Goal: Information Seeking & Learning: Learn about a topic

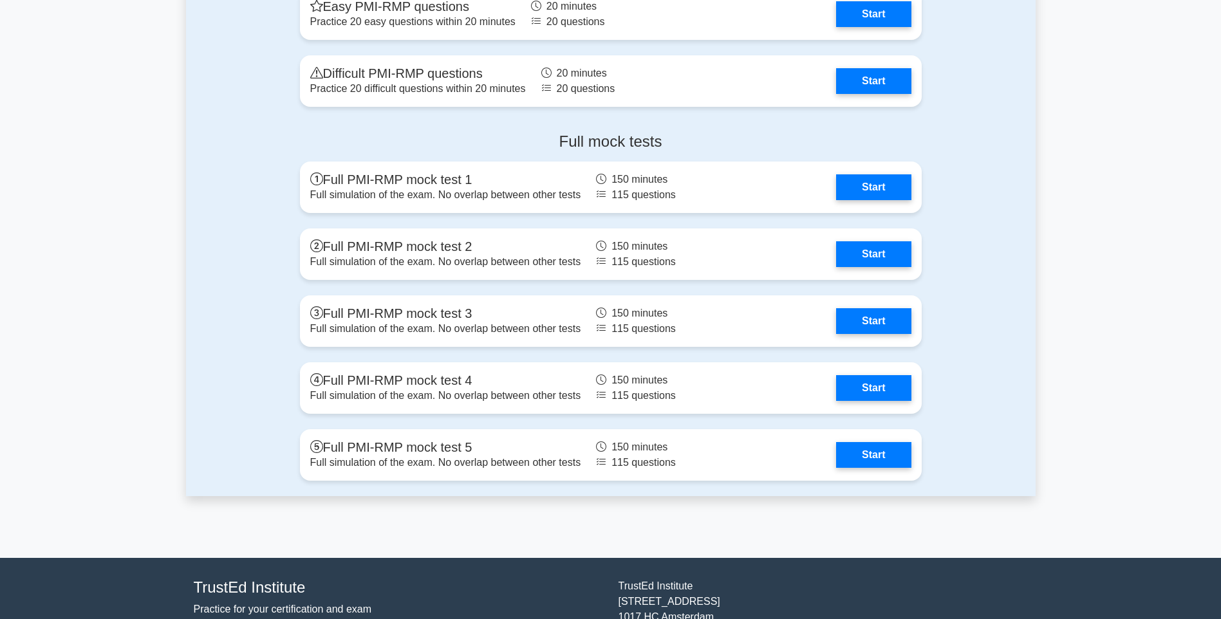
scroll to position [3111, 0]
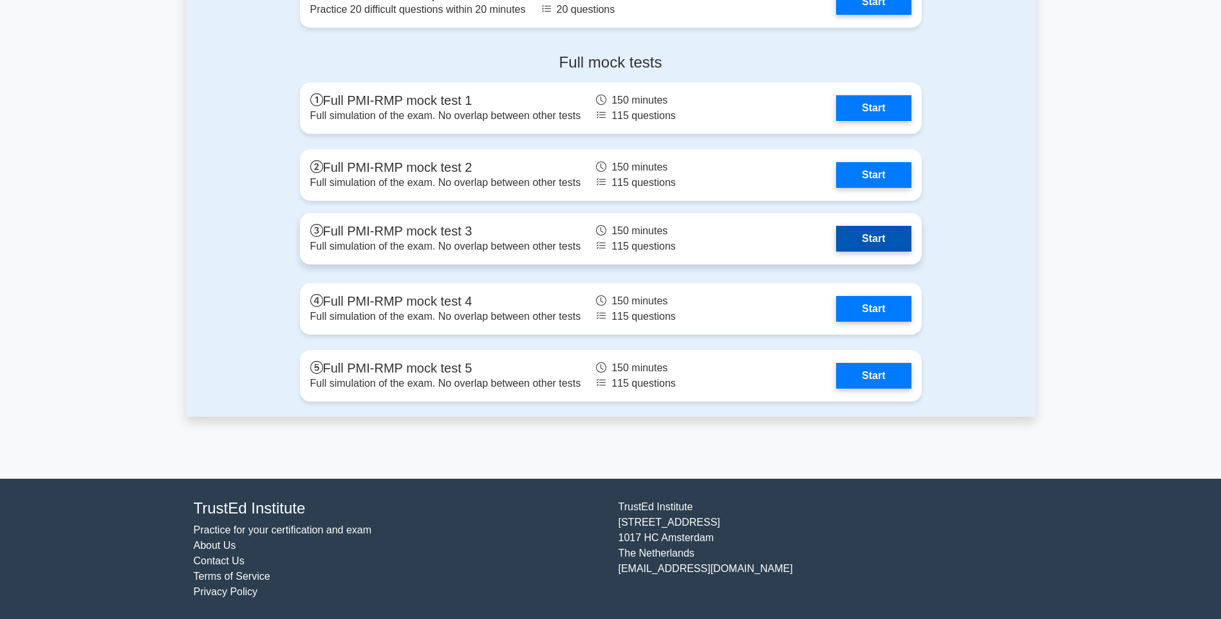
click at [863, 238] on link "Start" at bounding box center [873, 239] width 75 height 26
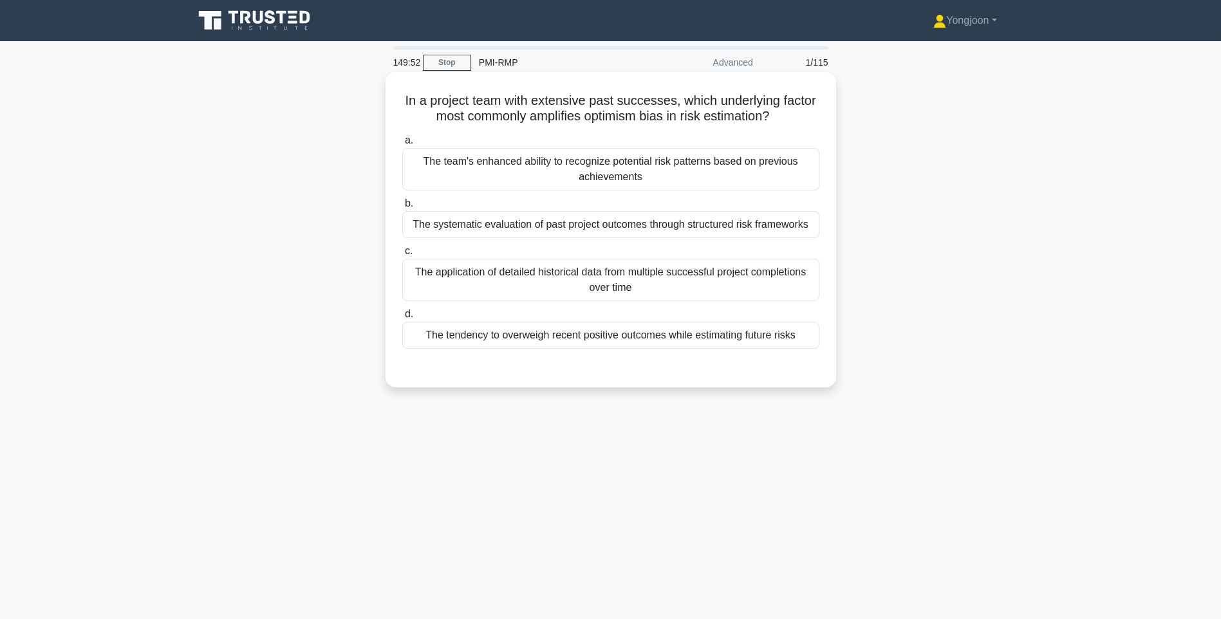
drag, startPoint x: 397, startPoint y: 96, endPoint x: 818, endPoint y: 346, distance: 489.4
click at [818, 346] on div "In a project team with extensive past successes, which underlying factor most c…" at bounding box center [611, 229] width 440 height 305
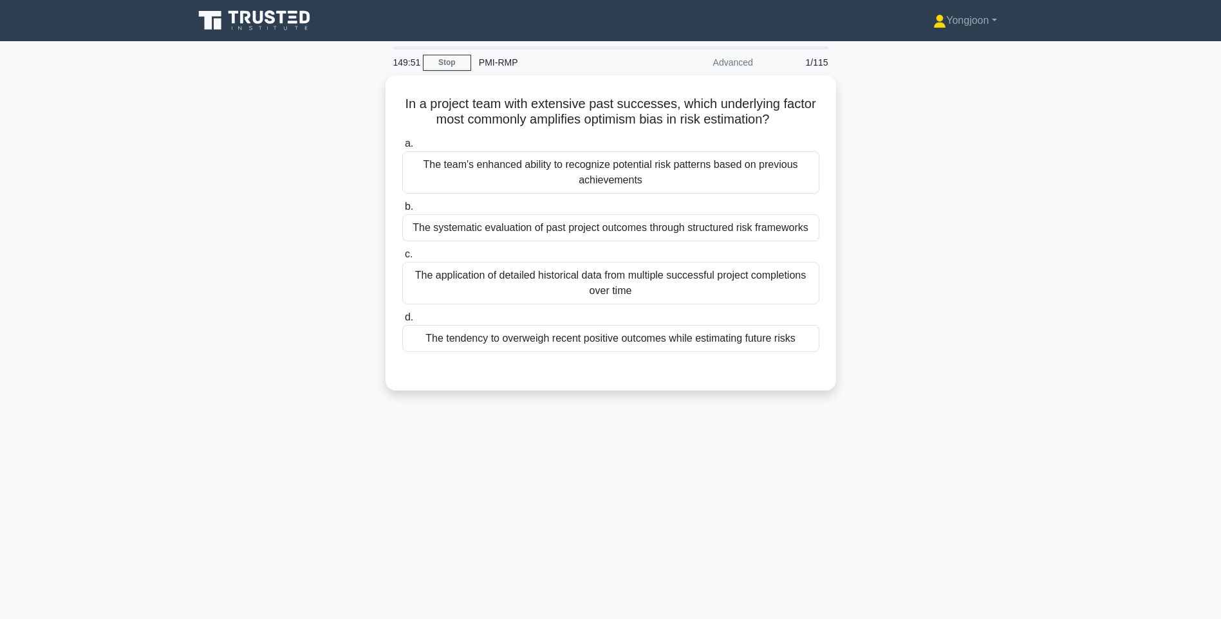
copy div "In a project team with extensive past successes, which underlying factor most c…"
drag, startPoint x: 933, startPoint y: 238, endPoint x: 897, endPoint y: 223, distance: 38.6
click at [933, 238] on div "In a project team with extensive past successes, which underlying factor most c…" at bounding box center [611, 240] width 850 height 331
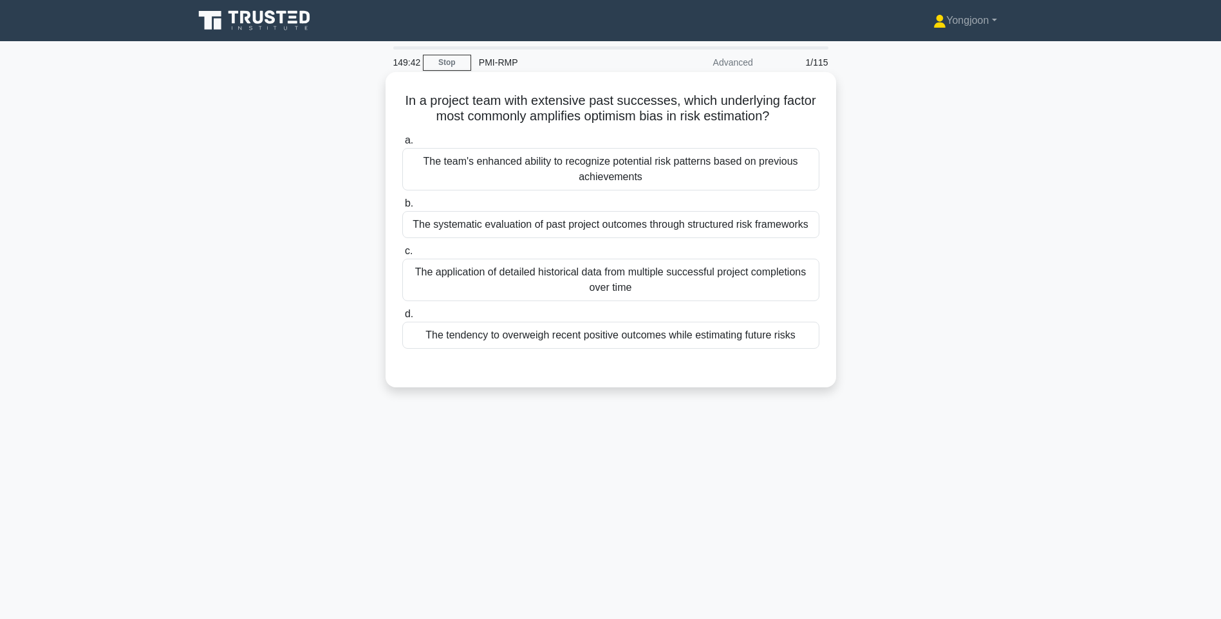
click at [774, 188] on div "The team's enhanced ability to recognize potential risk patterns based on previ…" at bounding box center [610, 169] width 417 height 42
click at [402, 145] on input "a. The team's enhanced ability to recognize potential risk patterns based on pr…" at bounding box center [402, 140] width 0 height 8
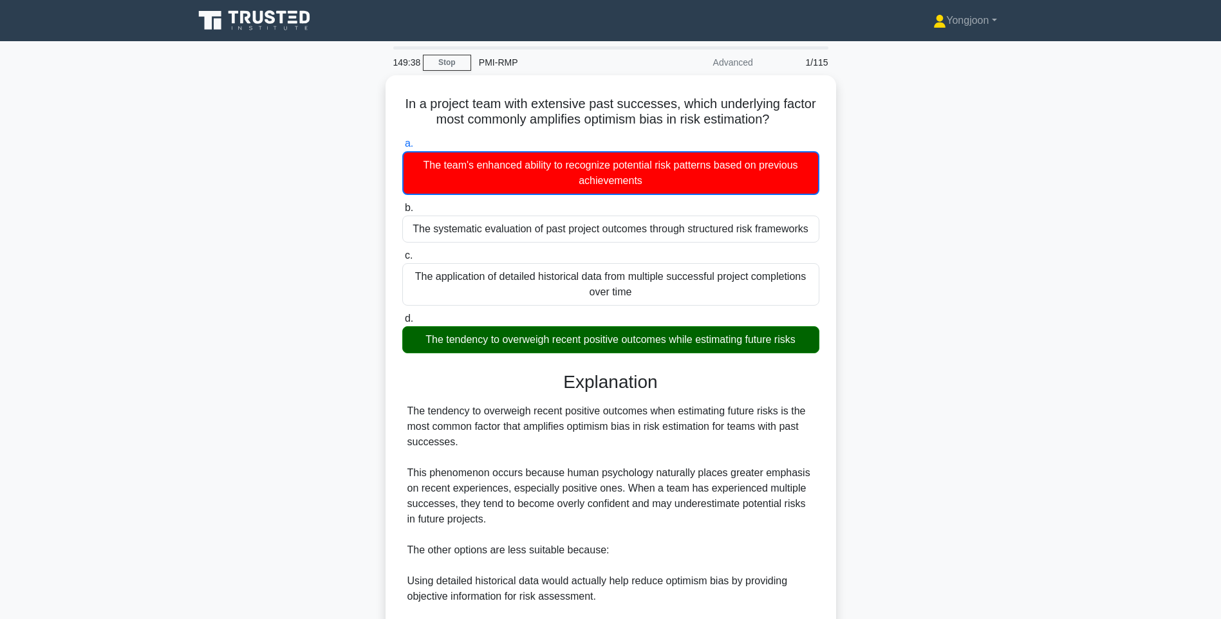
click at [919, 279] on div "In a project team with extensive past successes, which underlying factor most c…" at bounding box center [611, 439] width 850 height 729
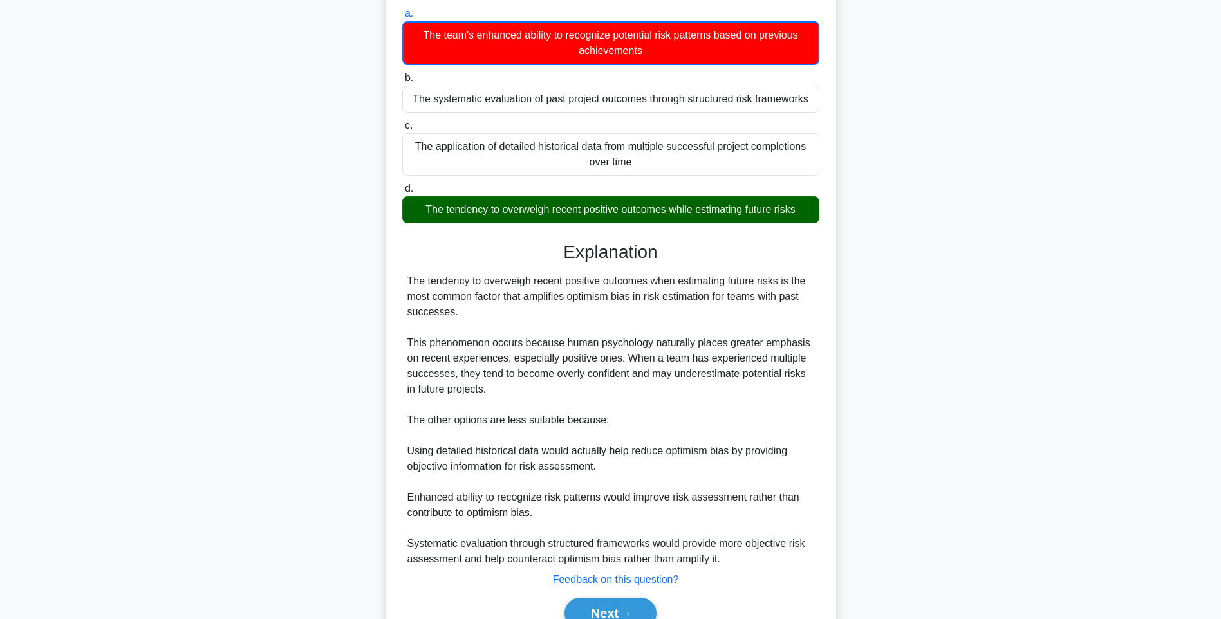
scroll to position [192, 0]
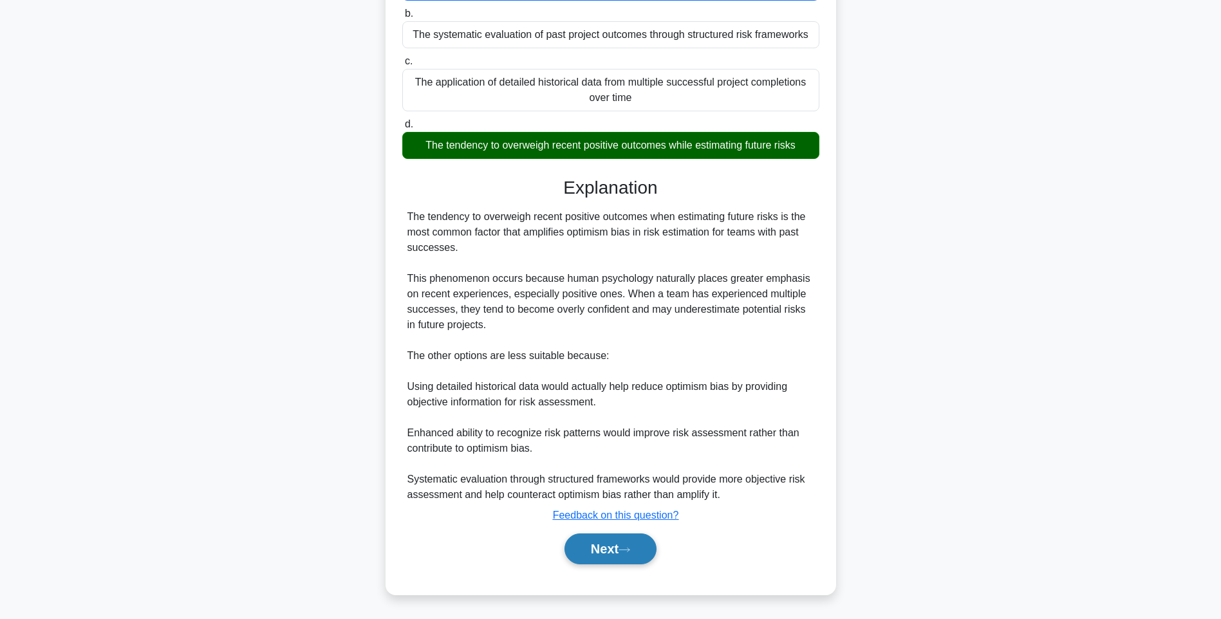
click at [604, 535] on button "Next" at bounding box center [610, 549] width 92 height 31
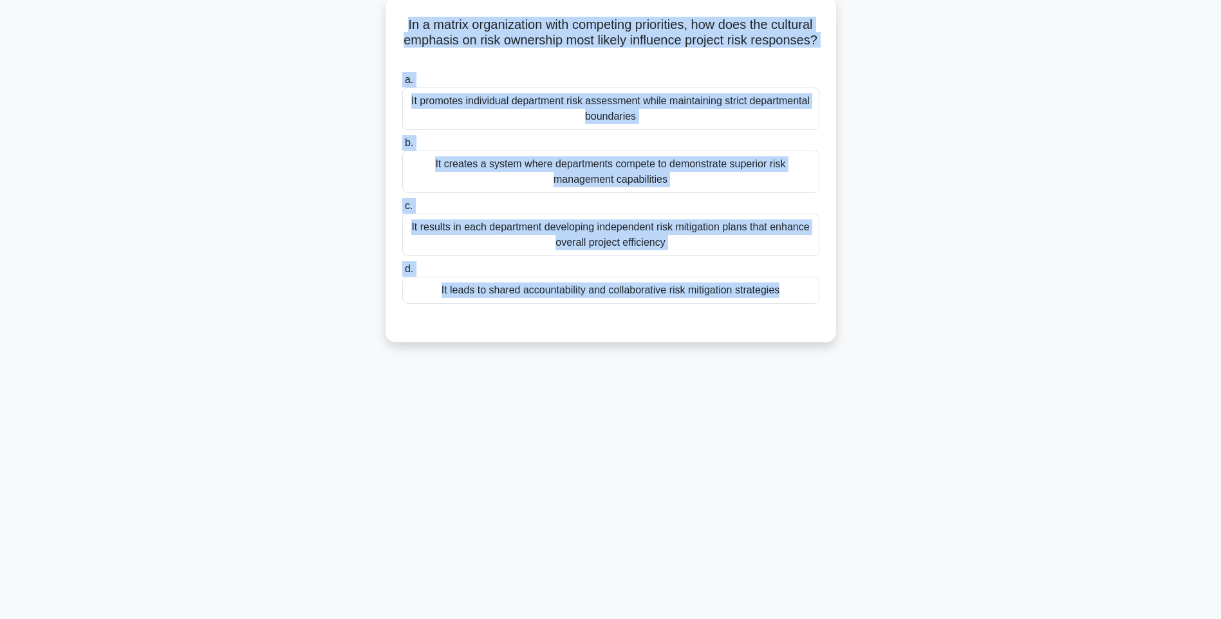
drag, startPoint x: 405, startPoint y: 15, endPoint x: 828, endPoint y: 319, distance: 520.1
click at [828, 319] on div "In a matrix organization with competing priorities, how does the cultural empha…" at bounding box center [611, 169] width 440 height 336
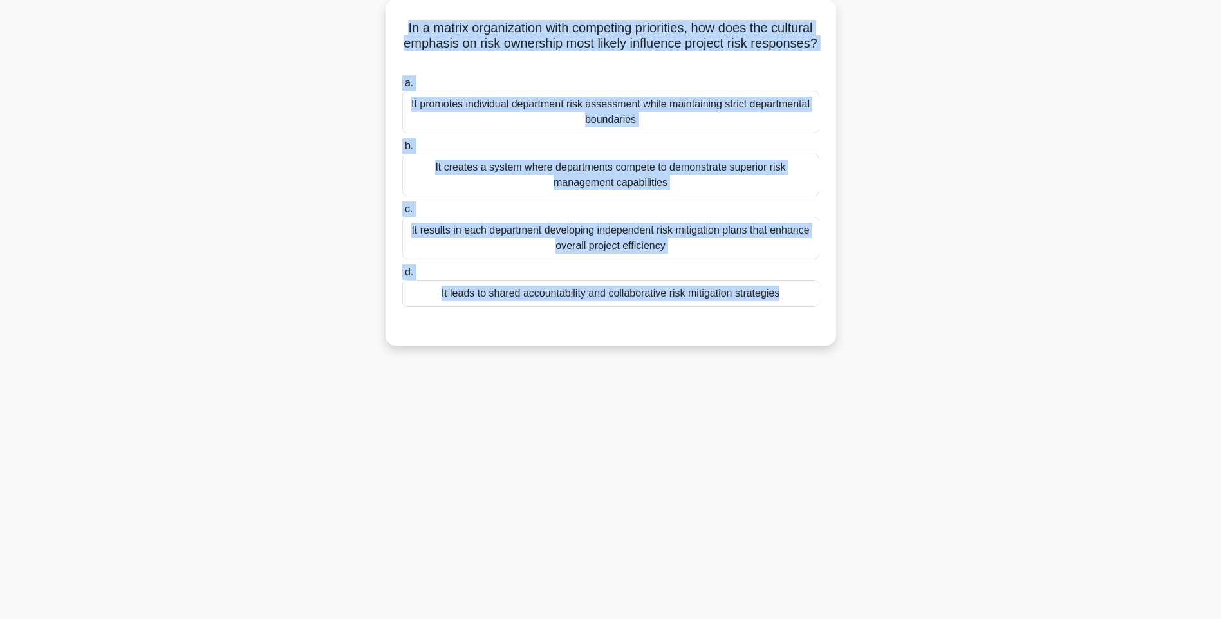
copy div "In a matrix organization with competing priorities, how does the cultural empha…"
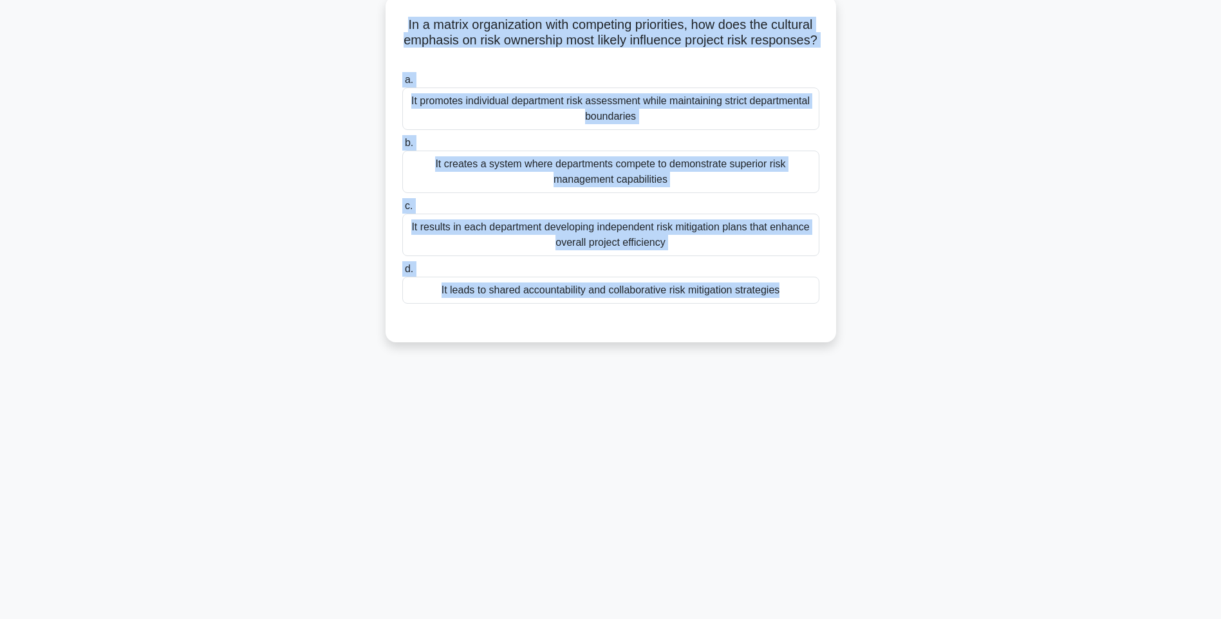
click at [661, 105] on div "It promotes individual department risk assessment while maintaining strict depa…" at bounding box center [610, 109] width 417 height 42
click at [402, 84] on input "a. It promotes individual department risk assessment while maintaining strict d…" at bounding box center [402, 80] width 0 height 8
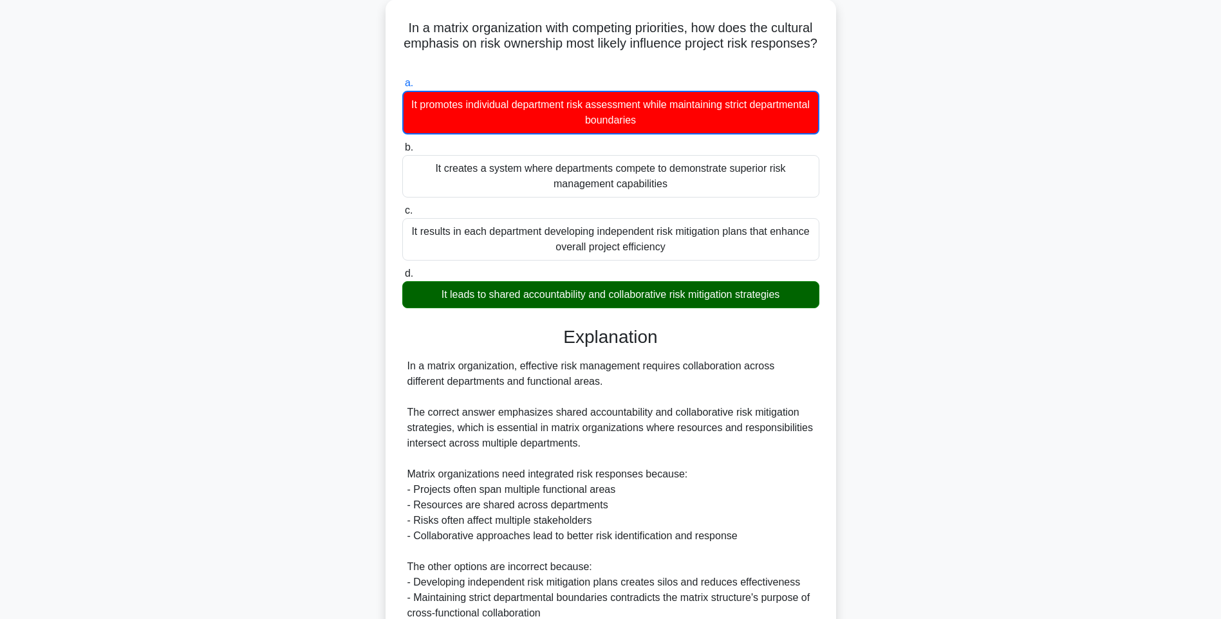
drag, startPoint x: 963, startPoint y: 337, endPoint x: 936, endPoint y: 366, distance: 39.2
click at [963, 337] on div "In a matrix organization with competing priorities, how does the cultural empha…" at bounding box center [611, 387] width 850 height 776
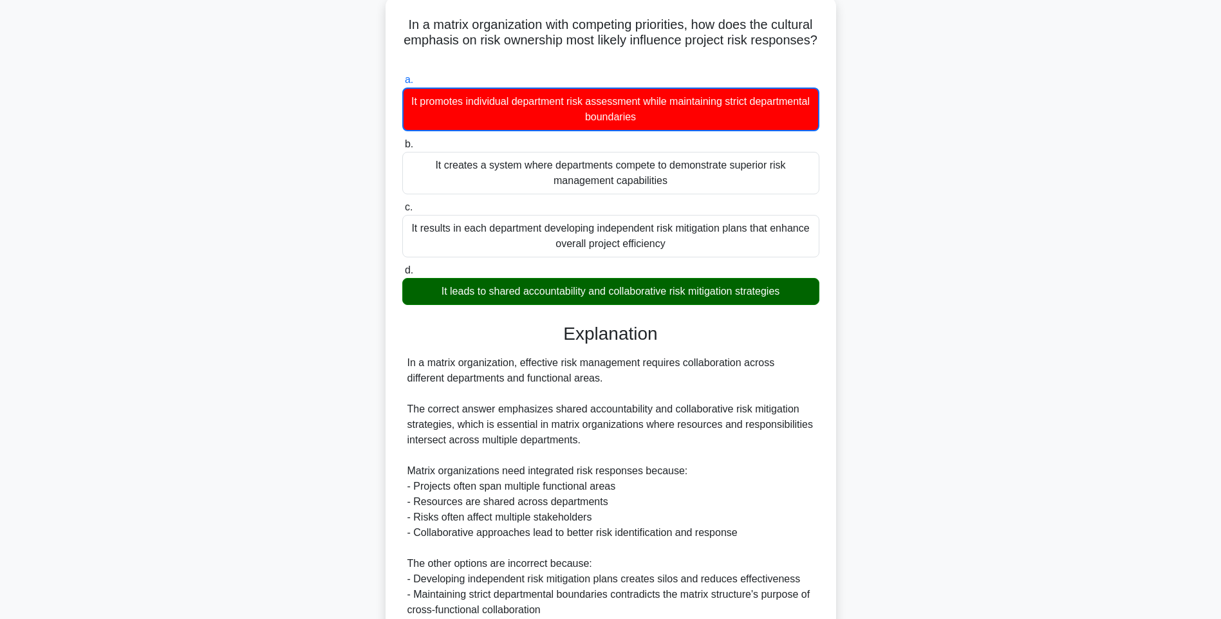
scroll to position [238, 0]
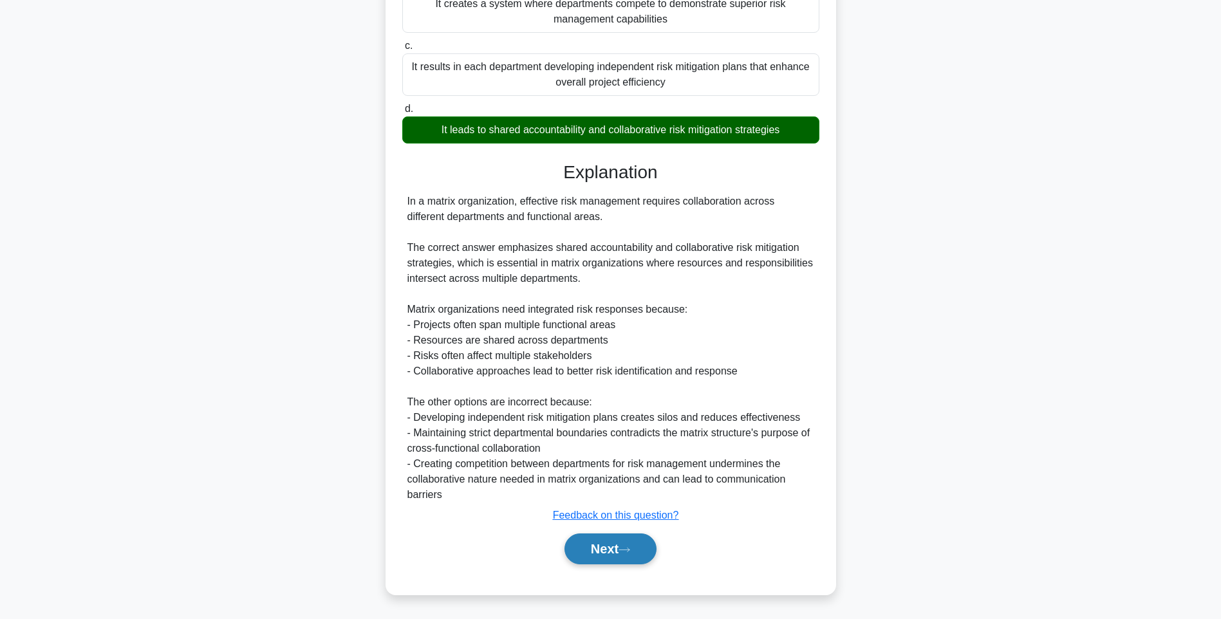
click at [588, 549] on button "Next" at bounding box center [610, 549] width 92 height 31
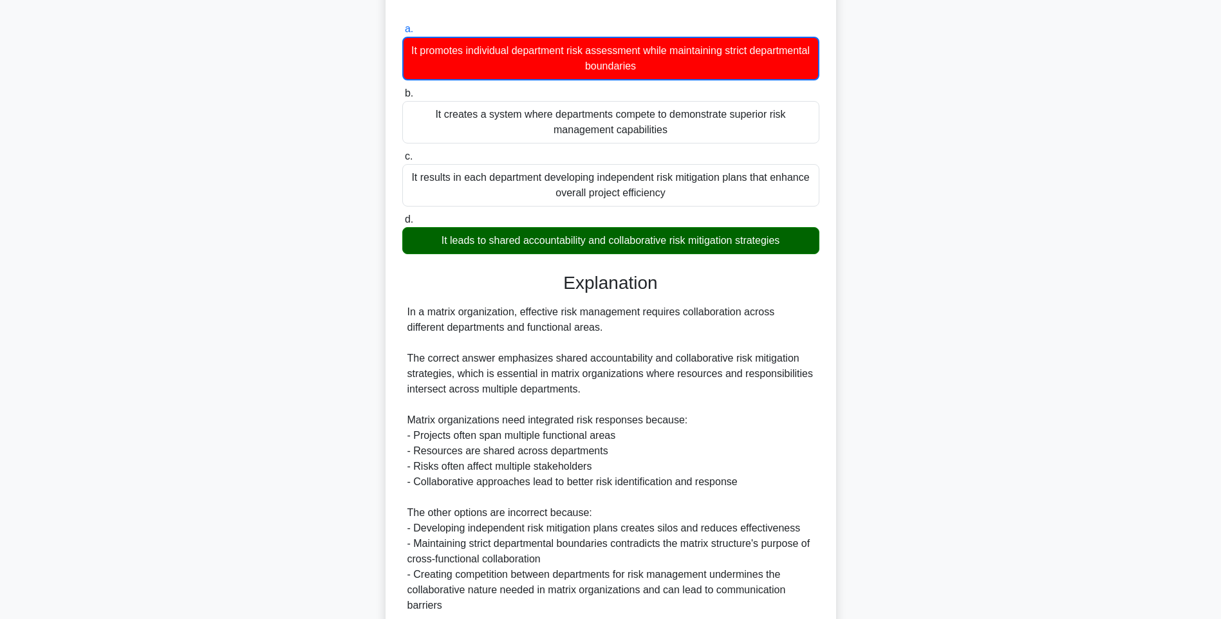
scroll to position [0, 0]
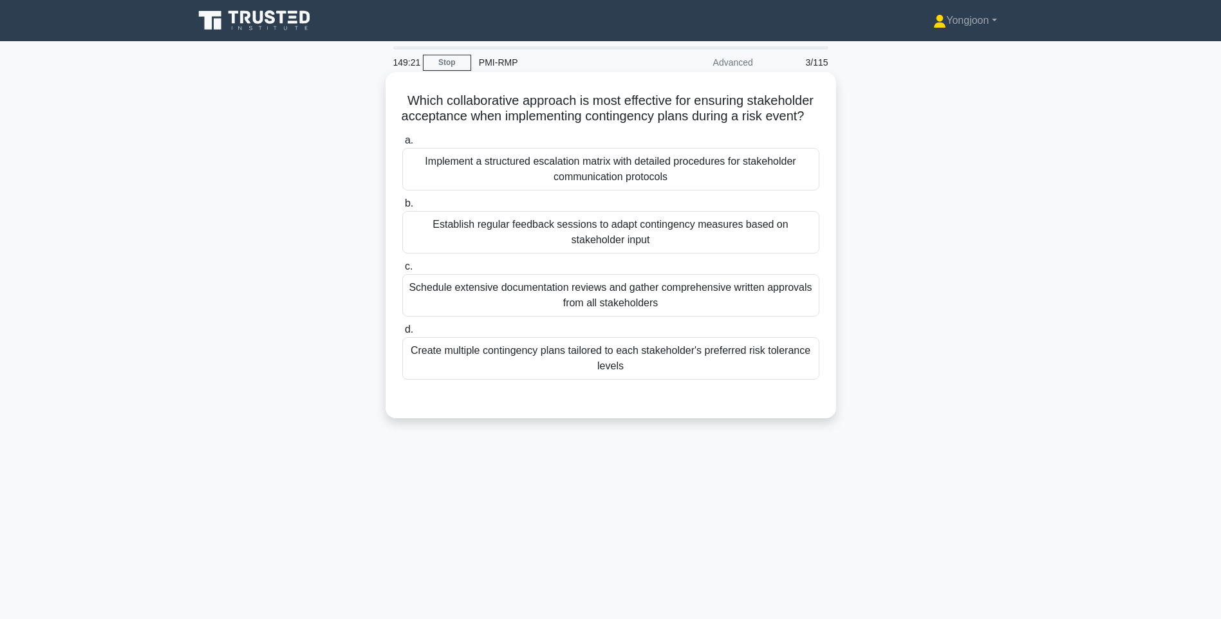
drag, startPoint x: 389, startPoint y: 95, endPoint x: 817, endPoint y: 392, distance: 521.1
click at [817, 392] on div "Which collaborative approach is most effective for ensuring stakeholder accepta…" at bounding box center [611, 245] width 451 height 346
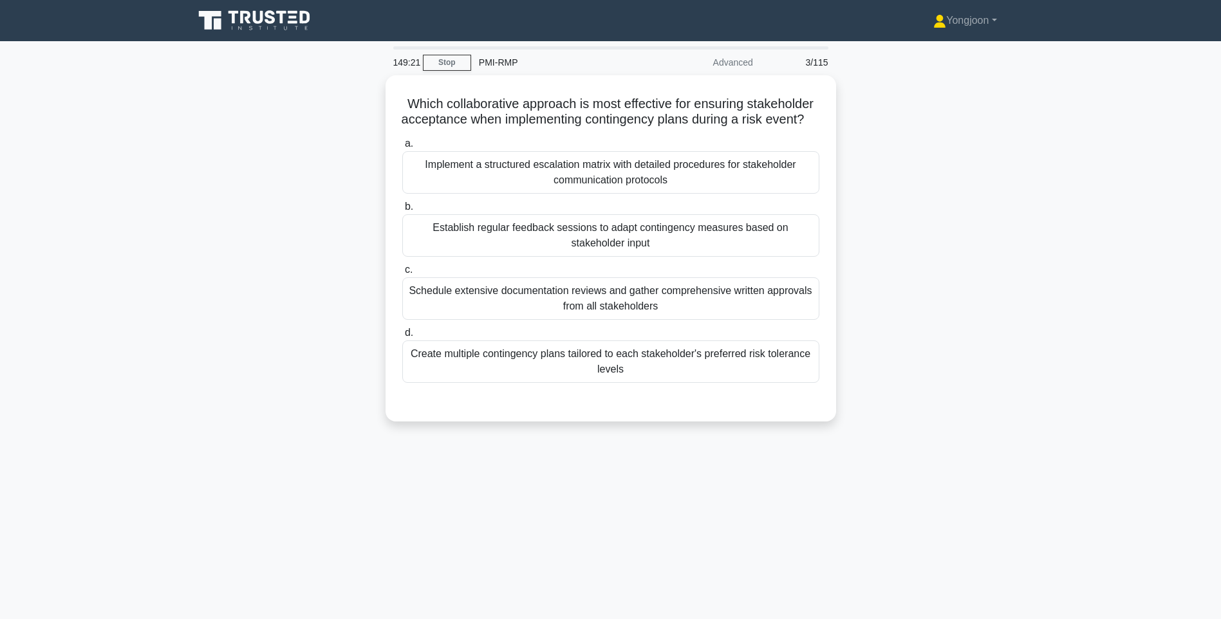
copy div "Which collaborative approach is most effective for ensuring stakeholder accepta…"
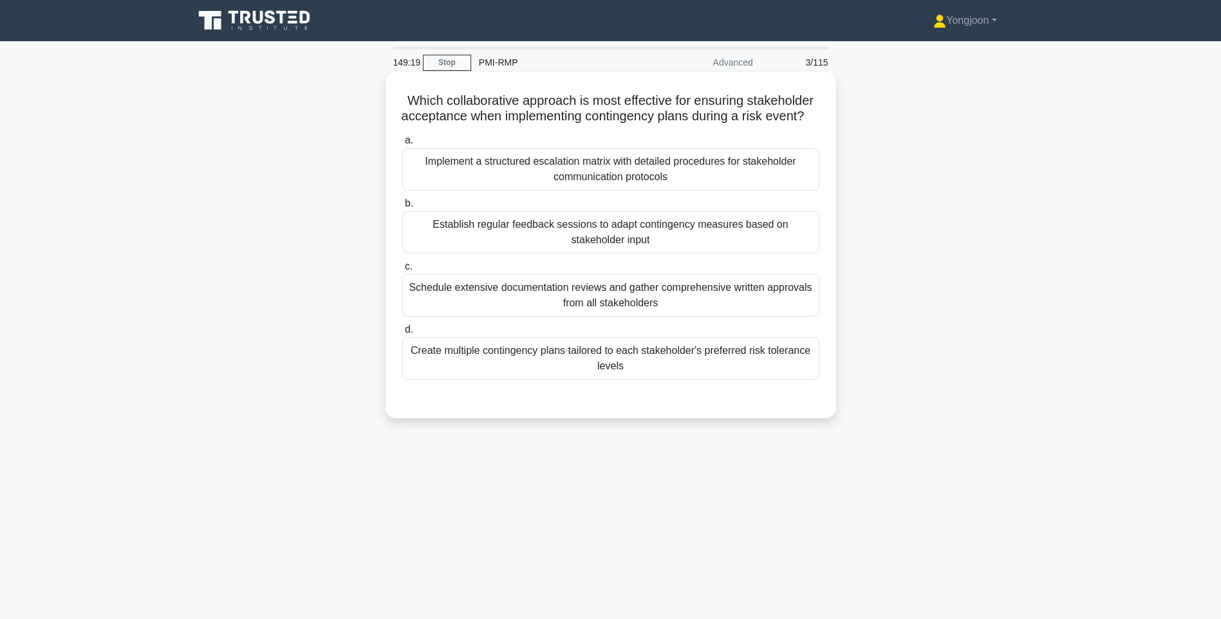
click at [671, 181] on div "Implement a structured escalation matrix with detailed procedures for stakehold…" at bounding box center [610, 169] width 417 height 42
click at [402, 145] on input "a. Implement a structured escalation matrix with detailed procedures for stakeh…" at bounding box center [402, 140] width 0 height 8
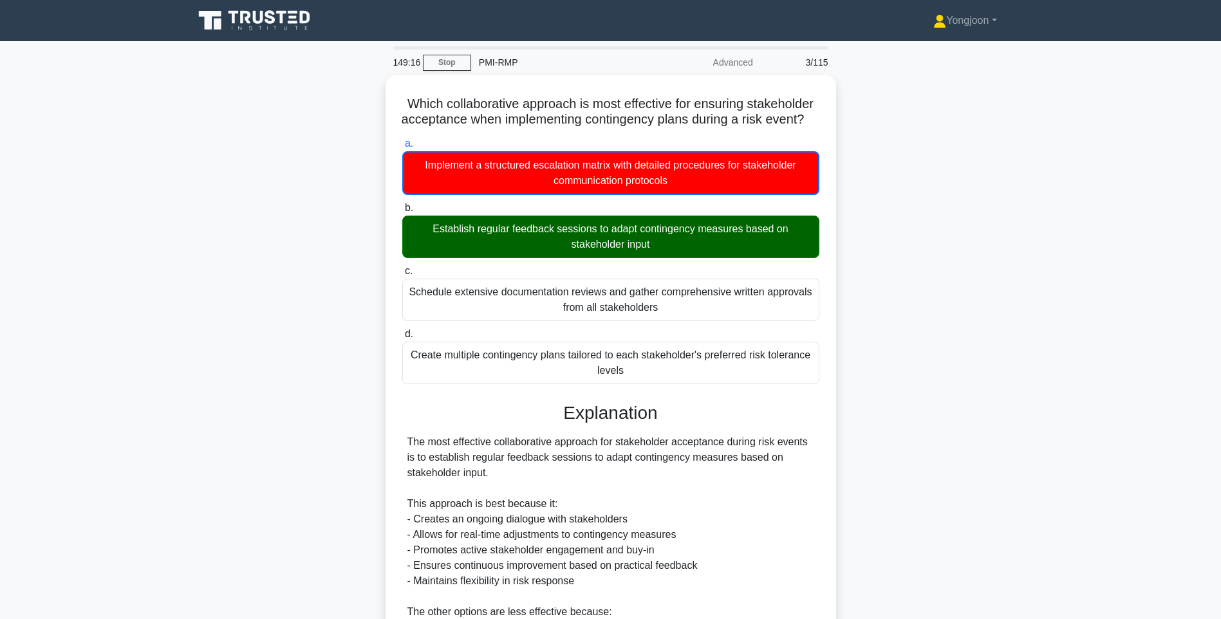
click at [968, 393] on div "Which collaborative approach is most effective for ensuring stakeholder accepta…" at bounding box center [611, 478] width 850 height 806
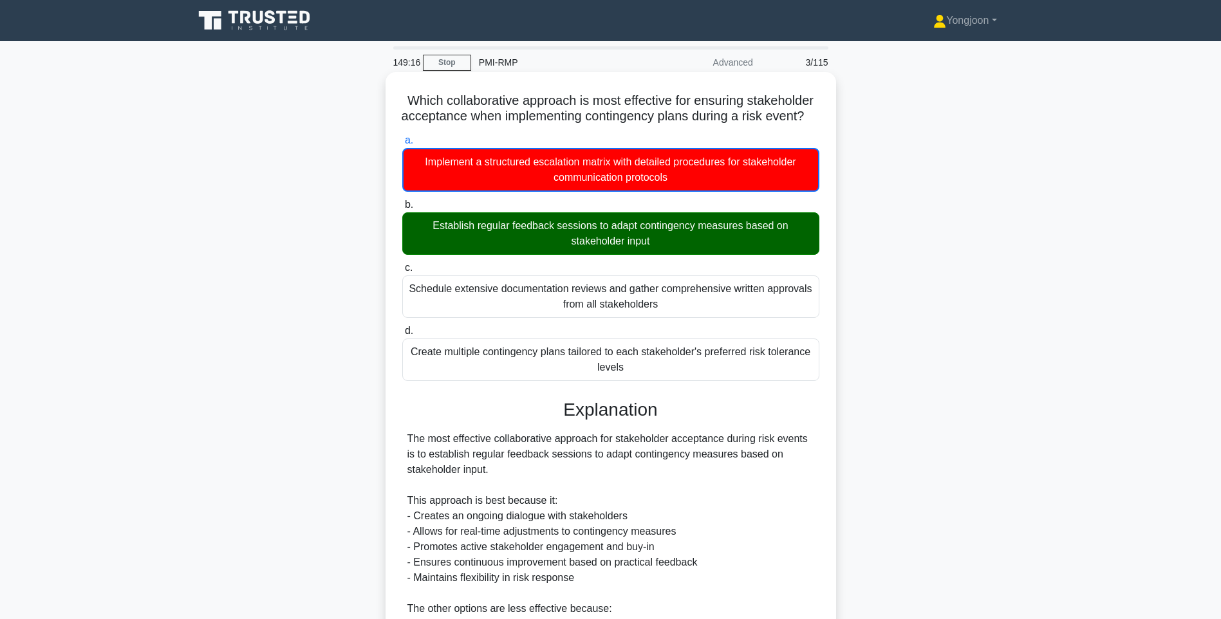
scroll to position [284, 0]
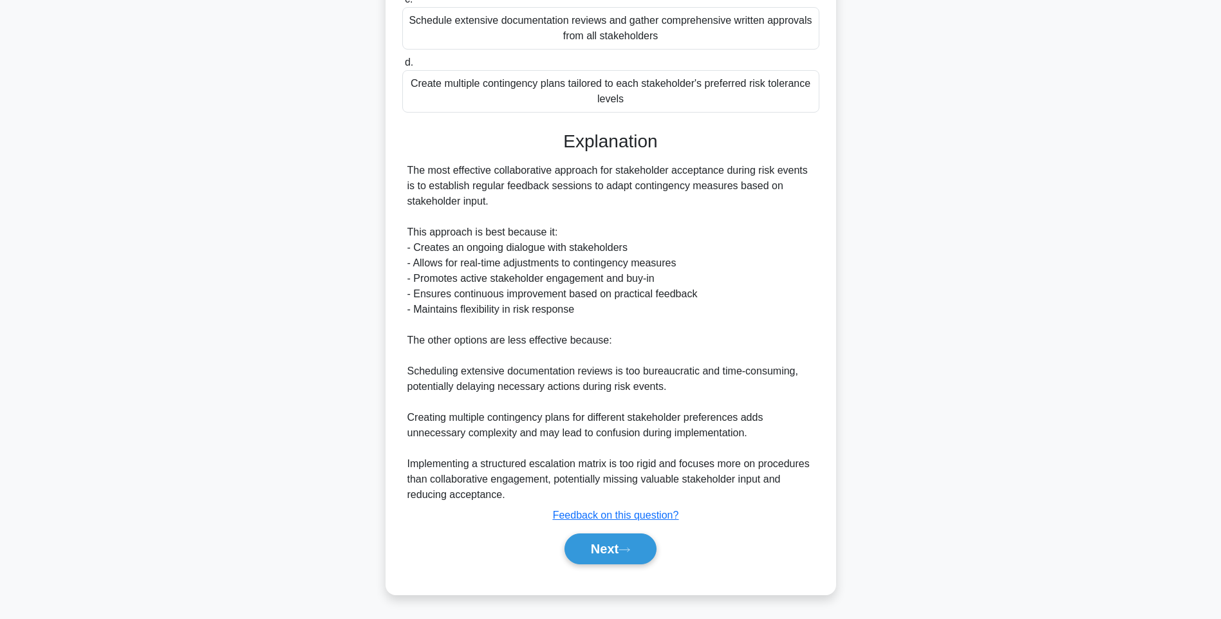
drag, startPoint x: 614, startPoint y: 550, endPoint x: 605, endPoint y: 525, distance: 26.7
click at [614, 550] on button "Next" at bounding box center [610, 549] width 92 height 31
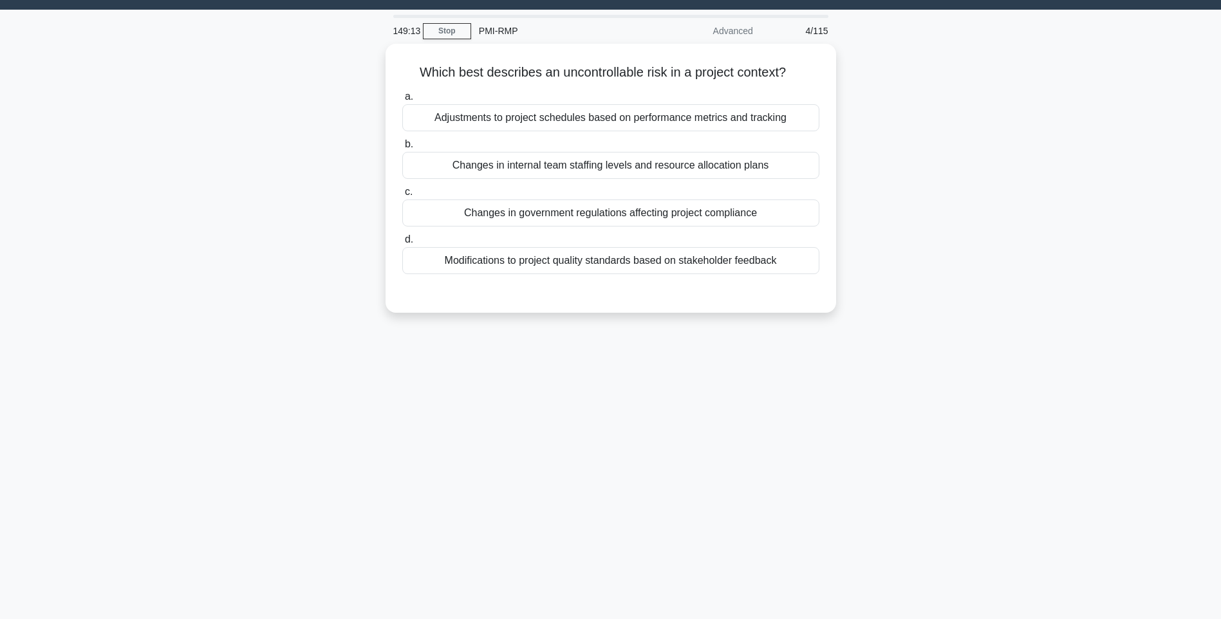
scroll to position [28, 0]
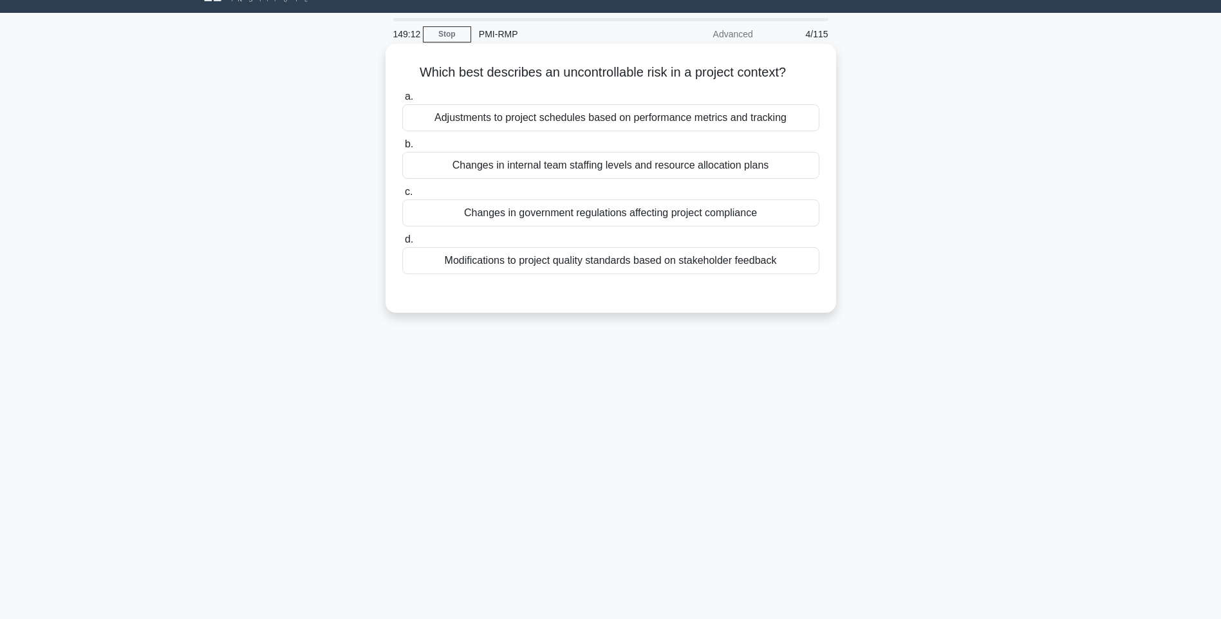
drag, startPoint x: 547, startPoint y: 137, endPoint x: 797, endPoint y: 276, distance: 285.8
click at [797, 276] on div "Which best describes an uncontrollable risk in a project context? .spinner_0XTQ…" at bounding box center [611, 178] width 440 height 259
copy div "Which best describes an uncontrollable risk in a project context? .spinner_0XTQ…"
drag, startPoint x: 763, startPoint y: 369, endPoint x: 701, endPoint y: 281, distance: 108.2
click at [763, 369] on div "149:09 Stop PMI-RMP Advanced 4/115 Which best describes an uncontrollable risk …" at bounding box center [611, 340] width 850 height 644
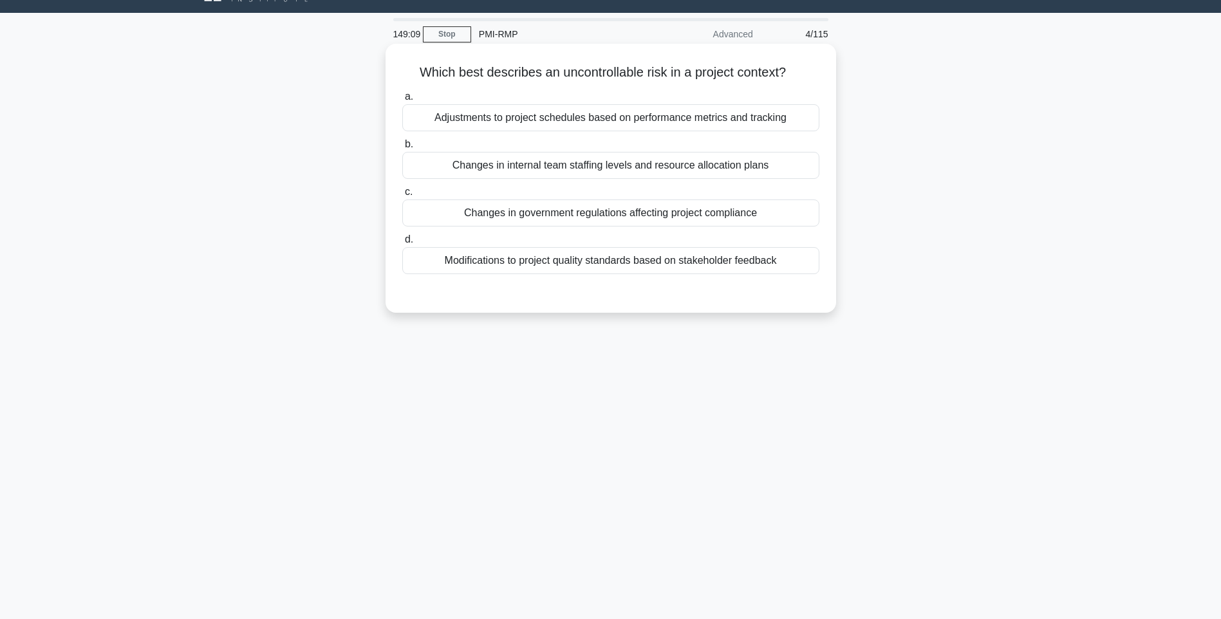
click at [696, 265] on div "Modifications to project quality standards based on stakeholder feedback" at bounding box center [610, 260] width 417 height 27
click at [402, 244] on input "d. Modifications to project quality standards based on stakeholder feedback" at bounding box center [402, 240] width 0 height 8
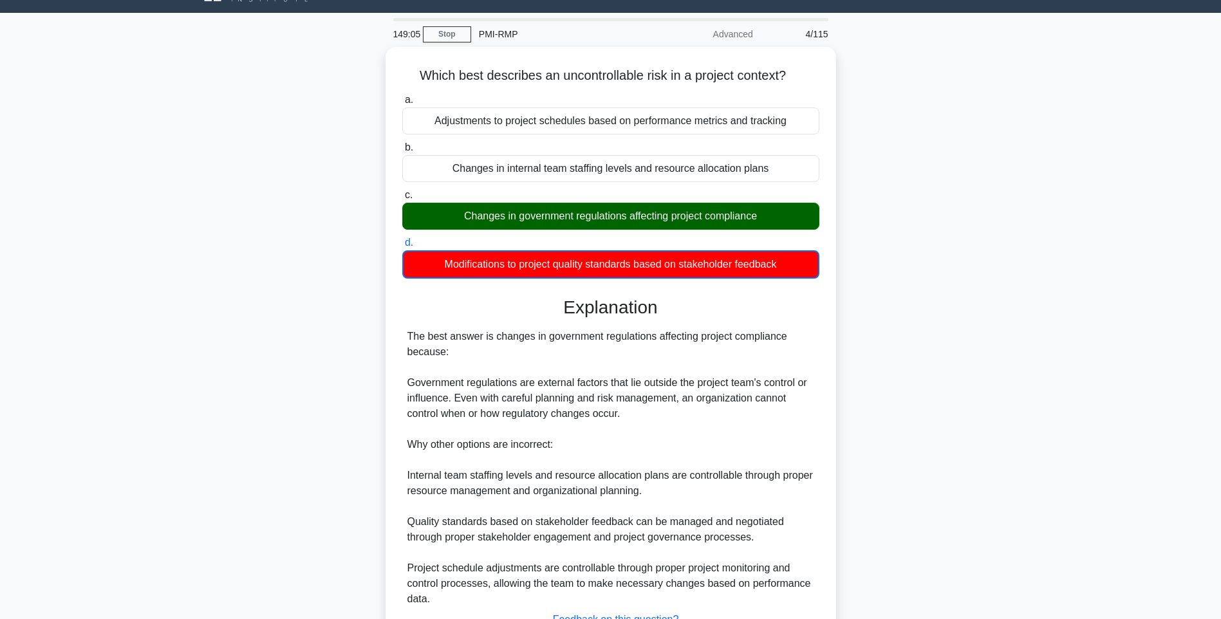
drag, startPoint x: 985, startPoint y: 338, endPoint x: 980, endPoint y: 347, distance: 10.4
click at [985, 338] on div "Which best describes an uncontrollable risk in a project context? .spinner_0XTQ…" at bounding box center [611, 380] width 850 height 667
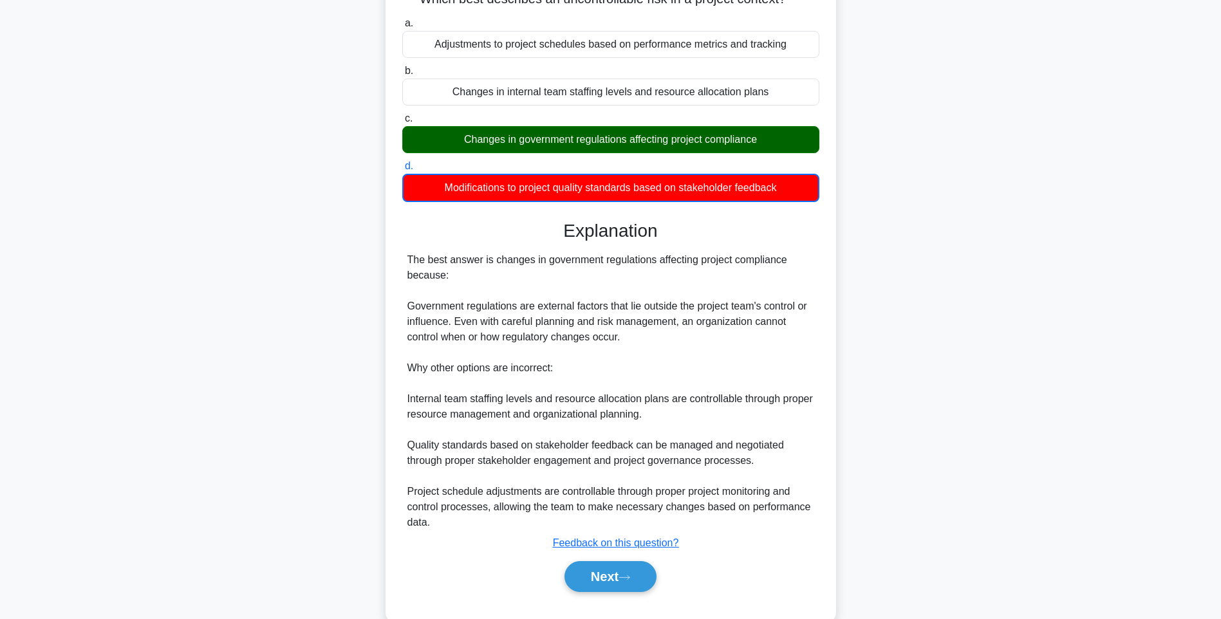
scroll to position [130, 0]
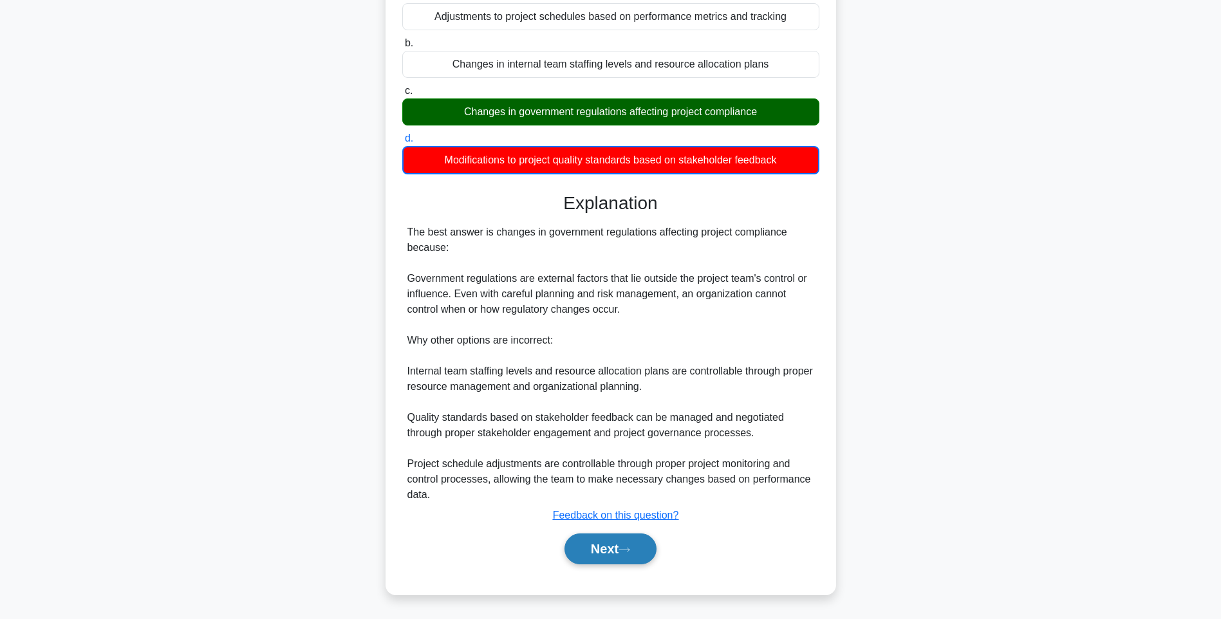
click at [617, 539] on button "Next" at bounding box center [610, 549] width 92 height 31
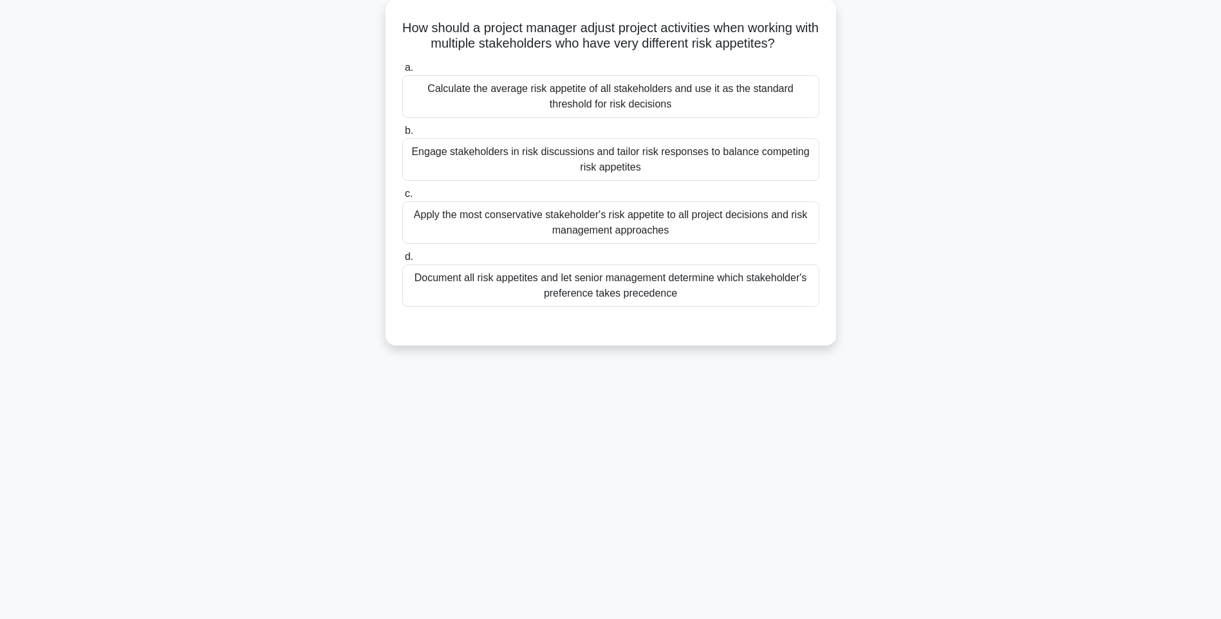
scroll to position [76, 0]
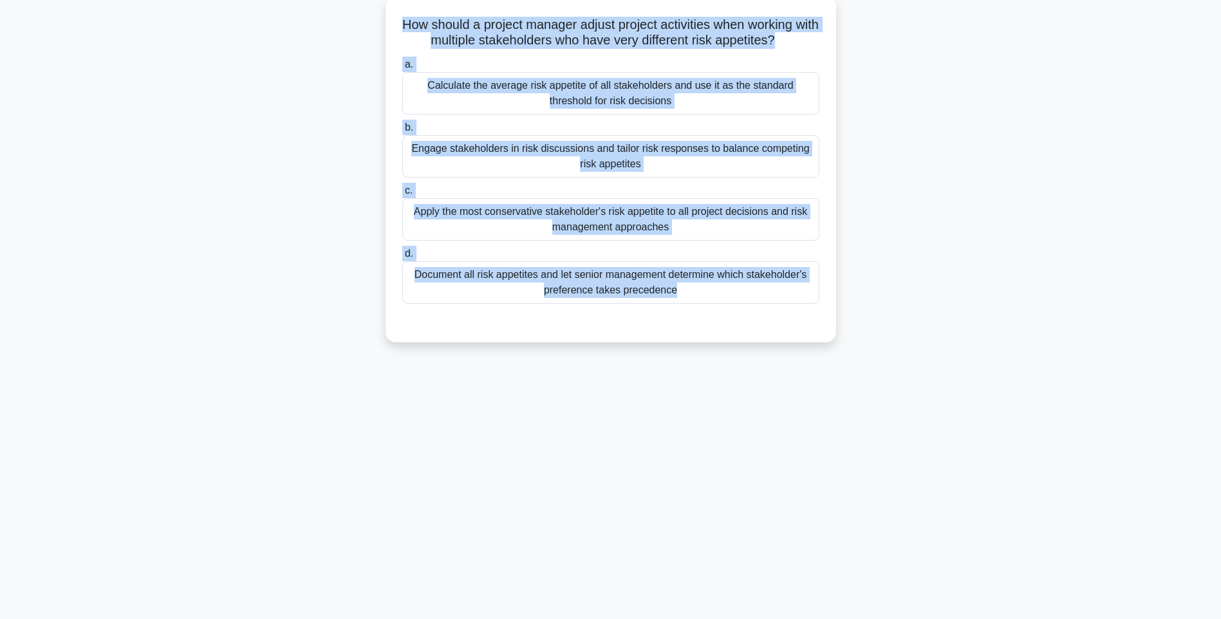
drag, startPoint x: 422, startPoint y: 30, endPoint x: 759, endPoint y: 324, distance: 447.1
click at [759, 324] on div "How should a project manager adjust project activities when working with multip…" at bounding box center [611, 169] width 440 height 336
copy div "How should a project manager adjust project activities when working with multip…"
click at [676, 286] on div "Document all risk appetites and let senior management determine which stakehold…" at bounding box center [610, 282] width 417 height 42
click at [402, 258] on input "d. Document all risk appetites and let senior management determine which stakeh…" at bounding box center [402, 254] width 0 height 8
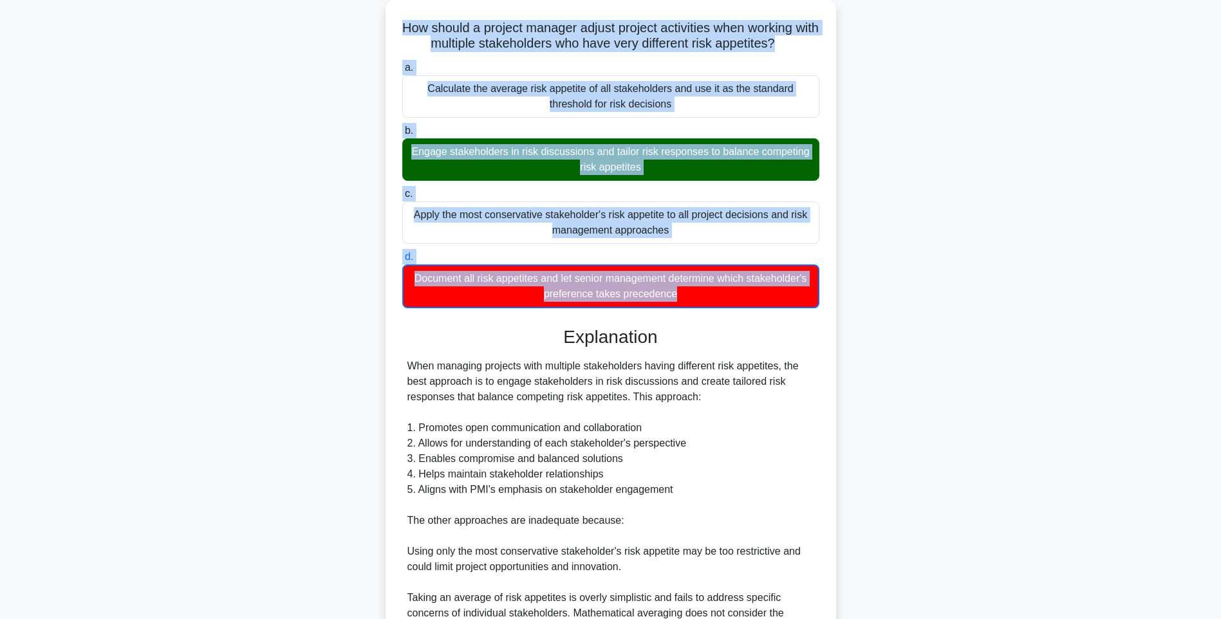
click at [898, 292] on div "How should a project manager adjust project activities when working with multip…" at bounding box center [611, 402] width 850 height 806
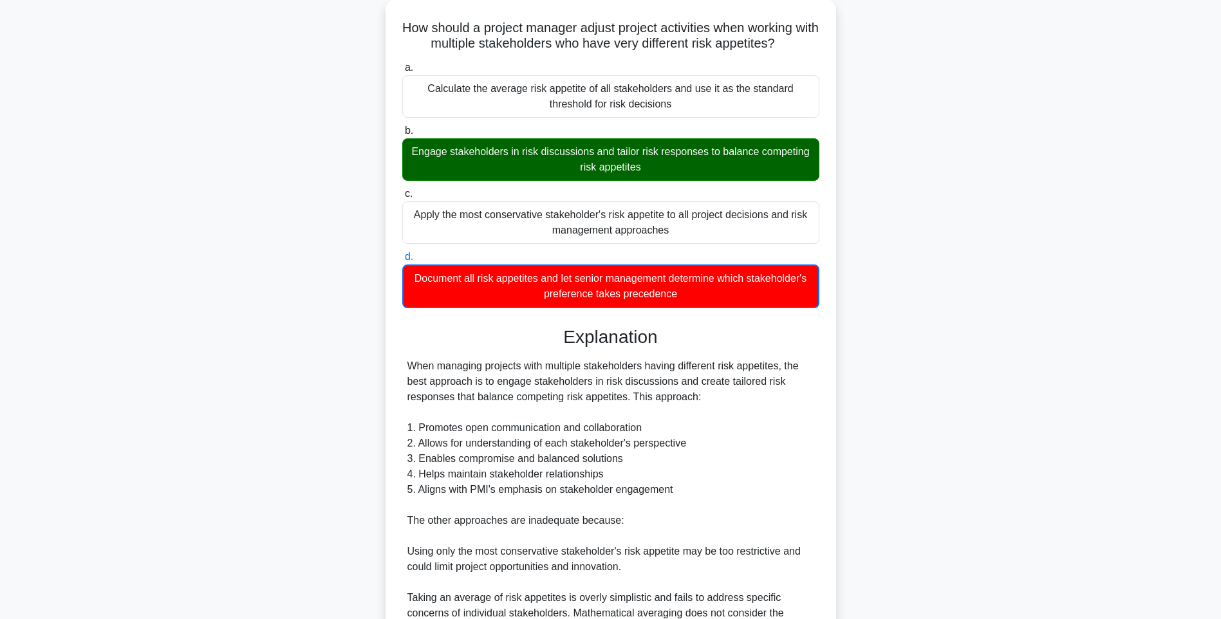
click at [871, 316] on div "How should a project manager adjust project activities when working with multip…" at bounding box center [611, 402] width 850 height 806
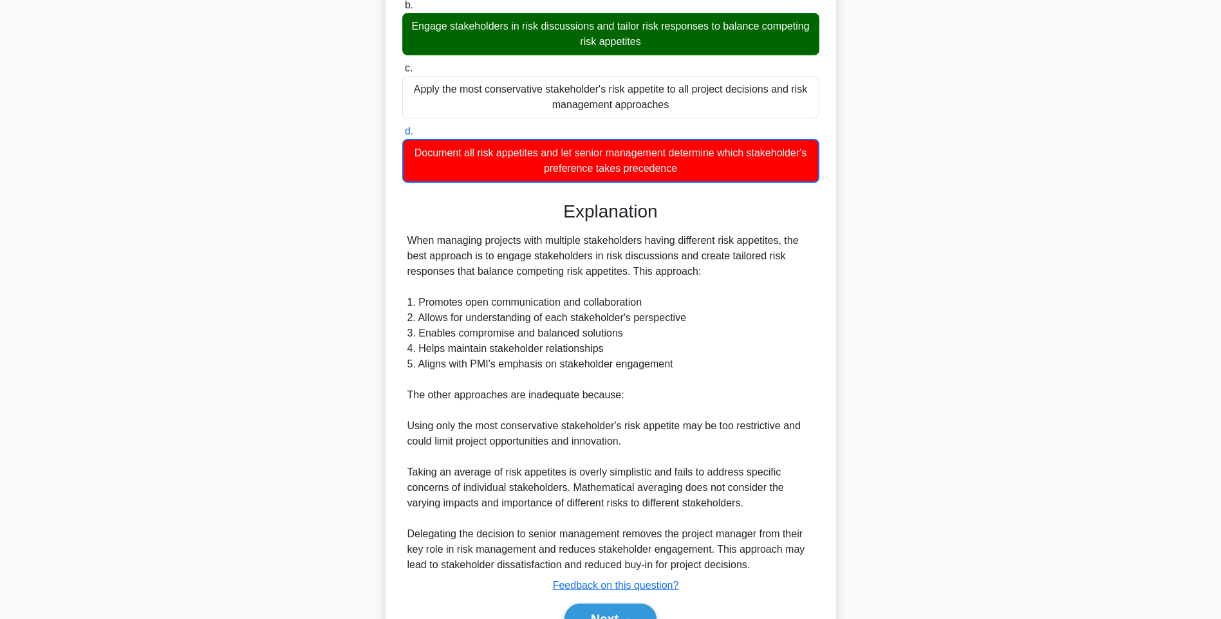
scroll to position [269, 0]
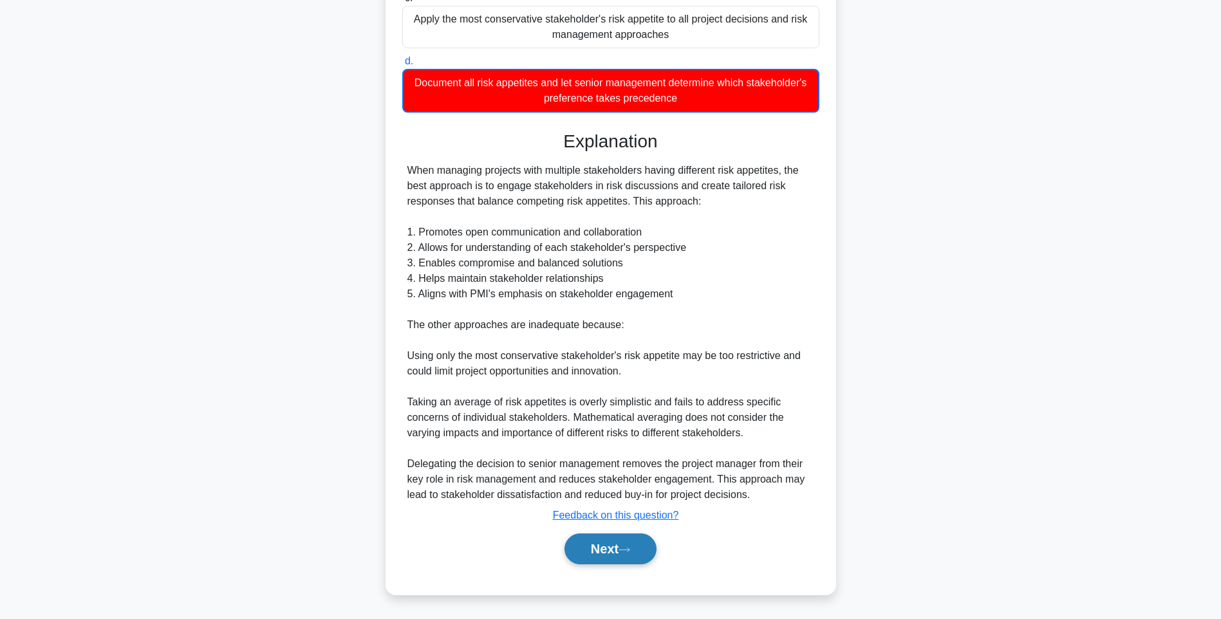
click at [619, 543] on button "Next" at bounding box center [610, 549] width 92 height 31
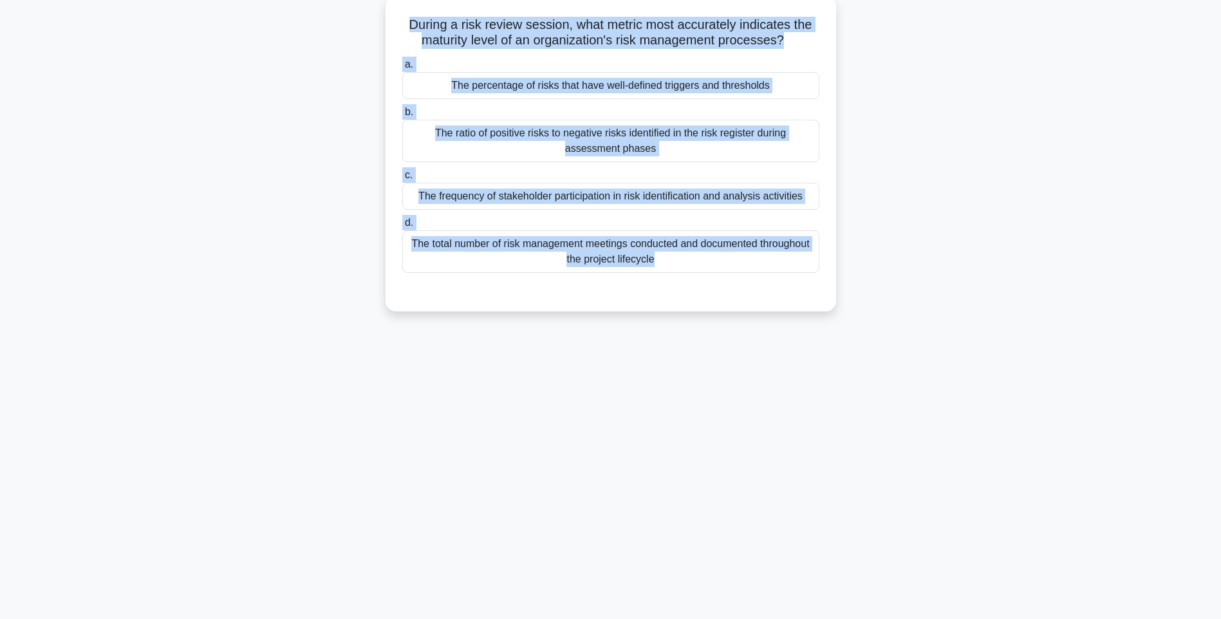
drag, startPoint x: 444, startPoint y: 45, endPoint x: 824, endPoint y: 277, distance: 445.7
click at [824, 277] on div "During a risk review session, what metric most accurately indicates the maturit…" at bounding box center [611, 153] width 440 height 305
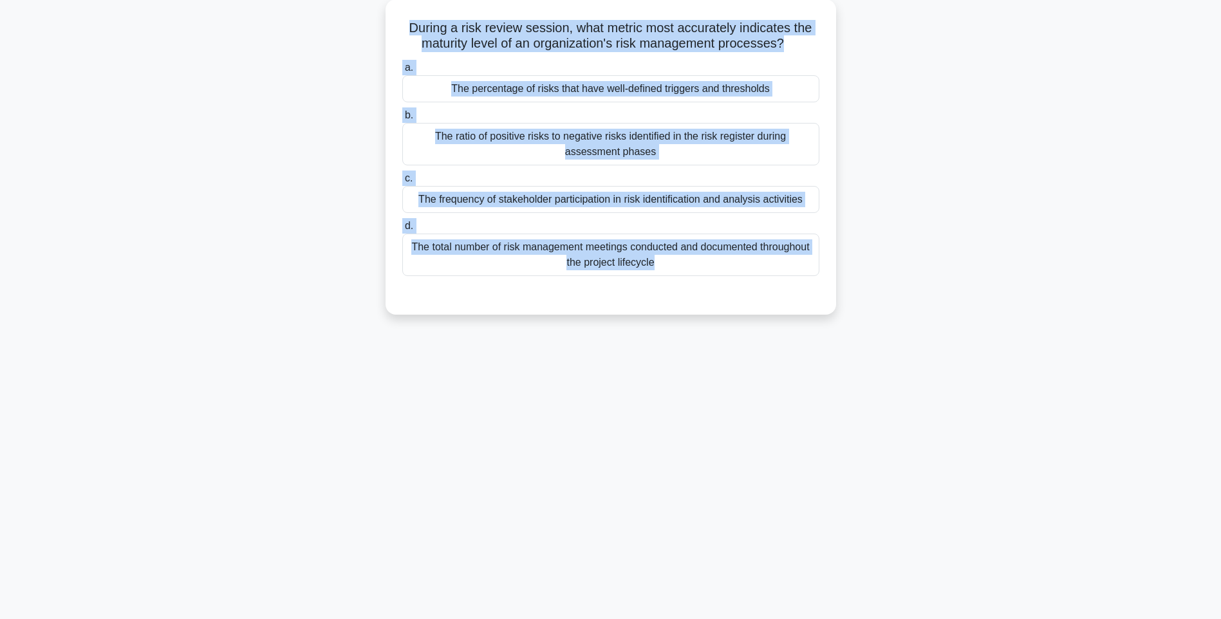
copy div "During a risk review session, what metric most accurately indicates the maturit…"
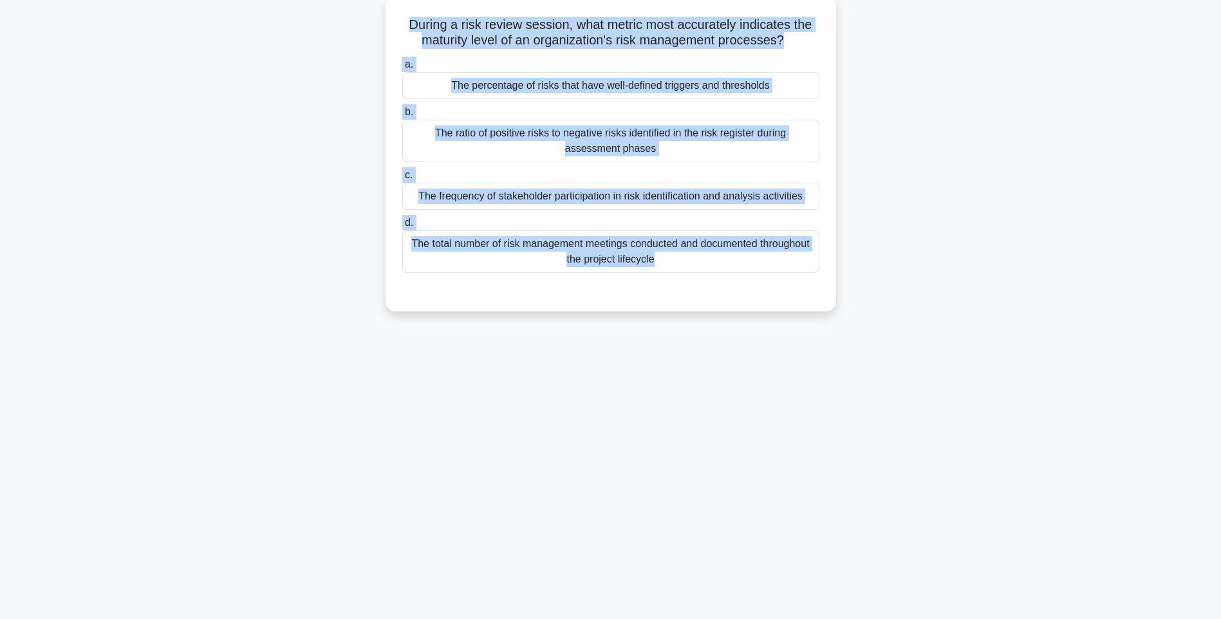
click at [829, 281] on div "During a risk review session, what metric most accurately indicates the maturit…" at bounding box center [611, 153] width 440 height 305
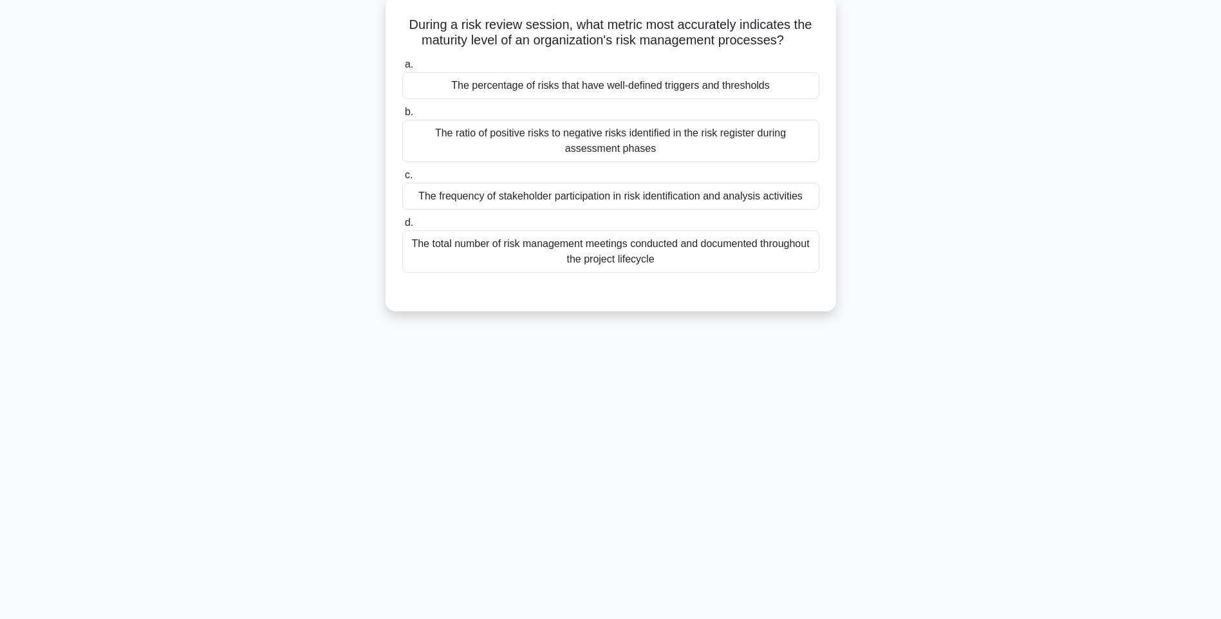
click at [763, 259] on div "The total number of risk management meetings conducted and documented throughou…" at bounding box center [610, 251] width 417 height 42
click at [402, 227] on input "d. The total number of risk management meetings conducted and documented throug…" at bounding box center [402, 223] width 0 height 8
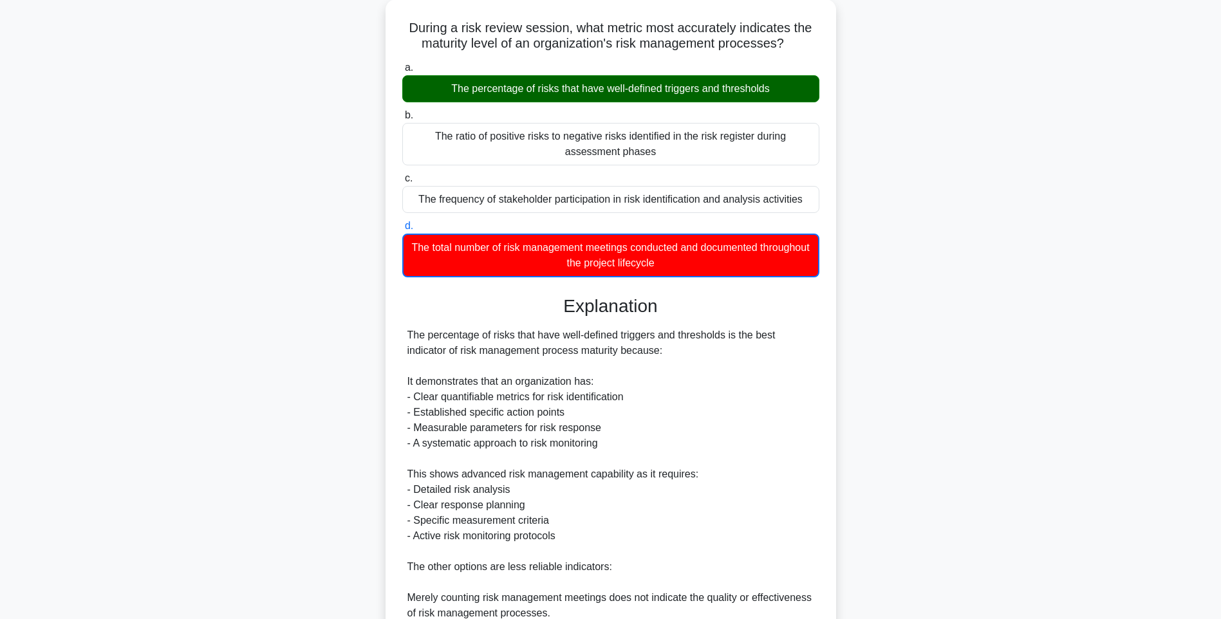
click at [869, 371] on div "During a risk review session, what metric most accurately indicates the maturit…" at bounding box center [611, 410] width 850 height 822
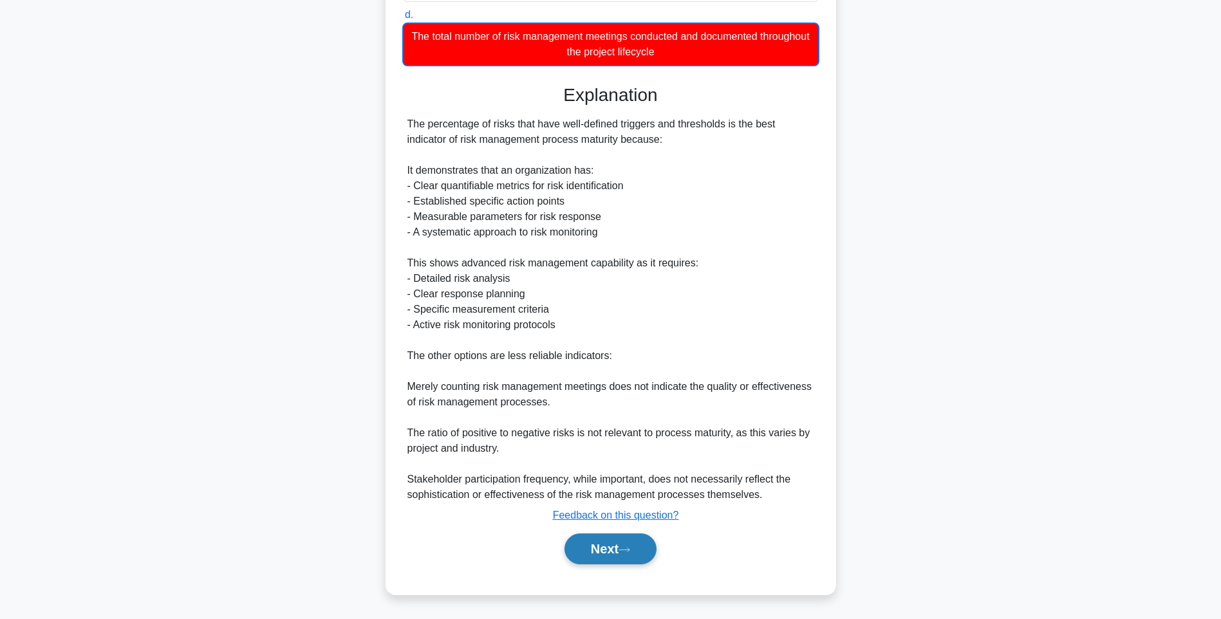
click at [626, 548] on icon at bounding box center [624, 549] width 12 height 7
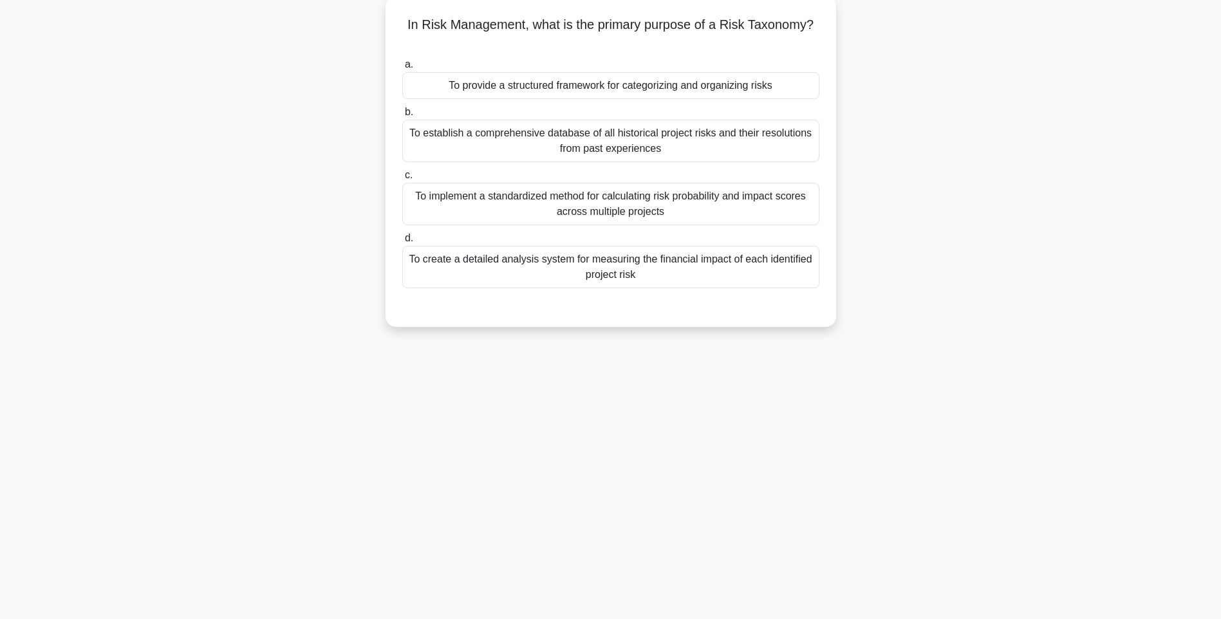
drag, startPoint x: 403, startPoint y: 19, endPoint x: 784, endPoint y: 289, distance: 467.2
click at [784, 289] on div "In Risk Management, what is the primary purpose of a Risk Taxonomy? .spinner_0X…" at bounding box center [611, 161] width 440 height 321
click at [442, 62] on label "a. To provide a structured framework for categorizing and organizing risks" at bounding box center [610, 78] width 417 height 42
click at [402, 62] on input "a. To provide a structured framework for categorizing and organizing risks" at bounding box center [402, 64] width 0 height 8
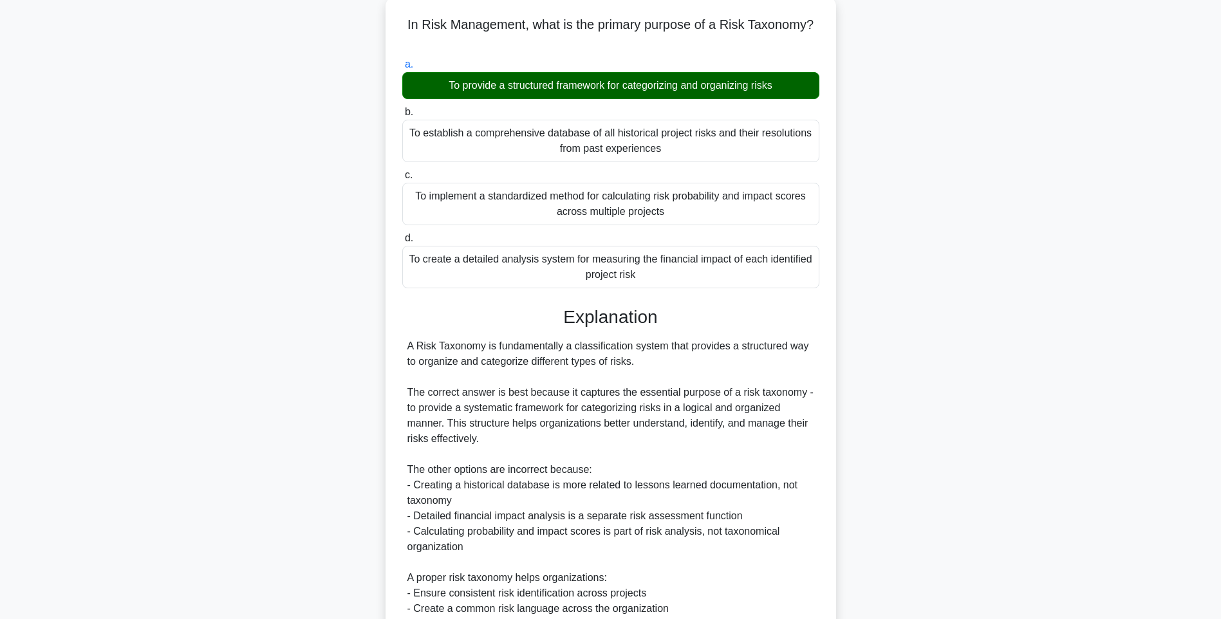
drag, startPoint x: 403, startPoint y: 22, endPoint x: 797, endPoint y: 275, distance: 468.4
click at [797, 275] on div "In Risk Management, what is the primary purpose of a Risk Taxonomy? .spinner_0X…" at bounding box center [611, 375] width 440 height 749
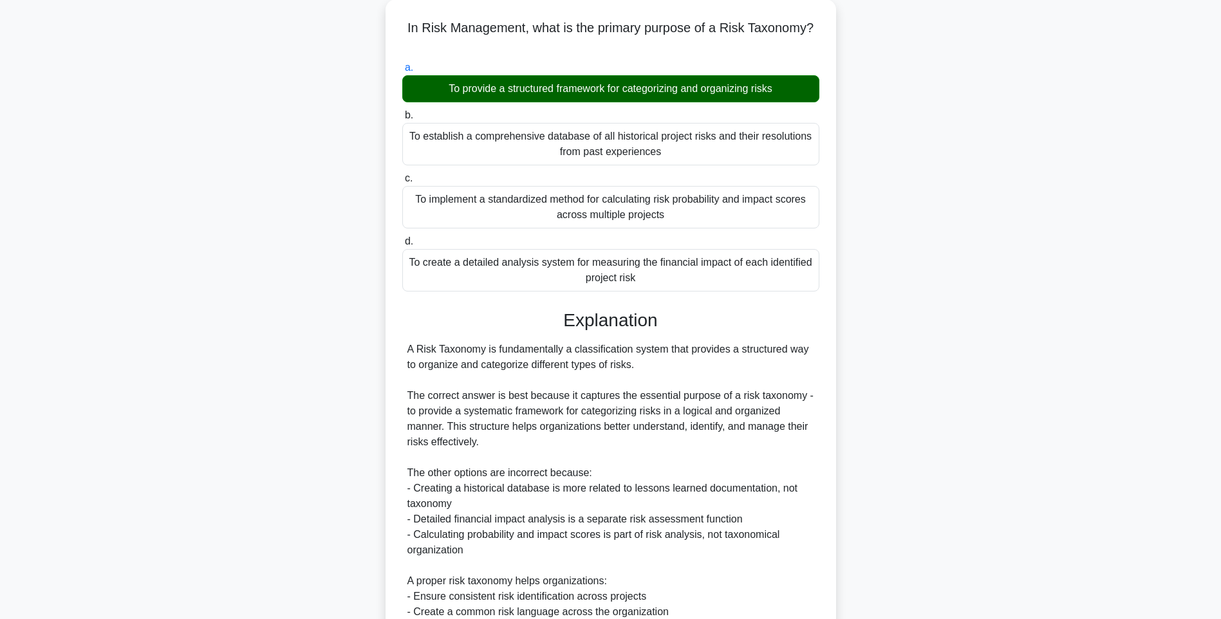
copy div "In Risk Management, what is the primary purpose of a Risk Taxonomy? .spinner_0X…"
click at [847, 312] on div "In Risk Management, what is the primary purpose of a Risk Taxonomy? .spinner_0X…" at bounding box center [611, 386] width 850 height 774
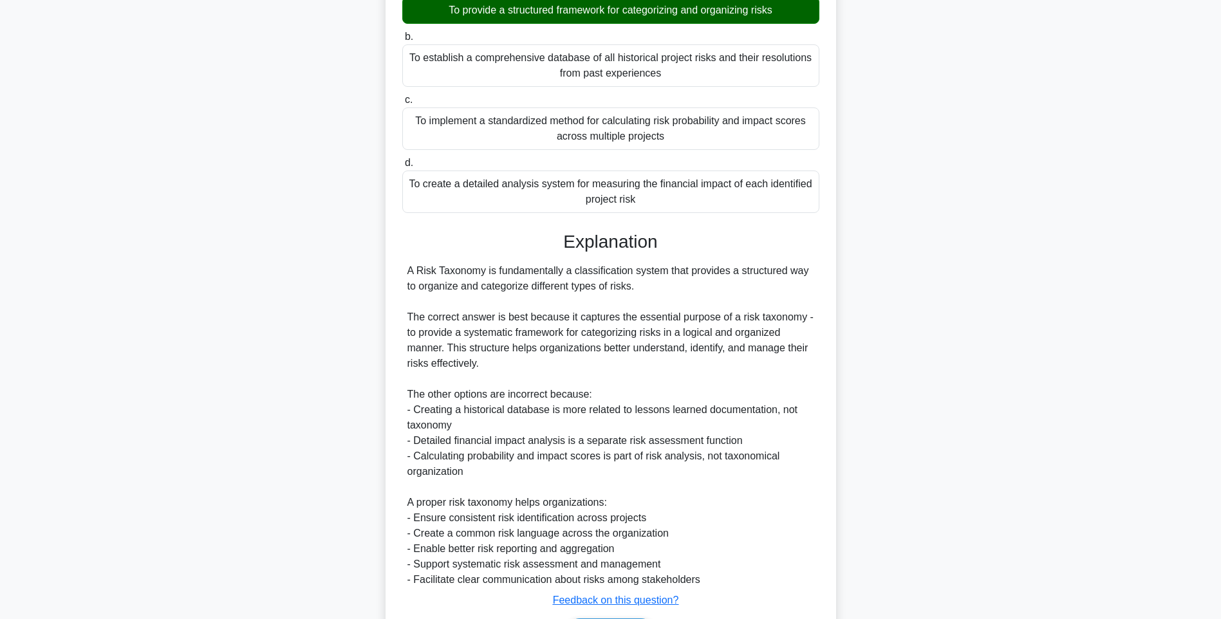
scroll to position [237, 0]
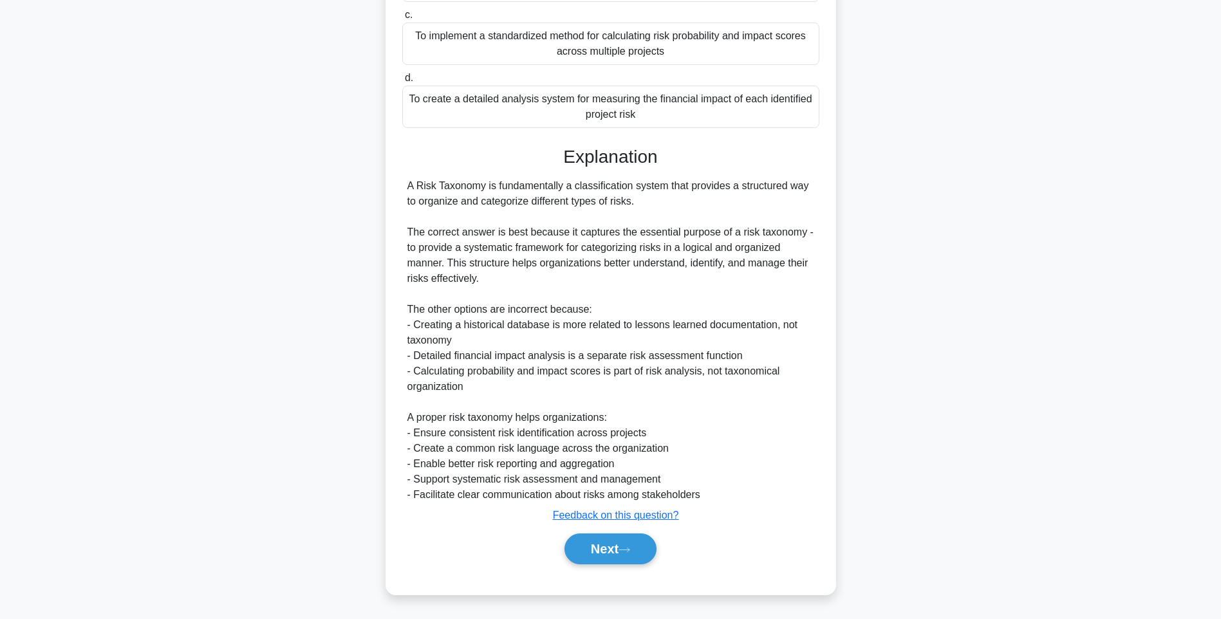
drag, startPoint x: 619, startPoint y: 543, endPoint x: 620, endPoint y: 526, distance: 17.4
click at [619, 543] on button "Next" at bounding box center [610, 549] width 92 height 31
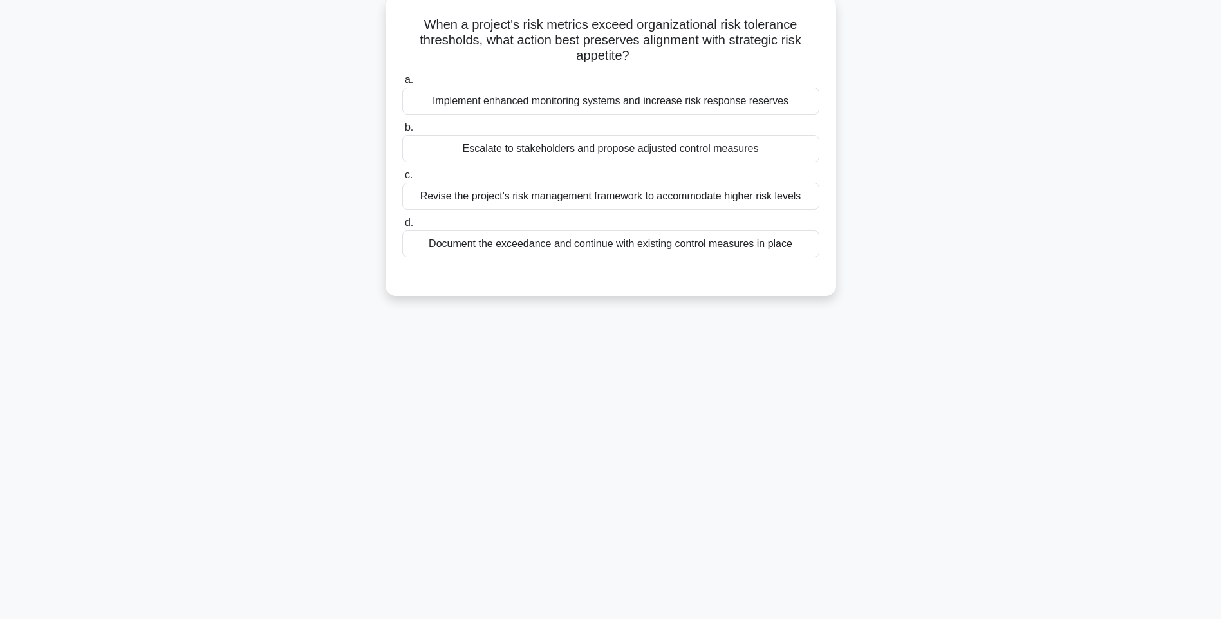
drag, startPoint x: 411, startPoint y: 21, endPoint x: 797, endPoint y: 239, distance: 442.7
click at [797, 239] on div "When a project's risk metrics exceed organizational risk tolerance thresholds, …" at bounding box center [611, 146] width 440 height 290
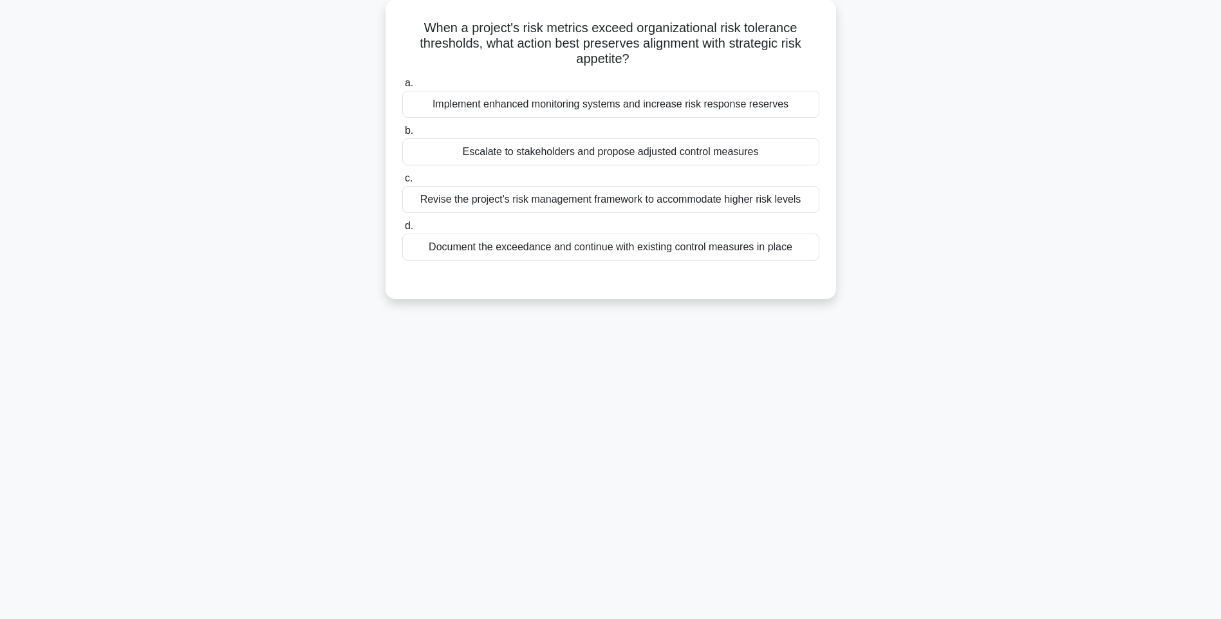
copy div "When a project's risk metrics exceed organizational risk tolerance thresholds, …"
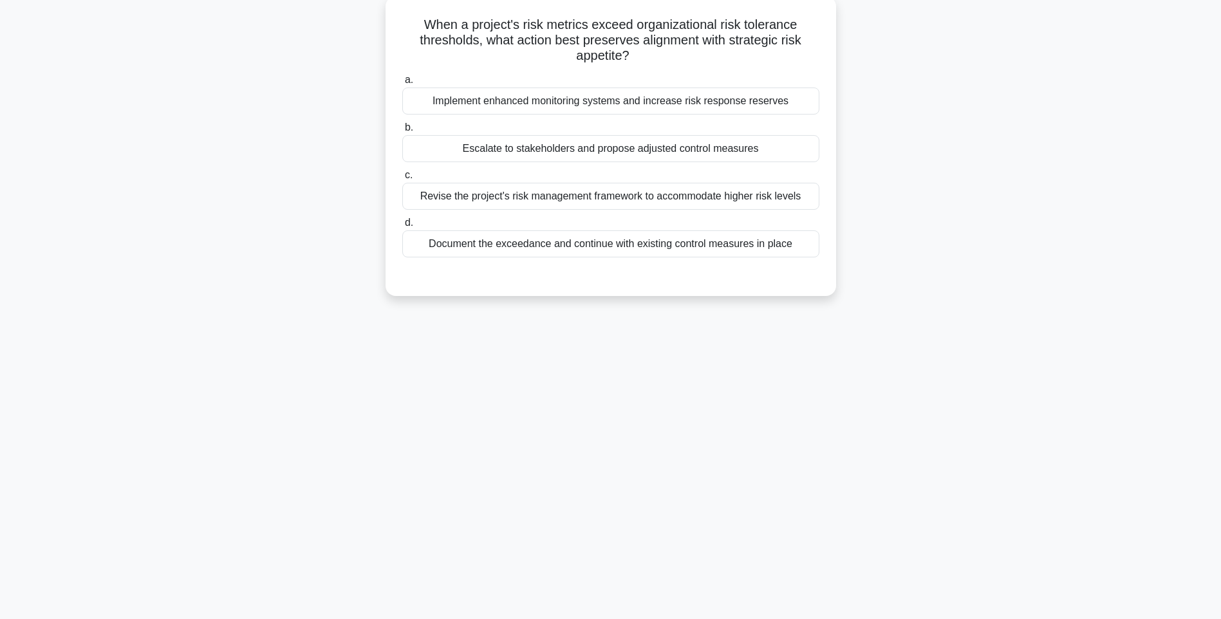
click at [763, 265] on div "a. Implement enhanced monitoring systems and increase risk response reserves b.…" at bounding box center [611, 175] width 420 height 211
click at [758, 253] on div "Document the exceedance and continue with existing control measures in place" at bounding box center [610, 243] width 417 height 27
click at [402, 227] on input "d. Document the exceedance and continue with existing control measures in place" at bounding box center [402, 223] width 0 height 8
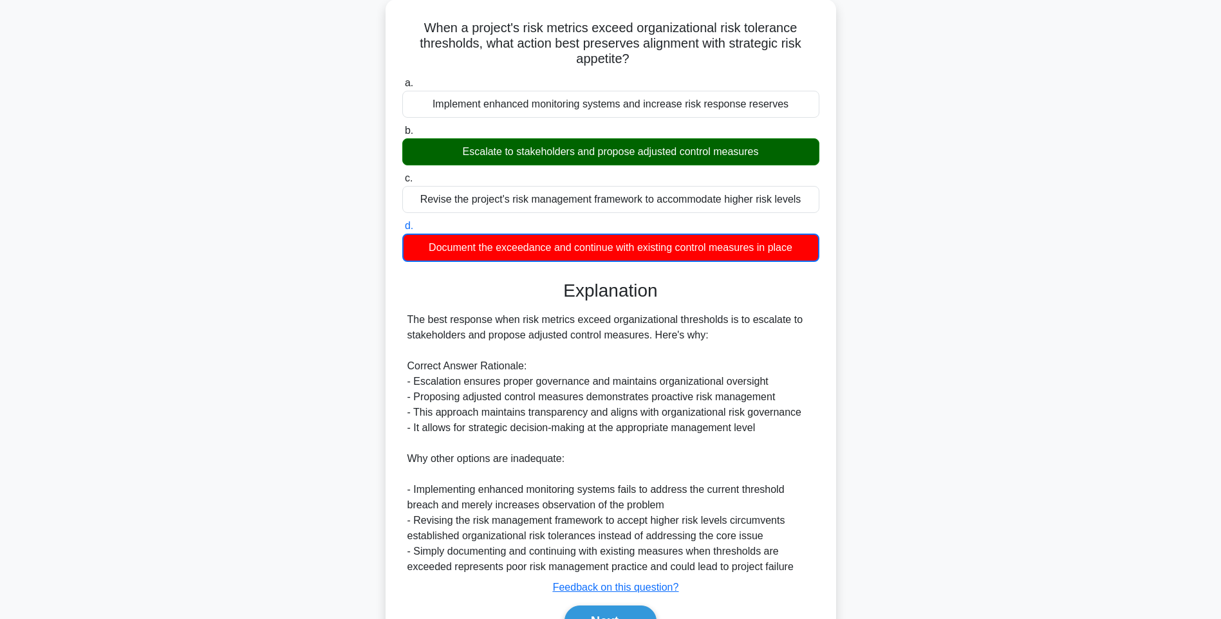
click at [920, 293] on div "When a project's risk metrics exceed organizational risk tolerance thresholds, …" at bounding box center [611, 340] width 850 height 683
drag, startPoint x: 984, startPoint y: 358, endPoint x: 978, endPoint y: 368, distance: 11.3
click at [984, 358] on div "When a project's risk metrics exceed organizational risk tolerance thresholds, …" at bounding box center [611, 340] width 850 height 683
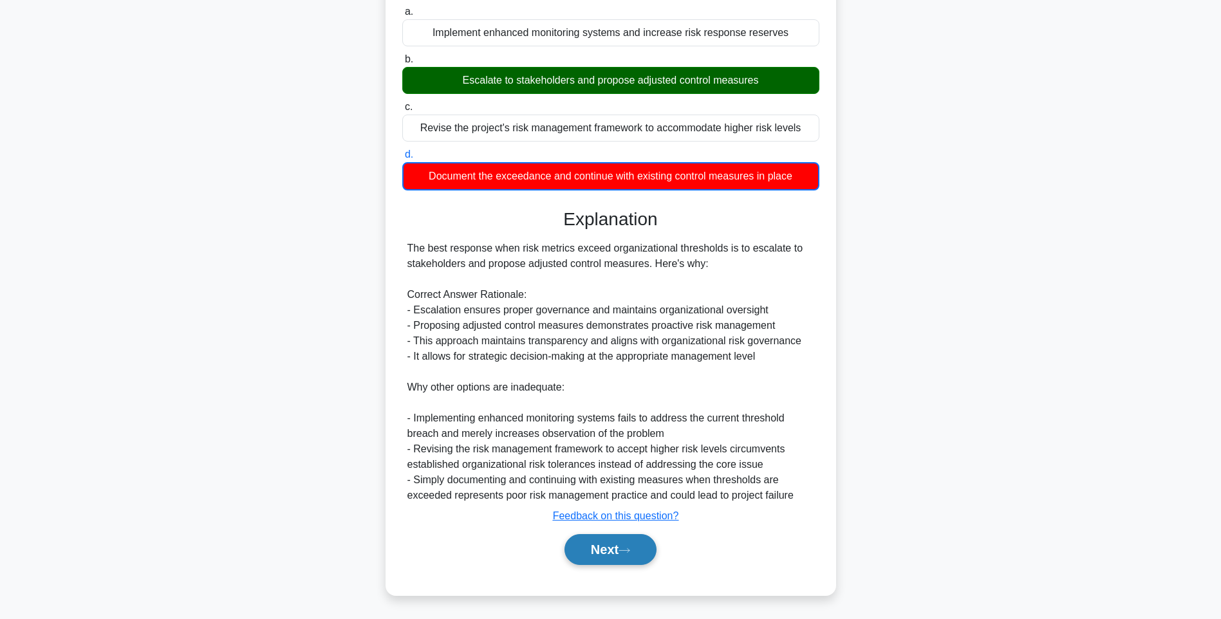
scroll to position [145, 0]
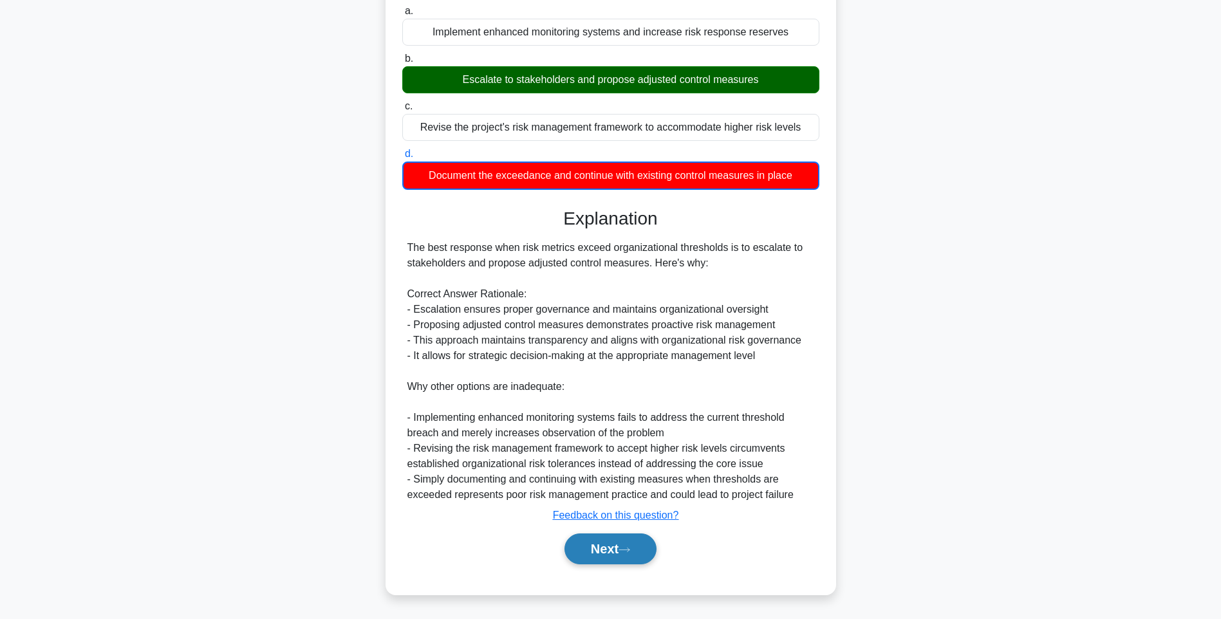
click at [618, 543] on button "Next" at bounding box center [610, 549] width 92 height 31
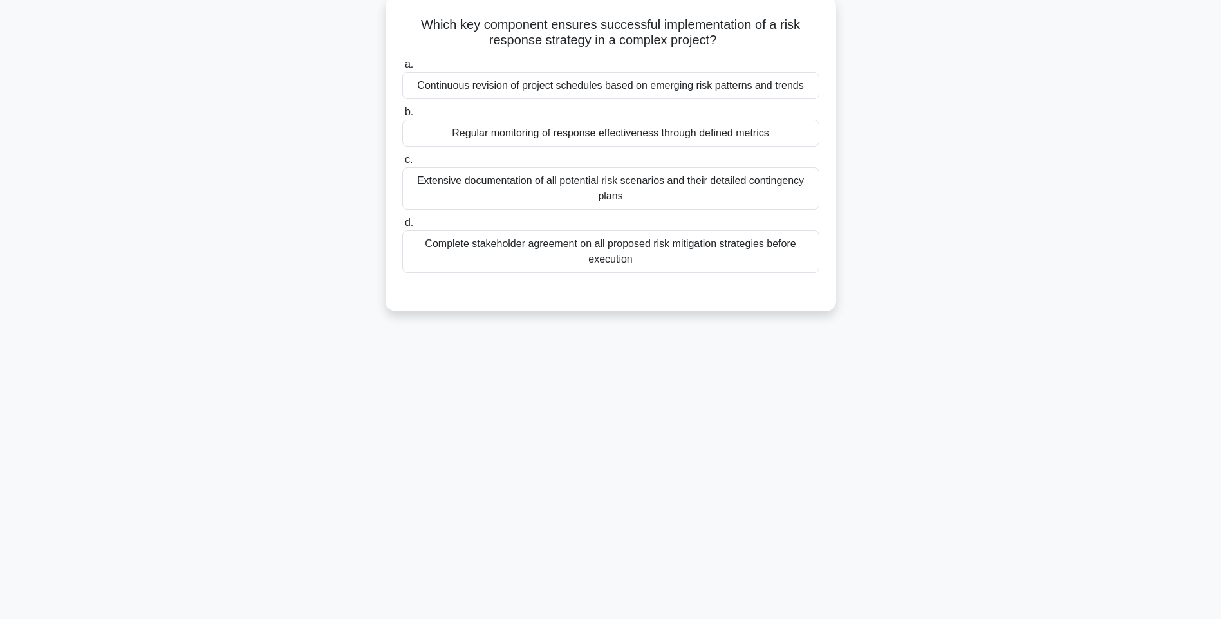
drag, startPoint x: 524, startPoint y: 86, endPoint x: 785, endPoint y: 268, distance: 318.5
click at [785, 268] on div "Which key component ensures successful implementation of a risk response strate…" at bounding box center [611, 153] width 440 height 305
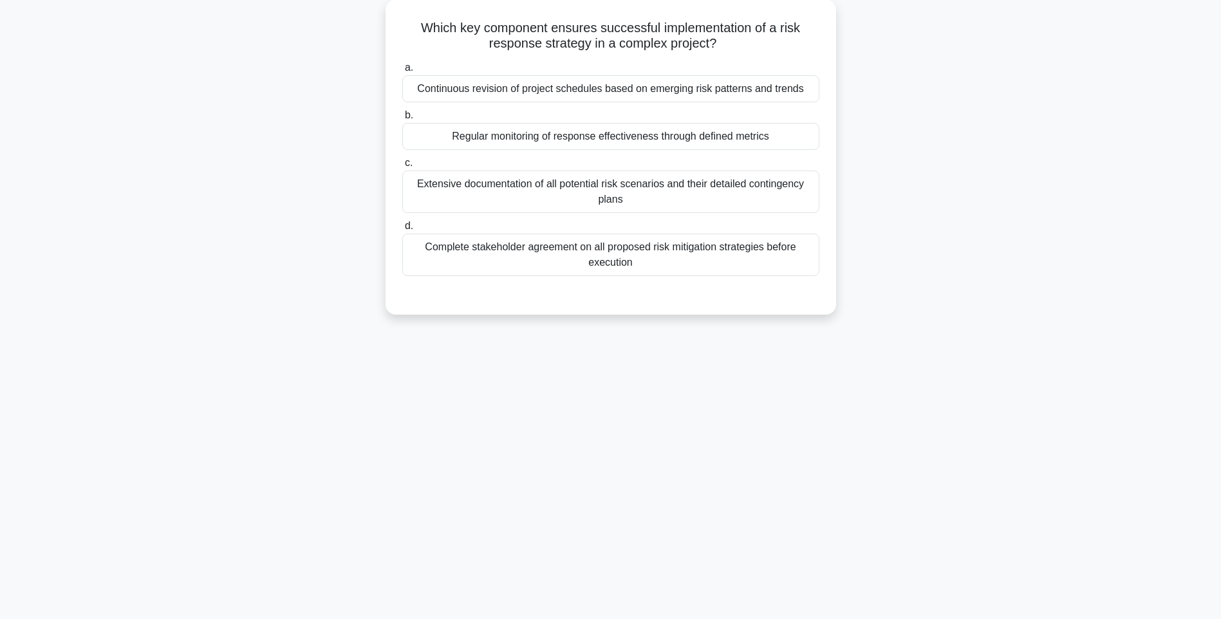
copy div "Which key component ensures successful implementation of a risk response strate…"
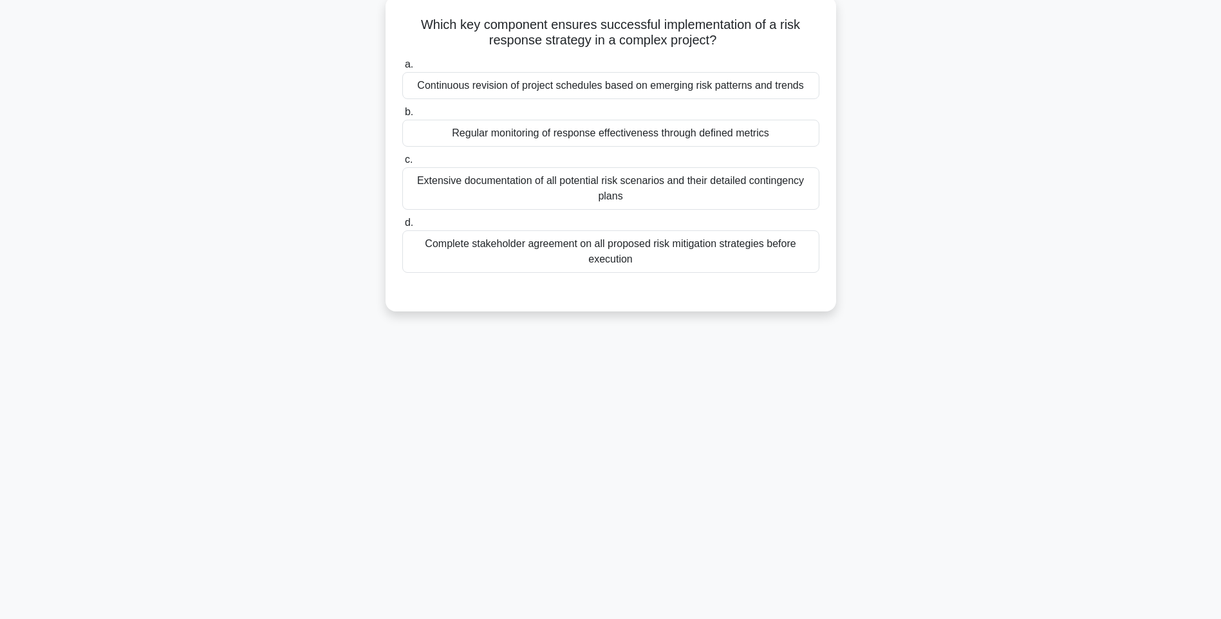
drag, startPoint x: 801, startPoint y: 296, endPoint x: 663, endPoint y: 252, distance: 144.7
click at [801, 296] on div "a. Continuous revision of project schedules based on emerging risk patterns and…" at bounding box center [611, 175] width 420 height 242
click at [653, 244] on div "Complete stakeholder agreement on all proposed risk mitigation strategies befor…" at bounding box center [610, 251] width 417 height 42
click at [402, 227] on input "d. Complete stakeholder agreement on all proposed risk mitigation strategies be…" at bounding box center [402, 223] width 0 height 8
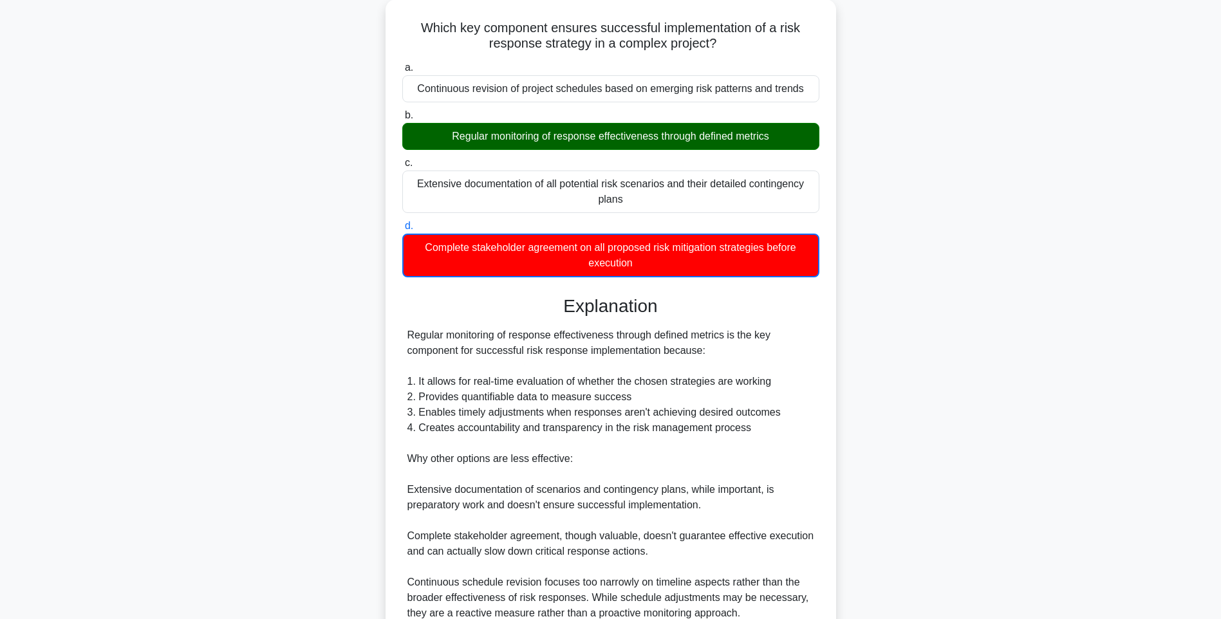
click at [887, 381] on div "Which key component ensures successful implementation of a risk response strate…" at bounding box center [611, 363] width 850 height 729
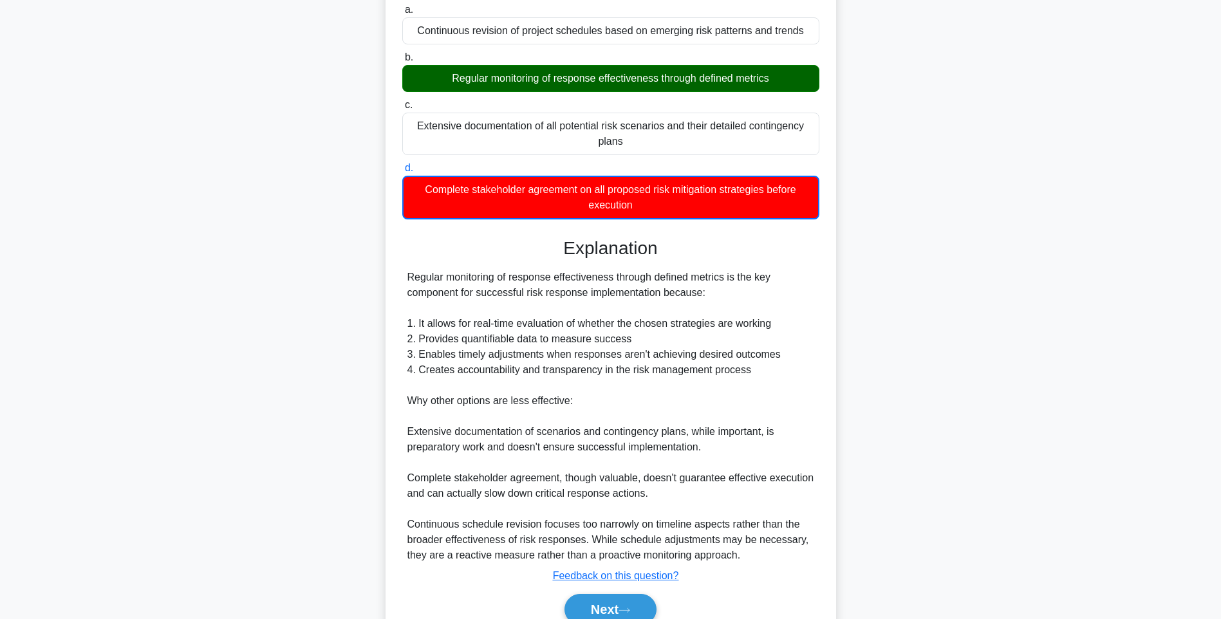
scroll to position [192, 0]
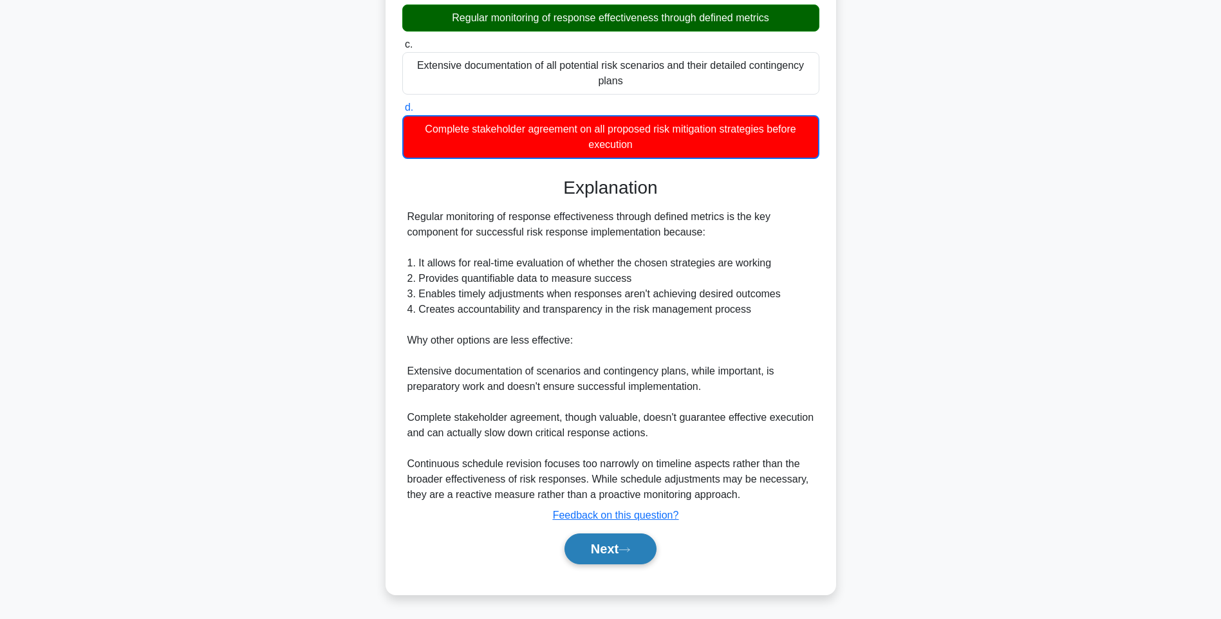
click at [642, 547] on button "Next" at bounding box center [610, 549] width 92 height 31
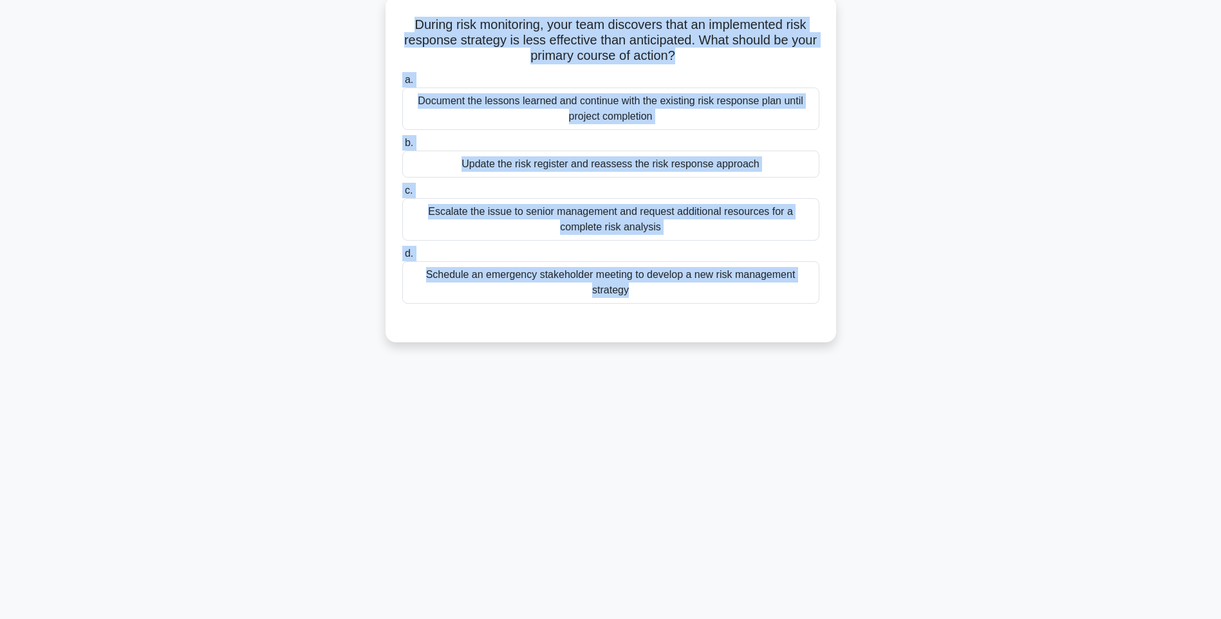
drag, startPoint x: 404, startPoint y: 20, endPoint x: 766, endPoint y: 316, distance: 467.9
click at [766, 316] on div "During risk monitoring, your team discovers that an implemented risk response s…" at bounding box center [611, 169] width 440 height 336
copy div "During risk monitoring, your team discovers that an implemented risk response s…"
click at [780, 169] on div "Update the risk register and reassess the risk response approach" at bounding box center [610, 164] width 417 height 27
click at [402, 147] on input "b. Update the risk register and reassess the risk response approach" at bounding box center [402, 143] width 0 height 8
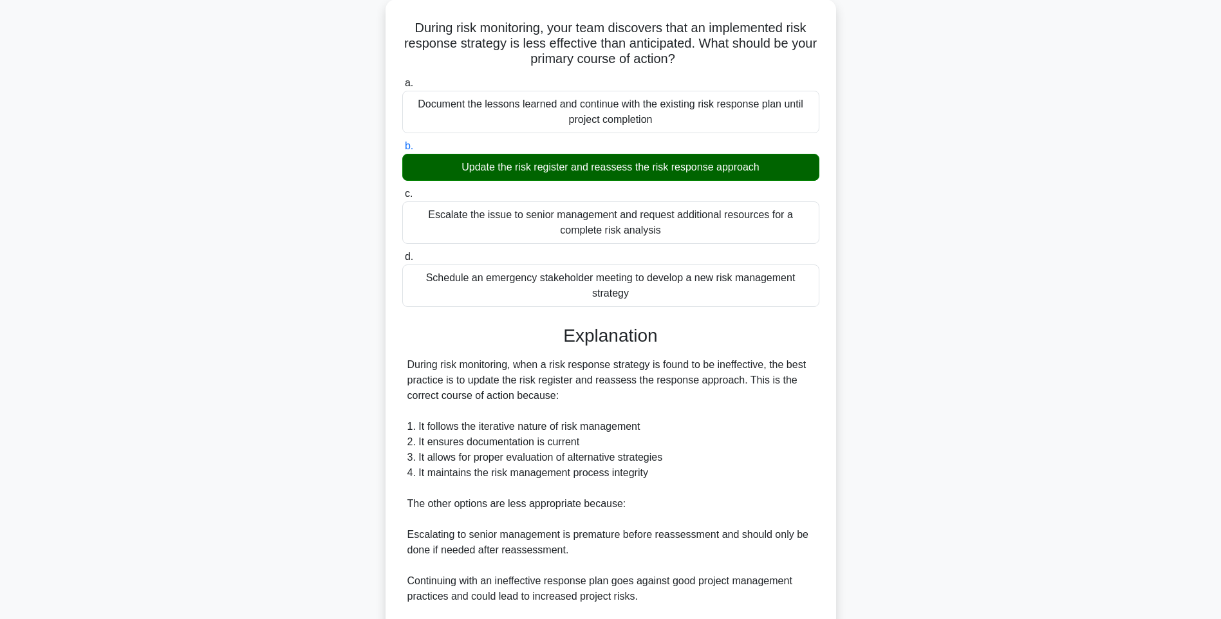
drag, startPoint x: 980, startPoint y: 373, endPoint x: 970, endPoint y: 380, distance: 12.9
click at [980, 373] on div "During risk monitoring, your team discovers that an implemented risk response s…" at bounding box center [611, 394] width 850 height 790
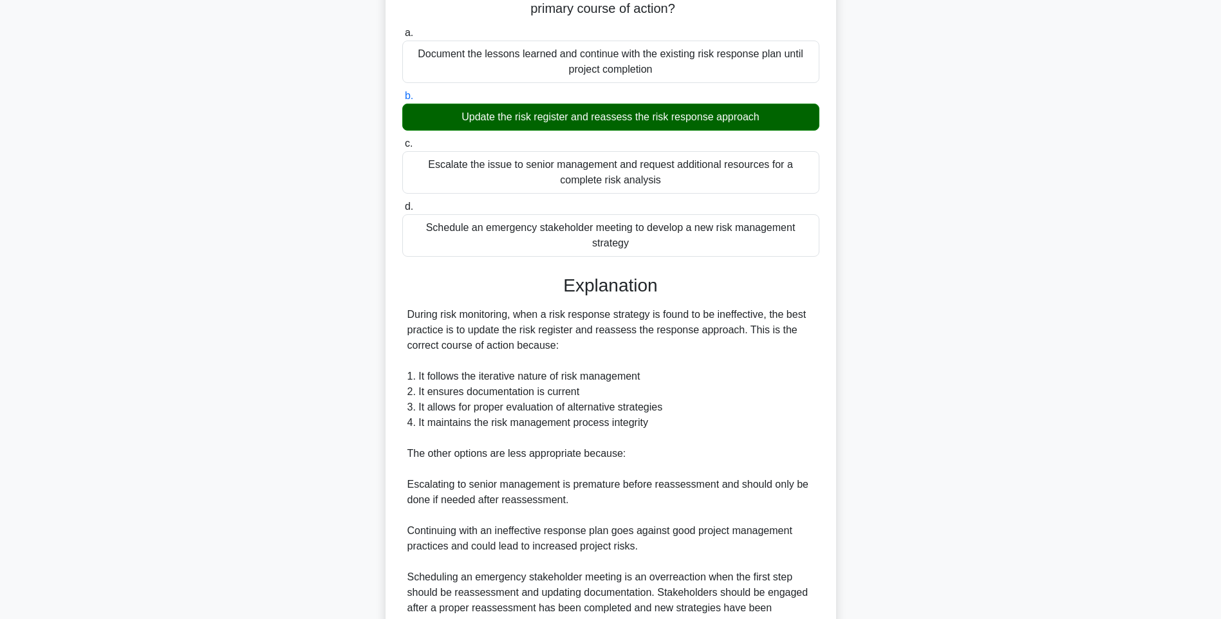
scroll to position [252, 0]
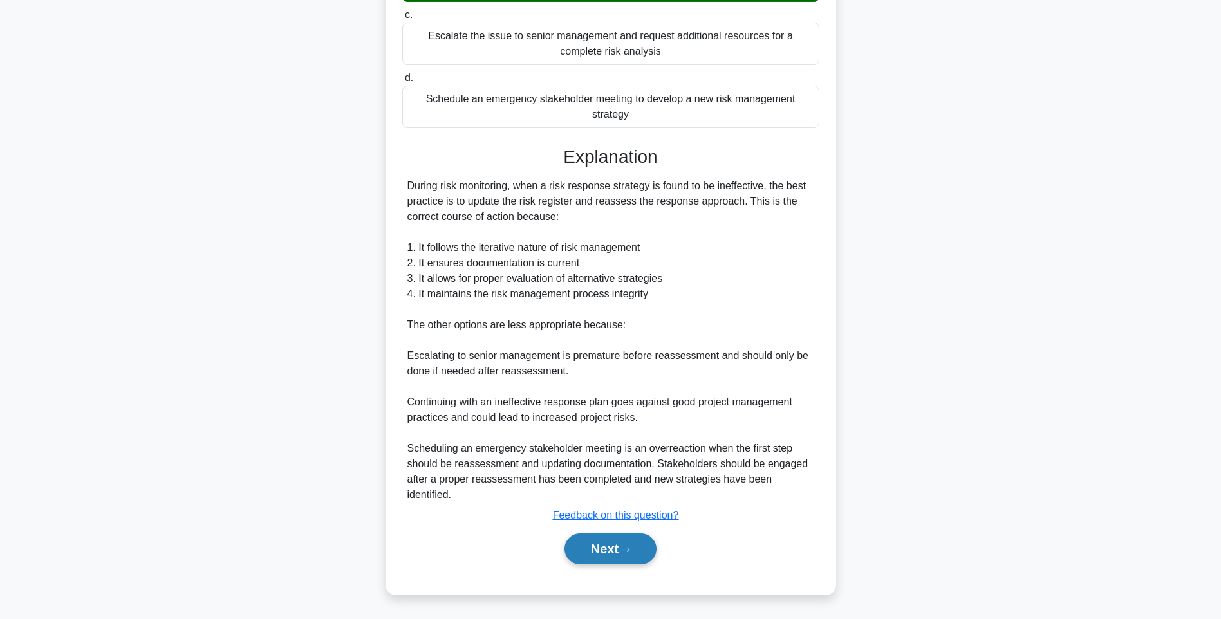
click at [611, 539] on button "Next" at bounding box center [610, 549] width 92 height 31
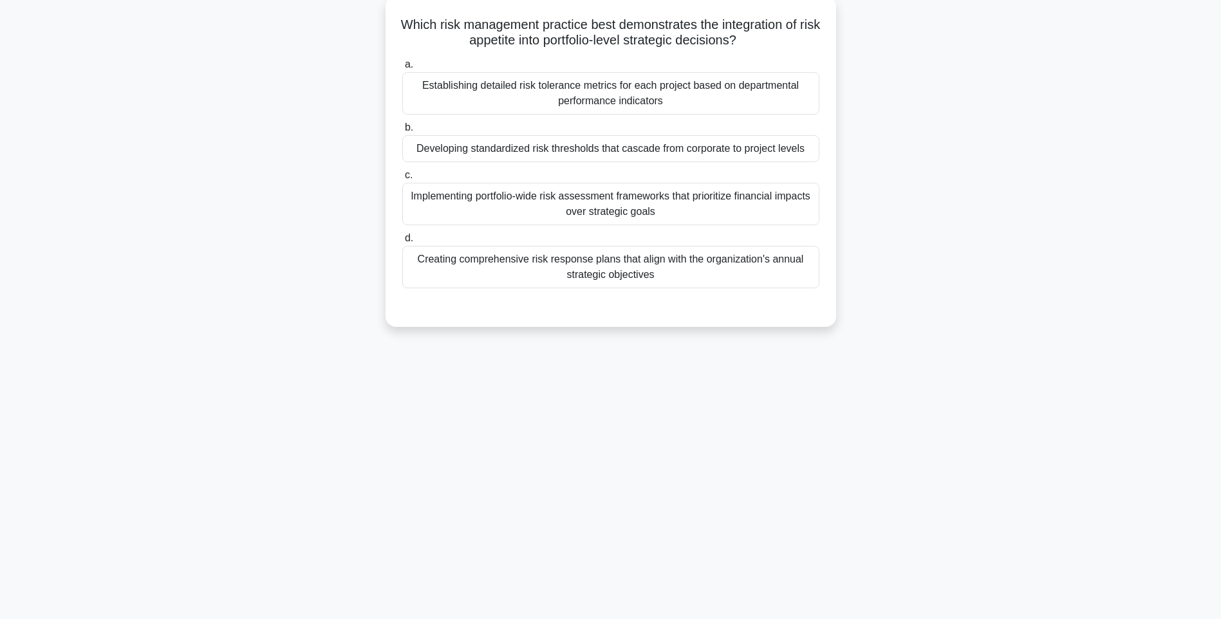
drag, startPoint x: 402, startPoint y: 19, endPoint x: 767, endPoint y: 277, distance: 447.5
click at [767, 277] on div "Which risk management practice best demonstrates the integration of risk appeti…" at bounding box center [611, 161] width 440 height 321
click at [758, 261] on div "Creating comprehensive risk response plans that align with the organization's a…" at bounding box center [610, 267] width 417 height 42
click at [402, 243] on input "d. Creating comprehensive risk response plans that align with the organization'…" at bounding box center [402, 238] width 0 height 8
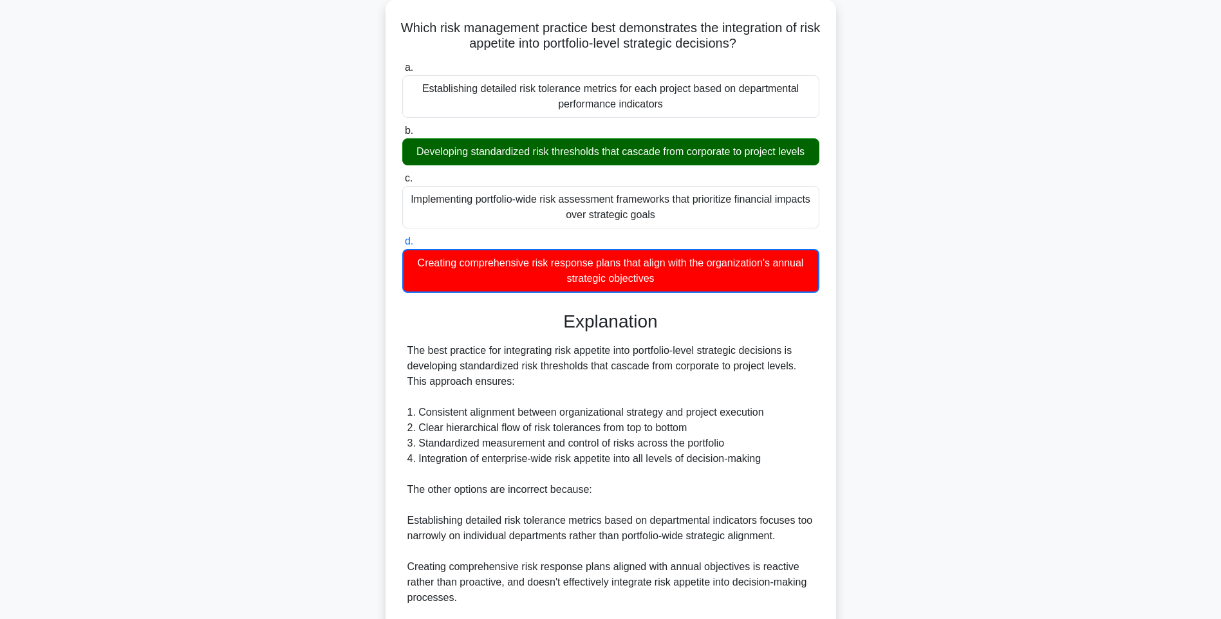
drag, startPoint x: 861, startPoint y: 358, endPoint x: 862, endPoint y: 378, distance: 20.6
click at [861, 358] on div "Which risk management practice best demonstrates the integration of risk appeti…" at bounding box center [611, 387] width 850 height 776
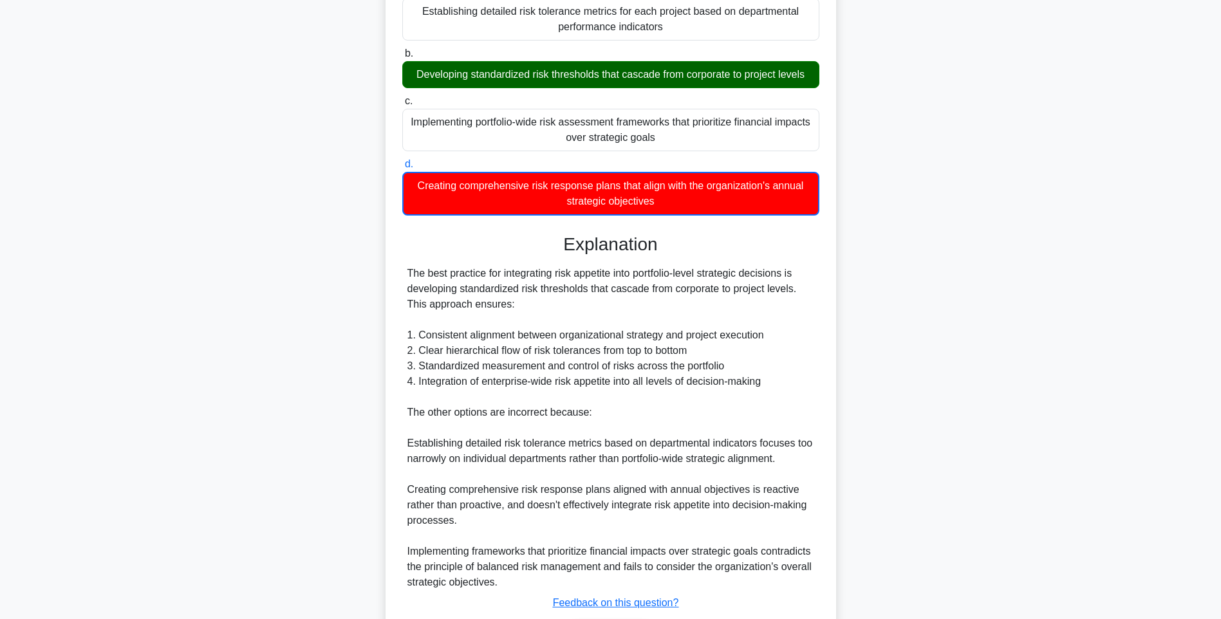
scroll to position [238, 0]
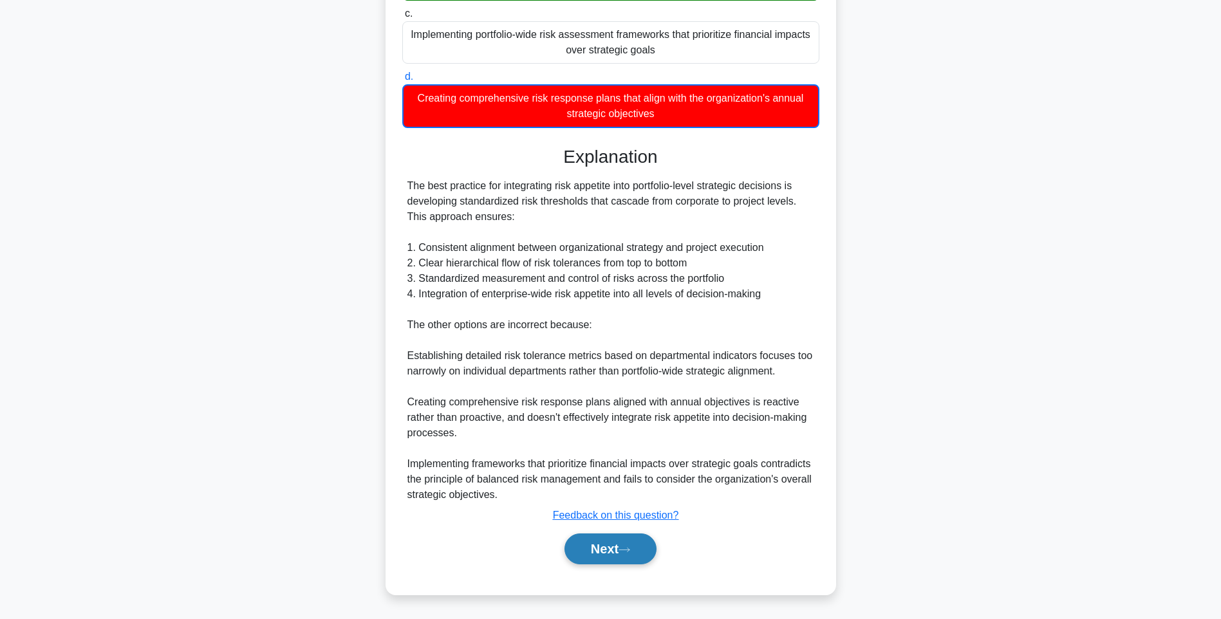
click at [620, 543] on button "Next" at bounding box center [610, 549] width 92 height 31
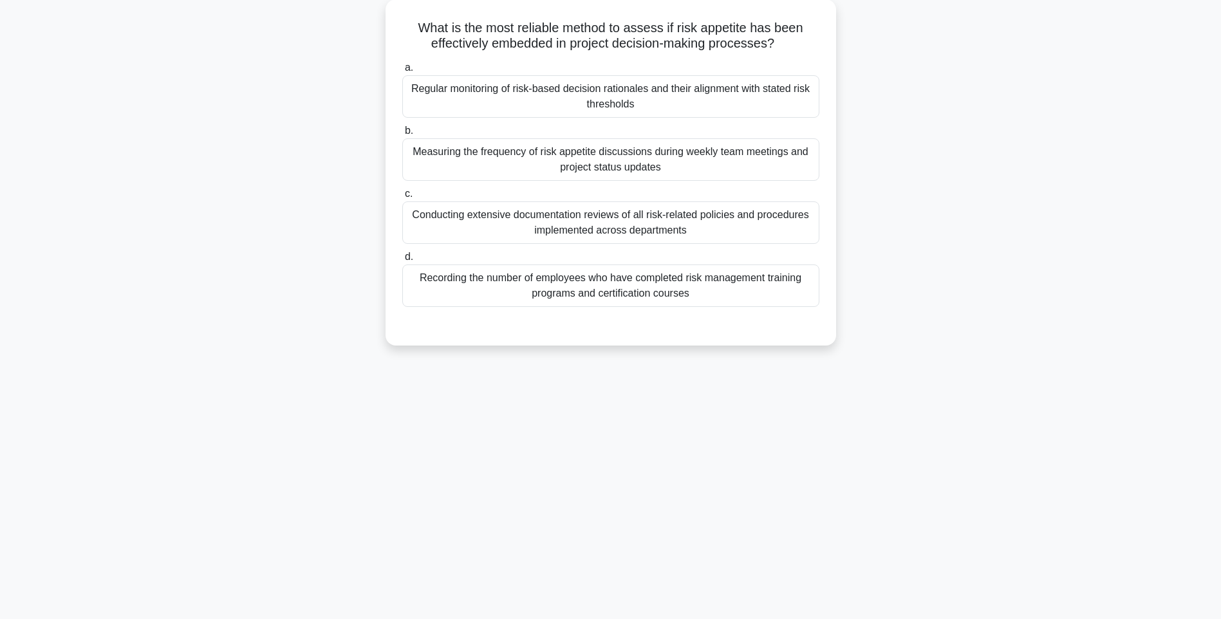
scroll to position [76, 0]
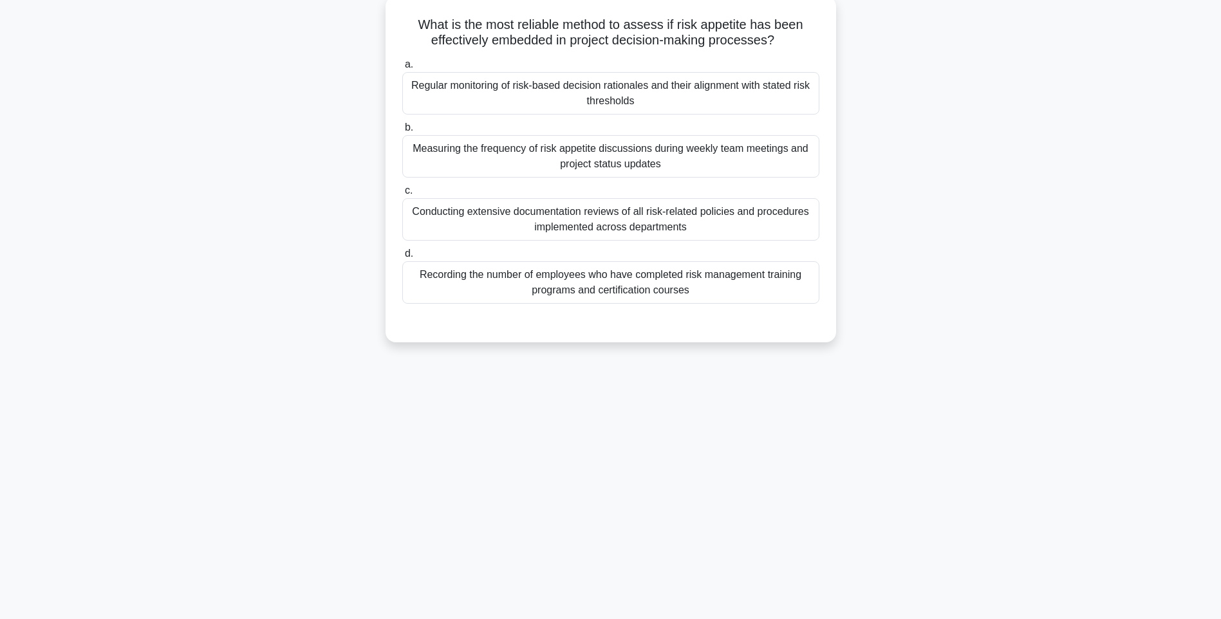
drag, startPoint x: 573, startPoint y: 121, endPoint x: 807, endPoint y: 291, distance: 288.9
click at [807, 291] on div "What is the most reliable method to assess if risk appetite has been effectivel…" at bounding box center [611, 169] width 440 height 336
drag, startPoint x: 1027, startPoint y: 332, endPoint x: 801, endPoint y: 326, distance: 226.6
click at [1026, 332] on div "What is the most reliable method to assess if risk appetite has been effectivel…" at bounding box center [611, 180] width 850 height 362
click at [674, 293] on div "Recording the number of employees who have completed risk management training p…" at bounding box center [610, 282] width 417 height 42
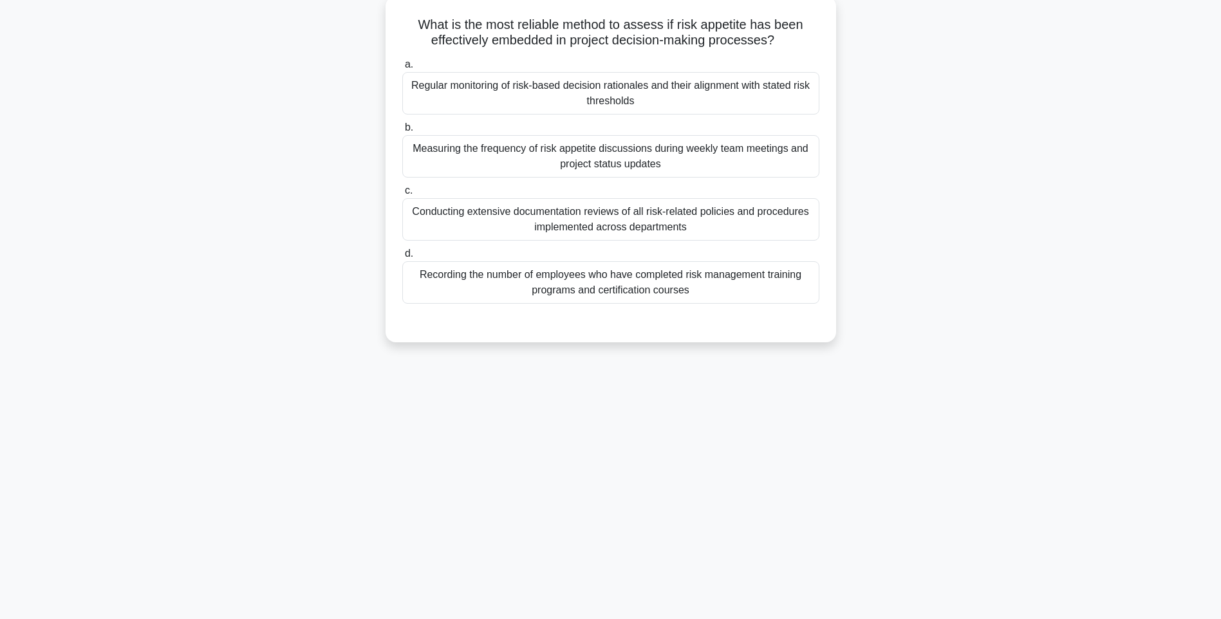
click at [402, 258] on input "d. Recording the number of employees who have completed risk management trainin…" at bounding box center [402, 254] width 0 height 8
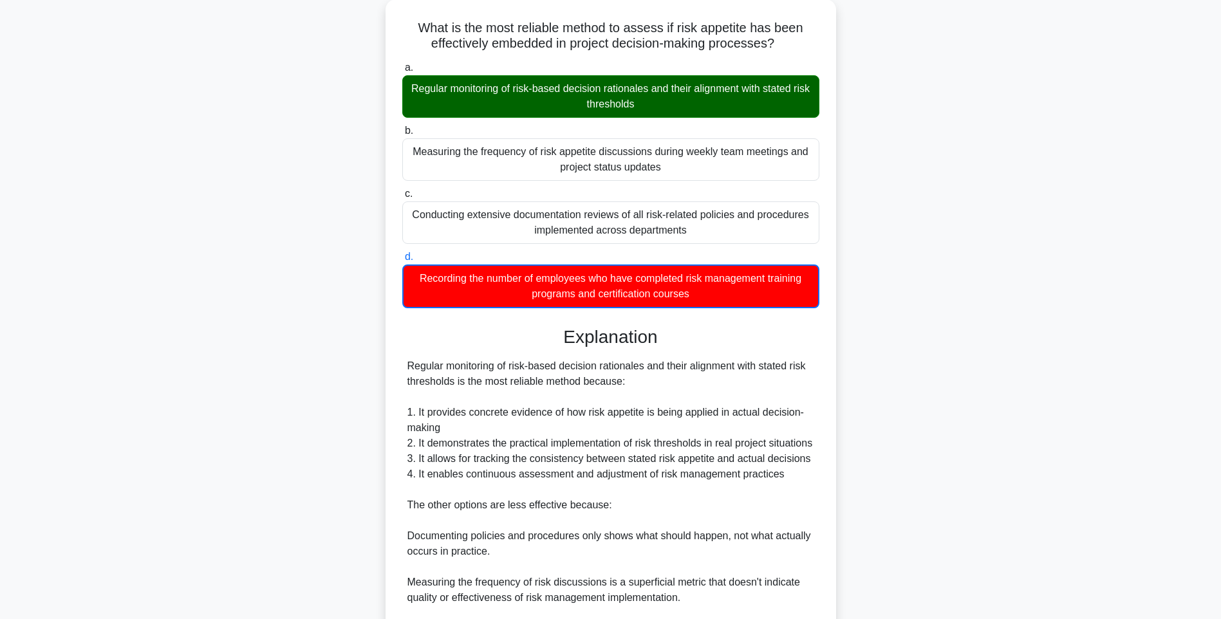
drag, startPoint x: 1034, startPoint y: 324, endPoint x: 1030, endPoint y: 336, distance: 13.0
click at [1034, 324] on div "What is the most reliable method to assess if risk appetite has been effectivel…" at bounding box center [611, 379] width 850 height 760
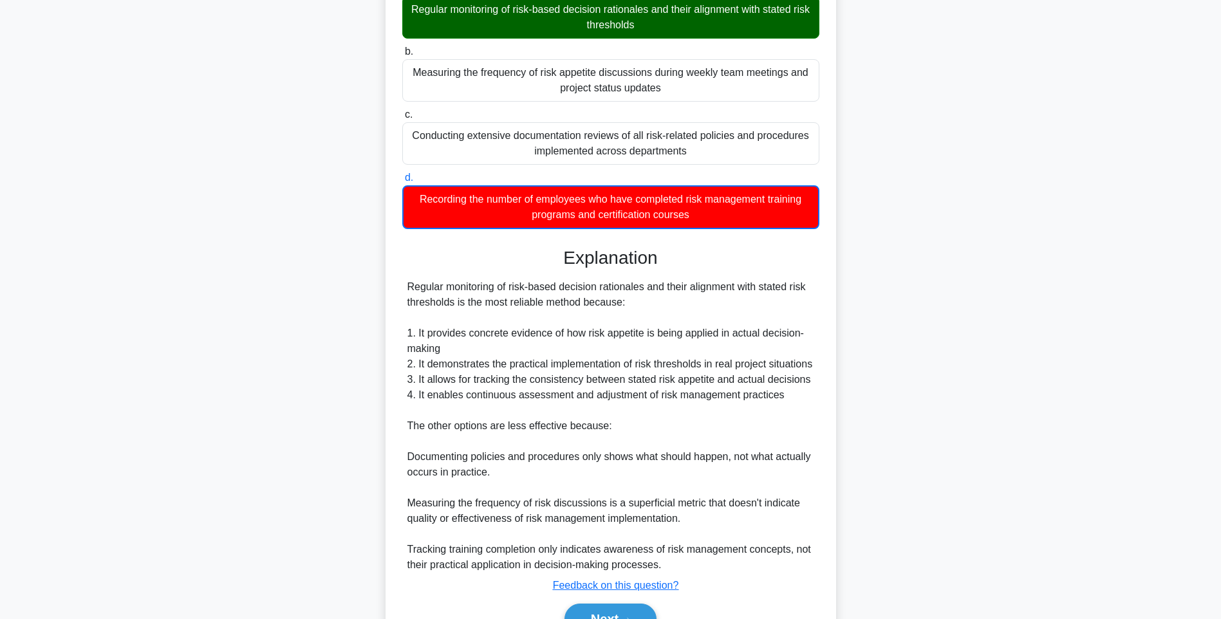
scroll to position [238, 0]
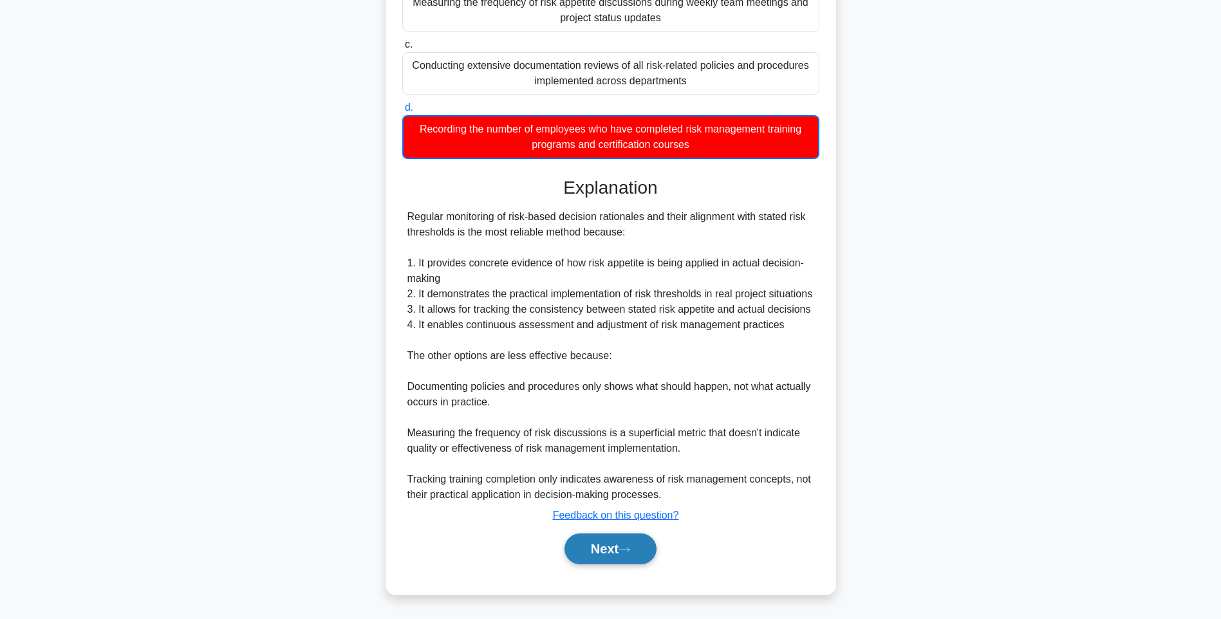
click at [593, 548] on button "Next" at bounding box center [610, 549] width 92 height 31
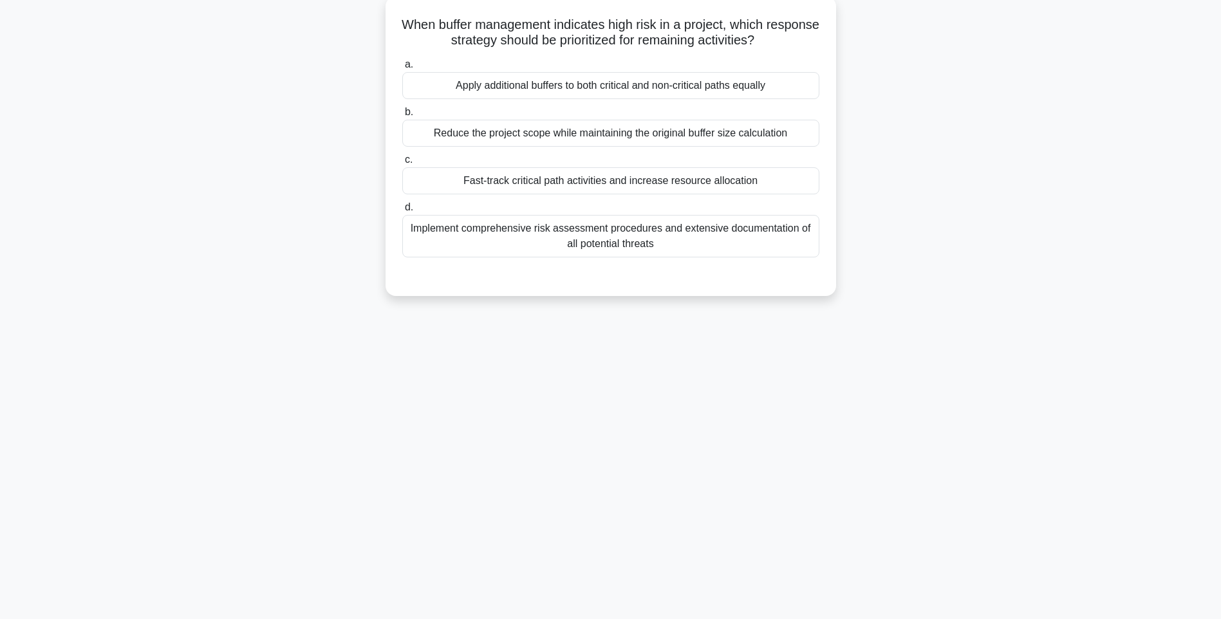
drag, startPoint x: 405, startPoint y: 21, endPoint x: 817, endPoint y: 239, distance: 465.2
click at [817, 239] on div "When buffer management indicates high risk in a project, which response strateg…" at bounding box center [611, 146] width 440 height 290
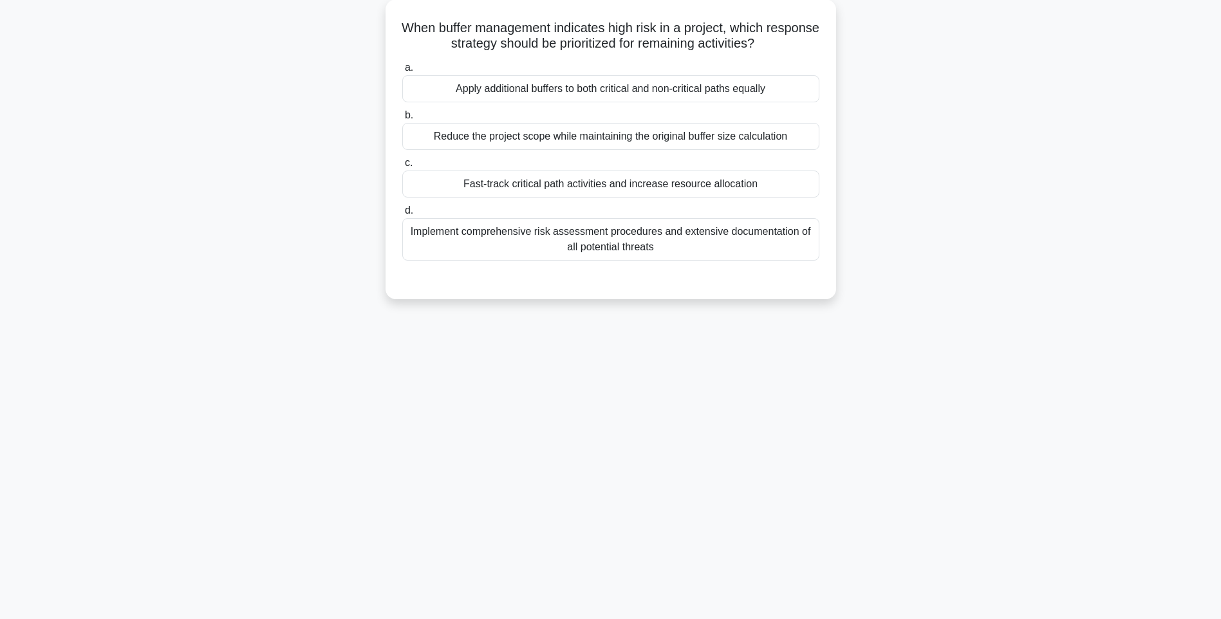
click at [951, 306] on div "When buffer management indicates high risk in a project, which response strateg…" at bounding box center [611, 156] width 850 height 315
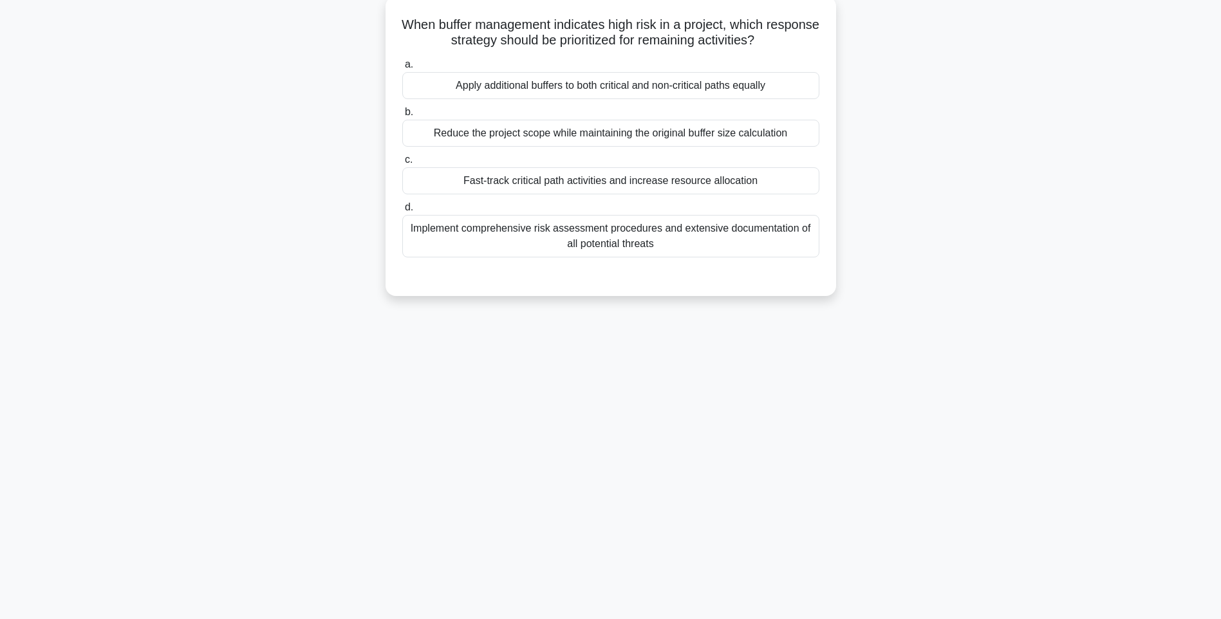
click at [743, 240] on div "Implement comprehensive risk assessment procedures and extensive documentation …" at bounding box center [610, 236] width 417 height 42
click at [402, 212] on input "d. Implement comprehensive risk assessment procedures and extensive documentati…" at bounding box center [402, 207] width 0 height 8
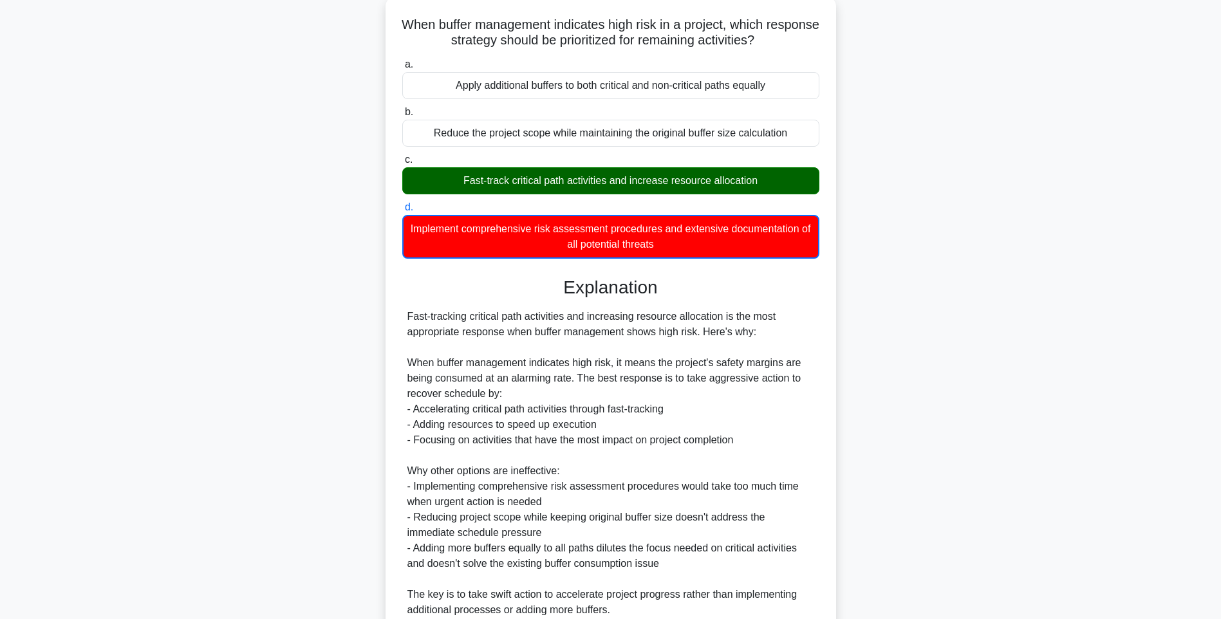
click at [813, 310] on div "Explanation Fast-tracking critical path activities and increasing resource allo…" at bounding box center [610, 481] width 417 height 408
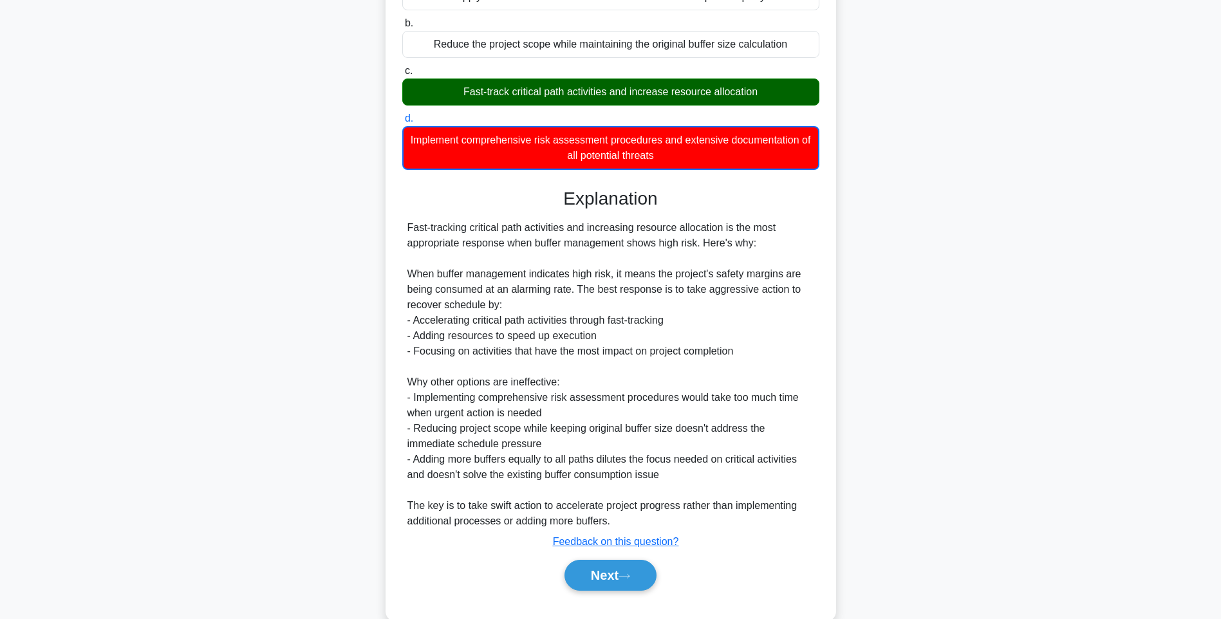
scroll to position [192, 0]
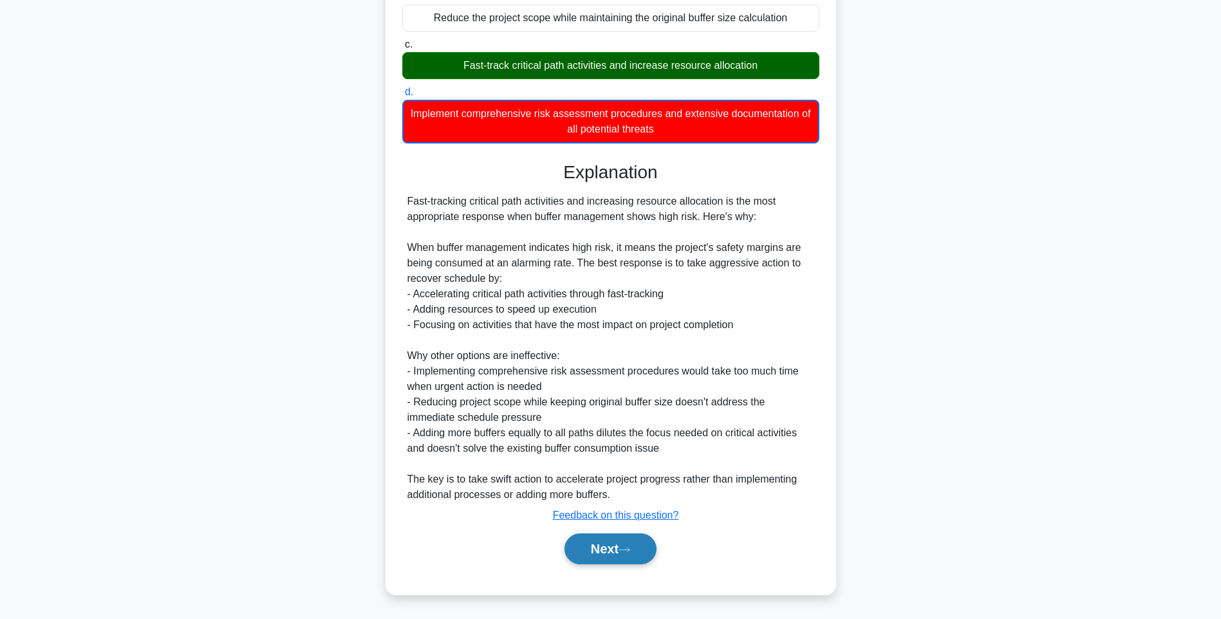
click at [638, 544] on button "Next" at bounding box center [610, 549] width 92 height 31
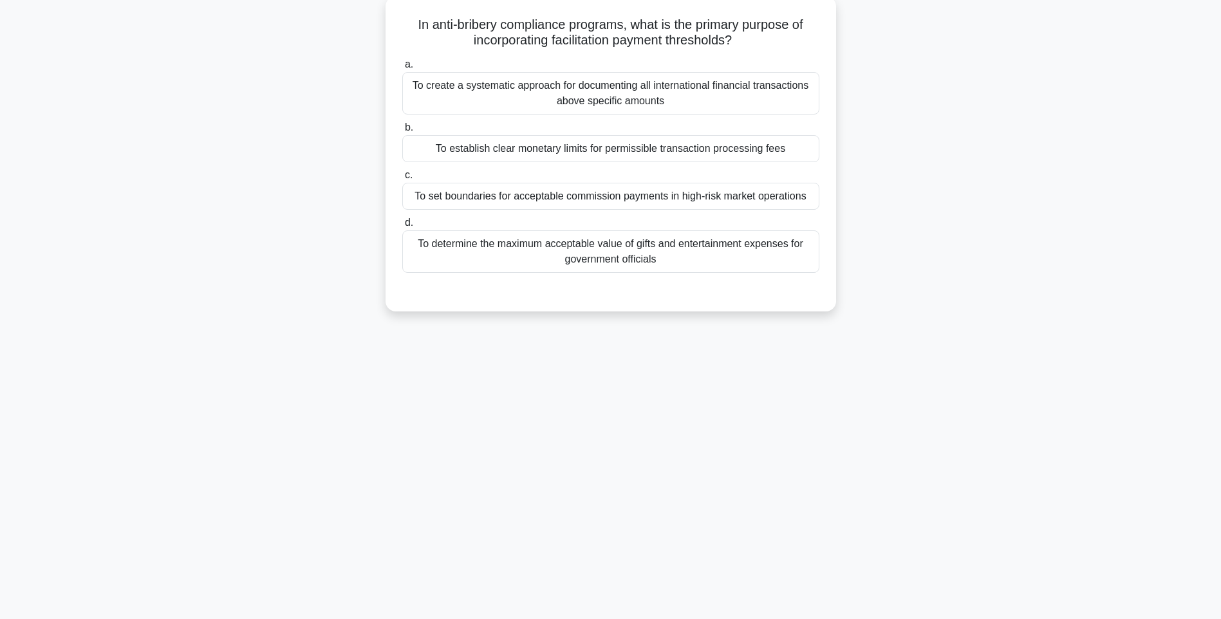
scroll to position [76, 0]
drag, startPoint x: 409, startPoint y: 21, endPoint x: 760, endPoint y: 269, distance: 429.5
click at [760, 269] on div "In anti-bribery compliance programs, what is the primary purpose of incorporati…" at bounding box center [611, 153] width 440 height 305
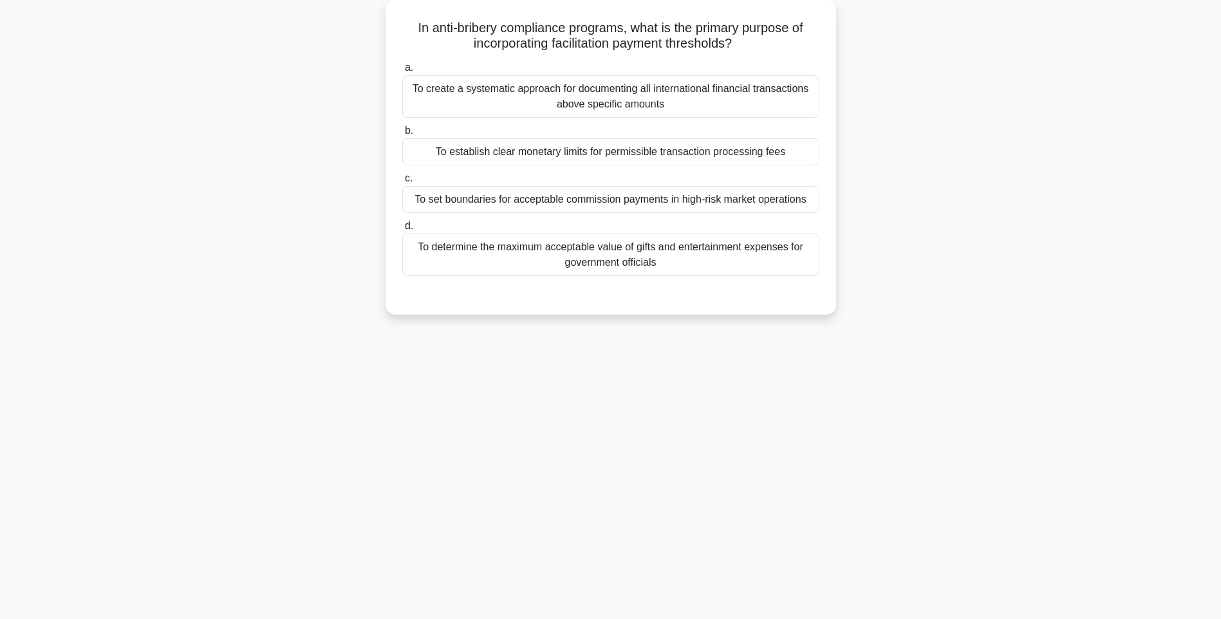
click at [868, 301] on div "In anti-bribery compliance programs, what is the primary purpose of incorporati…" at bounding box center [611, 164] width 850 height 331
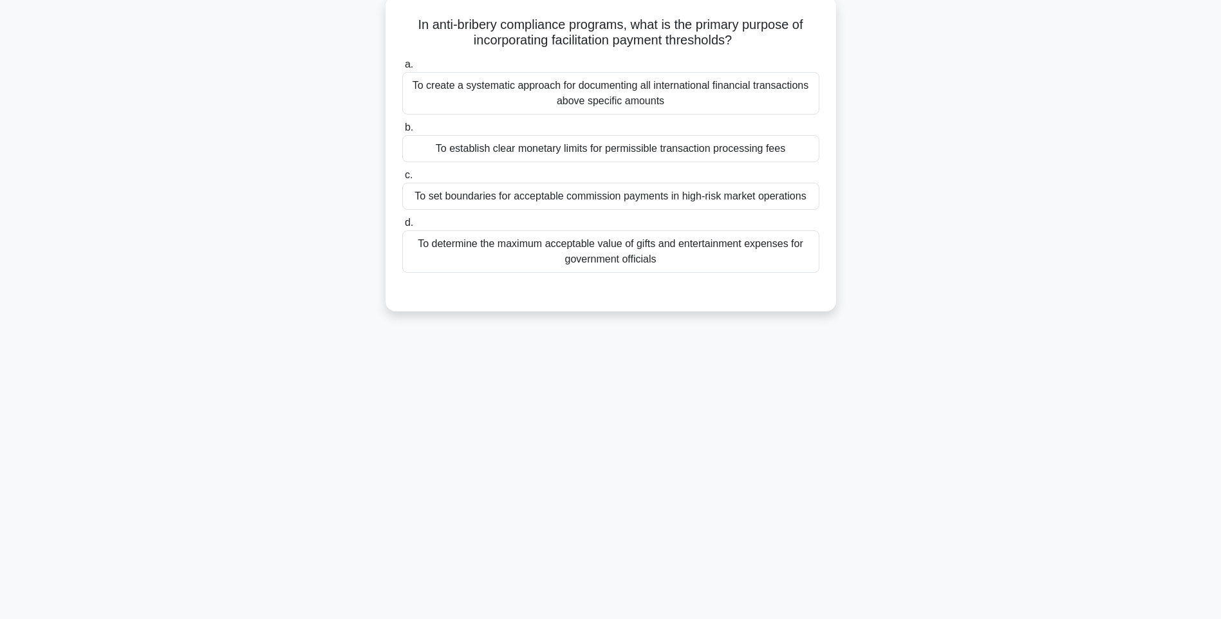
click at [674, 257] on div "To determine the maximum acceptable value of gifts and entertainment expenses f…" at bounding box center [610, 251] width 417 height 42
click at [402, 227] on input "d. To determine the maximum acceptable value of gifts and entertainment expense…" at bounding box center [402, 223] width 0 height 8
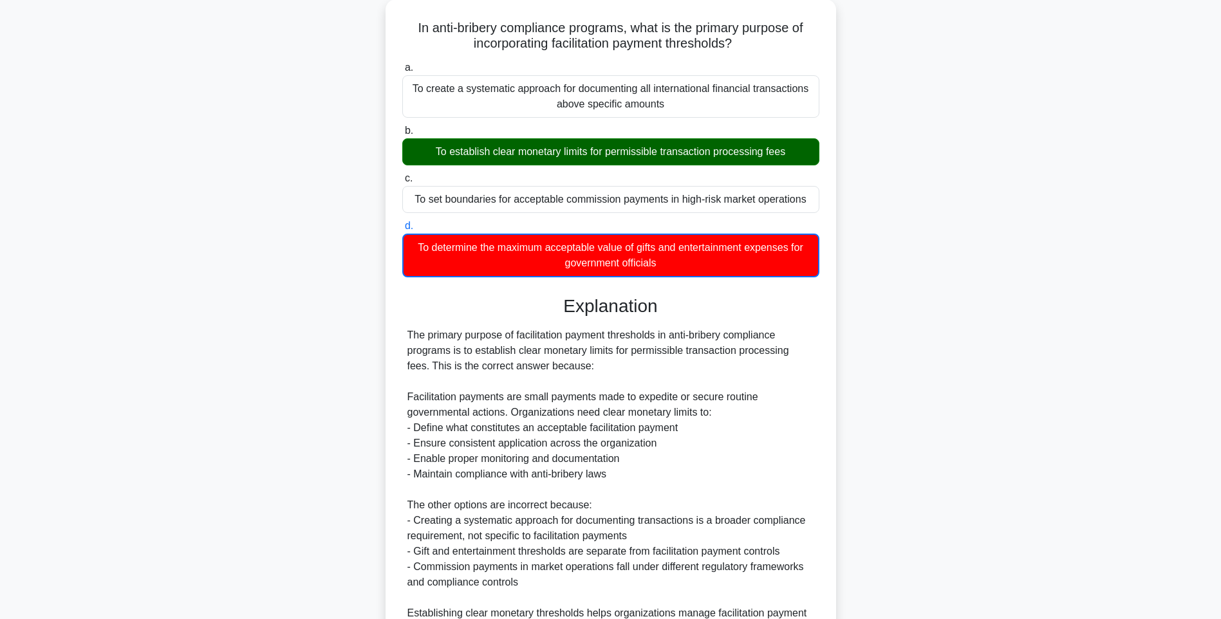
drag, startPoint x: 1023, startPoint y: 329, endPoint x: 1018, endPoint y: 341, distance: 13.3
click at [1023, 329] on div "In anti-bribery compliance programs, what is the primary purpose of incorporati…" at bounding box center [611, 379] width 850 height 760
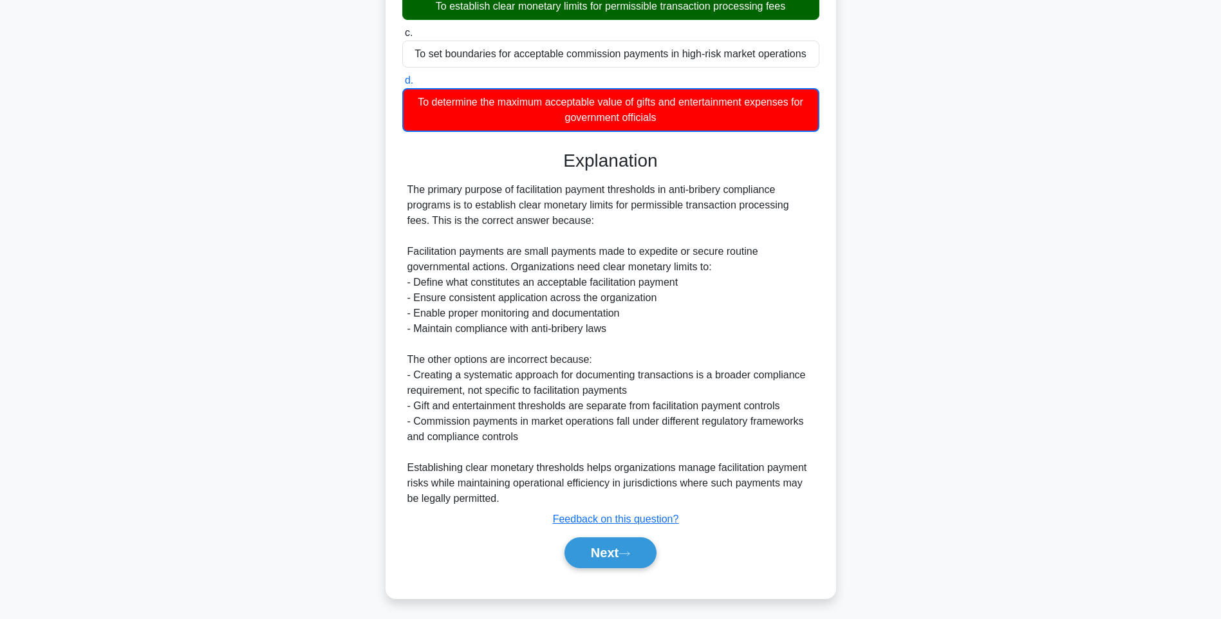
scroll to position [223, 0]
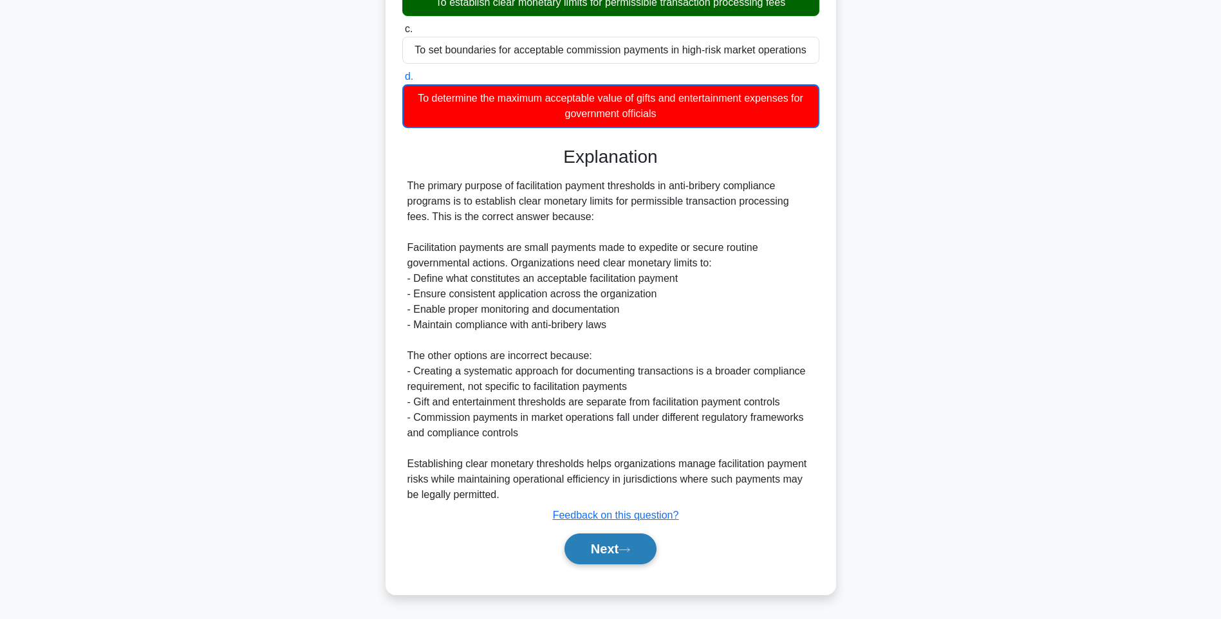
click at [602, 553] on button "Next" at bounding box center [610, 549] width 92 height 31
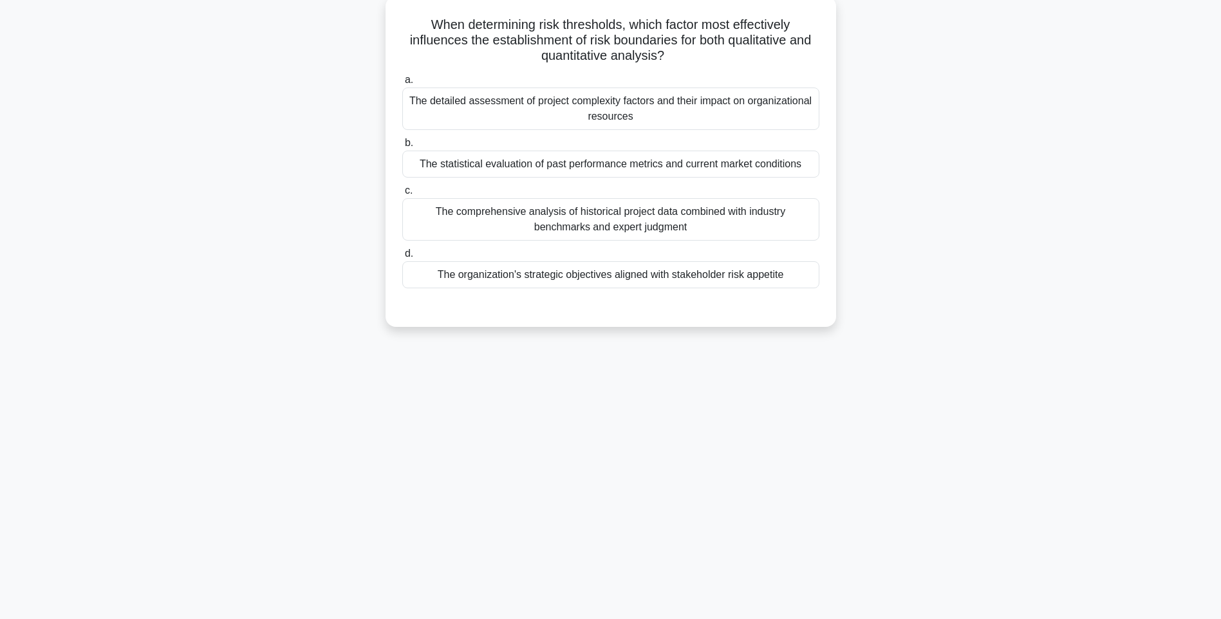
drag, startPoint x: 417, startPoint y: 19, endPoint x: 802, endPoint y: 275, distance: 462.3
click at [802, 275] on div "When determining risk thresholds, which factor most effectively influences the …" at bounding box center [611, 161] width 440 height 321
click at [802, 293] on div "a. The detailed assessment of project complexity factors and their impact on or…" at bounding box center [611, 191] width 420 height 242
click at [716, 277] on div "The organization's strategic objectives aligned with stakeholder risk appetite" at bounding box center [610, 274] width 417 height 27
click at [402, 258] on input "d. The organization's strategic objectives aligned with stakeholder risk appeti…" at bounding box center [402, 254] width 0 height 8
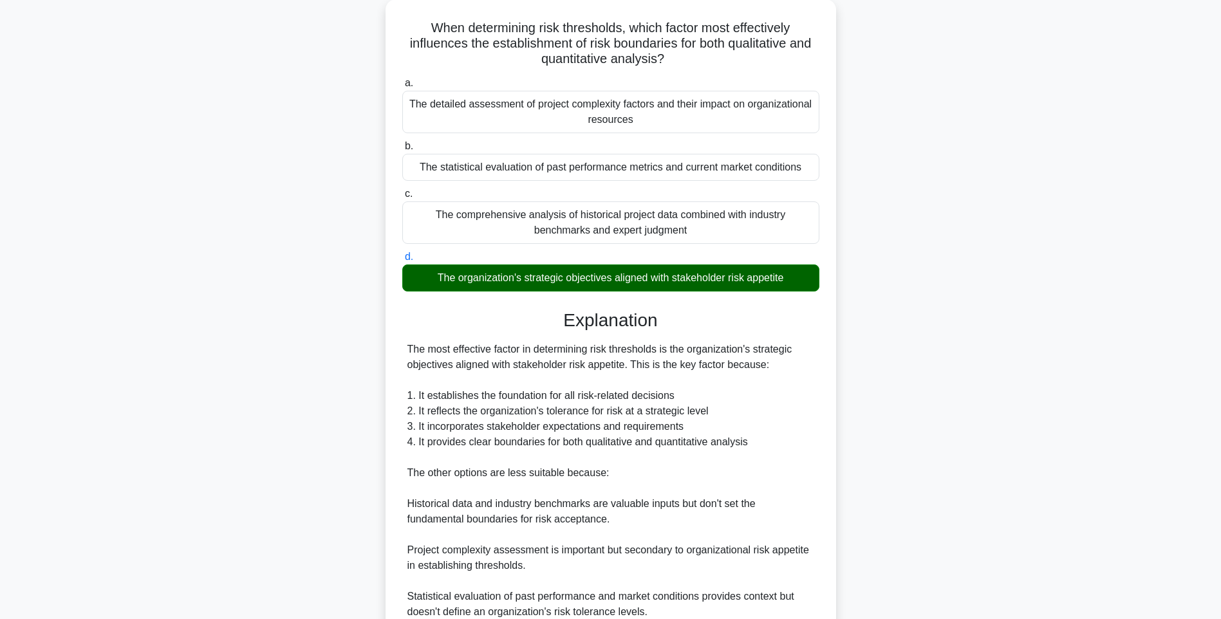
drag, startPoint x: 983, startPoint y: 308, endPoint x: 980, endPoint y: 317, distance: 9.6
click at [983, 308] on div "When determining risk thresholds, which factor most effectively influences the …" at bounding box center [611, 394] width 850 height 790
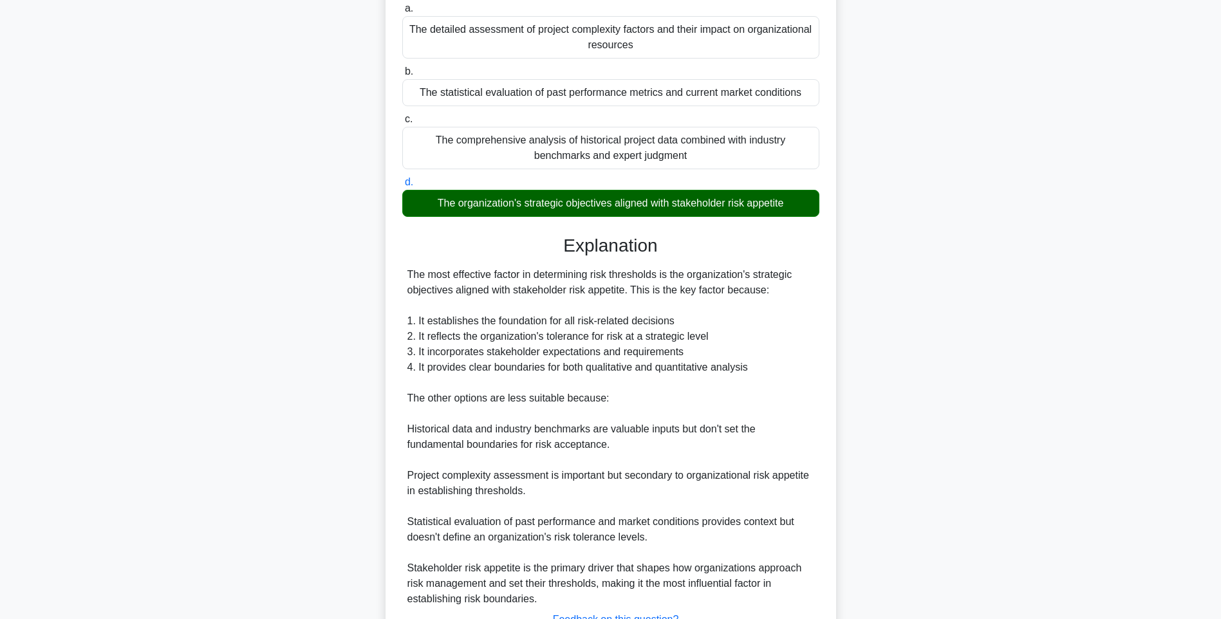
scroll to position [252, 0]
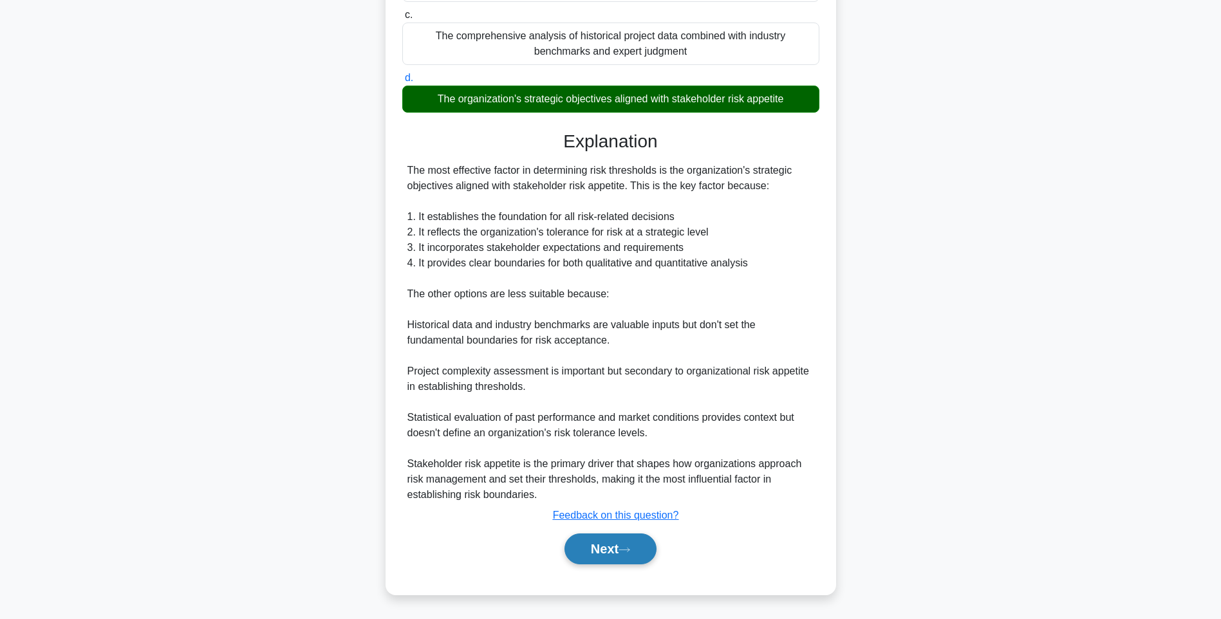
click at [628, 541] on button "Next" at bounding box center [610, 549] width 92 height 31
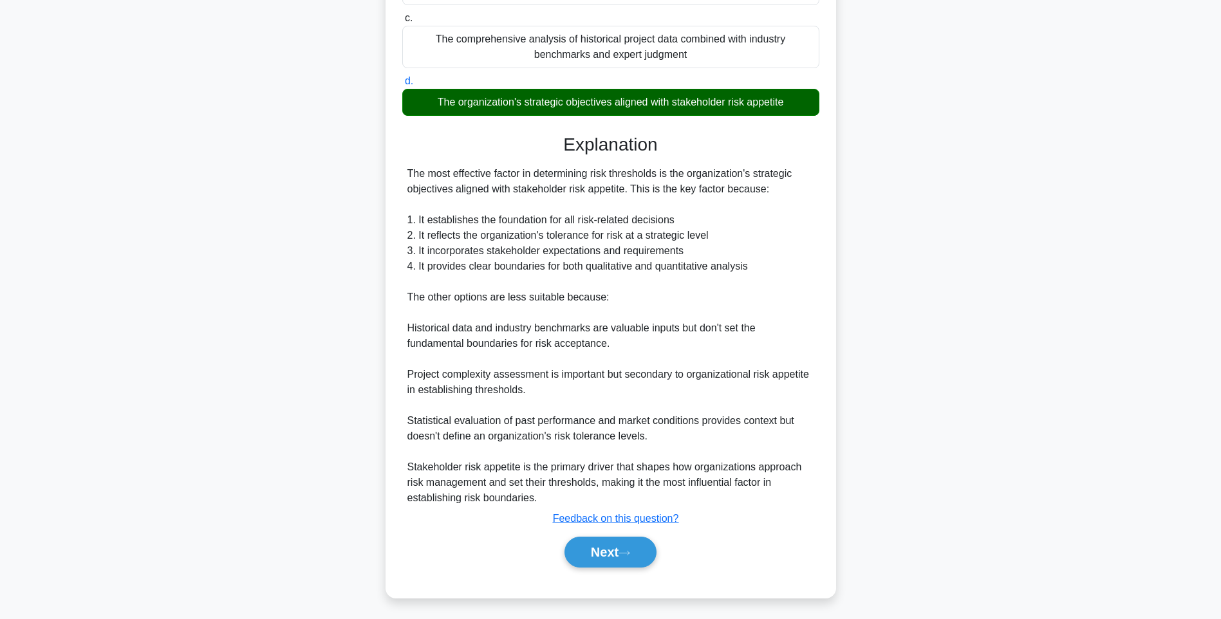
scroll to position [76, 0]
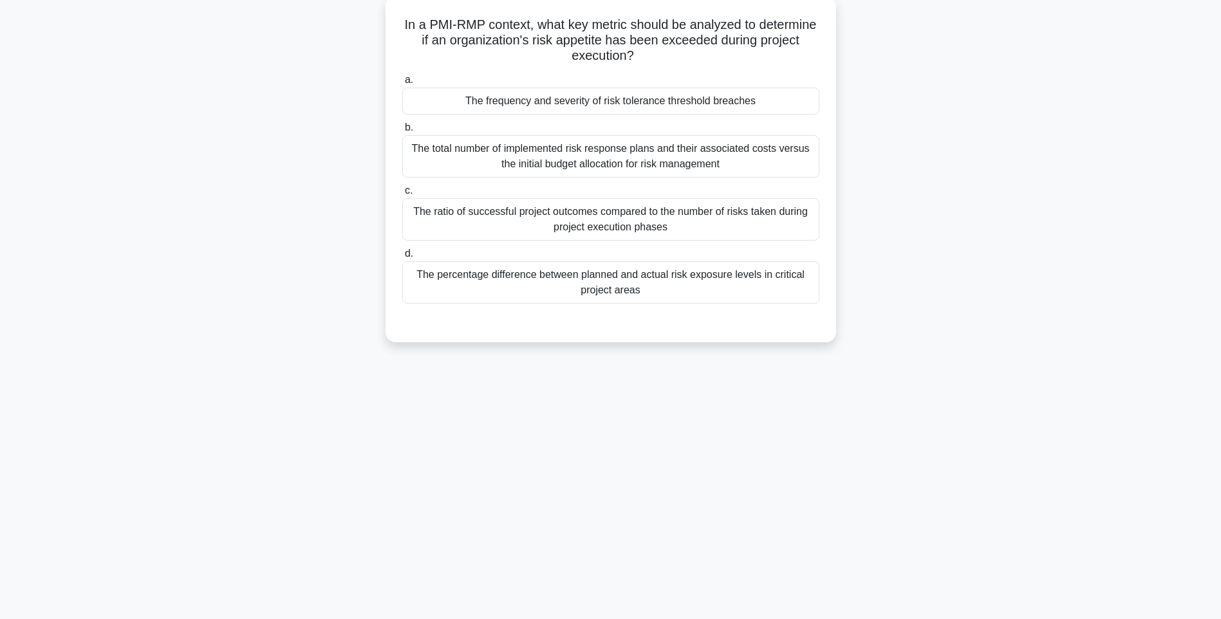
drag, startPoint x: 432, startPoint y: 28, endPoint x: 815, endPoint y: 302, distance: 471.5
click at [815, 302] on div "In a PMI-RMP context, what key metric should be analyzed to determine if an org…" at bounding box center [611, 169] width 440 height 336
click at [883, 339] on div "In a PMI-RMP context, what key metric should be analyzed to determine if an org…" at bounding box center [611, 180] width 850 height 362
click at [702, 298] on div "The percentage difference between planned and actual risk exposure levels in cr…" at bounding box center [610, 282] width 417 height 42
click at [402, 258] on input "d. The percentage difference between planned and actual risk exposure levels in…" at bounding box center [402, 254] width 0 height 8
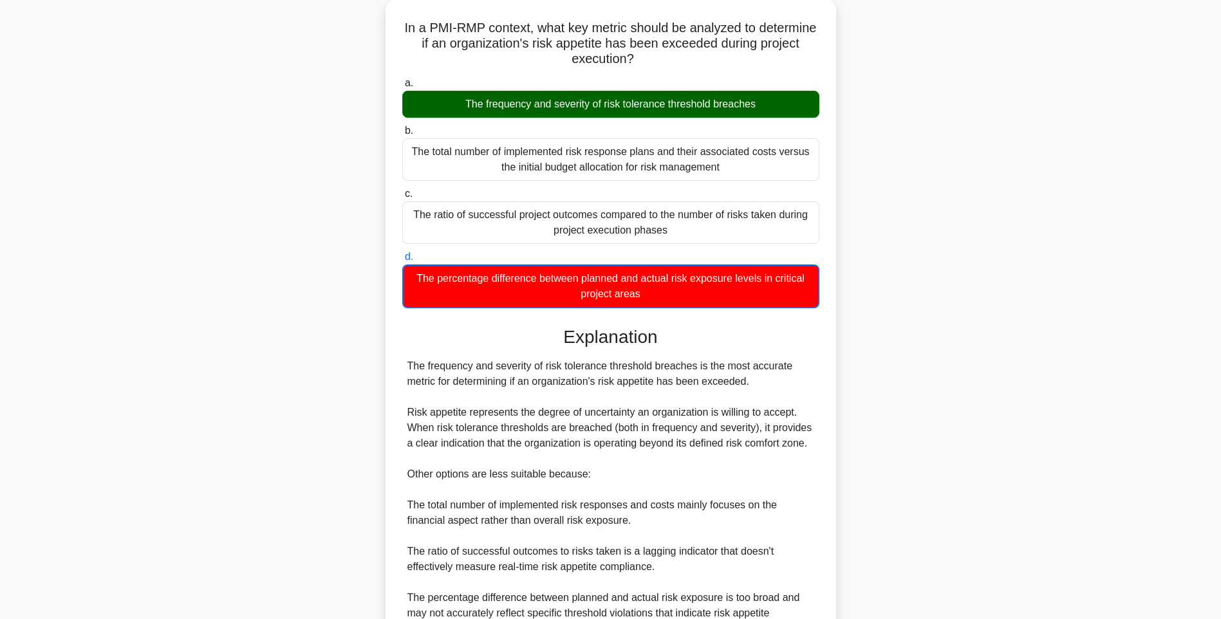
click at [905, 314] on div "In a PMI-RMP context, what key metric should be analyzed to determine if an org…" at bounding box center [611, 371] width 850 height 745
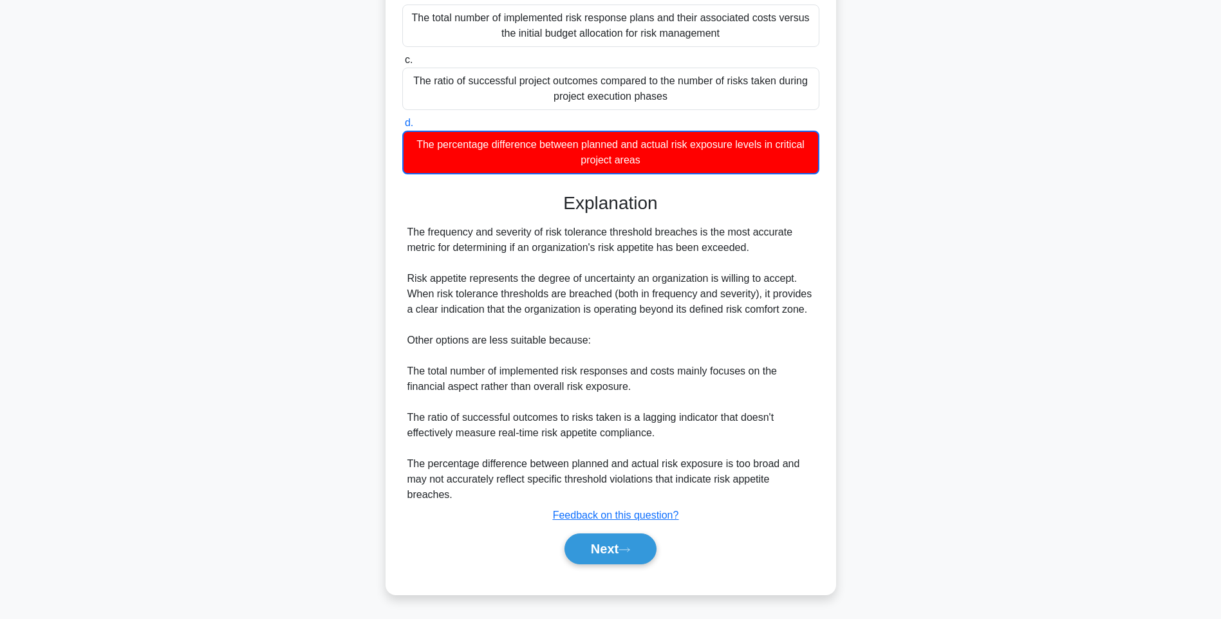
scroll to position [207, 0]
click at [613, 537] on button "Next" at bounding box center [610, 549] width 92 height 31
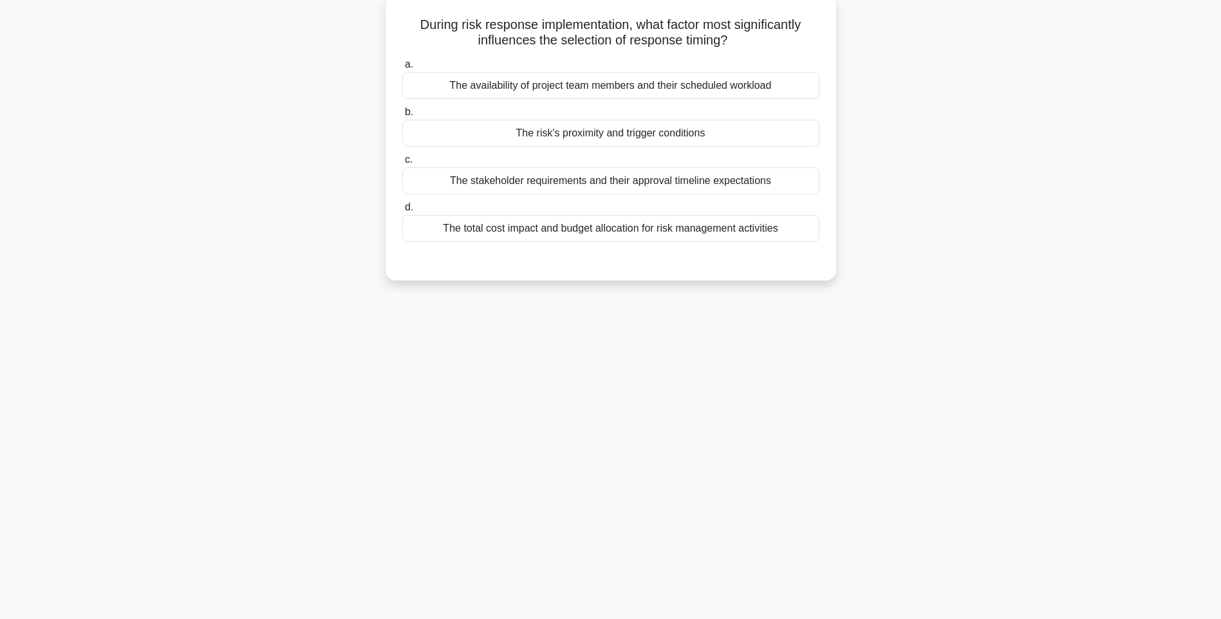
scroll to position [76, 0]
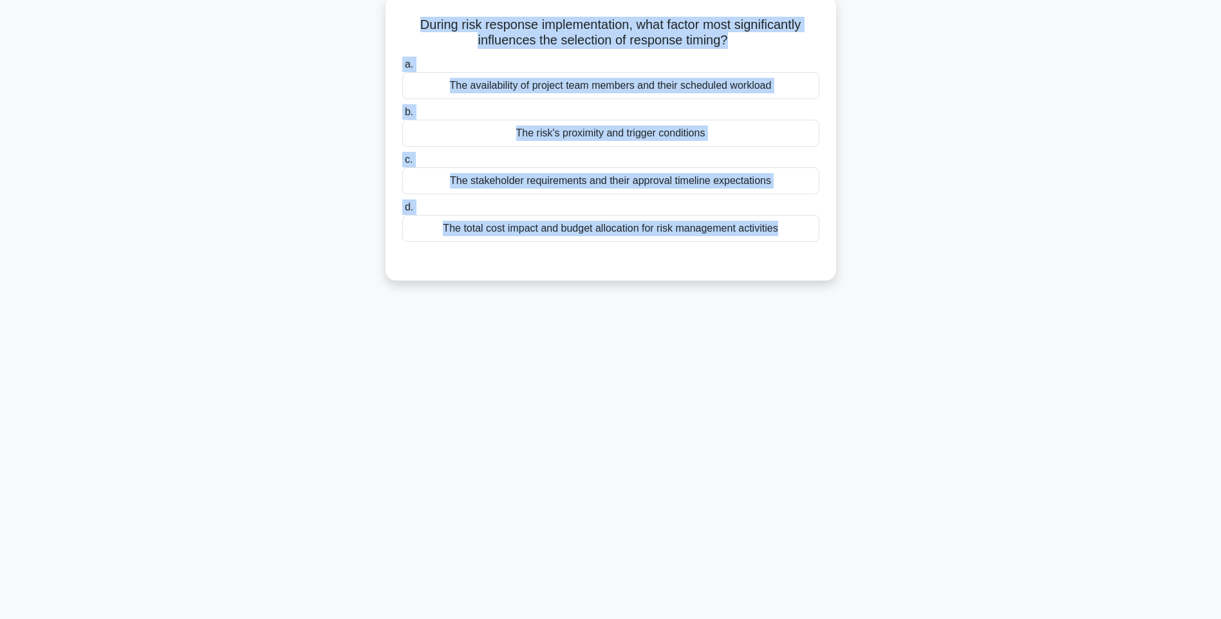
drag, startPoint x: 406, startPoint y: 21, endPoint x: 777, endPoint y: 256, distance: 439.8
click at [777, 256] on div "During risk response implementation, what factor most significantly influences …" at bounding box center [611, 138] width 440 height 274
drag, startPoint x: 923, startPoint y: 293, endPoint x: 759, endPoint y: 241, distance: 171.8
click at [923, 293] on div "During risk response implementation, what factor most significantly influences …" at bounding box center [611, 149] width 850 height 300
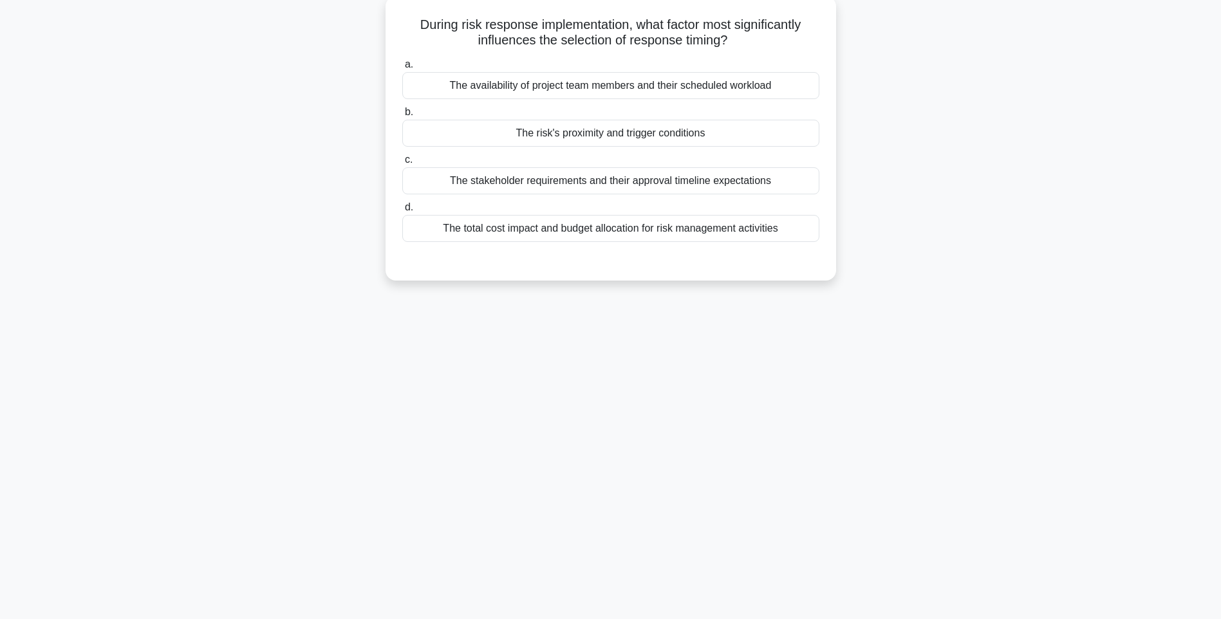
click at [752, 237] on div "The total cost impact and budget allocation for risk management activities" at bounding box center [610, 228] width 417 height 27
click at [402, 212] on input "d. The total cost impact and budget allocation for risk management activities" at bounding box center [402, 207] width 0 height 8
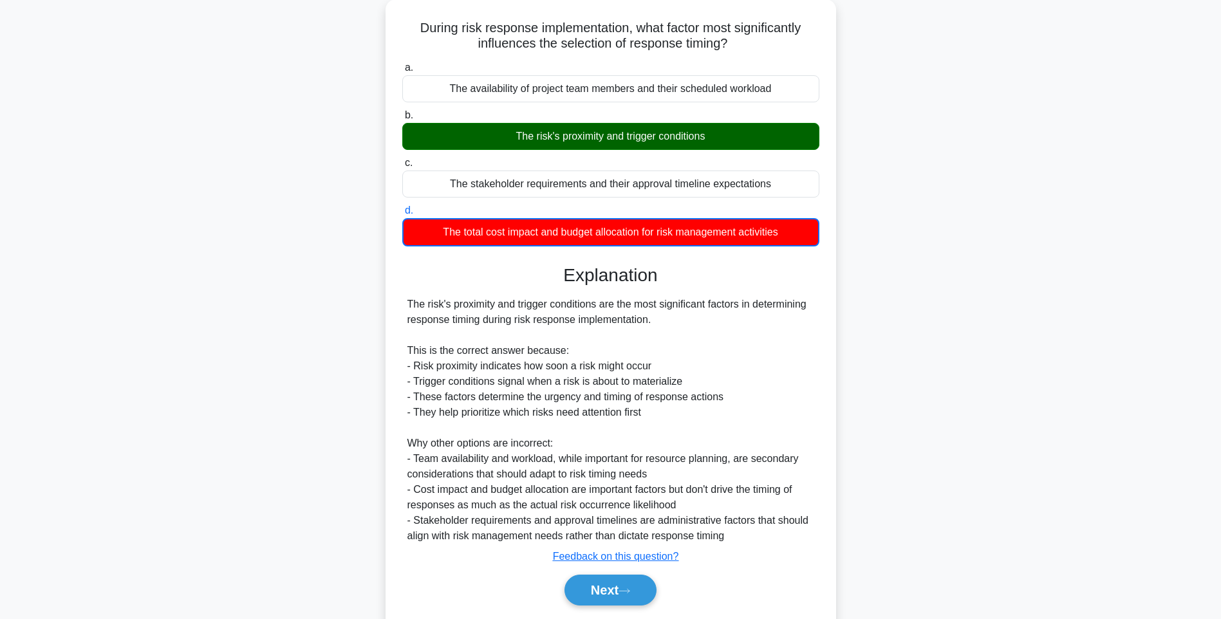
drag, startPoint x: 901, startPoint y: 347, endPoint x: 896, endPoint y: 357, distance: 10.9
click at [901, 347] on div "During risk response implementation, what factor most significantly influences …" at bounding box center [611, 325] width 850 height 652
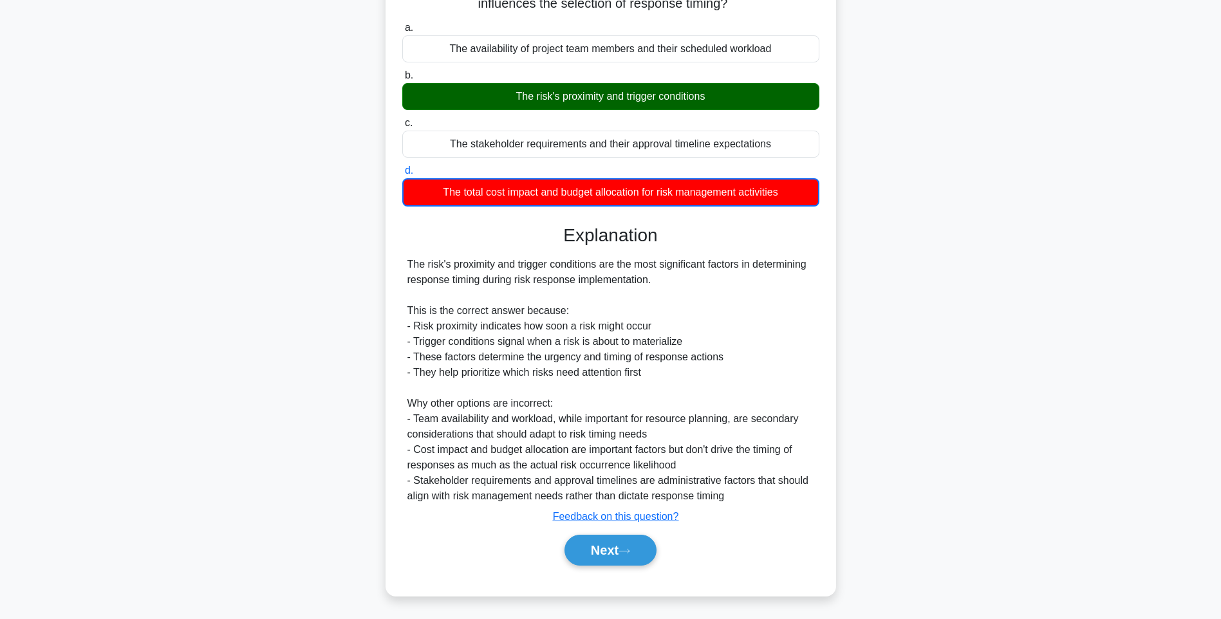
scroll to position [115, 0]
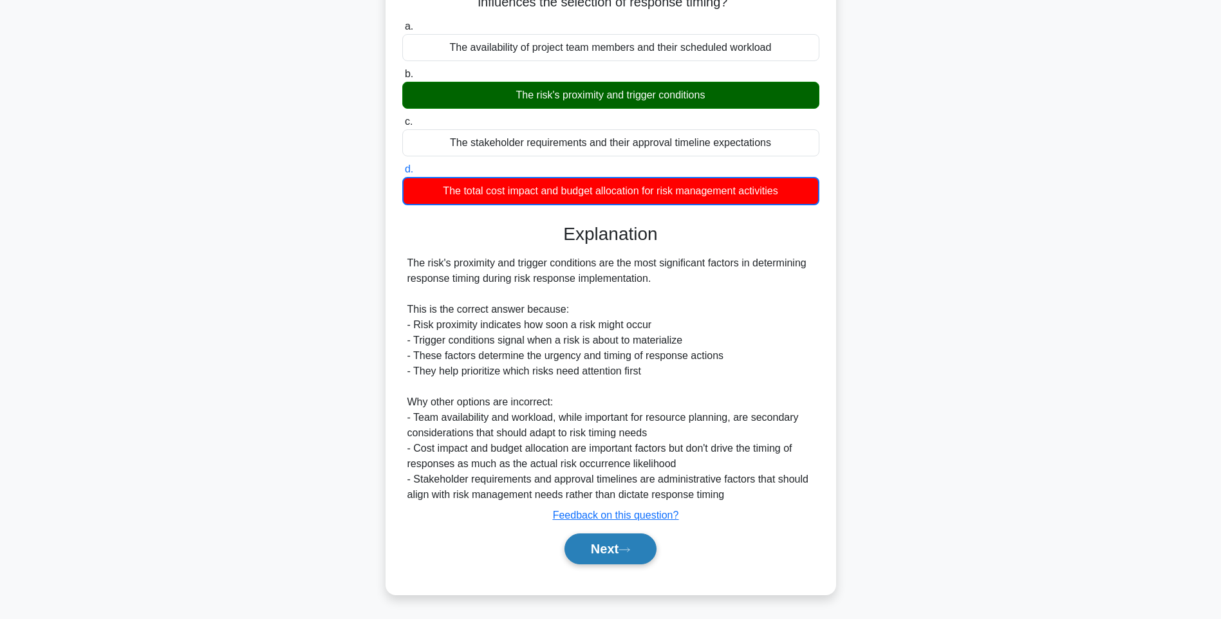
click at [590, 551] on button "Next" at bounding box center [610, 549] width 92 height 31
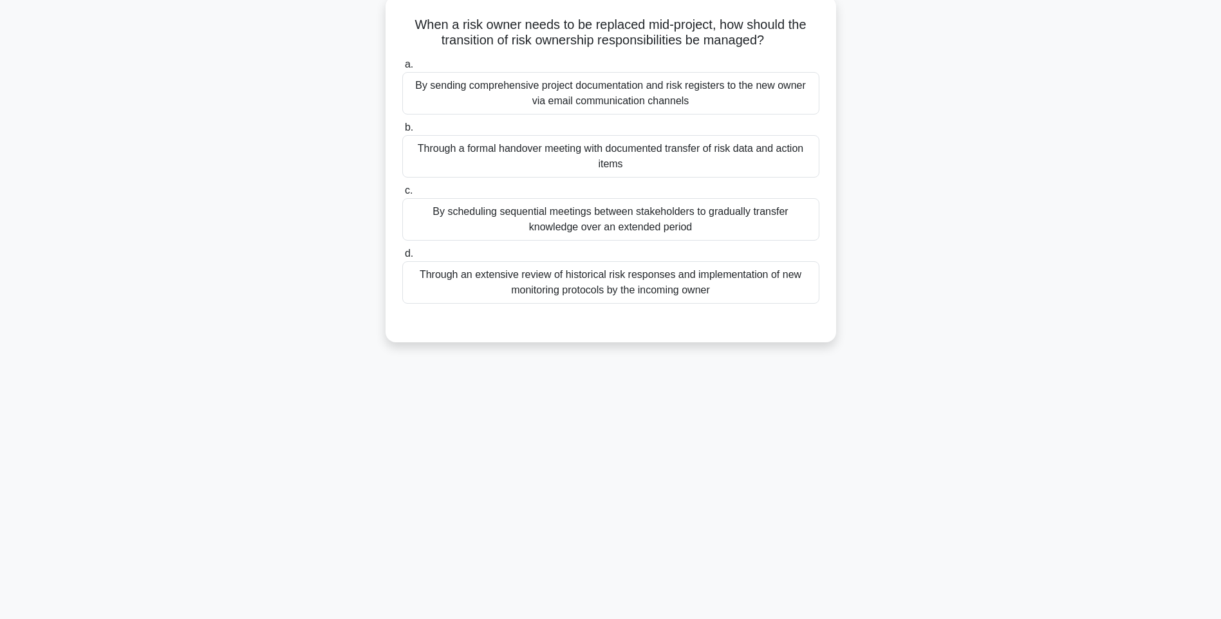
drag, startPoint x: 404, startPoint y: 19, endPoint x: 787, endPoint y: 293, distance: 471.1
click at [787, 293] on div "When a risk owner needs to be replaced mid-project, how should the transition o…" at bounding box center [611, 169] width 440 height 336
drag, startPoint x: 1007, startPoint y: 348, endPoint x: 790, endPoint y: 304, distance: 221.1
click at [1001, 348] on div "When a risk owner needs to be replaced mid-project, how should the transition o…" at bounding box center [611, 180] width 850 height 362
click at [729, 291] on div "Through an extensive review of historical risk responses and implementation of …" at bounding box center [610, 282] width 417 height 42
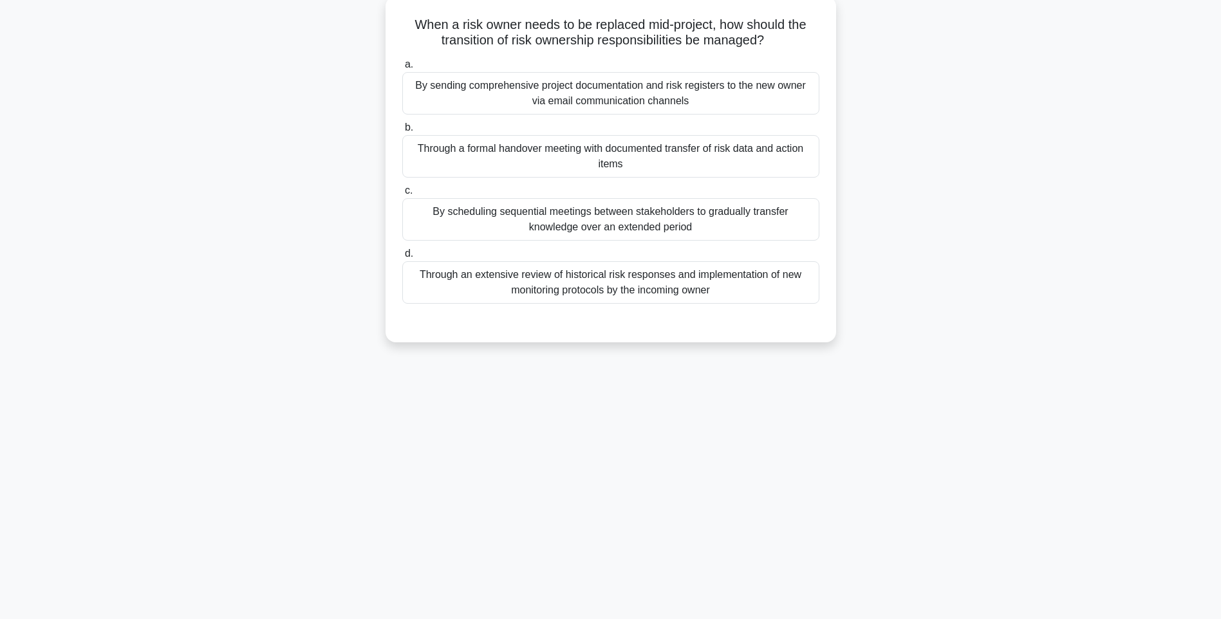
click at [402, 258] on input "d. Through an extensive review of historical risk responses and implementation …" at bounding box center [402, 254] width 0 height 8
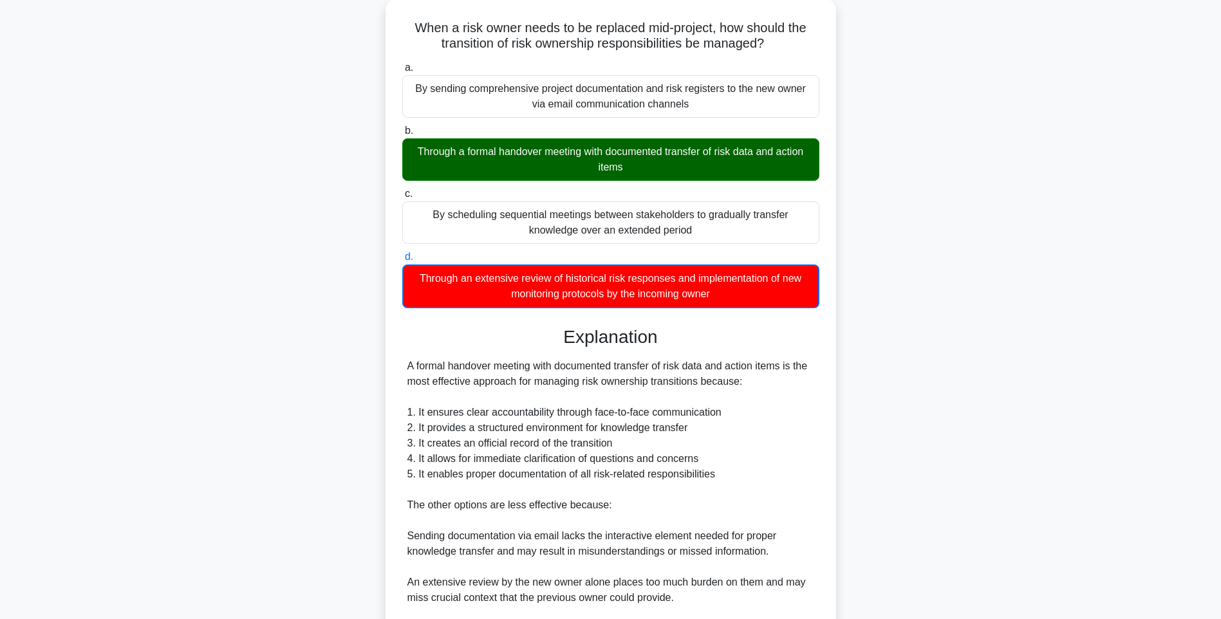
click at [937, 340] on div "When a risk owner needs to be replaced mid-project, how should the transition o…" at bounding box center [611, 387] width 850 height 776
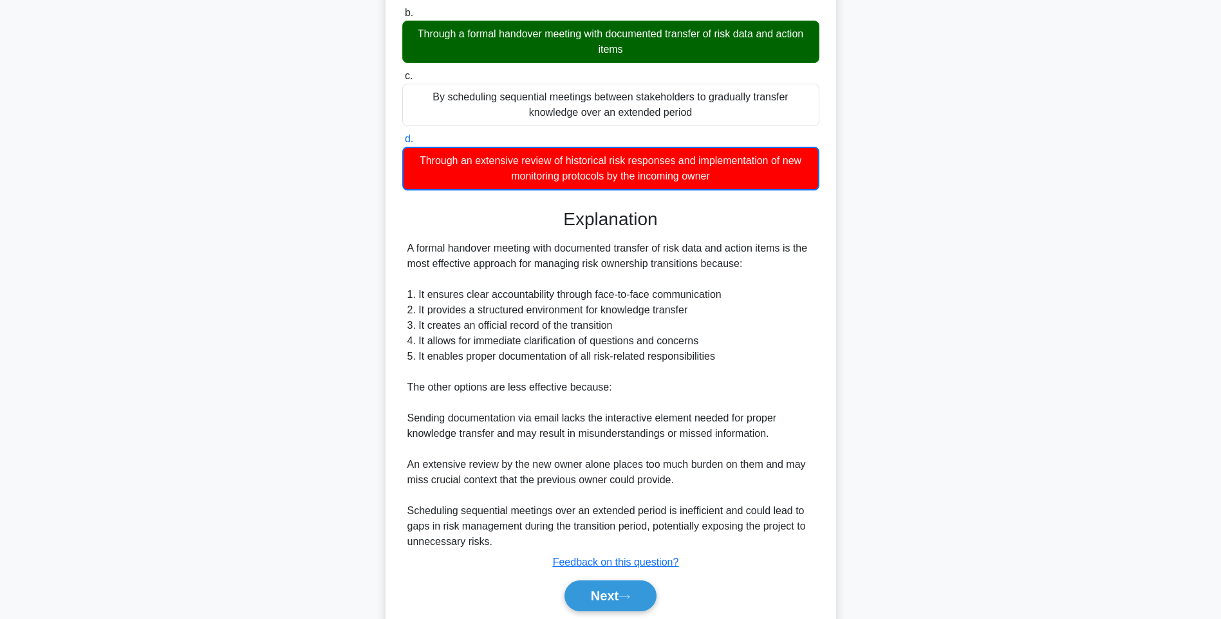
scroll to position [238, 0]
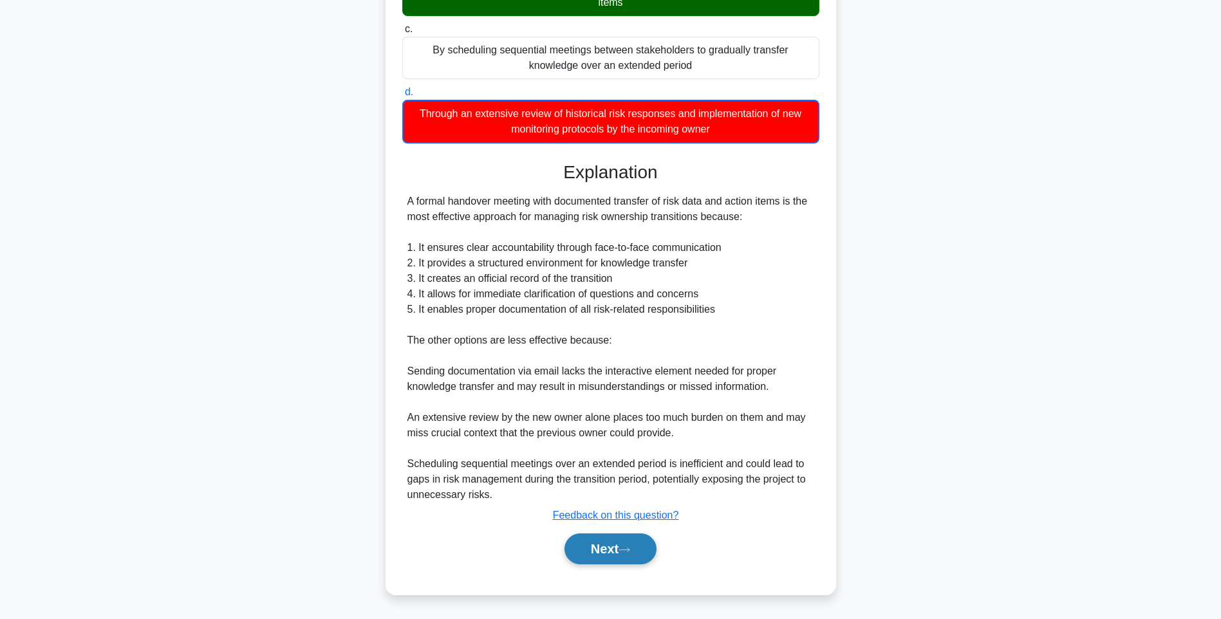
click at [582, 547] on button "Next" at bounding box center [610, 549] width 92 height 31
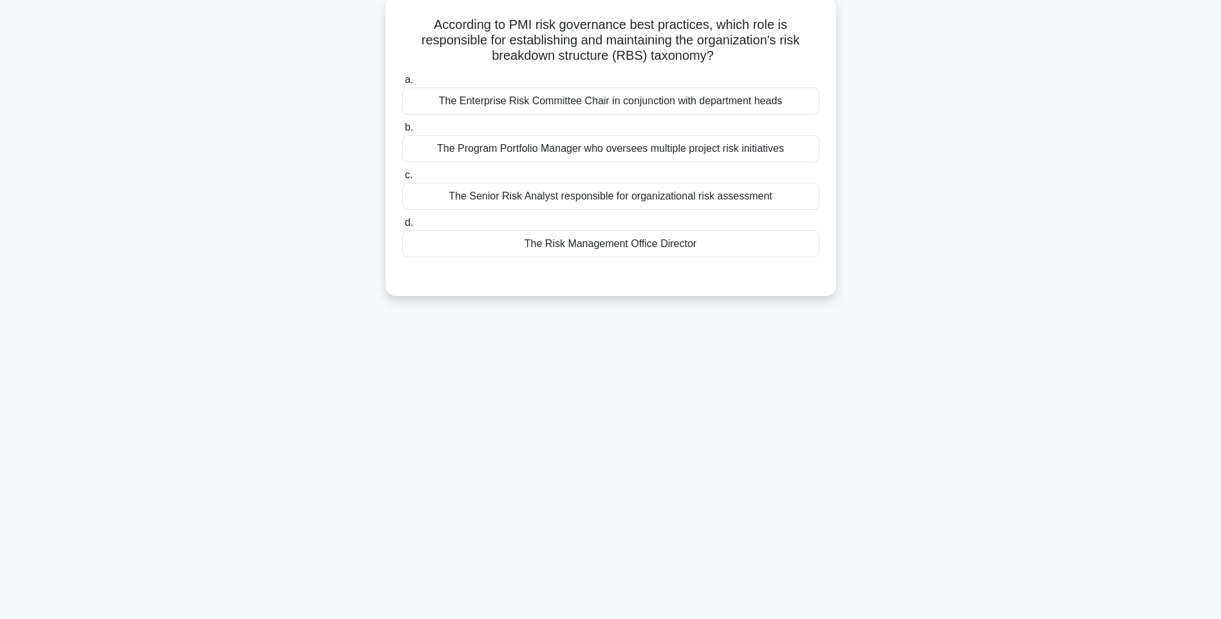
drag, startPoint x: 427, startPoint y: 22, endPoint x: 790, endPoint y: 252, distance: 429.6
click at [790, 252] on div "According to PMI risk governance best practices, which role is responsible for …" at bounding box center [611, 146] width 440 height 290
click at [631, 232] on div "The Risk Management Office Director" at bounding box center [610, 243] width 417 height 27
click at [402, 227] on input "d. The Risk Management Office Director" at bounding box center [402, 223] width 0 height 8
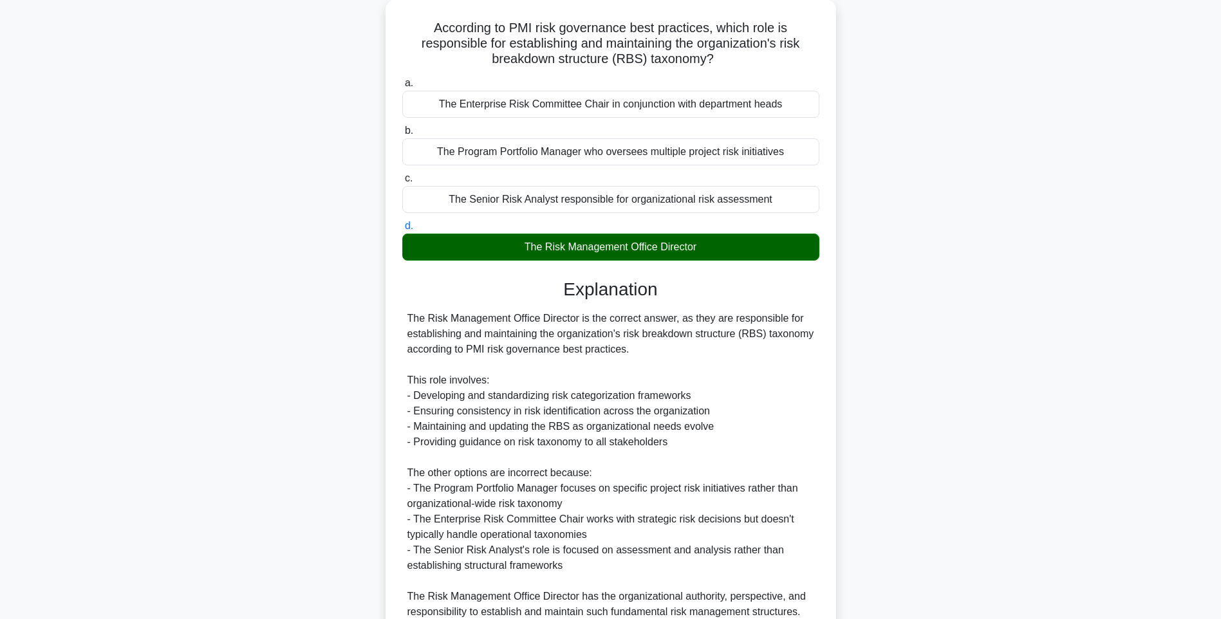
click at [917, 323] on div "According to PMI risk governance best practices, which role is responsible for …" at bounding box center [611, 363] width 850 height 728
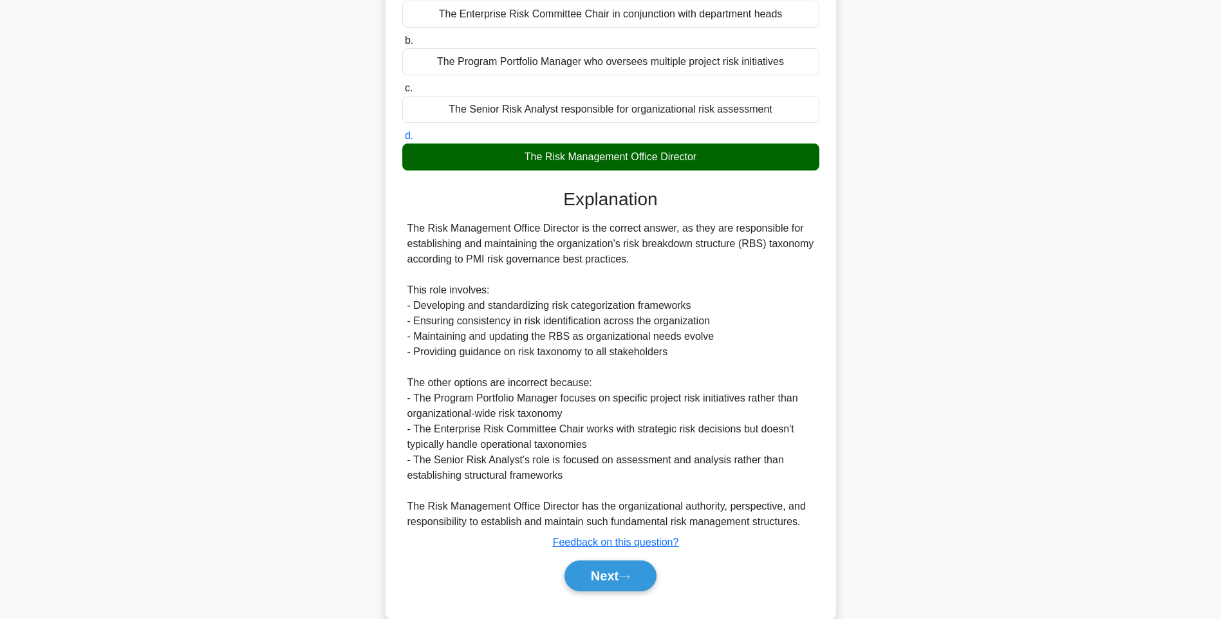
scroll to position [191, 0]
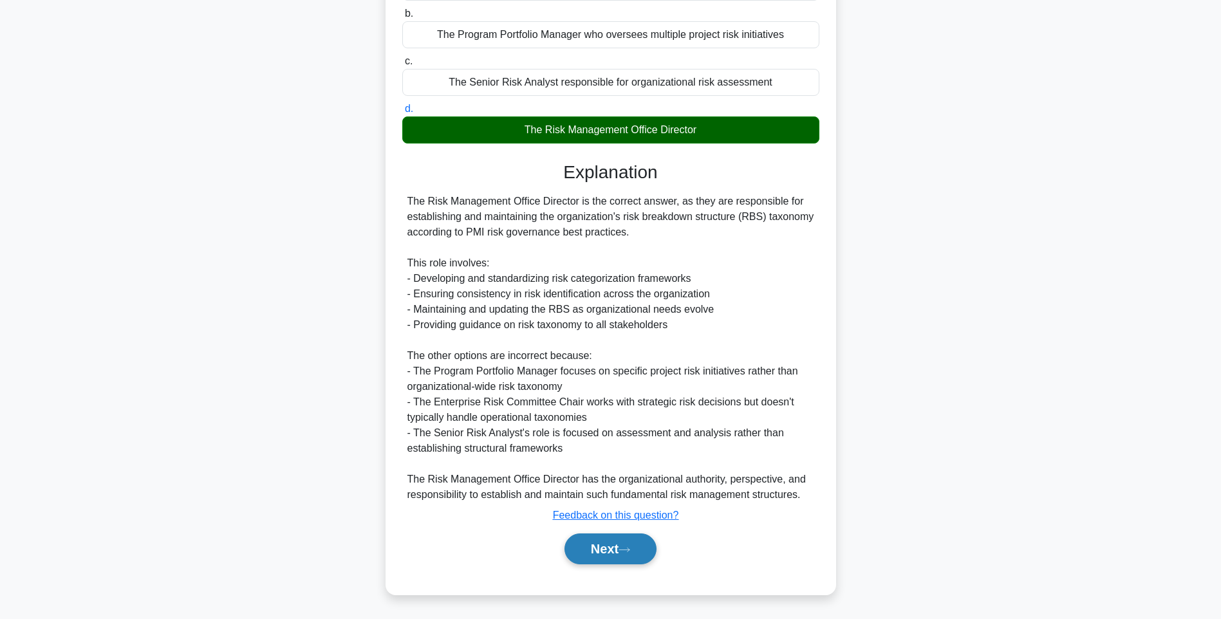
click at [626, 543] on button "Next" at bounding box center [610, 549] width 92 height 31
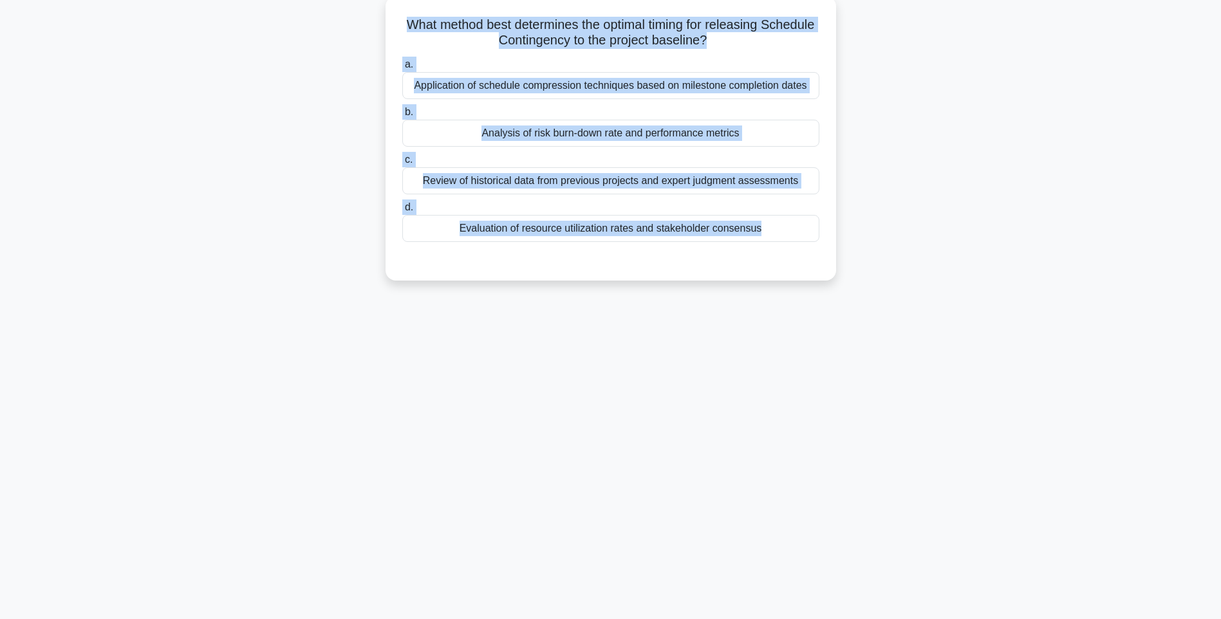
drag, startPoint x: 422, startPoint y: 20, endPoint x: 784, endPoint y: 247, distance: 427.1
click at [784, 247] on div "What method best determines the optimal timing for releasing Schedule Contingen…" at bounding box center [611, 138] width 440 height 274
drag, startPoint x: 978, startPoint y: 285, endPoint x: 830, endPoint y: 258, distance: 149.8
click at [978, 285] on div "What method best determines the optimal timing for releasing Schedule Contingen…" at bounding box center [611, 149] width 850 height 300
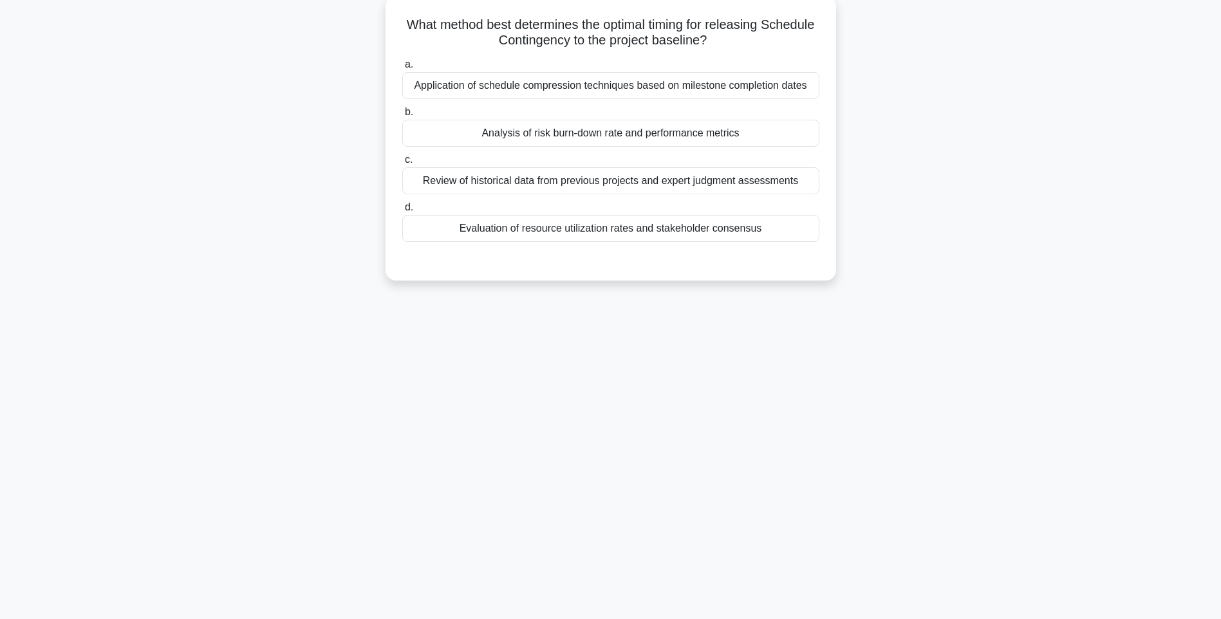
click at [759, 254] on div at bounding box center [610, 255] width 417 height 10
click at [751, 241] on div "Evaluation of resource utilization rates and stakeholder consensus" at bounding box center [610, 228] width 417 height 27
click at [402, 212] on input "d. Evaluation of resource utilization rates and stakeholder consensus" at bounding box center [402, 207] width 0 height 8
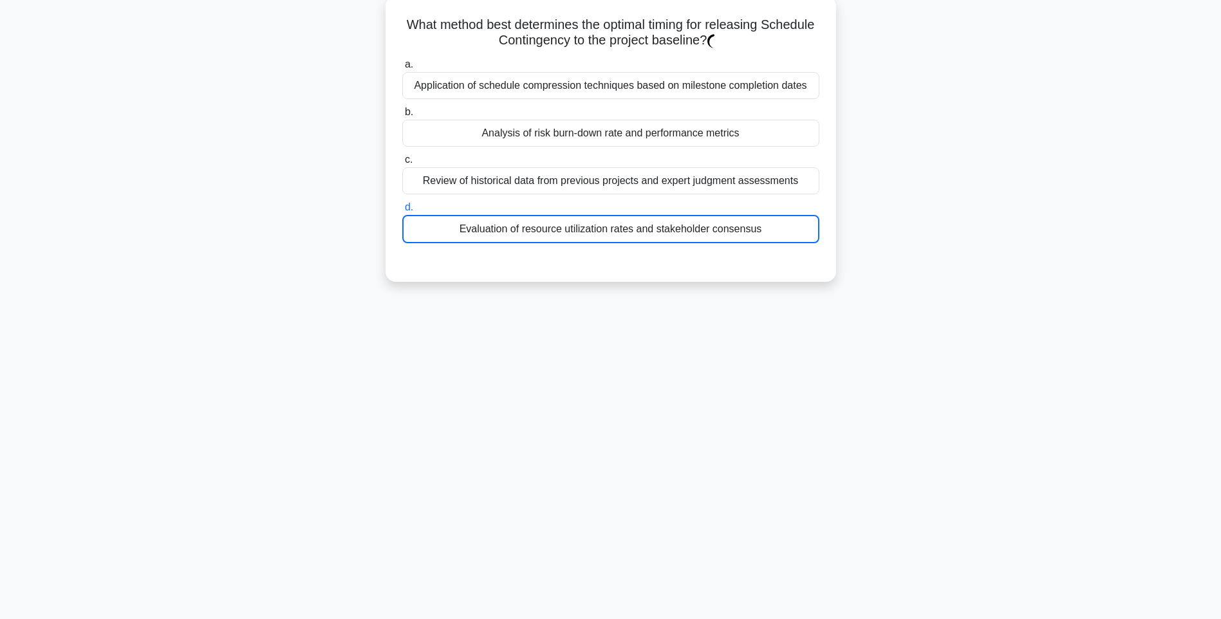
click at [757, 228] on div "Evaluation of resource utilization rates and stakeholder consensus" at bounding box center [610, 229] width 417 height 28
click at [402, 212] on input "d. Evaluation of resource utilization rates and stakeholder consensus" at bounding box center [402, 207] width 0 height 8
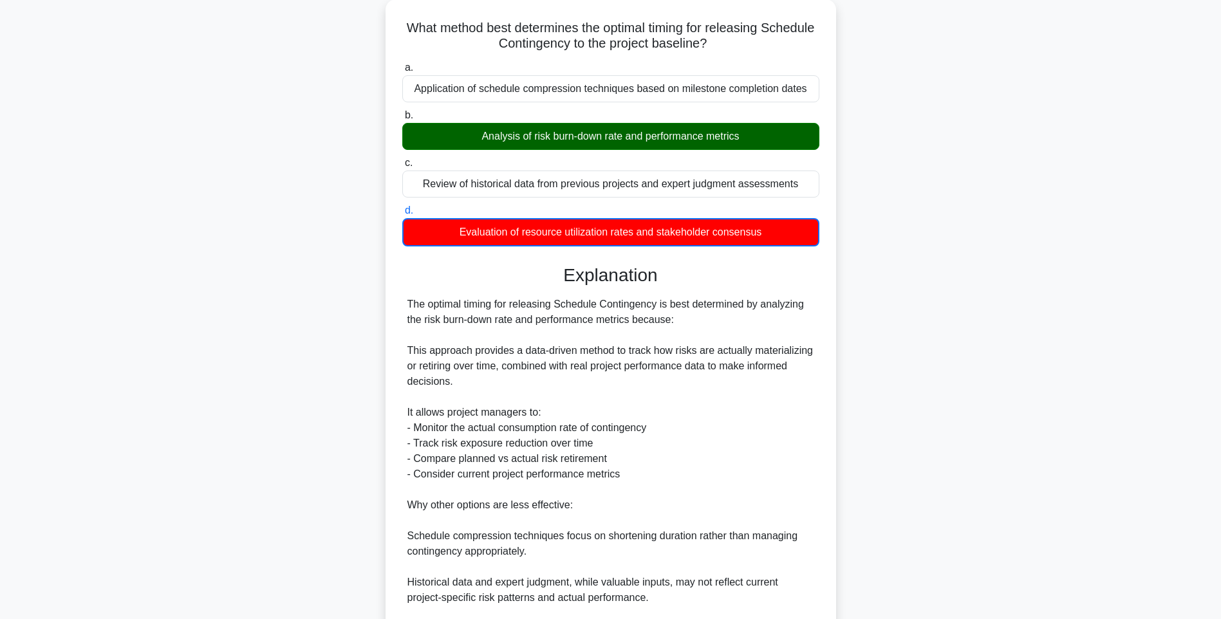
click at [1040, 303] on main "146:14 Stop PMI-RMP Advanced 20/115 What method best determines the optimal tim…" at bounding box center [610, 364] width 1221 height 799
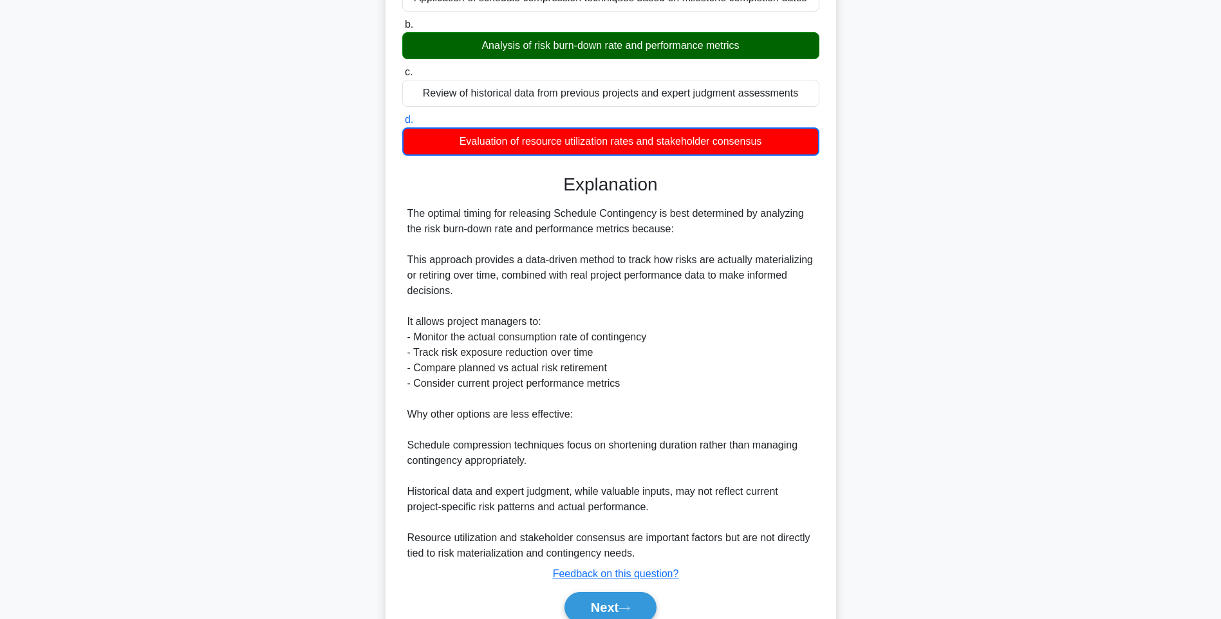
scroll to position [223, 0]
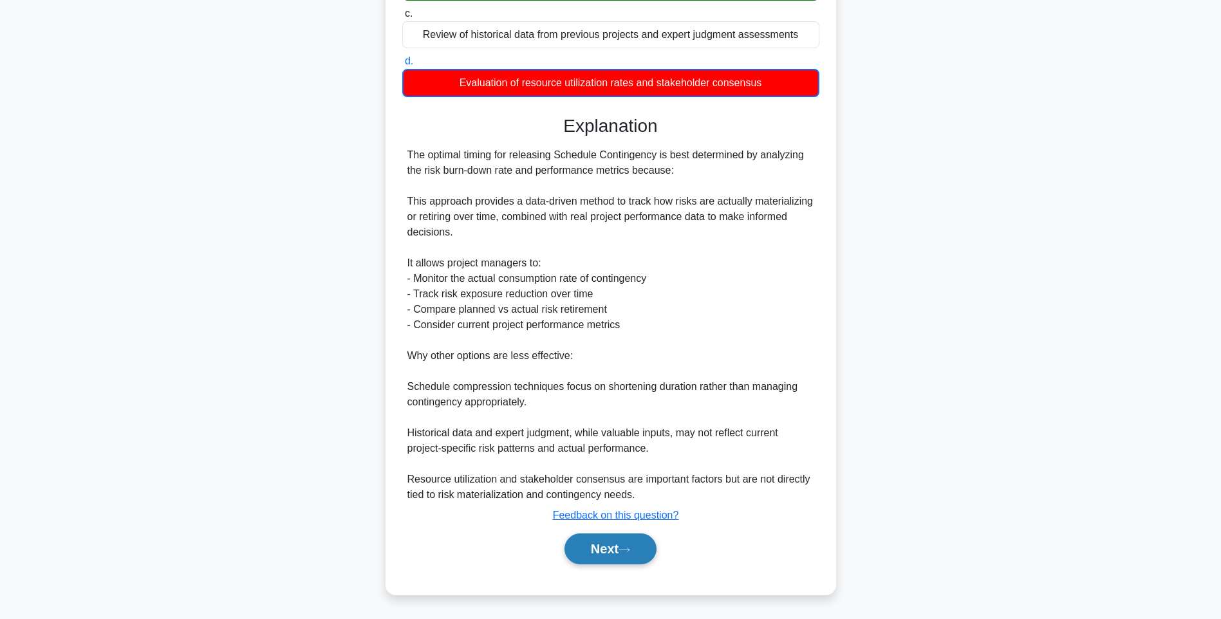
click at [640, 548] on button "Next" at bounding box center [610, 549] width 92 height 31
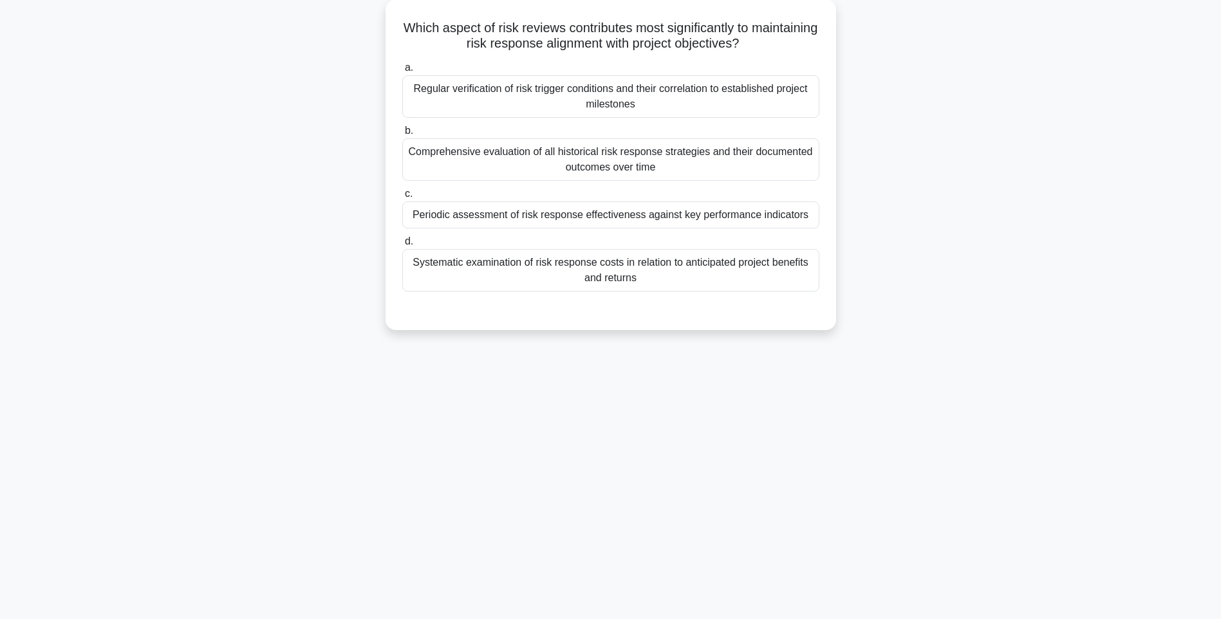
scroll to position [76, 0]
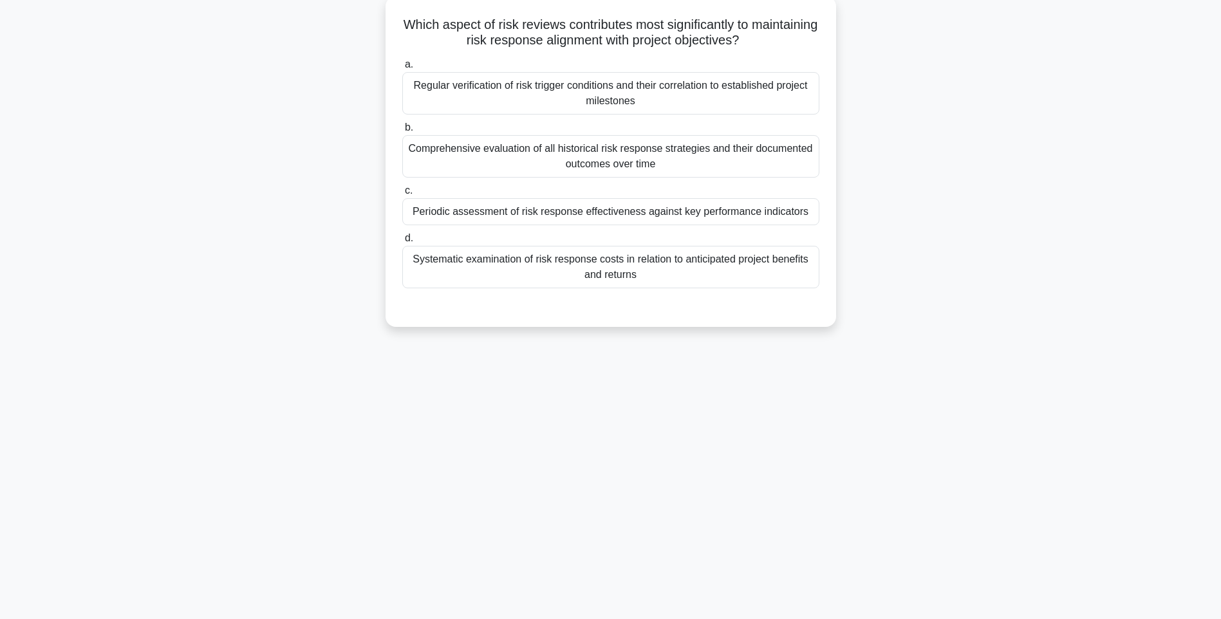
drag, startPoint x: 443, startPoint y: 29, endPoint x: 787, endPoint y: 272, distance: 421.6
click at [787, 272] on div "Which aspect of risk reviews contributes most significantly to maintaining risk…" at bounding box center [611, 161] width 440 height 321
click at [770, 271] on div "Systematic examination of risk response costs in relation to anticipated projec…" at bounding box center [610, 267] width 417 height 42
click at [402, 243] on input "d. Systematic examination of risk response costs in relation to anticipated pro…" at bounding box center [402, 238] width 0 height 8
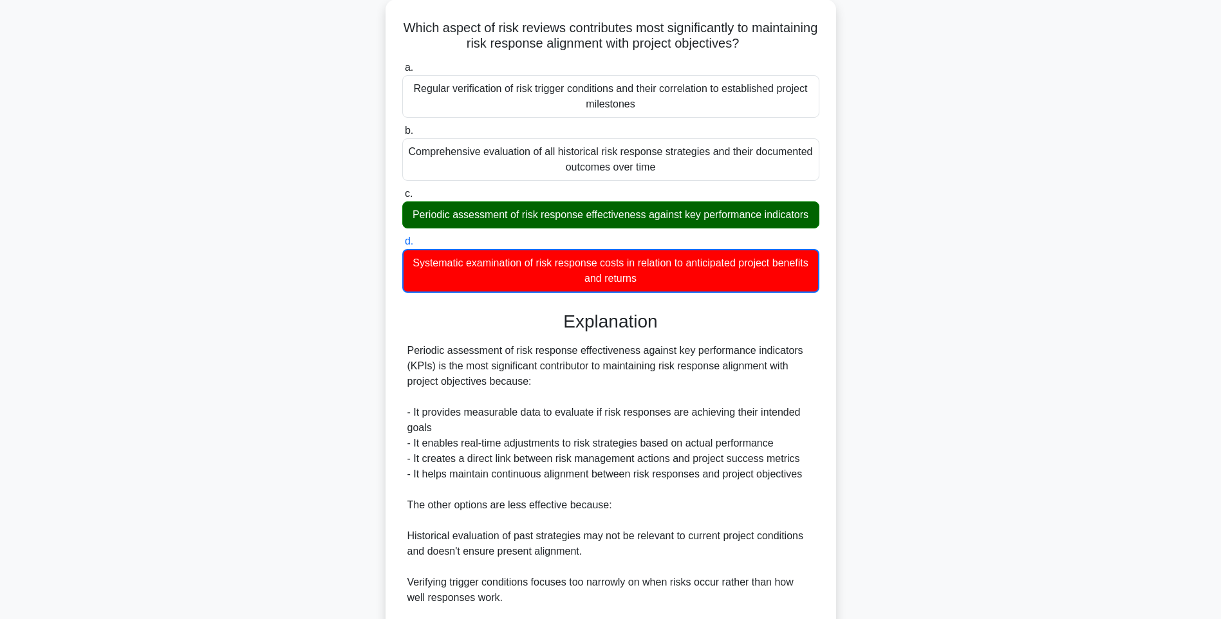
drag, startPoint x: 892, startPoint y: 303, endPoint x: 888, endPoint y: 322, distance: 19.7
click at [892, 303] on div "Which aspect of risk reviews contributes most significantly to maintaining risk…" at bounding box center [611, 387] width 850 height 776
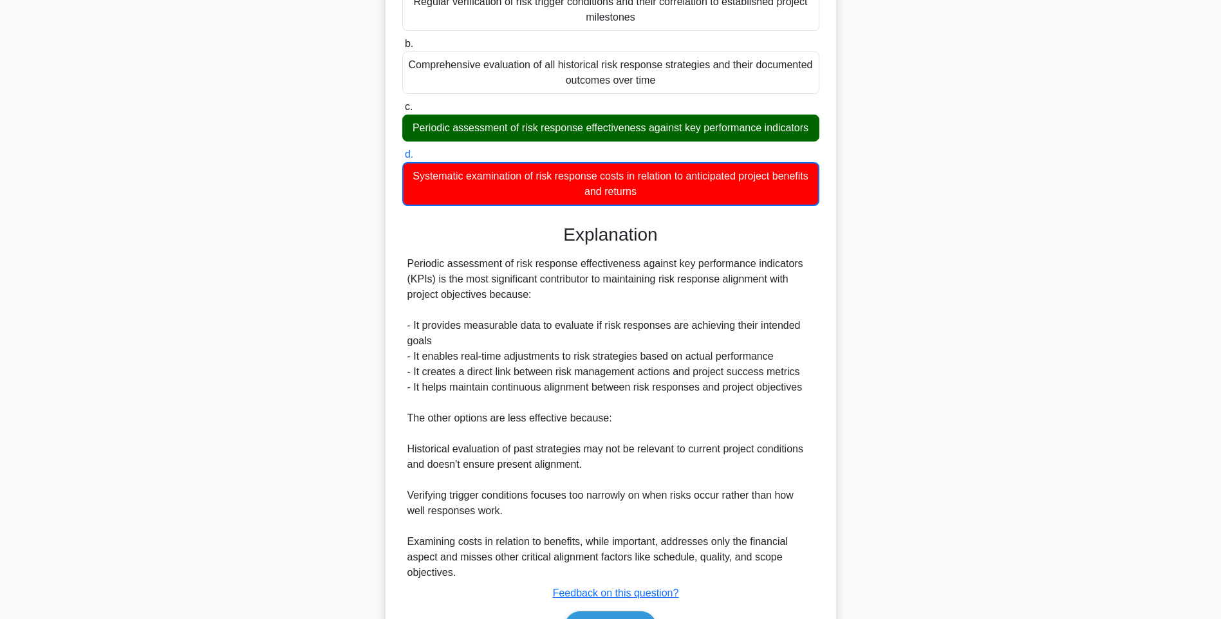
scroll to position [238, 0]
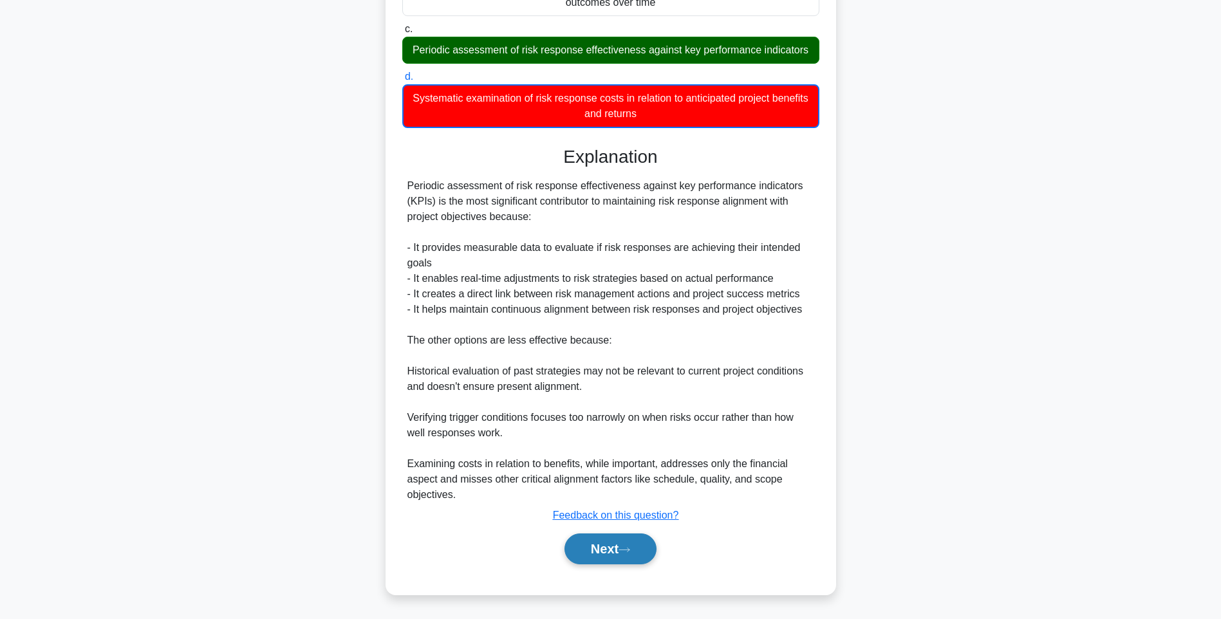
click at [634, 546] on button "Next" at bounding box center [610, 549] width 92 height 31
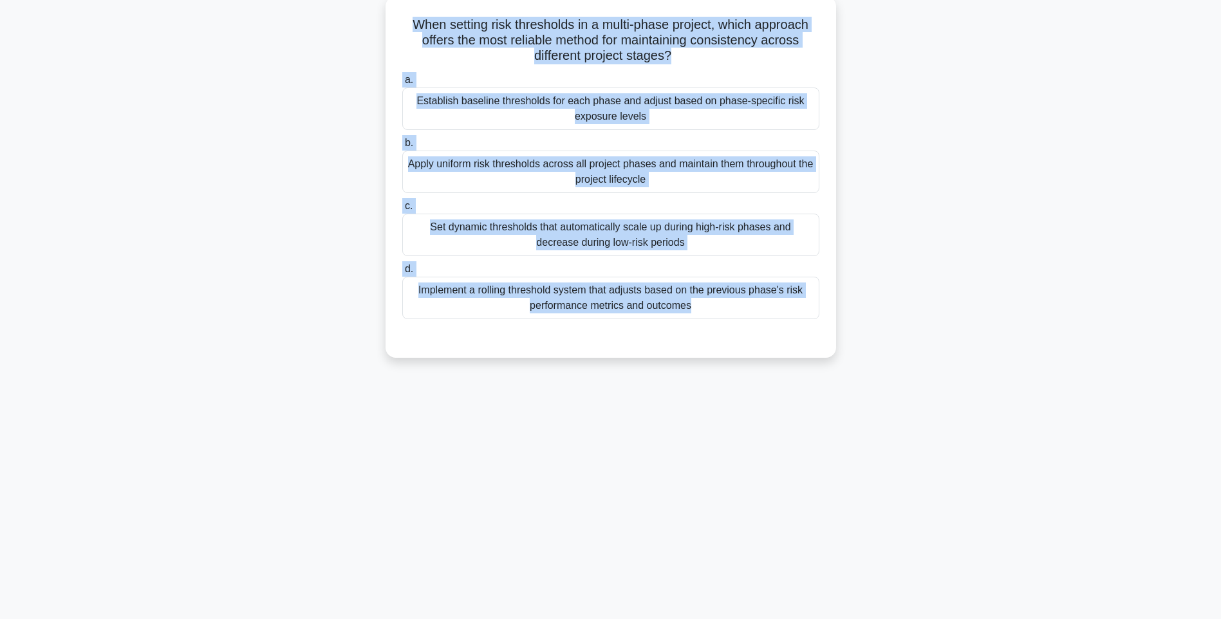
drag, startPoint x: 404, startPoint y: 18, endPoint x: 790, endPoint y: 335, distance: 499.9
click at [790, 335] on div "When setting risk thresholds in a multi-phase project, which approach offers th…" at bounding box center [611, 176] width 440 height 351
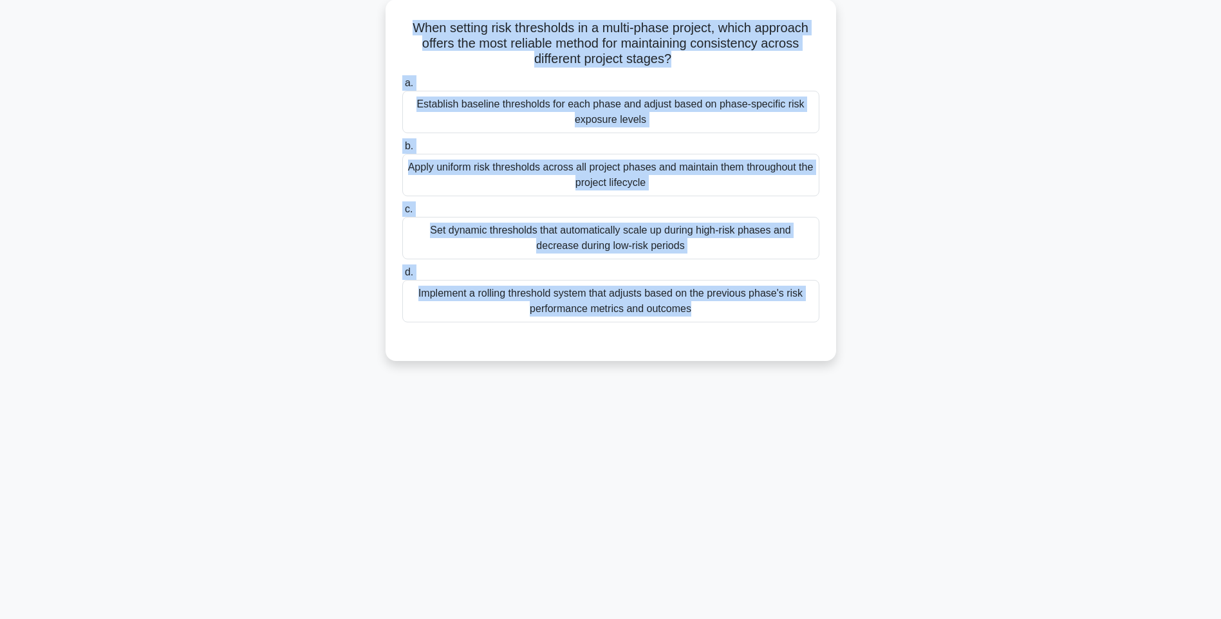
drag, startPoint x: 882, startPoint y: 285, endPoint x: 703, endPoint y: 301, distance: 179.6
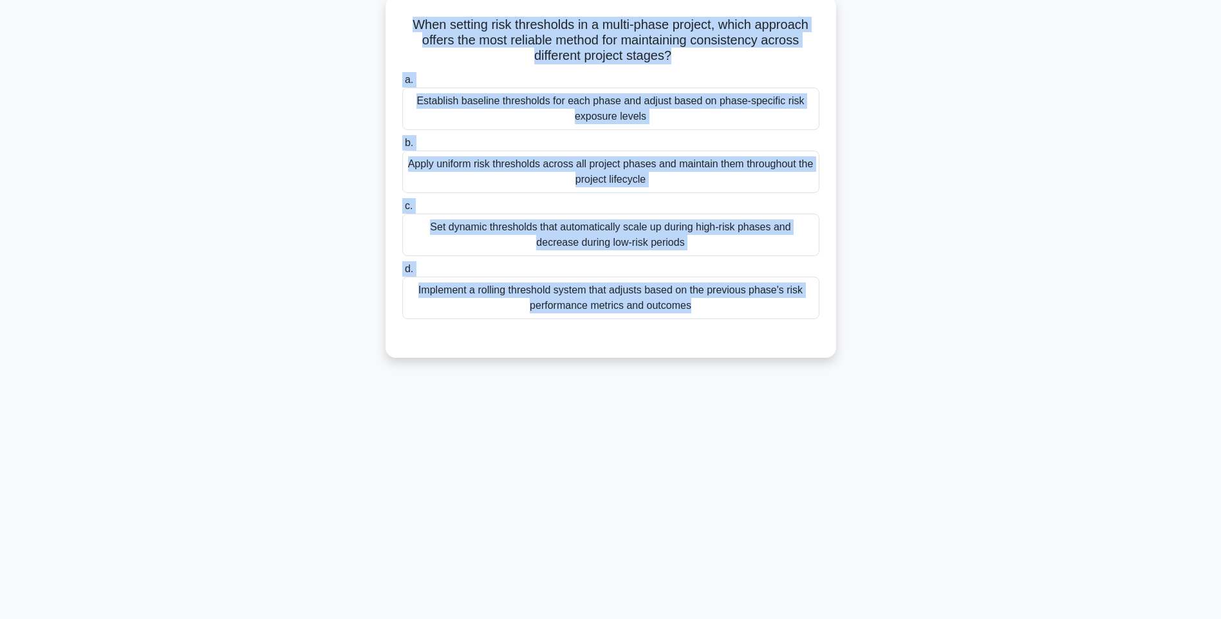
click at [882, 285] on div "When setting risk thresholds in a multi-phase project, which approach offers th…" at bounding box center [611, 187] width 850 height 377
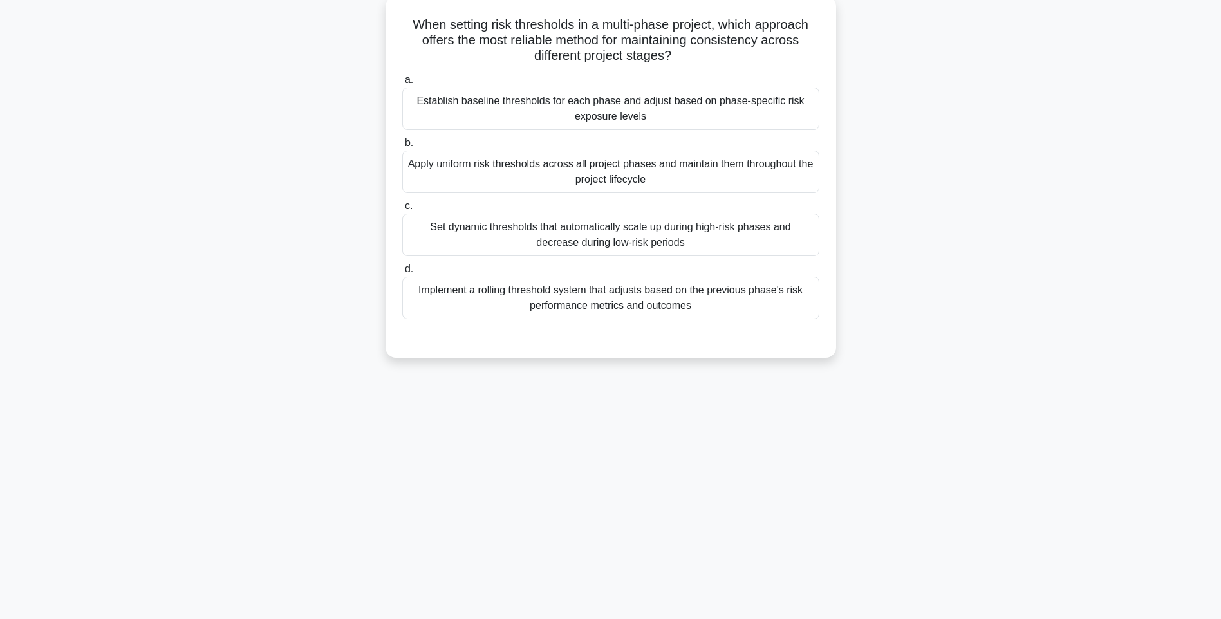
click at [703, 301] on div "Implement a rolling threshold system that adjusts based on the previous phase's…" at bounding box center [610, 298] width 417 height 42
click at [402, 274] on input "d. Implement a rolling threshold system that adjusts based on the previous phas…" at bounding box center [402, 269] width 0 height 8
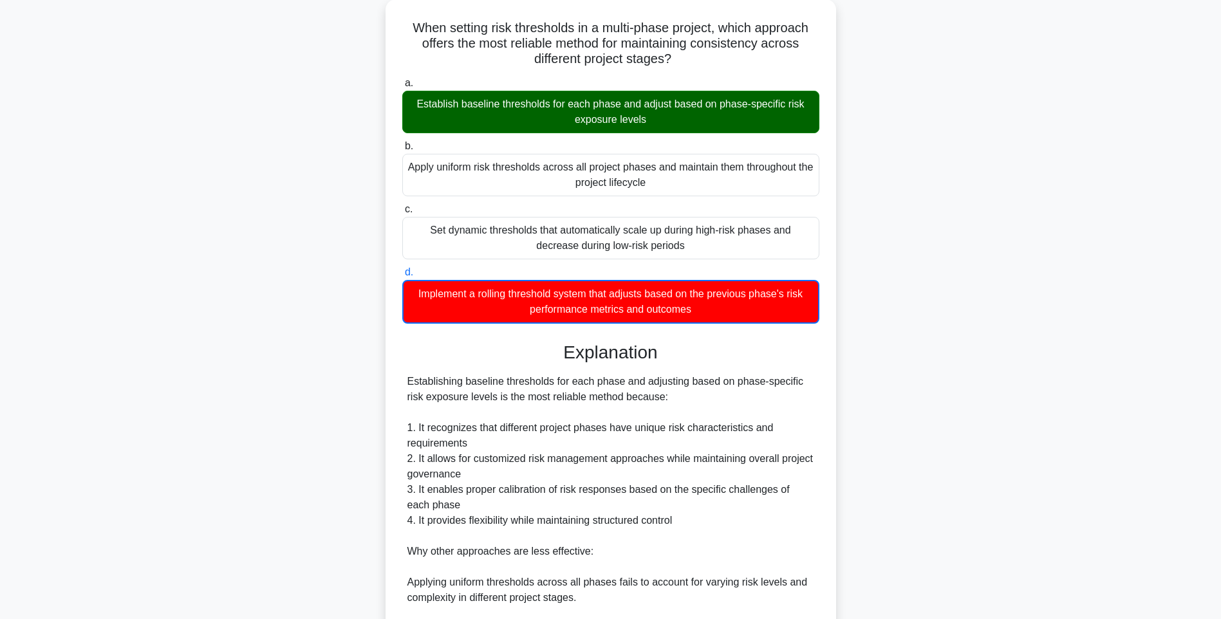
click at [916, 387] on div "When setting risk thresholds in a multi-phase project, which approach offers th…" at bounding box center [611, 410] width 850 height 822
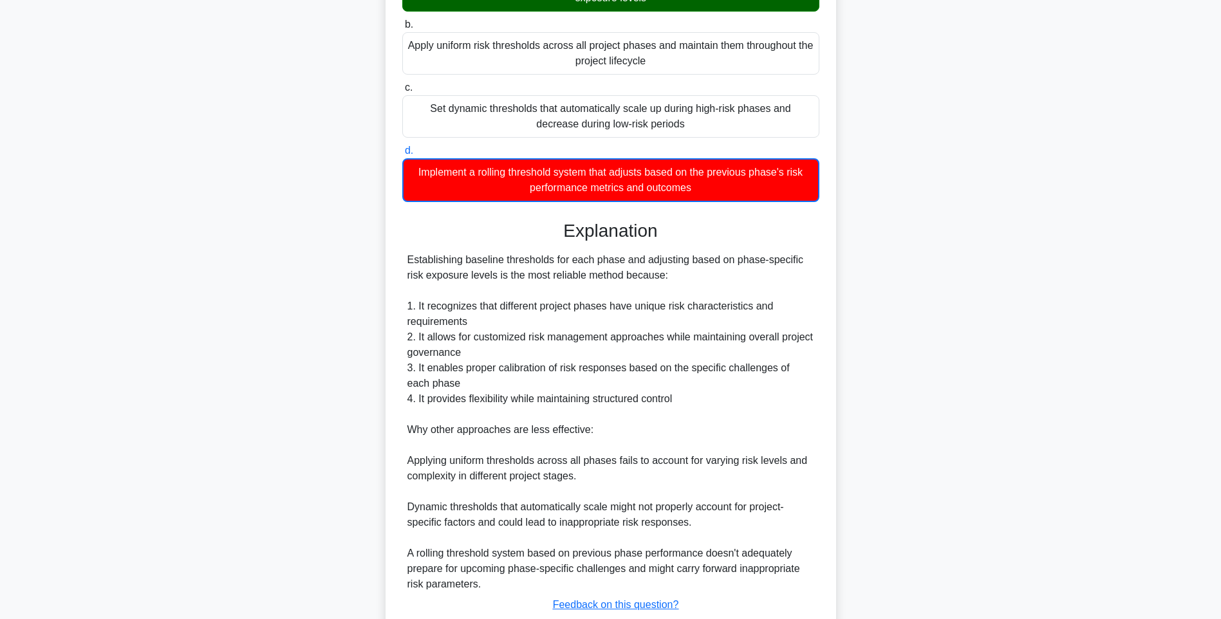
scroll to position [284, 0]
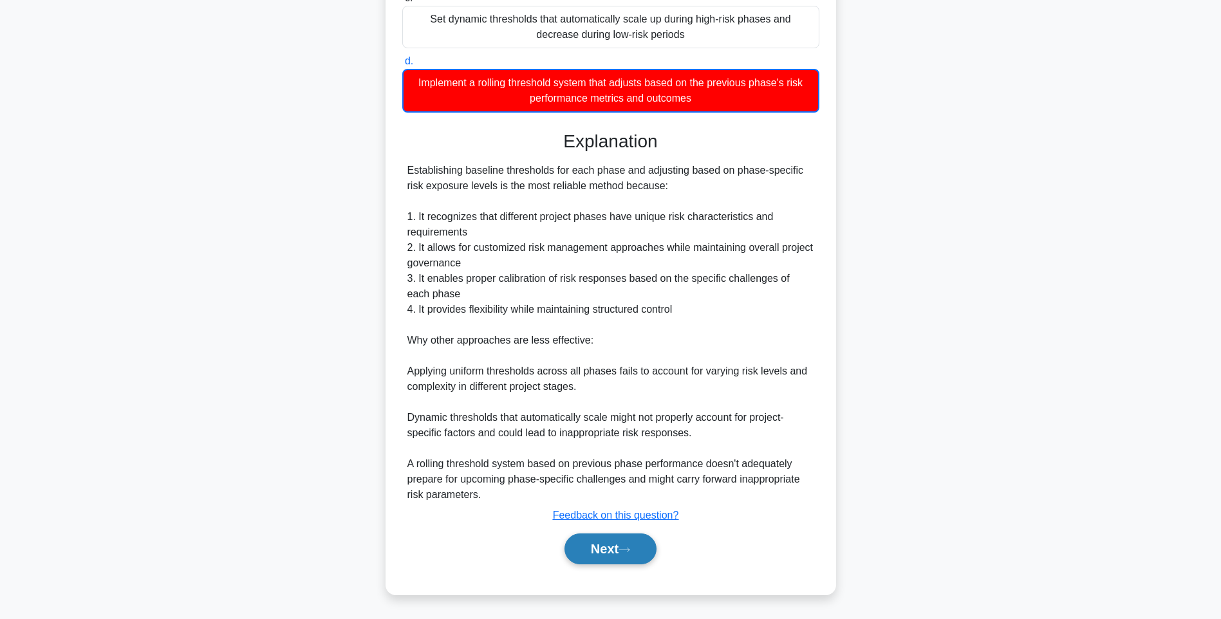
click at [594, 544] on button "Next" at bounding box center [610, 549] width 92 height 31
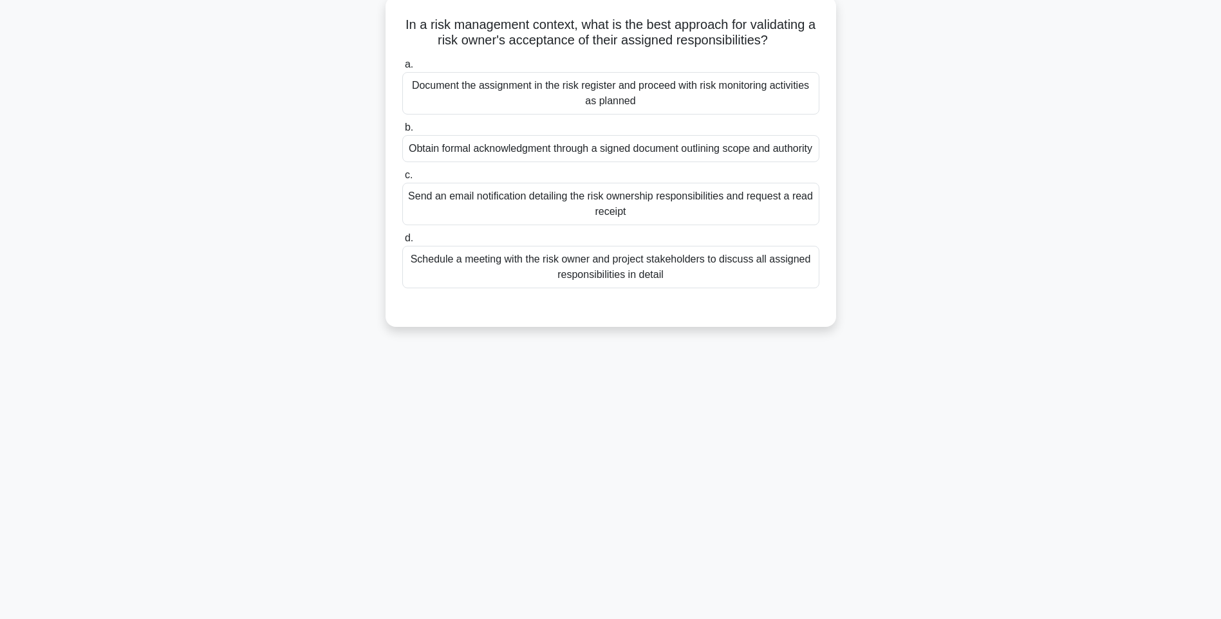
drag, startPoint x: 403, startPoint y: 23, endPoint x: 824, endPoint y: 296, distance: 502.5
click at [824, 296] on div "In a risk management context, what is the best approach for validating a risk o…" at bounding box center [611, 161] width 440 height 321
click at [711, 272] on div "Schedule a meeting with the risk owner and project stakeholders to discuss all …" at bounding box center [610, 267] width 417 height 42
click at [402, 243] on input "d. Schedule a meeting with the risk owner and project stakeholders to discuss a…" at bounding box center [402, 238] width 0 height 8
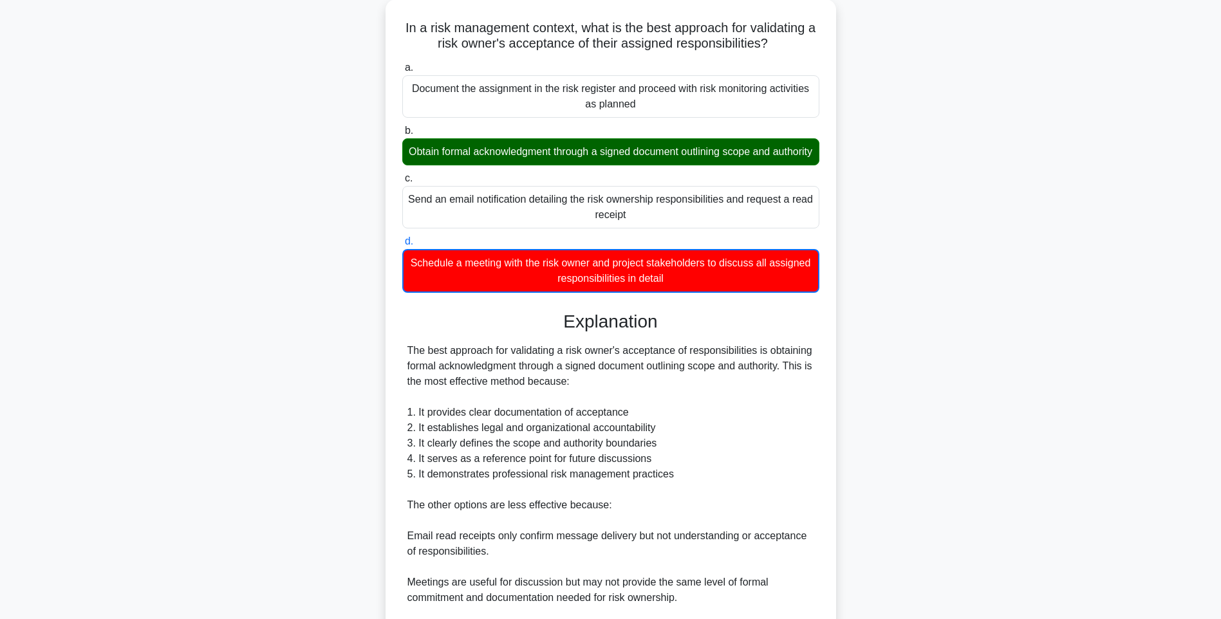
drag, startPoint x: 902, startPoint y: 424, endPoint x: 894, endPoint y: 435, distance: 13.8
click at [902, 424] on div "In a risk management context, what is the best approach for validating a risk o…" at bounding box center [611, 379] width 850 height 760
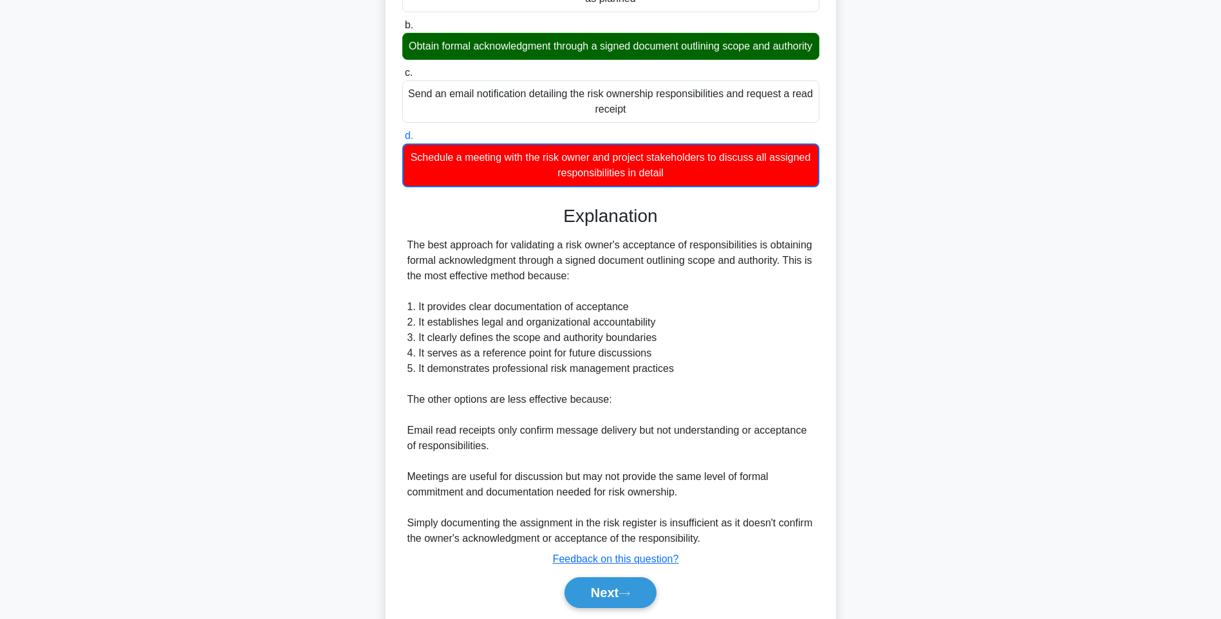
scroll to position [238, 0]
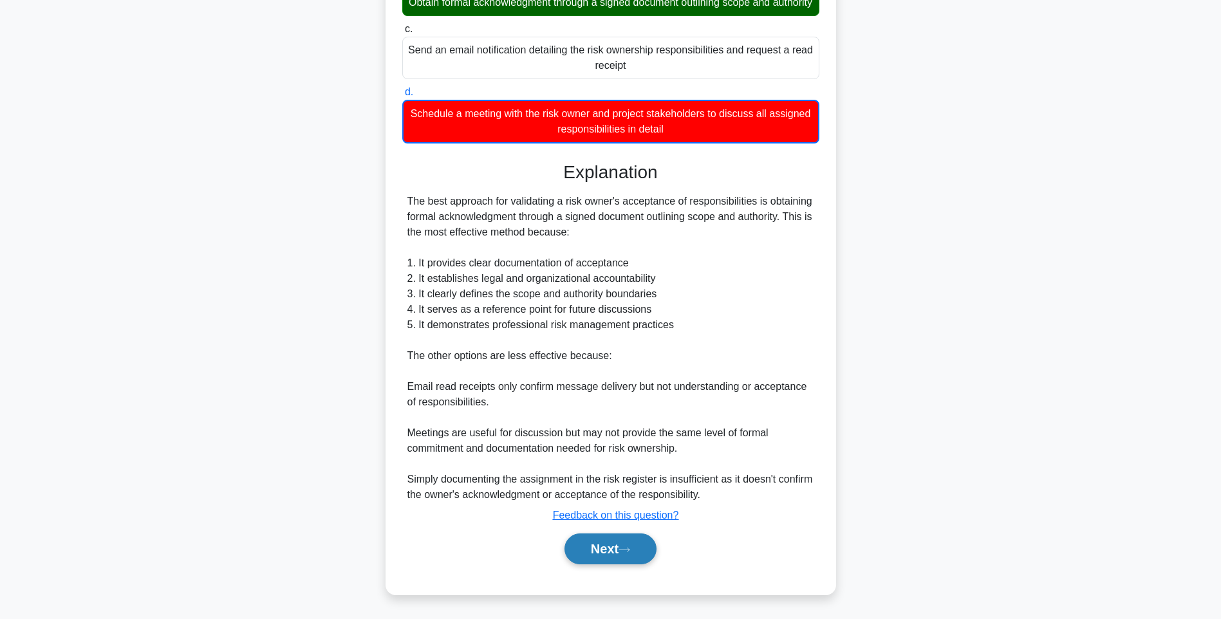
click at [615, 541] on button "Next" at bounding box center [610, 549] width 92 height 31
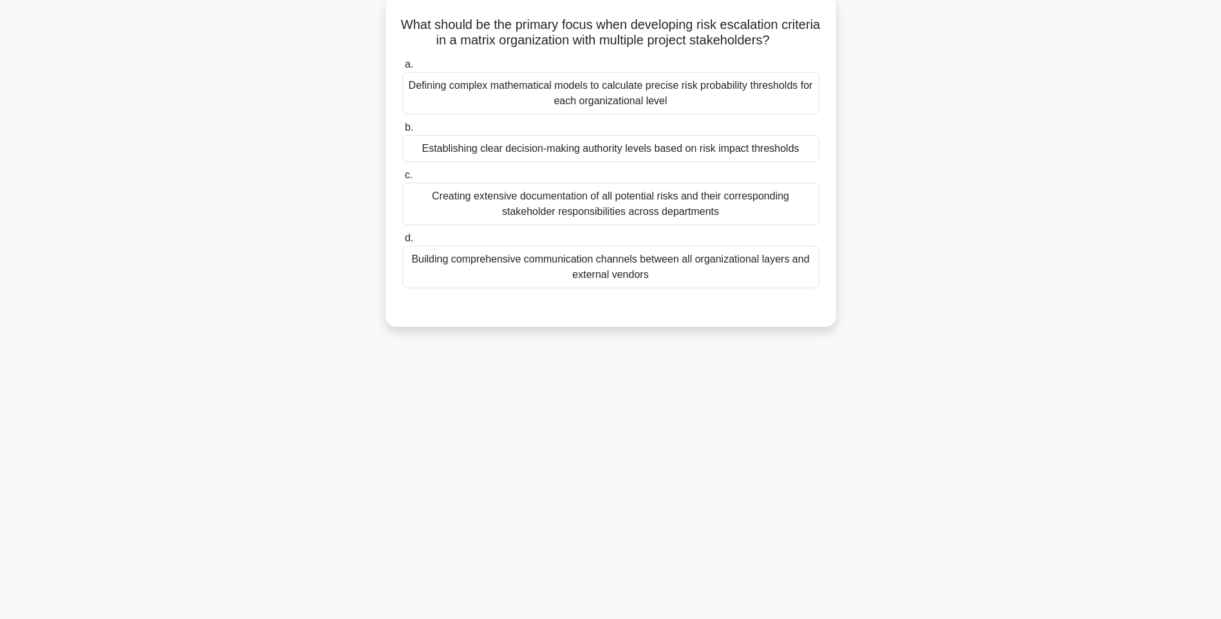
drag, startPoint x: 412, startPoint y: 17, endPoint x: 767, endPoint y: 272, distance: 436.9
click at [767, 272] on div "What should be the primary focus when developing risk escalation criteria in a …" at bounding box center [611, 161] width 440 height 321
click at [705, 288] on div "Building comprehensive communication channels between all organizational layers…" at bounding box center [610, 267] width 417 height 42
click at [402, 243] on input "d. Building comprehensive communication channels between all organizational lay…" at bounding box center [402, 238] width 0 height 8
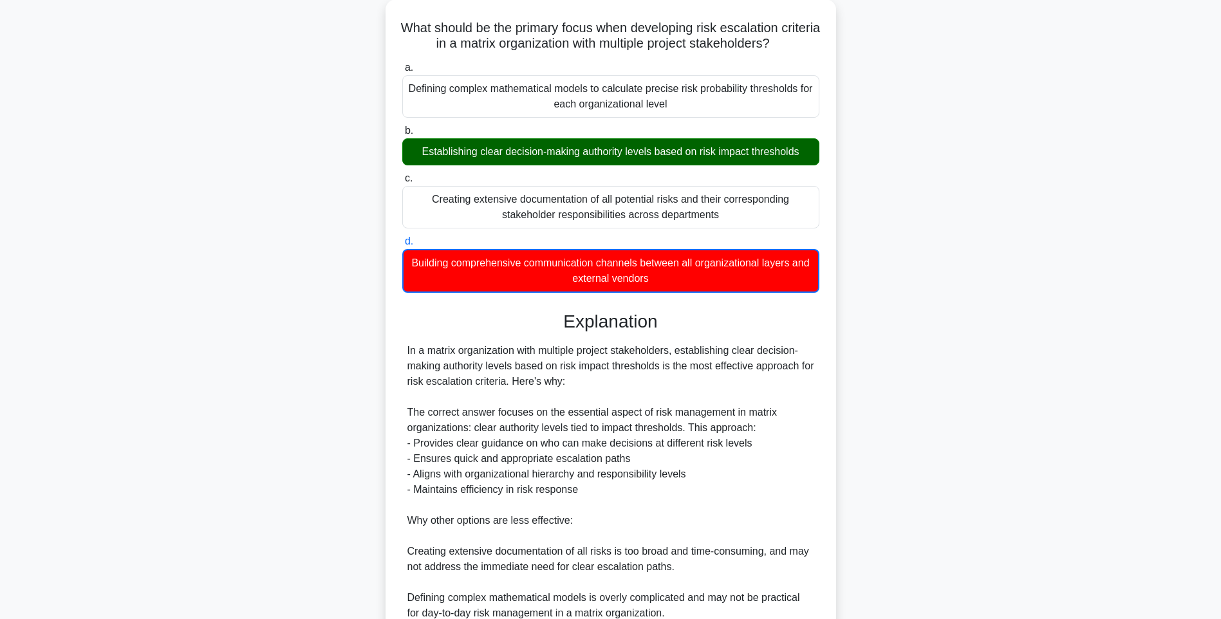
click at [900, 313] on div "What should be the primary focus when developing risk escalation criteria in a …" at bounding box center [611, 387] width 850 height 776
click at [938, 427] on div "What should be the primary focus when developing risk escalation criteria in a …" at bounding box center [611, 387] width 850 height 776
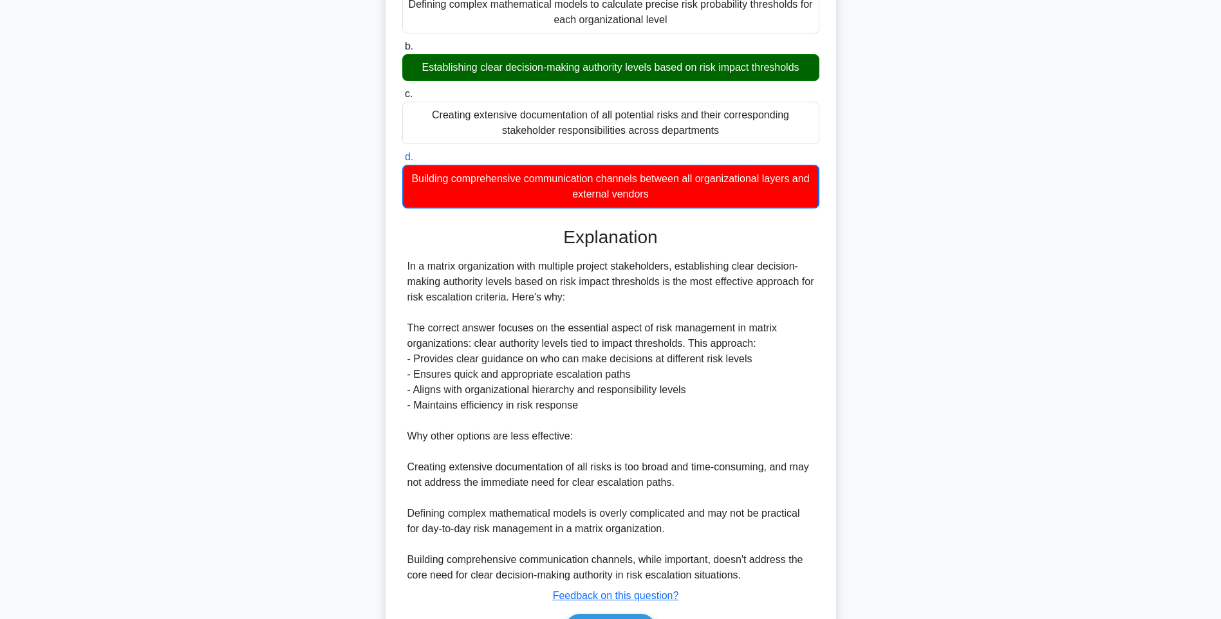
scroll to position [238, 0]
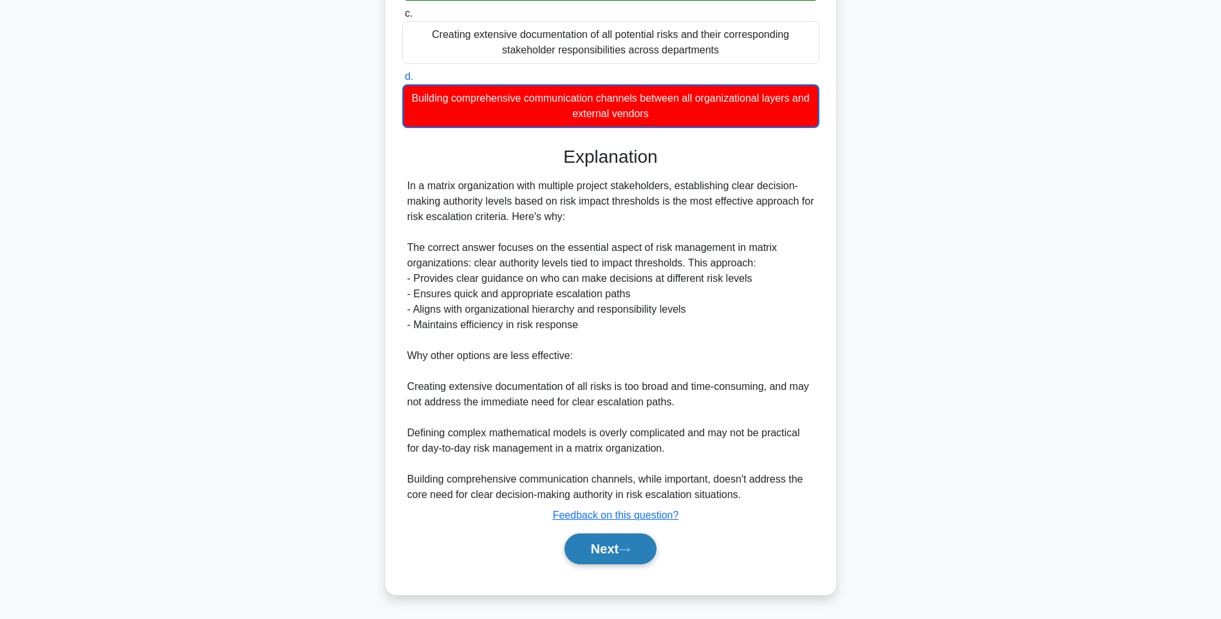
click at [626, 541] on button "Next" at bounding box center [610, 549] width 92 height 31
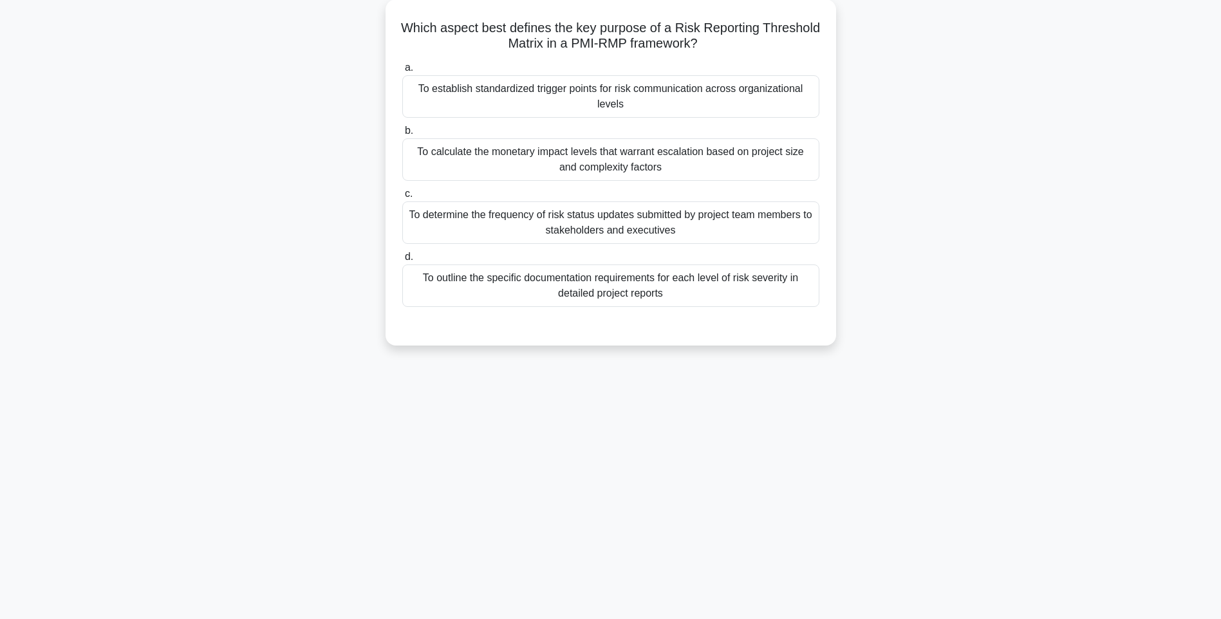
drag, startPoint x: 404, startPoint y: 21, endPoint x: 837, endPoint y: 299, distance: 515.6
click at [837, 299] on div "Which aspect best defines the key purpose of a Risk Reporting Threshold Matrix …" at bounding box center [611, 180] width 850 height 362
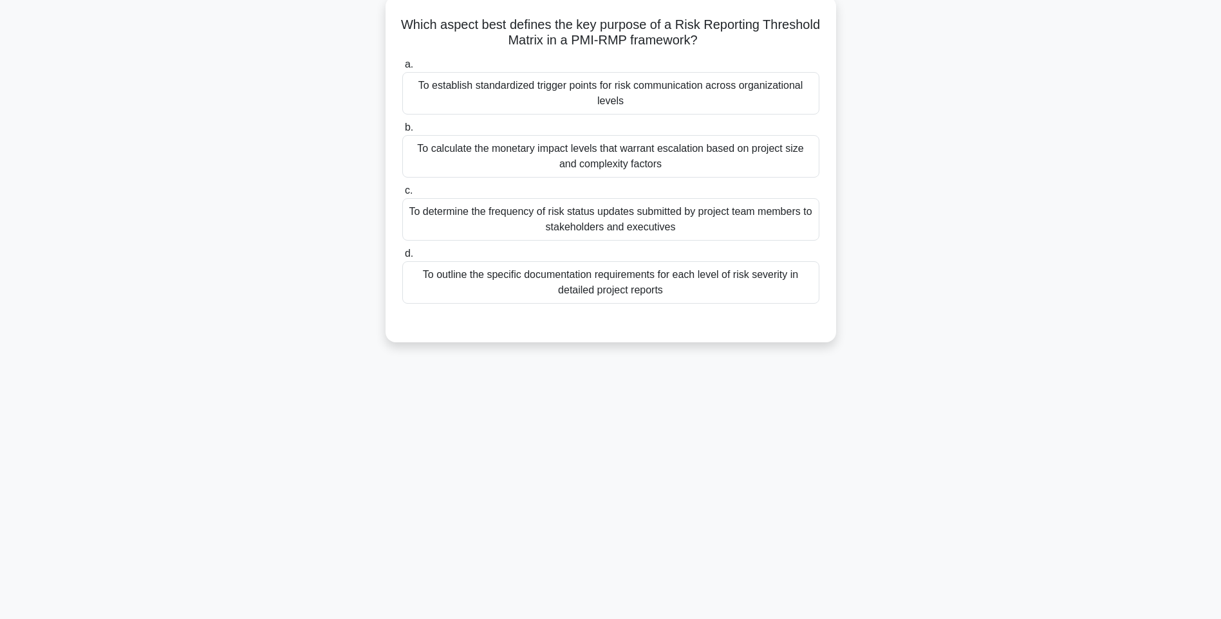
click at [678, 292] on div "To outline the specific documentation requirements for each level of risk sever…" at bounding box center [610, 282] width 417 height 42
click at [402, 258] on input "d. To outline the specific documentation requirements for each level of risk se…" at bounding box center [402, 254] width 0 height 8
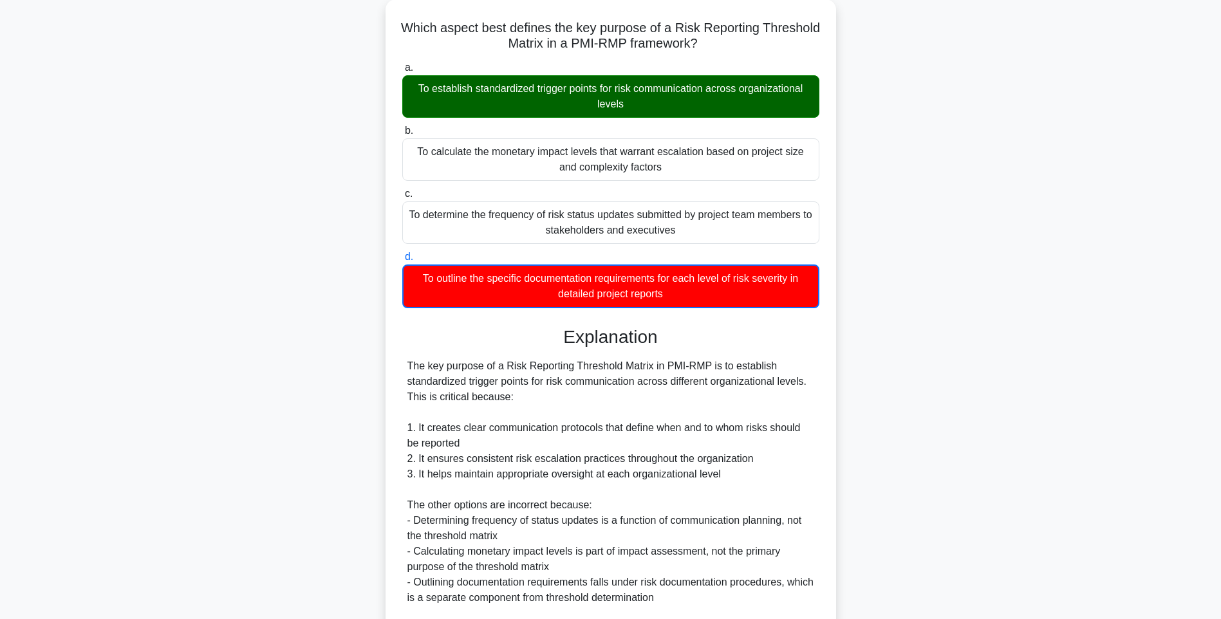
drag, startPoint x: 942, startPoint y: 332, endPoint x: 932, endPoint y: 372, distance: 41.2
click at [942, 332] on div "Which aspect best defines the key purpose of a Risk Reporting Threshold Matrix …" at bounding box center [611, 387] width 850 height 776
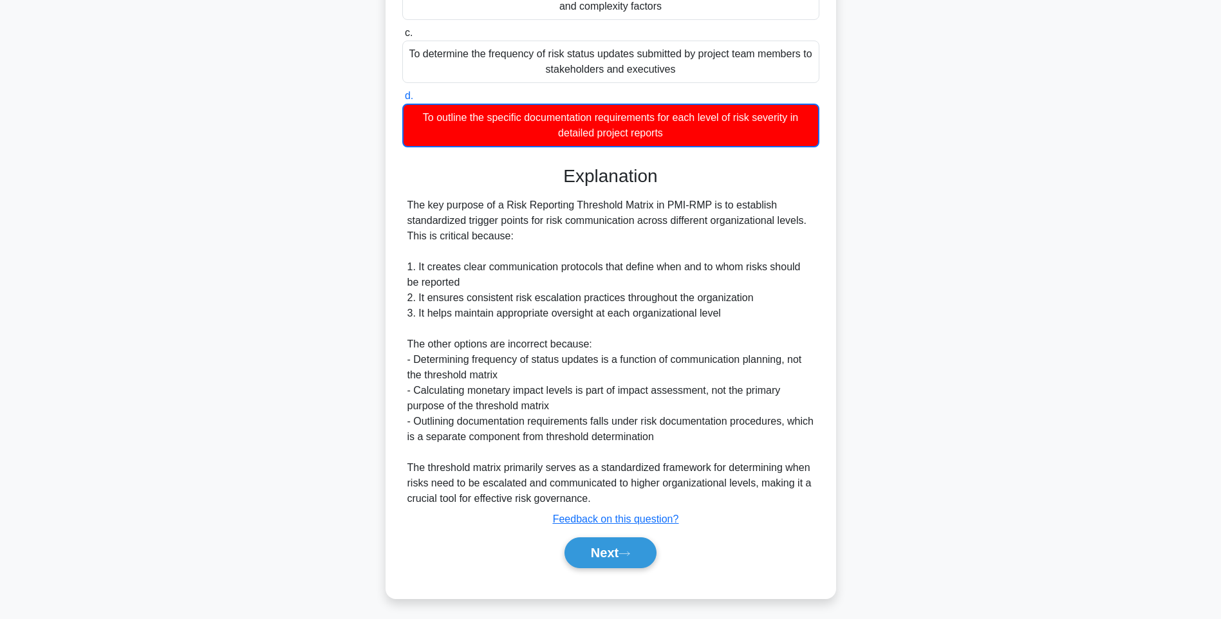
scroll to position [238, 0]
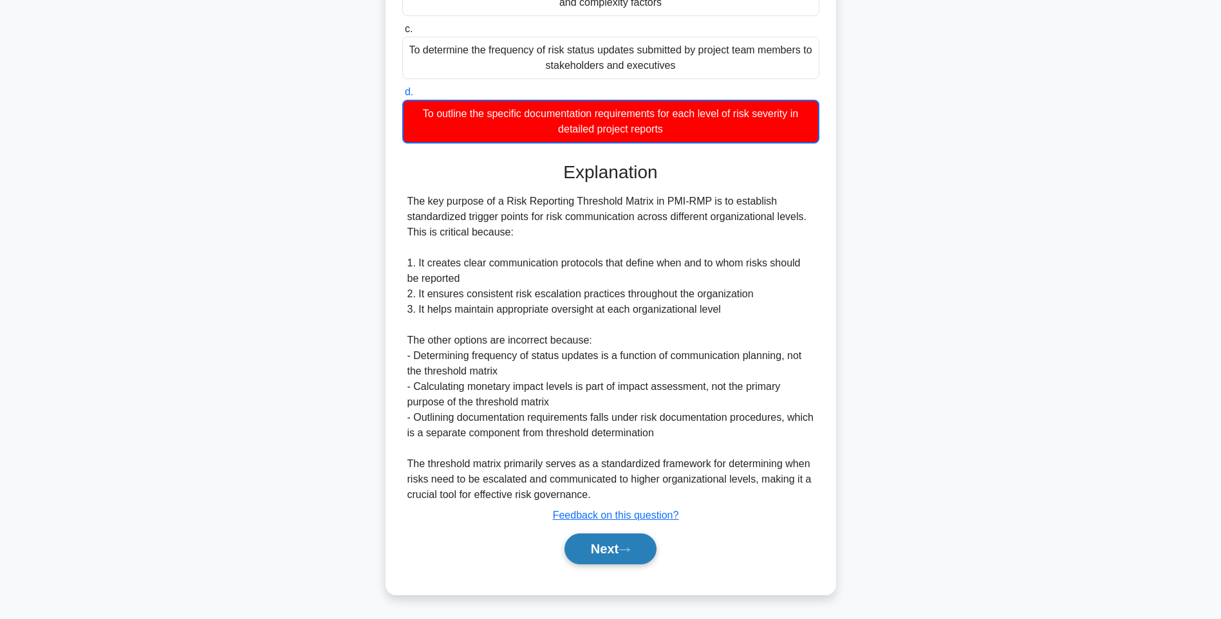
click at [613, 548] on button "Next" at bounding box center [610, 549] width 92 height 31
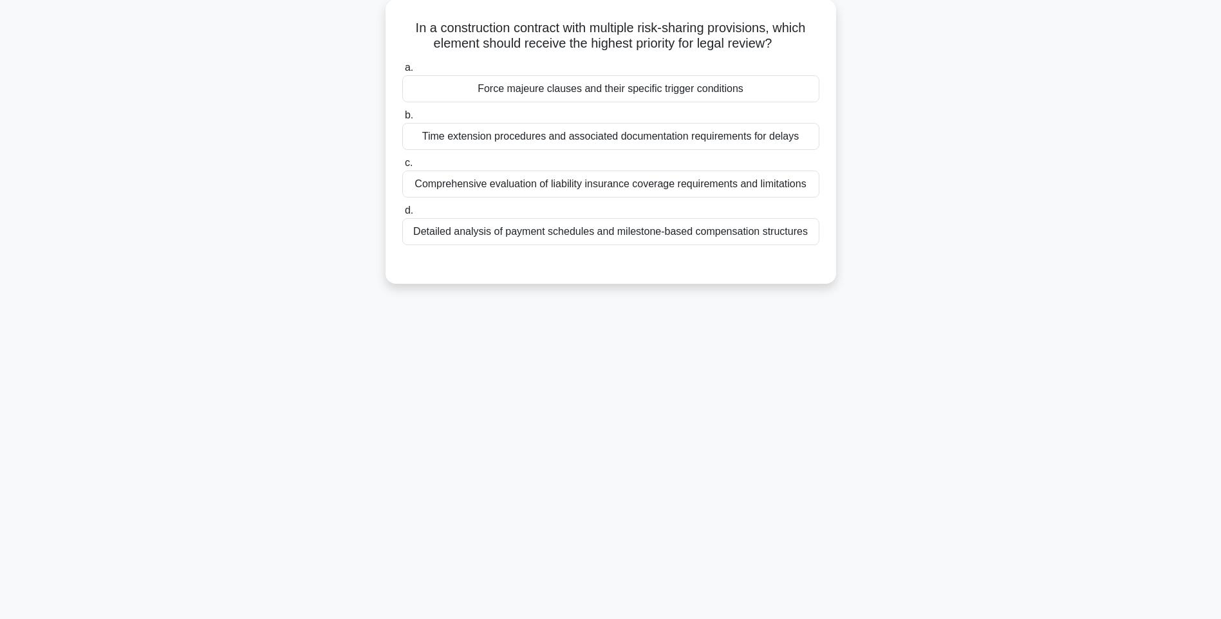
scroll to position [76, 0]
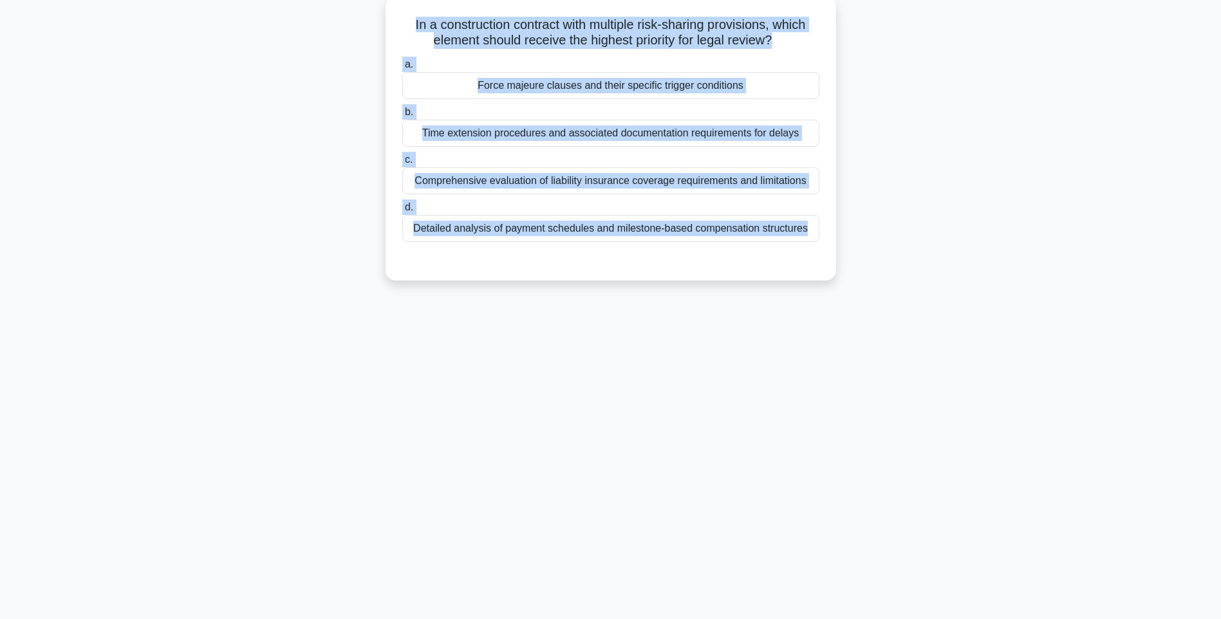
drag, startPoint x: 400, startPoint y: 23, endPoint x: 815, endPoint y: 272, distance: 484.1
click at [815, 272] on div "In a construction contract with multiple risk-sharing provisions, which element…" at bounding box center [611, 138] width 440 height 274
click at [747, 234] on div "Detailed analysis of payment schedules and milestone-based compensation structu…" at bounding box center [610, 228] width 417 height 27
click at [402, 212] on input "d. Detailed analysis of payment schedules and milestone-based compensation stru…" at bounding box center [402, 207] width 0 height 8
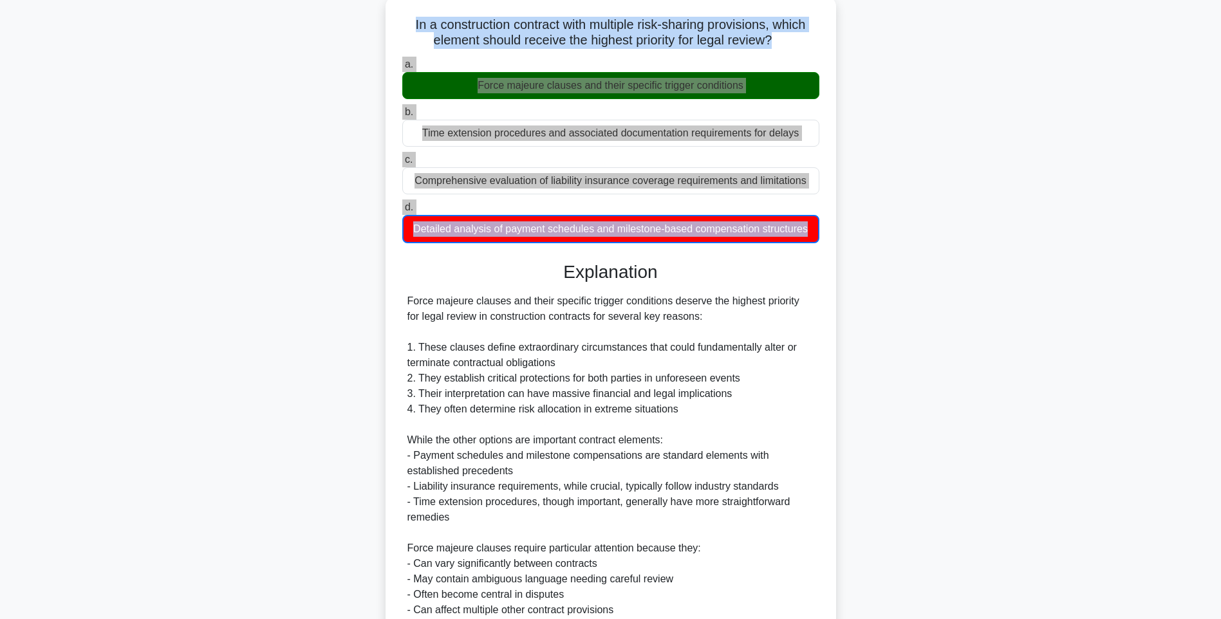
click at [653, 369] on div "Force majeure clauses and their specific trigger conditions deserve the highest…" at bounding box center [610, 463] width 407 height 340
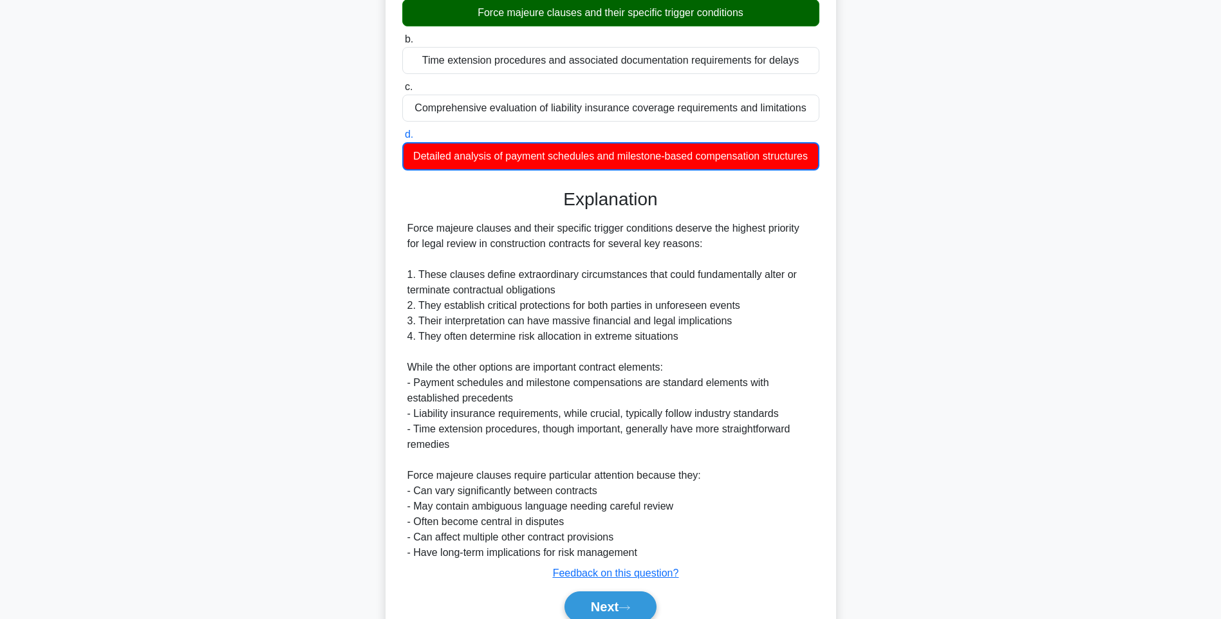
scroll to position [207, 0]
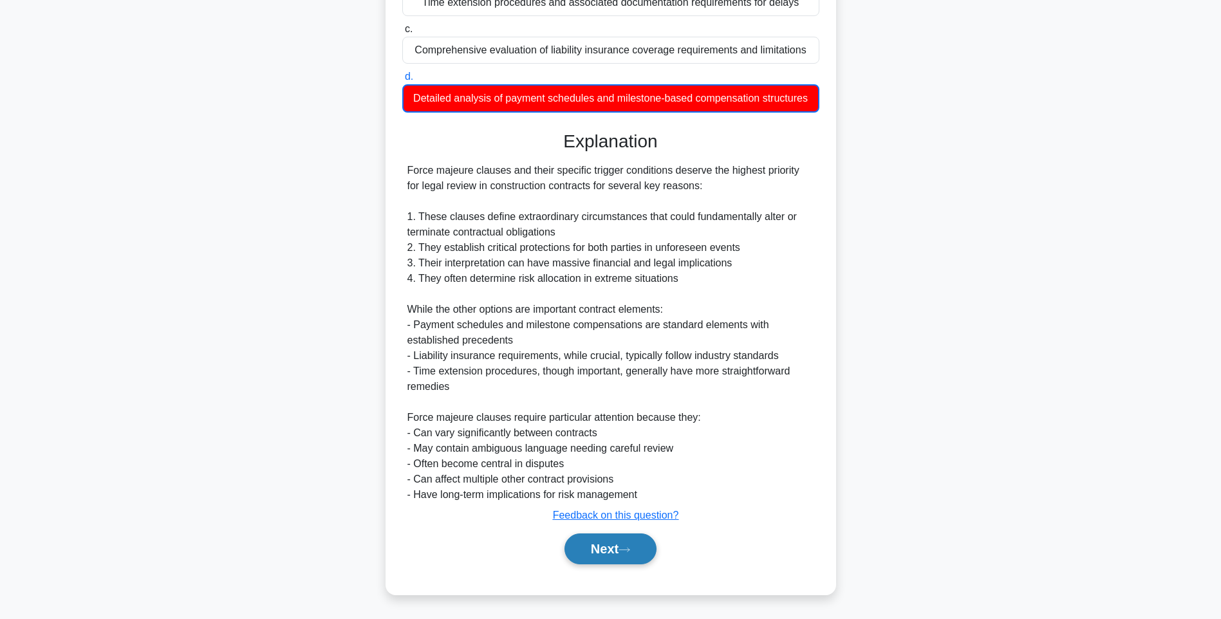
click at [633, 555] on button "Next" at bounding box center [610, 549] width 92 height 31
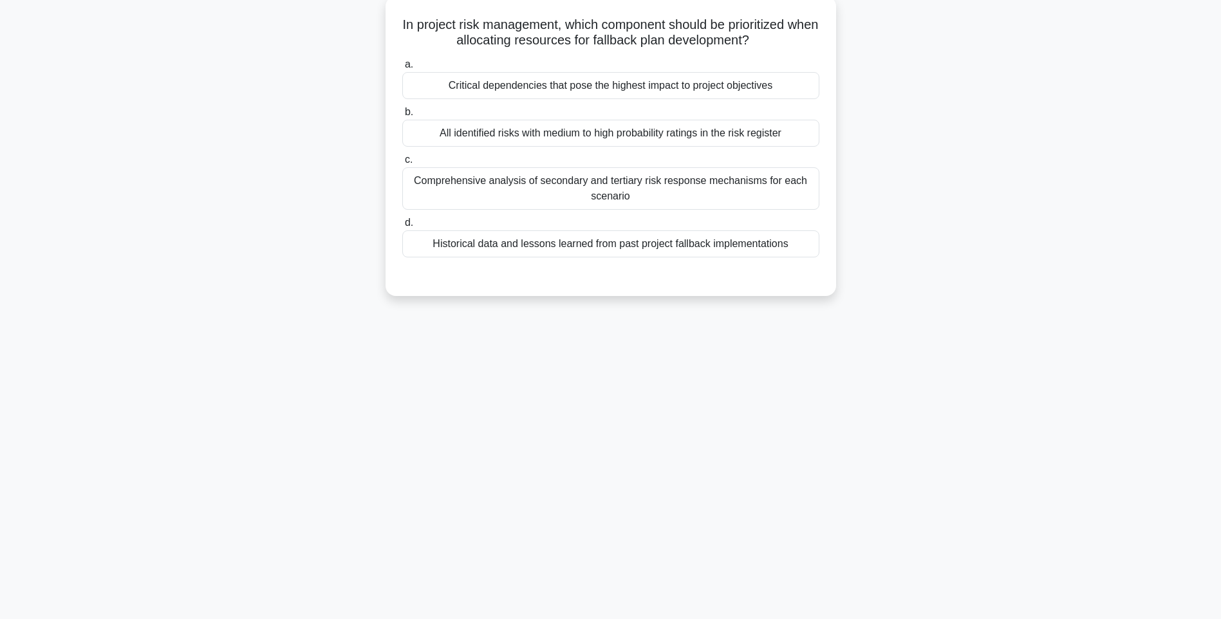
scroll to position [76, 0]
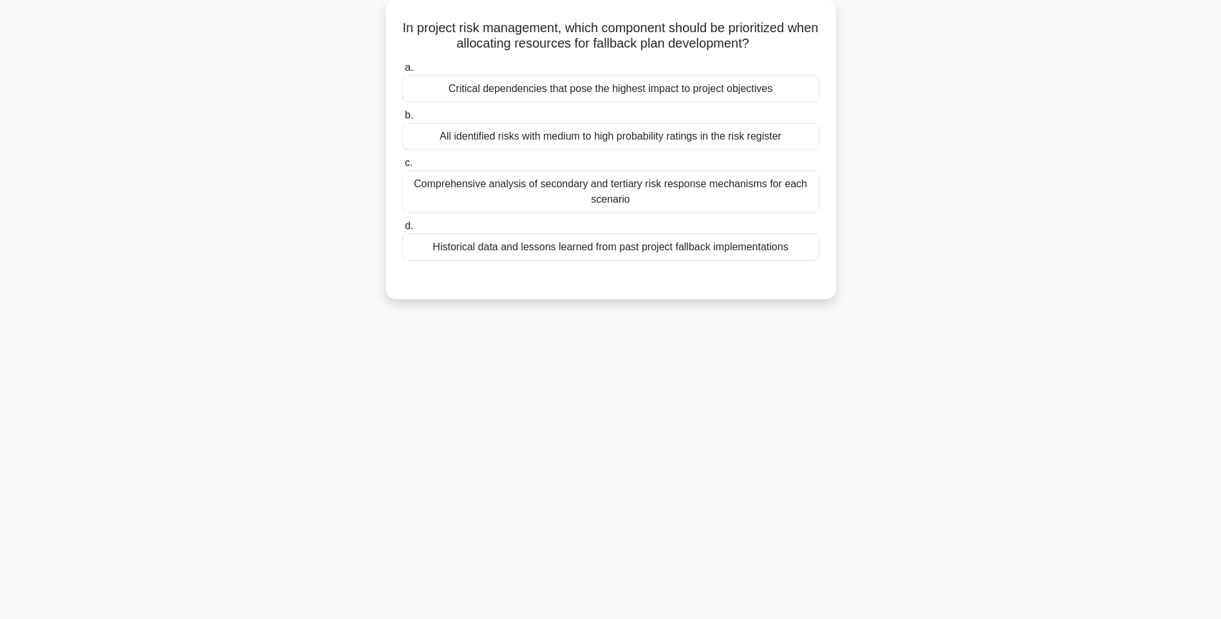
drag, startPoint x: 408, startPoint y: 19, endPoint x: 865, endPoint y: 248, distance: 511.2
click at [865, 248] on div "In project risk management, which component should be prioritized when allocati…" at bounding box center [611, 156] width 850 height 315
drag, startPoint x: 761, startPoint y: 248, endPoint x: 838, endPoint y: 295, distance: 89.5
click at [761, 248] on div "Historical data and lessons learned from past project fallback implementations" at bounding box center [610, 247] width 417 height 27
click at [402, 230] on input "d. Historical data and lessons learned from past project fallback implementatio…" at bounding box center [402, 226] width 0 height 8
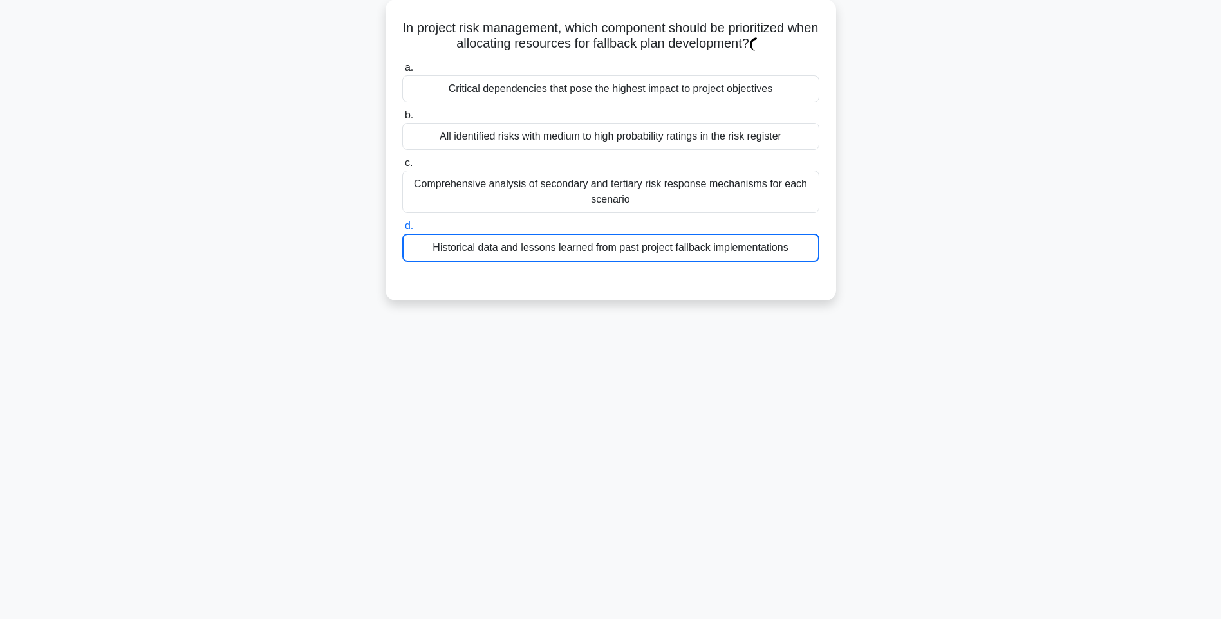
click at [888, 331] on div "143:36 Stop PMI-RMP Advanced 27/115 In project risk management, which component…" at bounding box center [611, 292] width 850 height 644
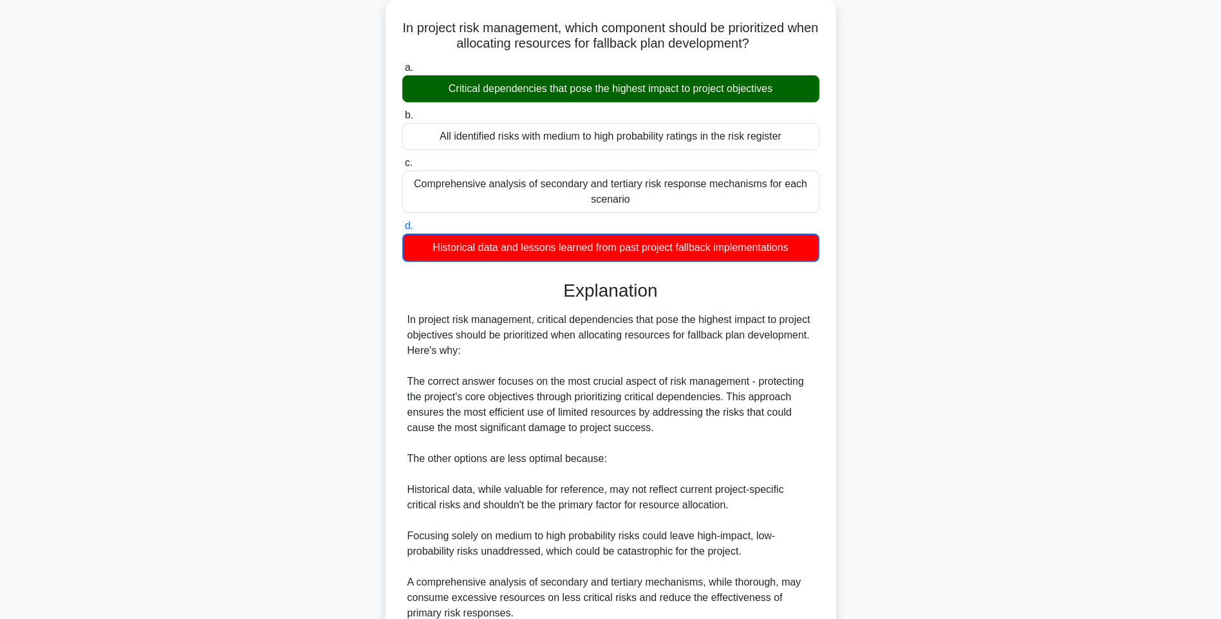
click at [900, 358] on div "In project risk management, which component should be prioritized when allocati…" at bounding box center [611, 363] width 850 height 729
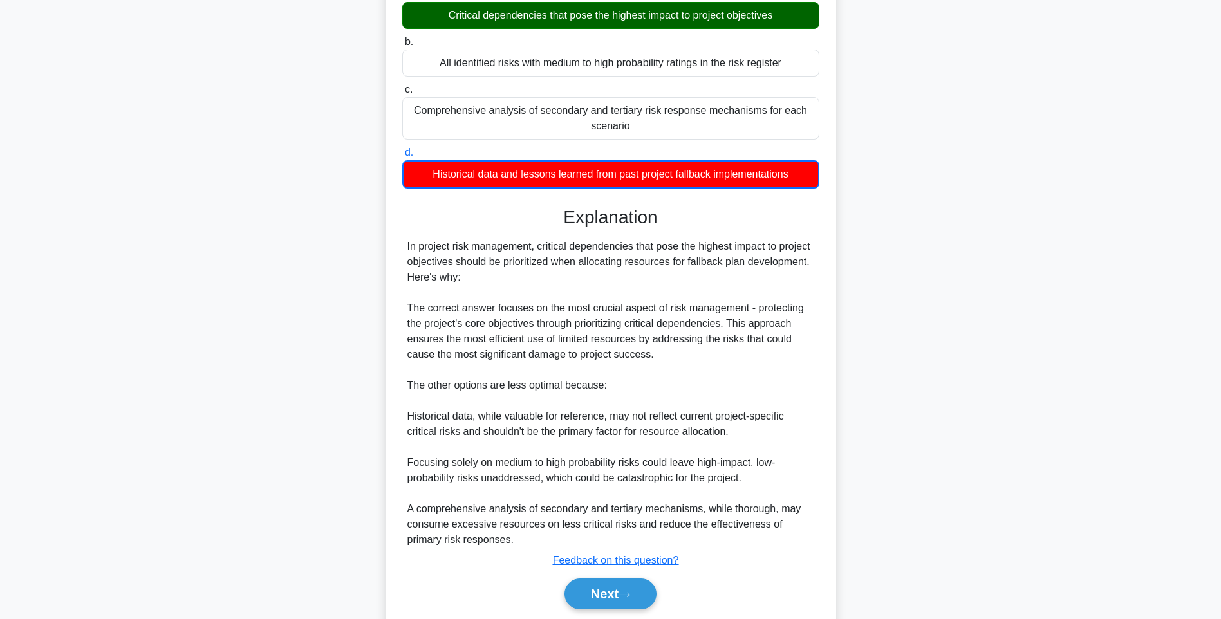
scroll to position [192, 0]
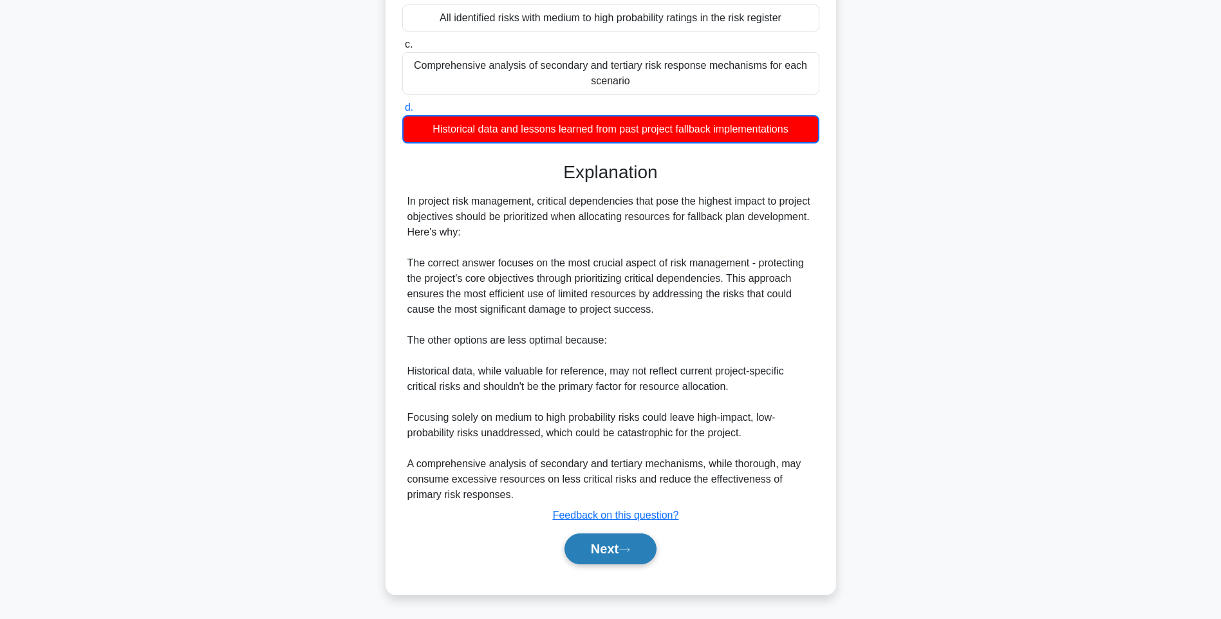
click at [623, 538] on button "Next" at bounding box center [610, 549] width 92 height 31
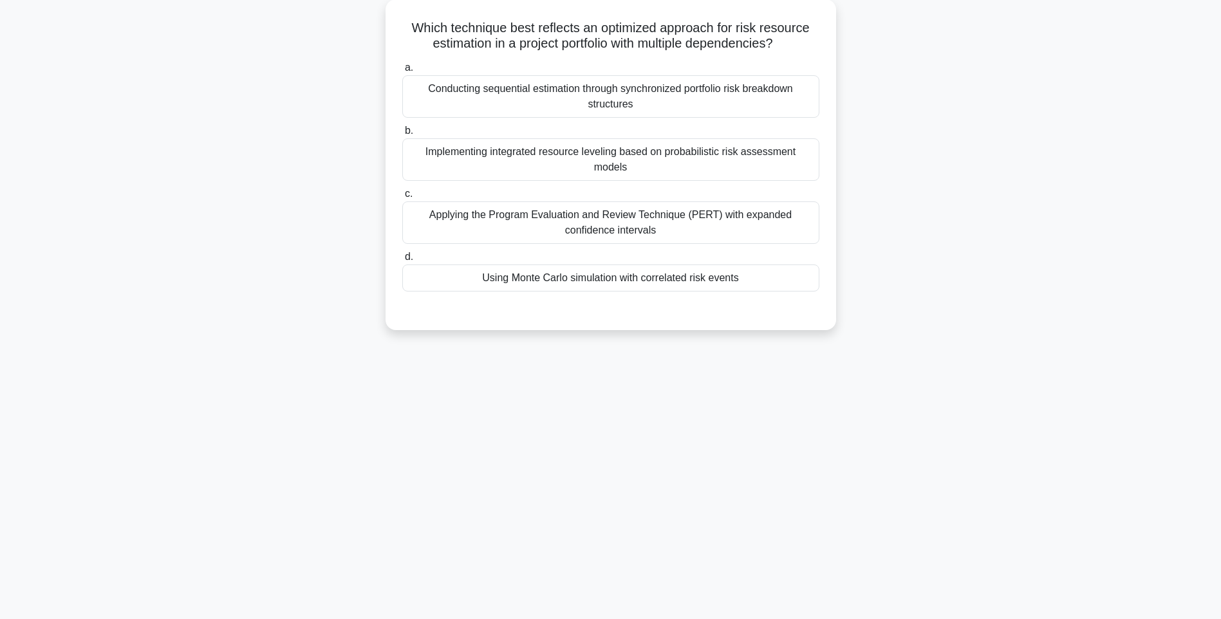
scroll to position [76, 0]
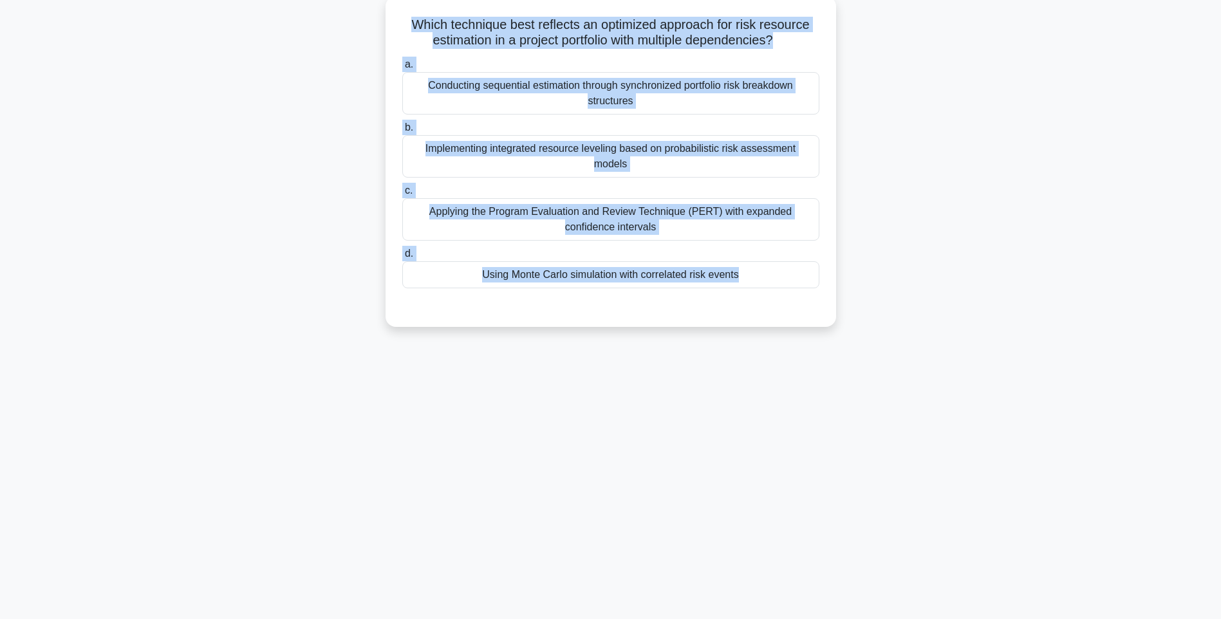
drag, startPoint x: 403, startPoint y: 17, endPoint x: 786, endPoint y: 292, distance: 471.9
click at [786, 292] on div "Which technique best reflects an optimized approach for risk resource estimatio…" at bounding box center [611, 161] width 440 height 321
drag, startPoint x: 914, startPoint y: 328, endPoint x: 714, endPoint y: 274, distance: 206.7
click at [914, 328] on div "Which technique best reflects an optimized approach for risk resource estimatio…" at bounding box center [611, 172] width 850 height 346
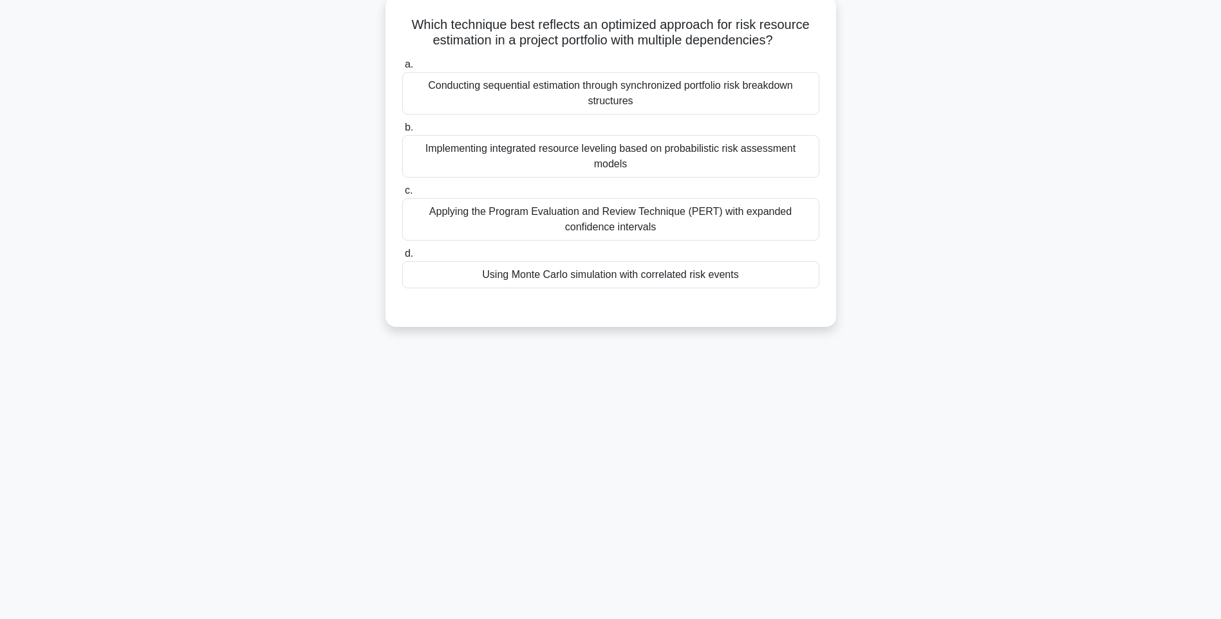
click at [674, 263] on div "Using Monte Carlo simulation with correlated risk events" at bounding box center [610, 274] width 417 height 27
click at [402, 258] on input "d. Using Monte Carlo simulation with correlated risk events" at bounding box center [402, 254] width 0 height 8
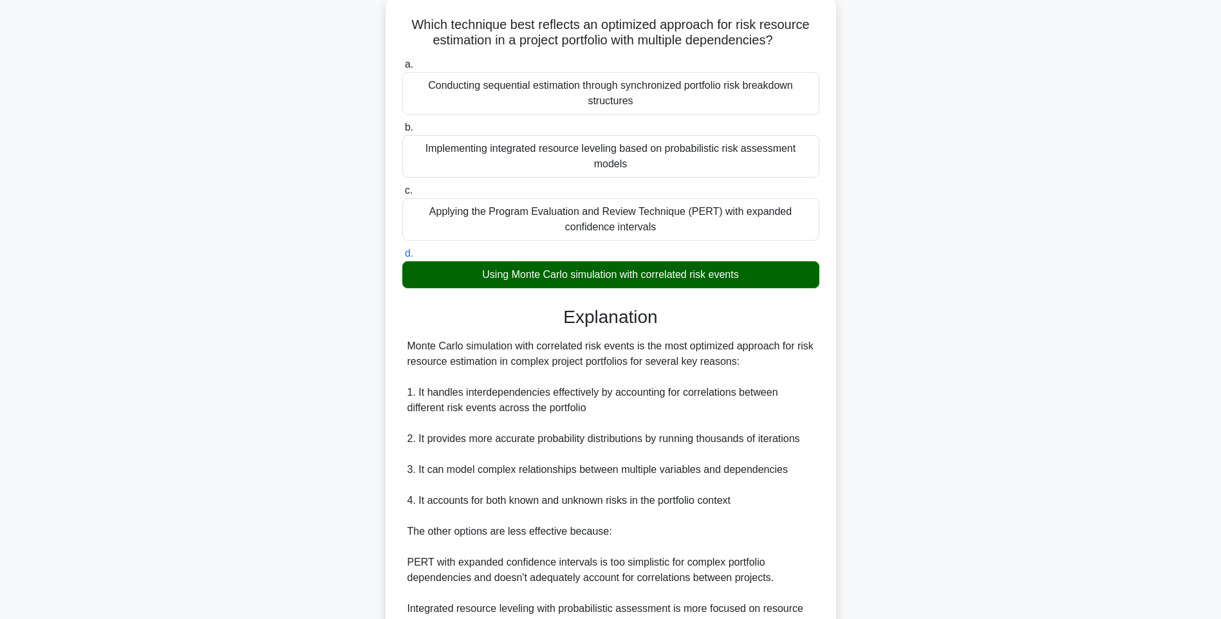
click at [826, 353] on div "Which technique best reflects an optimized approach for risk resource estimatio…" at bounding box center [611, 383] width 440 height 764
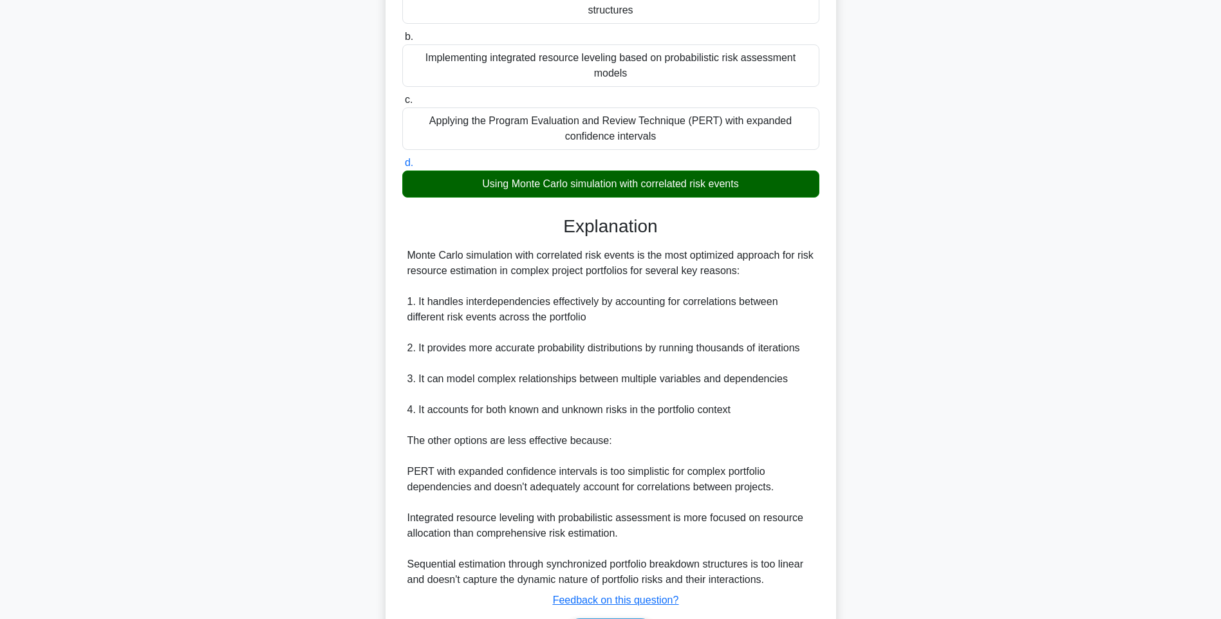
scroll to position [237, 0]
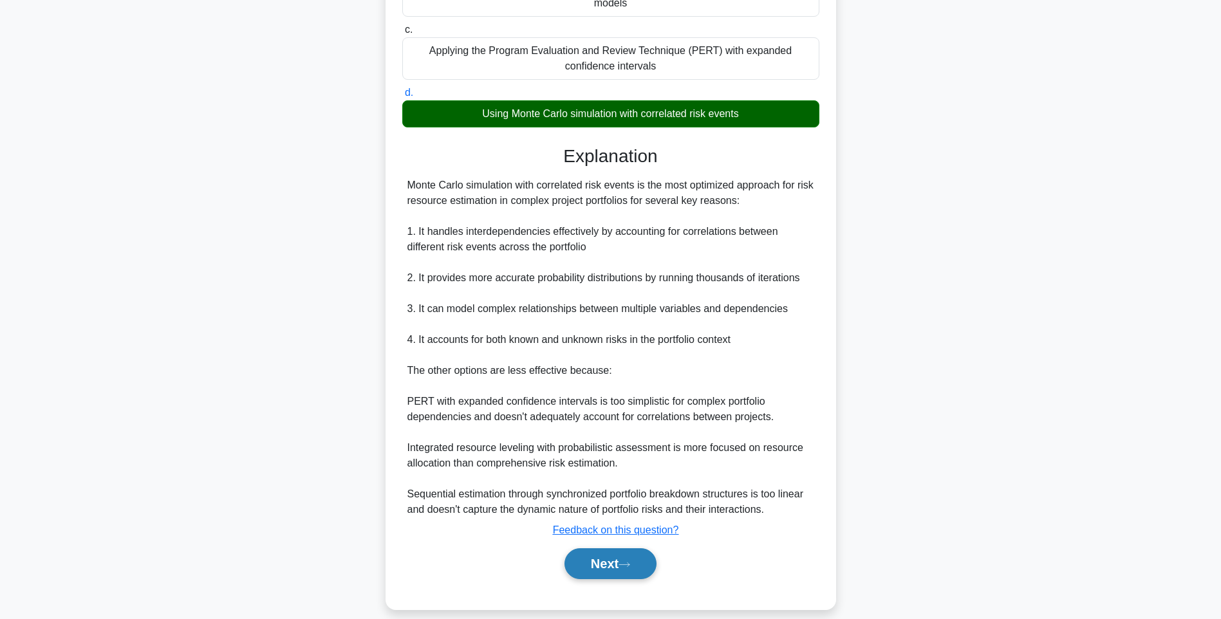
click at [625, 548] on button "Next" at bounding box center [610, 563] width 92 height 31
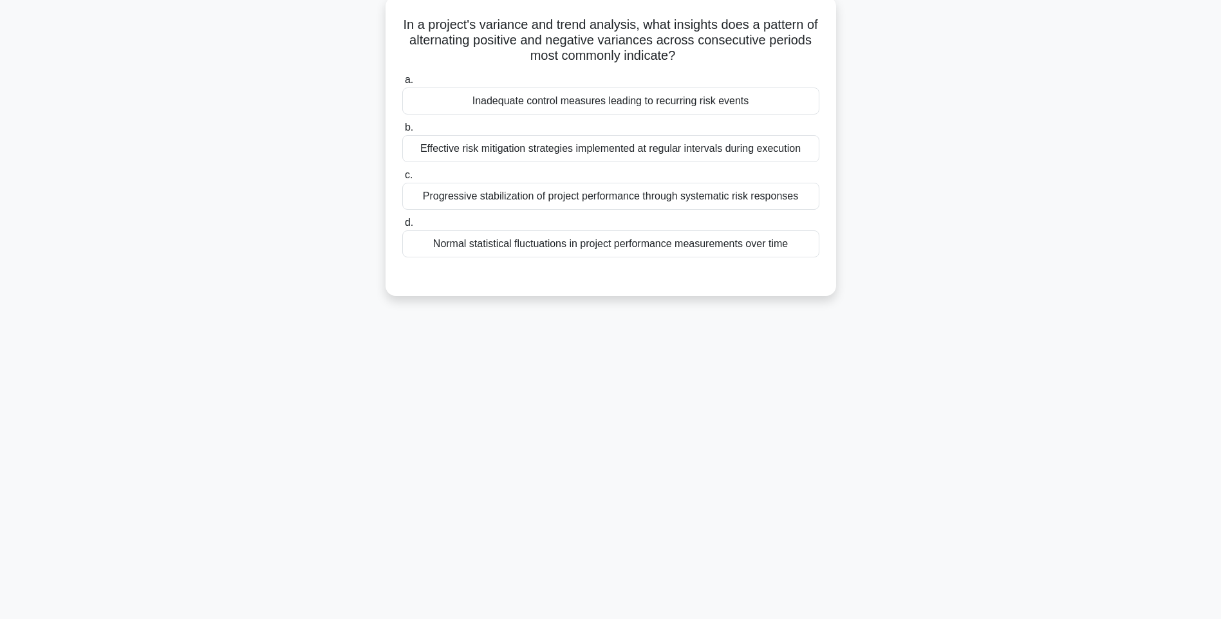
scroll to position [76, 0]
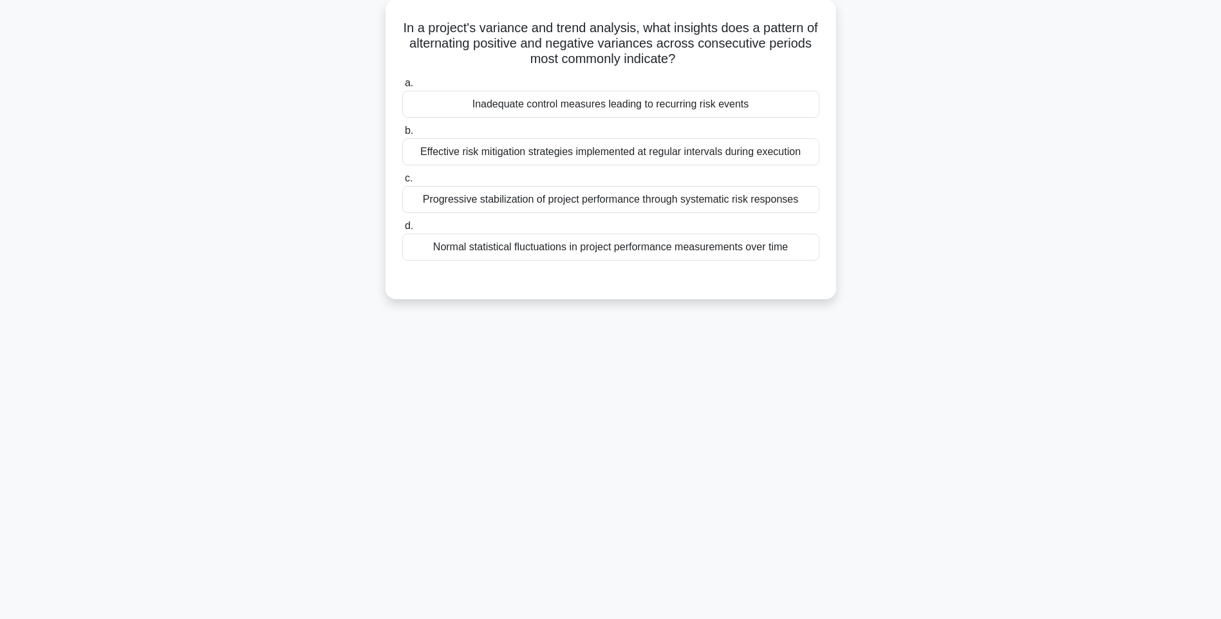
drag, startPoint x: 398, startPoint y: 25, endPoint x: 855, endPoint y: 256, distance: 512.3
click at [855, 256] on div "In a project's variance and trend analysis, what insights does a pattern of alt…" at bounding box center [611, 156] width 850 height 315
click at [754, 340] on div "143:19 Stop PMI-RMP Advanced 29/115 In a project's variance and trend analysis,…" at bounding box center [611, 292] width 850 height 644
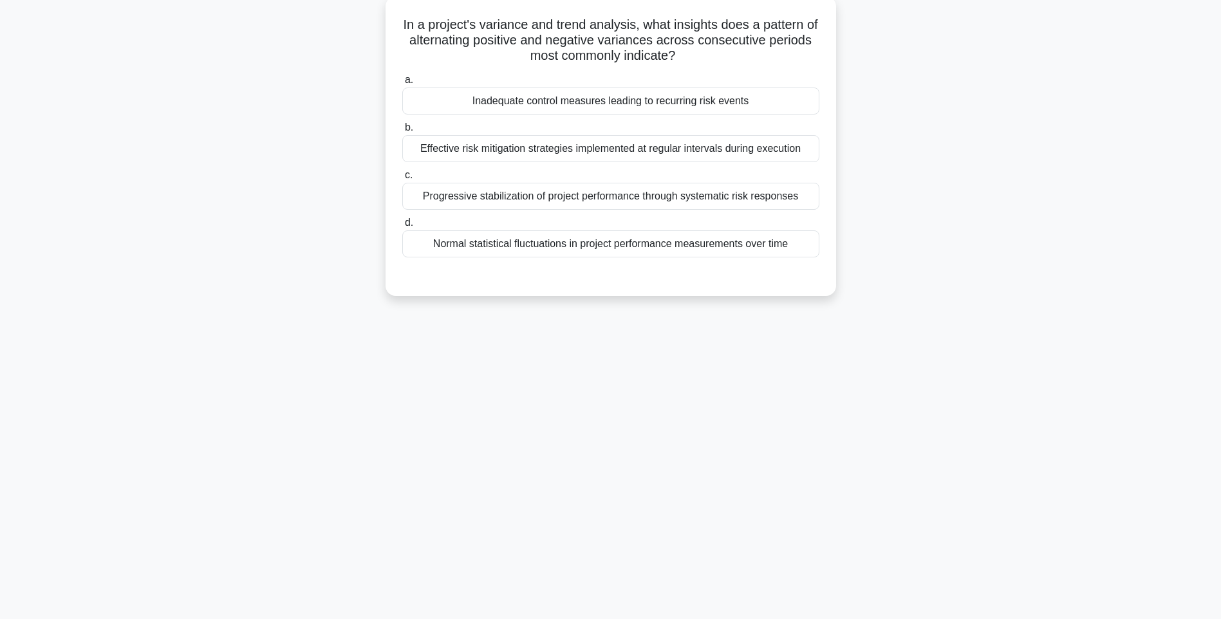
click at [678, 251] on div "Normal statistical fluctuations in project performance measurements over time" at bounding box center [610, 243] width 417 height 27
click at [402, 227] on input "d. Normal statistical fluctuations in project performance measurements over time" at bounding box center [402, 223] width 0 height 8
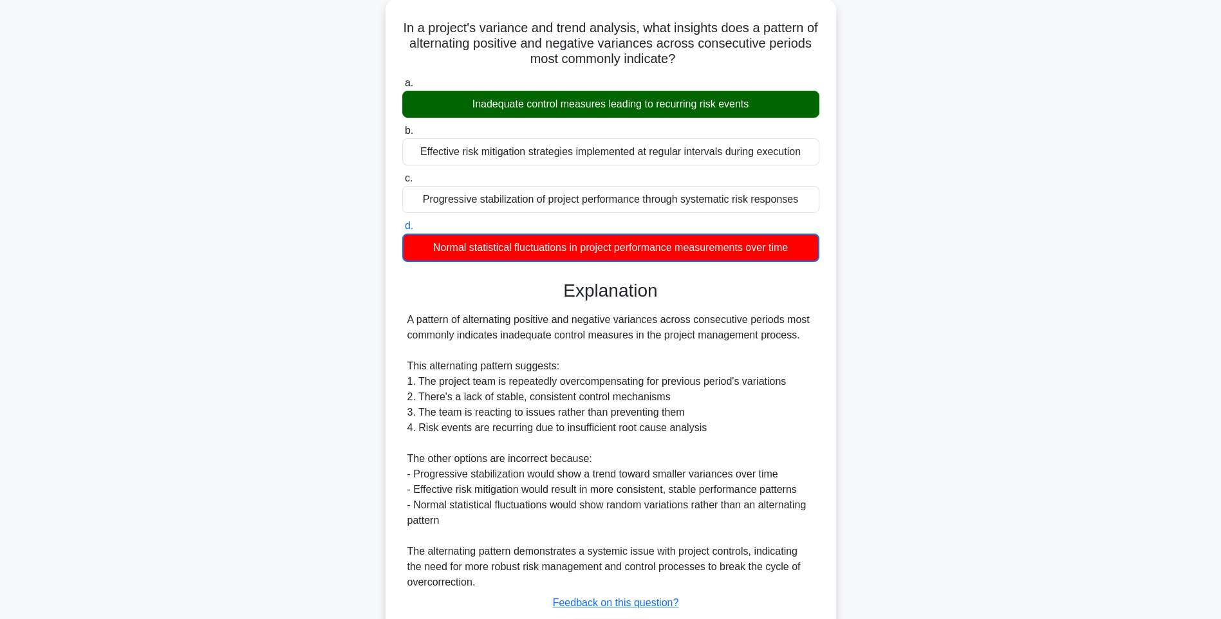
click at [849, 382] on div "In a project's variance and trend analysis, what insights does a pattern of alt…" at bounding box center [611, 348] width 850 height 698
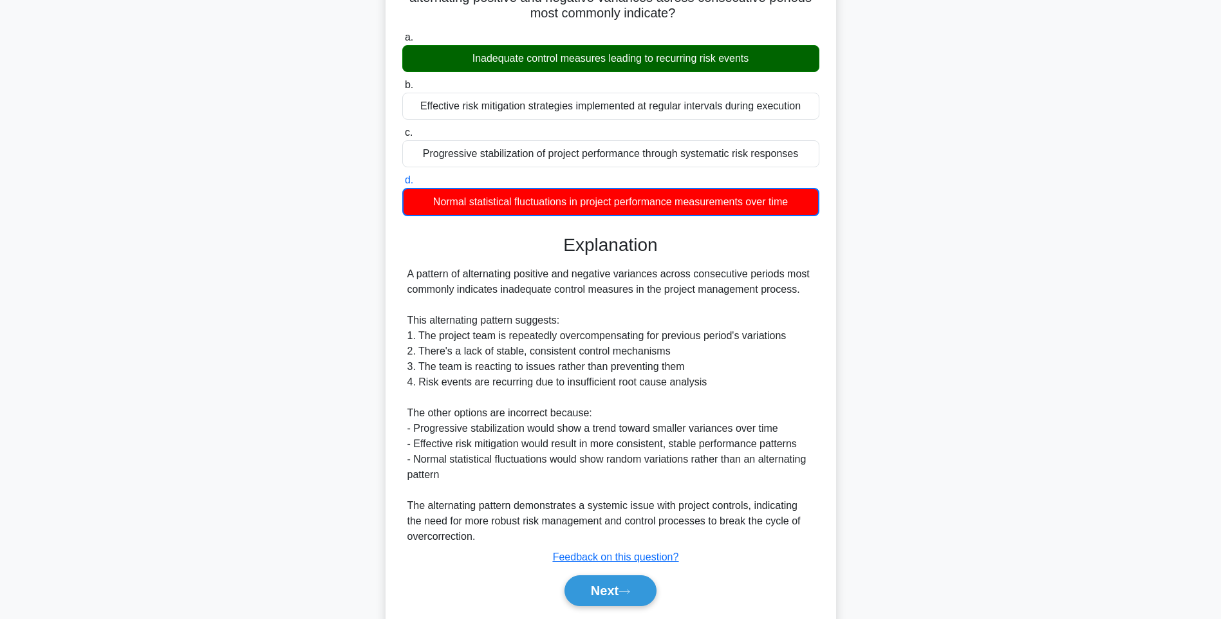
scroll to position [161, 0]
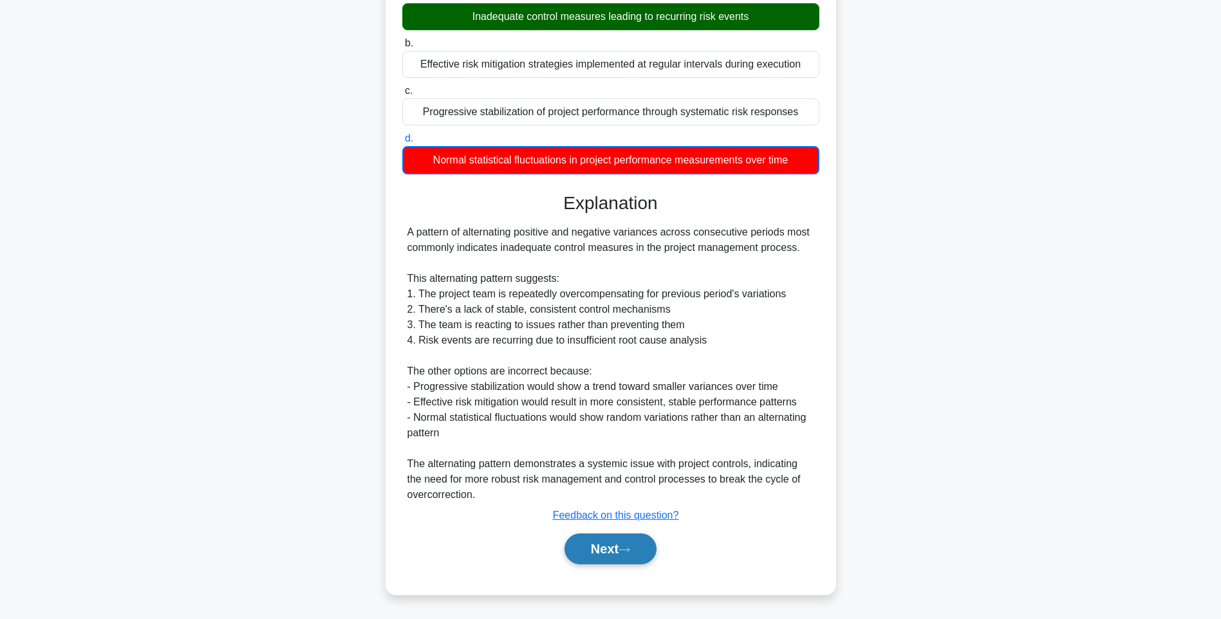
click at [588, 557] on button "Next" at bounding box center [610, 549] width 92 height 31
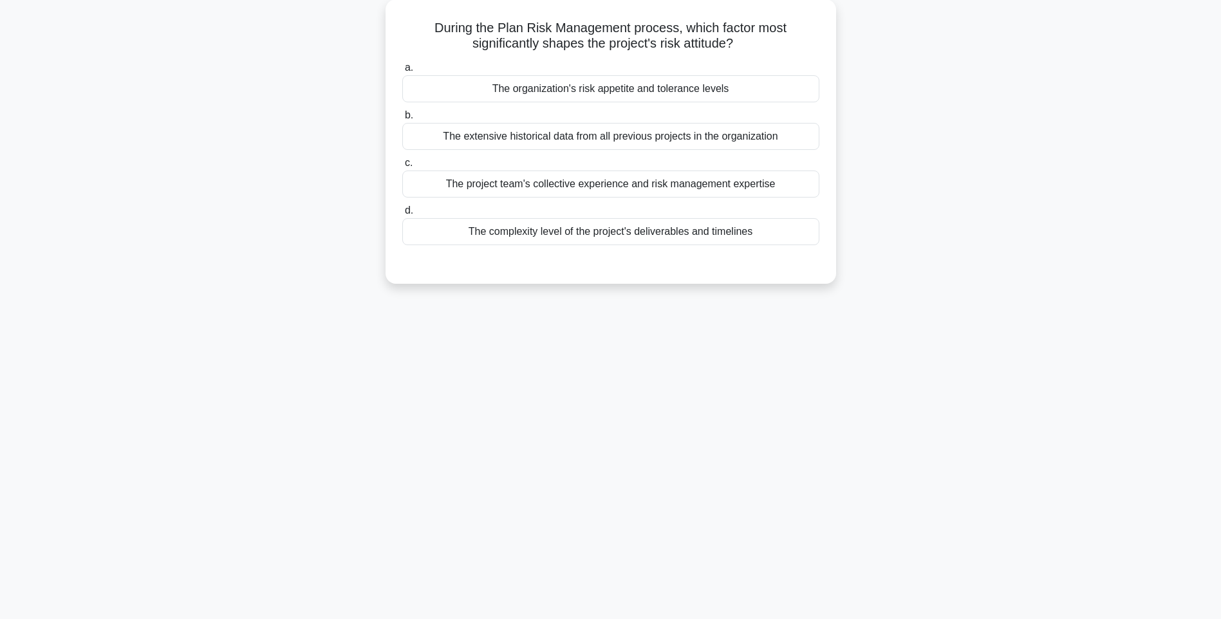
scroll to position [76, 0]
drag, startPoint x: 437, startPoint y: 33, endPoint x: 841, endPoint y: 247, distance: 457.5
click at [841, 247] on div "During the Plan Risk Management process, which factor most significantly shapes…" at bounding box center [611, 149] width 850 height 300
click at [922, 273] on div "During the Plan Risk Management process, which factor most significantly shapes…" at bounding box center [611, 149] width 850 height 300
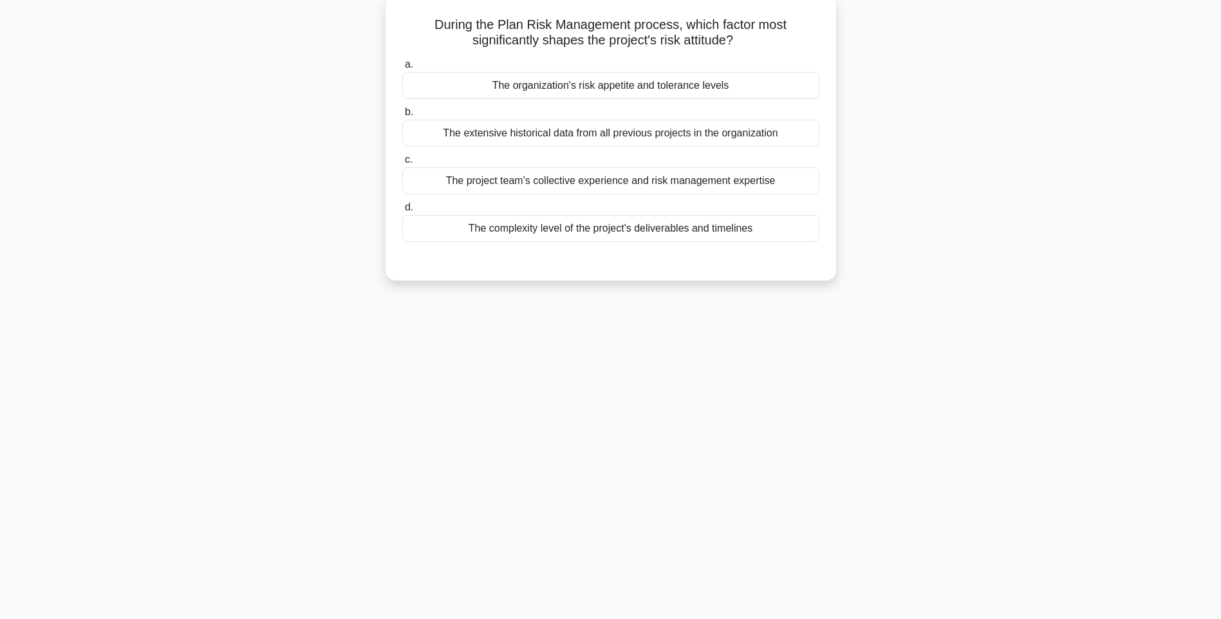
click at [766, 229] on div "The complexity level of the project's deliverables and timelines" at bounding box center [610, 228] width 417 height 27
click at [402, 212] on input "d. The complexity level of the project's deliverables and timelines" at bounding box center [402, 207] width 0 height 8
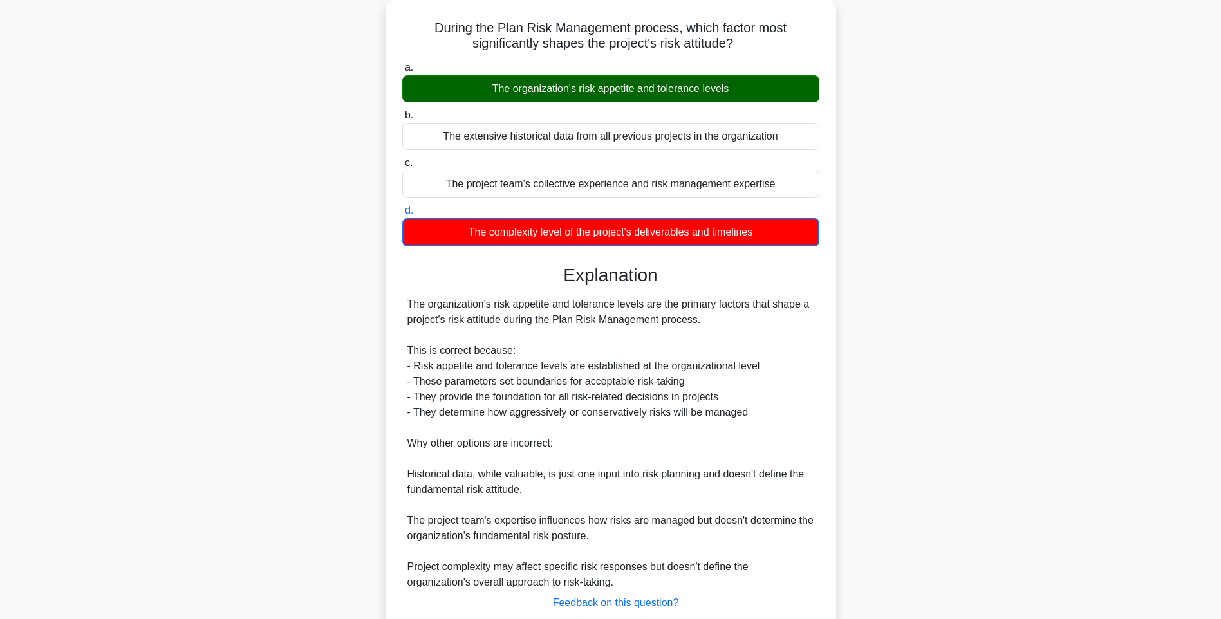
click at [836, 367] on div "During the Plan Risk Management process, which factor most significantly shapes…" at bounding box center [611, 348] width 850 height 698
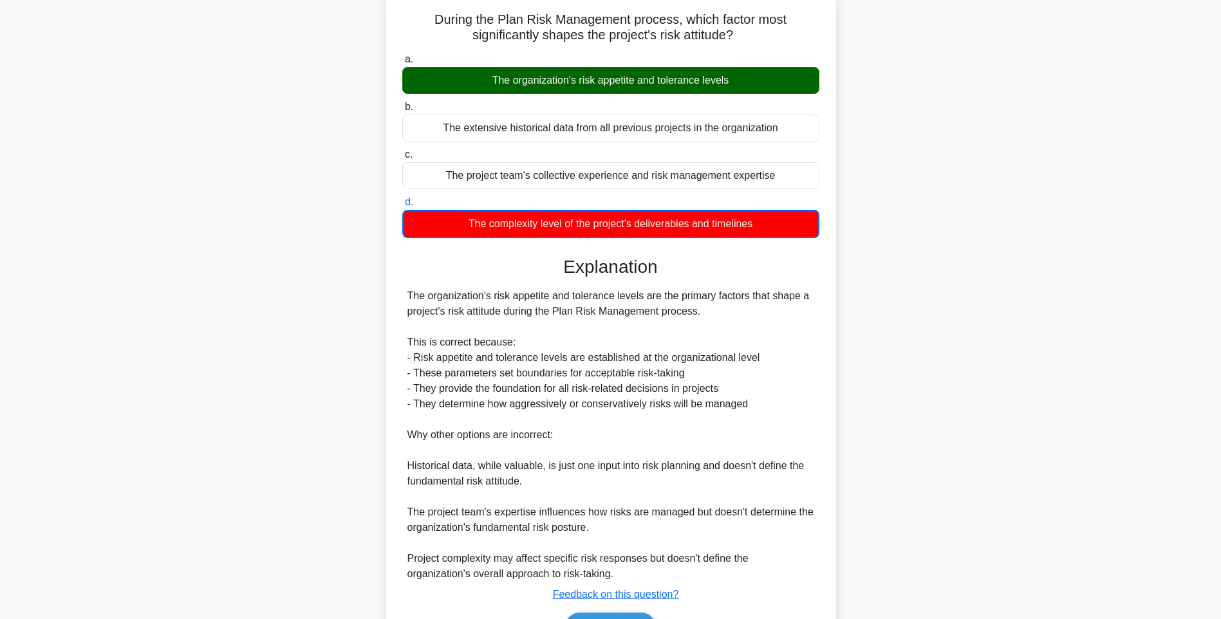
scroll to position [161, 0]
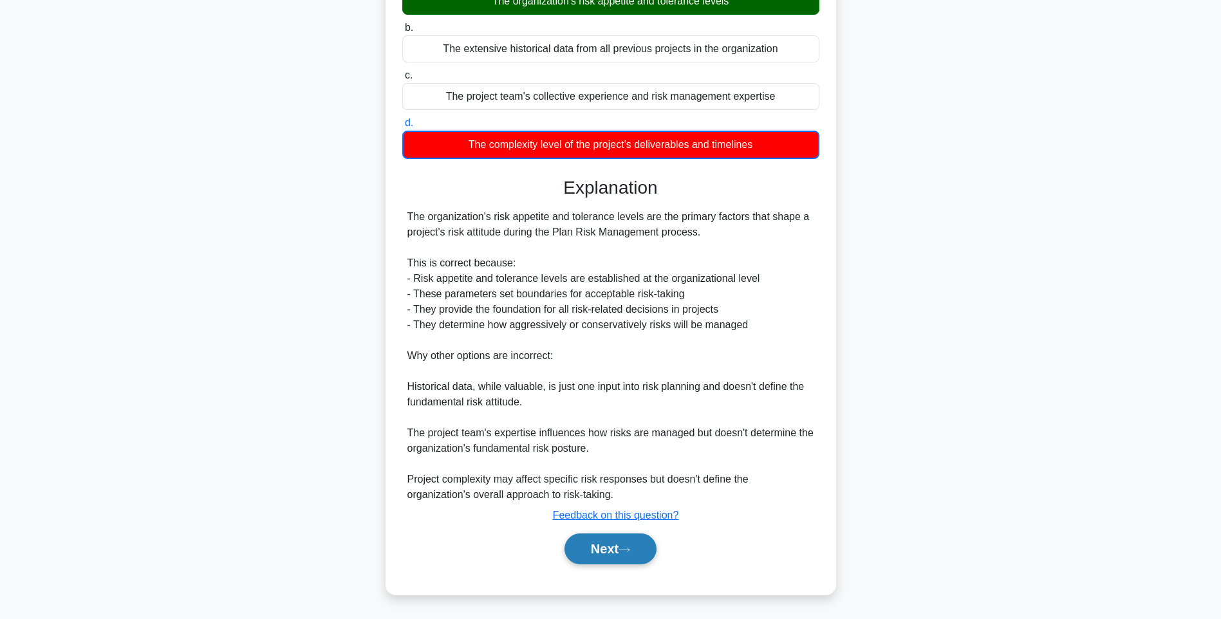
click at [607, 547] on button "Next" at bounding box center [610, 549] width 92 height 31
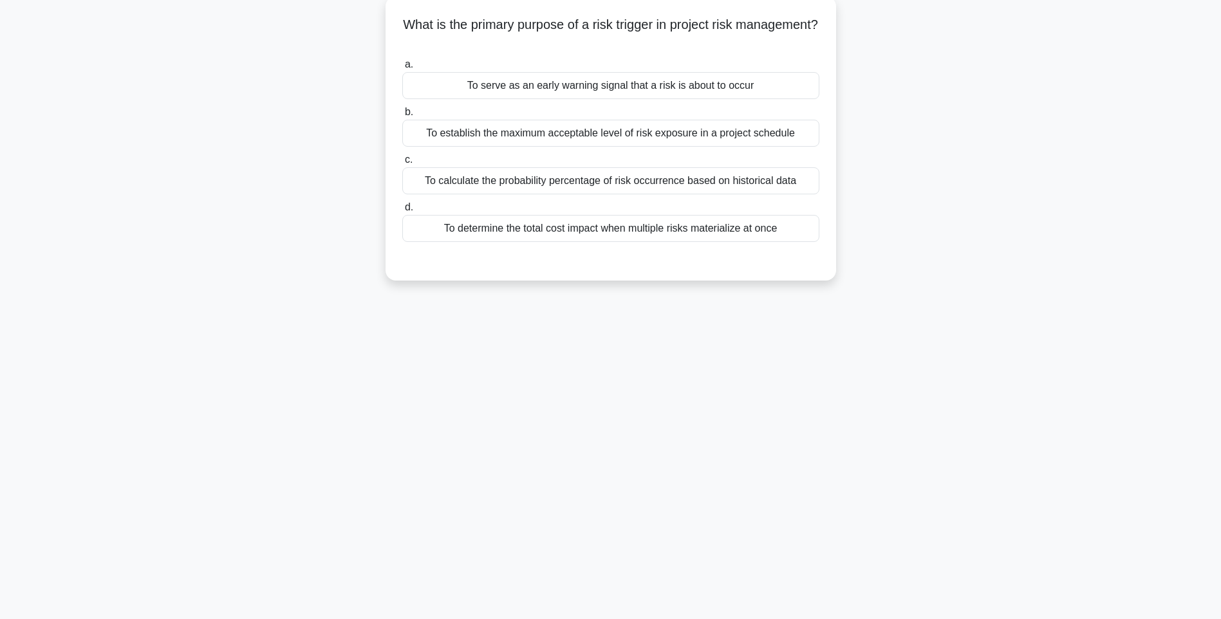
scroll to position [76, 0]
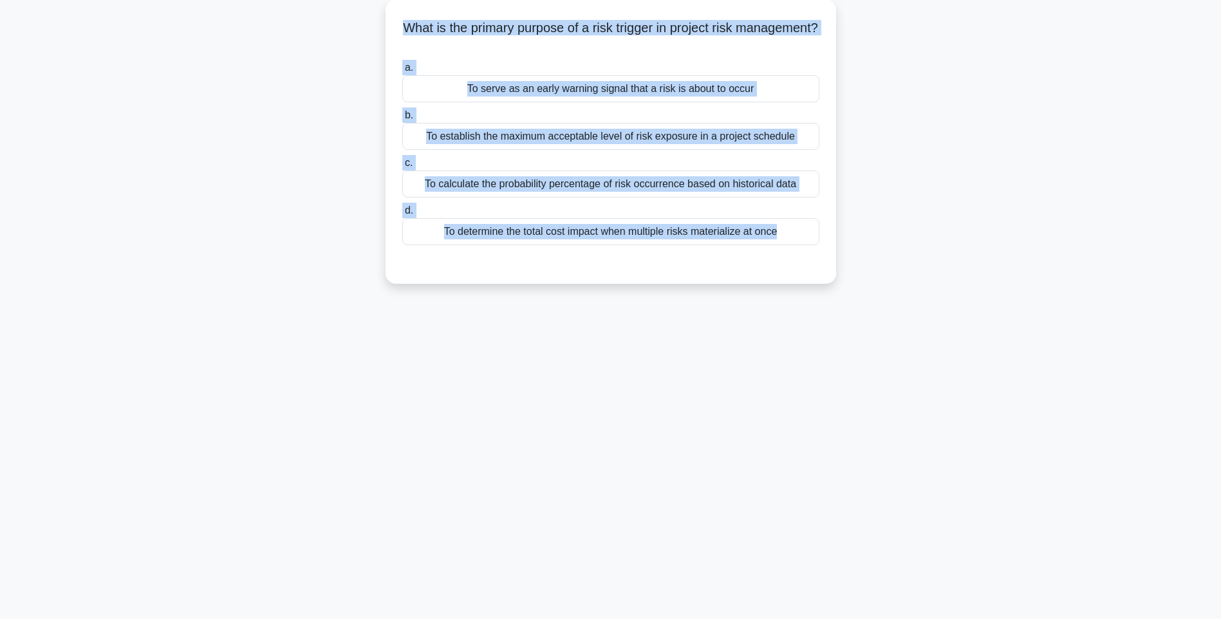
drag, startPoint x: 420, startPoint y: 15, endPoint x: 875, endPoint y: 263, distance: 518.4
click at [875, 263] on div "What is the primary purpose of a risk trigger in project risk management? .spin…" at bounding box center [611, 149] width 850 height 300
drag, startPoint x: 1075, startPoint y: 358, endPoint x: 841, endPoint y: 291, distance: 244.3
click at [1075, 358] on main "143:02 Stop PMI-RMP Advanced 31/115 What is the primary purpose of a risk trigg…" at bounding box center [610, 292] width 1221 height 654
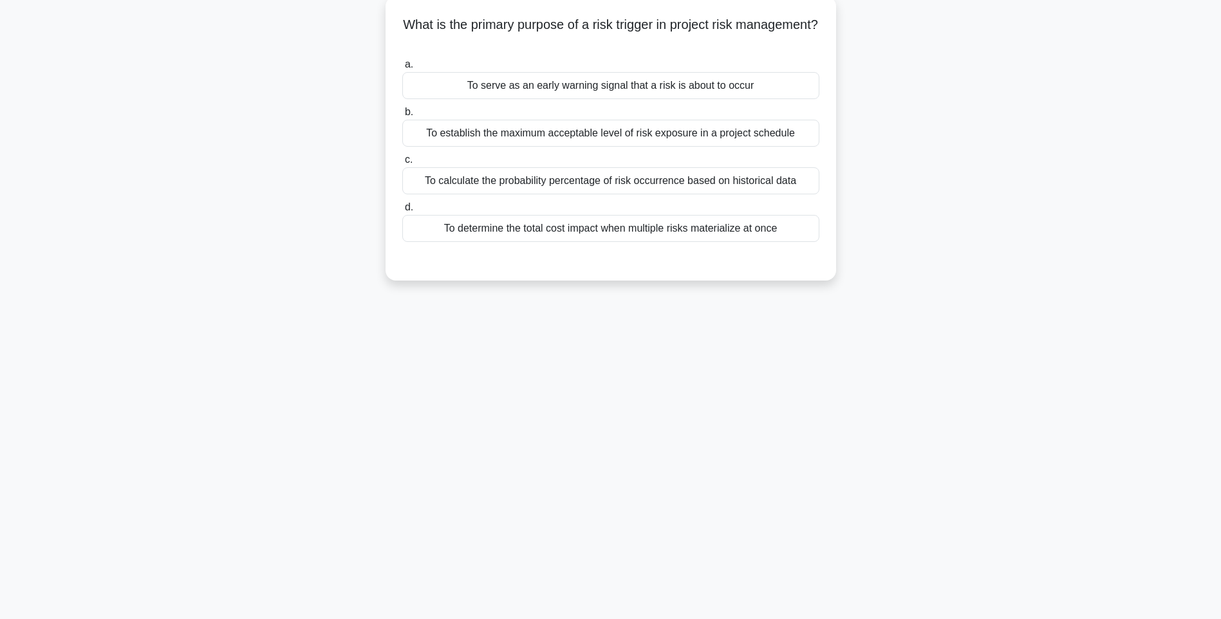
click at [763, 240] on div "To determine the total cost impact when multiple risks materialize at once" at bounding box center [610, 228] width 417 height 27
click at [402, 212] on input "d. To determine the total cost impact when multiple risks materialize at once" at bounding box center [402, 207] width 0 height 8
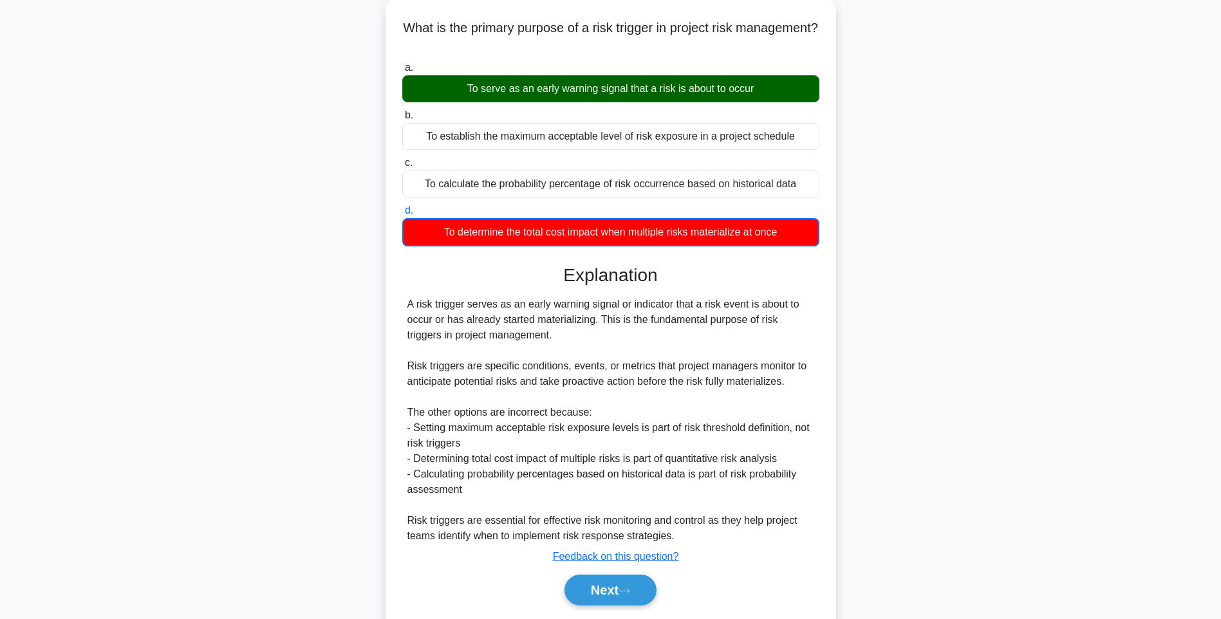
click at [926, 398] on div "What is the primary purpose of a risk trigger in project risk management? .spin…" at bounding box center [611, 325] width 850 height 652
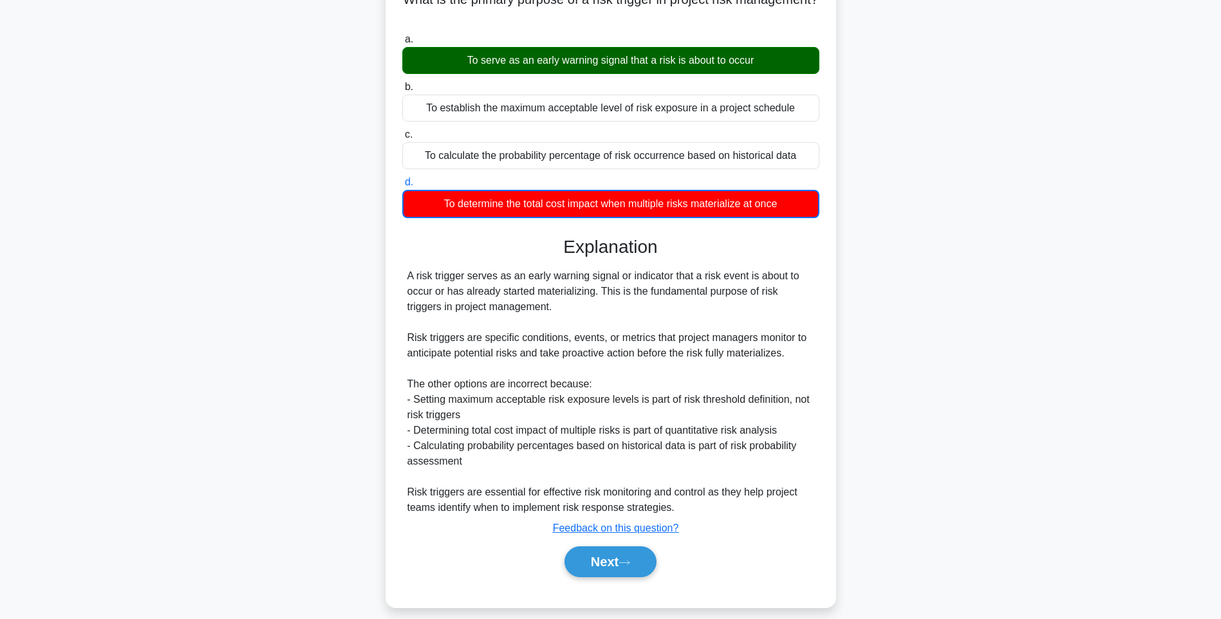
scroll to position [115, 0]
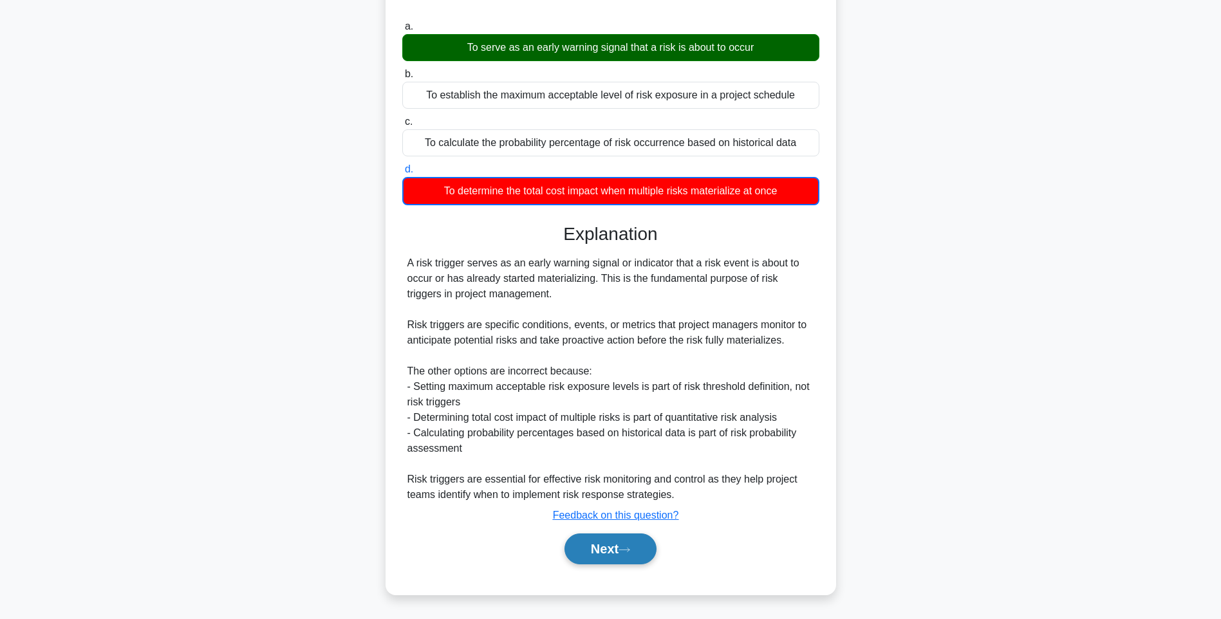
drag, startPoint x: 595, startPoint y: 544, endPoint x: 588, endPoint y: 534, distance: 12.7
click at [595, 544] on button "Next" at bounding box center [610, 549] width 92 height 31
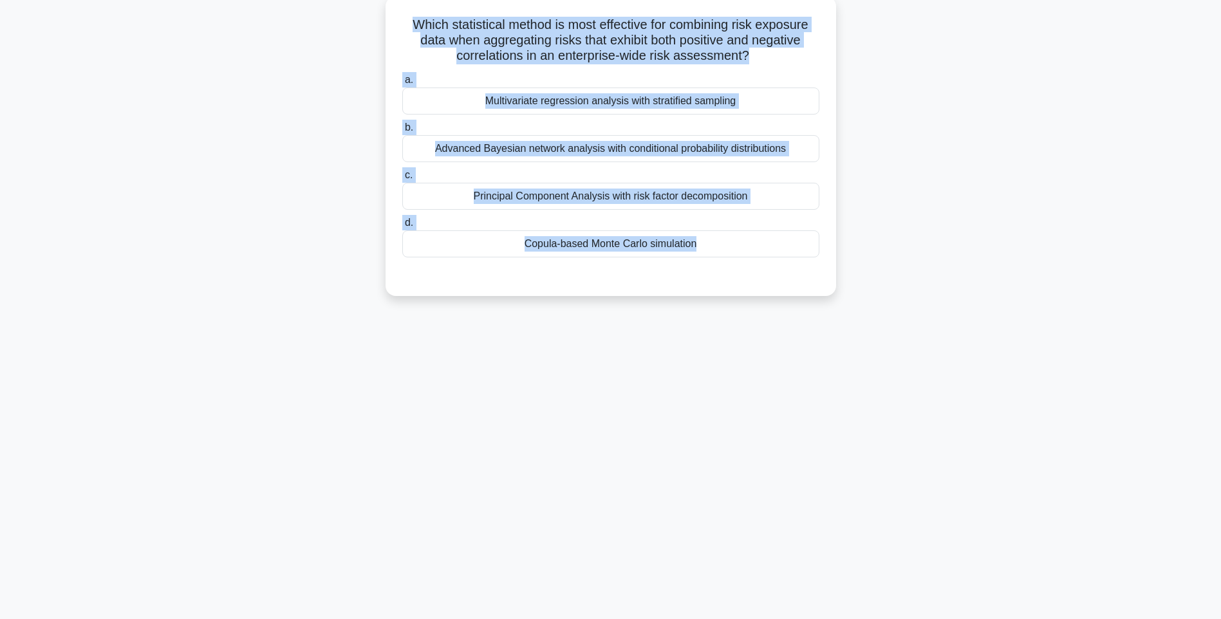
drag, startPoint x: 395, startPoint y: 19, endPoint x: 801, endPoint y: 274, distance: 479.5
click at [801, 274] on div "Which statistical method is most effective for combining risk exposure data whe…" at bounding box center [611, 146] width 440 height 290
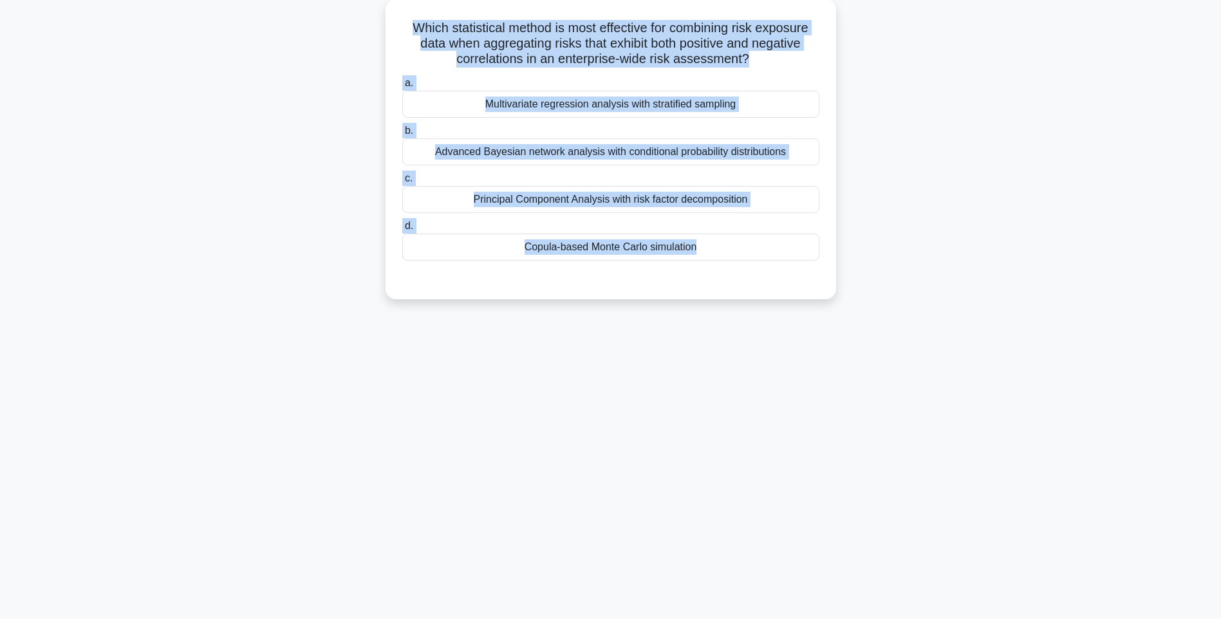
click at [774, 373] on div "142:49 Stop PMI-RMP Advanced 32/115 Which statistical method is most effective …" at bounding box center [611, 292] width 850 height 644
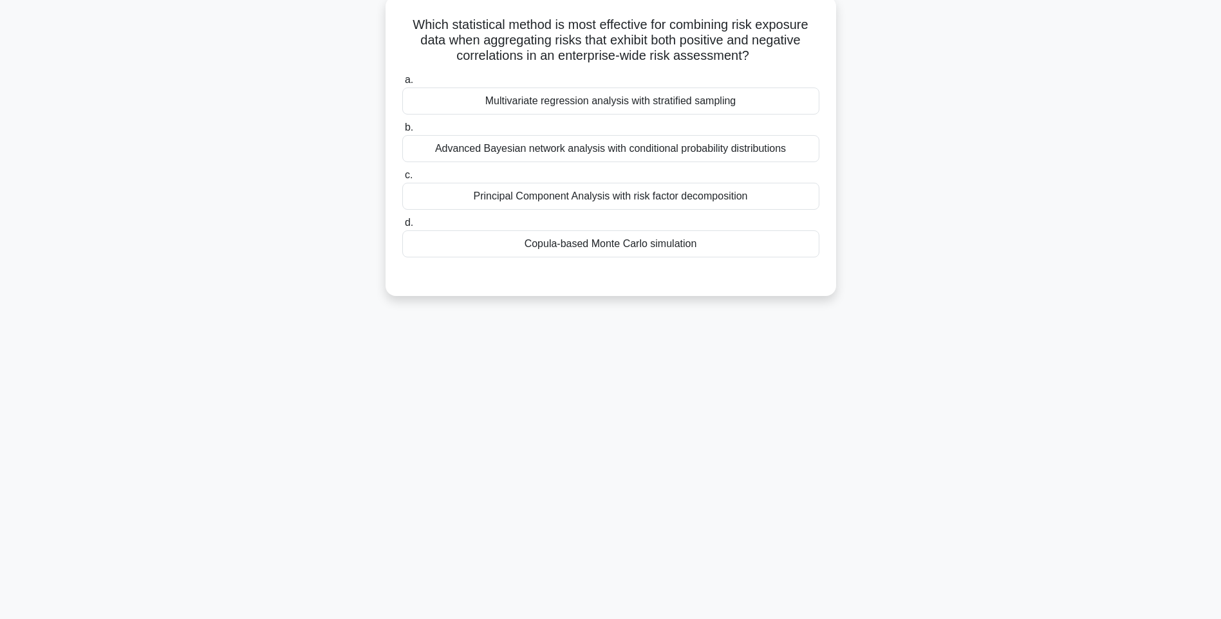
click at [689, 249] on div "Copula-based Monte Carlo simulation" at bounding box center [610, 243] width 417 height 27
click at [402, 227] on input "d. Copula-based Monte Carlo simulation" at bounding box center [402, 223] width 0 height 8
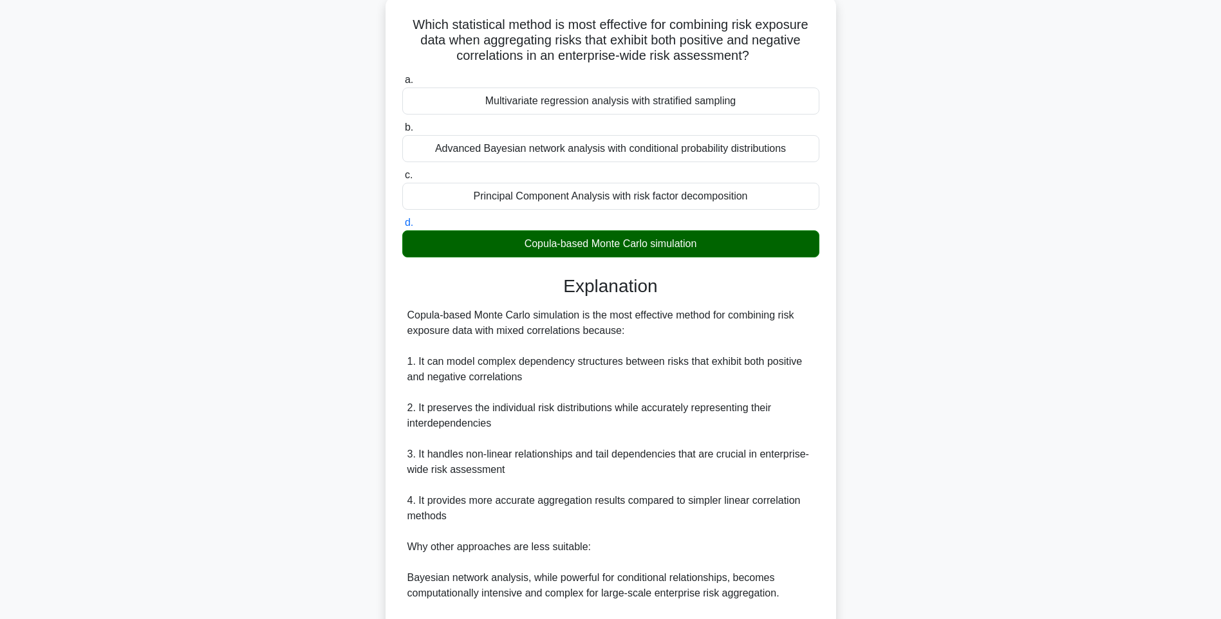
click at [792, 402] on div "Copula-based Monte Carlo simulation is the most effective method for combining …" at bounding box center [610, 501] width 407 height 386
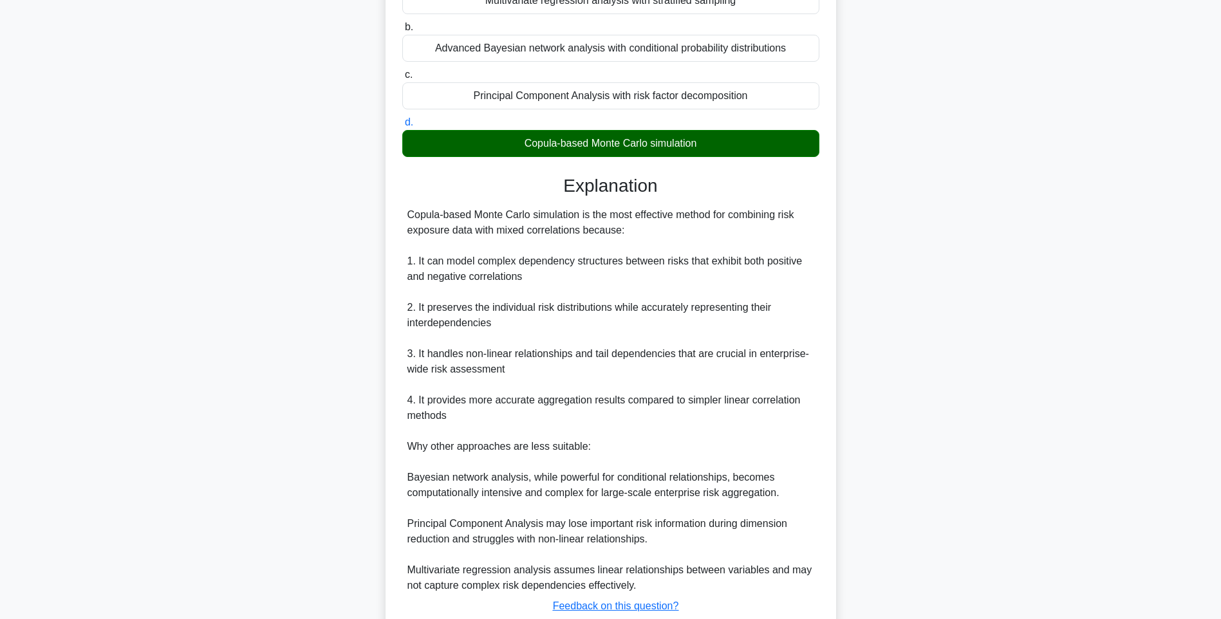
scroll to position [268, 0]
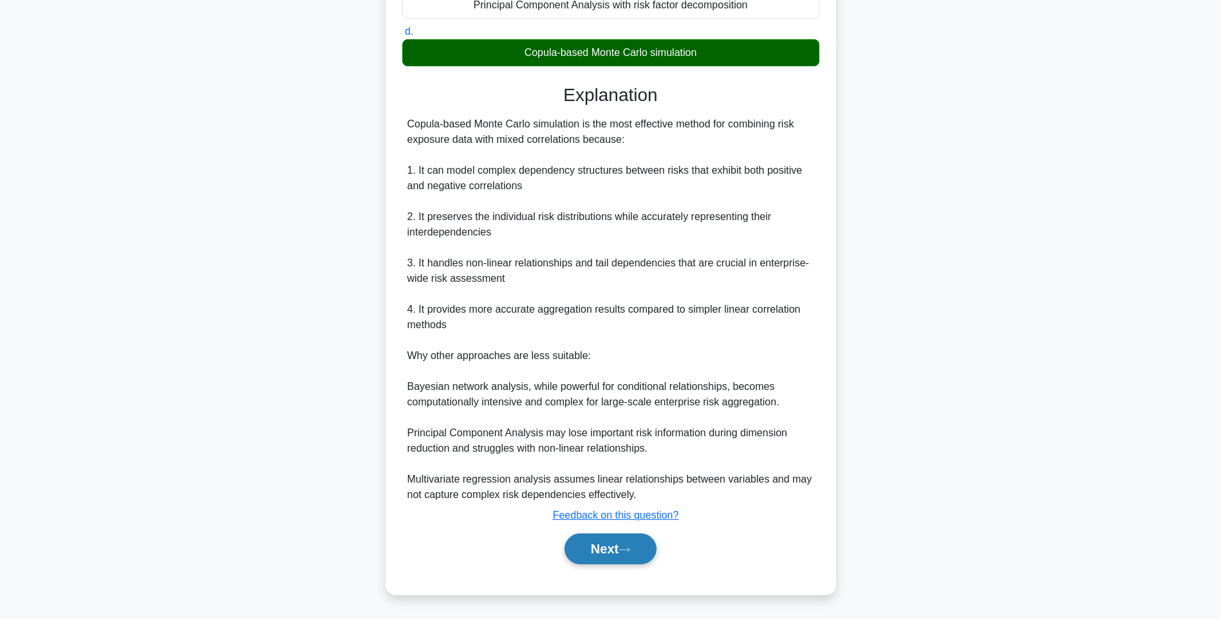
drag, startPoint x: 611, startPoint y: 548, endPoint x: 569, endPoint y: 449, distance: 107.6
click at [610, 548] on button "Next" at bounding box center [610, 549] width 92 height 31
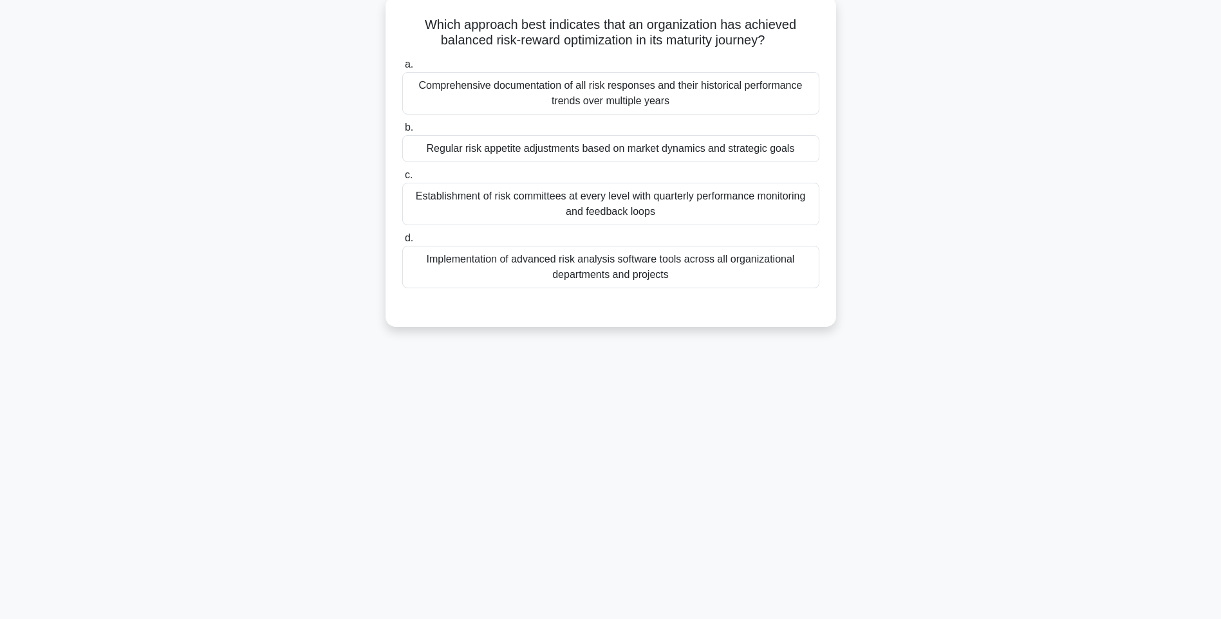
drag, startPoint x: 408, startPoint y: 17, endPoint x: 835, endPoint y: 278, distance: 500.9
click at [835, 278] on div "Which approach best indicates that an organization has achieved balanced risk-r…" at bounding box center [611, 161] width 451 height 331
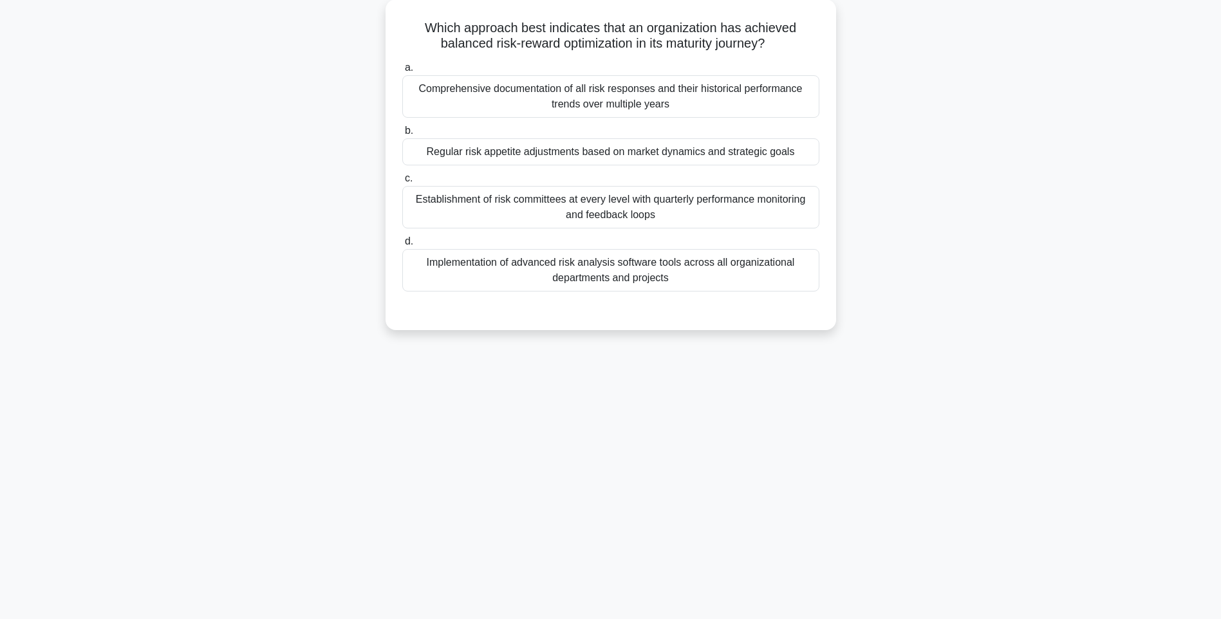
click at [923, 375] on div "142:40 Stop PMI-RMP Advanced 33/115 Which approach best indicates that an organ…" at bounding box center [611, 292] width 850 height 644
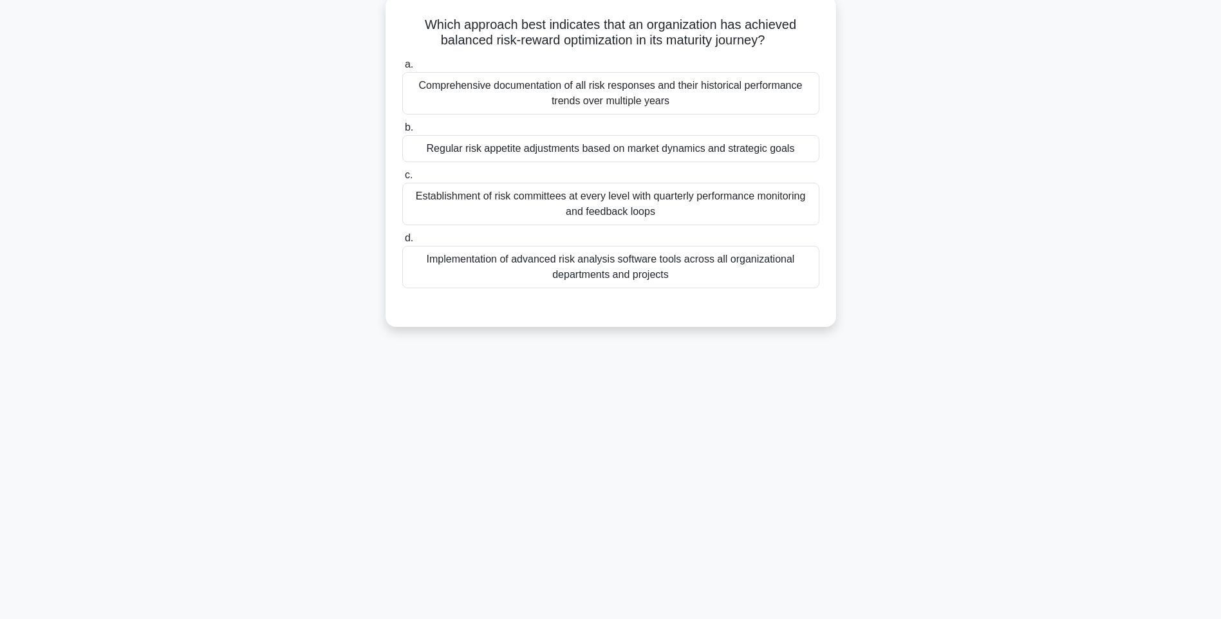
click at [703, 273] on div "Implementation of advanced risk analysis software tools across all organization…" at bounding box center [610, 267] width 417 height 42
click at [402, 243] on input "d. Implementation of advanced risk analysis software tools across all organizat…" at bounding box center [402, 238] width 0 height 8
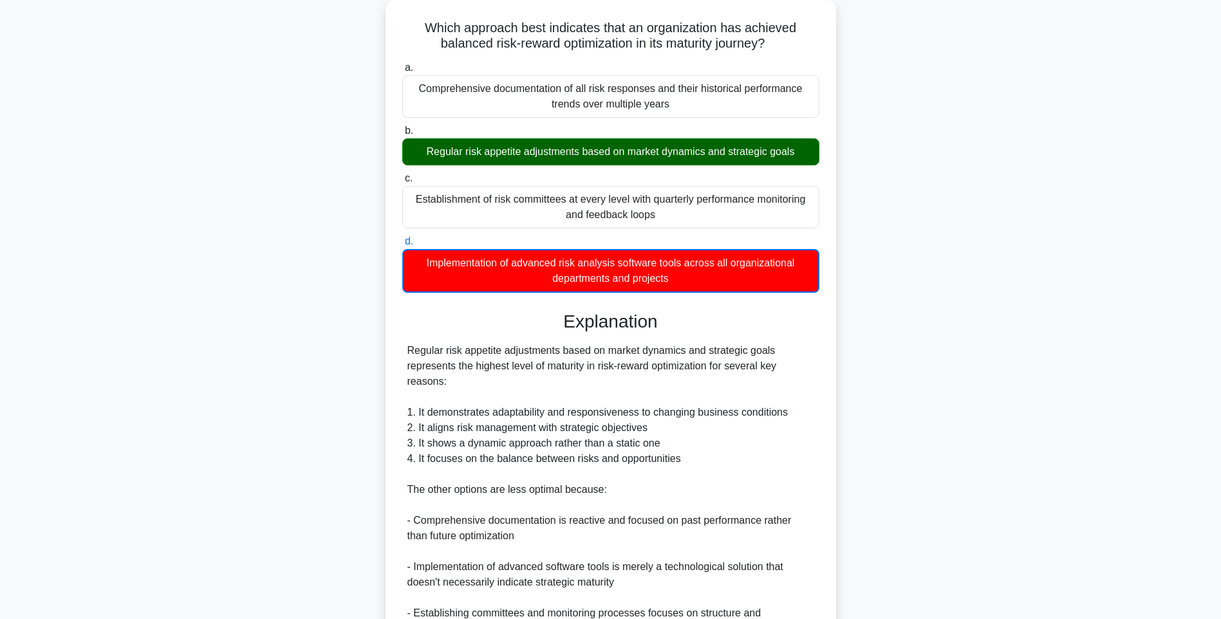
click at [847, 389] on div "Which approach best indicates that an organization has achieved balanced risk-r…" at bounding box center [611, 394] width 850 height 791
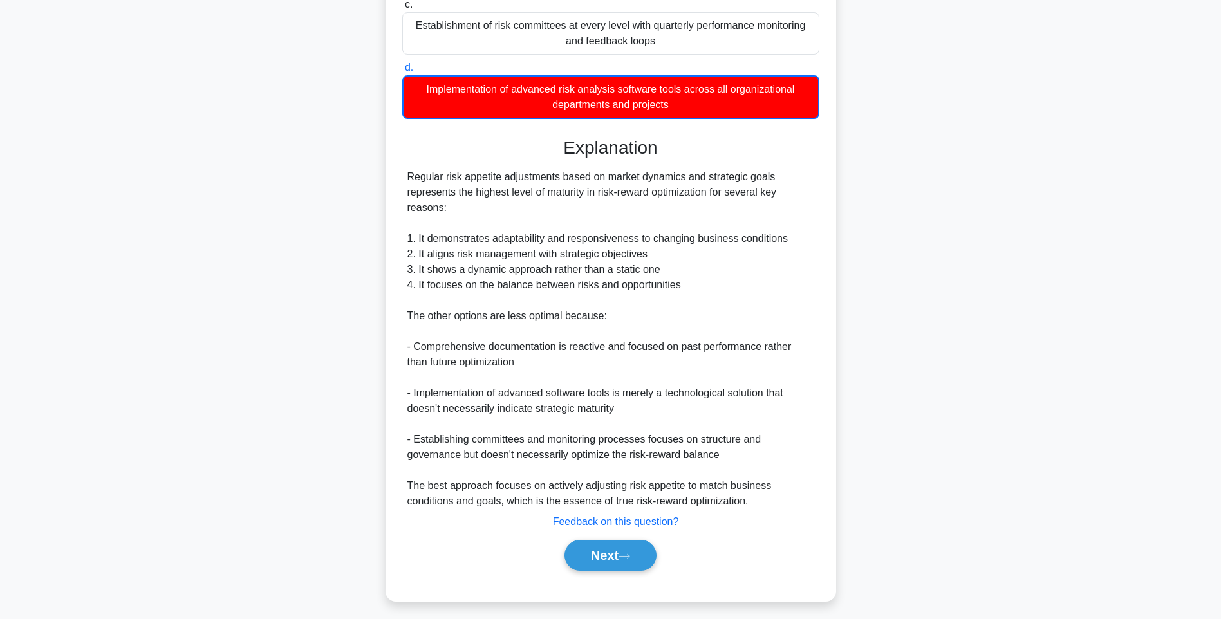
scroll to position [254, 0]
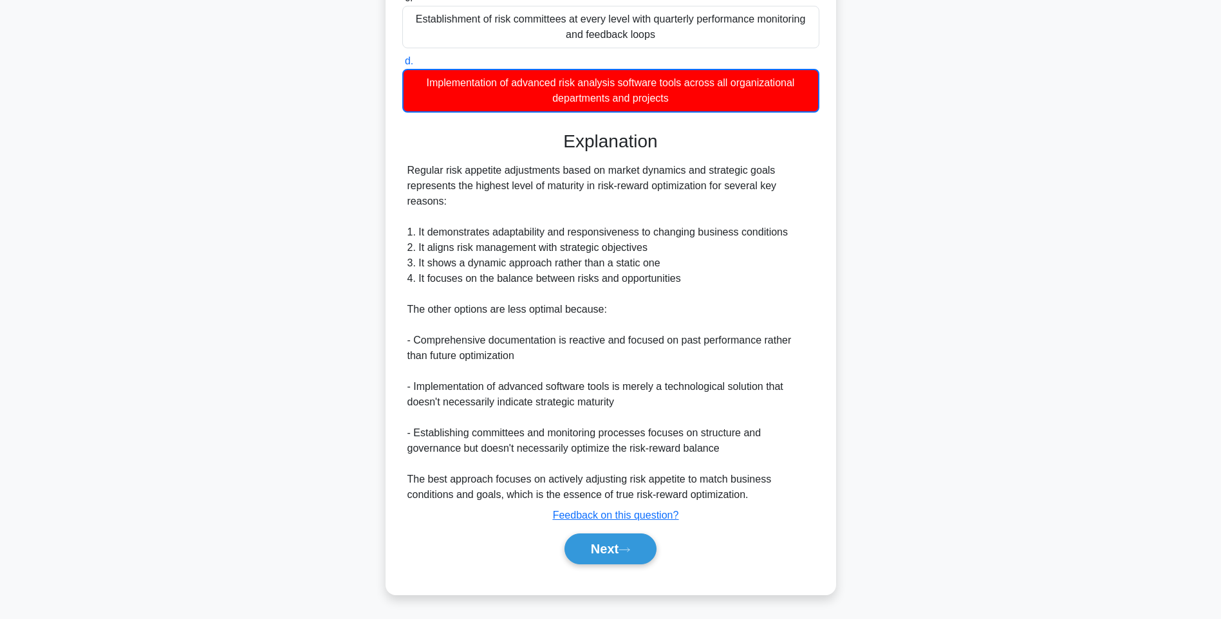
drag, startPoint x: 632, startPoint y: 536, endPoint x: 628, endPoint y: 523, distance: 13.4
click at [631, 536] on button "Next" at bounding box center [610, 549] width 92 height 31
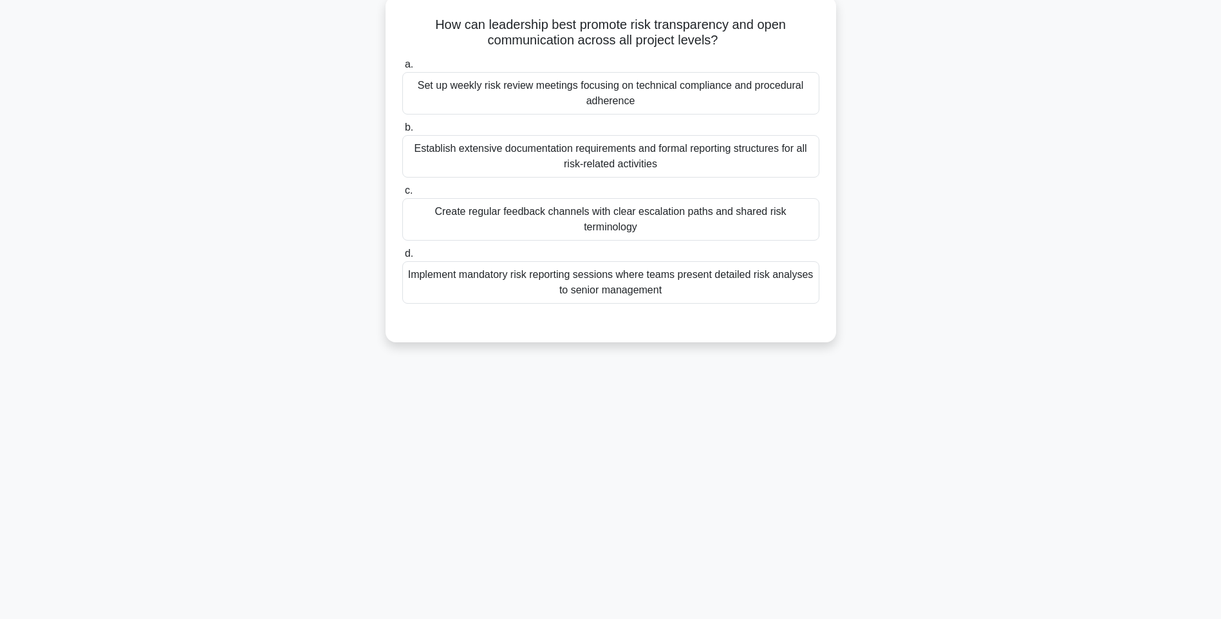
scroll to position [76, 0]
drag, startPoint x: 508, startPoint y: 73, endPoint x: 807, endPoint y: 287, distance: 367.7
click at [807, 287] on div "How can leadership best promote risk transparency and open communication across…" at bounding box center [611, 169] width 440 height 336
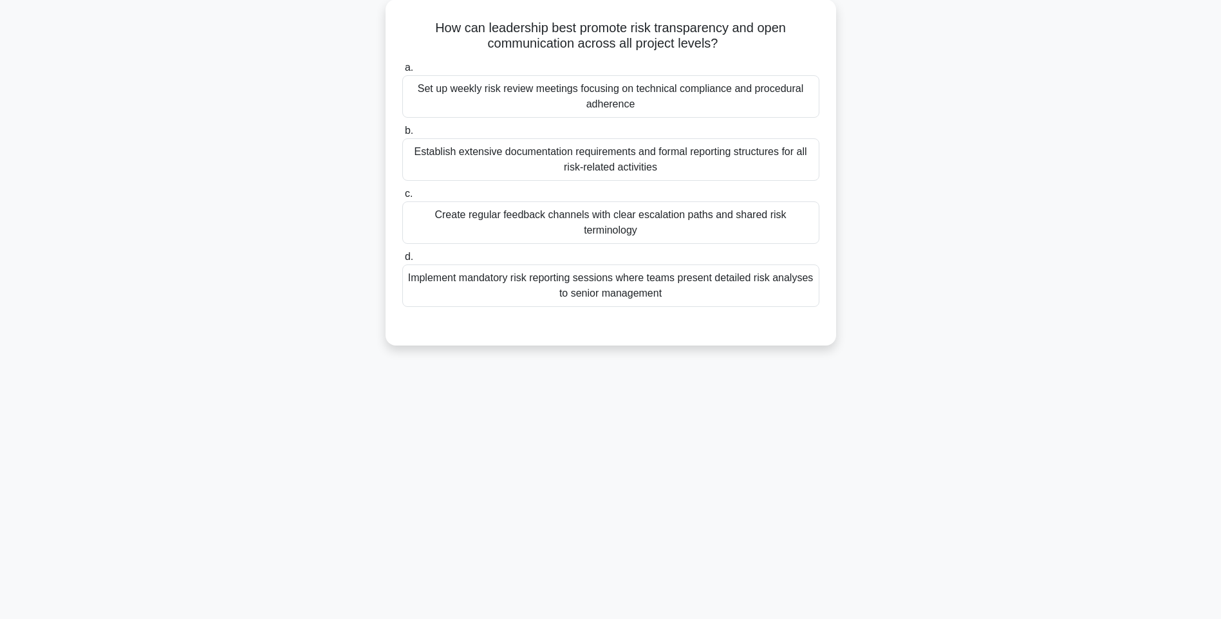
click at [920, 358] on div "142:28 Stop PMI-RMP Advanced 34/115 How can leadership best promote risk transp…" at bounding box center [611, 292] width 850 height 644
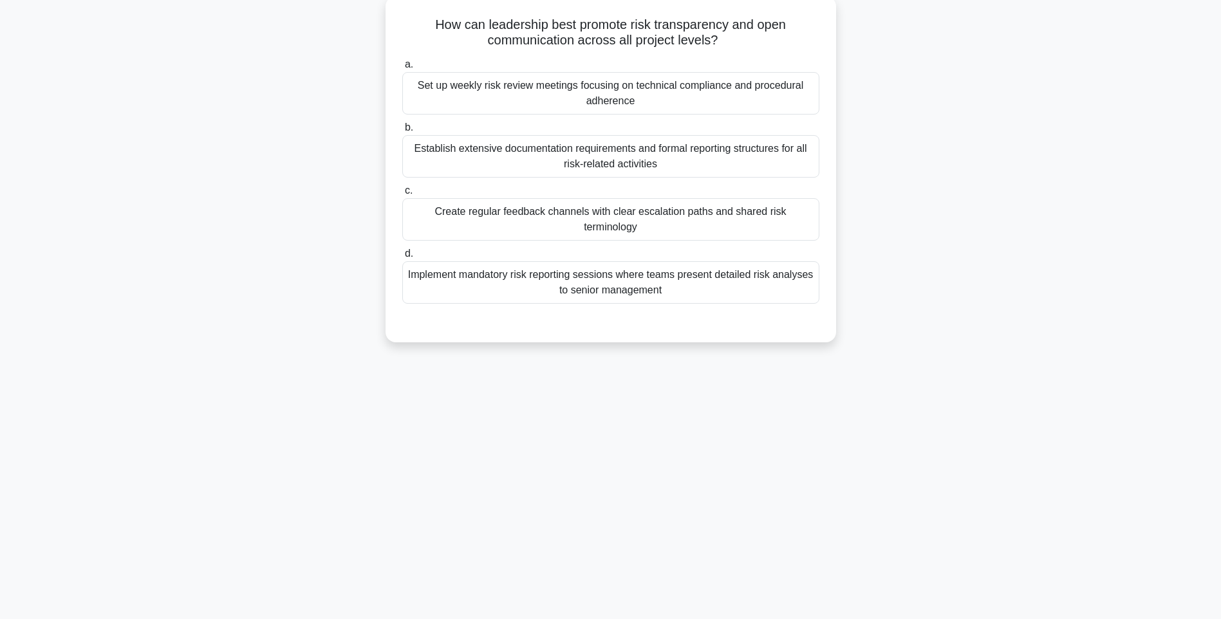
click at [730, 266] on div "Implement mandatory risk reporting sessions where teams present detailed risk a…" at bounding box center [610, 282] width 417 height 42
click at [402, 258] on input "d. Implement mandatory risk reporting sessions where teams present detailed ris…" at bounding box center [402, 254] width 0 height 8
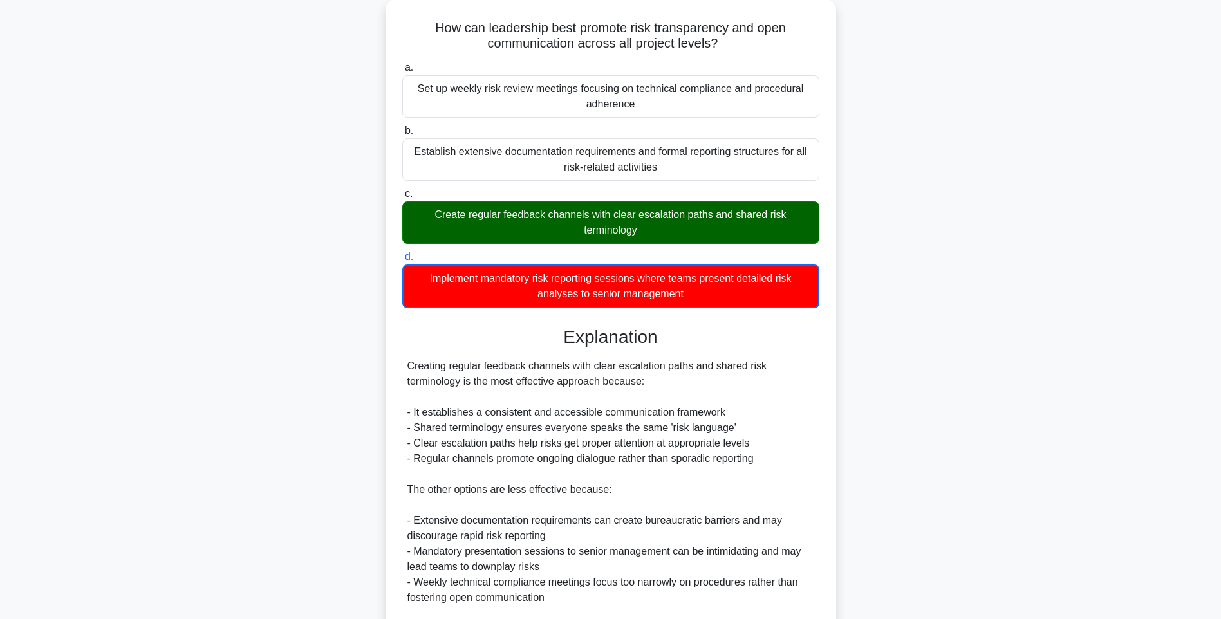
click at [931, 363] on div "How can leadership best promote risk transparency and open communication across…" at bounding box center [611, 394] width 850 height 791
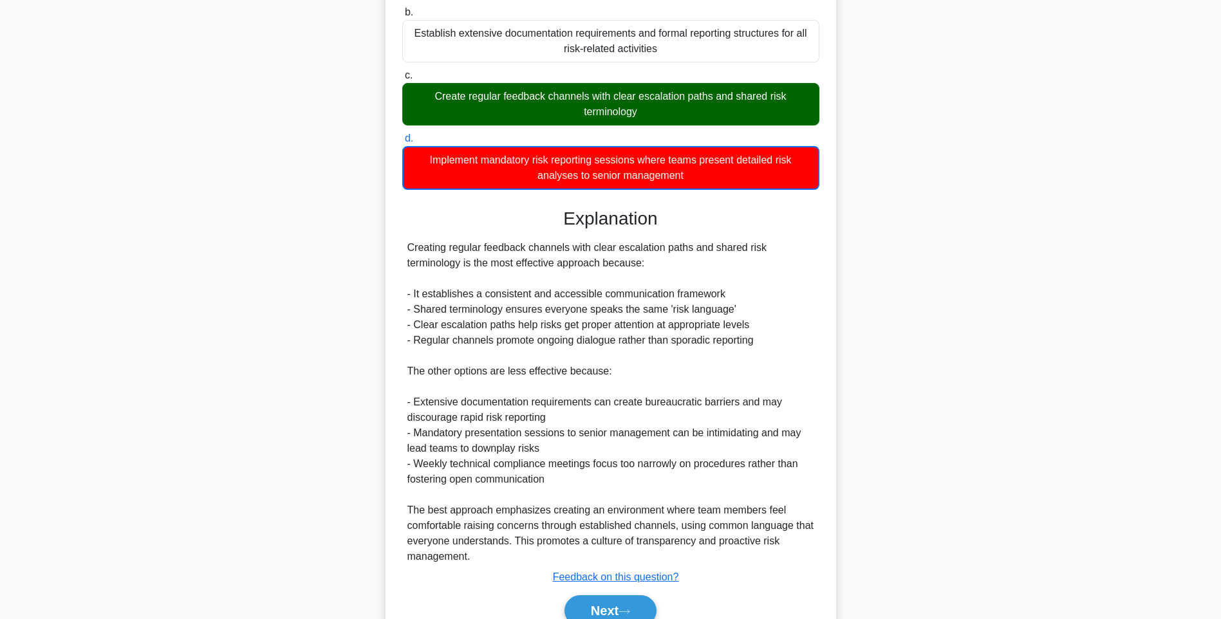
scroll to position [254, 0]
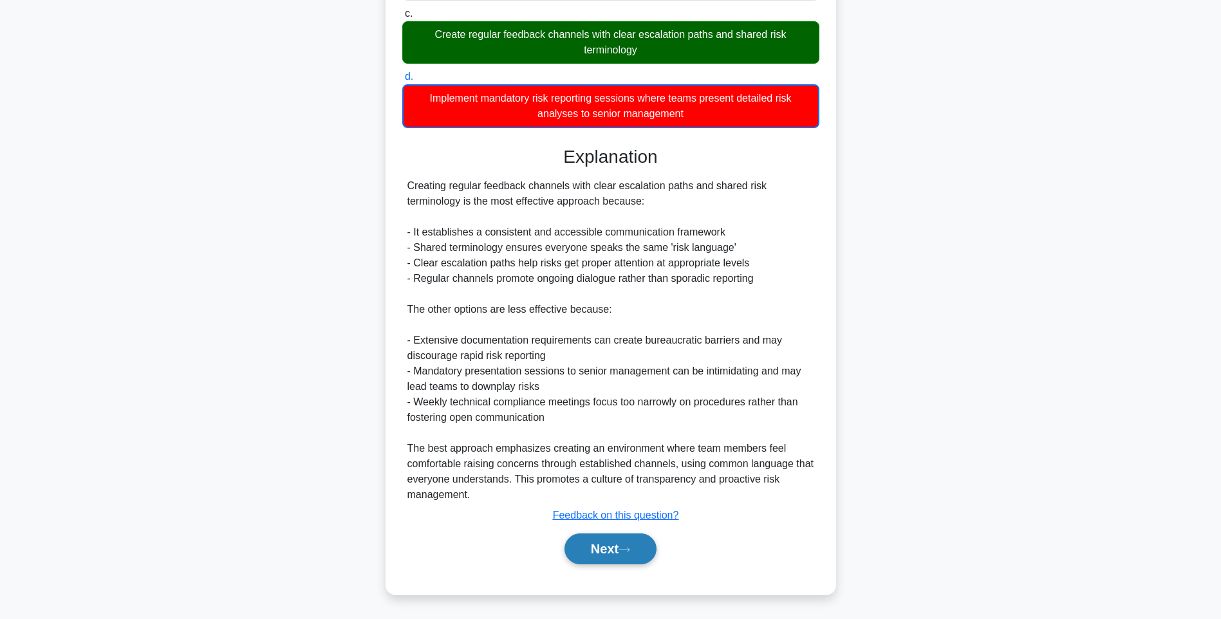
click at [619, 554] on button "Next" at bounding box center [610, 549] width 92 height 31
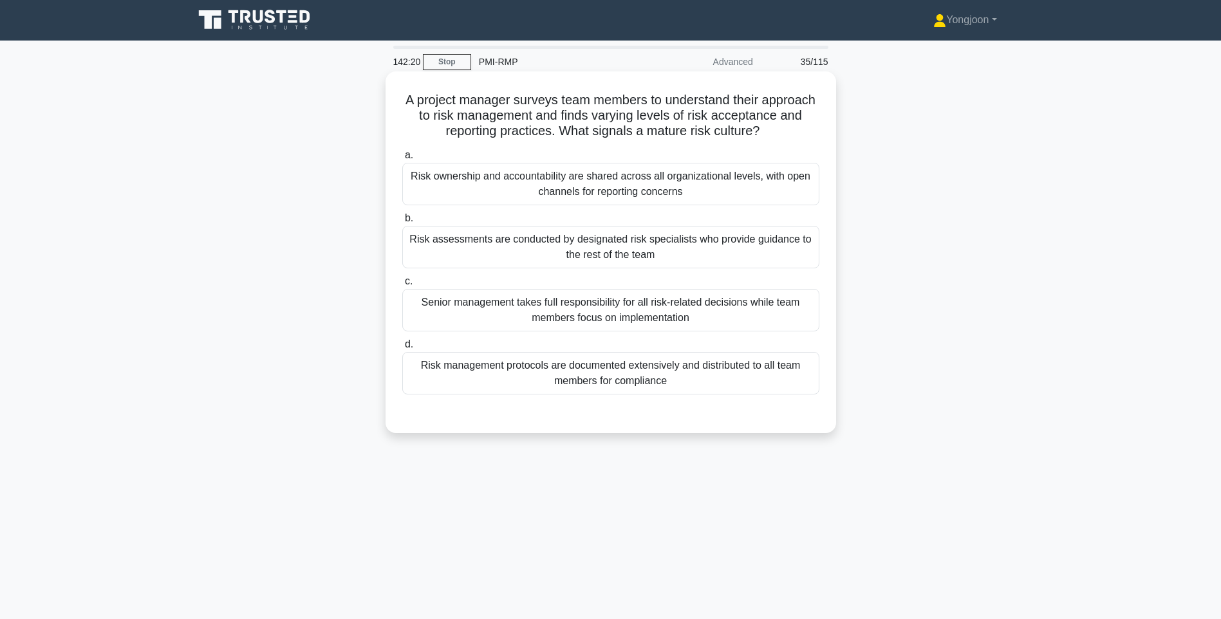
scroll to position [0, 0]
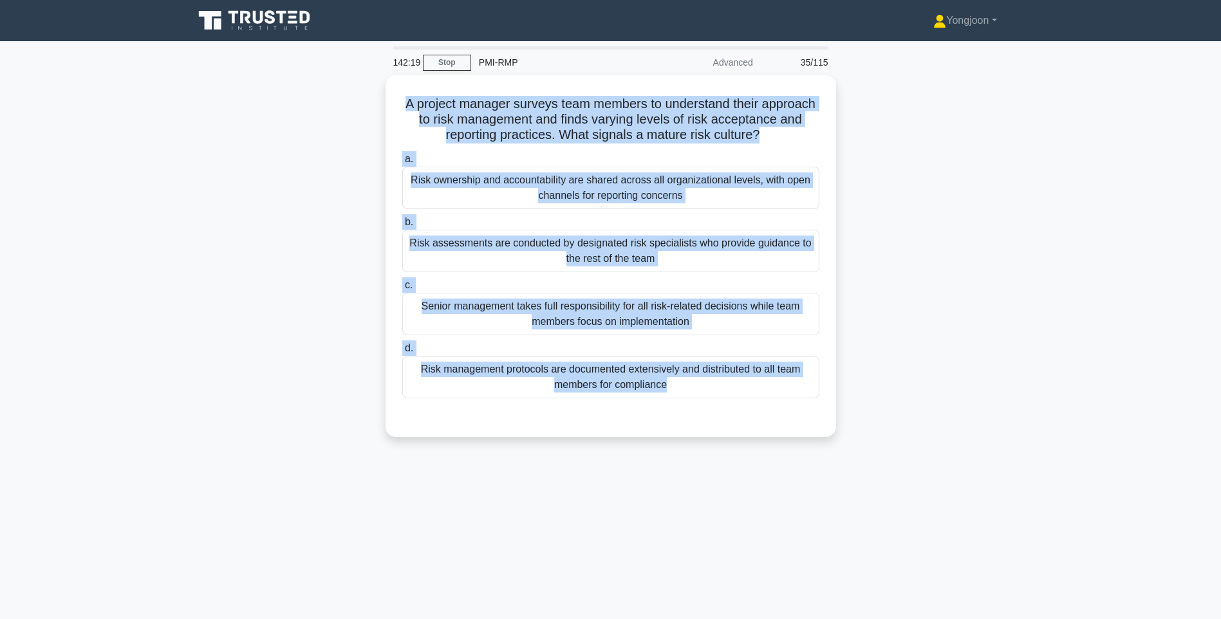
drag, startPoint x: 417, startPoint y: 93, endPoint x: 860, endPoint y: 427, distance: 554.3
click at [860, 427] on div "A project manager surveys team members to understand their approach to risk man…" at bounding box center [611, 263] width 850 height 377
drag, startPoint x: 876, startPoint y: 429, endPoint x: 857, endPoint y: 422, distance: 20.8
click at [876, 429] on div "A project manager surveys team members to understand their approach to risk man…" at bounding box center [611, 263] width 850 height 377
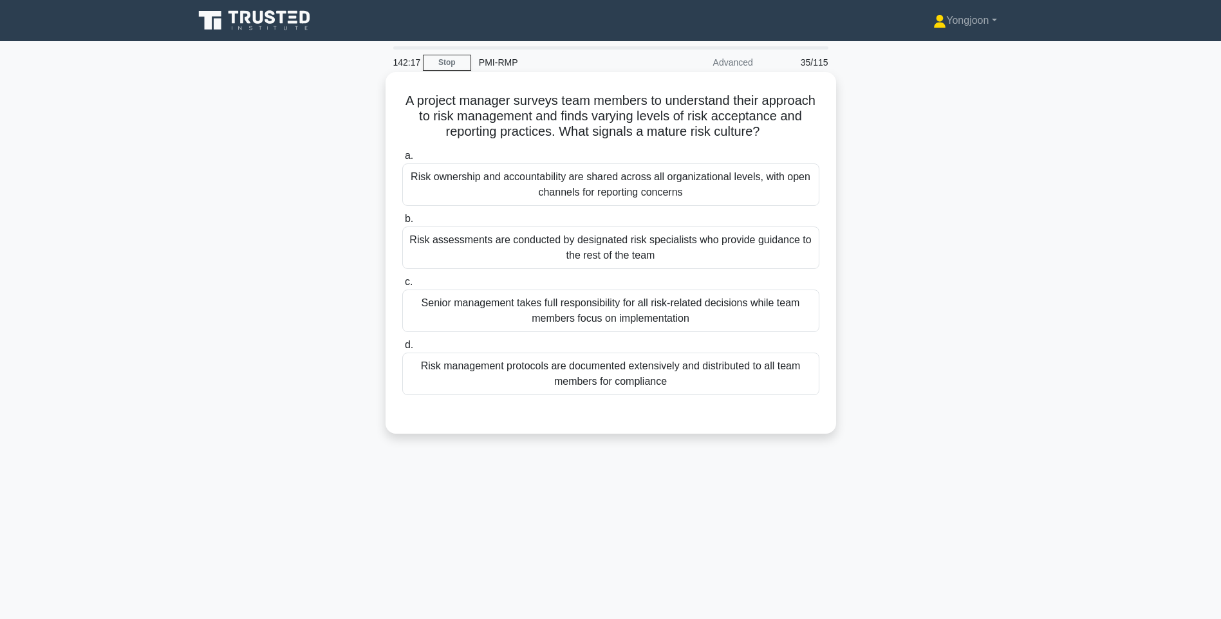
click at [713, 382] on div "Risk management protocols are documented extensively and distributed to all tea…" at bounding box center [610, 374] width 417 height 42
click at [402, 349] on input "d. Risk management protocols are documented extensively and distributed to all …" at bounding box center [402, 345] width 0 height 8
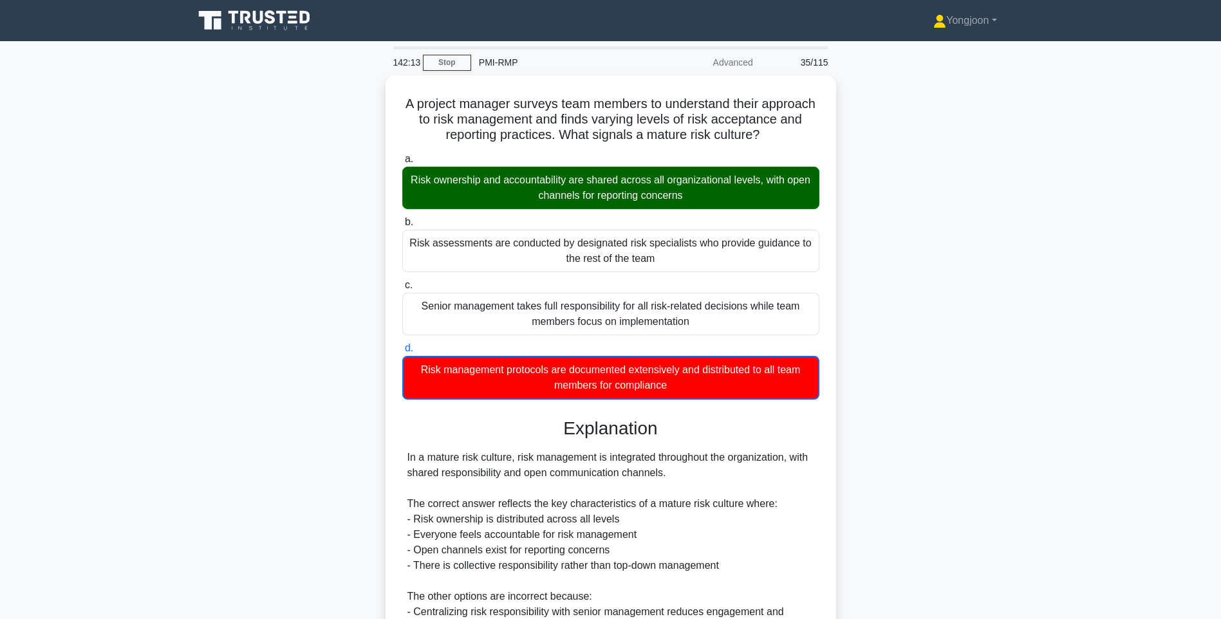
click at [935, 363] on div "A project manager surveys team members to understand their approach to risk man…" at bounding box center [611, 470] width 850 height 791
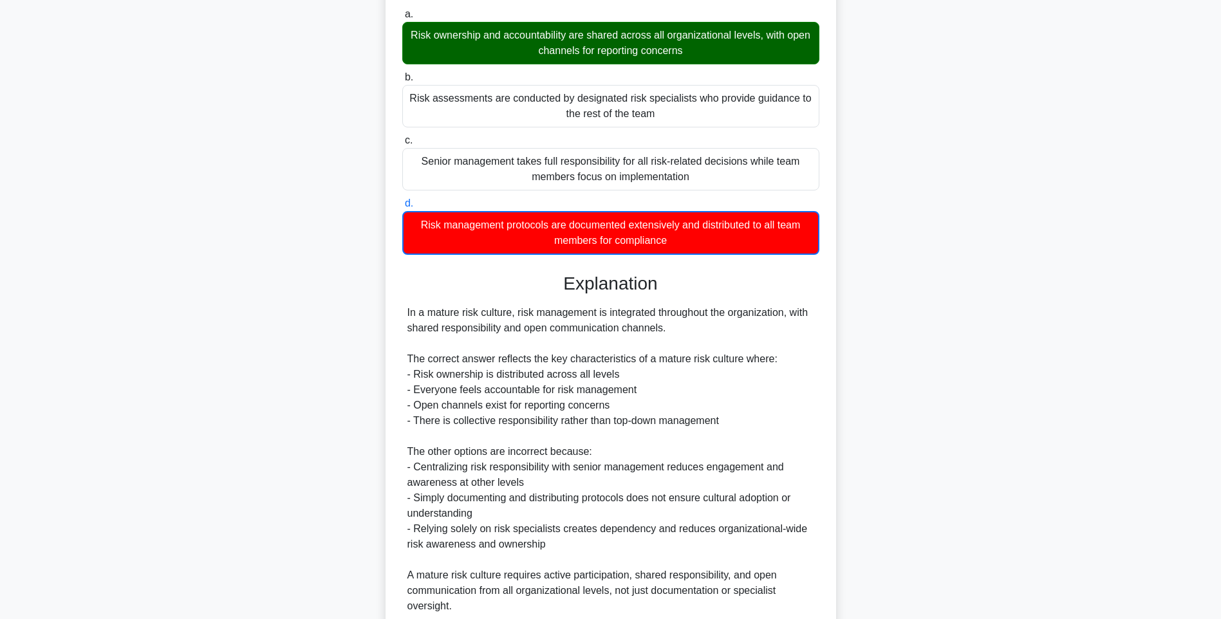
scroll to position [269, 0]
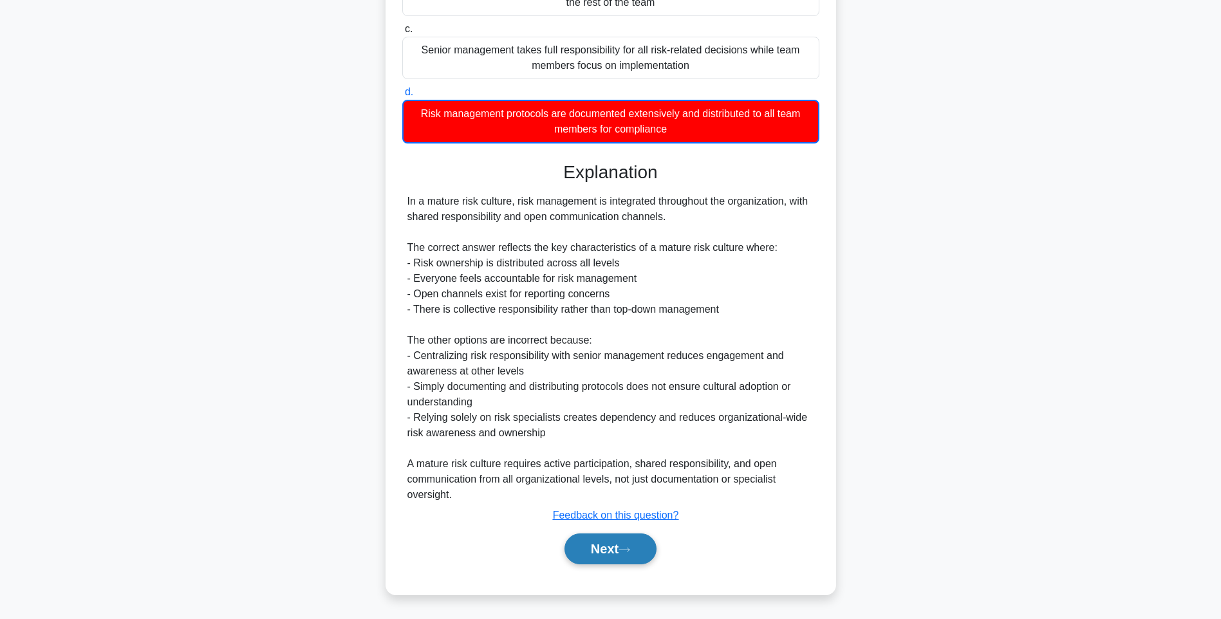
click at [611, 544] on button "Next" at bounding box center [610, 549] width 92 height 31
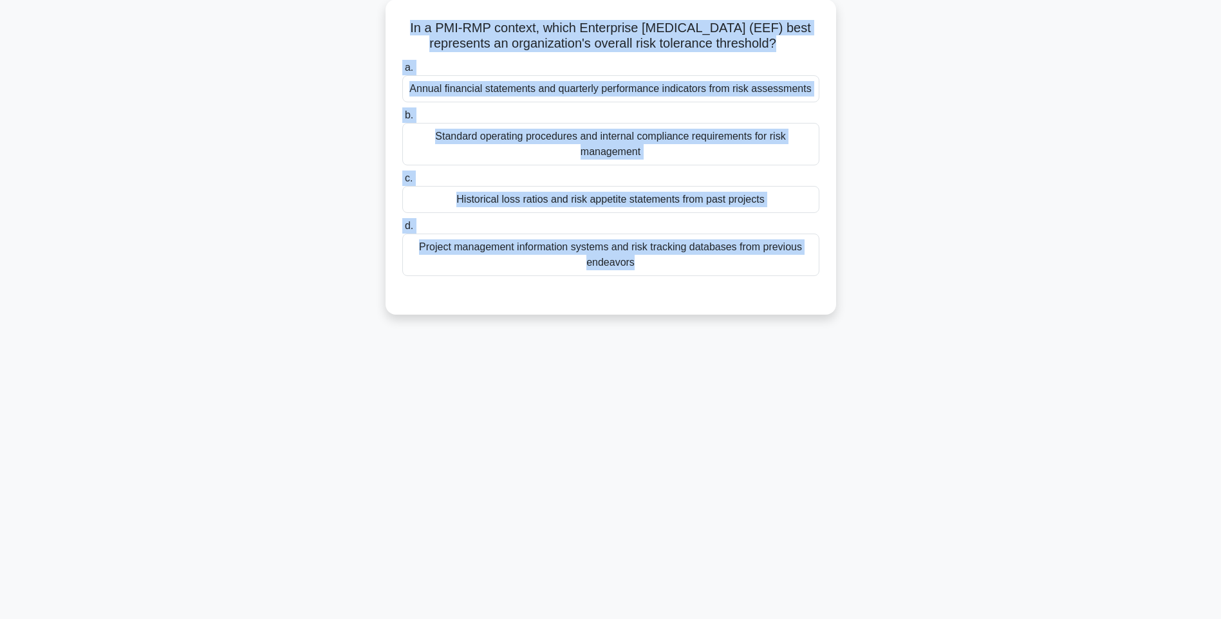
drag, startPoint x: 391, startPoint y: 21, endPoint x: 860, endPoint y: 283, distance: 537.0
click at [860, 283] on div "In a PMI-RMP context, which Enterprise [MEDICAL_DATA] (EEF) best represents an …" at bounding box center [611, 164] width 850 height 331
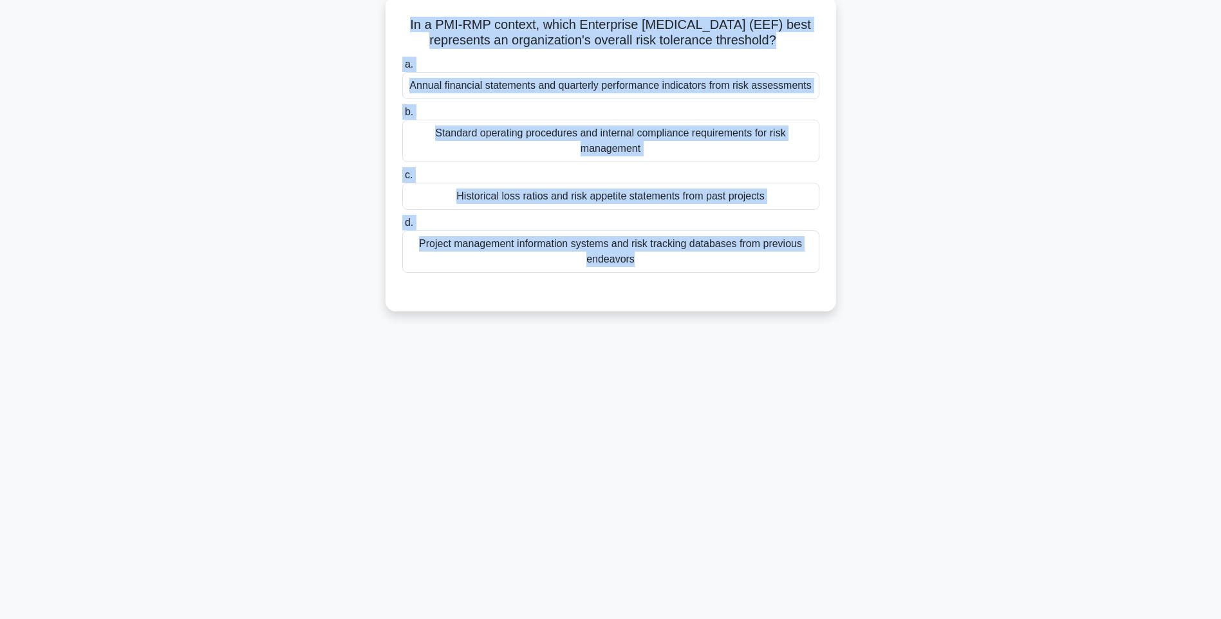
drag, startPoint x: 843, startPoint y: 355, endPoint x: 768, endPoint y: 313, distance: 85.6
click at [843, 355] on div "142:09 Stop PMI-RMP Advanced 36/115 In a PMI-RMP context, which Enterprise [MED…" at bounding box center [611, 292] width 850 height 644
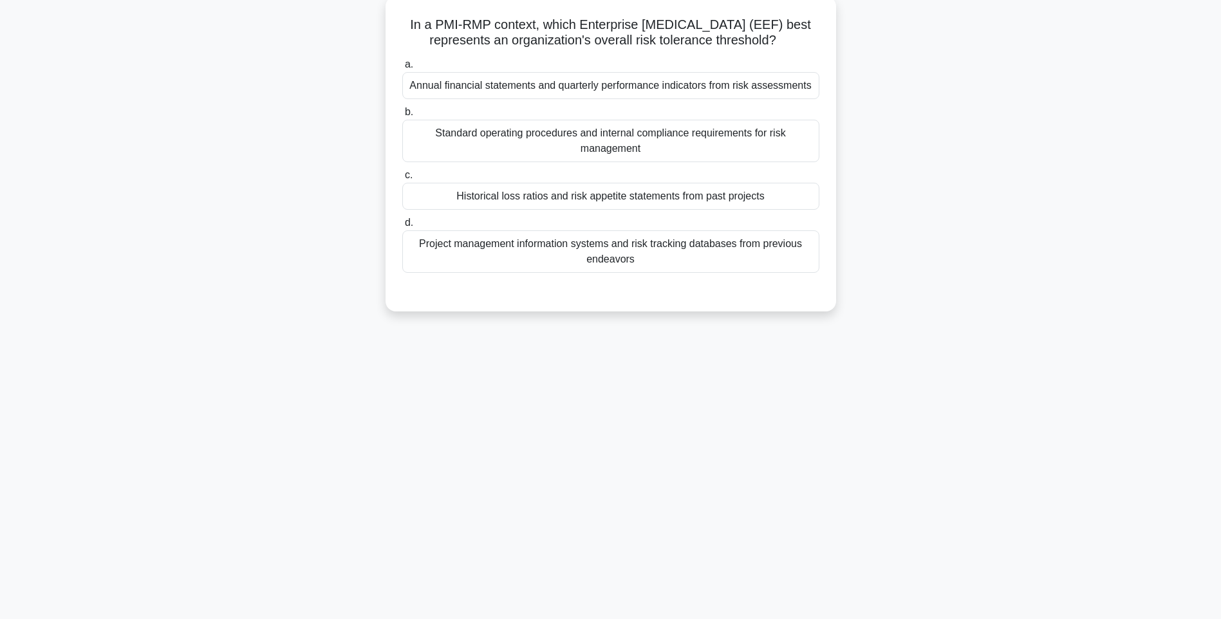
click at [702, 249] on div "Project management information systems and risk tracking databases from previou…" at bounding box center [610, 251] width 417 height 42
click at [402, 227] on input "d. Project management information systems and risk tracking databases from prev…" at bounding box center [402, 223] width 0 height 8
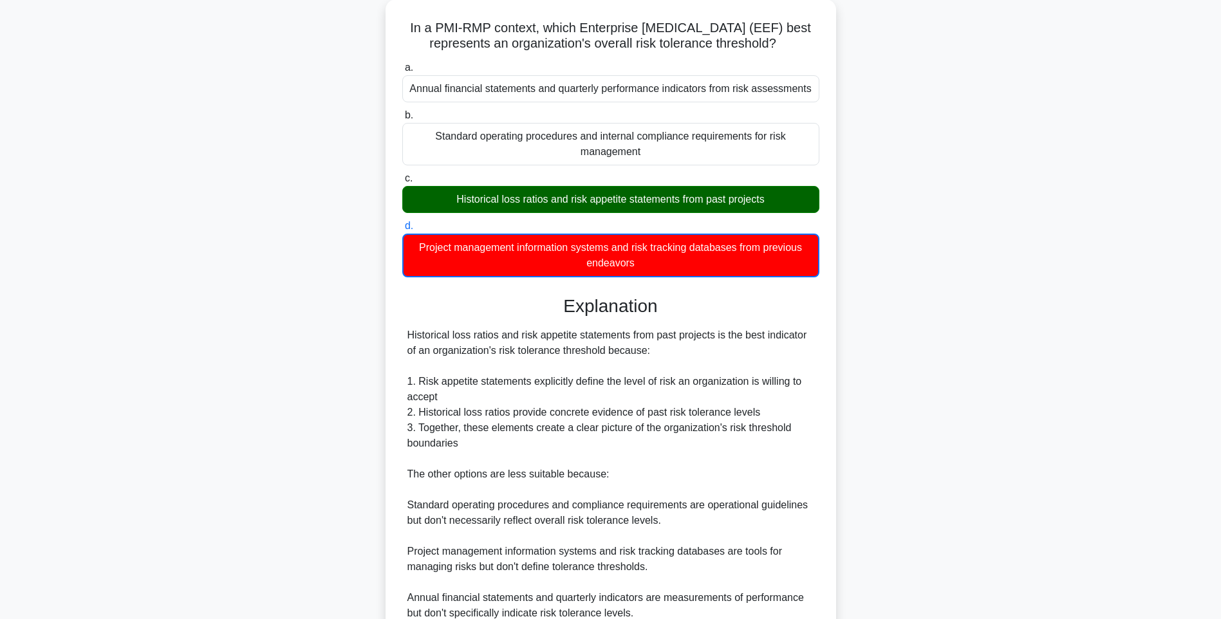
click at [978, 359] on div "In a PMI-RMP context, which Enterprise [MEDICAL_DATA] (EEF) best represents an …" at bounding box center [611, 363] width 850 height 729
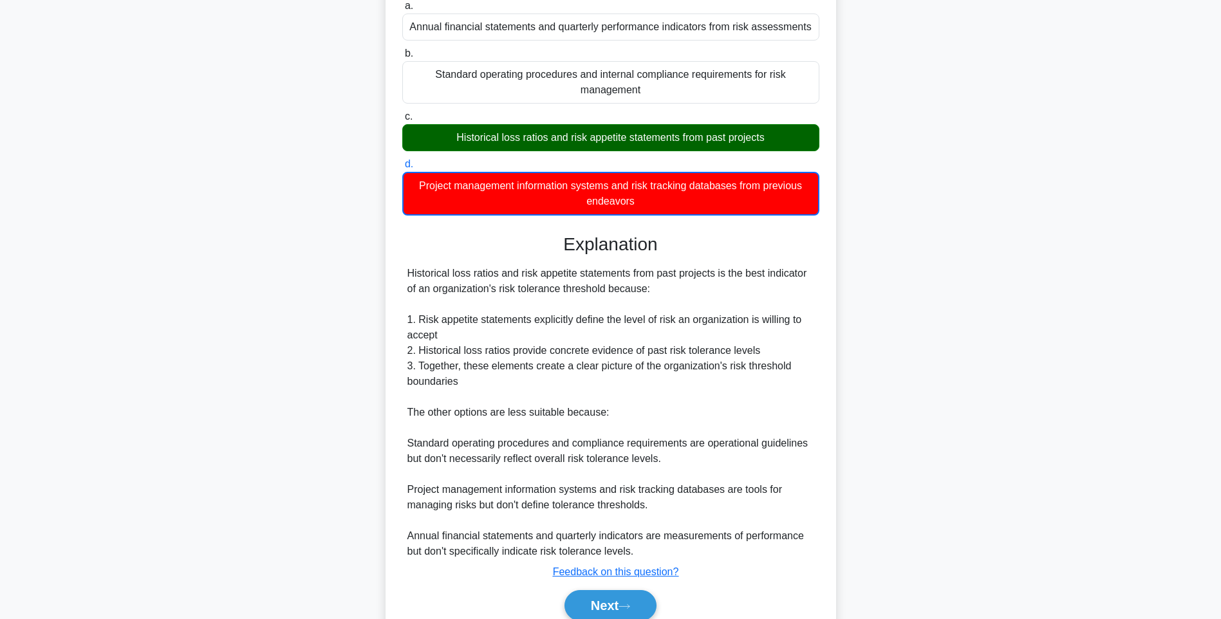
scroll to position [192, 0]
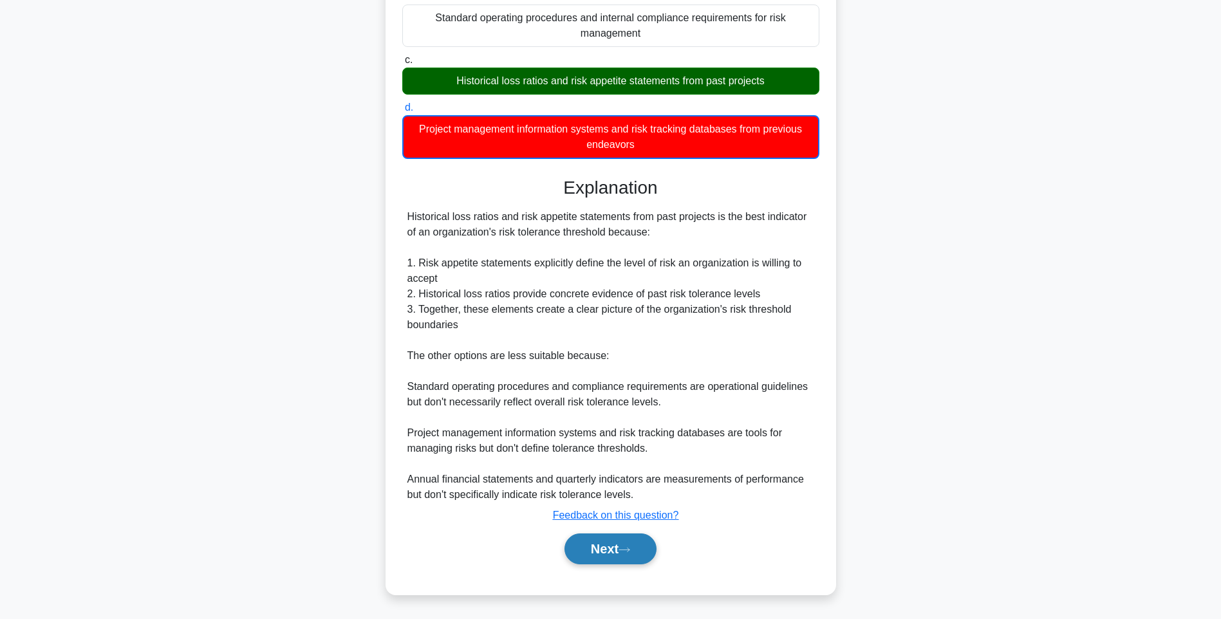
drag, startPoint x: 636, startPoint y: 545, endPoint x: 631, endPoint y: 534, distance: 11.8
click at [635, 544] on button "Next" at bounding box center [610, 549] width 92 height 31
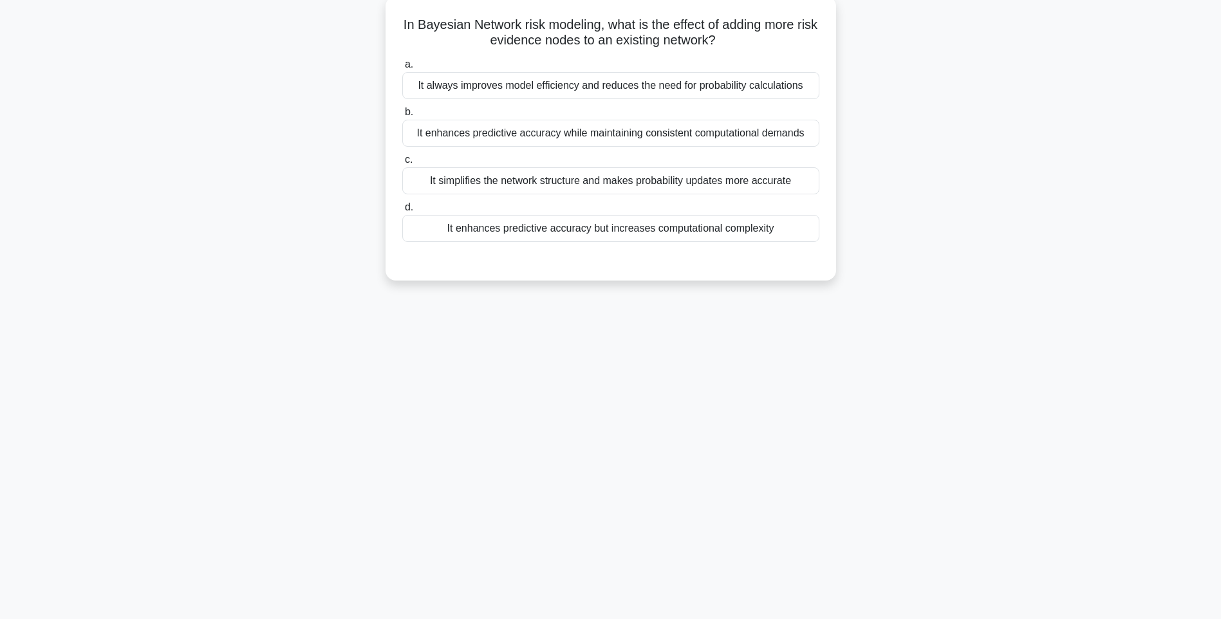
drag, startPoint x: 402, startPoint y: 17, endPoint x: 781, endPoint y: 237, distance: 437.5
click at [781, 237] on div "In Bayesian Network risk modeling, what is the effect of adding more risk evide…" at bounding box center [611, 138] width 440 height 274
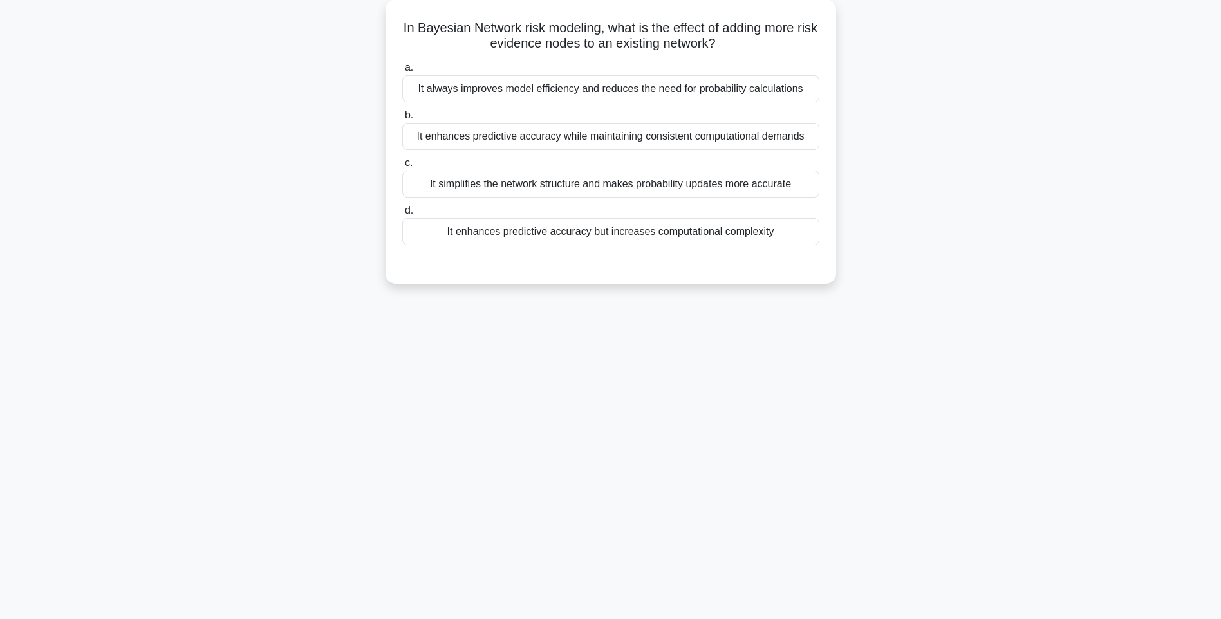
drag, startPoint x: 895, startPoint y: 385, endPoint x: 725, endPoint y: 298, distance: 190.3
click at [895, 385] on div "142:00 Stop PMI-RMP Advanced 37/115 In Bayesian Network risk modeling, what is …" at bounding box center [611, 292] width 850 height 644
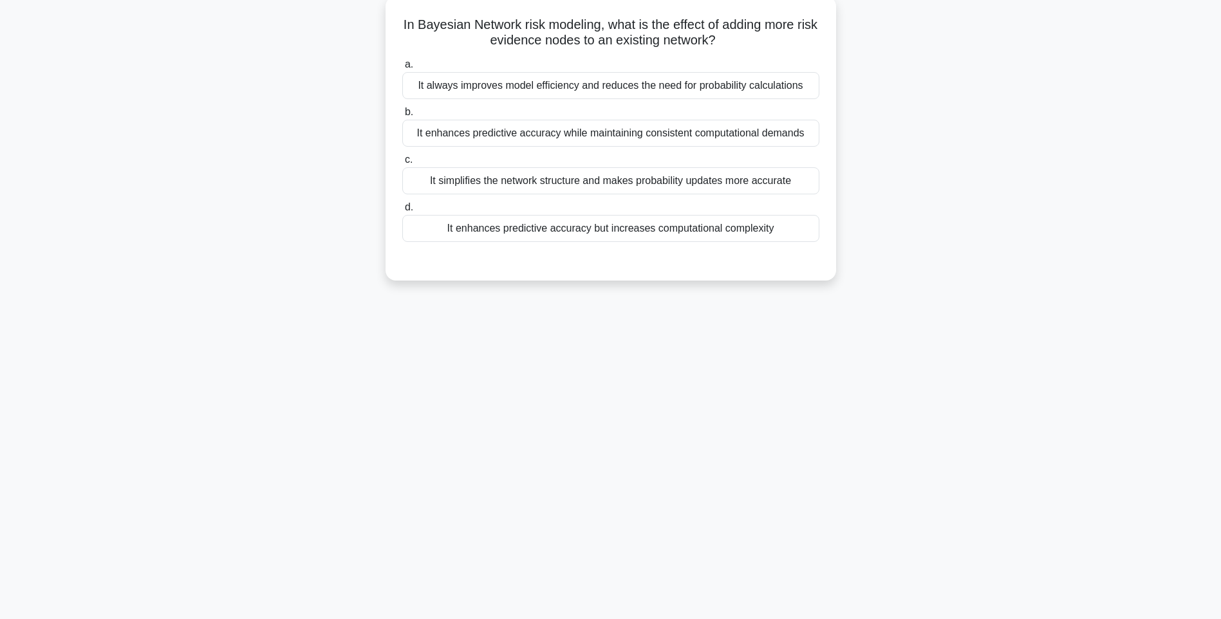
click at [685, 244] on div "a. It always improves model efficiency and reduces the need for probability cal…" at bounding box center [611, 149] width 432 height 191
click at [731, 225] on div "It enhances predictive accuracy but increases computational complexity" at bounding box center [610, 228] width 417 height 27
click at [402, 212] on input "d. It enhances predictive accuracy but increases computational complexity" at bounding box center [402, 207] width 0 height 8
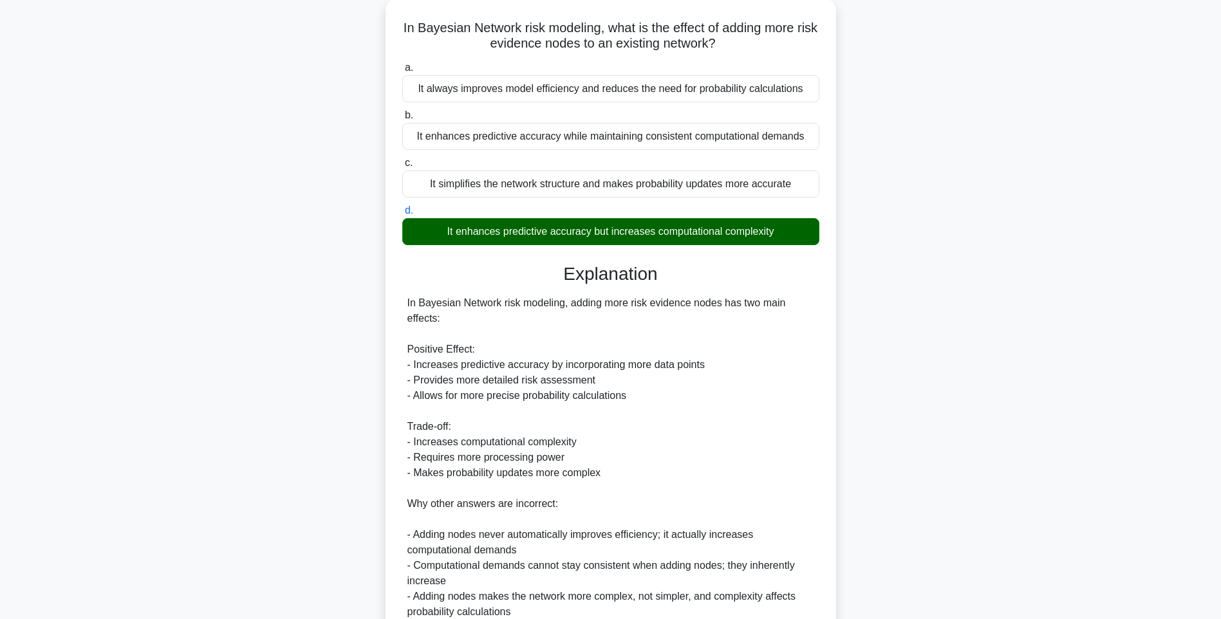
click at [839, 346] on div "In Bayesian Network risk modeling, what is the effect of adding more risk evide…" at bounding box center [611, 394] width 850 height 790
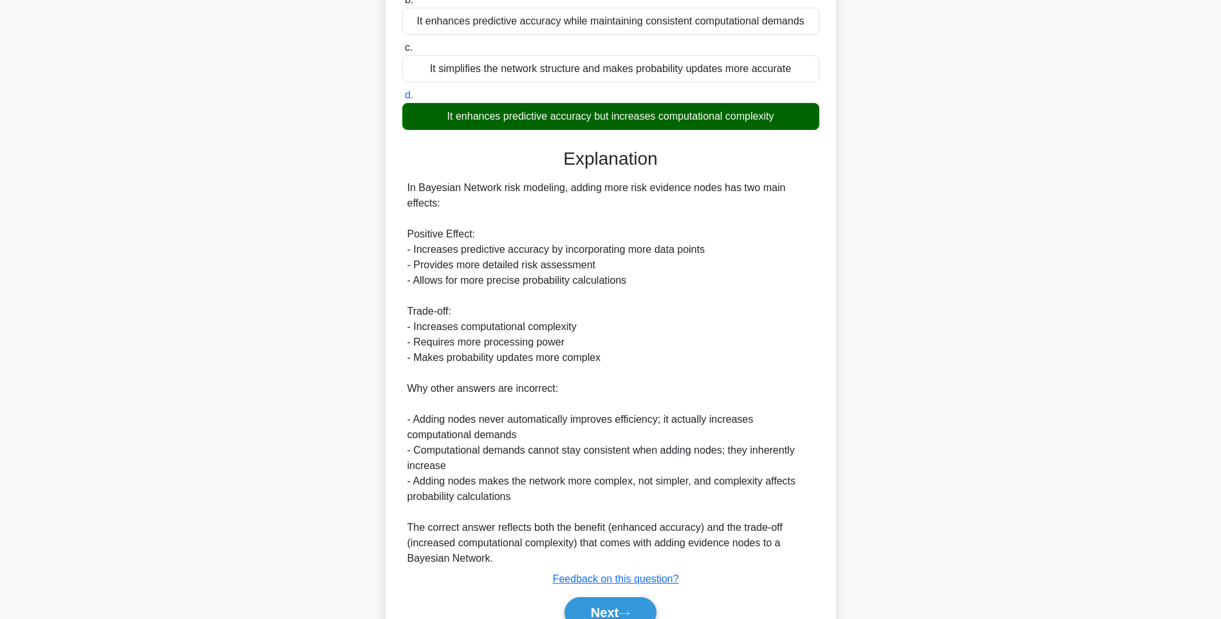
scroll to position [252, 0]
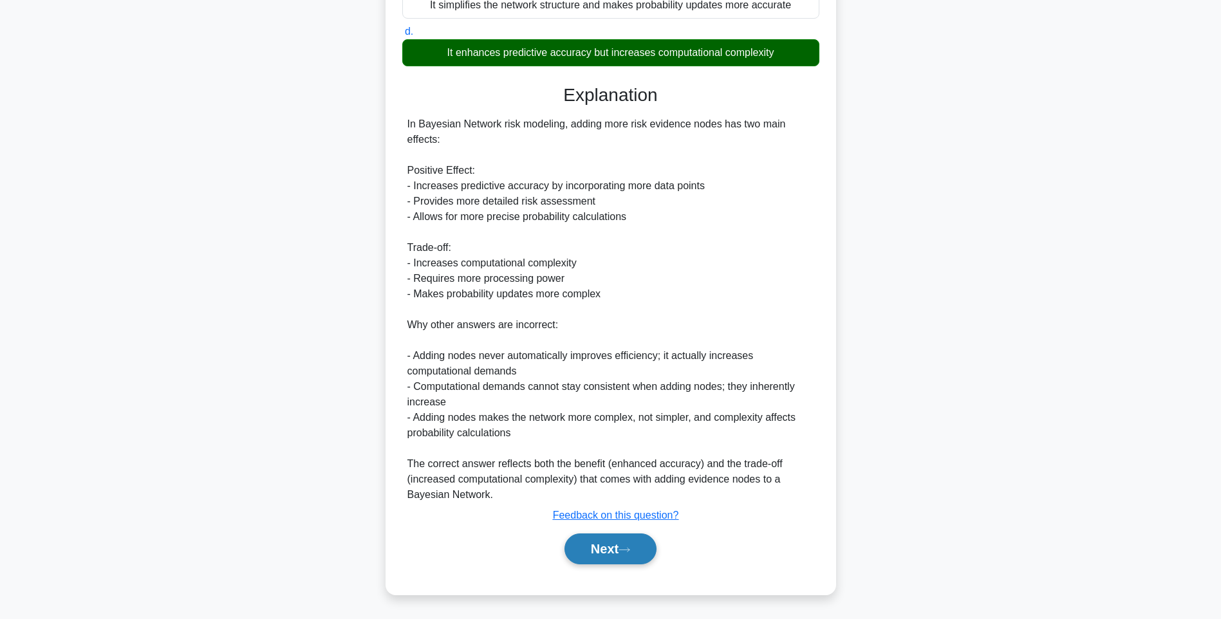
click at [610, 550] on button "Next" at bounding box center [610, 549] width 92 height 31
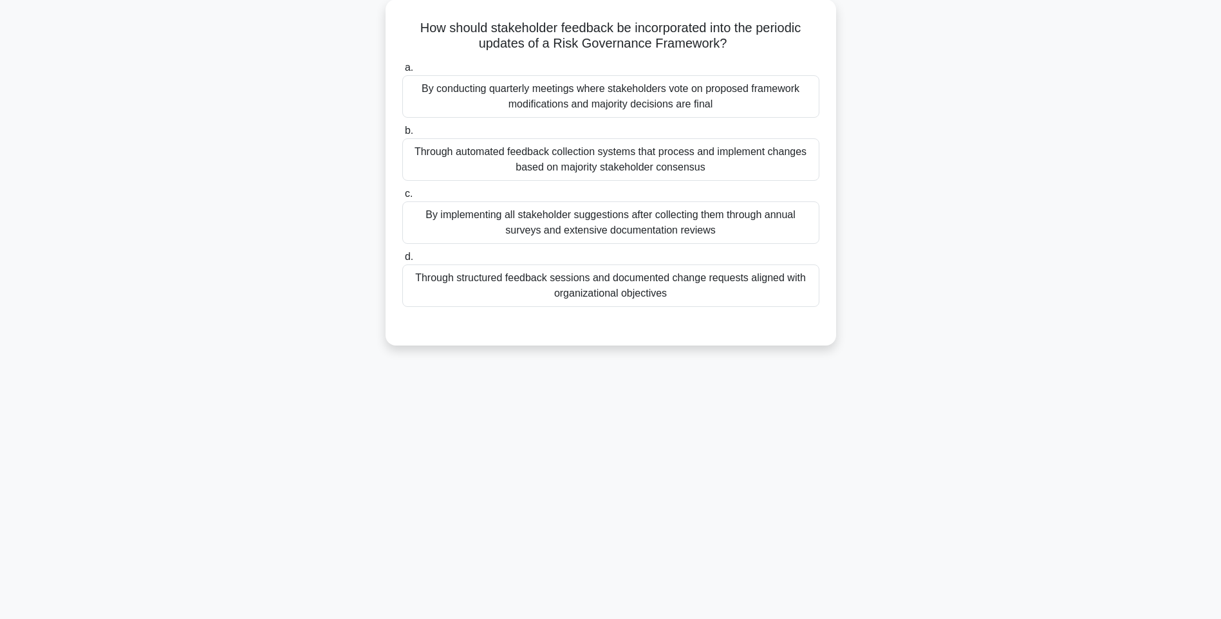
drag, startPoint x: 458, startPoint y: 49, endPoint x: 850, endPoint y: 304, distance: 467.9
click at [850, 304] on div "How should stakeholder feedback be incorporated into the periodic updates of a …" at bounding box center [611, 180] width 850 height 362
drag, startPoint x: 980, startPoint y: 346, endPoint x: 901, endPoint y: 336, distance: 79.2
click at [980, 346] on div "How should stakeholder feedback be incorporated into the periodic updates of a …" at bounding box center [611, 180] width 850 height 362
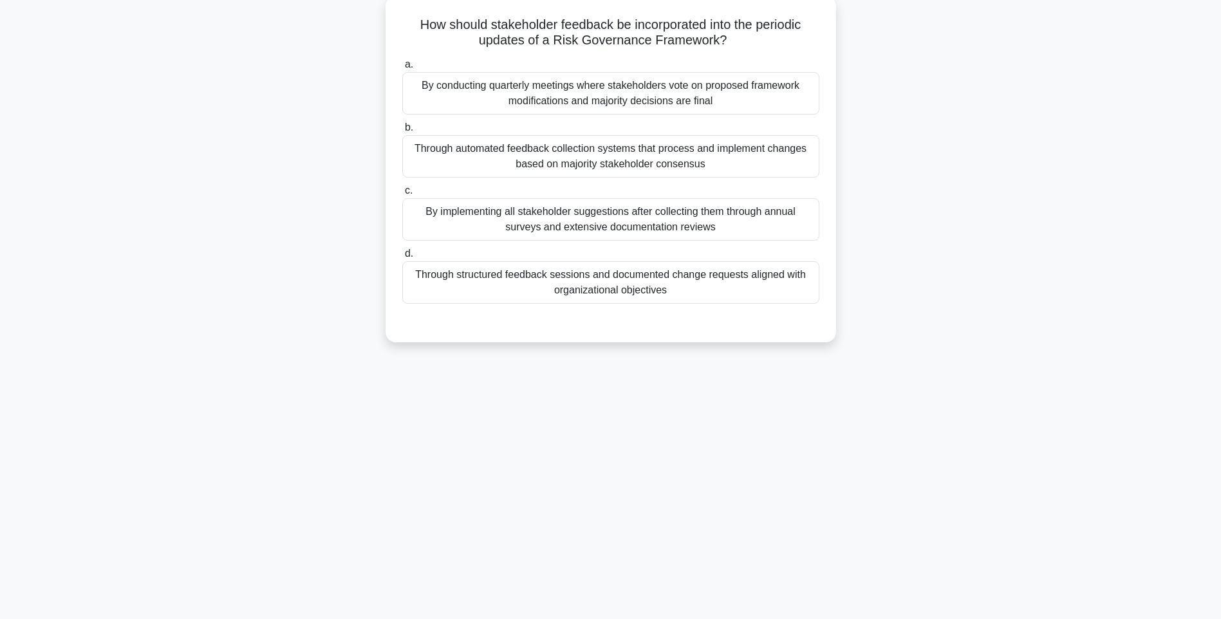
click at [696, 295] on div "Through structured feedback sessions and documented change requests aligned wit…" at bounding box center [610, 282] width 417 height 42
click at [402, 258] on input "d. Through structured feedback sessions and documented change requests aligned …" at bounding box center [402, 254] width 0 height 8
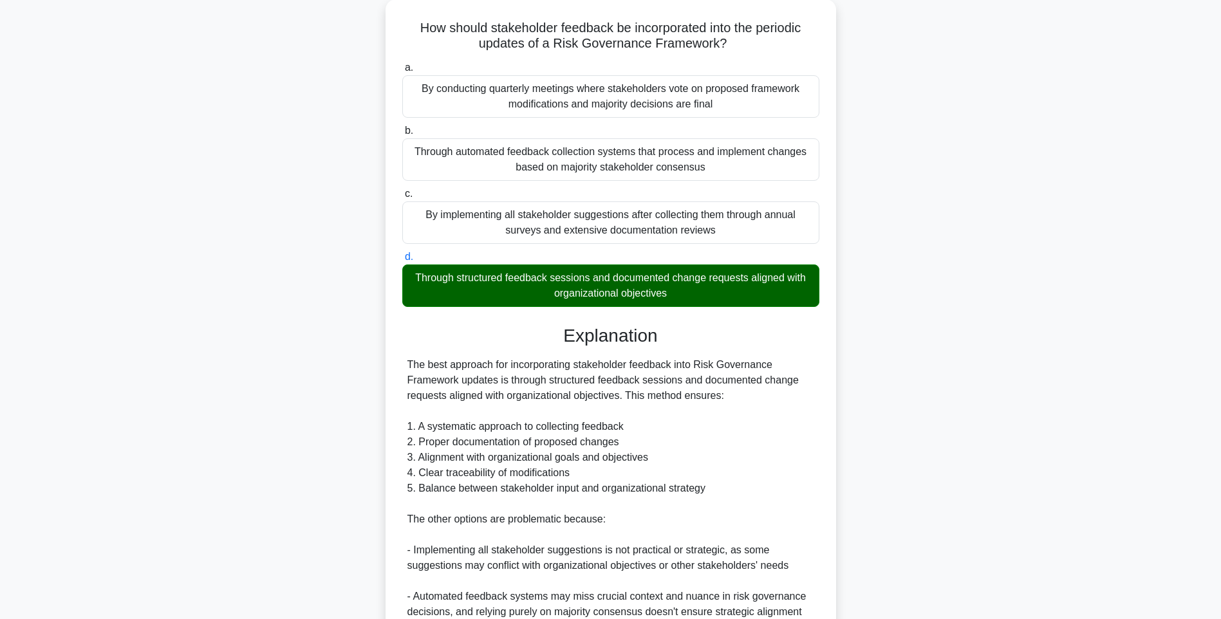
click at [970, 334] on div "How should stakeholder feedback be incorporated into the periodic updates of a …" at bounding box center [611, 394] width 850 height 790
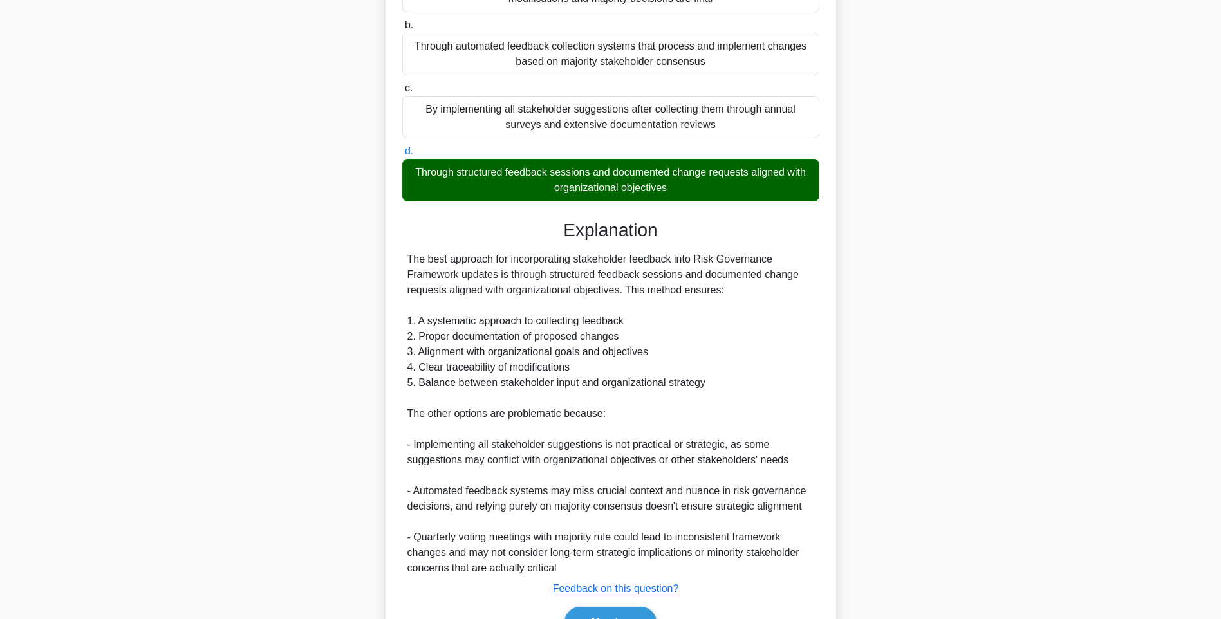
scroll to position [252, 0]
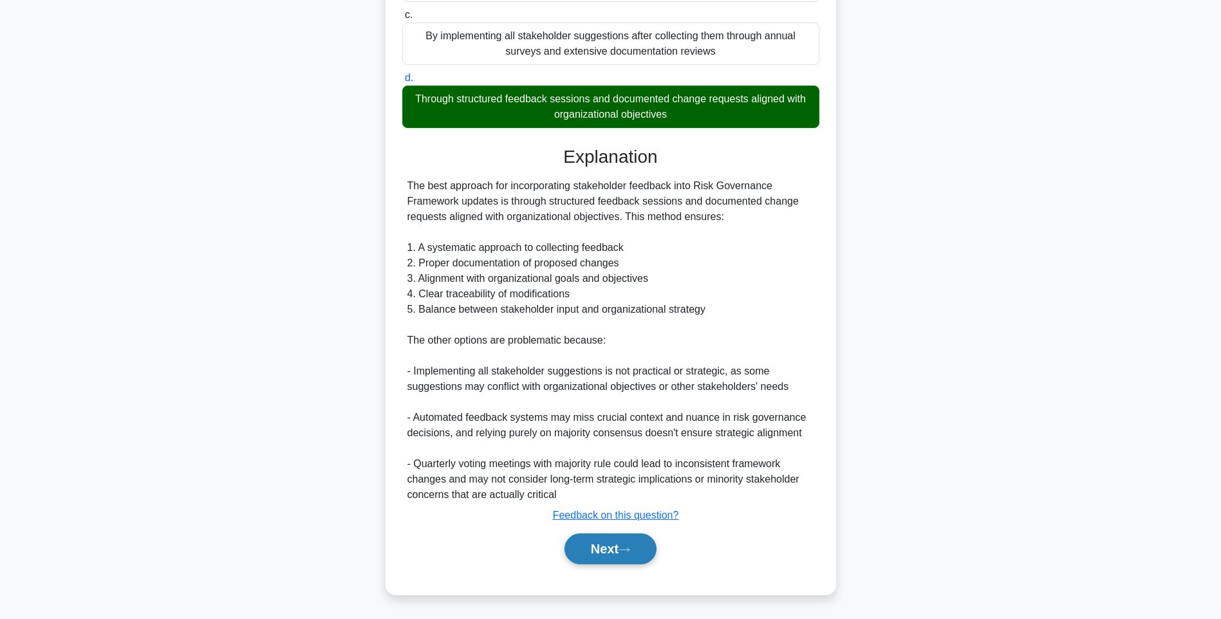
click at [617, 546] on button "Next" at bounding box center [610, 549] width 92 height 31
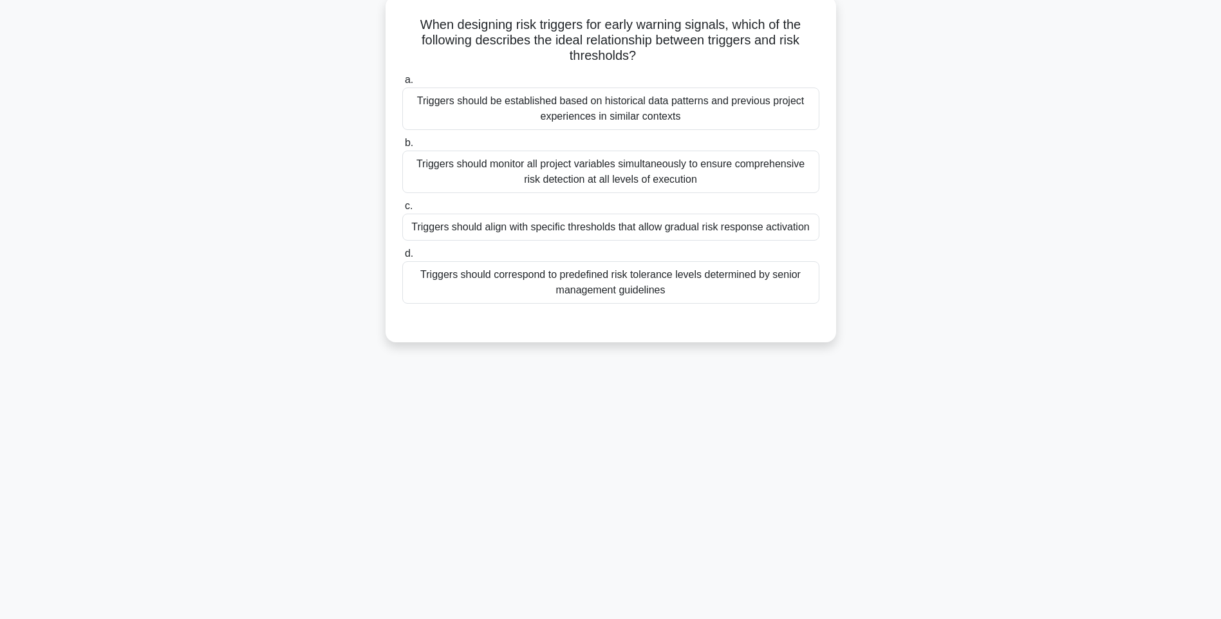
scroll to position [76, 0]
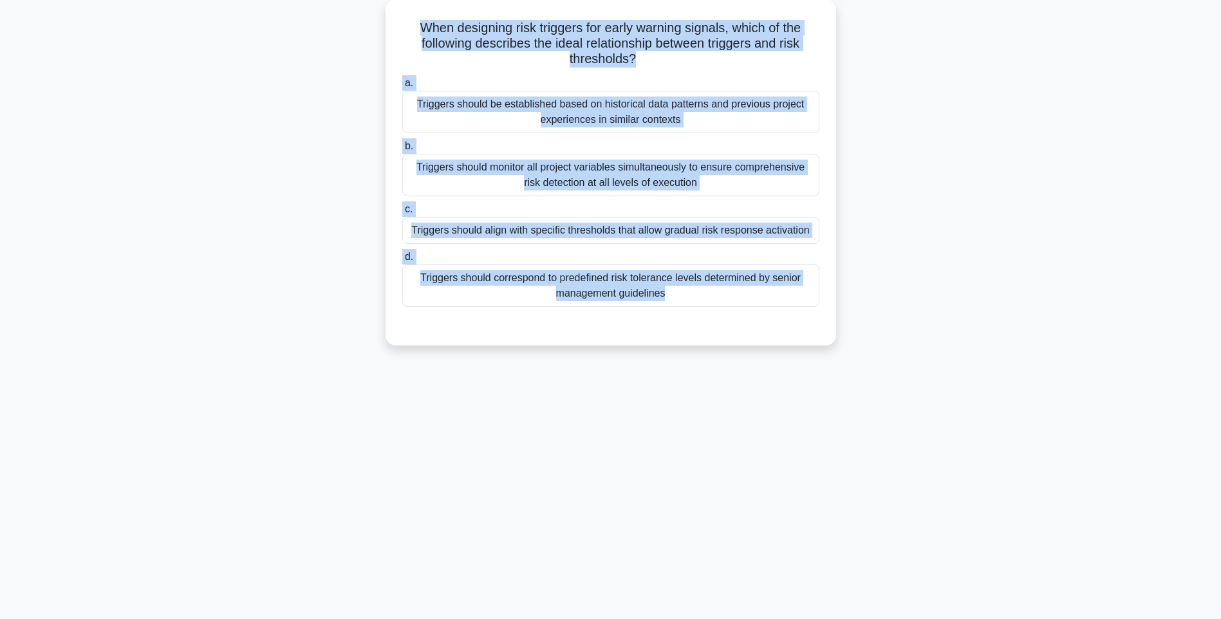
drag, startPoint x: 404, startPoint y: 16, endPoint x: 870, endPoint y: 355, distance: 576.9
click at [870, 355] on div "When designing risk triggers for early warning signals, which of the following …" at bounding box center [611, 180] width 850 height 362
drag, startPoint x: 920, startPoint y: 346, endPoint x: 767, endPoint y: 265, distance: 173.6
click at [920, 346] on div "When designing risk triggers for early warning signals, which of the following …" at bounding box center [611, 180] width 850 height 362
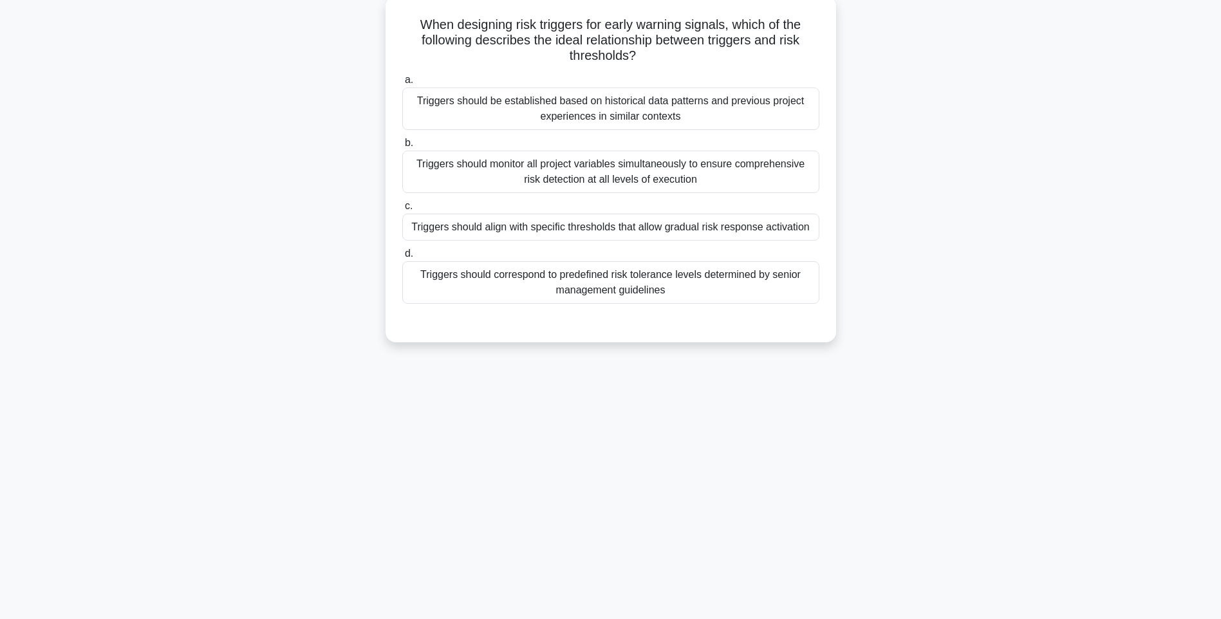
click at [727, 228] on div "Triggers should align with specific thresholds that allow gradual risk response…" at bounding box center [610, 227] width 417 height 27
click at [402, 210] on input "c. Triggers should align with specific thresholds that allow gradual risk respo…" at bounding box center [402, 206] width 0 height 8
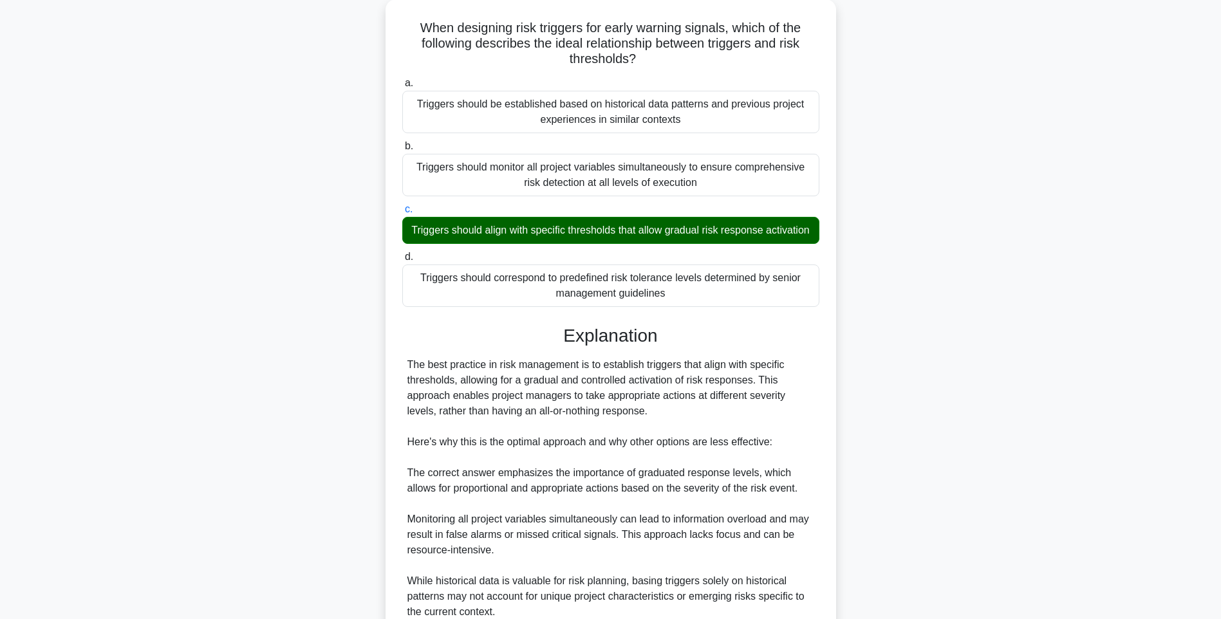
drag, startPoint x: 1019, startPoint y: 331, endPoint x: 942, endPoint y: 360, distance: 82.3
click at [1019, 331] on div "When designing risk triggers for early warning signals, which of the following …" at bounding box center [611, 394] width 850 height 790
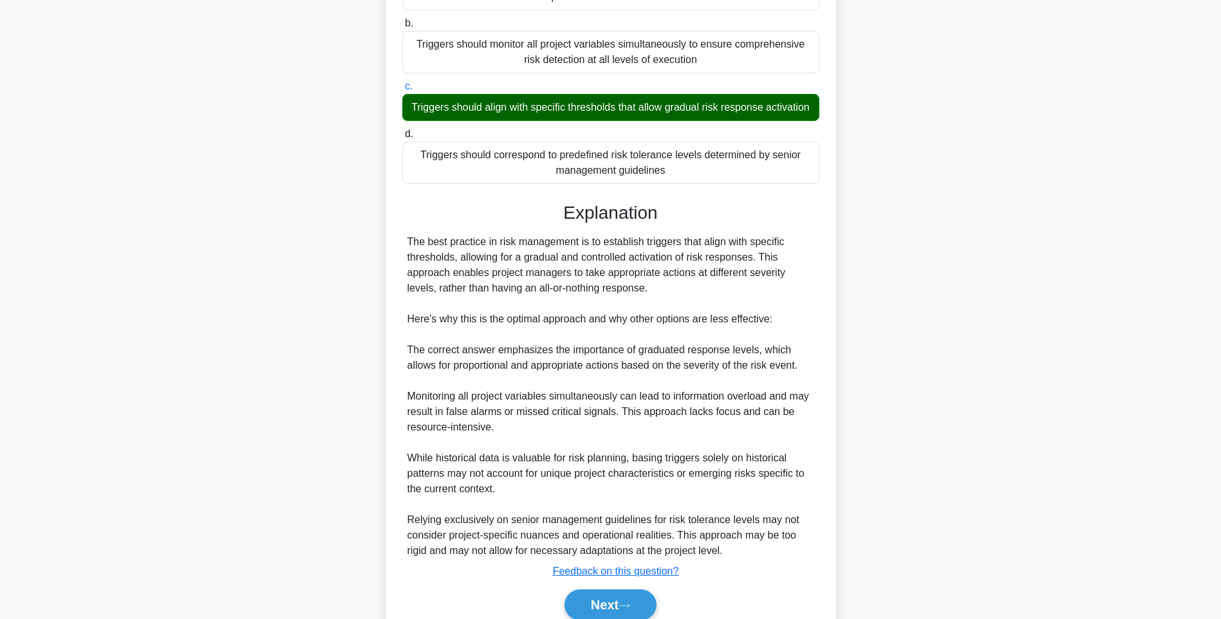
scroll to position [268, 0]
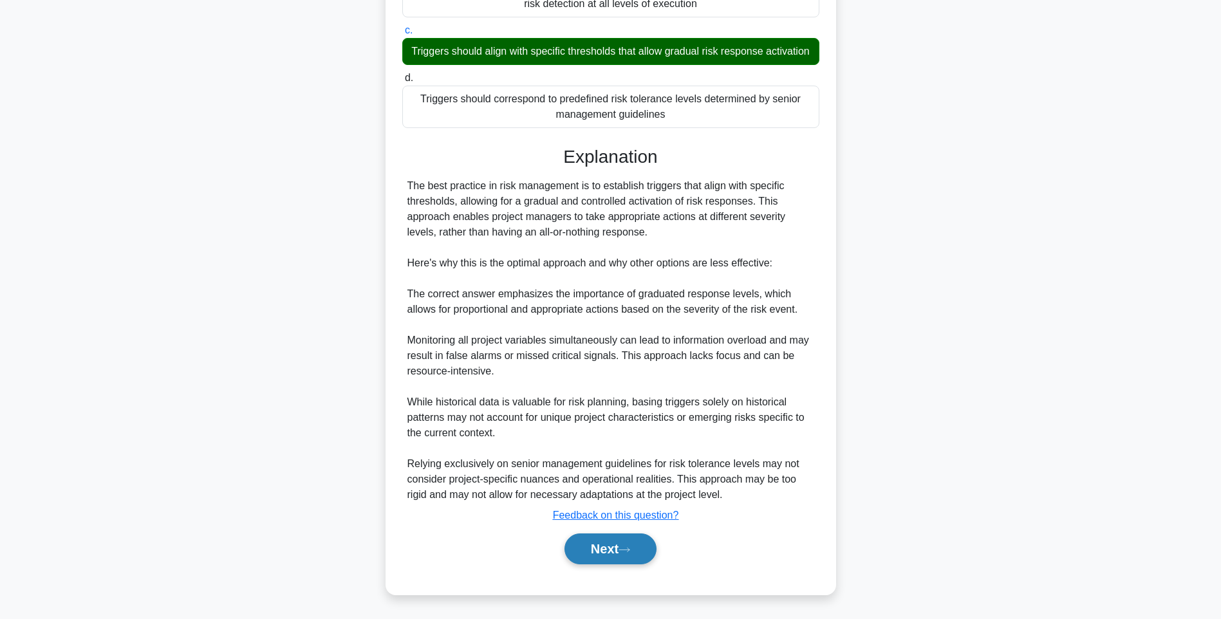
click at [600, 546] on button "Next" at bounding box center [610, 549] width 92 height 31
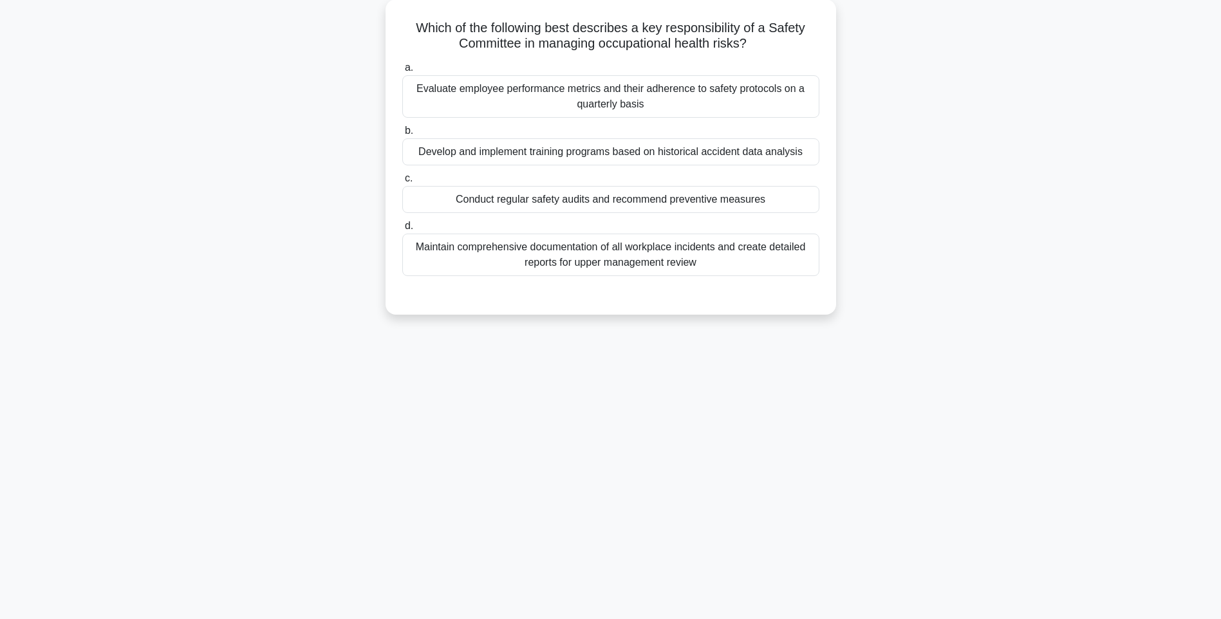
scroll to position [76, 0]
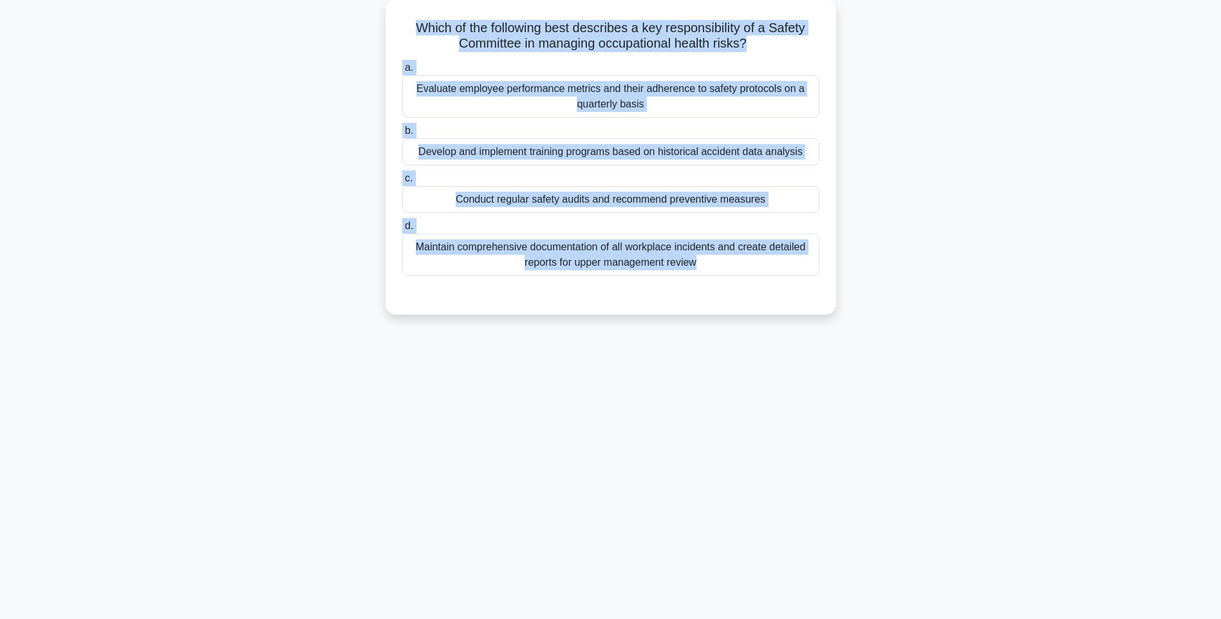
drag, startPoint x: 404, startPoint y: 23, endPoint x: 863, endPoint y: 321, distance: 547.3
click at [863, 321] on div "Which of the following best describes a key responsibility of a Safety Committe…" at bounding box center [611, 164] width 850 height 331
click at [962, 312] on div "Which of the following best describes a key responsibility of a Safety Committe…" at bounding box center [611, 164] width 850 height 331
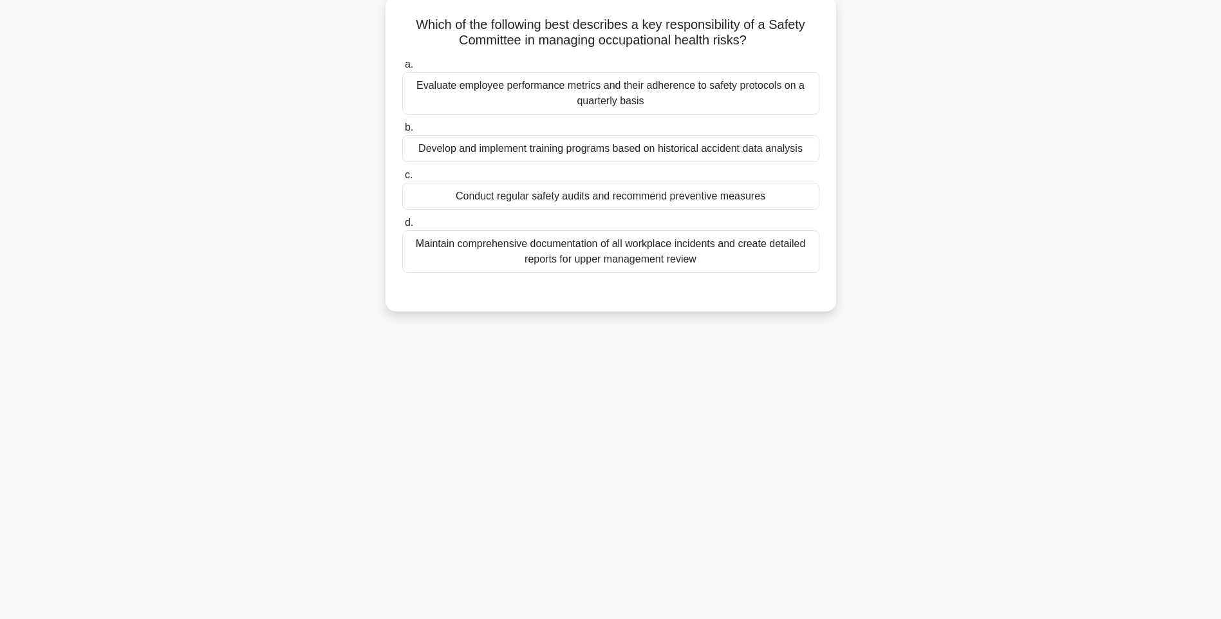
click at [758, 252] on div "Maintain comprehensive documentation of all workplace incidents and create deta…" at bounding box center [610, 251] width 417 height 42
click at [402, 227] on input "d. Maintain comprehensive documentation of all workplace incidents and create d…" at bounding box center [402, 223] width 0 height 8
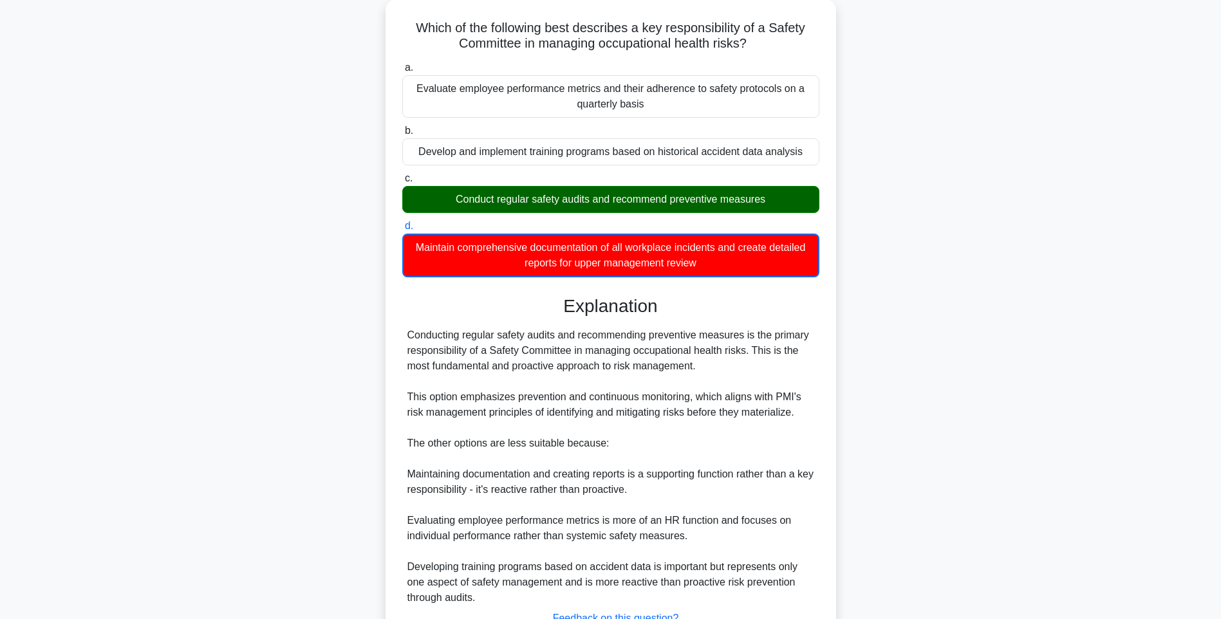
click at [884, 313] on div "Which of the following best describes a key responsibility of a Safety Committe…" at bounding box center [611, 356] width 850 height 714
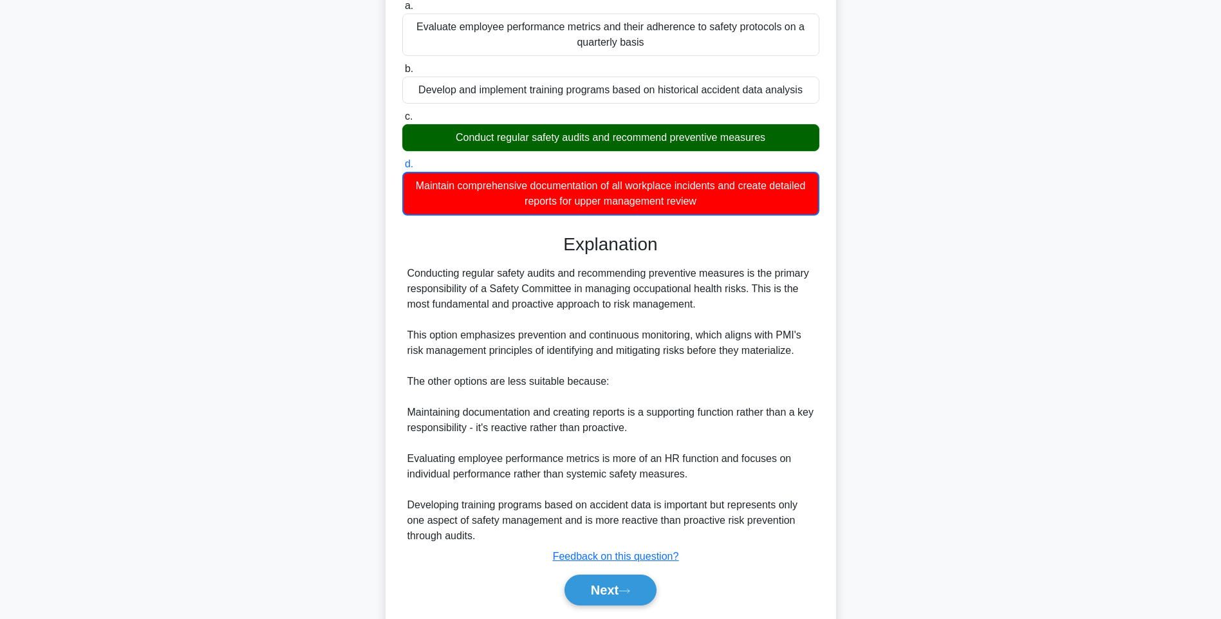
scroll to position [176, 0]
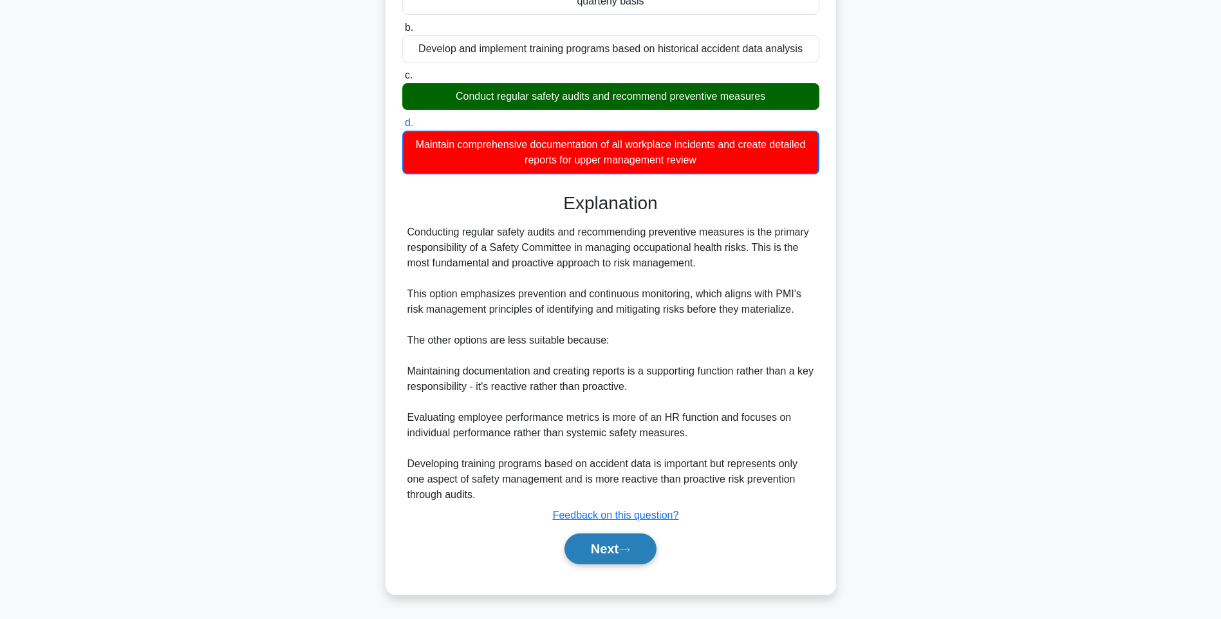
click at [599, 541] on button "Next" at bounding box center [610, 549] width 92 height 31
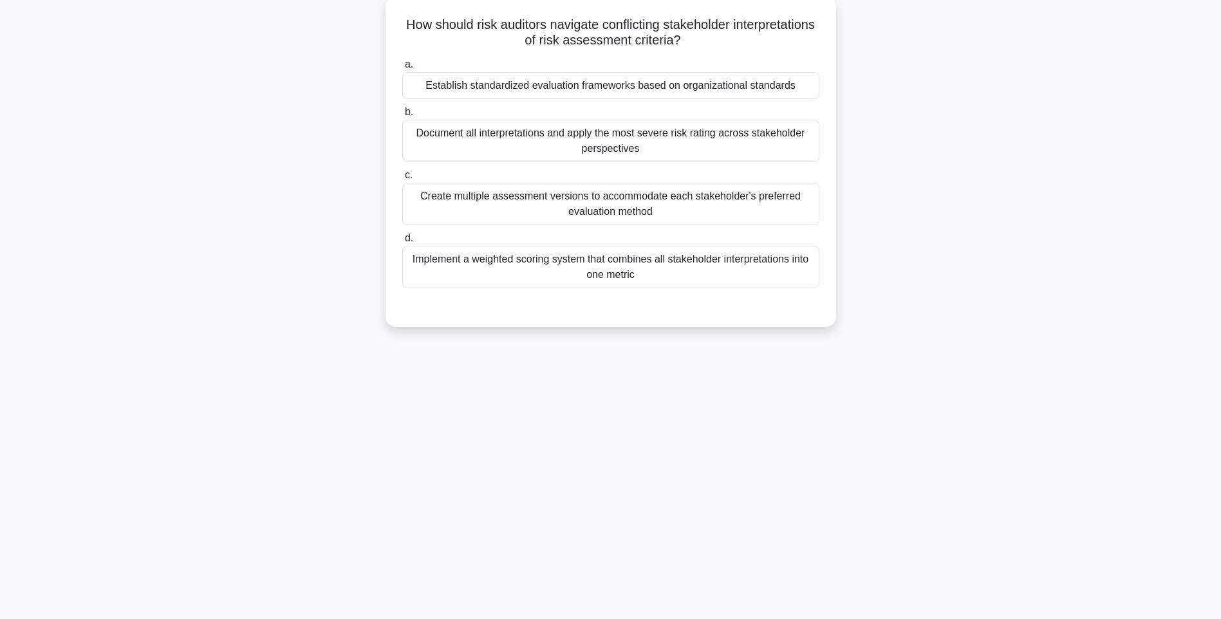
drag, startPoint x: 613, startPoint y: 117, endPoint x: 821, endPoint y: 287, distance: 269.0
click at [821, 287] on div "How should risk auditors navigate conflicting stakeholder interpretations of ri…" at bounding box center [611, 161] width 440 height 321
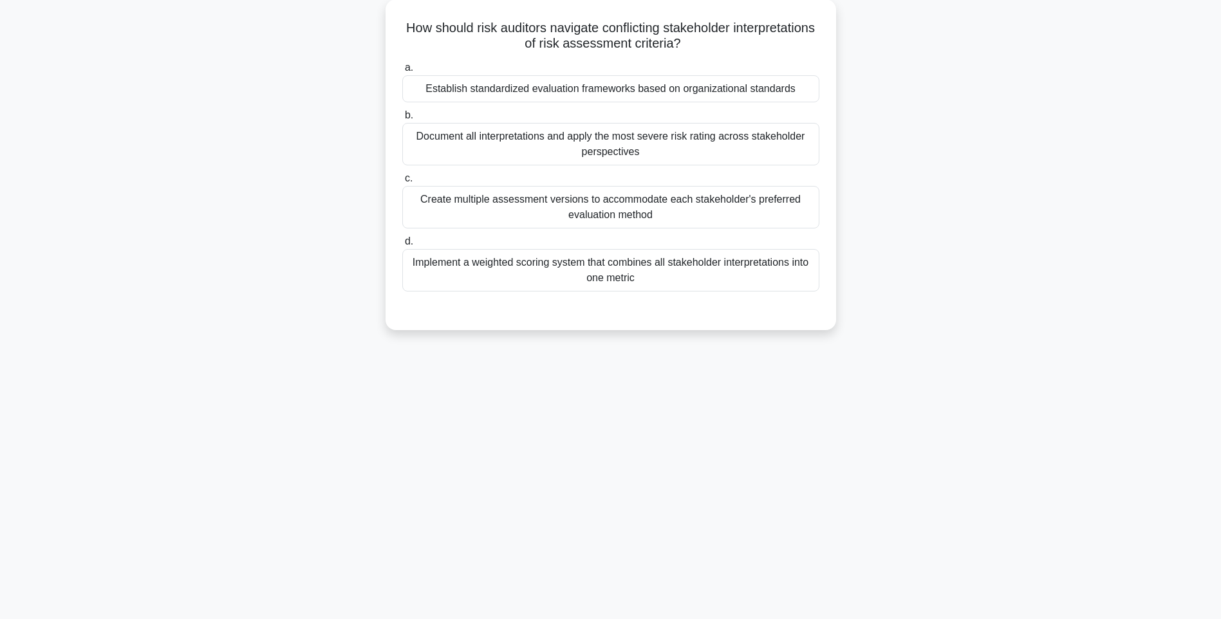
click at [1032, 319] on div "How should risk auditors navigate conflicting stakeholder interpretations of ri…" at bounding box center [611, 172] width 850 height 346
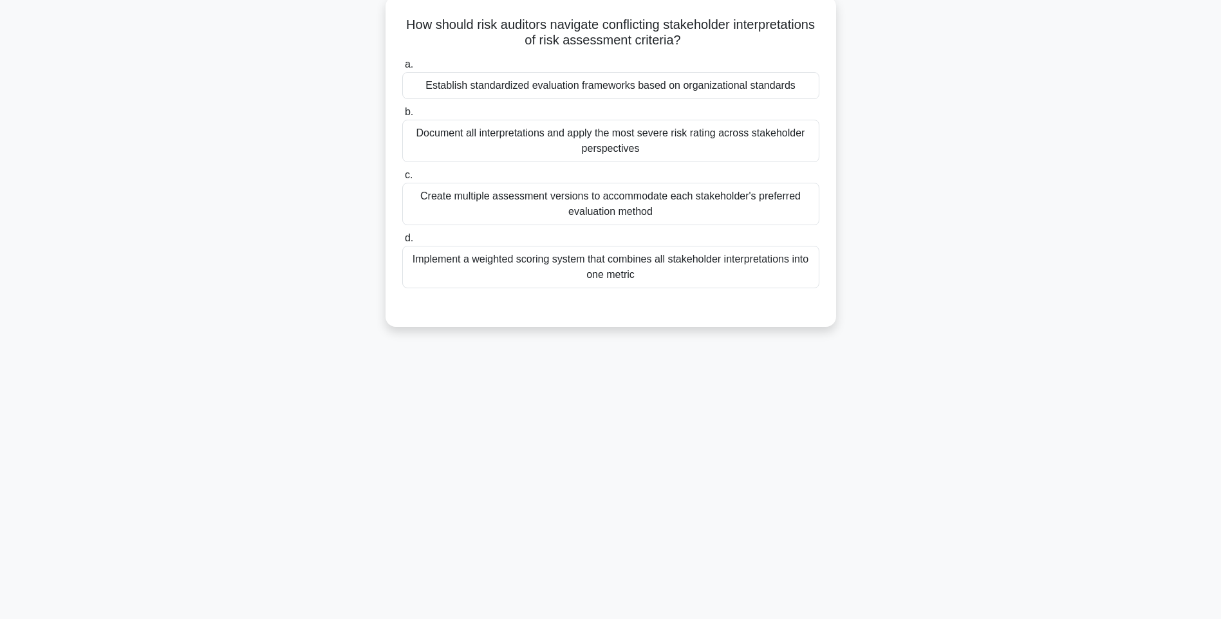
click at [777, 270] on div "Implement a weighted scoring system that combines all stakeholder interpretatio…" at bounding box center [610, 267] width 417 height 42
click at [402, 243] on input "d. Implement a weighted scoring system that combines all stakeholder interpreta…" at bounding box center [402, 238] width 0 height 8
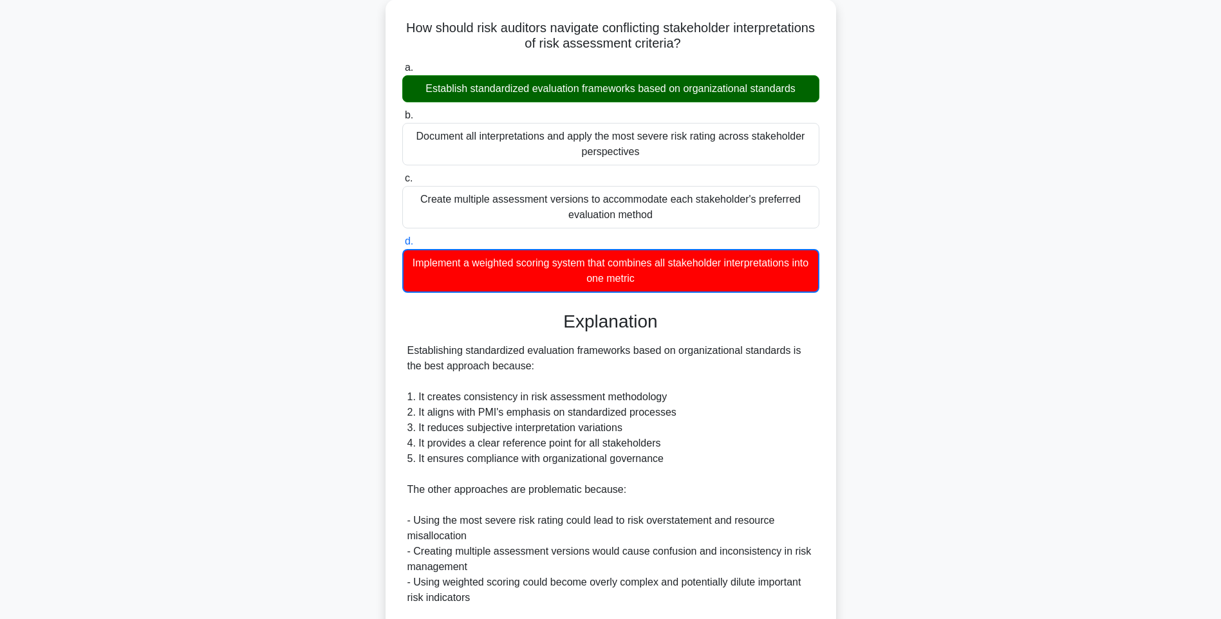
click at [892, 378] on div "How should risk auditors navigate conflicting stakeholder interpretations of ri…" at bounding box center [611, 433] width 850 height 868
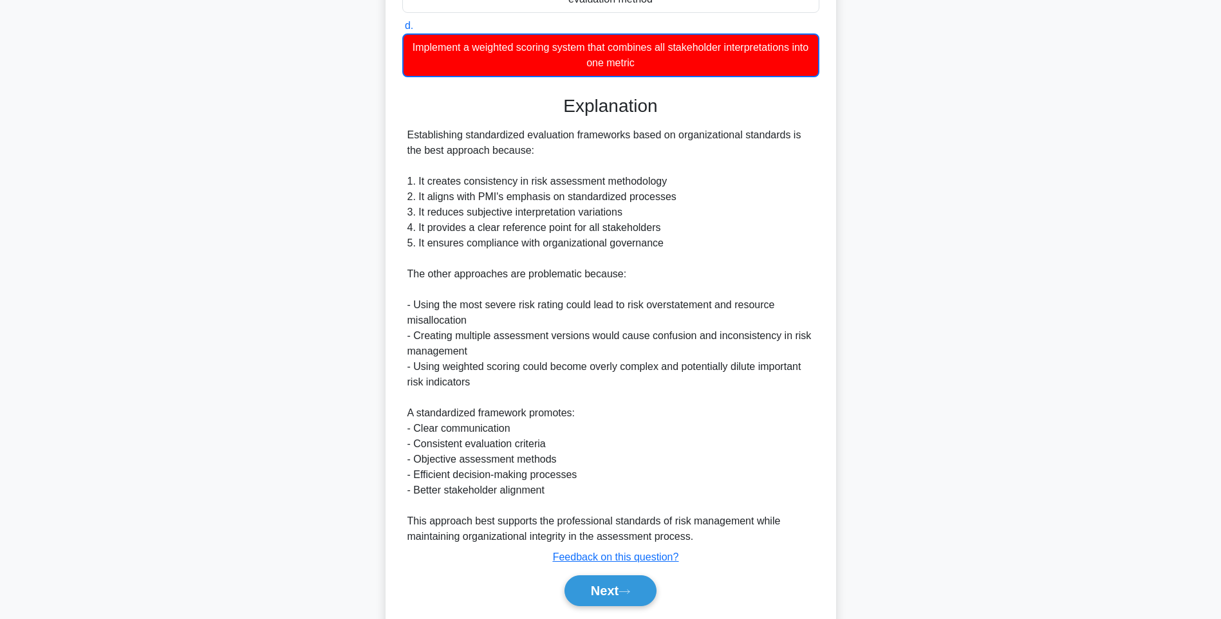
scroll to position [331, 0]
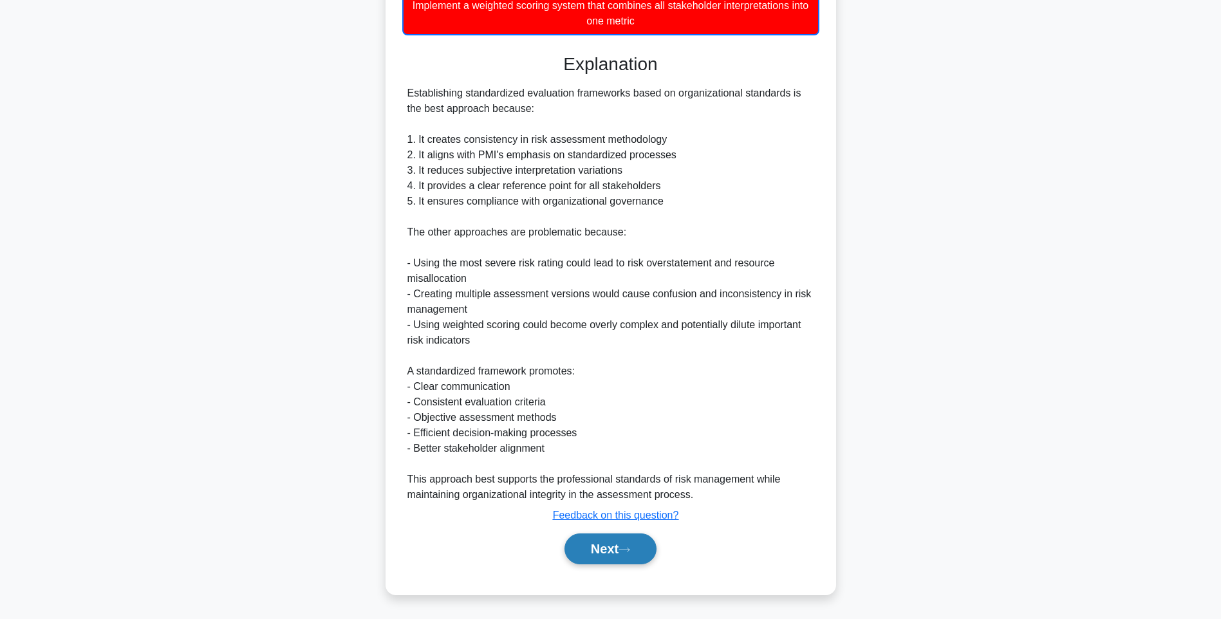
click at [641, 541] on button "Next" at bounding box center [610, 549] width 92 height 31
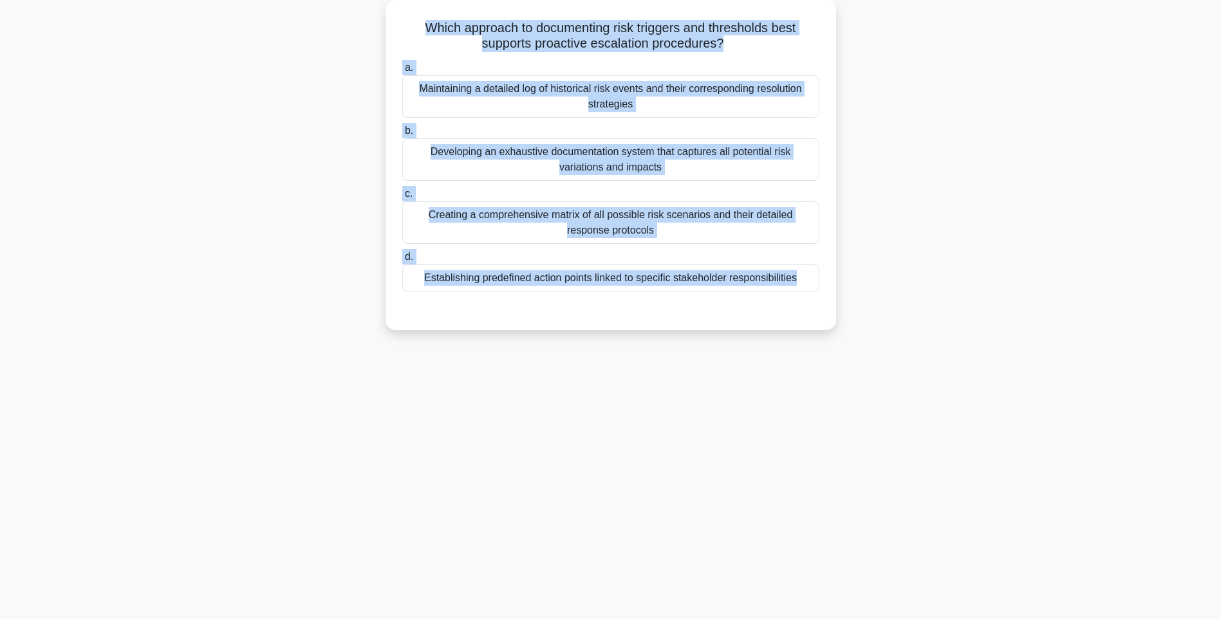
drag, startPoint x: 418, startPoint y: 22, endPoint x: 854, endPoint y: 297, distance: 516.0
click at [854, 297] on div "Which approach to documenting risk triggers and thresholds best supports proact…" at bounding box center [611, 172] width 850 height 346
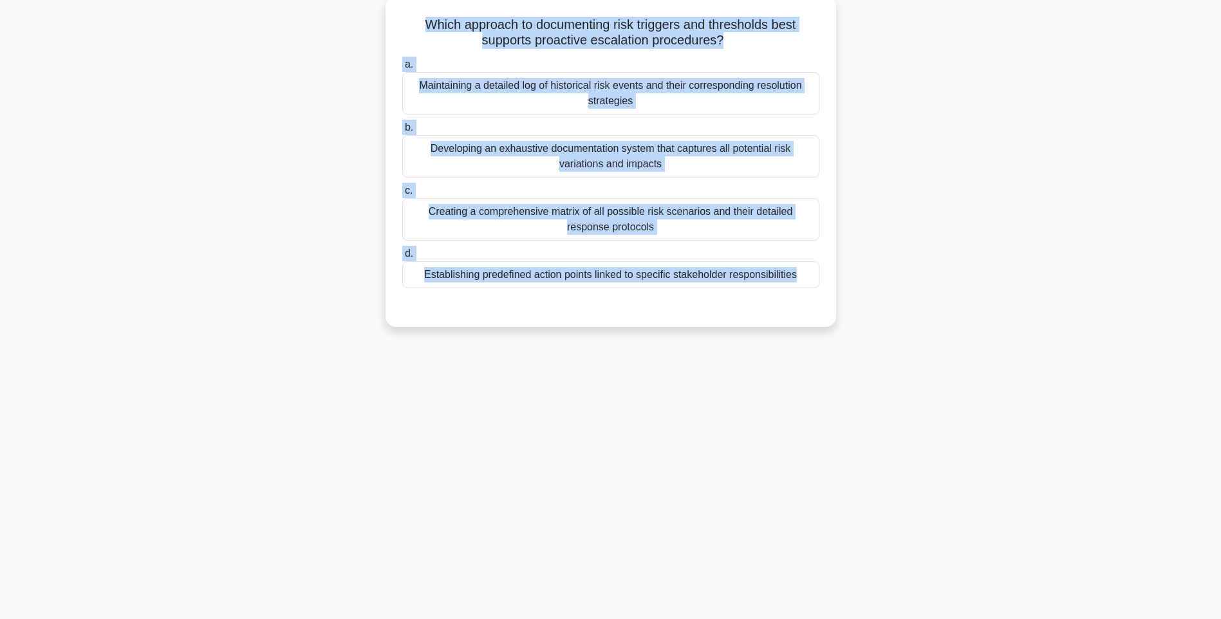
click at [676, 281] on div "Establishing predefined action points linked to specific stakeholder responsibi…" at bounding box center [610, 274] width 417 height 27
click at [402, 258] on input "d. Establishing predefined action points linked to specific stakeholder respons…" at bounding box center [402, 254] width 0 height 8
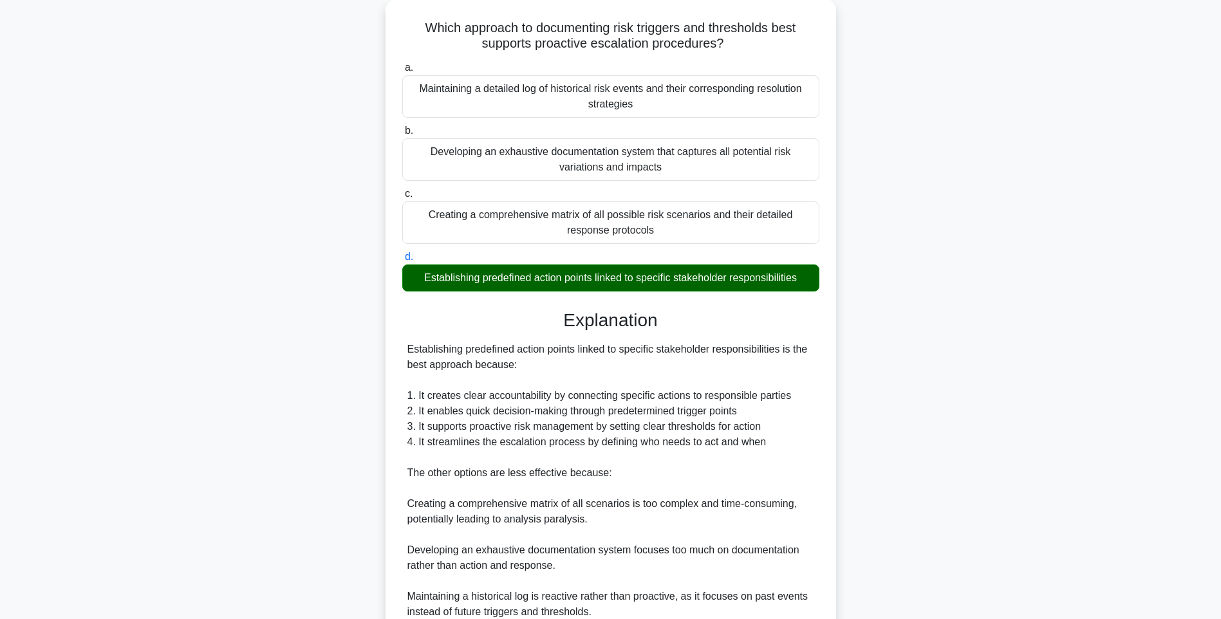
click at [927, 344] on div "Which approach to documenting risk triggers and thresholds best supports proact…" at bounding box center [611, 363] width 850 height 728
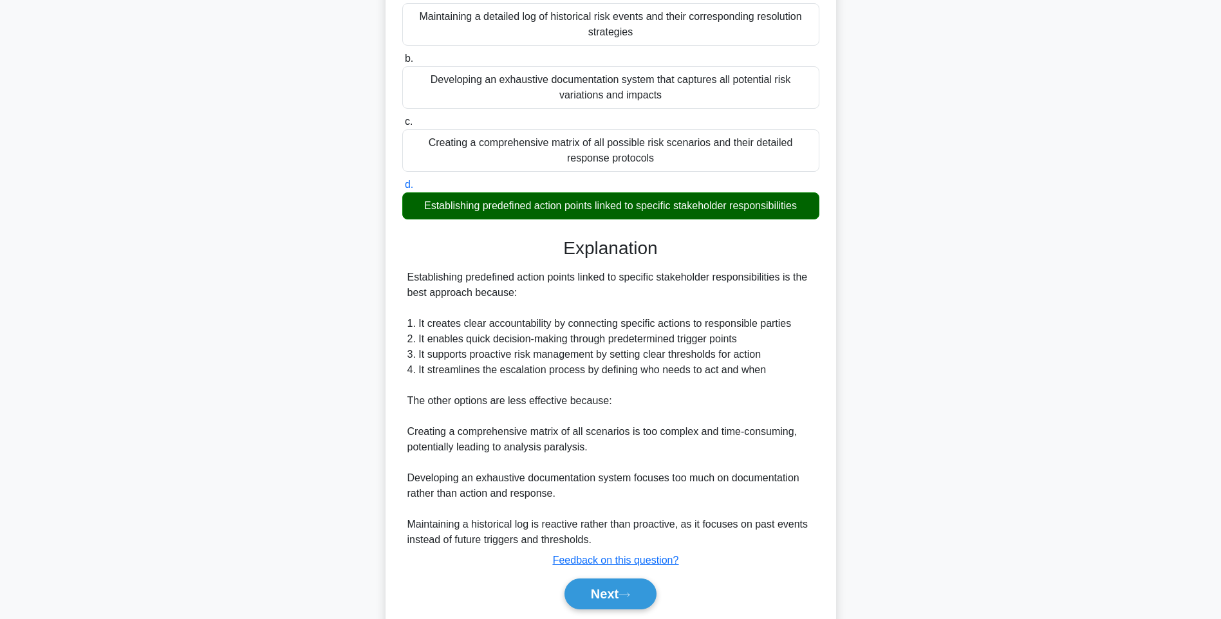
scroll to position [191, 0]
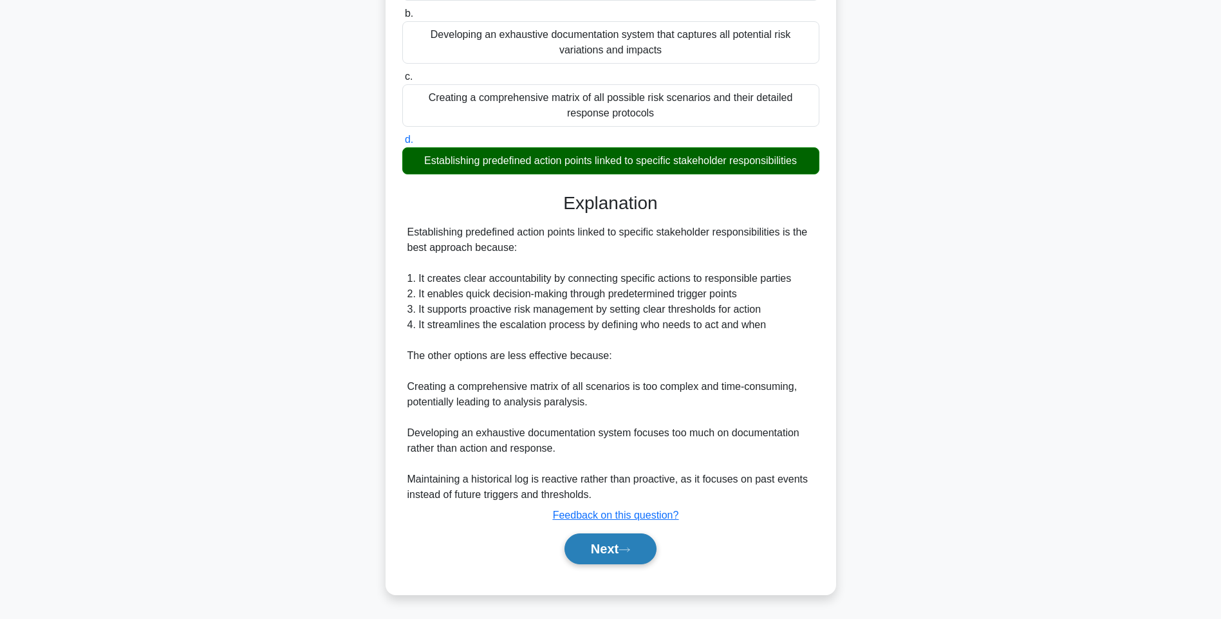
click at [609, 541] on button "Next" at bounding box center [610, 549] width 92 height 31
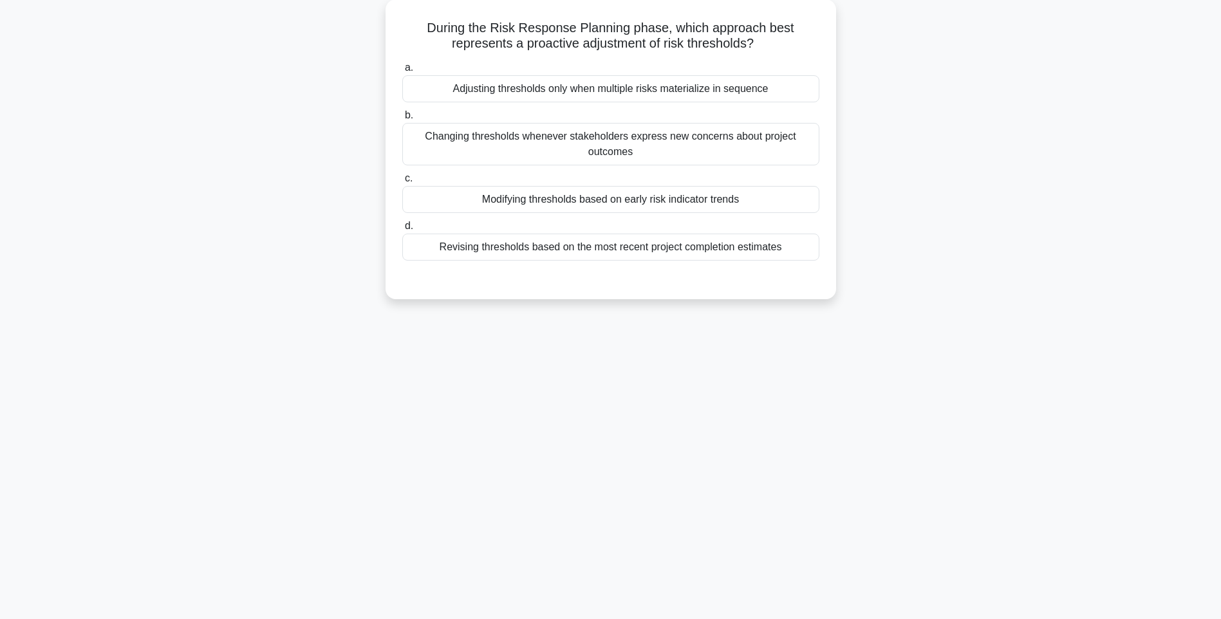
scroll to position [76, 0]
drag, startPoint x: 428, startPoint y: 31, endPoint x: 826, endPoint y: 250, distance: 454.5
click at [826, 250] on div "During the Risk Response Planning phase, which approach best represents a proac…" at bounding box center [611, 146] width 440 height 290
drag, startPoint x: 848, startPoint y: 334, endPoint x: 796, endPoint y: 314, distance: 55.8
click at [848, 334] on div "141:05 Stop PMI-RMP Advanced 43/115 During the Risk Response Planning phase, wh…" at bounding box center [611, 292] width 850 height 644
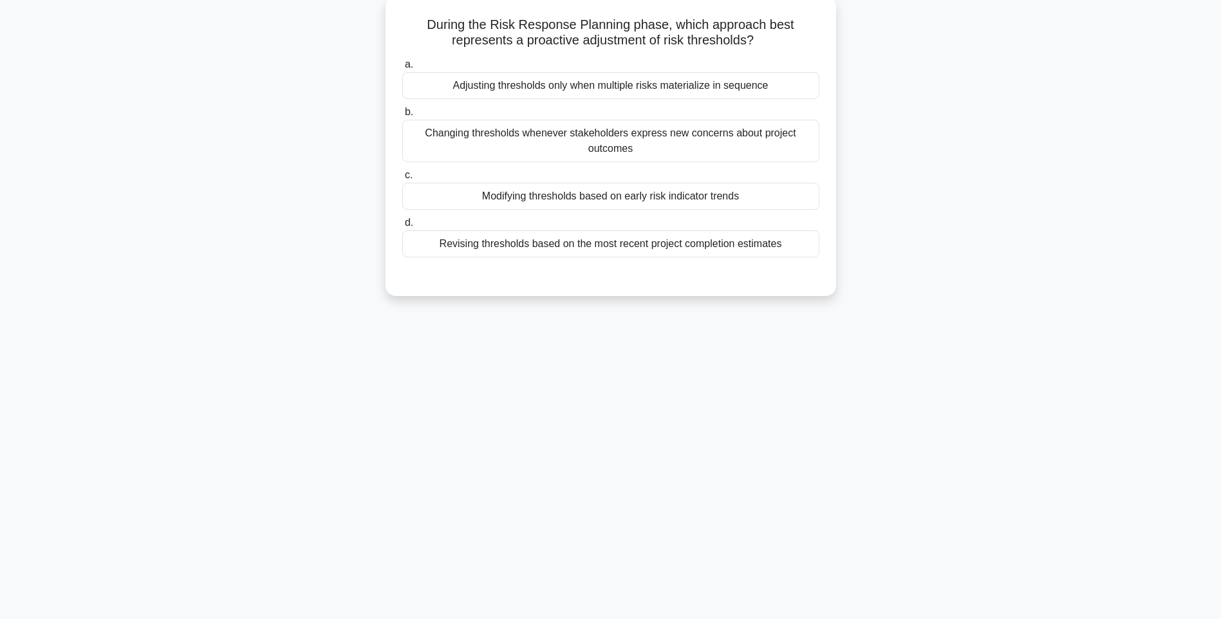
click at [664, 255] on div "Revising thresholds based on the most recent project completion estimates" at bounding box center [610, 243] width 417 height 27
click at [402, 227] on input "d. Revising thresholds based on the most recent project completion estimates" at bounding box center [402, 223] width 0 height 8
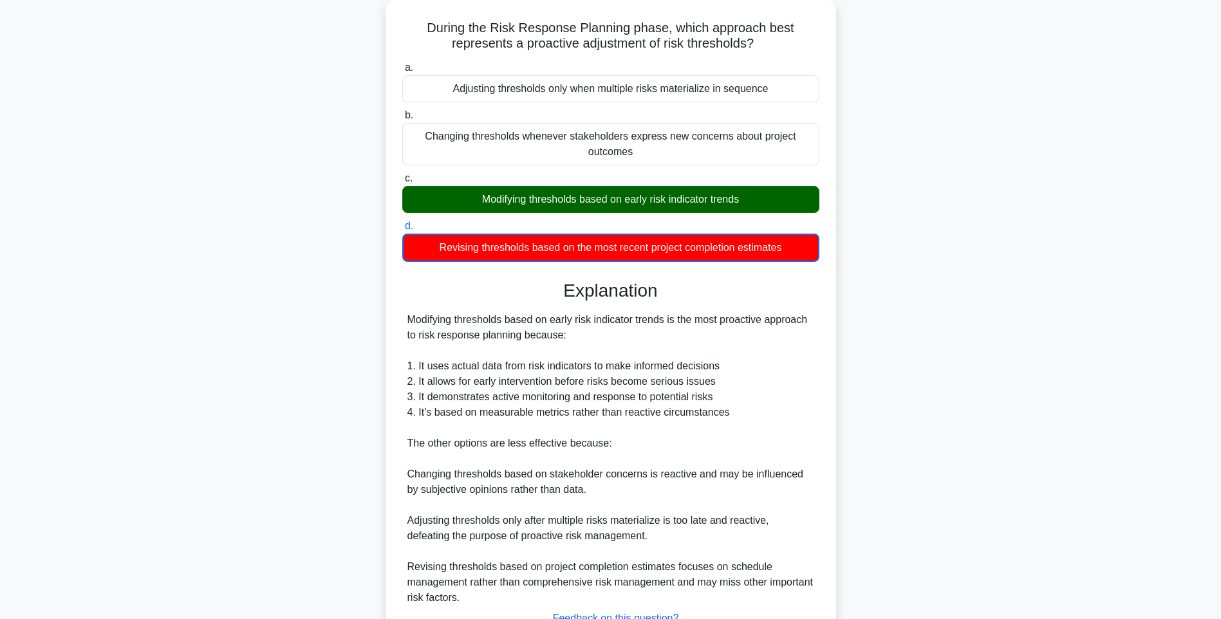
click at [849, 353] on div "During the Risk Response Planning phase, which approach best represents a proac…" at bounding box center [611, 356] width 850 height 714
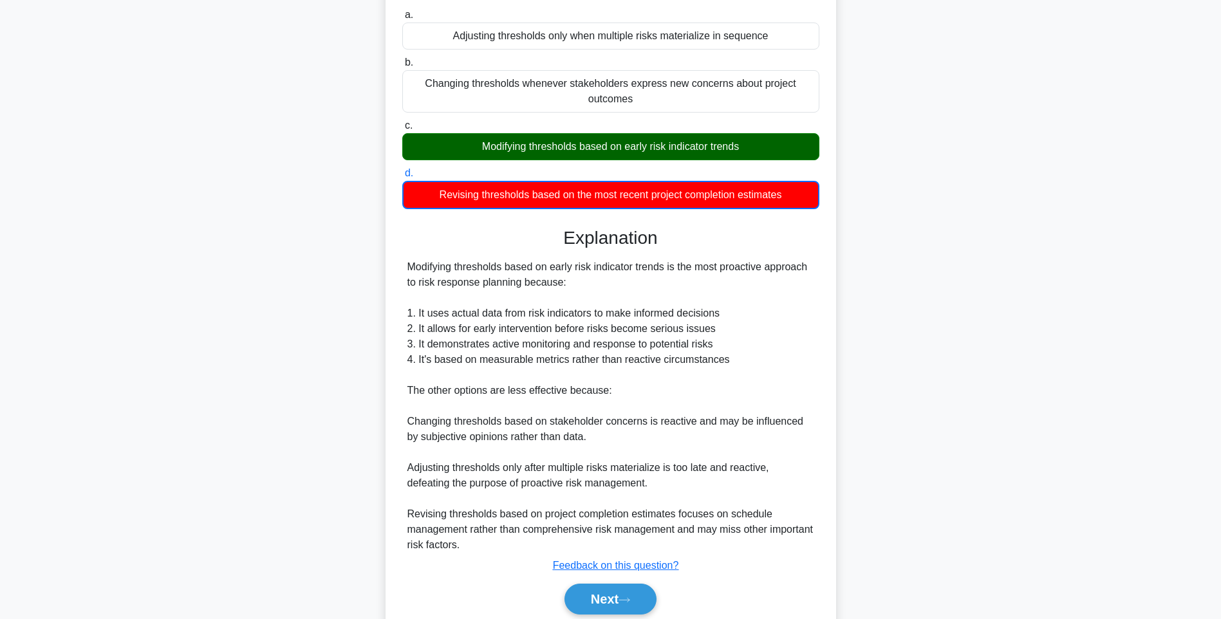
scroll to position [176, 0]
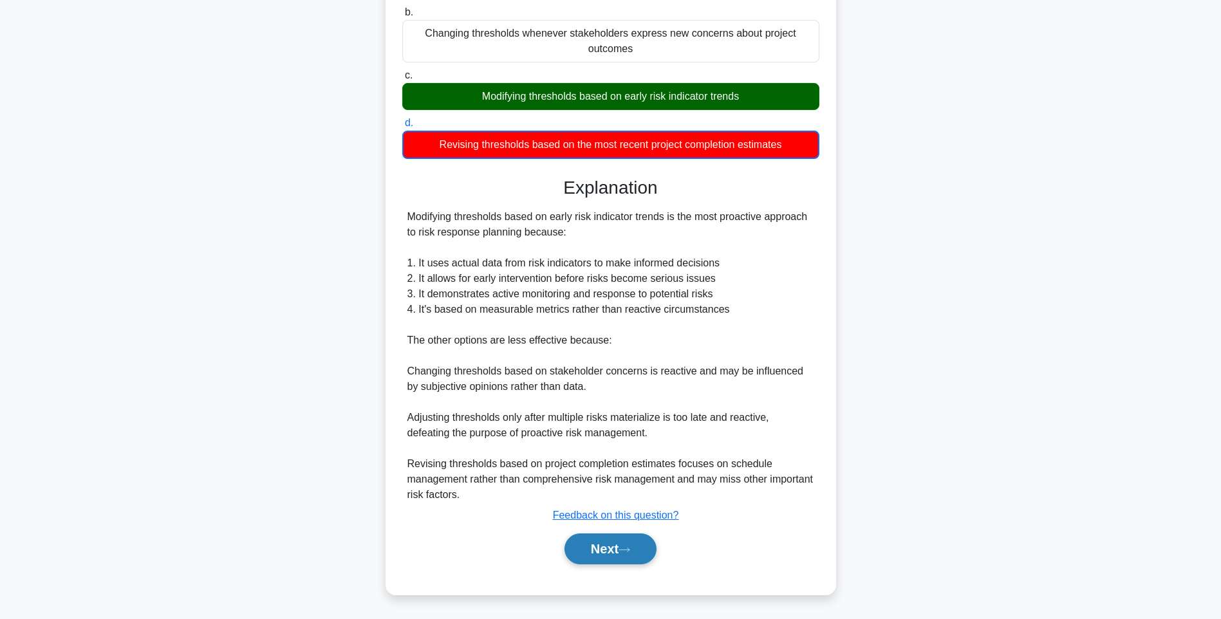
click at [622, 539] on button "Next" at bounding box center [610, 549] width 92 height 31
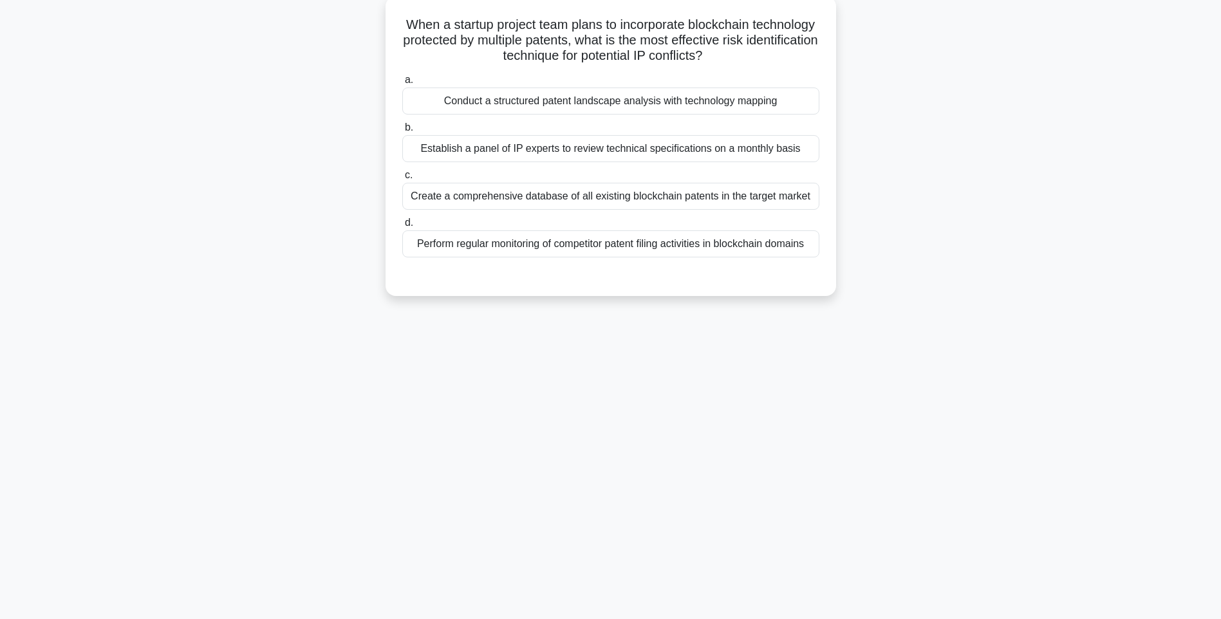
scroll to position [76, 0]
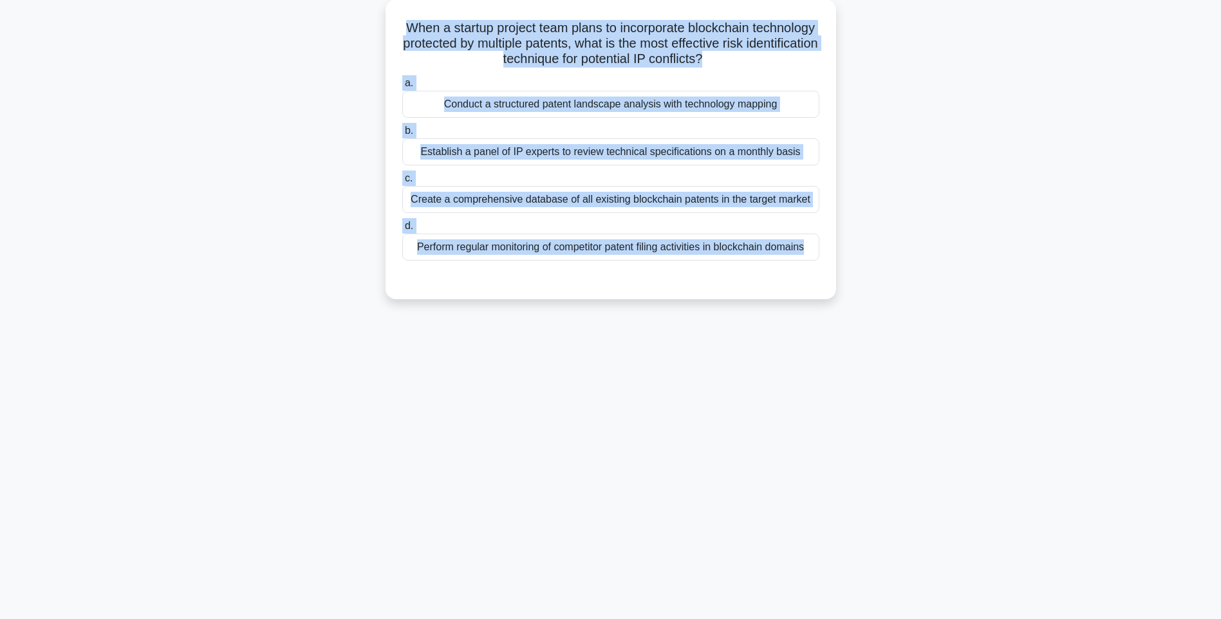
drag, startPoint x: 423, startPoint y: 17, endPoint x: 855, endPoint y: 294, distance: 513.3
click at [855, 294] on div "When a startup project team plans to incorporate blockchain technology protecte…" at bounding box center [611, 156] width 850 height 315
drag, startPoint x: 933, startPoint y: 310, endPoint x: 925, endPoint y: 307, distance: 7.8
click at [932, 310] on div "When a startup project team plans to incorporate blockchain technology protecte…" at bounding box center [611, 156] width 850 height 315
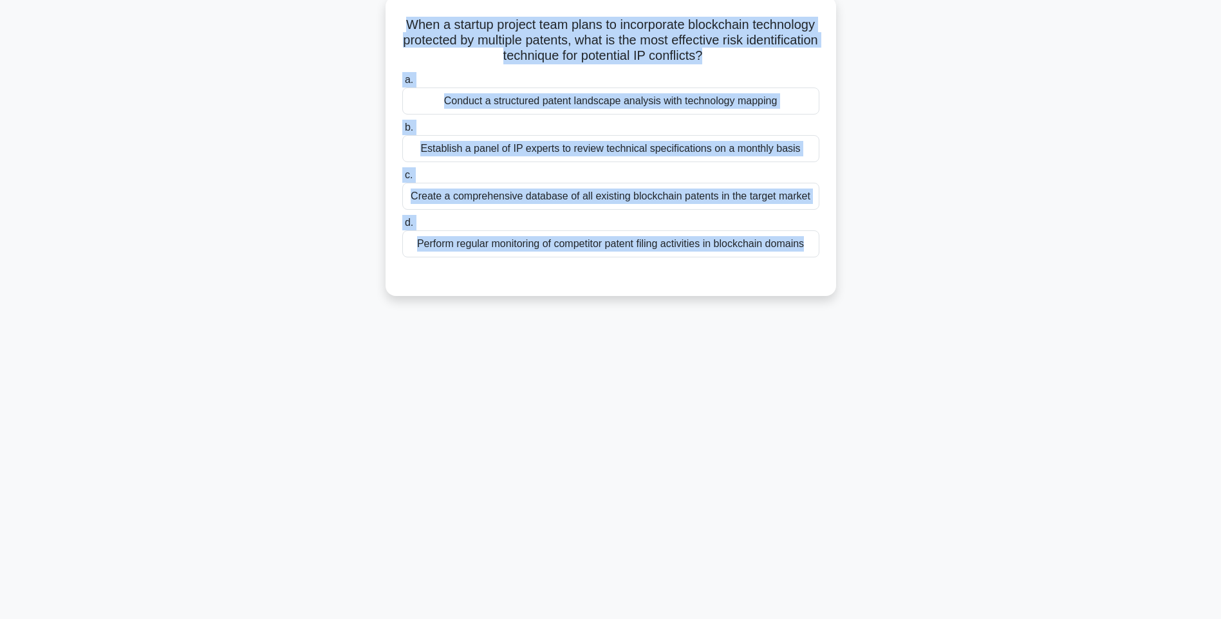
click at [703, 239] on div "Perform regular monitoring of competitor patent filing activities in blockchain…" at bounding box center [610, 243] width 417 height 27
click at [402, 227] on input "d. Perform regular monitoring of competitor patent filing activities in blockch…" at bounding box center [402, 223] width 0 height 8
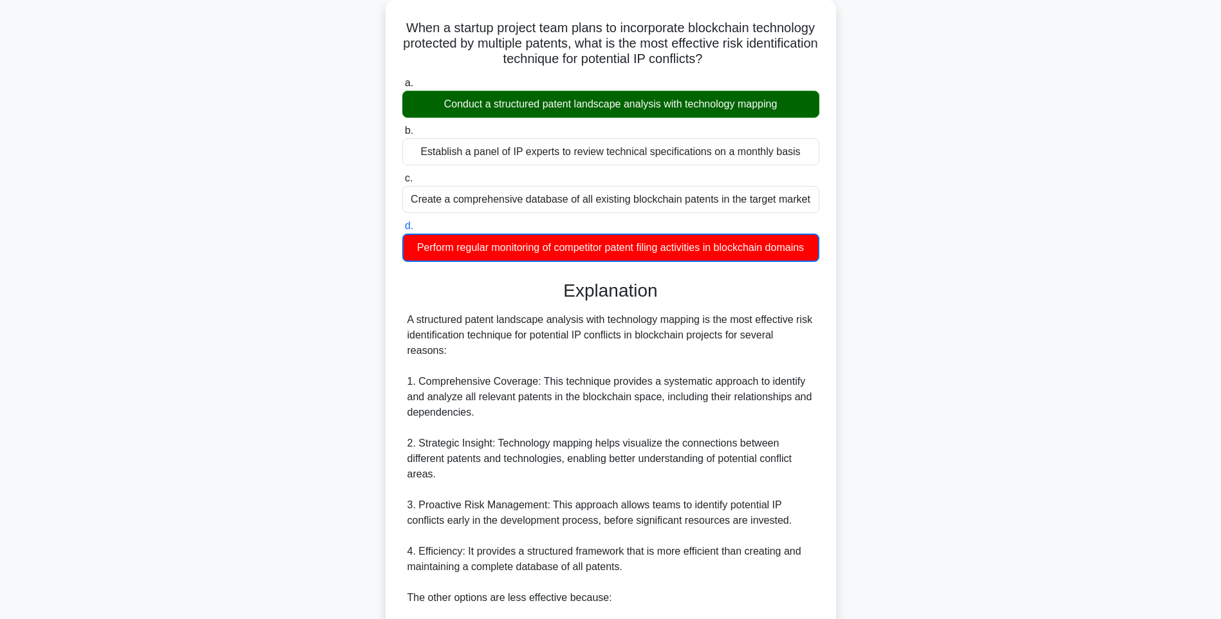
click at [965, 303] on div "When a startup project team plans to incorporate blockchain technology protecte…" at bounding box center [611, 425] width 850 height 853
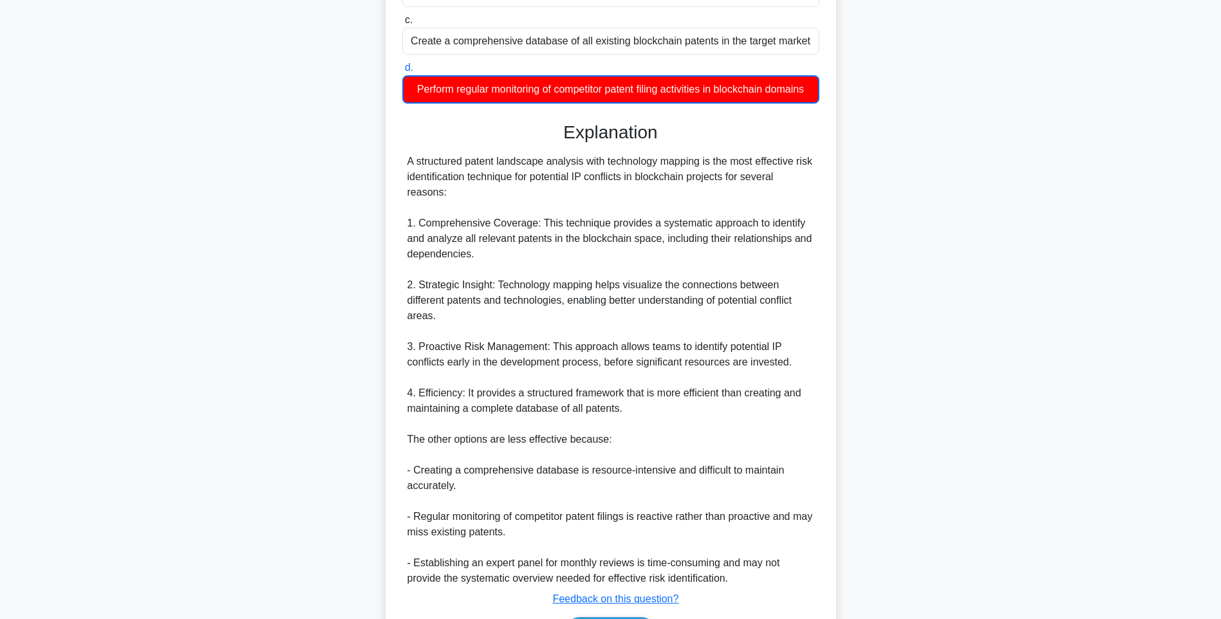
scroll to position [331, 0]
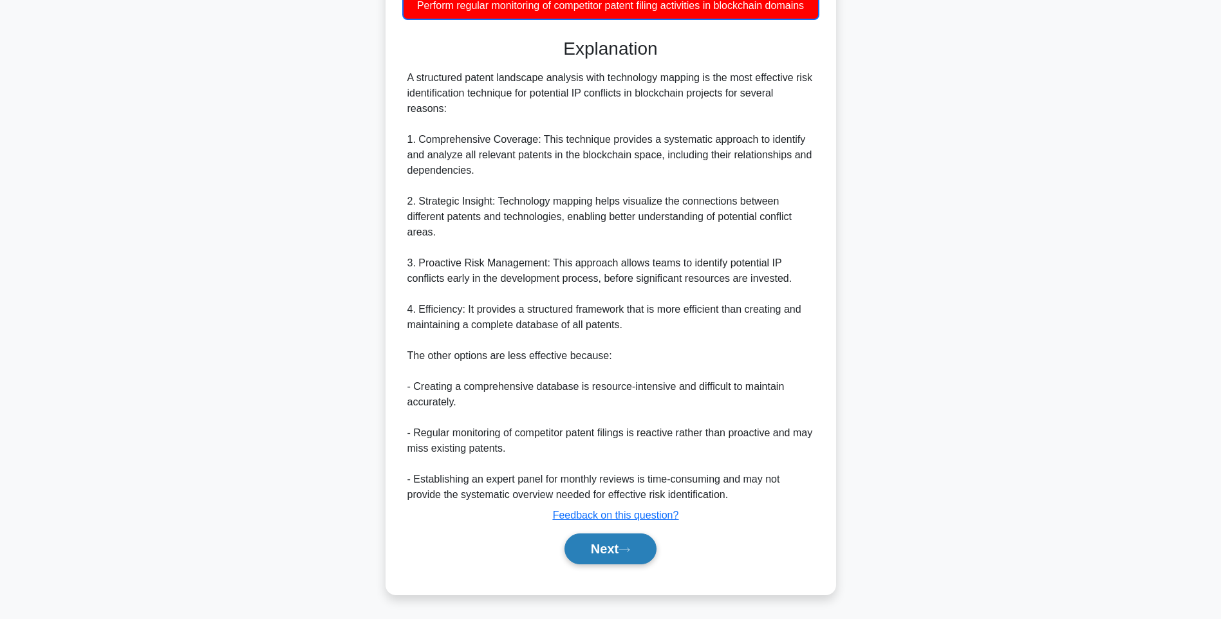
click at [638, 541] on button "Next" at bounding box center [610, 549] width 92 height 31
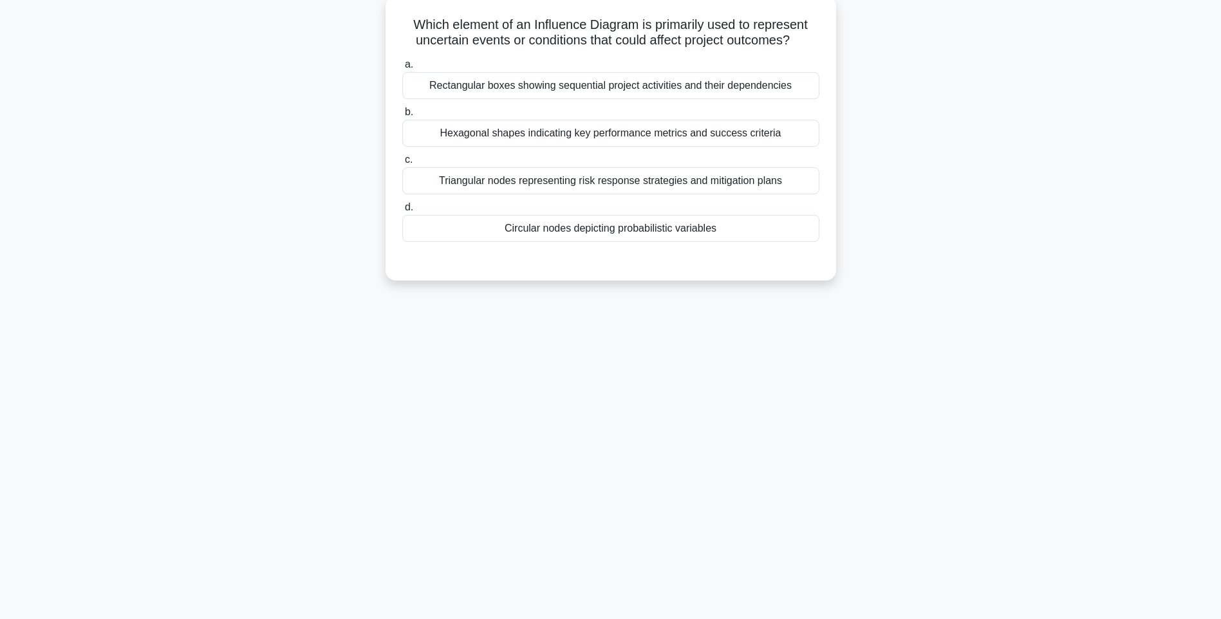
scroll to position [76, 0]
drag, startPoint x: 404, startPoint y: 18, endPoint x: 756, endPoint y: 244, distance: 418.3
click at [756, 244] on div "Which element of an Influence Diagram is primarily used to represent uncertain …" at bounding box center [611, 138] width 440 height 274
drag, startPoint x: 945, startPoint y: 316, endPoint x: 801, endPoint y: 252, distance: 157.0
click at [945, 316] on div "140:48 Stop PMI-RMP Advanced 45/115 Which element of an Influence Diagram is pr…" at bounding box center [611, 292] width 850 height 644
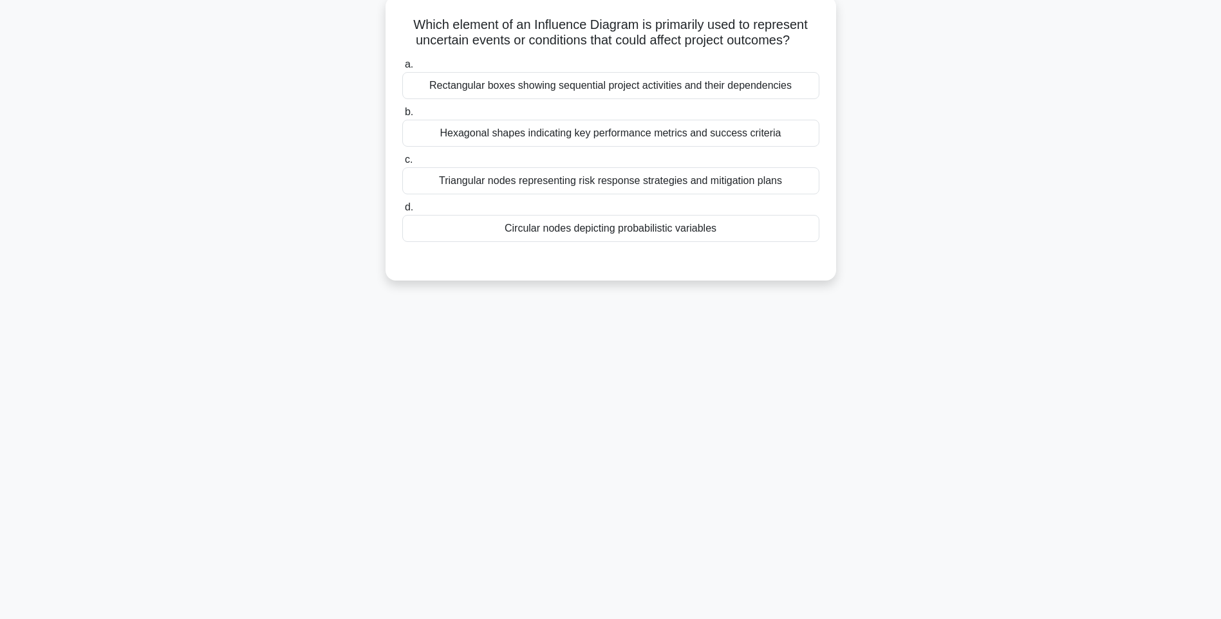
click at [702, 235] on div "Circular nodes depicting probabilistic variables" at bounding box center [610, 228] width 417 height 27
click at [402, 212] on input "d. Circular nodes depicting probabilistic variables" at bounding box center [402, 207] width 0 height 8
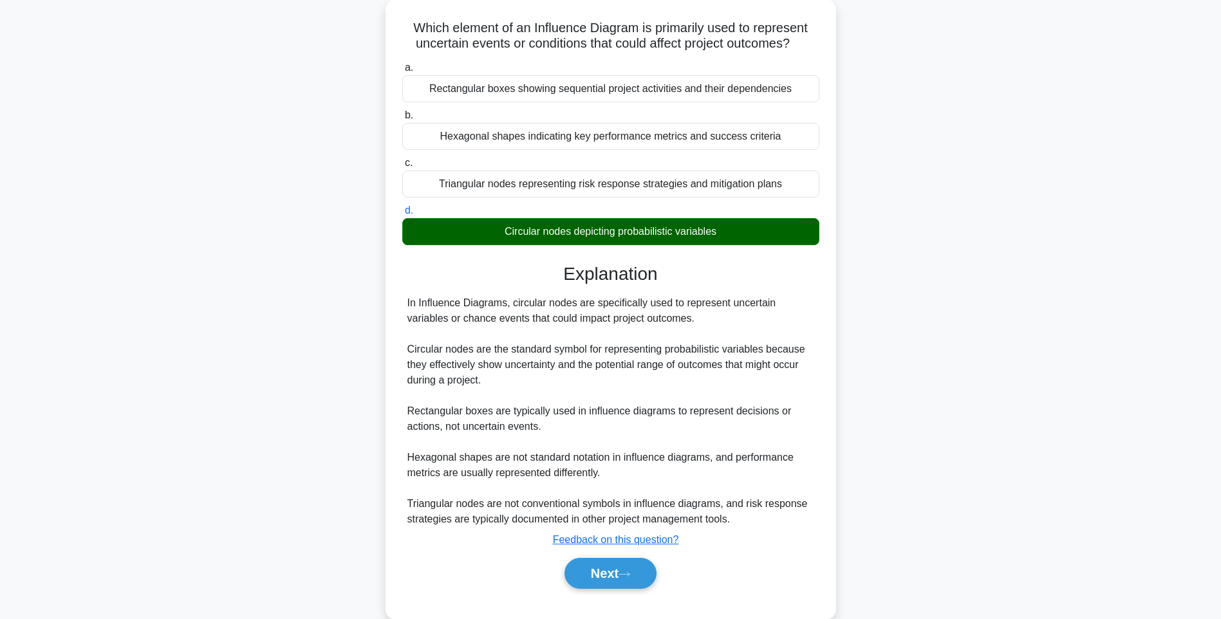
click at [928, 290] on div "Which element of an Influence Diagram is primarily used to represent uncertain …" at bounding box center [611, 316] width 850 height 635
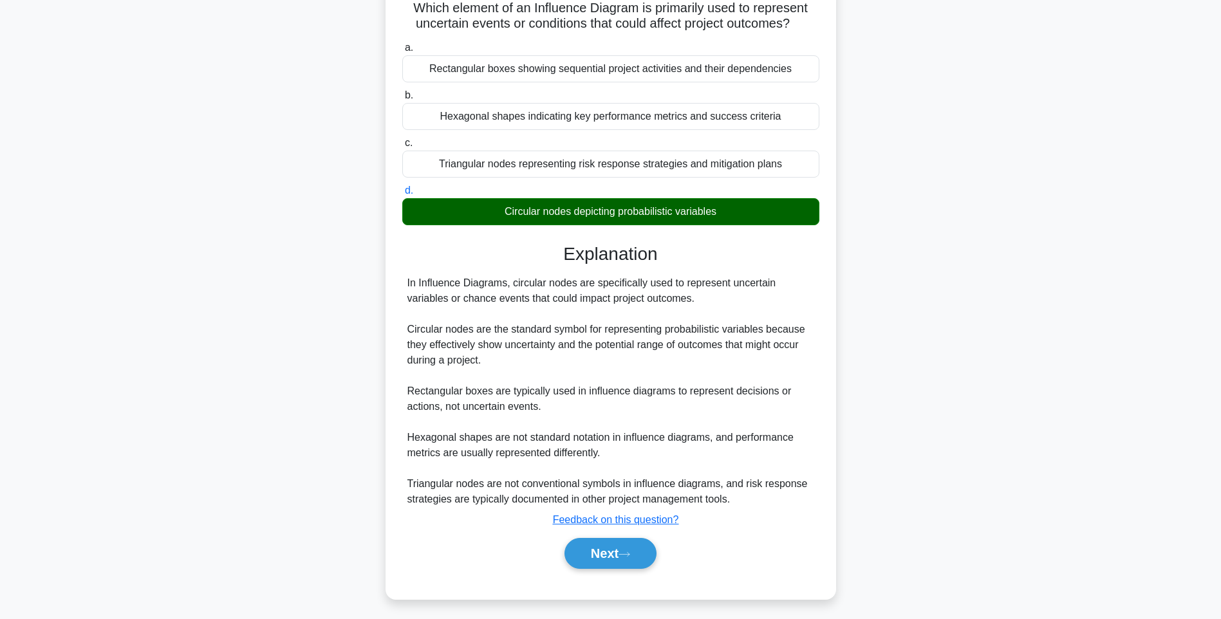
scroll to position [98, 0]
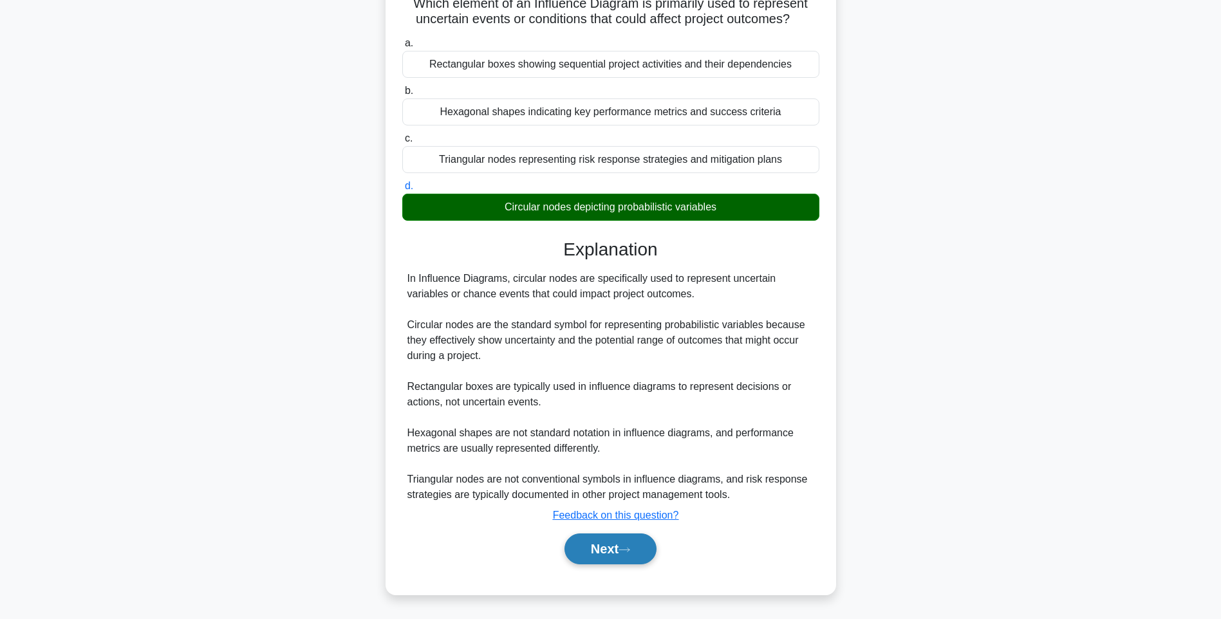
click at [615, 546] on button "Next" at bounding box center [610, 549] width 92 height 31
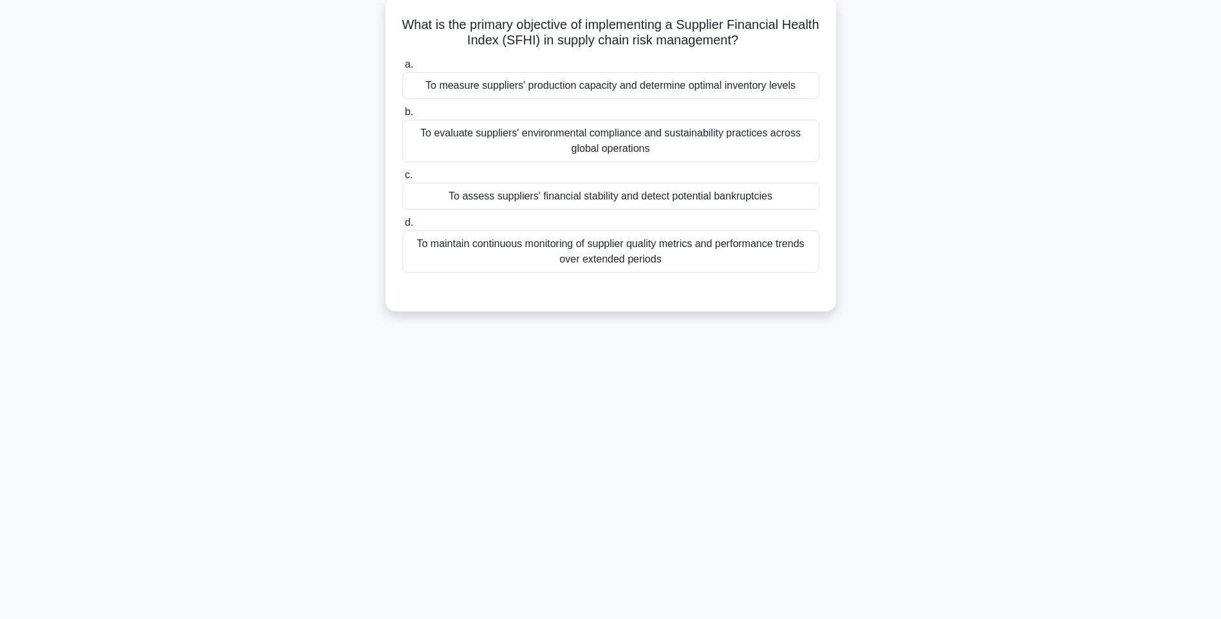
drag, startPoint x: 409, startPoint y: 20, endPoint x: 787, endPoint y: 274, distance: 455.9
click at [787, 274] on div "What is the primary objective of implementing a Supplier Financial Health Index…" at bounding box center [611, 153] width 440 height 305
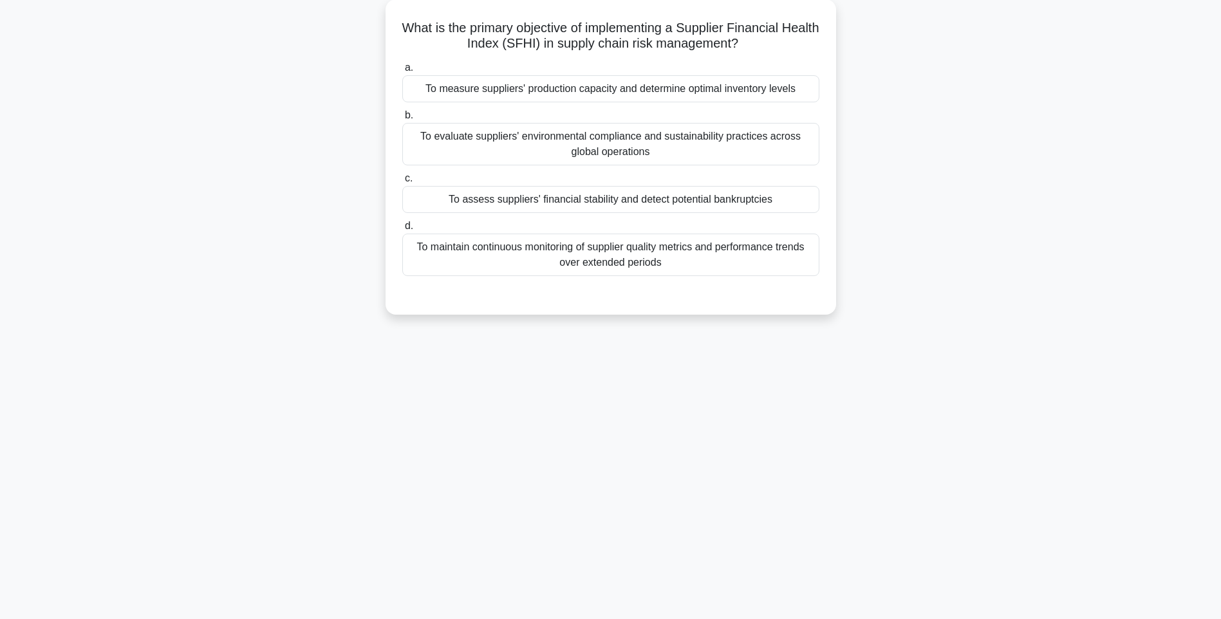
click at [998, 307] on div "What is the primary objective of implementing a Supplier Financial Health Index…" at bounding box center [611, 164] width 850 height 331
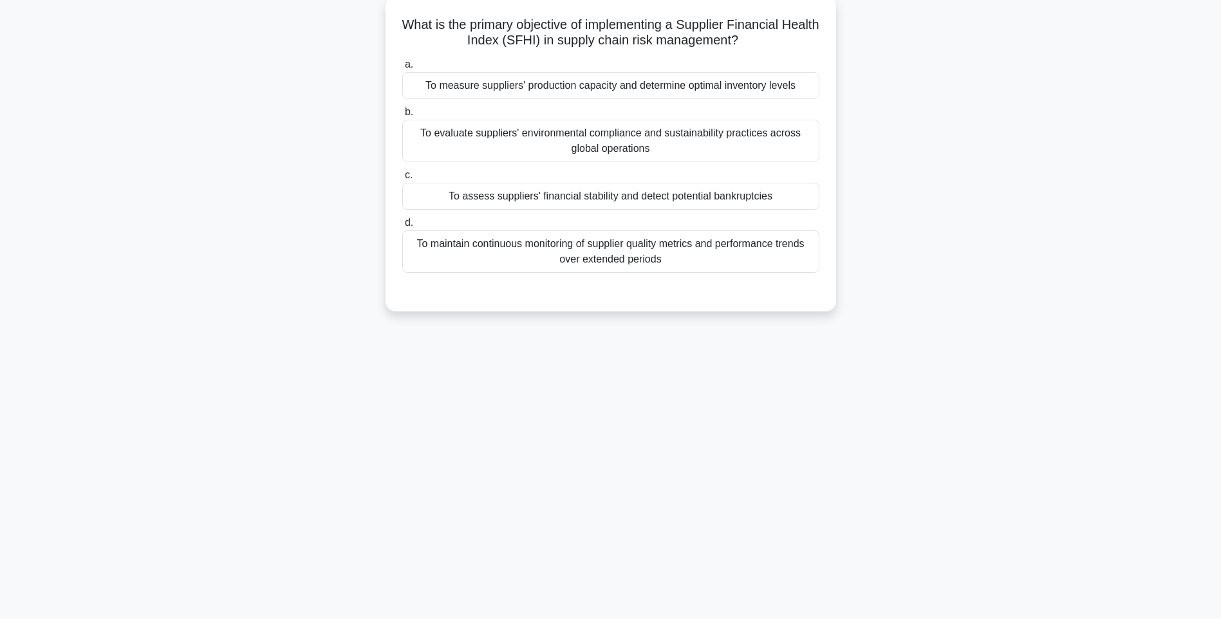
click at [691, 265] on div "To maintain continuous monitoring of supplier quality metrics and performance t…" at bounding box center [610, 251] width 417 height 42
click at [402, 227] on input "d. To maintain continuous monitoring of supplier quality metrics and performanc…" at bounding box center [402, 223] width 0 height 8
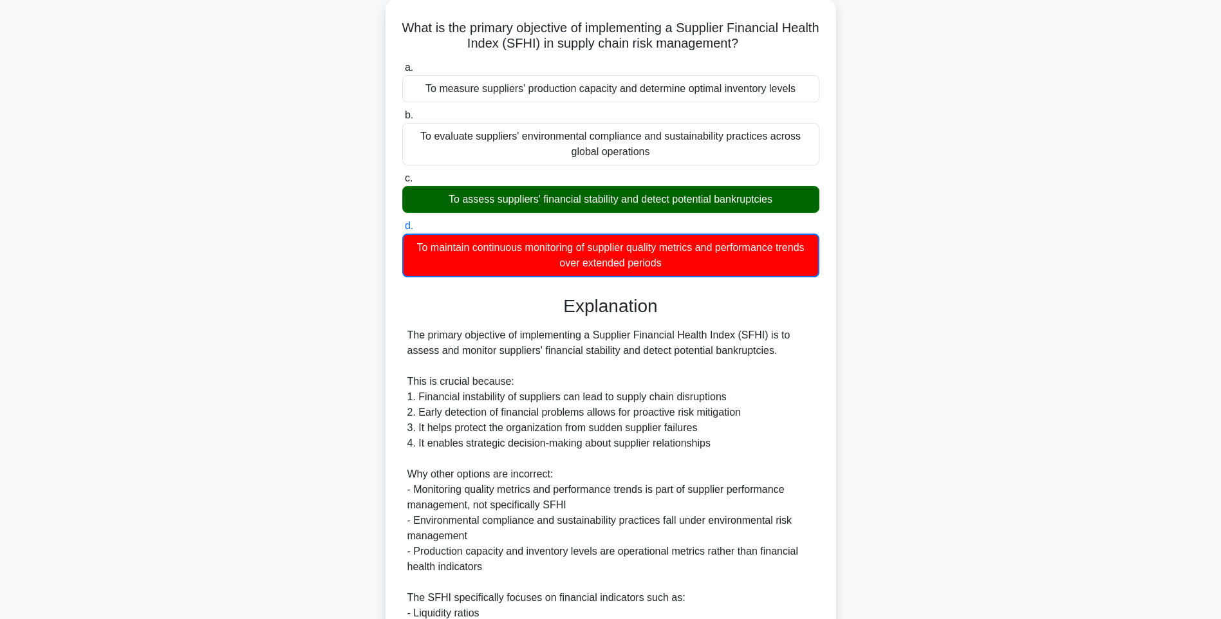
click at [938, 320] on div "What is the primary objective of implementing a Supplier Financial Health Index…" at bounding box center [611, 417] width 850 height 837
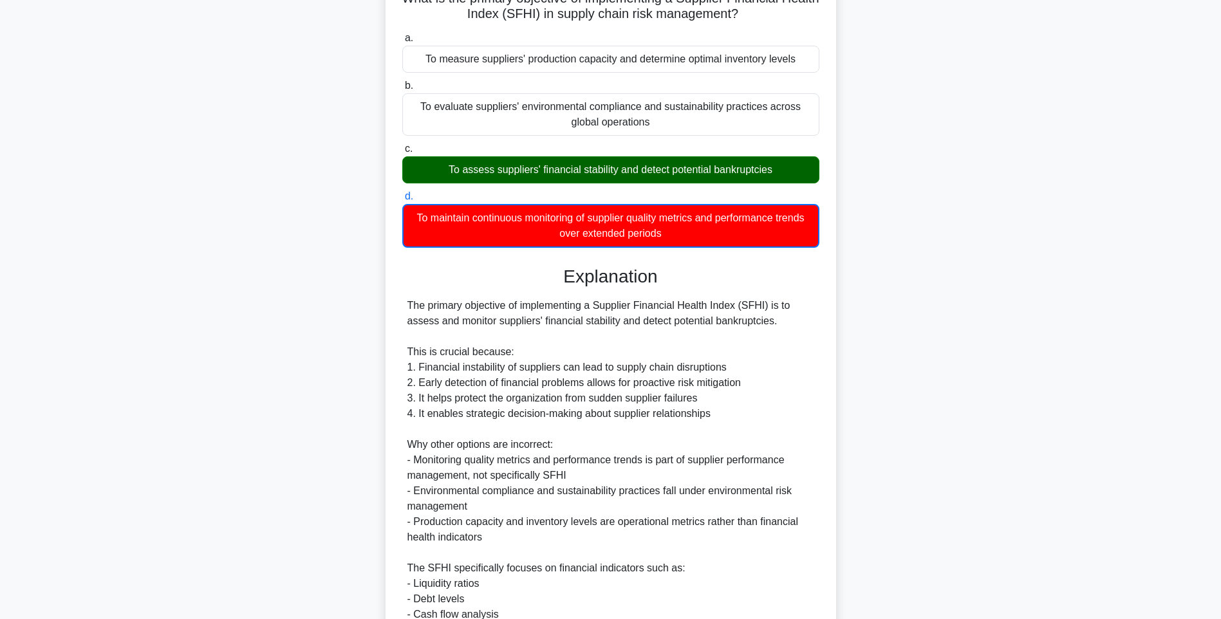
scroll to position [300, 0]
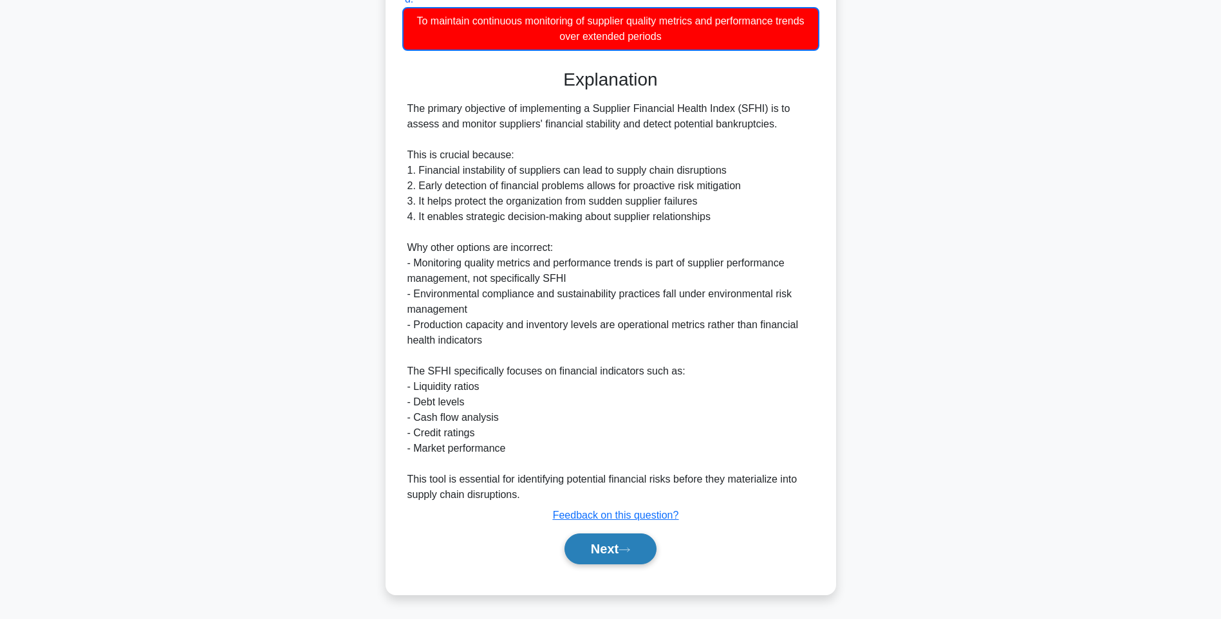
click at [584, 545] on button "Next" at bounding box center [610, 549] width 92 height 31
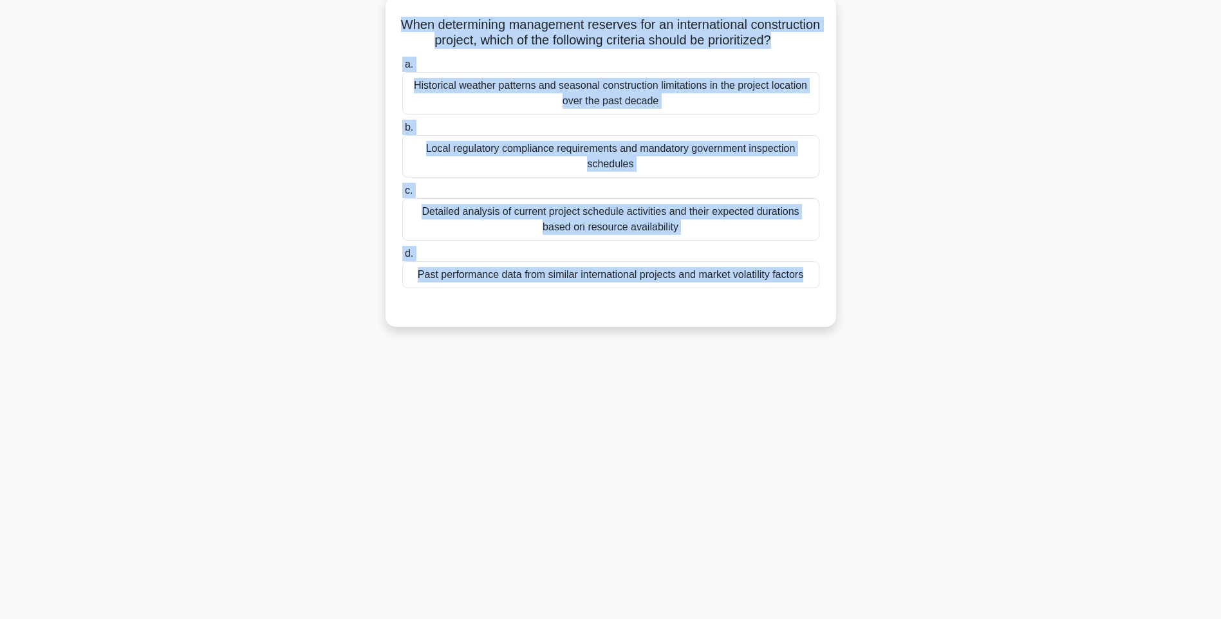
drag, startPoint x: 426, startPoint y: 22, endPoint x: 830, endPoint y: 310, distance: 496.5
click at [830, 310] on div "When determining management reserves for an international construction project,…" at bounding box center [611, 161] width 440 height 321
click at [702, 288] on div "Past performance data from similar international projects and market volatility…" at bounding box center [610, 274] width 417 height 27
click at [402, 258] on input "d. Past performance data from similar international projects and market volatil…" at bounding box center [402, 254] width 0 height 8
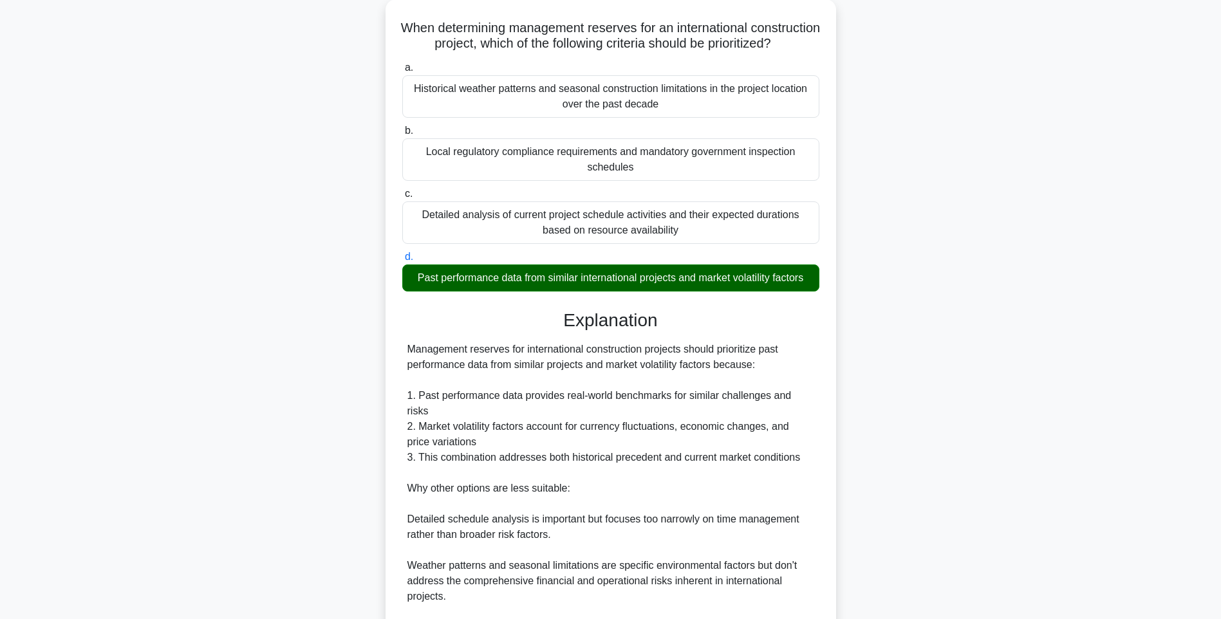
click at [1004, 328] on div "When determining management reserves for an international construction project,…" at bounding box center [611, 378] width 850 height 759
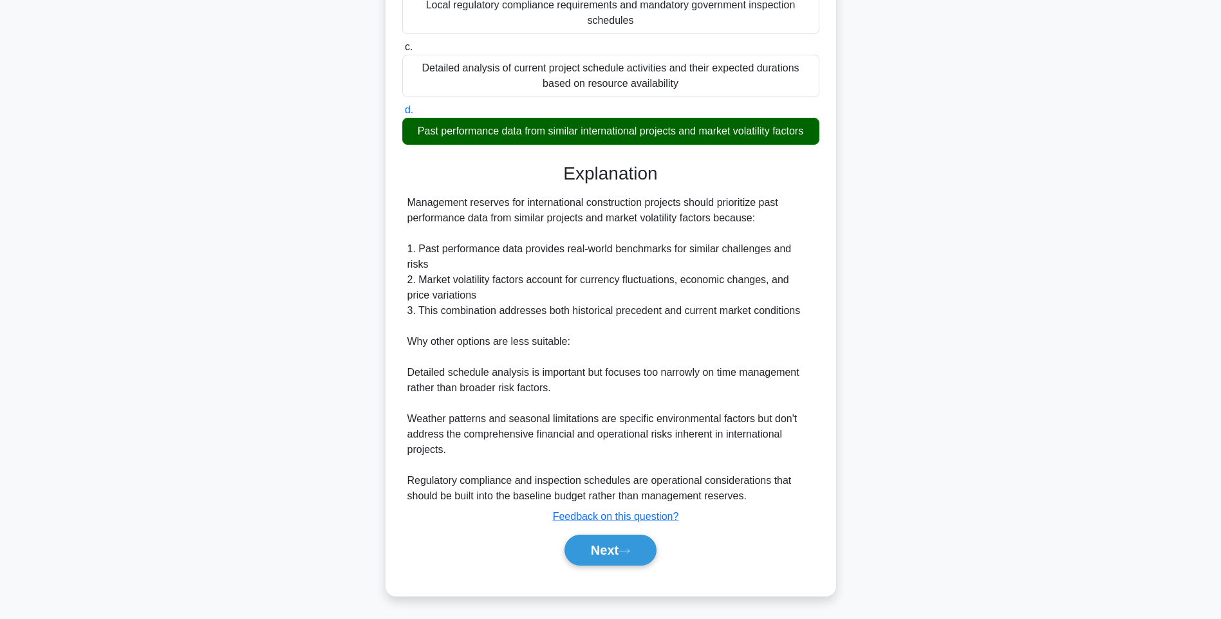
scroll to position [221, 0]
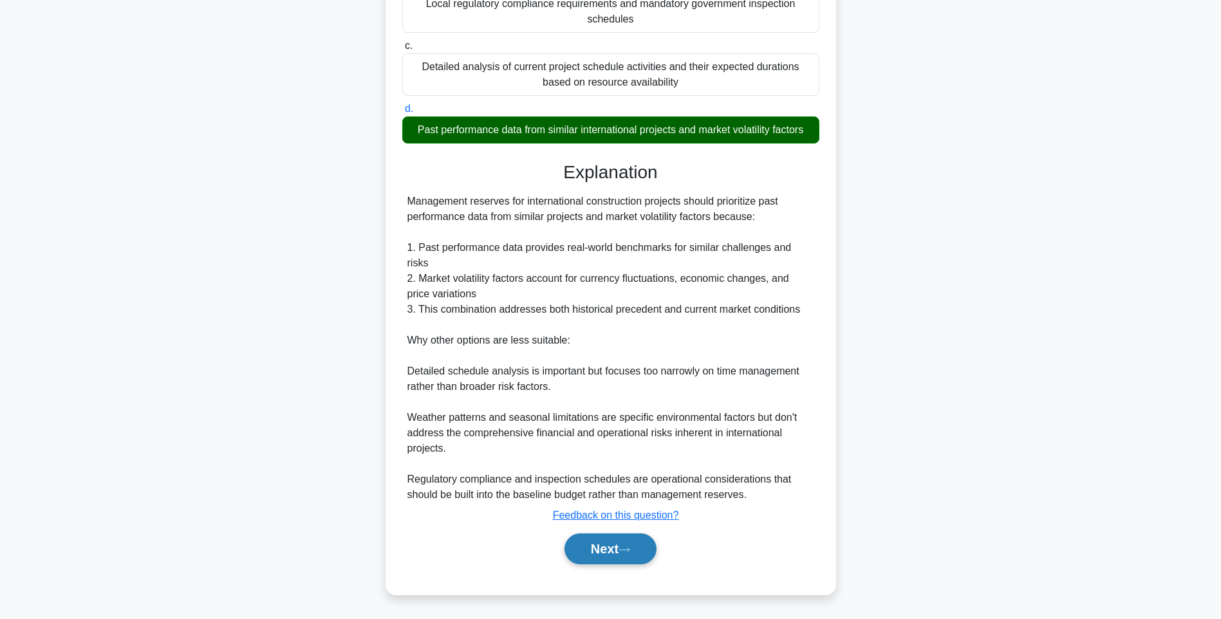
click at [647, 545] on button "Next" at bounding box center [610, 549] width 92 height 31
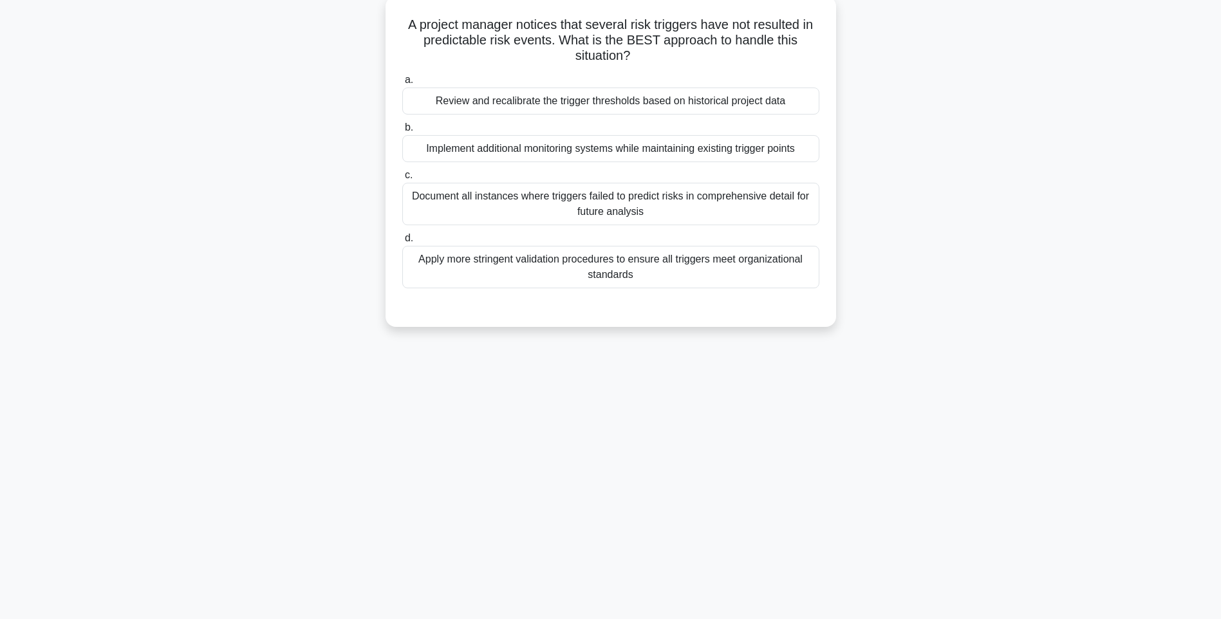
drag, startPoint x: 403, startPoint y: 25, endPoint x: 794, endPoint y: 289, distance: 471.4
click at [794, 289] on div "A project manager notices that several risk triggers have not resulted in predi…" at bounding box center [611, 161] width 440 height 321
drag, startPoint x: 987, startPoint y: 348, endPoint x: 833, endPoint y: 298, distance: 162.2
click at [987, 348] on div "140:22 Stop PMI-RMP Advanced 48/115 A project manager notices that several risk…" at bounding box center [611, 292] width 850 height 644
click at [722, 269] on div "Apply more stringent validation procedures to ensure all triggers meet organiza…" at bounding box center [610, 267] width 417 height 42
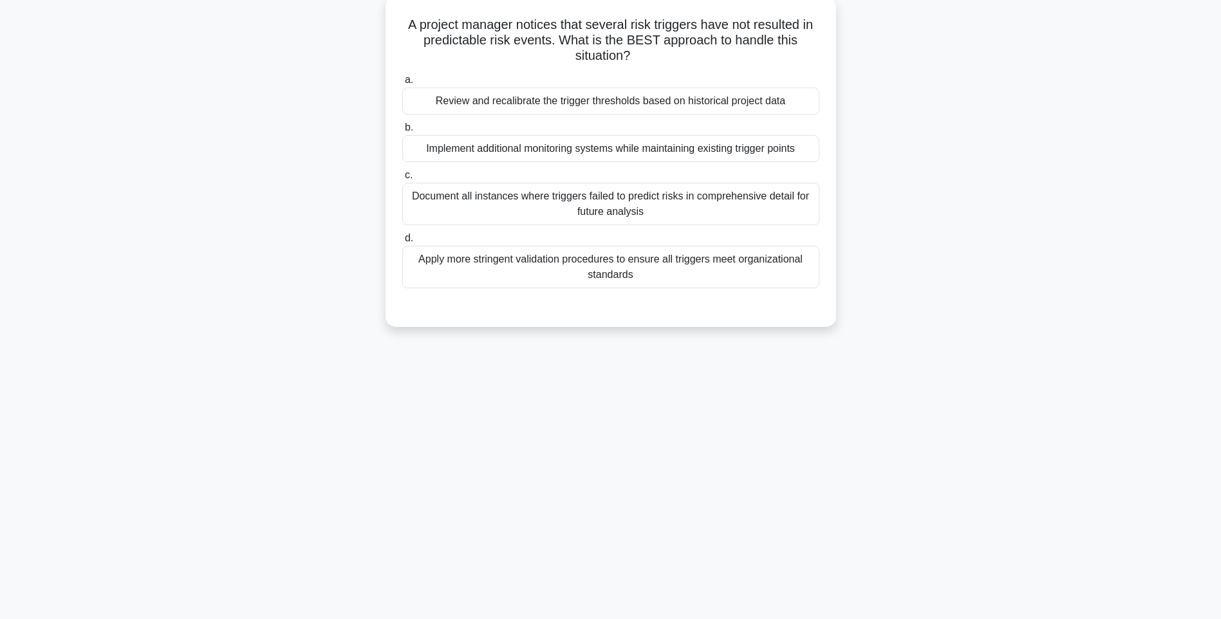
click at [402, 243] on input "d. Apply more stringent validation procedures to ensure all triggers meet organ…" at bounding box center [402, 238] width 0 height 8
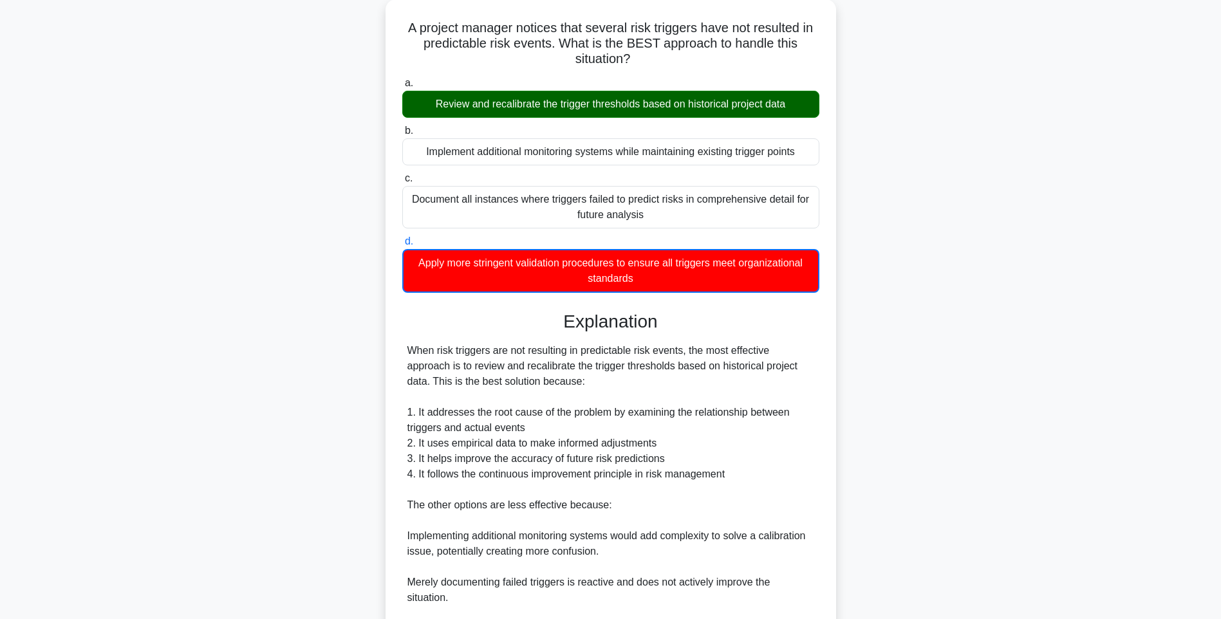
click at [964, 393] on div "A project manager notices that several risk triggers have not resulted in predi…" at bounding box center [611, 387] width 850 height 776
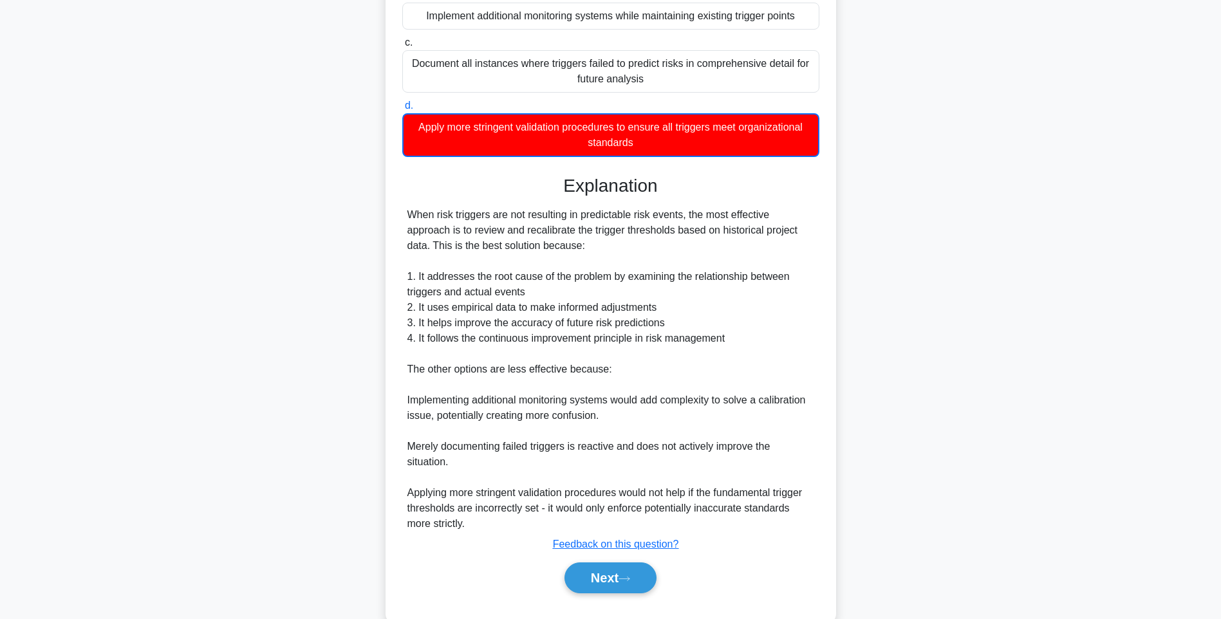
scroll to position [238, 0]
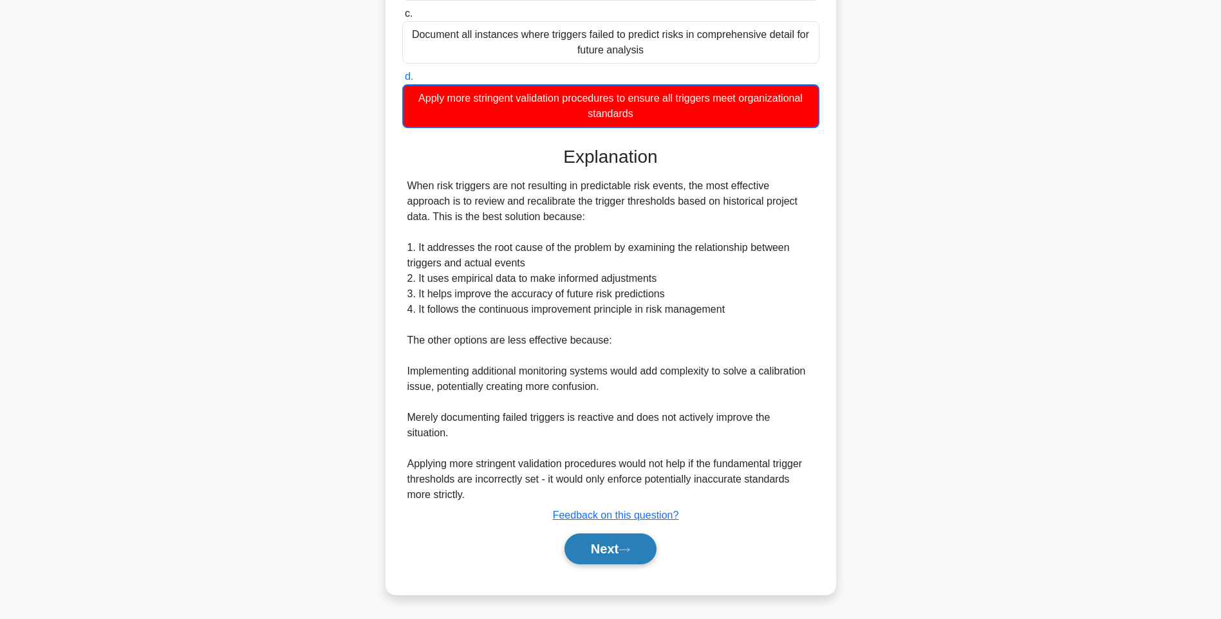
click at [593, 540] on button "Next" at bounding box center [610, 549] width 92 height 31
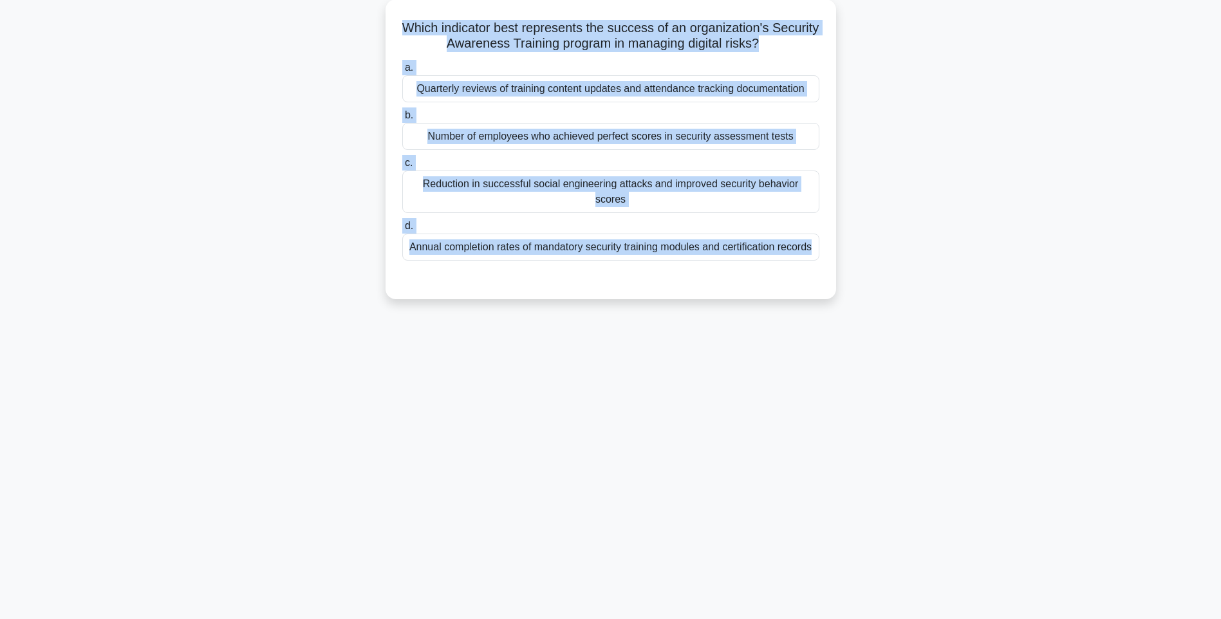
drag, startPoint x: 416, startPoint y: 18, endPoint x: 874, endPoint y: 273, distance: 523.8
click at [874, 273] on div "Which indicator best represents the success of an organization's Security Aware…" at bounding box center [611, 156] width 850 height 315
drag, startPoint x: 823, startPoint y: 364, endPoint x: 695, endPoint y: 288, distance: 148.9
click at [823, 364] on div "140:12 Stop PMI-RMP Advanced 49/115 Which indicator best represents the success…" at bounding box center [611, 292] width 850 height 644
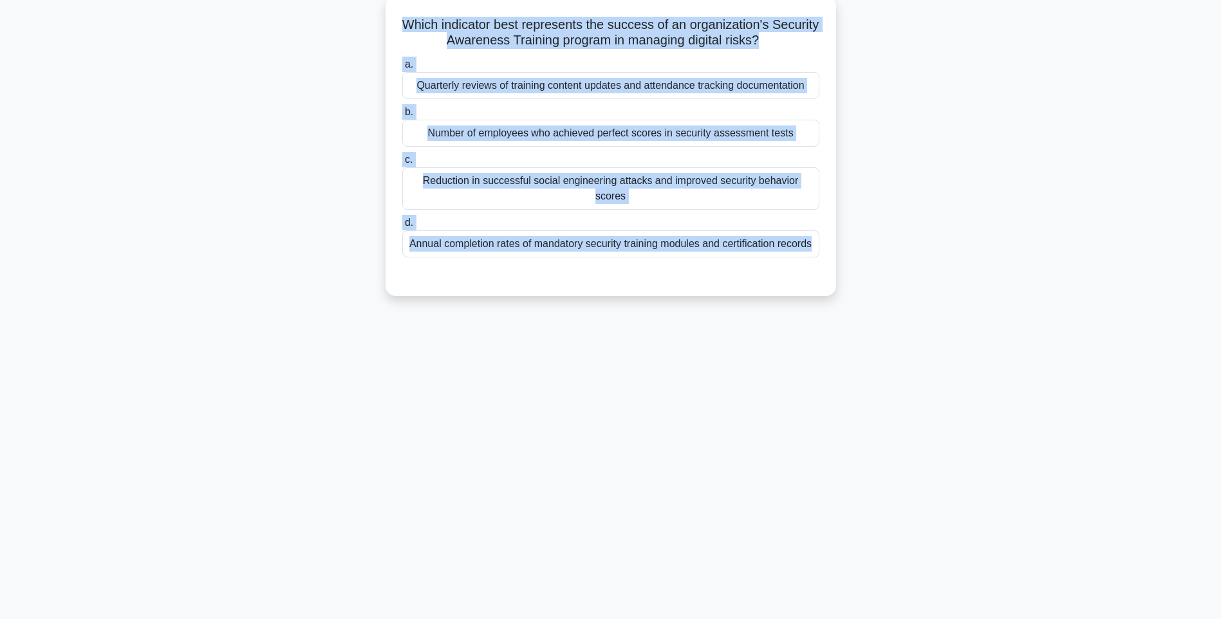
click at [691, 232] on div "Annual completion rates of mandatory security training modules and certificatio…" at bounding box center [610, 243] width 417 height 27
click at [402, 227] on input "d. Annual completion rates of mandatory security training modules and certifica…" at bounding box center [402, 223] width 0 height 8
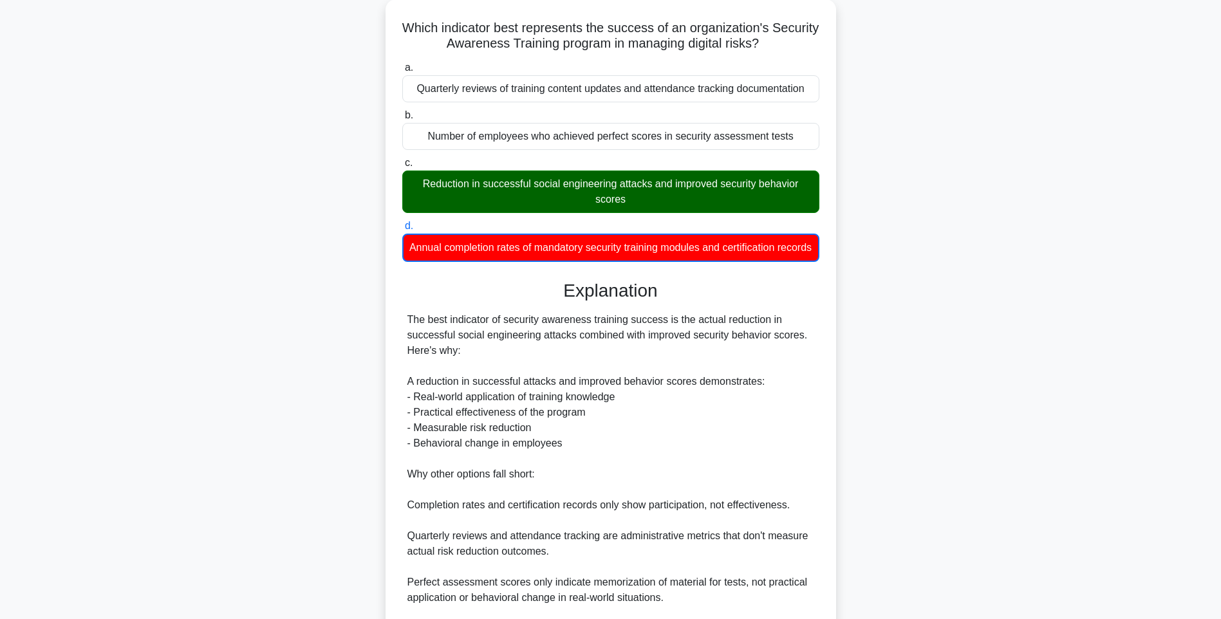
click at [946, 348] on div "Which indicator best represents the success of an organization's Security Aware…" at bounding box center [611, 379] width 850 height 760
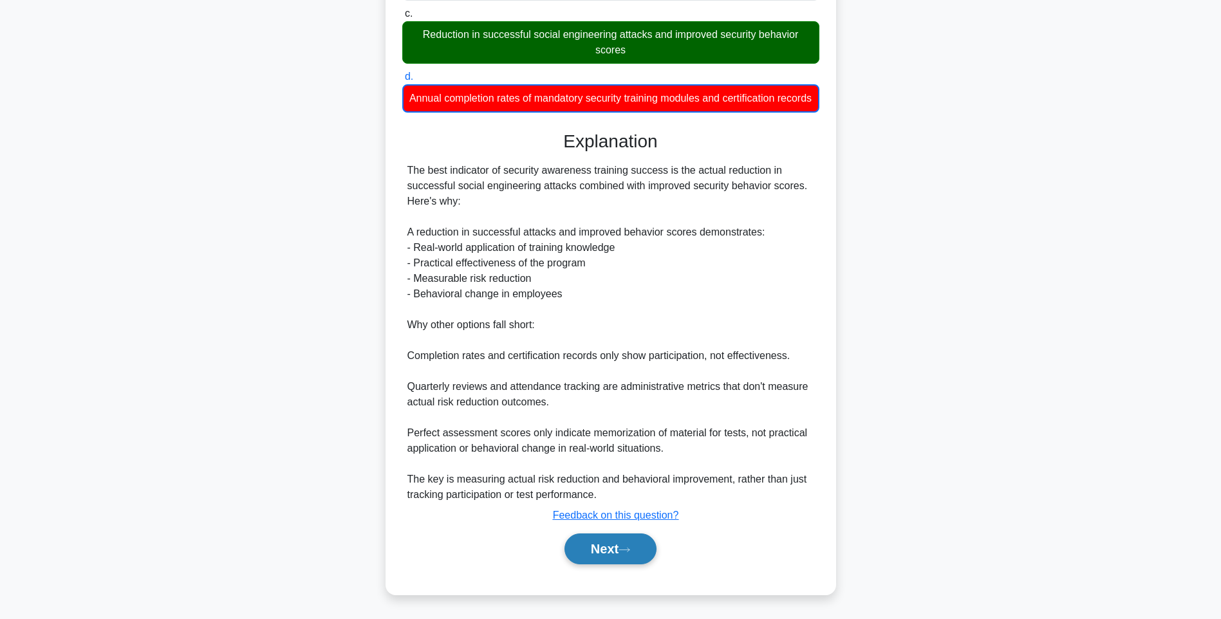
click at [604, 543] on button "Next" at bounding box center [610, 549] width 92 height 31
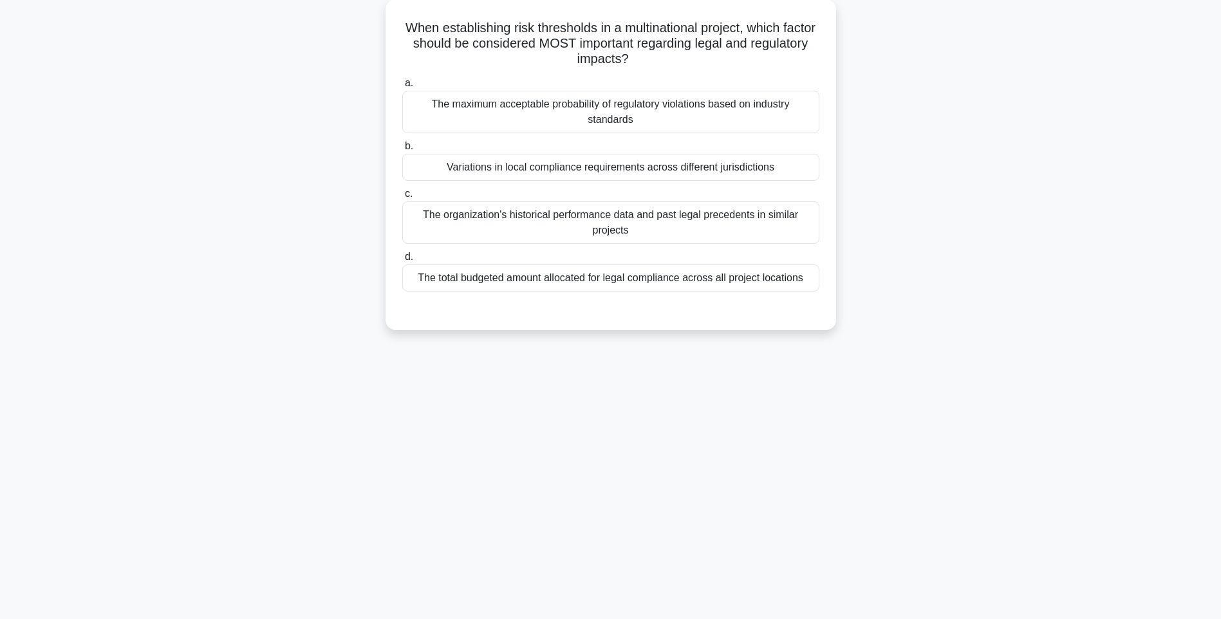
scroll to position [76, 0]
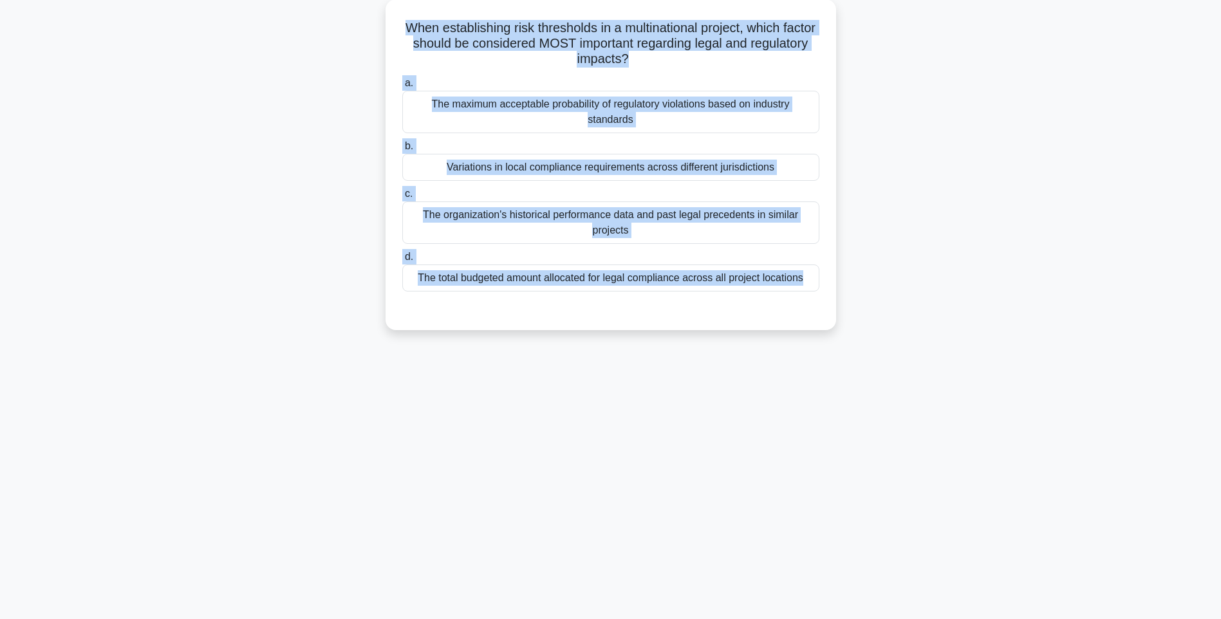
drag, startPoint x: 415, startPoint y: 26, endPoint x: 873, endPoint y: 322, distance: 545.9
click at [873, 322] on div "When establishing risk thresholds in a multinational project, which factor shou…" at bounding box center [611, 172] width 850 height 346
drag, startPoint x: 875, startPoint y: 302, endPoint x: 862, endPoint y: 295, distance: 13.8
click at [875, 302] on div "When establishing risk thresholds in a multinational project, which factor shou…" at bounding box center [611, 172] width 850 height 346
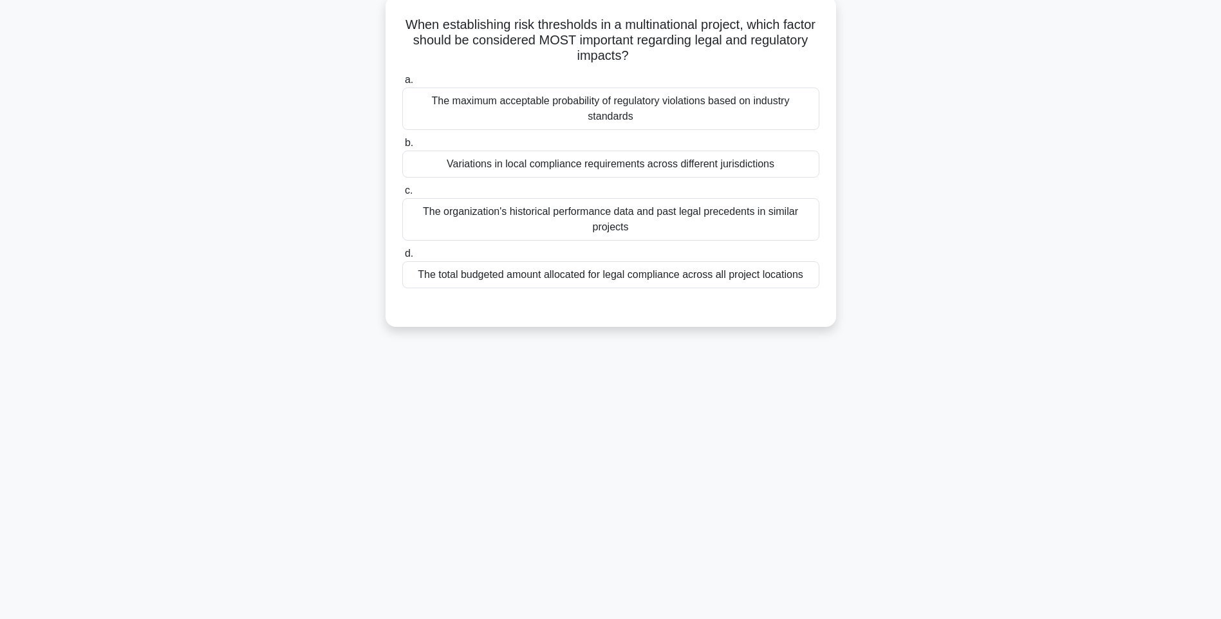
click at [683, 257] on label "d. The total budgeted amount allocated for legal compliance across all project …" at bounding box center [610, 267] width 417 height 42
click at [402, 257] on input "d. The total budgeted amount allocated for legal compliance across all project …" at bounding box center [402, 254] width 0 height 8
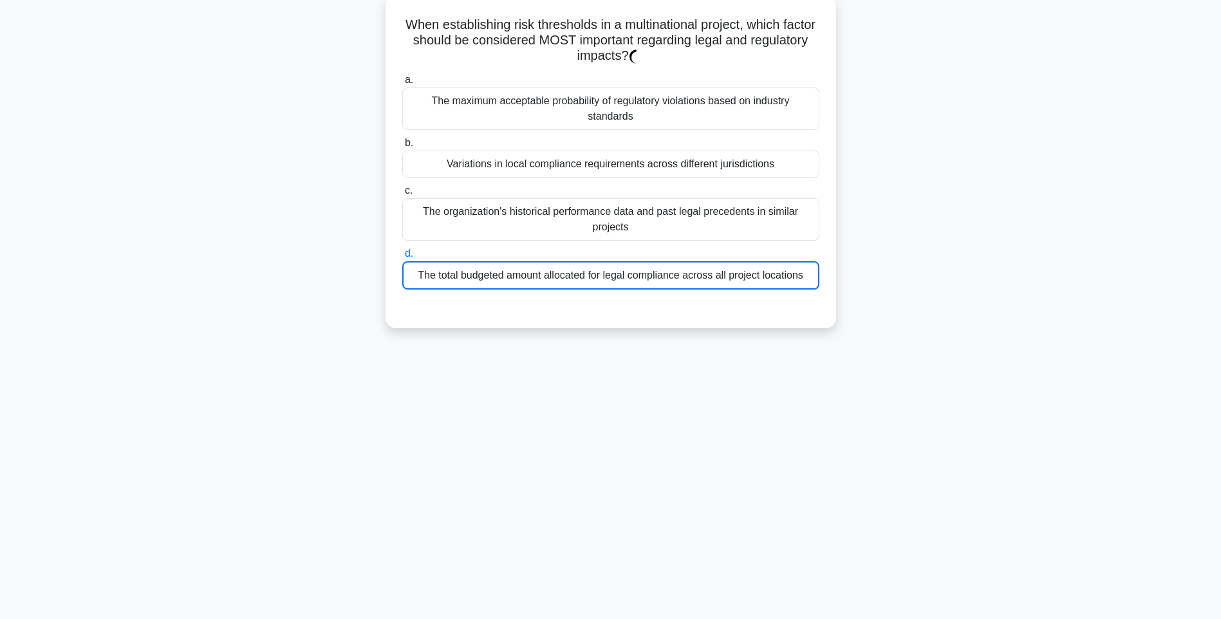
click at [680, 269] on div "The total budgeted amount allocated for legal compliance across all project loc…" at bounding box center [610, 275] width 417 height 28
click at [402, 258] on input "d. The total budgeted amount allocated for legal compliance across all project …" at bounding box center [402, 254] width 0 height 8
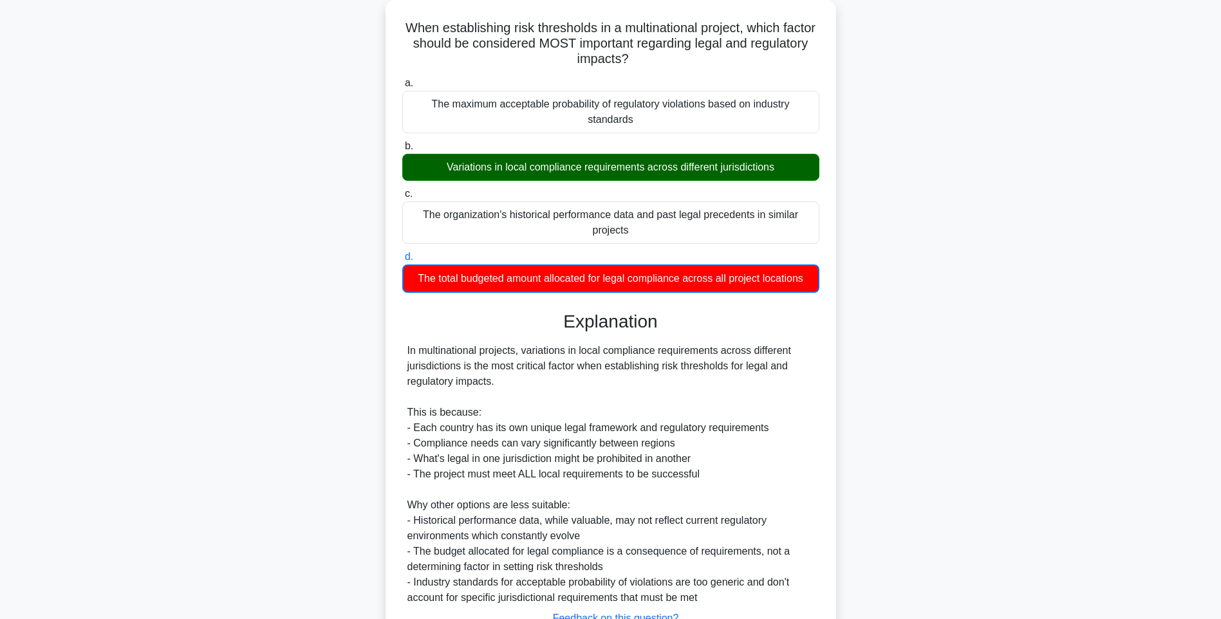
click at [1024, 328] on div "When establishing risk thresholds in a multinational project, which factor shou…" at bounding box center [611, 356] width 850 height 714
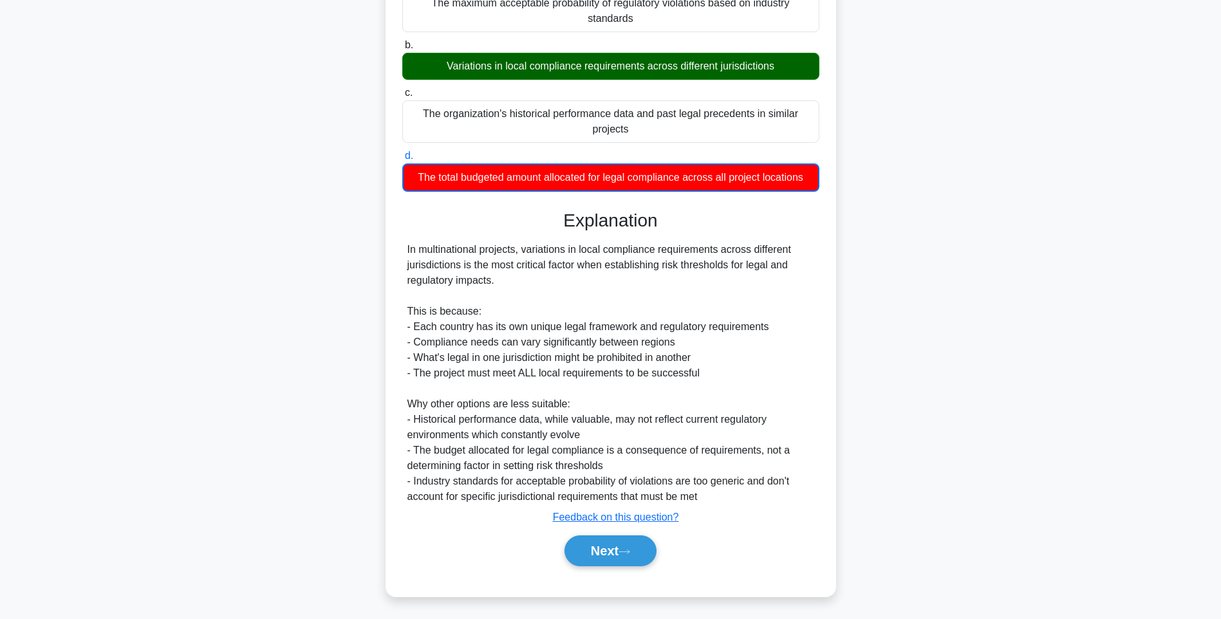
scroll to position [176, 0]
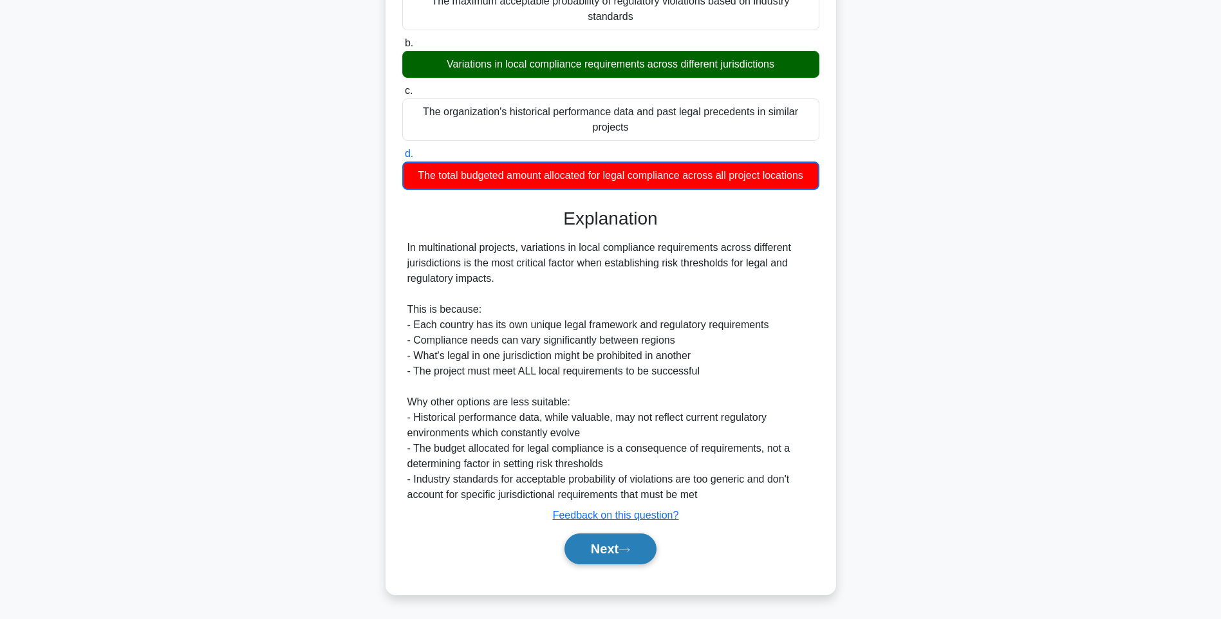
click at [590, 541] on button "Next" at bounding box center [610, 549] width 92 height 31
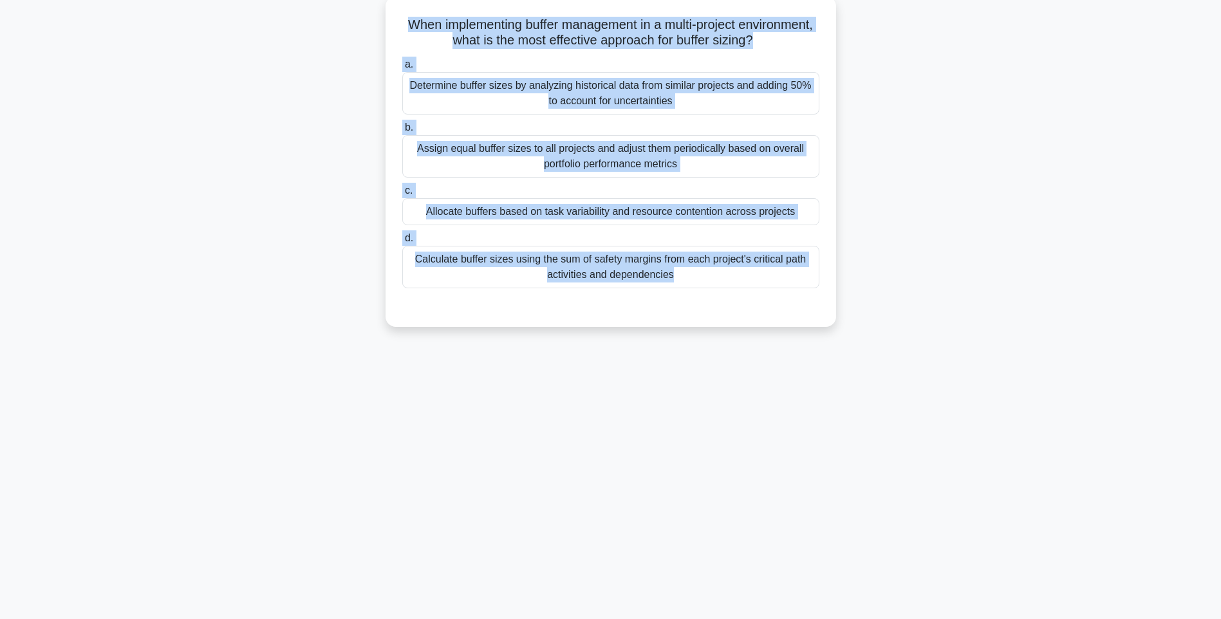
drag, startPoint x: 407, startPoint y: 16, endPoint x: 834, endPoint y: 303, distance: 514.3
click at [834, 303] on div "When implementing buffer management in a multi-project environment, what is the…" at bounding box center [611, 161] width 451 height 331
drag, startPoint x: 902, startPoint y: 335, endPoint x: 806, endPoint y: 312, distance: 97.9
click at [902, 335] on div "When implementing buffer management in a multi-project environment, what is the…" at bounding box center [611, 172] width 850 height 346
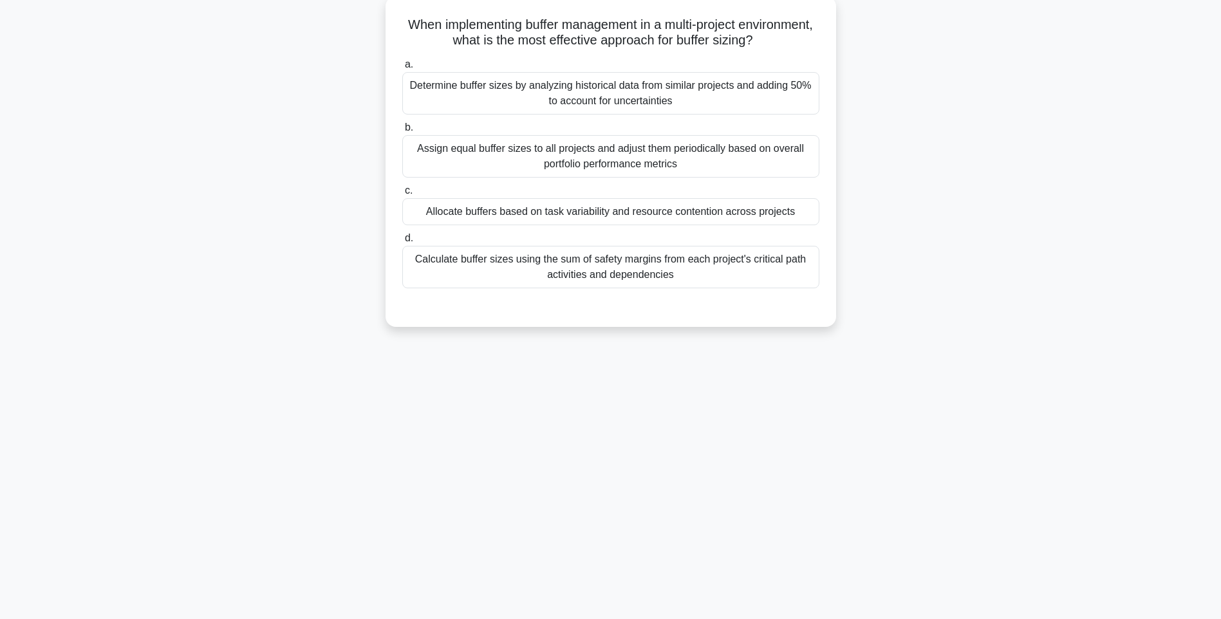
click at [694, 277] on div "Calculate buffer sizes using the sum of safety margins from each project's crit…" at bounding box center [610, 267] width 417 height 42
click at [402, 243] on input "d. Calculate buffer sizes using the sum of safety margins from each project's c…" at bounding box center [402, 238] width 0 height 8
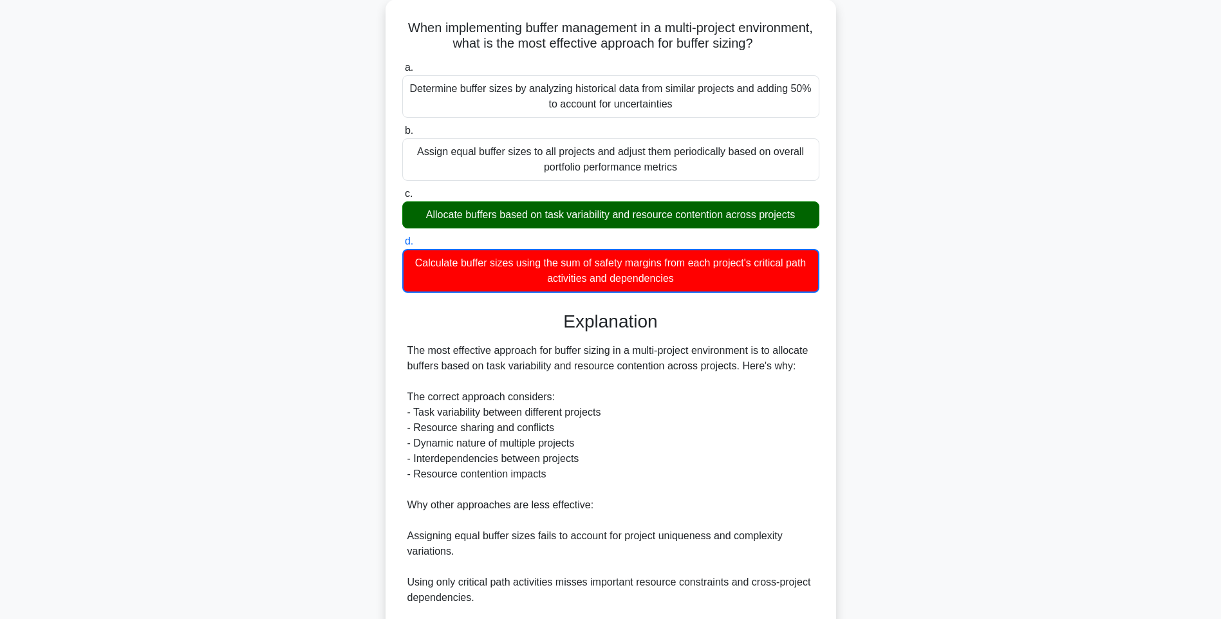
click at [1079, 316] on main "139:49 Stop PMI-RMP Advanced 51/115 When implementing buffer management in a mu…" at bounding box center [610, 426] width 1221 height 923
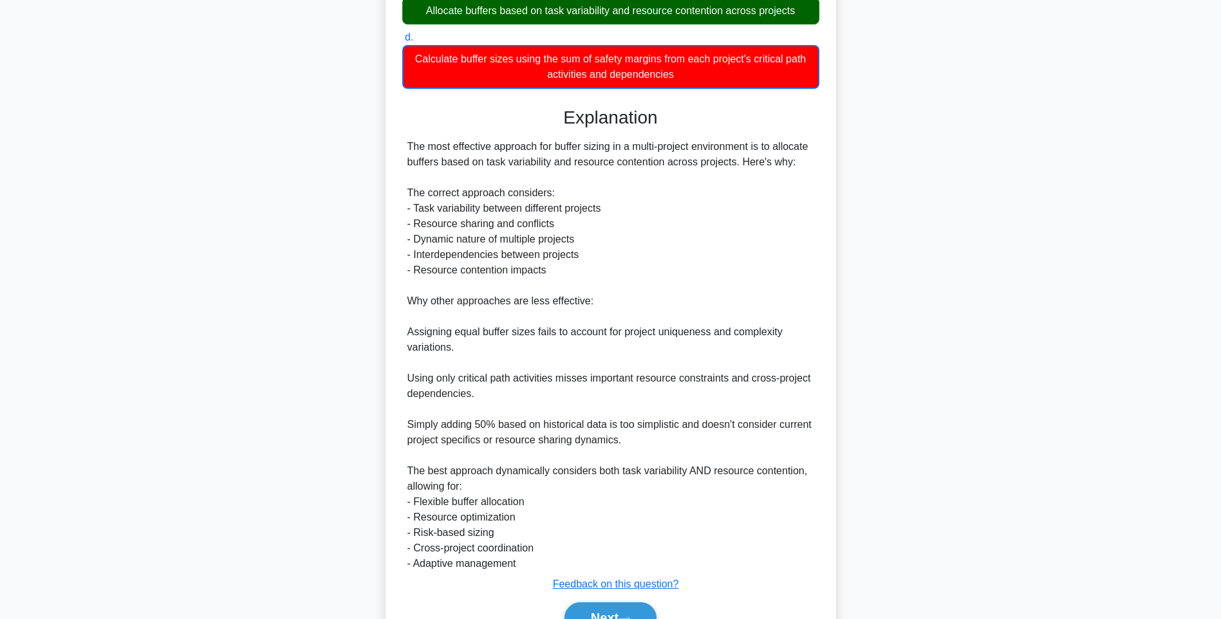
scroll to position [346, 0]
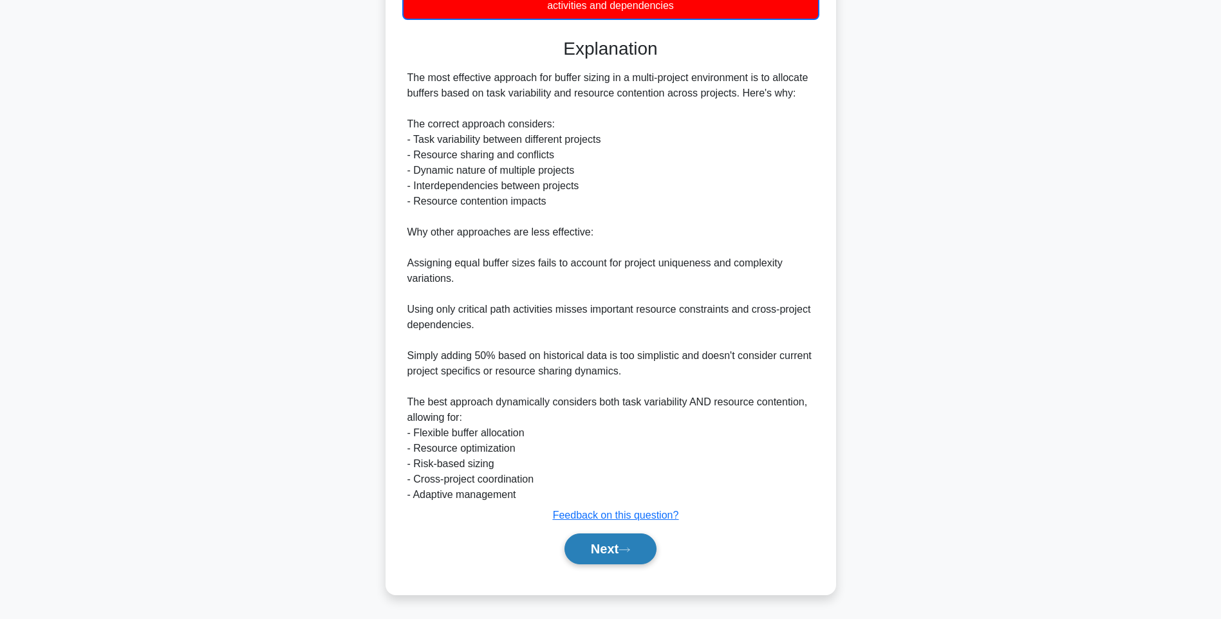
click at [603, 550] on button "Next" at bounding box center [610, 549] width 92 height 31
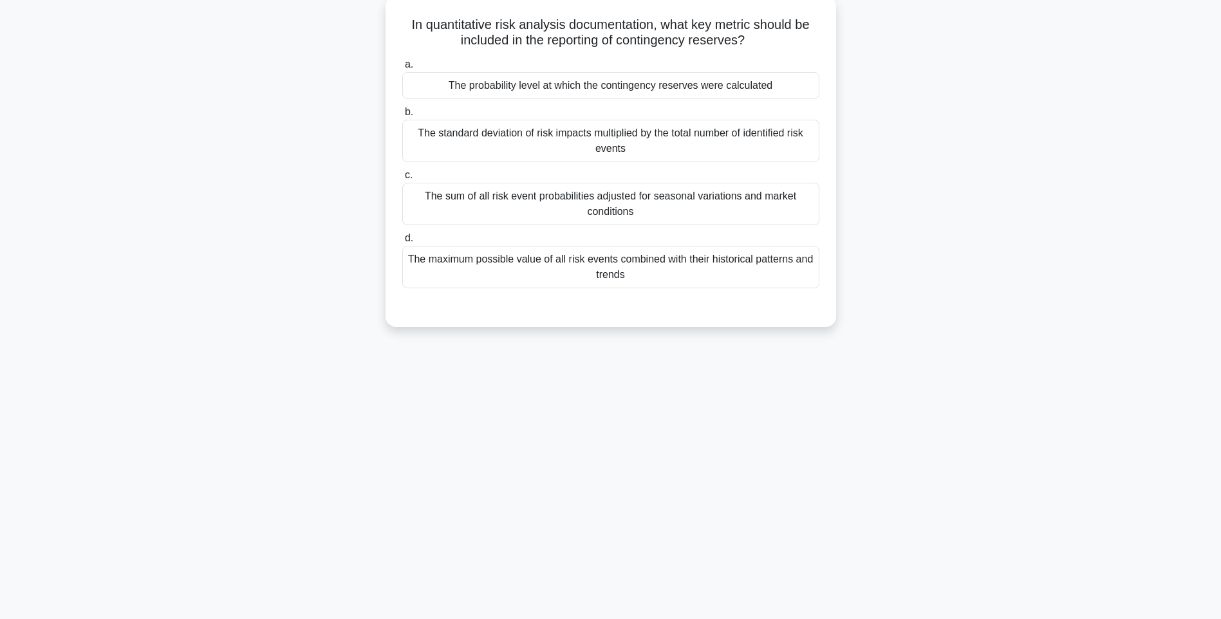
scroll to position [76, 0]
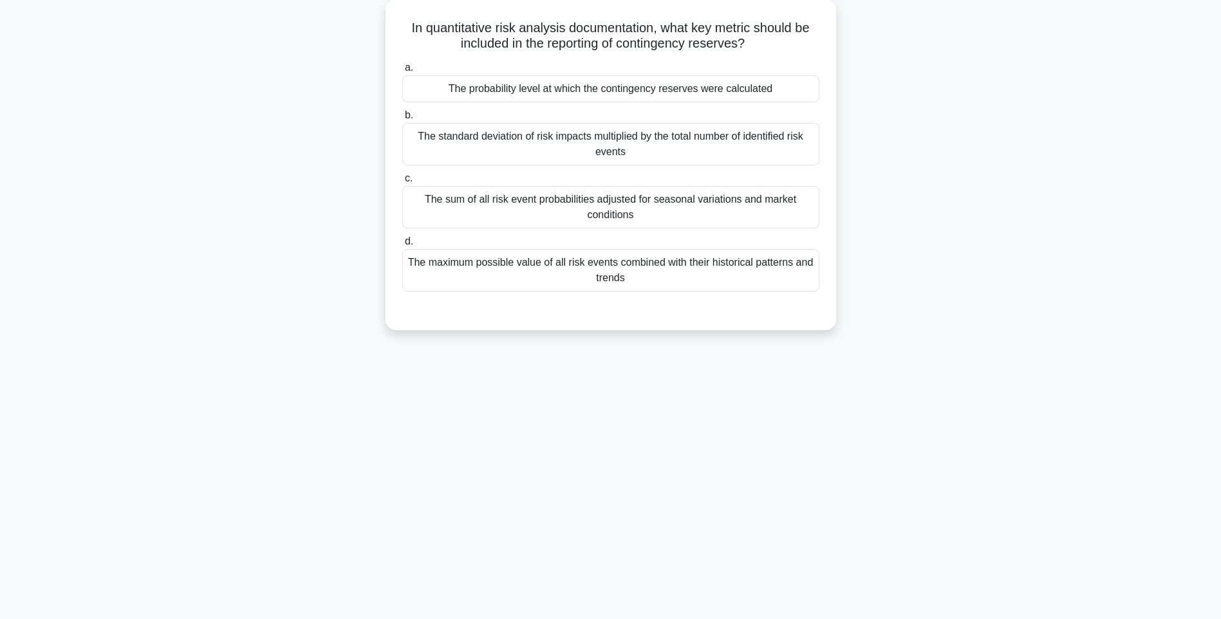
drag, startPoint x: 398, startPoint y: 21, endPoint x: 839, endPoint y: 259, distance: 500.5
click at [839, 259] on div "In quantitative risk analysis documentation, what key metric should be included…" at bounding box center [611, 172] width 850 height 346
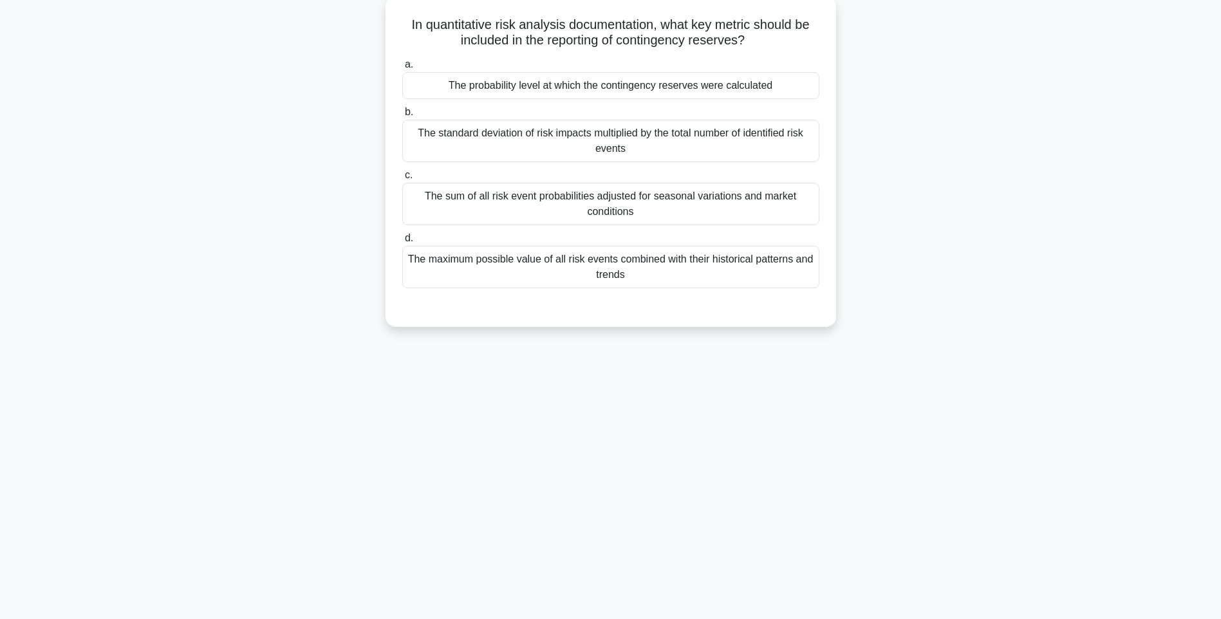
click at [549, 252] on div "The maximum possible value of all risk events combined with their historical pa…" at bounding box center [610, 267] width 417 height 42
click at [402, 243] on input "d. The maximum possible value of all risk events combined with their historical…" at bounding box center [402, 238] width 0 height 8
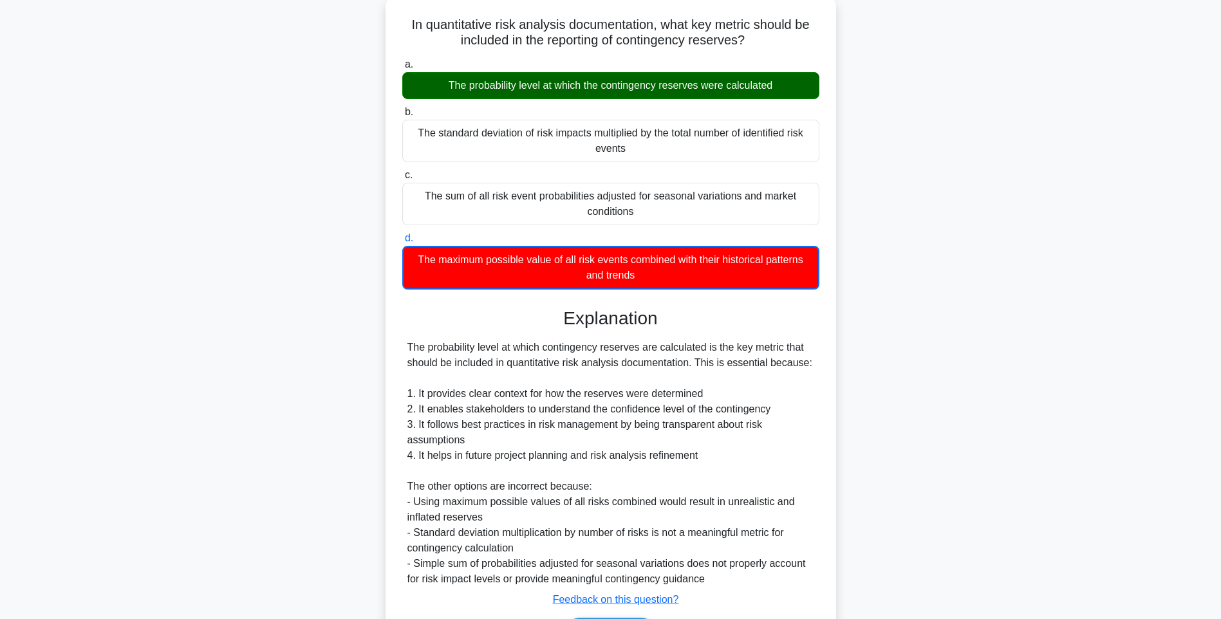
drag, startPoint x: 402, startPoint y: 23, endPoint x: 814, endPoint y: 277, distance: 484.0
click at [814, 277] on div "In quantitative risk analysis documentation, what key metric should be included…" at bounding box center [611, 337] width 440 height 673
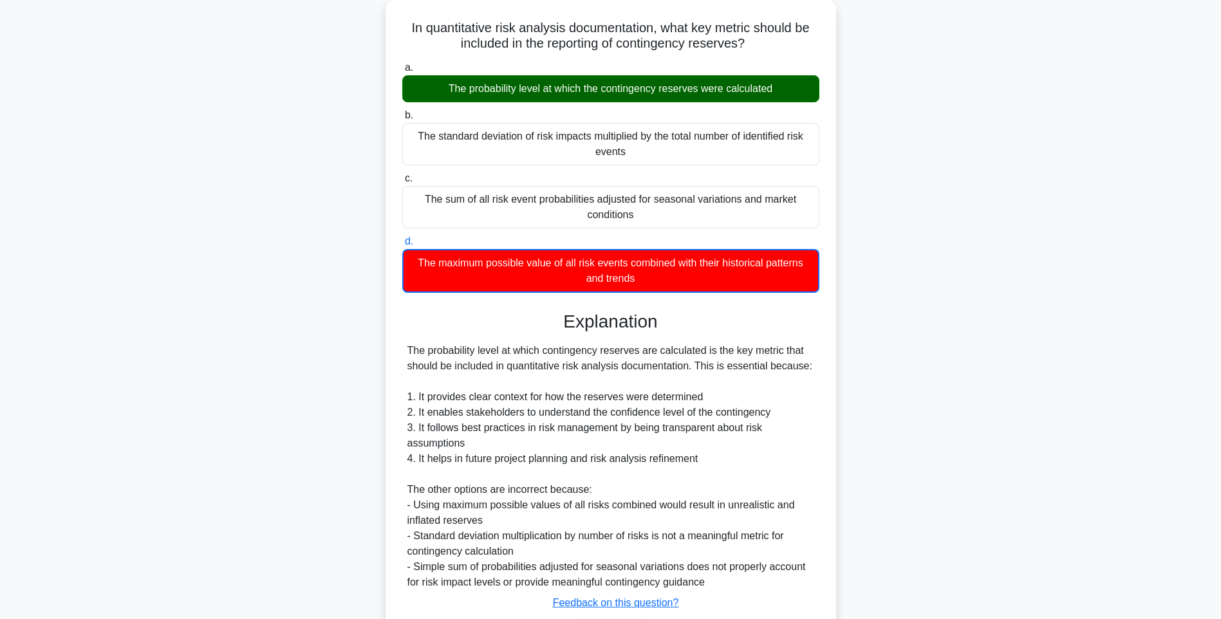
click at [925, 310] on div "In quantitative risk analysis documentation, what key metric should be included…" at bounding box center [611, 348] width 850 height 698
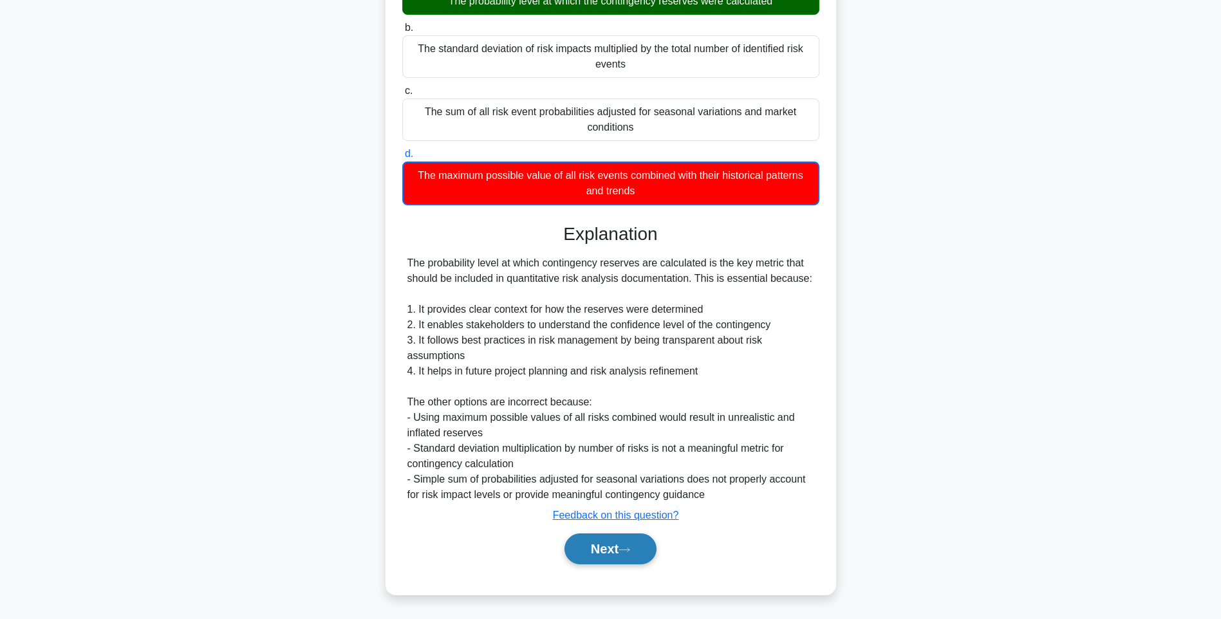
click at [622, 548] on button "Next" at bounding box center [610, 549] width 92 height 31
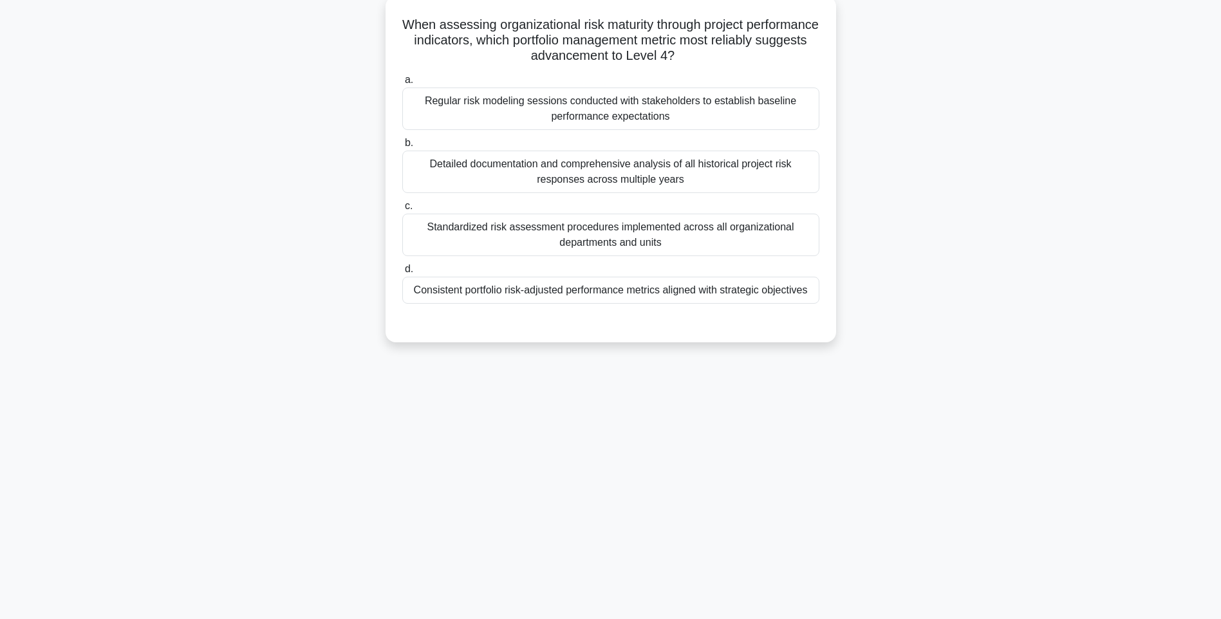
scroll to position [76, 0]
drag, startPoint x: 422, startPoint y: 14, endPoint x: 829, endPoint y: 296, distance: 495.4
click at [829, 296] on div "When assessing organizational risk maturity through project performance indicat…" at bounding box center [611, 169] width 440 height 336
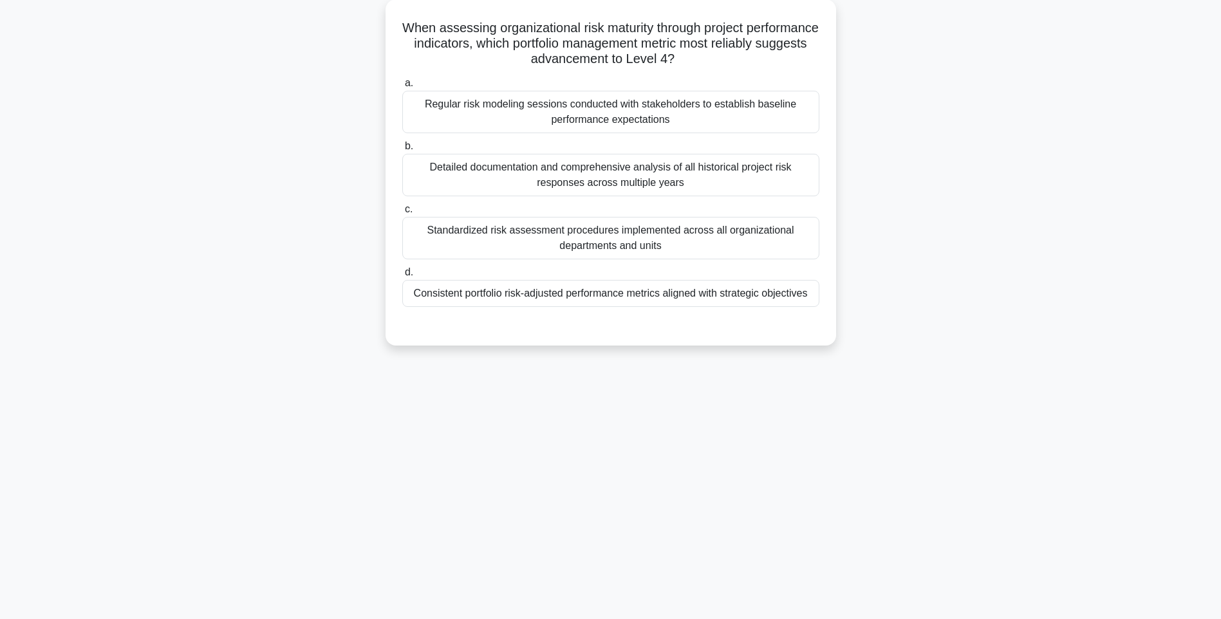
click at [856, 325] on div "When assessing organizational risk maturity through project performance indicat…" at bounding box center [611, 180] width 850 height 362
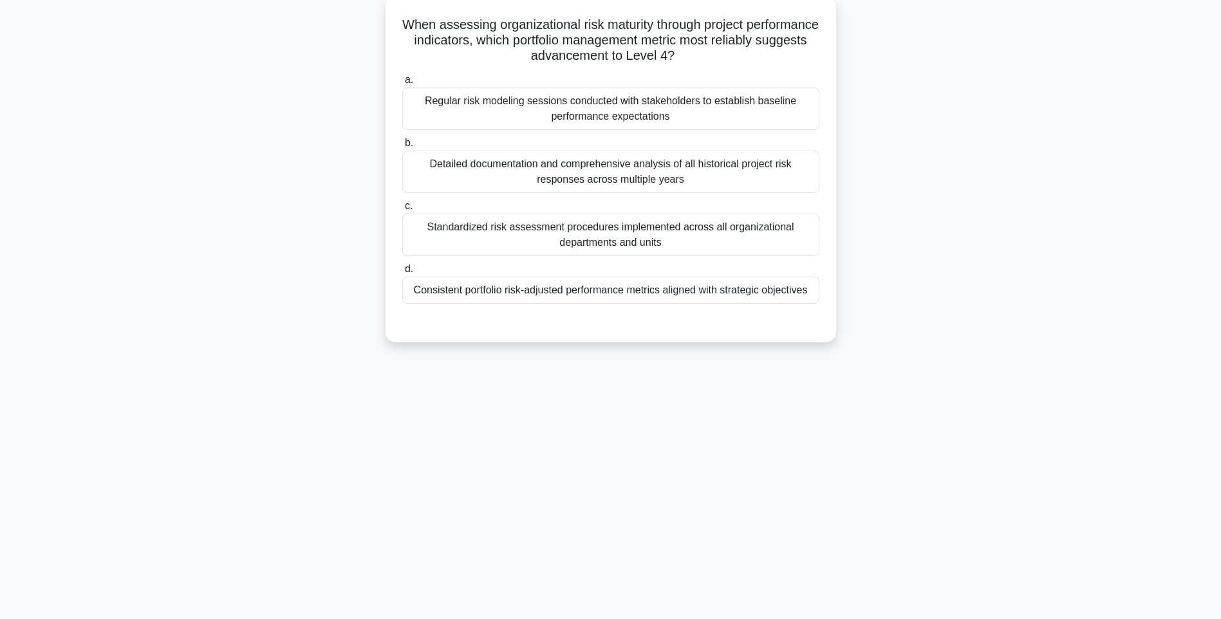
click at [704, 293] on div "Consistent portfolio risk-adjusted performance metrics aligned with strategic o…" at bounding box center [610, 290] width 417 height 27
click at [402, 274] on input "d. Consistent portfolio risk-adjusted performance metrics aligned with strategi…" at bounding box center [402, 269] width 0 height 8
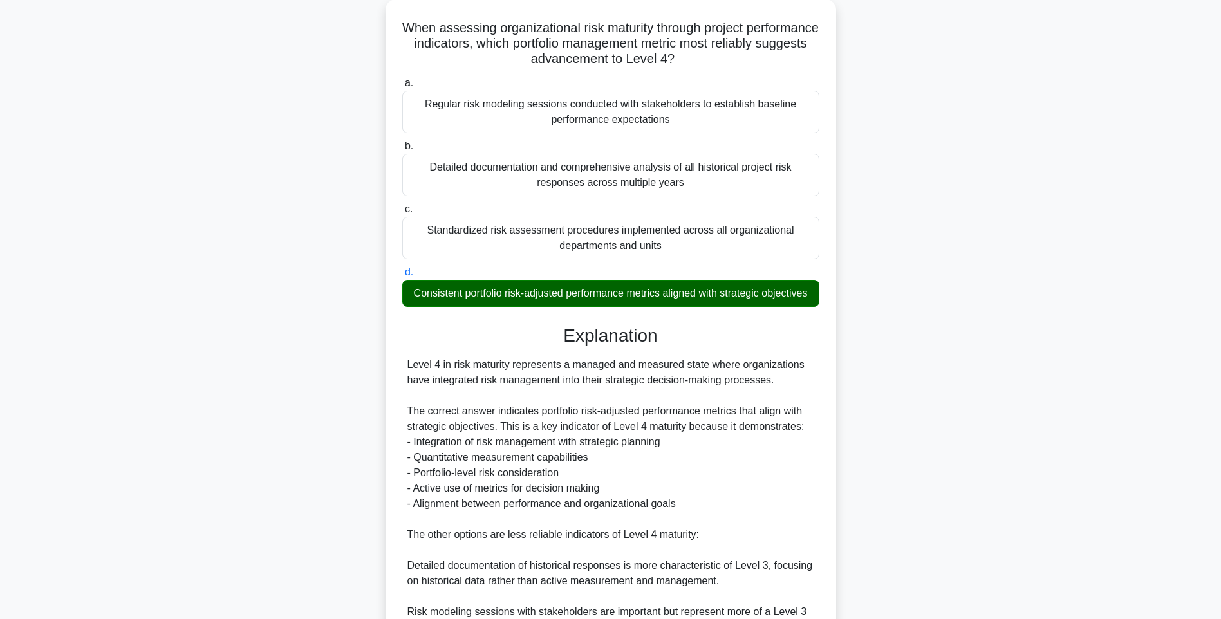
drag, startPoint x: 994, startPoint y: 377, endPoint x: 969, endPoint y: 416, distance: 47.5
click at [994, 377] on div "When assessing organizational risk maturity through project performance indicat…" at bounding box center [611, 394] width 850 height 790
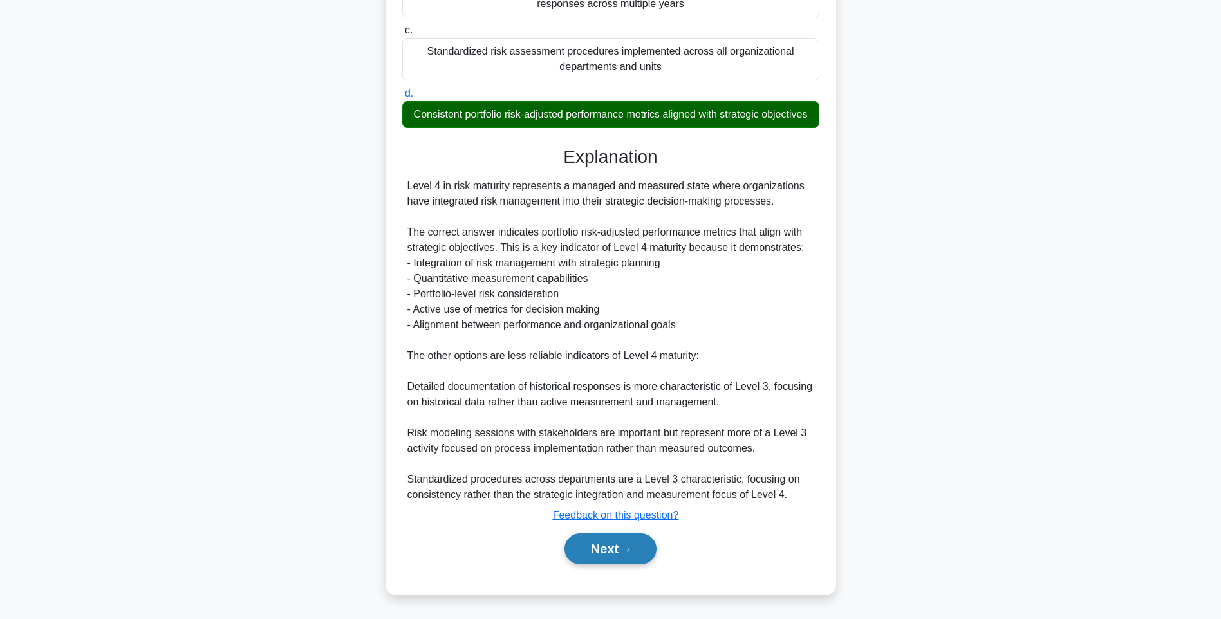
click at [604, 546] on button "Next" at bounding box center [610, 549] width 92 height 31
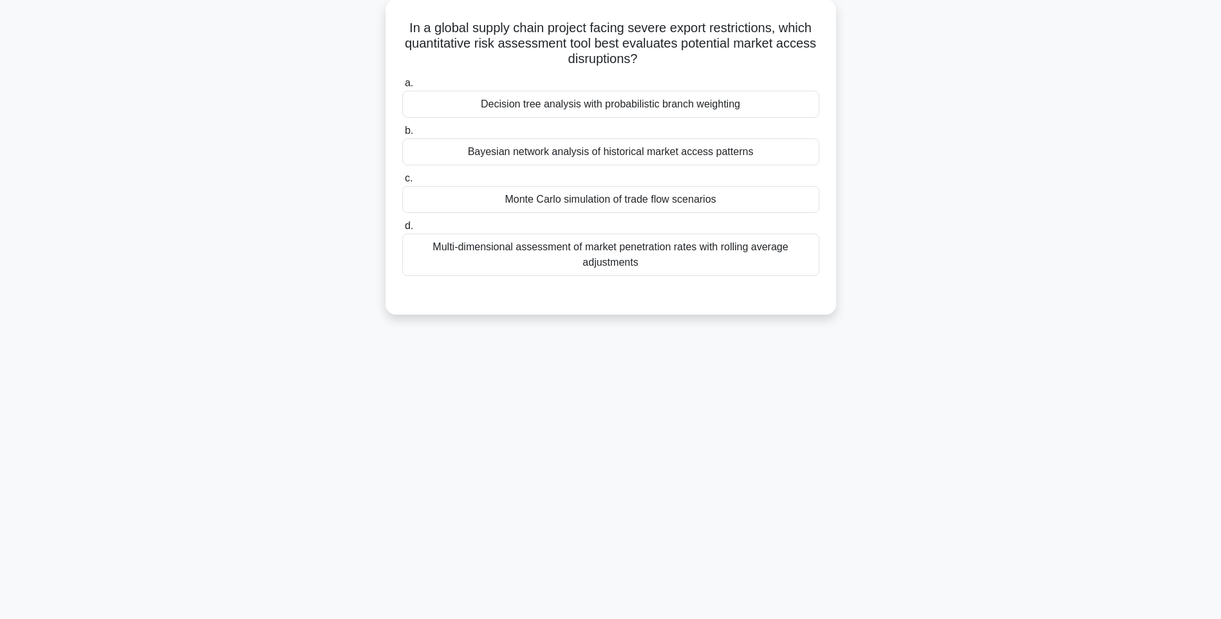
scroll to position [76, 0]
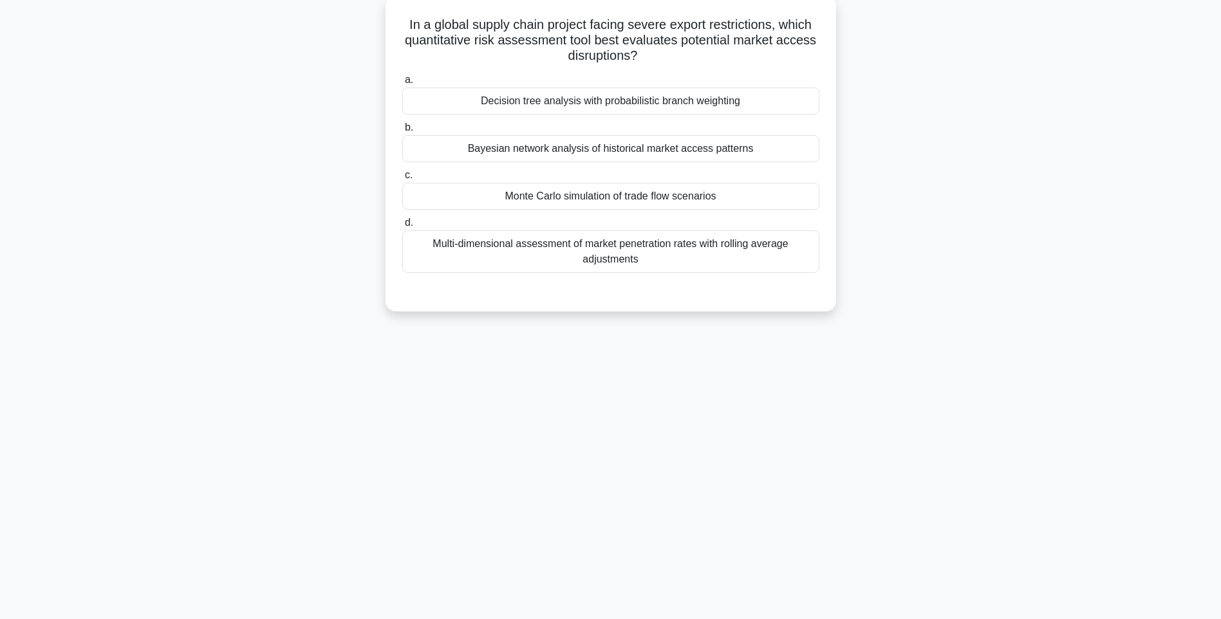
drag, startPoint x: 395, startPoint y: 25, endPoint x: 812, endPoint y: 261, distance: 479.3
click at [812, 261] on div "In a global supply chain project facing severe export restrictions, which quant…" at bounding box center [611, 153] width 440 height 305
drag, startPoint x: 893, startPoint y: 360, endPoint x: 660, endPoint y: 283, distance: 245.4
click at [890, 360] on div "139:20 Stop PMI-RMP Advanced 54/115 In a global supply chain project facing sev…" at bounding box center [611, 292] width 850 height 644
click at [636, 257] on div "Multi-dimensional assessment of market penetration rates with rolling average a…" at bounding box center [610, 251] width 417 height 42
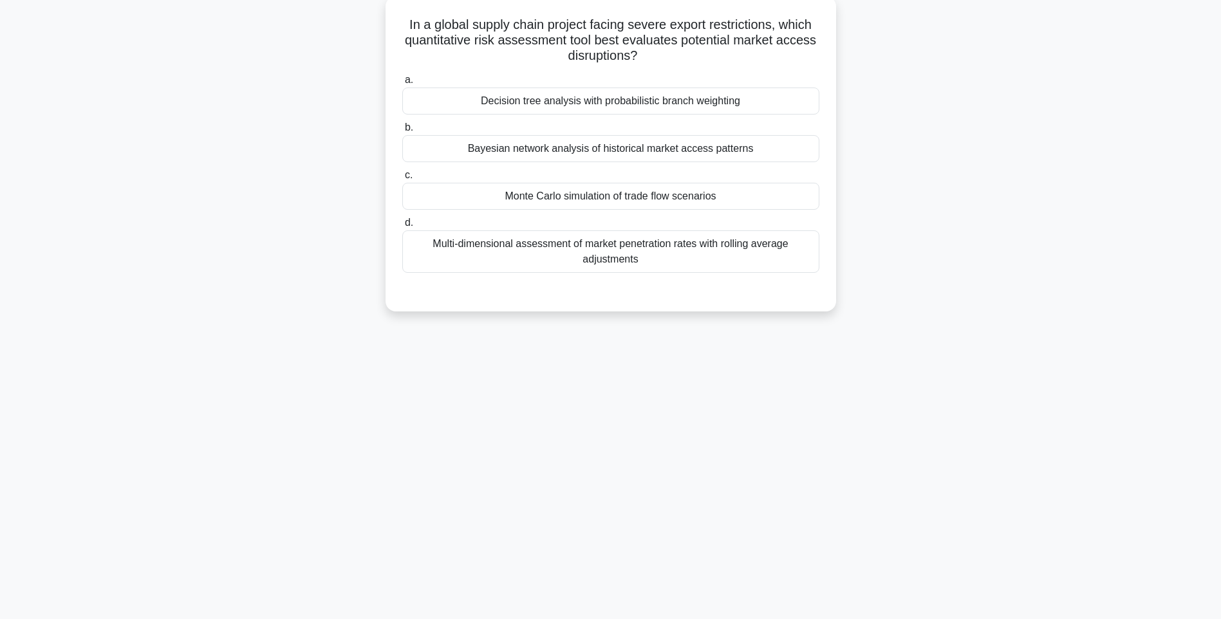
click at [402, 227] on input "d. Multi-dimensional assessment of market penetration rates with rolling averag…" at bounding box center [402, 223] width 0 height 8
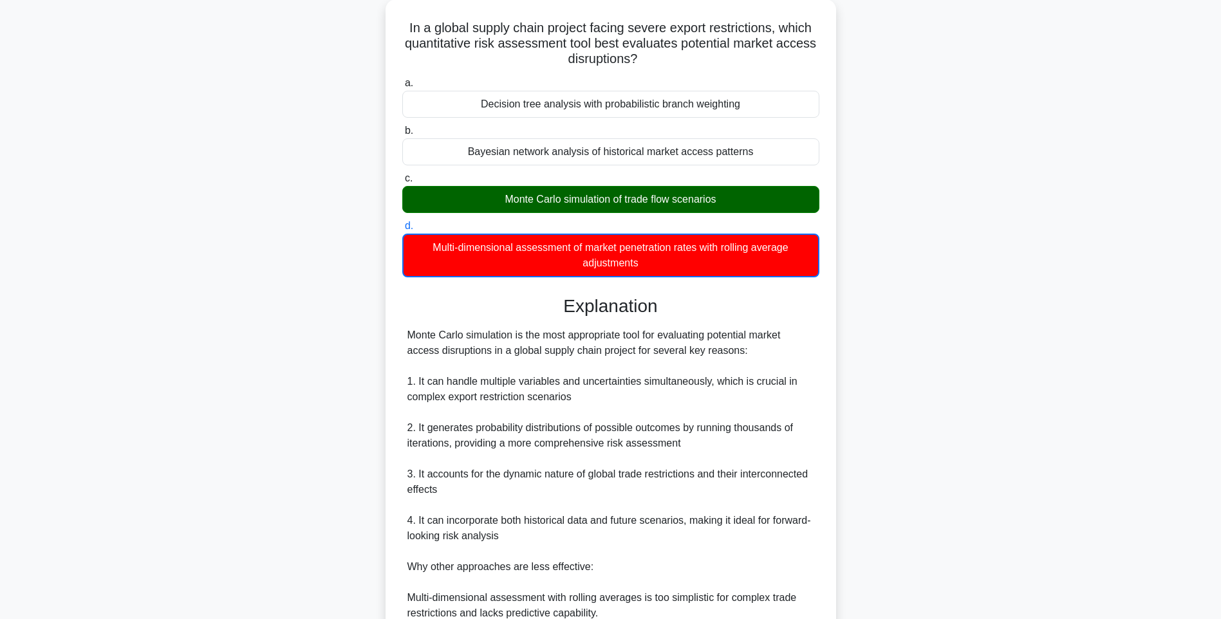
drag, startPoint x: 905, startPoint y: 358, endPoint x: 904, endPoint y: 367, distance: 9.0
click at [905, 358] on div "In a global supply chain project facing severe export restrictions, which quant…" at bounding box center [611, 410] width 850 height 822
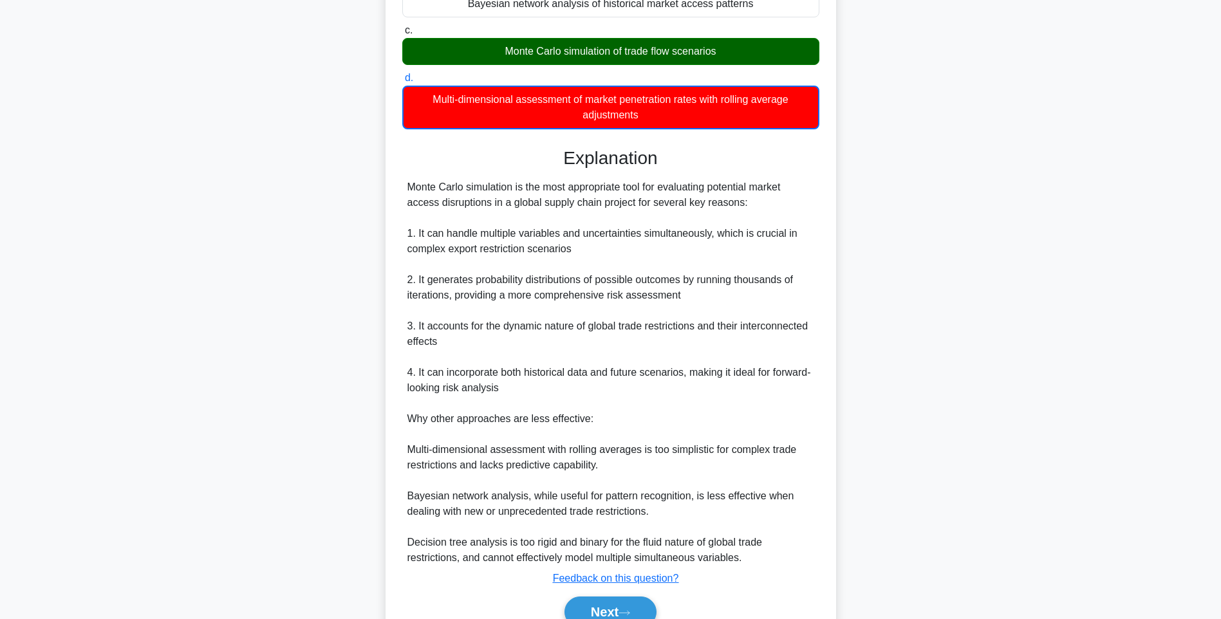
scroll to position [284, 0]
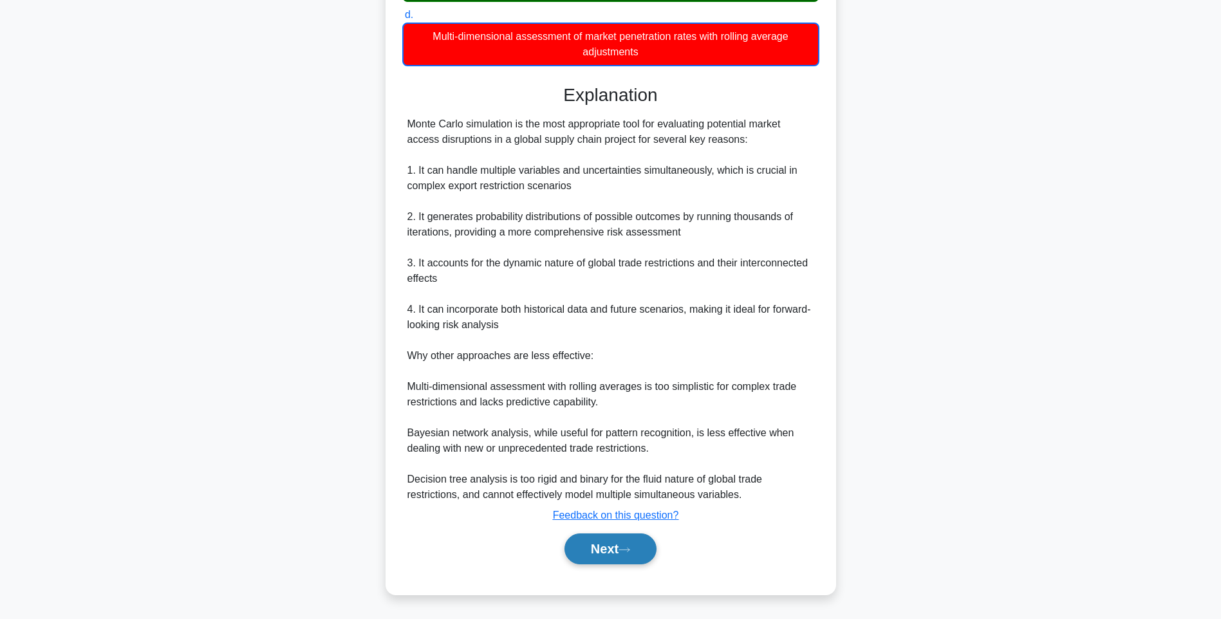
click at [630, 550] on icon at bounding box center [624, 549] width 12 height 7
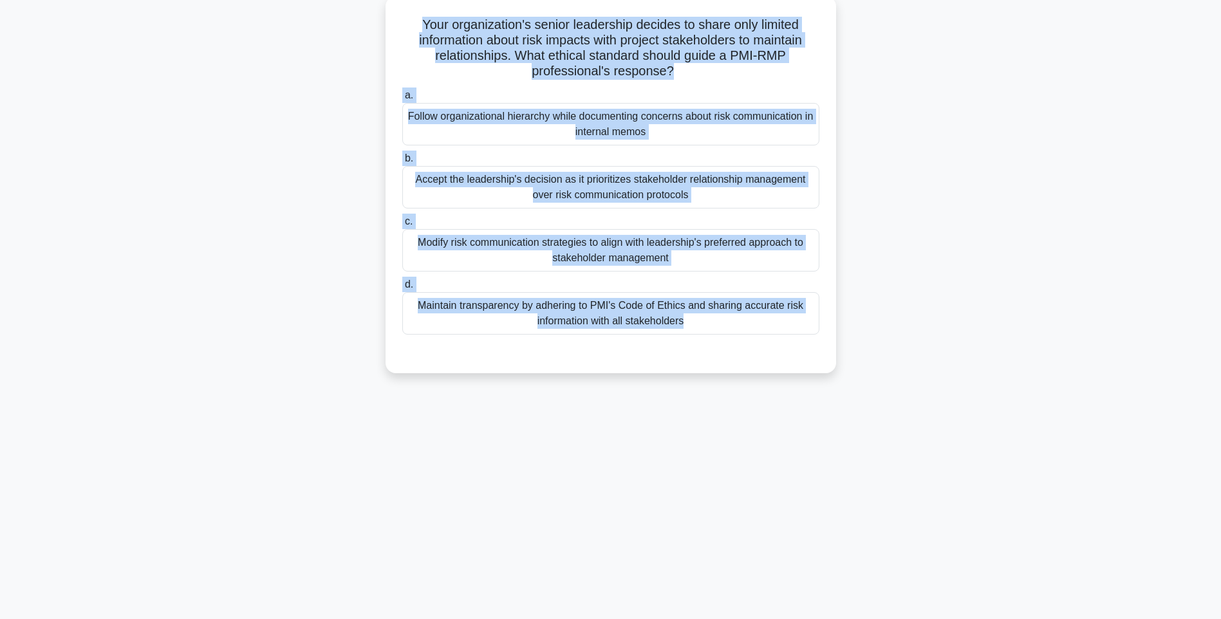
drag, startPoint x: 411, startPoint y: 18, endPoint x: 826, endPoint y: 364, distance: 540.7
click at [826, 364] on div "Your organization's senior leadership decides to share only limited information…" at bounding box center [611, 184] width 440 height 367
drag, startPoint x: 853, startPoint y: 303, endPoint x: 717, endPoint y: 296, distance: 136.6
click at [853, 303] on div "Your organization's senior leadership decides to share only limited information…" at bounding box center [611, 195] width 850 height 393
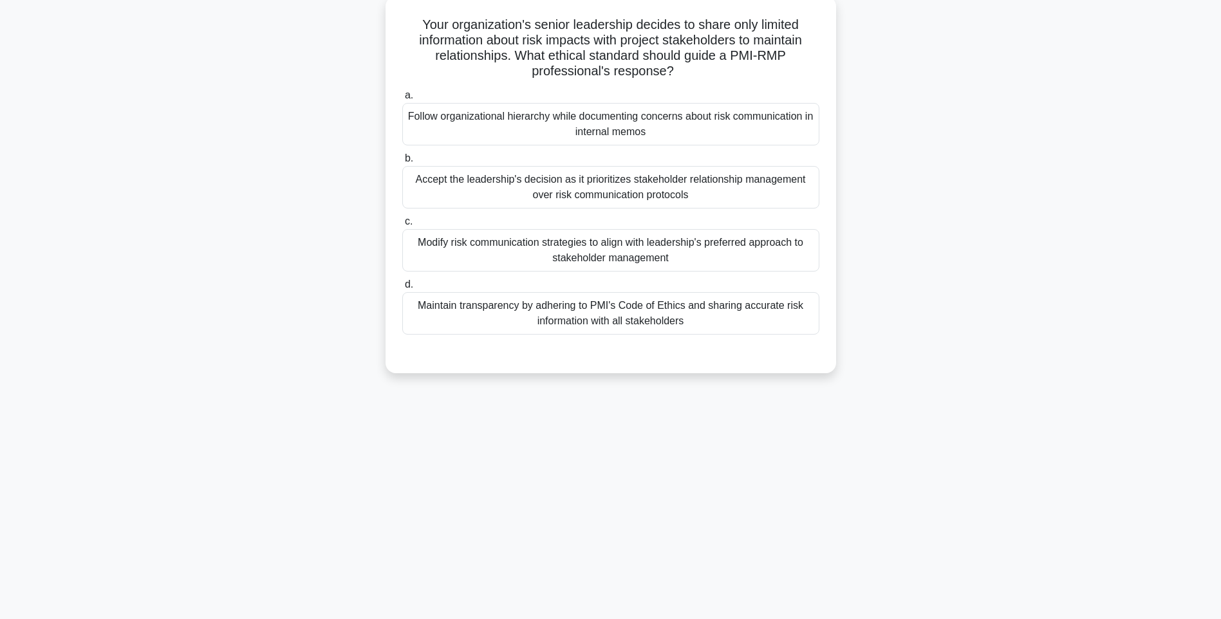
click at [702, 306] on div "Maintain transparency by adhering to PMI's Code of Ethics and sharing accurate …" at bounding box center [610, 313] width 417 height 42
click at [402, 289] on input "d. Maintain transparency by adhering to PMI's Code of Ethics and sharing accura…" at bounding box center [402, 285] width 0 height 8
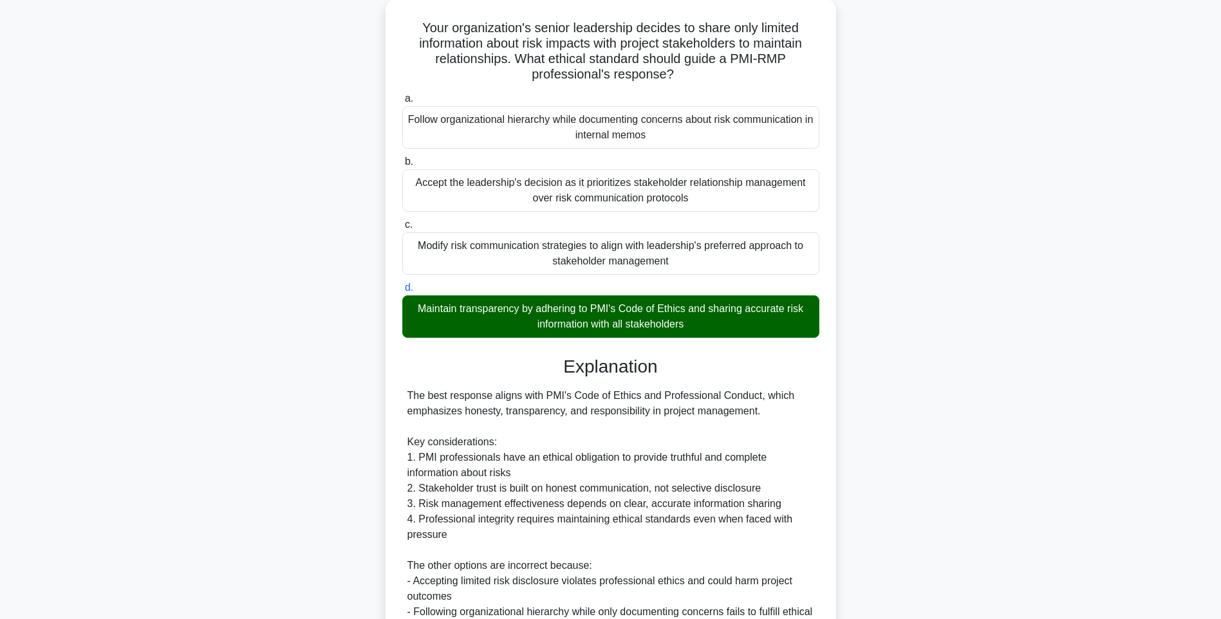
click at [839, 357] on div "Your organization's senior leadership decides to share only limited information…" at bounding box center [611, 417] width 850 height 836
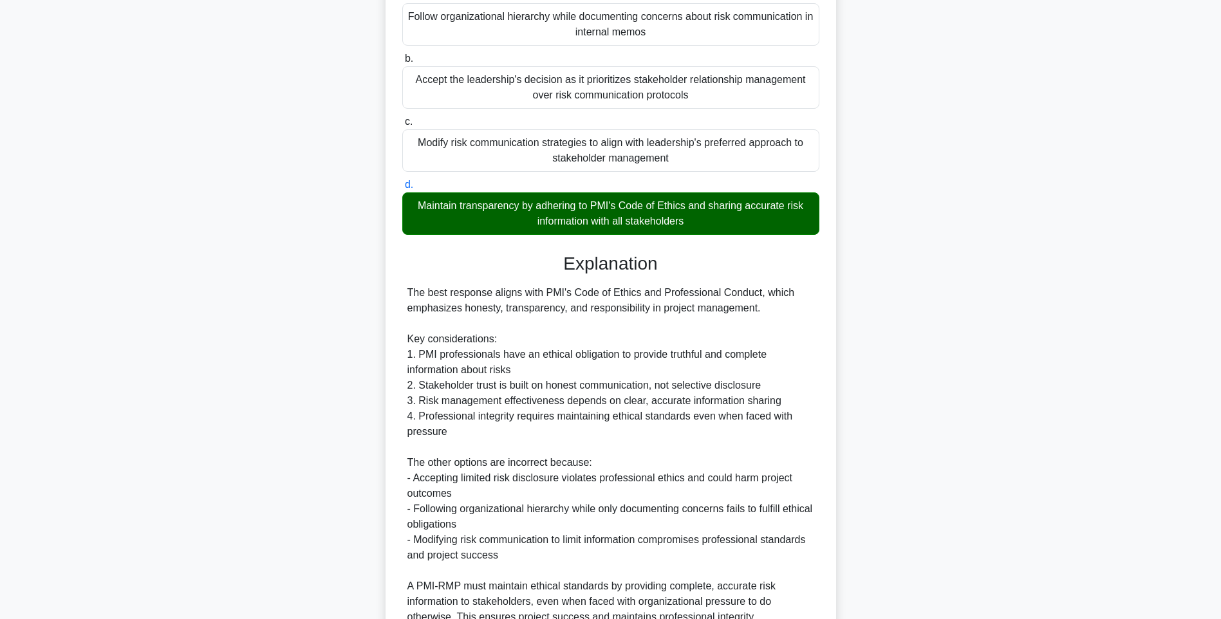
scroll to position [299, 0]
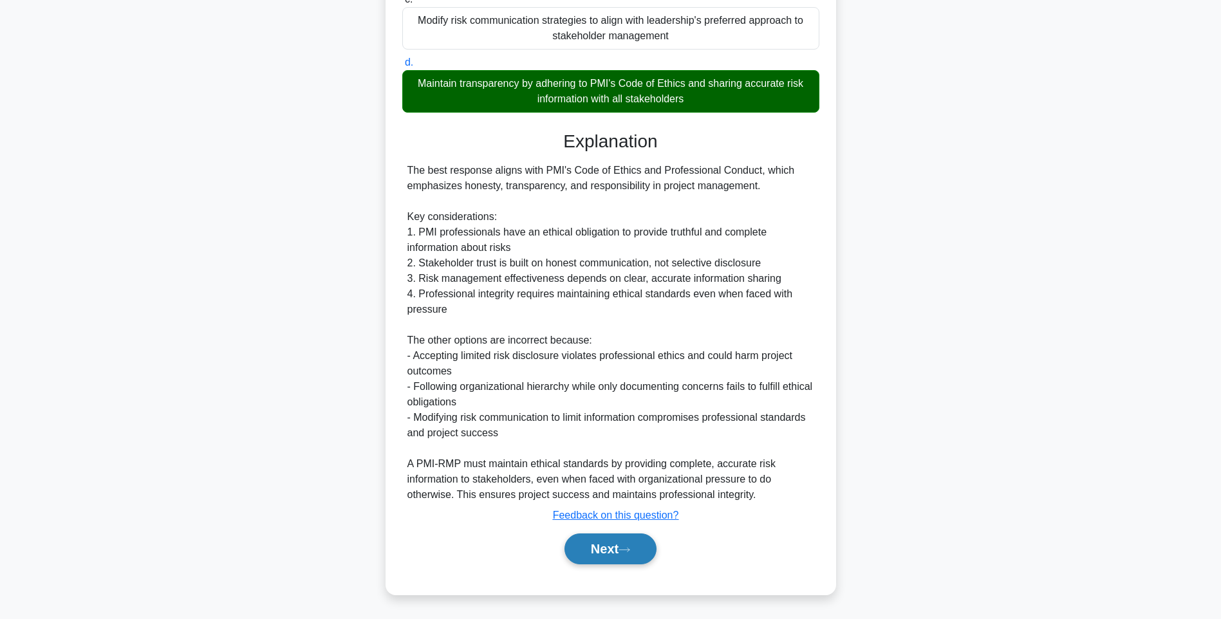
drag, startPoint x: 646, startPoint y: 532, endPoint x: 638, endPoint y: 543, distance: 13.8
click at [646, 532] on div "Next" at bounding box center [610, 548] width 417 height 41
click at [637, 543] on button "Next" at bounding box center [610, 549] width 92 height 31
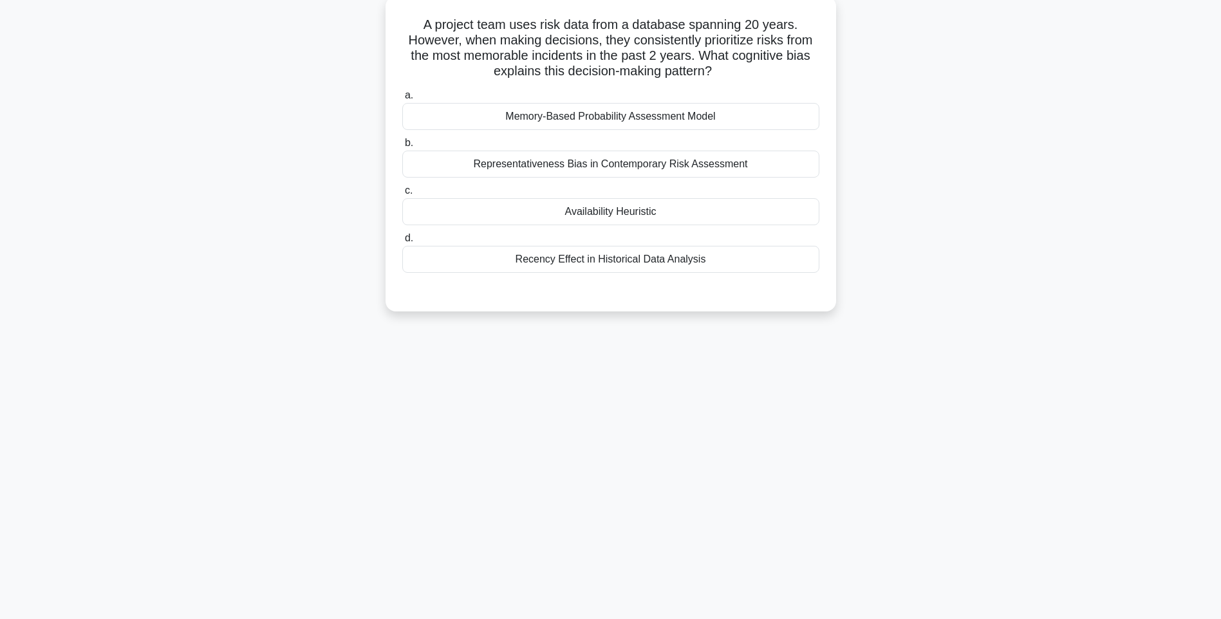
scroll to position [76, 0]
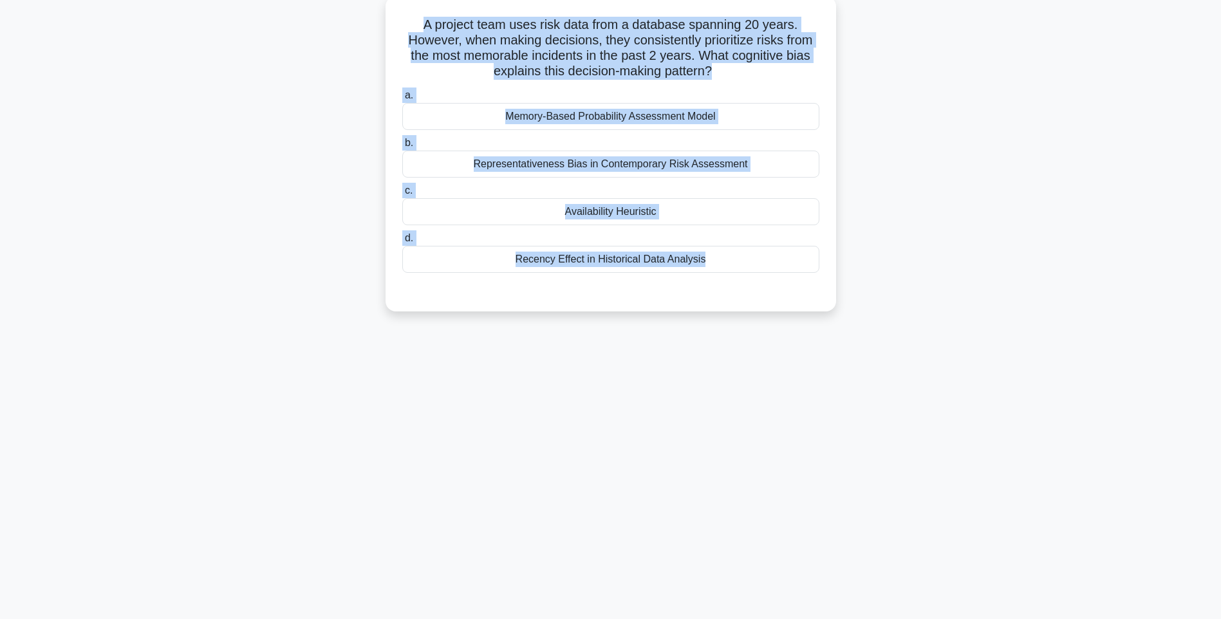
drag, startPoint x: 502, startPoint y: 86, endPoint x: 830, endPoint y: 295, distance: 388.7
click at [830, 295] on div "A project team uses risk data from a database spanning 20 years. However, when …" at bounding box center [611, 153] width 440 height 305
drag, startPoint x: 971, startPoint y: 342, endPoint x: 828, endPoint y: 297, distance: 150.4
click at [971, 342] on div "139:01 Stop PMI-RMP Advanced 56/115 A project team uses risk data from a databa…" at bounding box center [611, 292] width 850 height 644
click at [709, 266] on div "Recency Effect in Historical Data Analysis" at bounding box center [610, 259] width 417 height 27
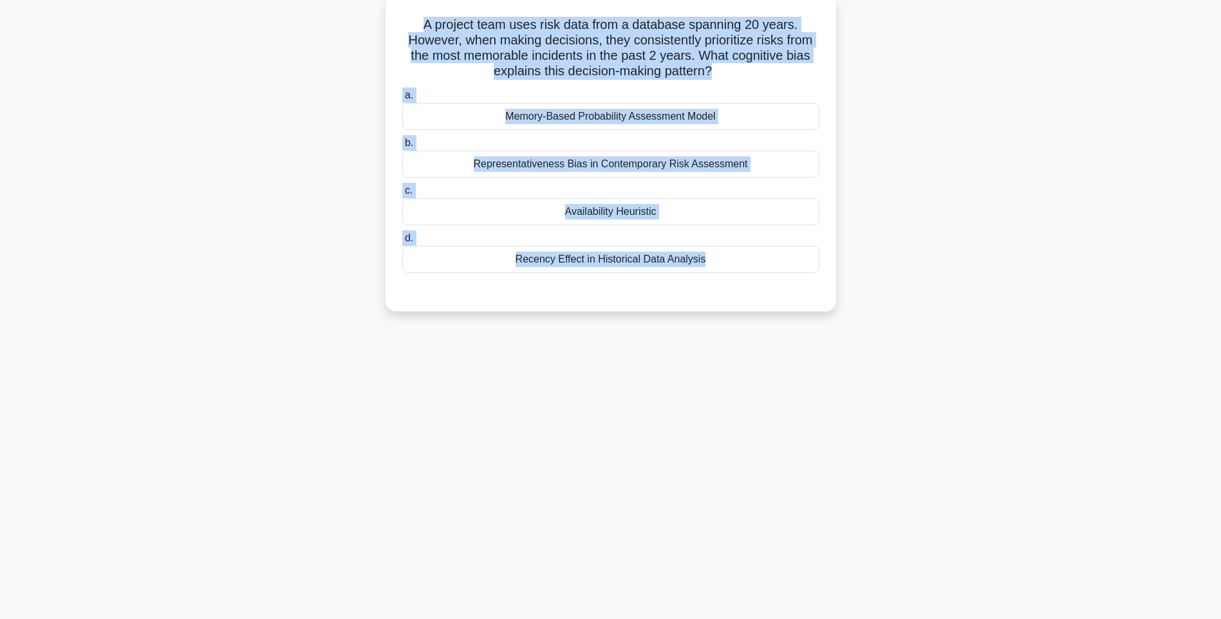
click at [402, 243] on input "d. Recency Effect in Historical Data Analysis" at bounding box center [402, 238] width 0 height 8
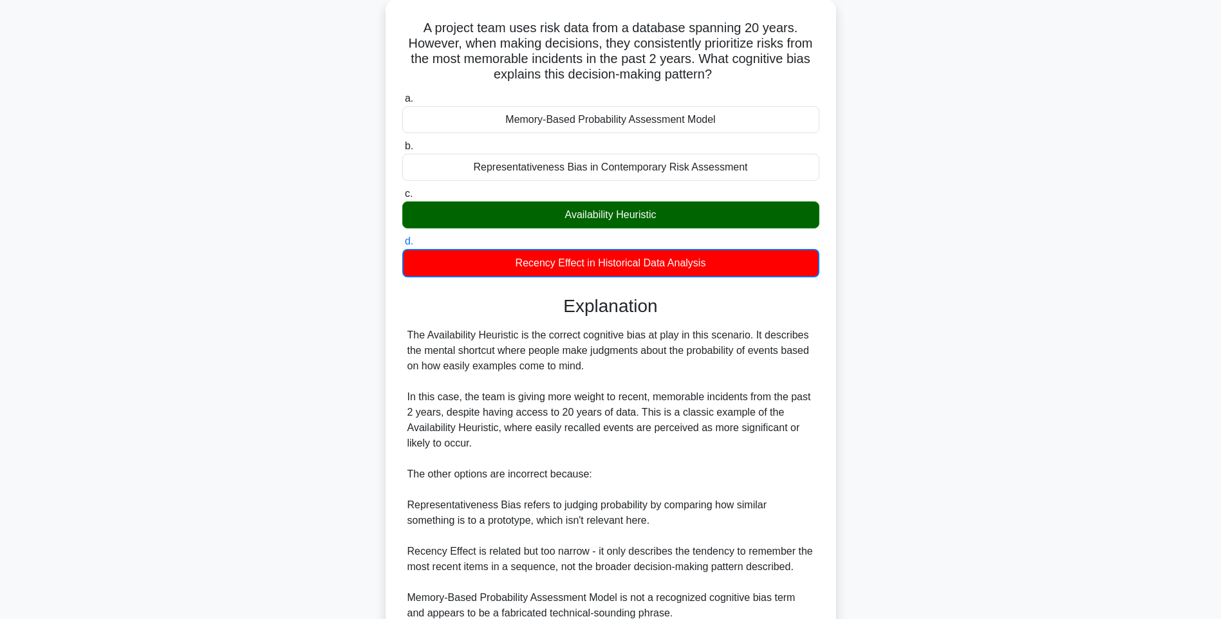
click at [944, 355] on div "A project team uses risk data from a database spanning 20 years. However, when …" at bounding box center [611, 363] width 850 height 729
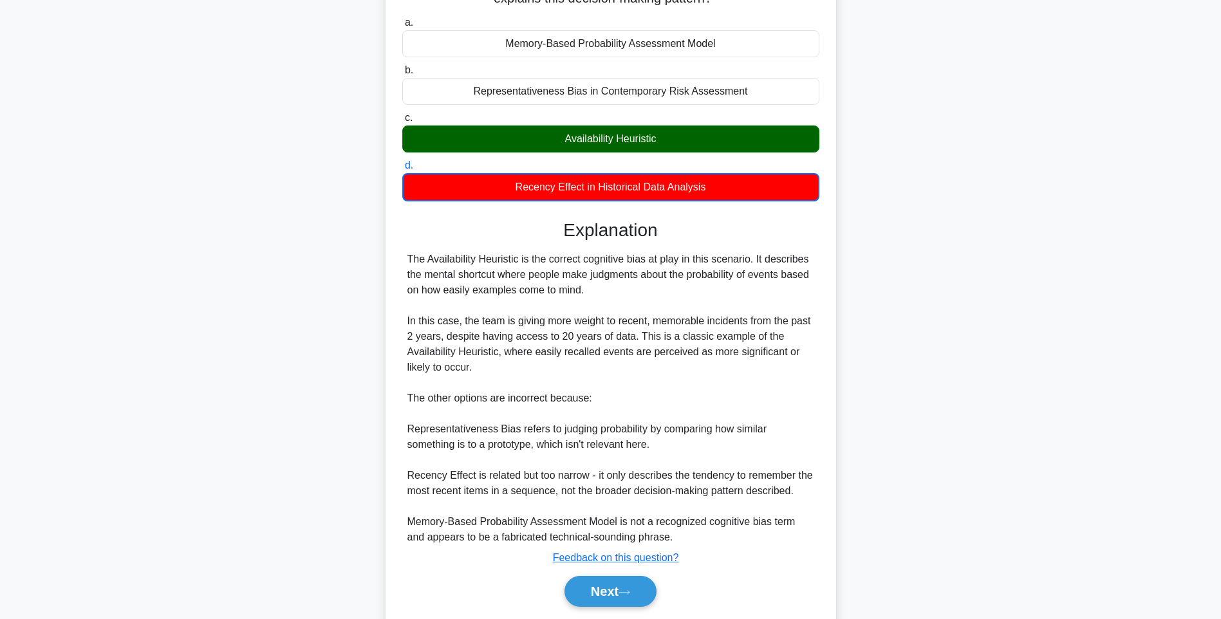
scroll to position [192, 0]
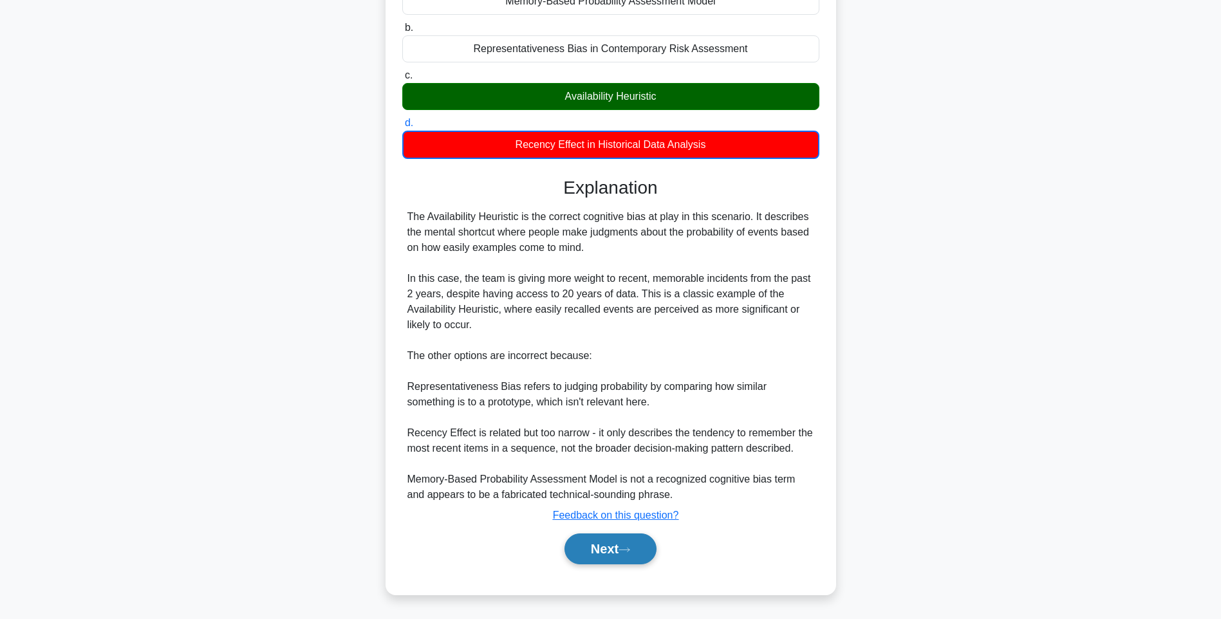
click at [609, 555] on button "Next" at bounding box center [610, 549] width 92 height 31
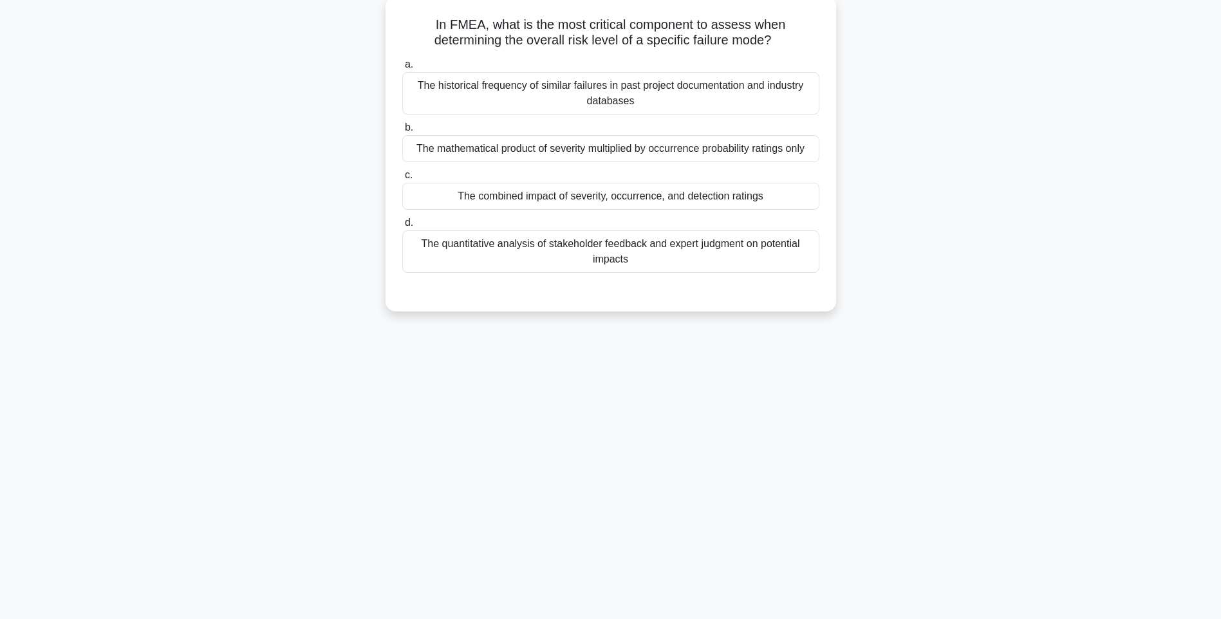
drag, startPoint x: 431, startPoint y: 22, endPoint x: 792, endPoint y: 275, distance: 441.2
click at [792, 275] on div "In FMEA, what is the most critical component to assess when determining the ove…" at bounding box center [611, 153] width 440 height 305
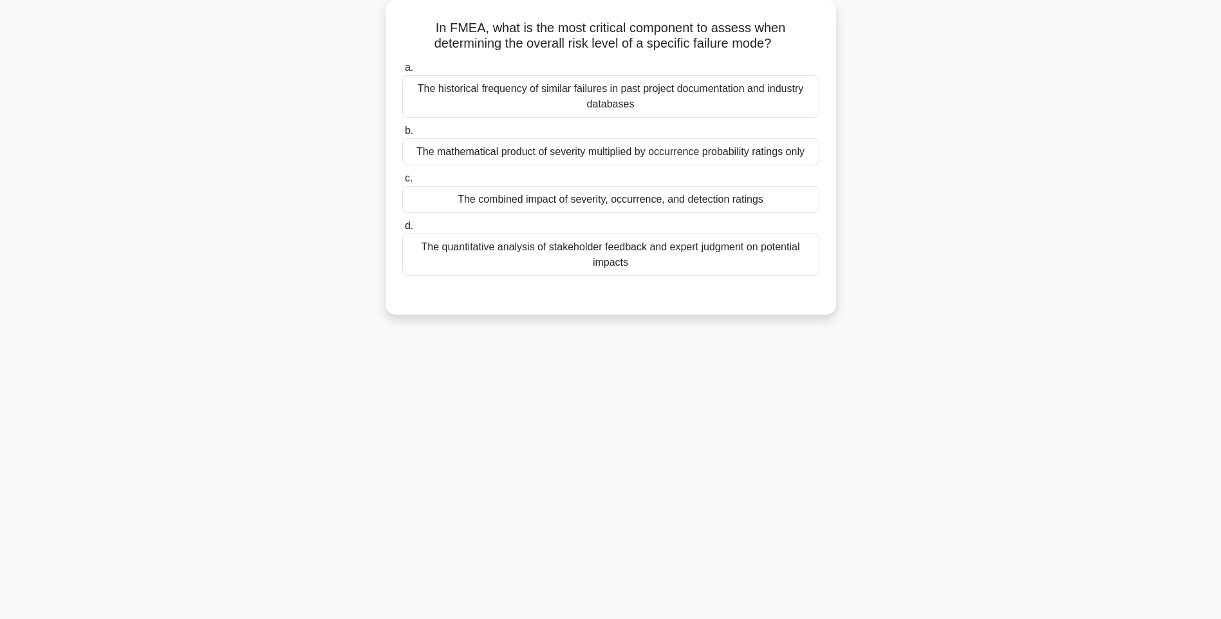
drag, startPoint x: 914, startPoint y: 304, endPoint x: 874, endPoint y: 284, distance: 44.3
click at [914, 304] on div "In FMEA, what is the most critical component to assess when determining the ove…" at bounding box center [611, 164] width 850 height 331
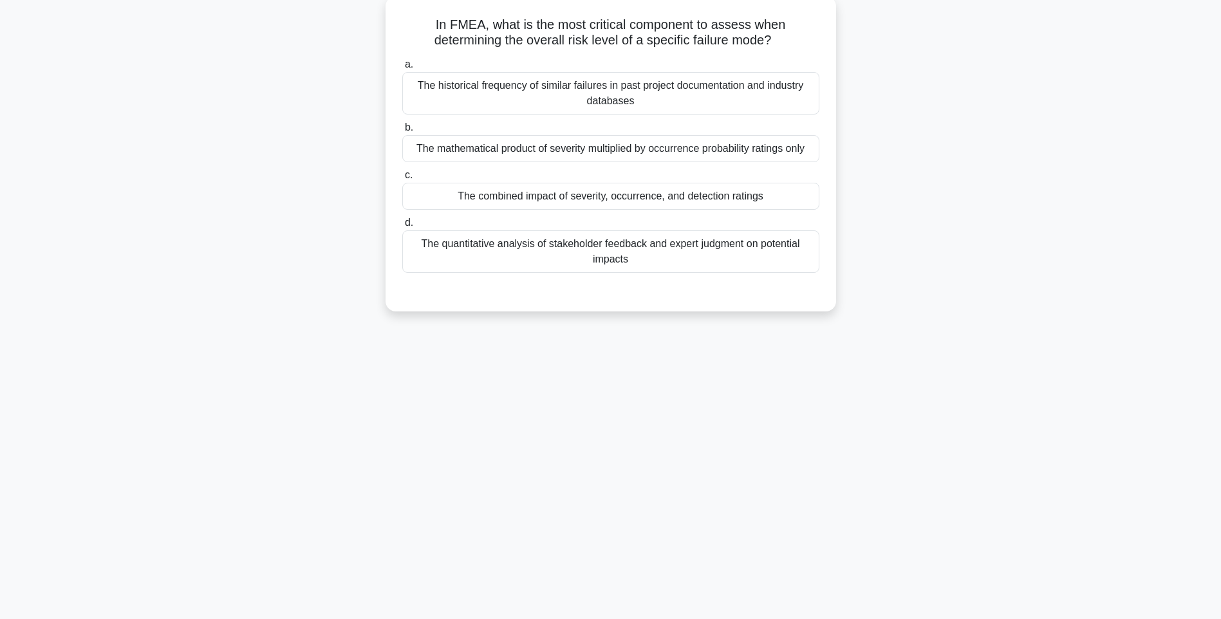
click at [752, 243] on div "The quantitative analysis of stakeholder feedback and expert judgment on potent…" at bounding box center [610, 251] width 417 height 42
click at [402, 227] on input "d. The quantitative analysis of stakeholder feedback and expert judgment on pot…" at bounding box center [402, 223] width 0 height 8
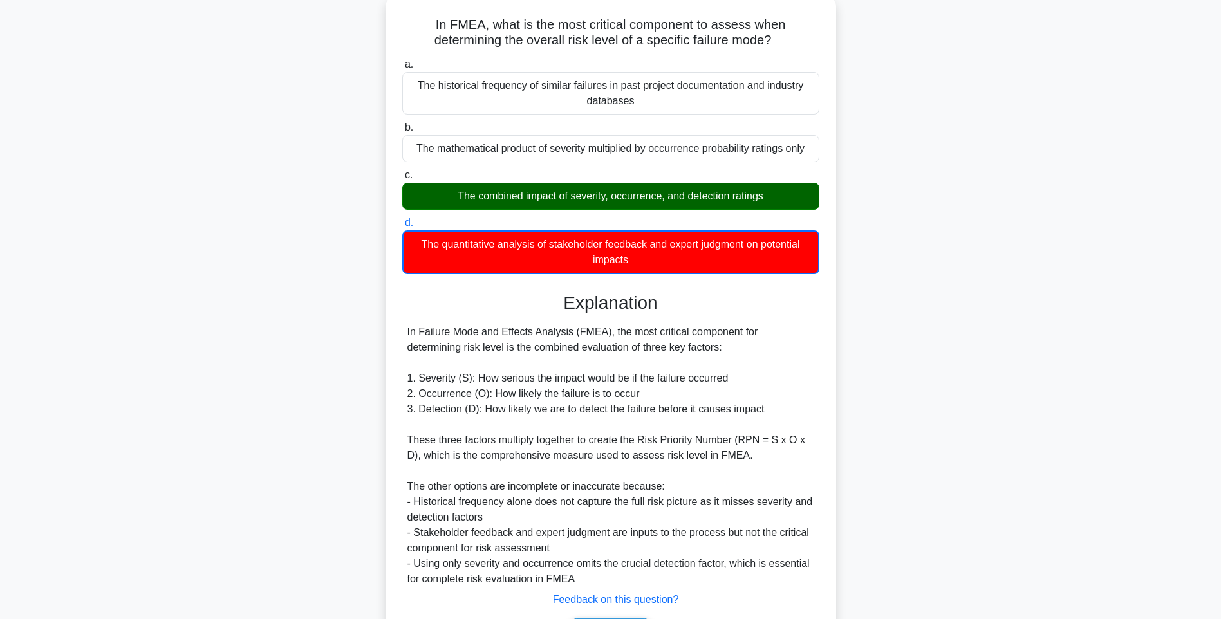
drag, startPoint x: 813, startPoint y: 427, endPoint x: 816, endPoint y: 451, distance: 24.0
click at [813, 427] on div "In Failure Mode and Effects Analysis (FMEA), the most critical component for de…" at bounding box center [610, 455] width 407 height 263
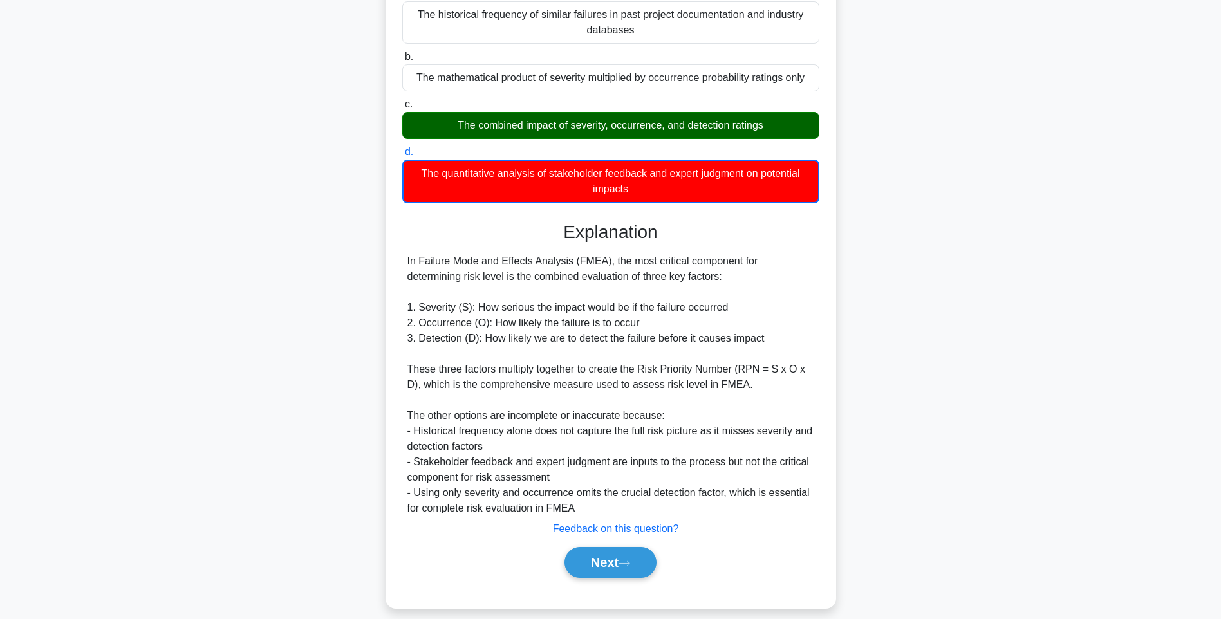
scroll to position [161, 0]
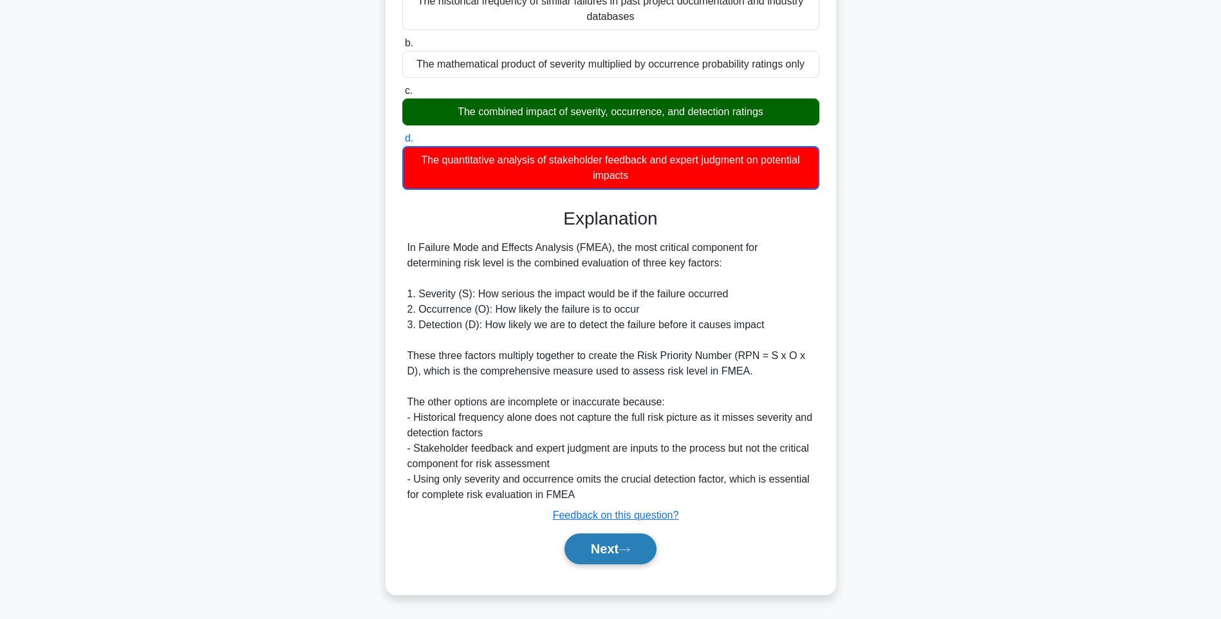
click at [624, 550] on button "Next" at bounding box center [610, 549] width 92 height 31
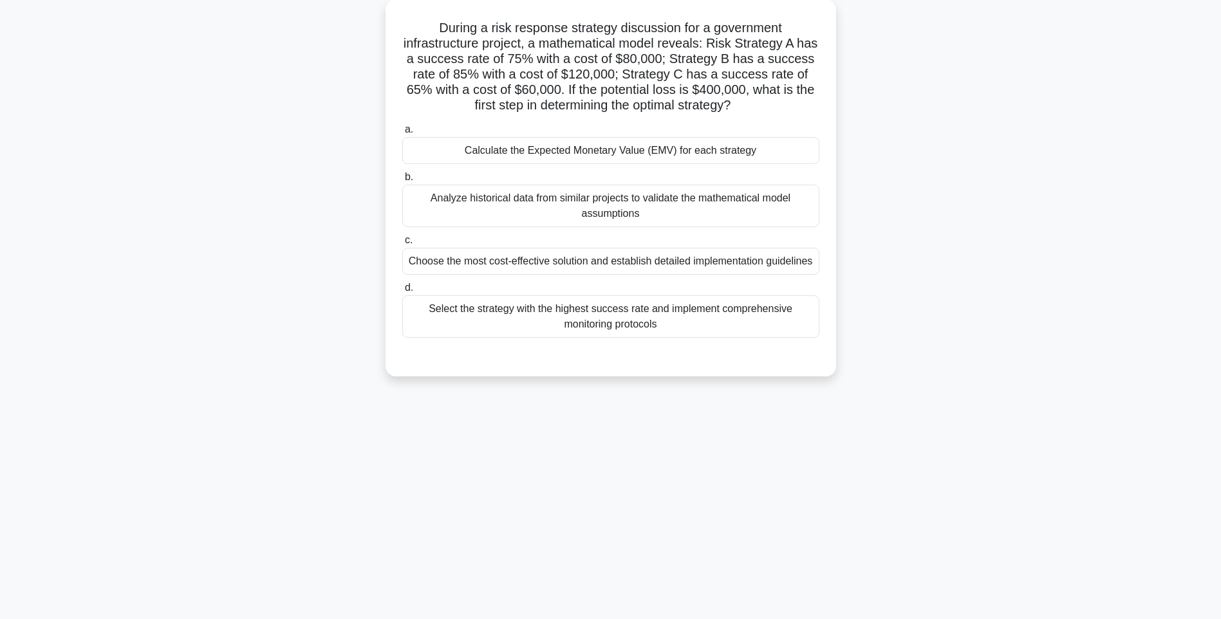
scroll to position [76, 0]
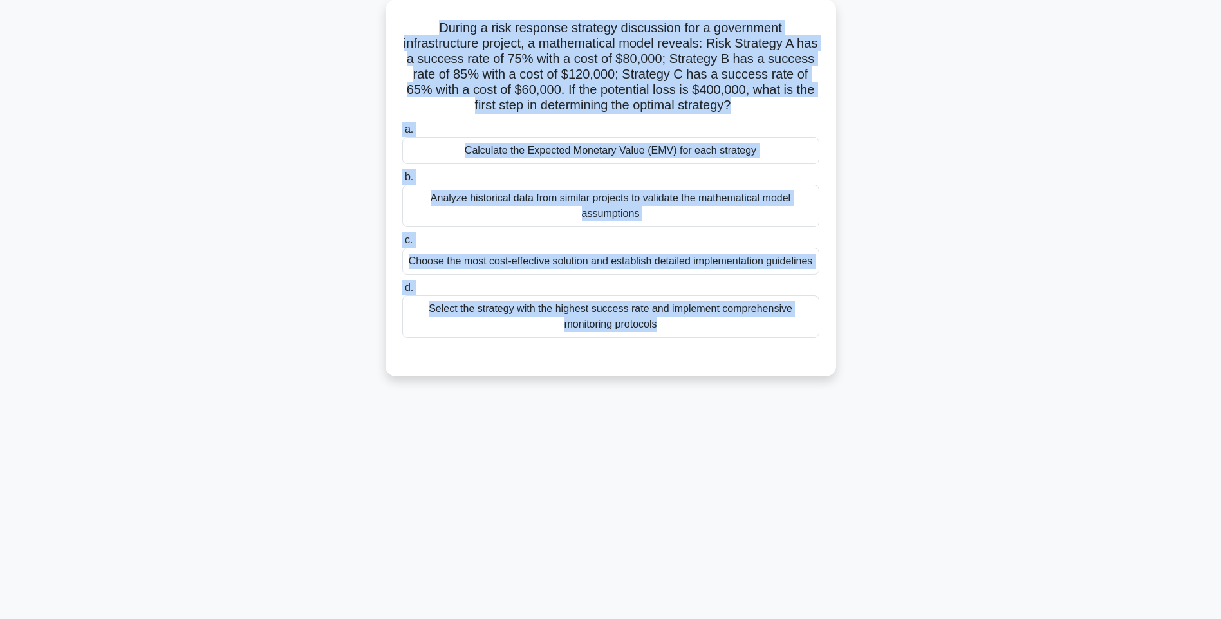
drag, startPoint x: 596, startPoint y: 123, endPoint x: 840, endPoint y: 357, distance: 338.2
click at [848, 360] on div "During a risk response strategy discussion for a government infrastructure proj…" at bounding box center [611, 195] width 850 height 393
drag, startPoint x: 966, startPoint y: 267, endPoint x: 942, endPoint y: 269, distance: 24.5
click at [966, 267] on div "During a risk response strategy discussion for a government infrastructure proj…" at bounding box center [611, 195] width 850 height 393
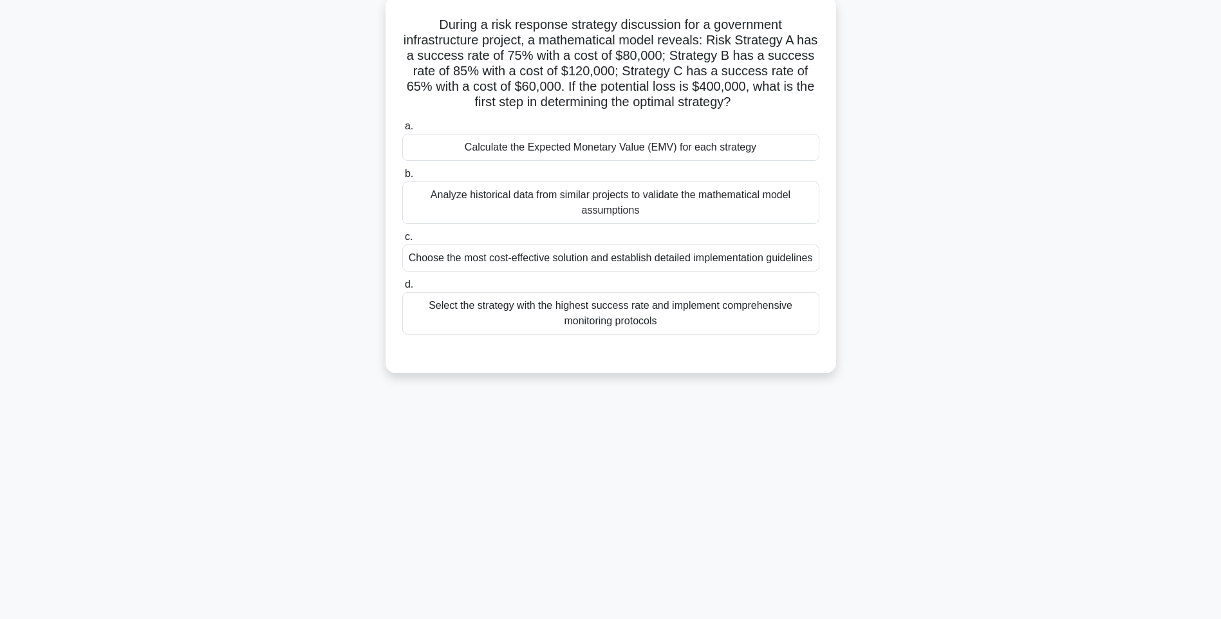
click at [707, 326] on div "Select the strategy with the highest success rate and implement comprehensive m…" at bounding box center [610, 313] width 417 height 42
click at [402, 289] on input "d. Select the strategy with the highest success rate and implement comprehensiv…" at bounding box center [402, 285] width 0 height 8
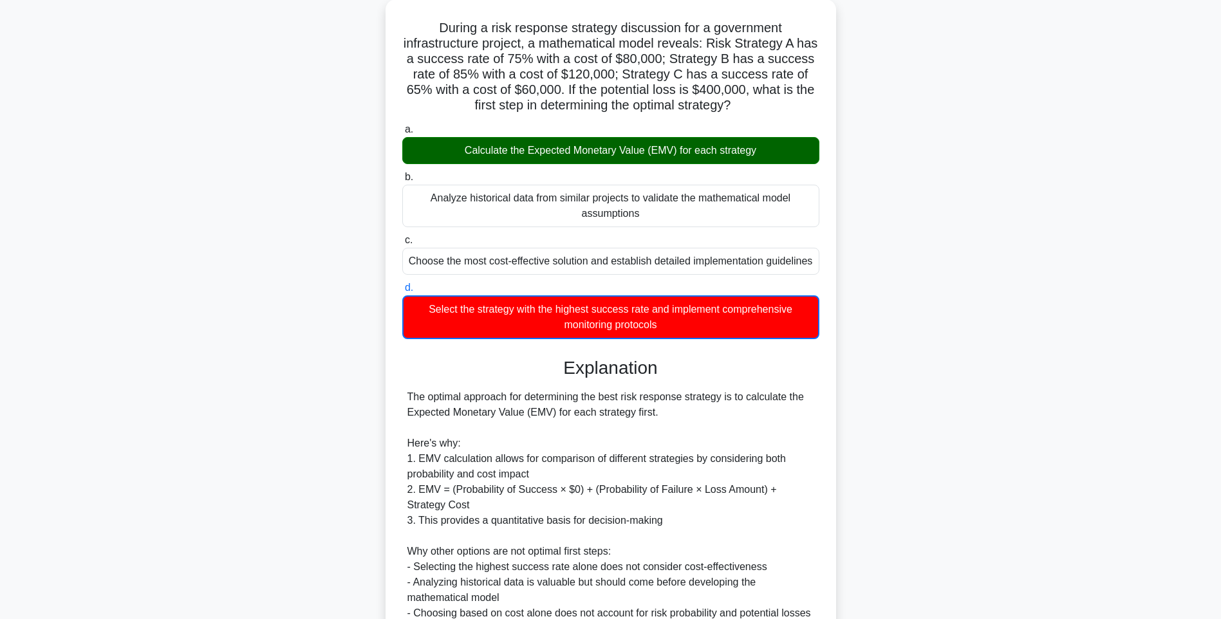
click at [961, 406] on div "During a risk response strategy discussion for a government infrastructure proj…" at bounding box center [611, 425] width 850 height 853
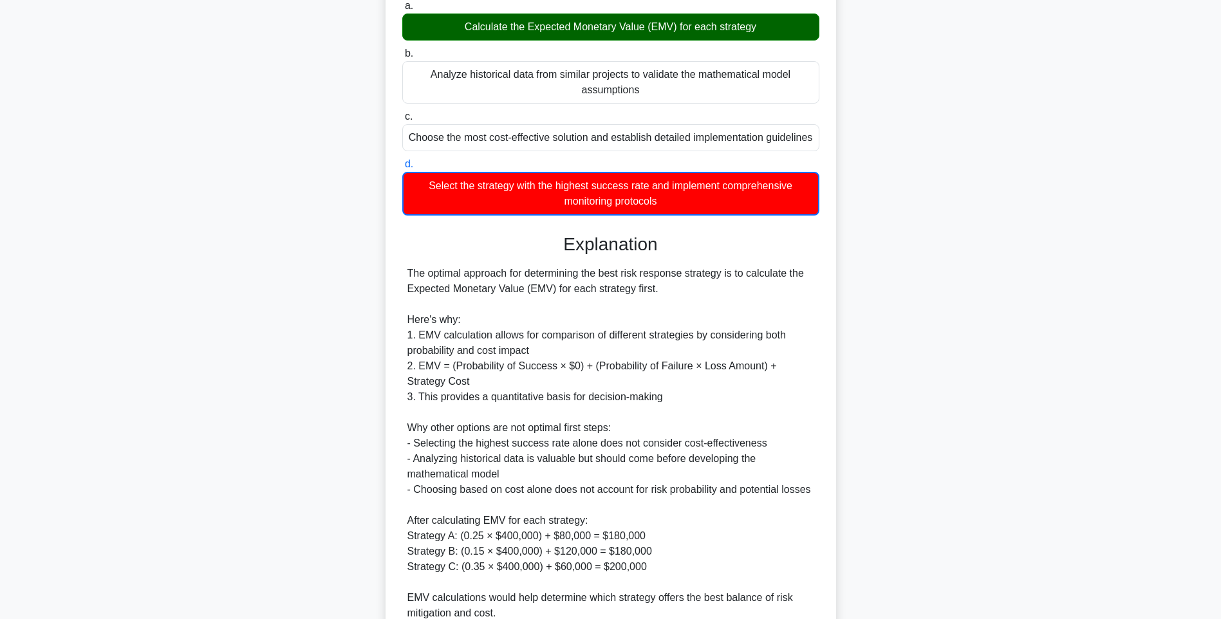
scroll to position [331, 0]
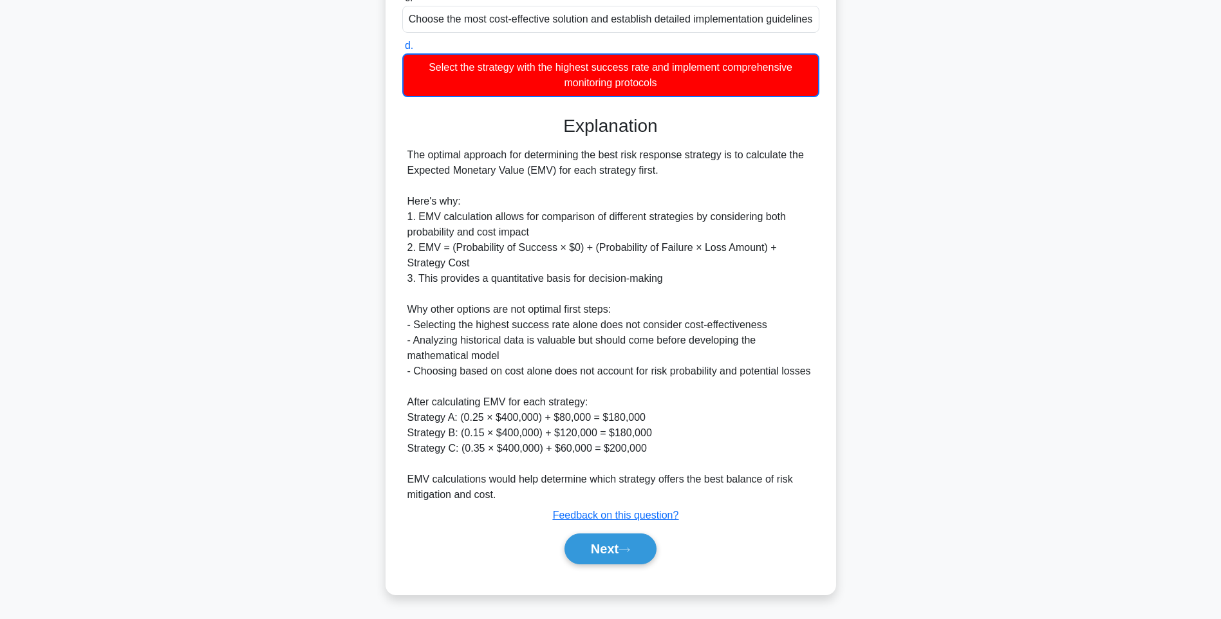
drag, startPoint x: 609, startPoint y: 548, endPoint x: 607, endPoint y: 533, distance: 15.6
click at [609, 548] on button "Next" at bounding box center [610, 549] width 92 height 31
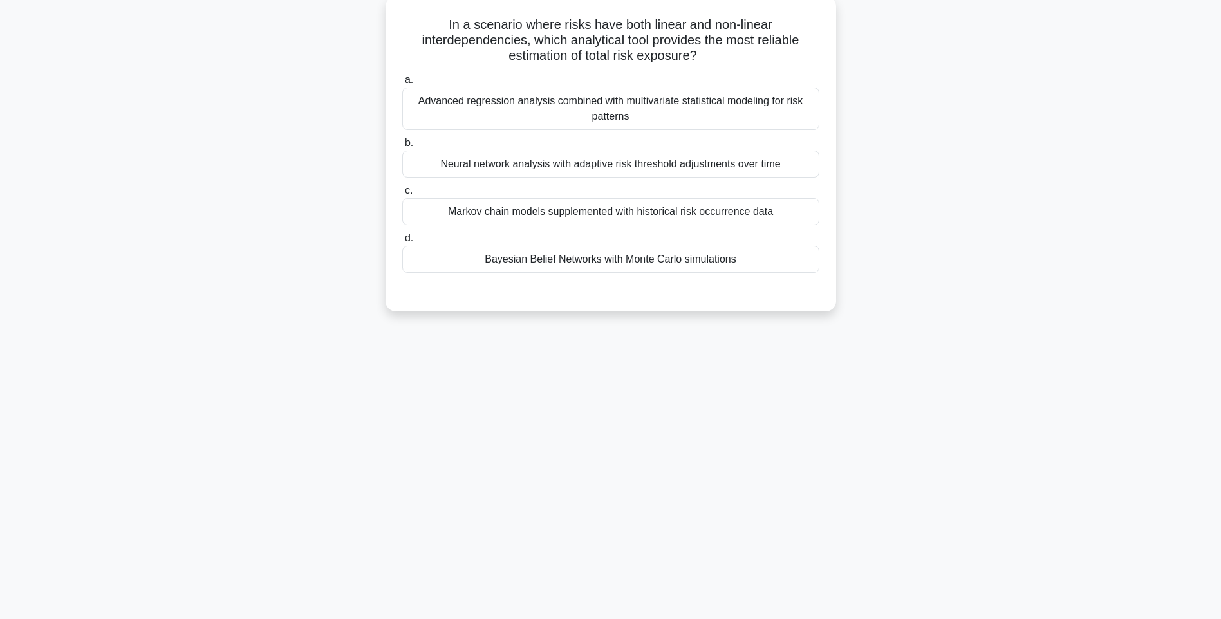
drag, startPoint x: 411, startPoint y: 23, endPoint x: 768, endPoint y: 264, distance: 431.1
click at [768, 264] on div "In a scenario where risks have both linear and non-linear interdependencies, wh…" at bounding box center [611, 153] width 440 height 305
drag, startPoint x: 928, startPoint y: 346, endPoint x: 632, endPoint y: 262, distance: 307.8
click at [927, 346] on div "138:27 Stop PMI-RMP Advanced 59/115 In a scenario where risks have both linear …" at bounding box center [611, 292] width 850 height 644
click at [632, 261] on div "Bayesian Belief Networks with Monte Carlo simulations" at bounding box center [610, 259] width 417 height 27
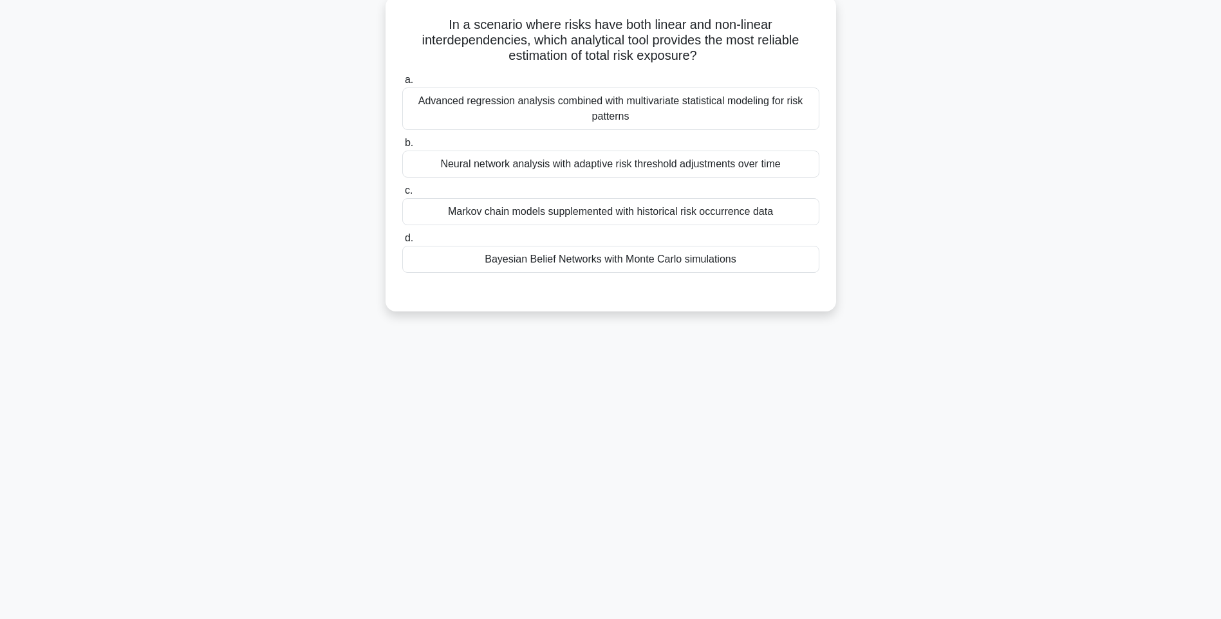
click at [402, 243] on input "d. Bayesian Belief Networks with Monte Carlo simulations" at bounding box center [402, 238] width 0 height 8
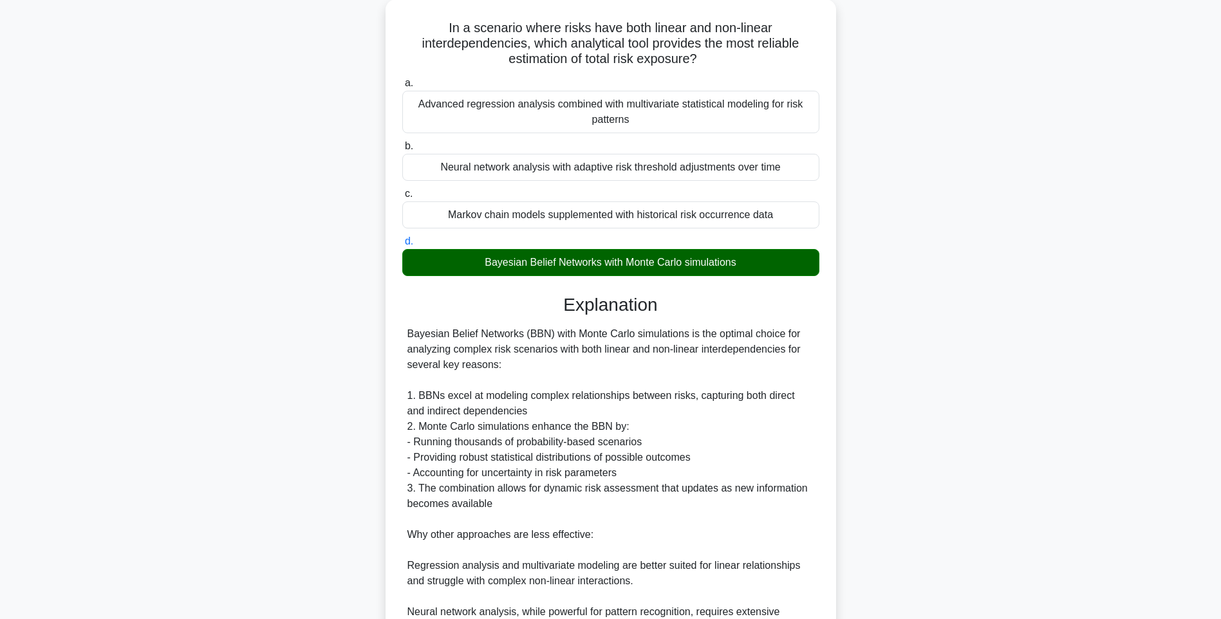
click at [929, 329] on div "In a scenario where risks have both linear and non-linear interdependencies, wh…" at bounding box center [611, 401] width 850 height 805
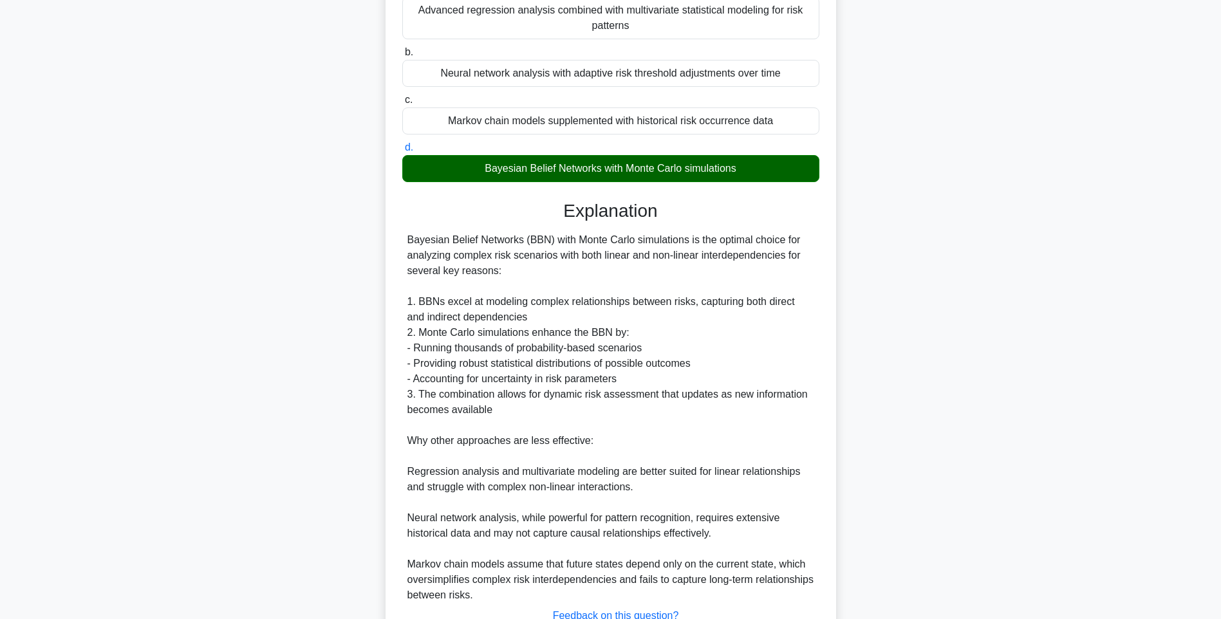
scroll to position [268, 0]
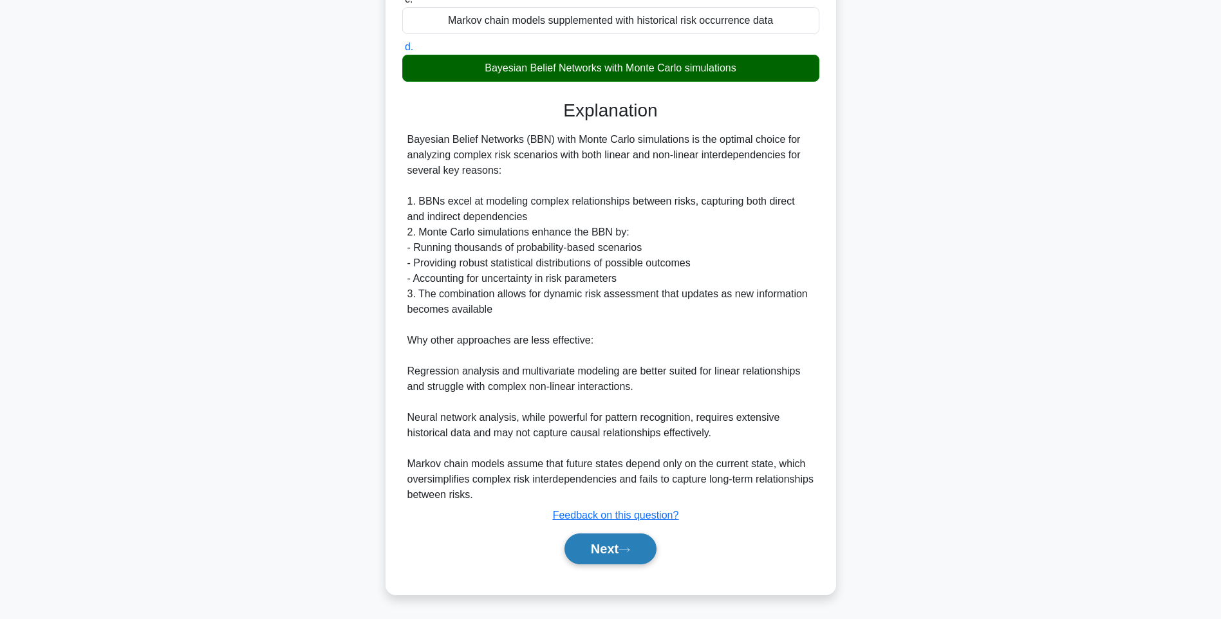
click at [598, 552] on button "Next" at bounding box center [610, 549] width 92 height 31
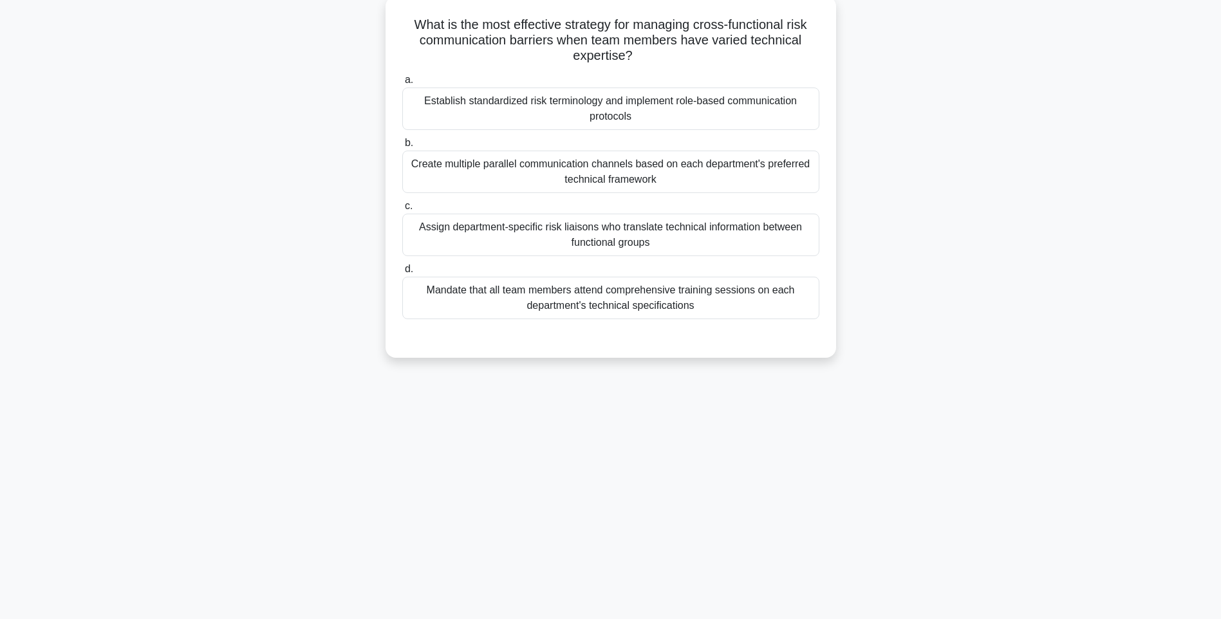
drag, startPoint x: 404, startPoint y: 21, endPoint x: 756, endPoint y: 317, distance: 460.0
click at [756, 317] on div "What is the most effective strategy for managing cross-functional risk communic…" at bounding box center [611, 176] width 440 height 351
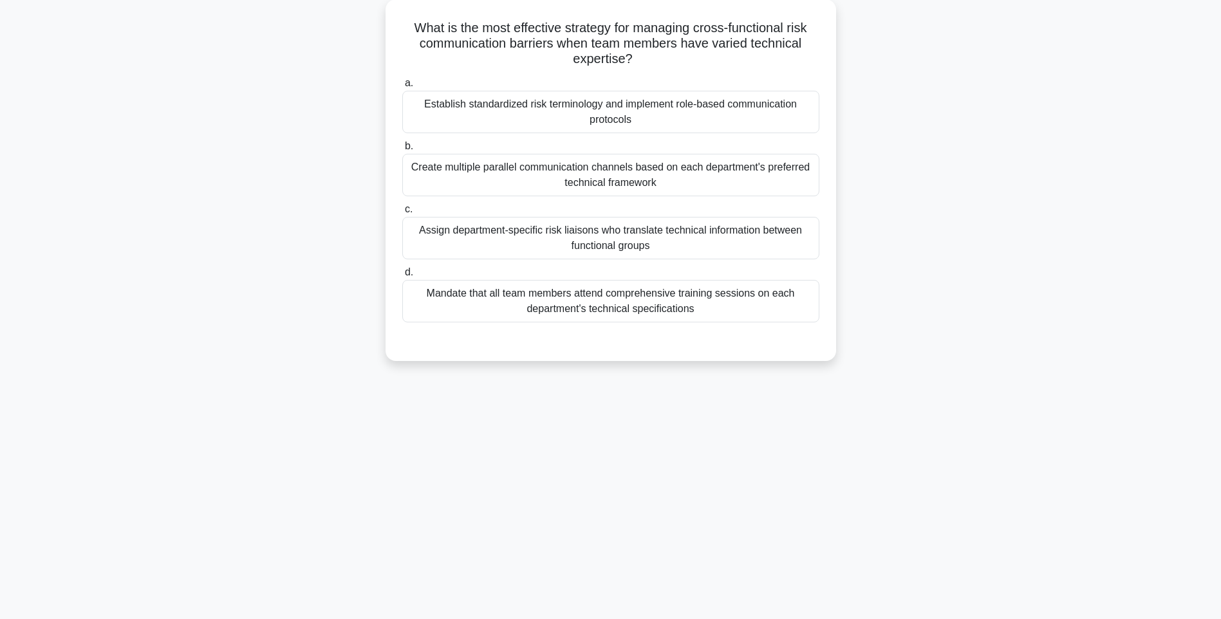
drag, startPoint x: 994, startPoint y: 372, endPoint x: 844, endPoint y: 335, distance: 153.9
click at [993, 372] on div "What is the most effective strategy for managing cross-functional risk communic…" at bounding box center [611, 187] width 850 height 377
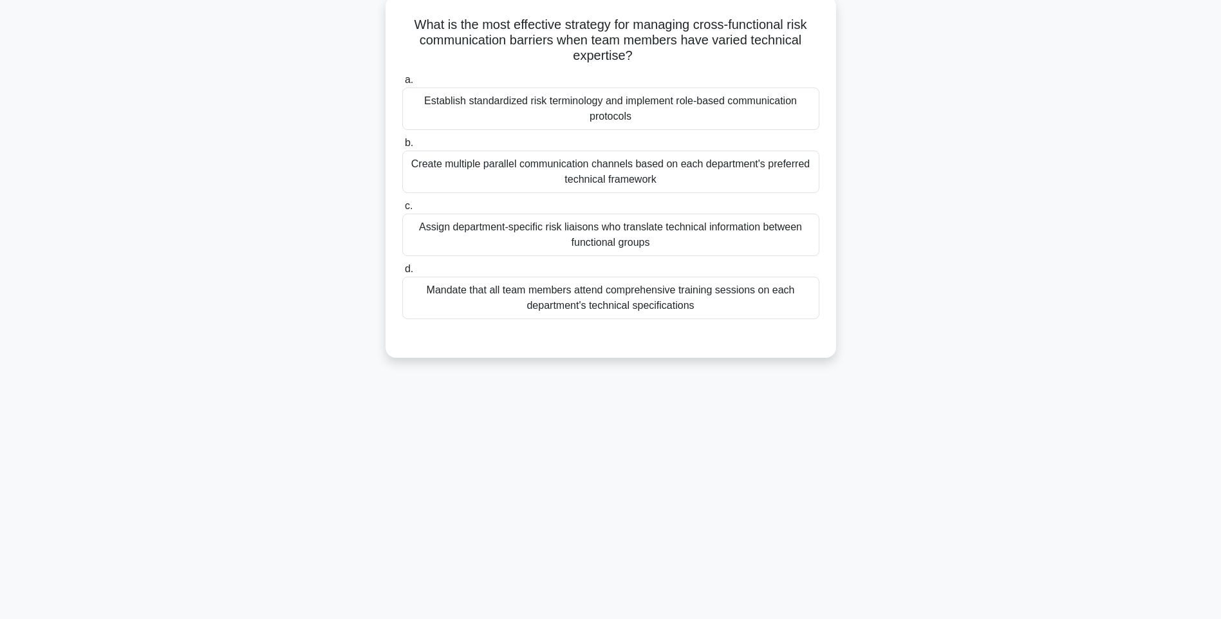
click at [782, 315] on div "Mandate that all team members attend comprehensive training sessions on each de…" at bounding box center [610, 298] width 417 height 42
click at [402, 274] on input "d. Mandate that all team members attend comprehensive training sessions on each…" at bounding box center [402, 269] width 0 height 8
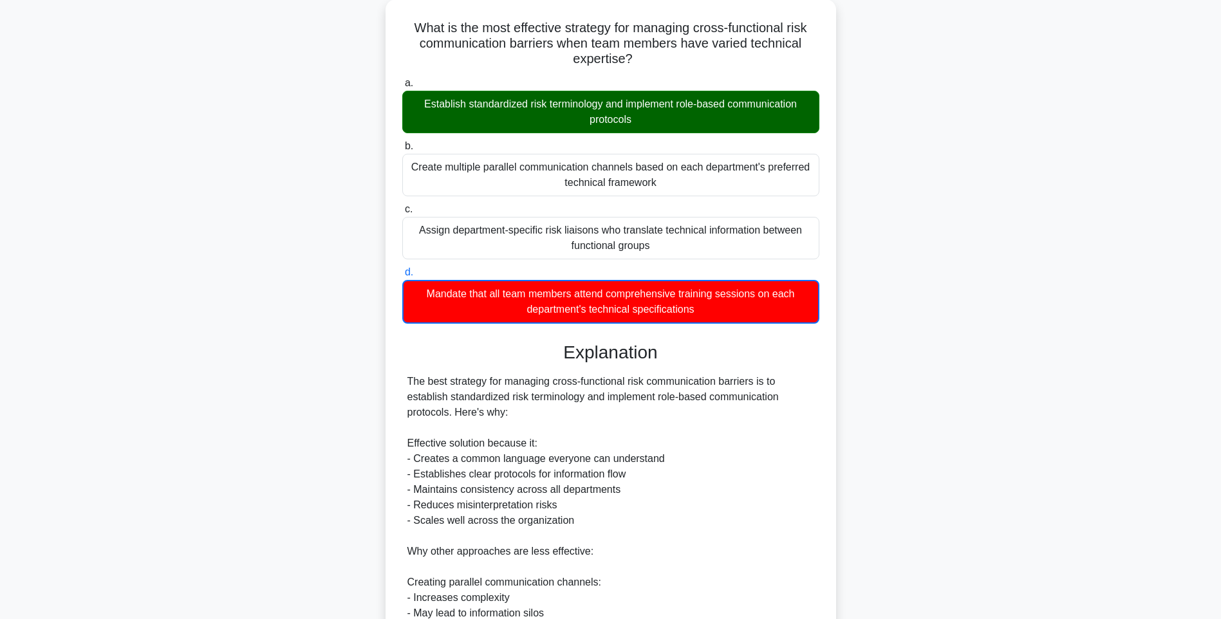
click at [988, 393] on div "What is the most effective strategy for managing cross-functional risk communic…" at bounding box center [611, 471] width 850 height 945
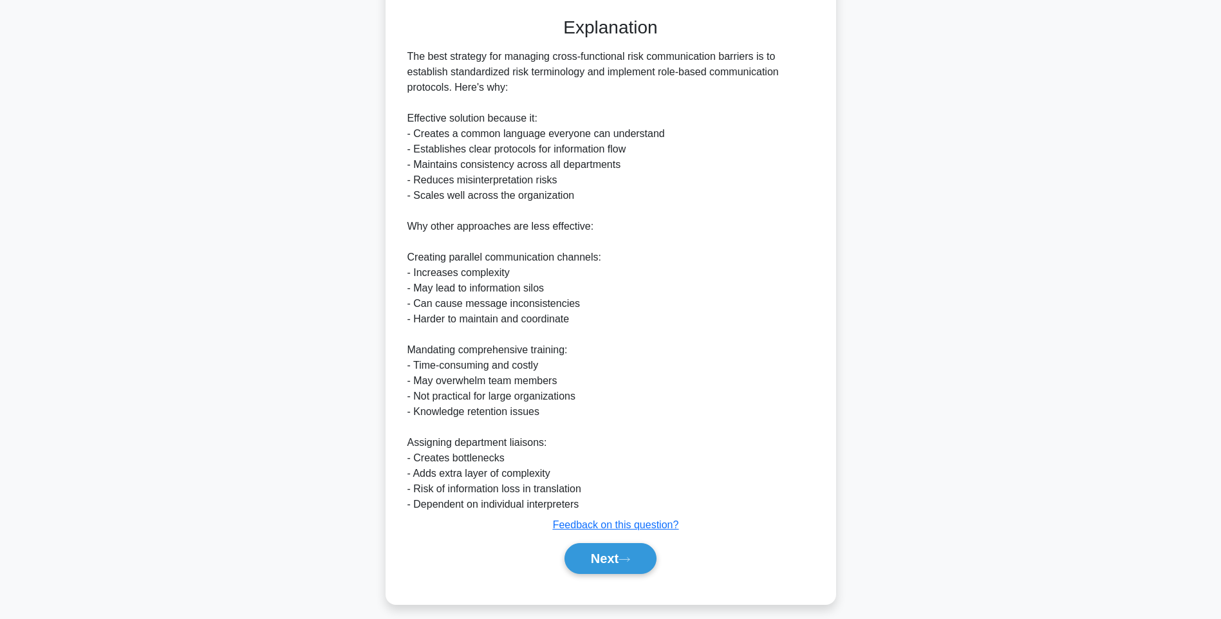
scroll to position [408, 0]
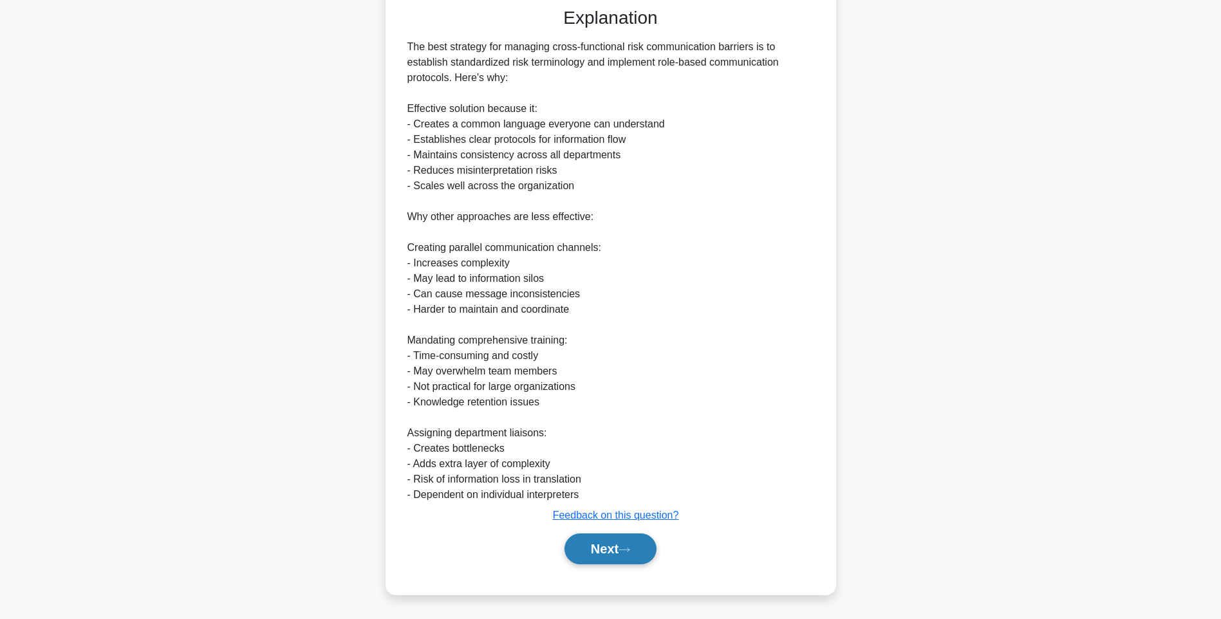
click at [596, 535] on button "Next" at bounding box center [610, 549] width 92 height 31
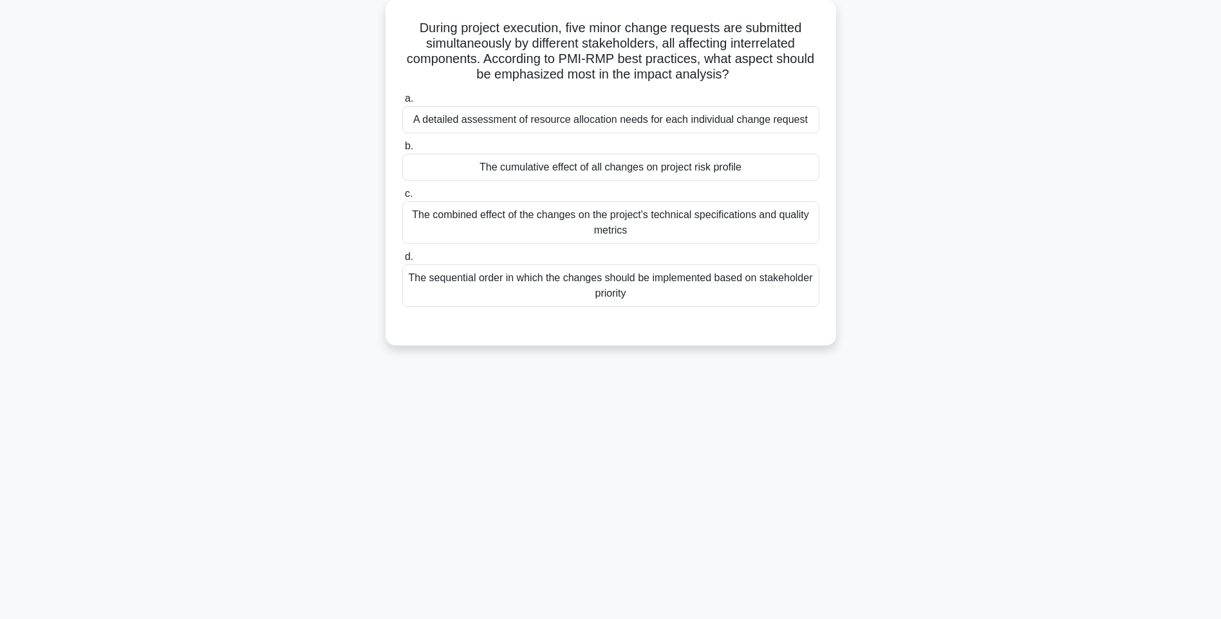
scroll to position [76, 0]
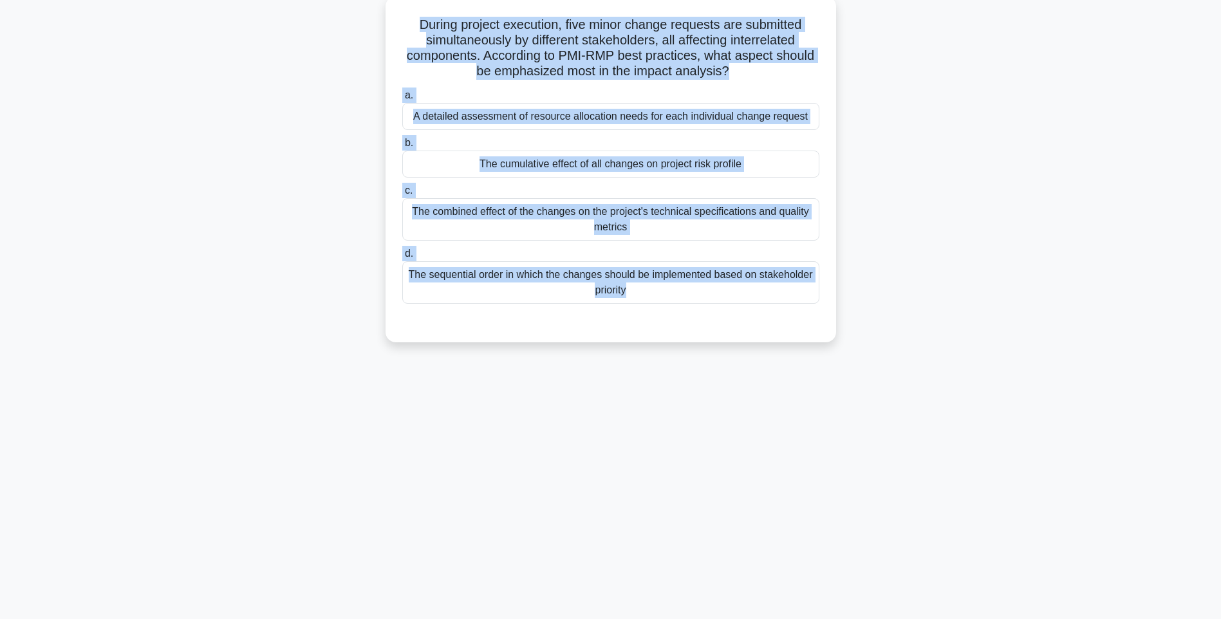
drag, startPoint x: 403, startPoint y: 23, endPoint x: 781, endPoint y: 308, distance: 473.7
click at [781, 308] on div "During project execution, five minor change requests are submitted simultaneous…" at bounding box center [611, 169] width 440 height 336
click at [745, 300] on div "The sequential order in which the changes should be implemented based on stakeh…" at bounding box center [610, 282] width 417 height 42
click at [402, 258] on input "d. The sequential order in which the changes should be implemented based on sta…" at bounding box center [402, 254] width 0 height 8
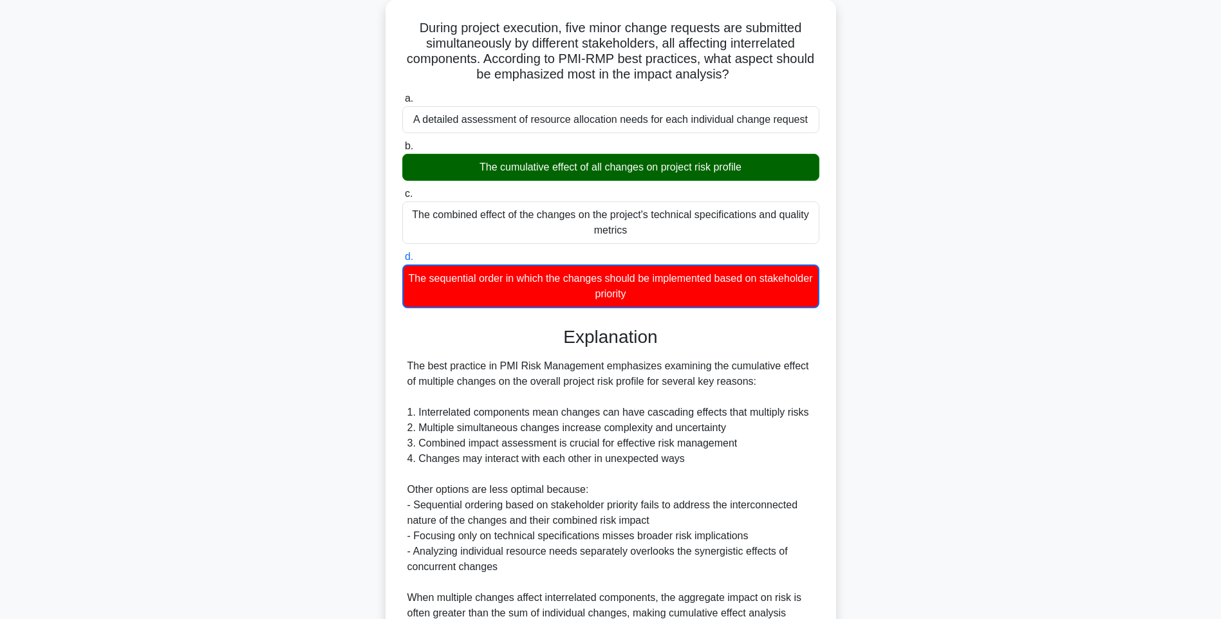
click at [973, 386] on div "During project execution, five minor change requests are submitted simultaneous…" at bounding box center [611, 371] width 850 height 745
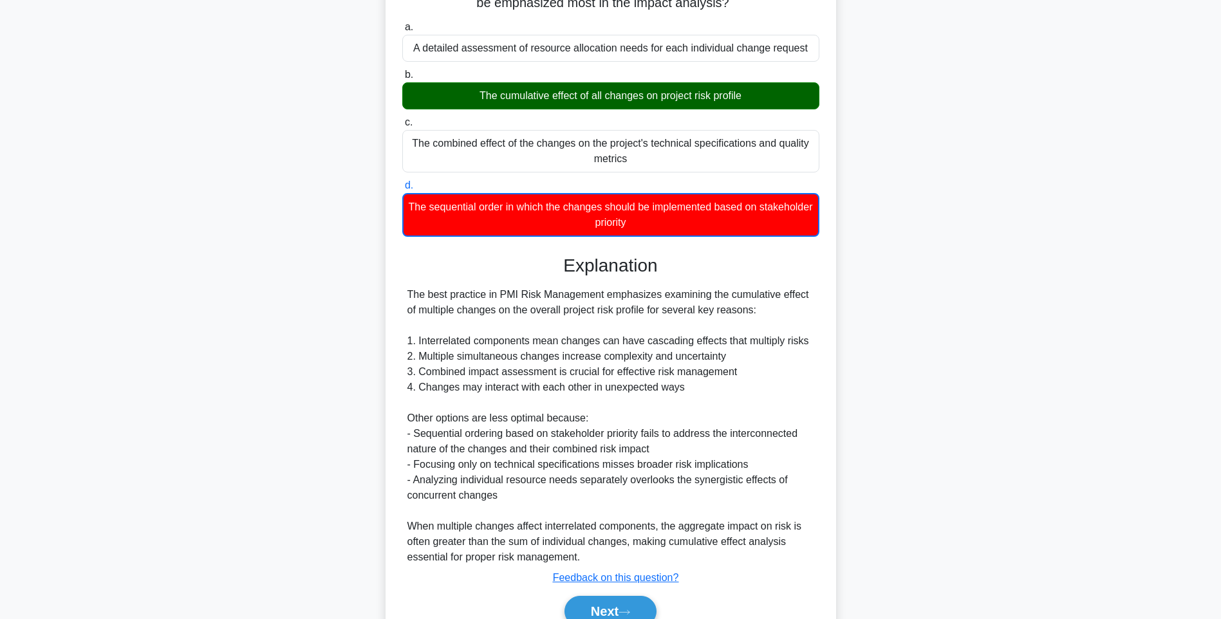
scroll to position [207, 0]
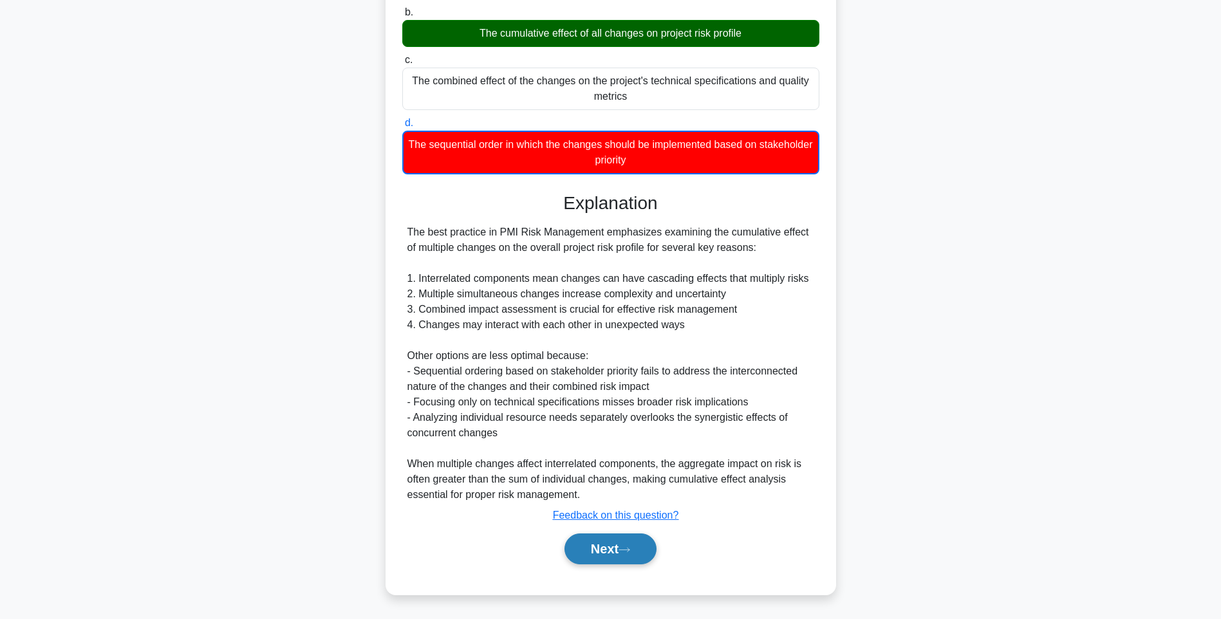
click at [587, 539] on button "Next" at bounding box center [610, 549] width 92 height 31
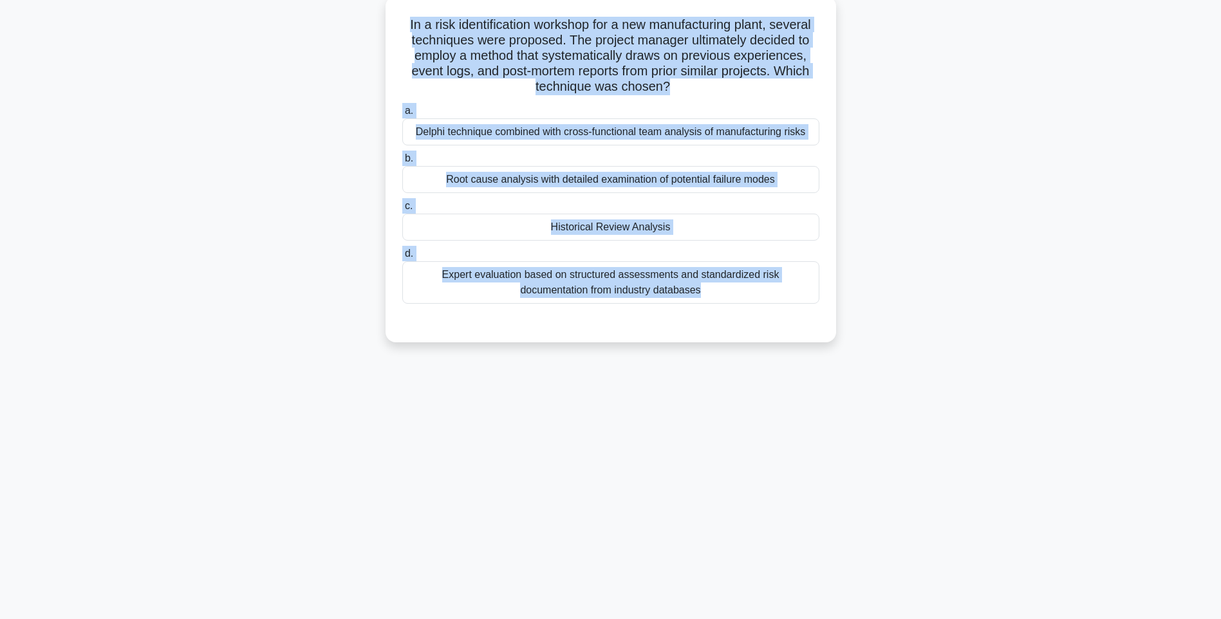
drag, startPoint x: 396, startPoint y: 25, endPoint x: 715, endPoint y: 321, distance: 434.5
click at [715, 321] on div "In a risk identification workshop for a new manufacturing plant, several techni…" at bounding box center [611, 169] width 440 height 336
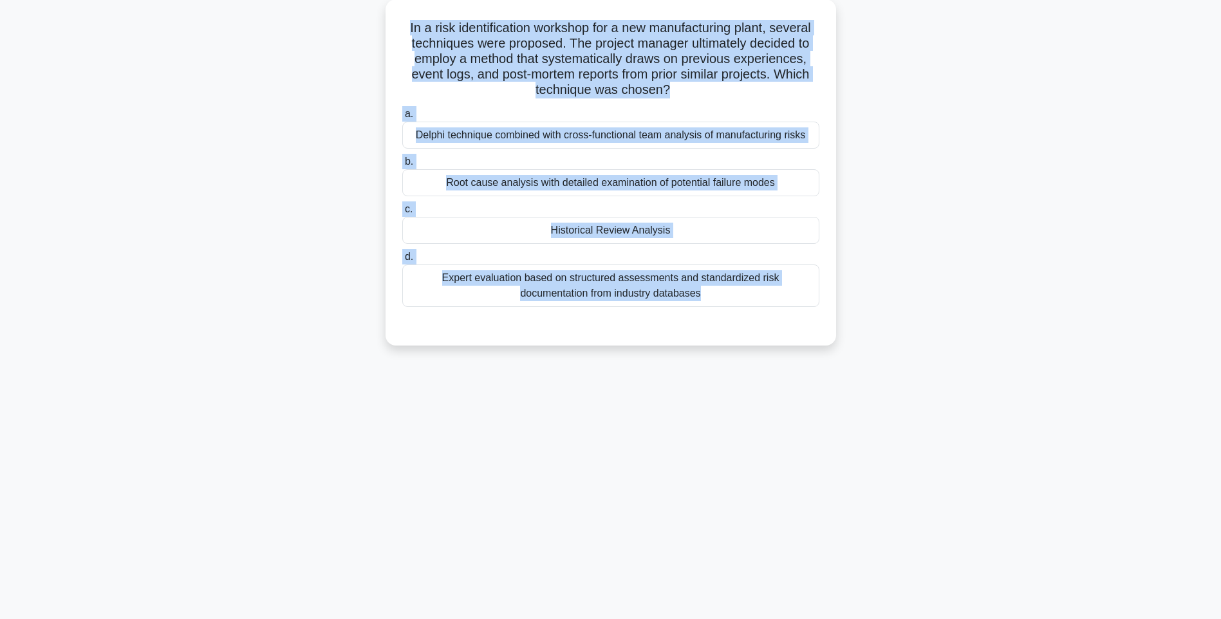
drag, startPoint x: 918, startPoint y: 373, endPoint x: 909, endPoint y: 372, distance: 8.5
click at [916, 373] on div "137:57 Stop PMI-RMP Advanced 62/115 In a risk identification workshop for a new…" at bounding box center [611, 292] width 850 height 644
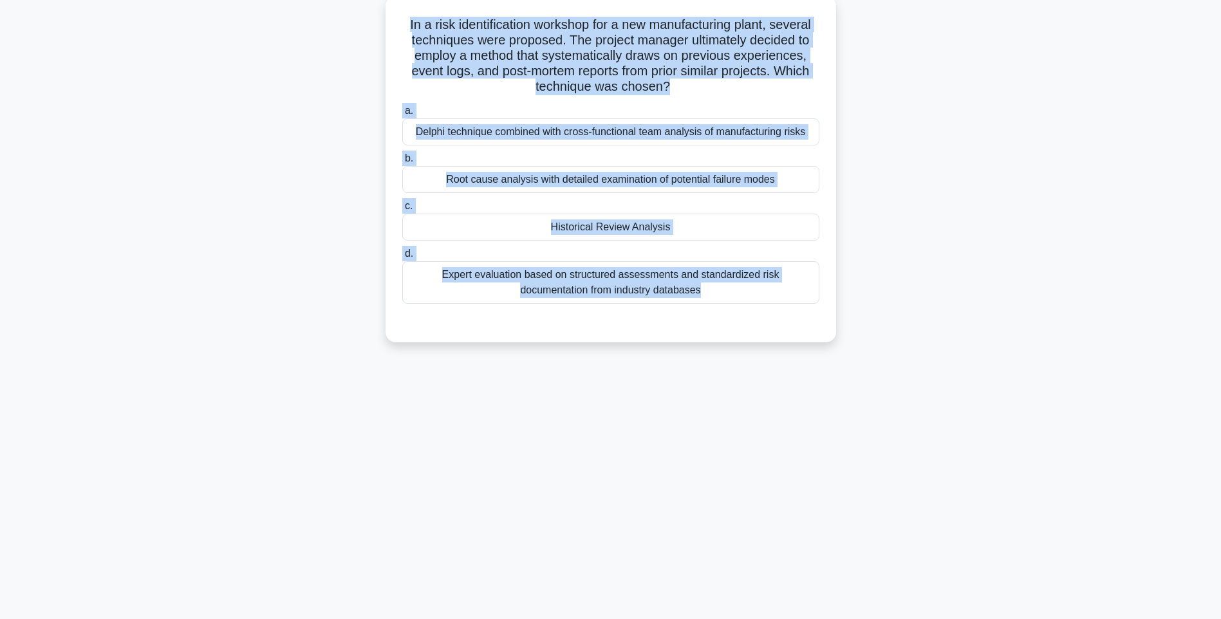
click at [721, 290] on div "Expert evaluation based on structured assessments and standardized risk documen…" at bounding box center [610, 282] width 417 height 42
click at [402, 258] on input "d. Expert evaluation based on structured assessments and standardized risk docu…" at bounding box center [402, 254] width 0 height 8
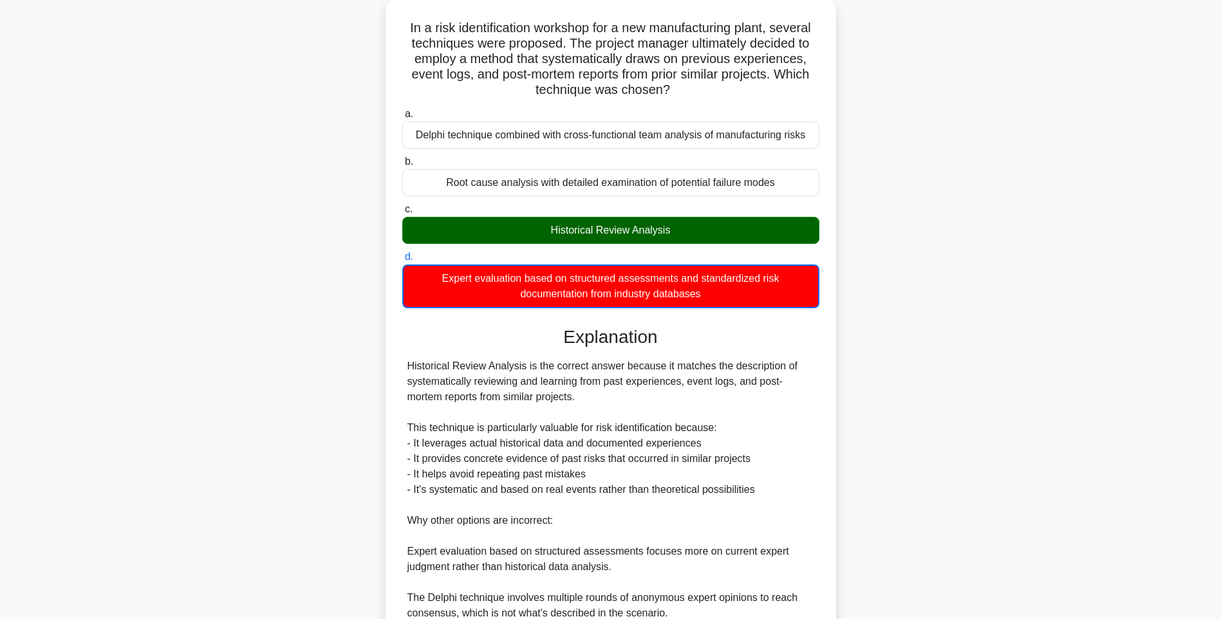
click at [859, 371] on div "In a risk identification workshop for a new manufacturing plant, several techni…" at bounding box center [611, 387] width 850 height 776
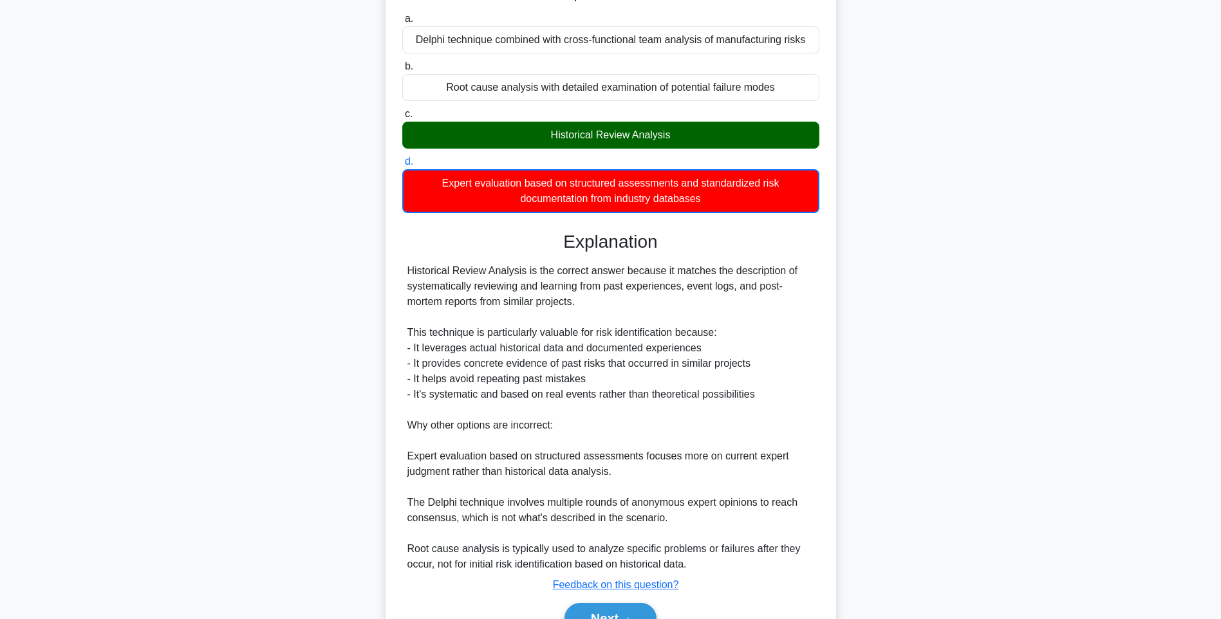
scroll to position [238, 0]
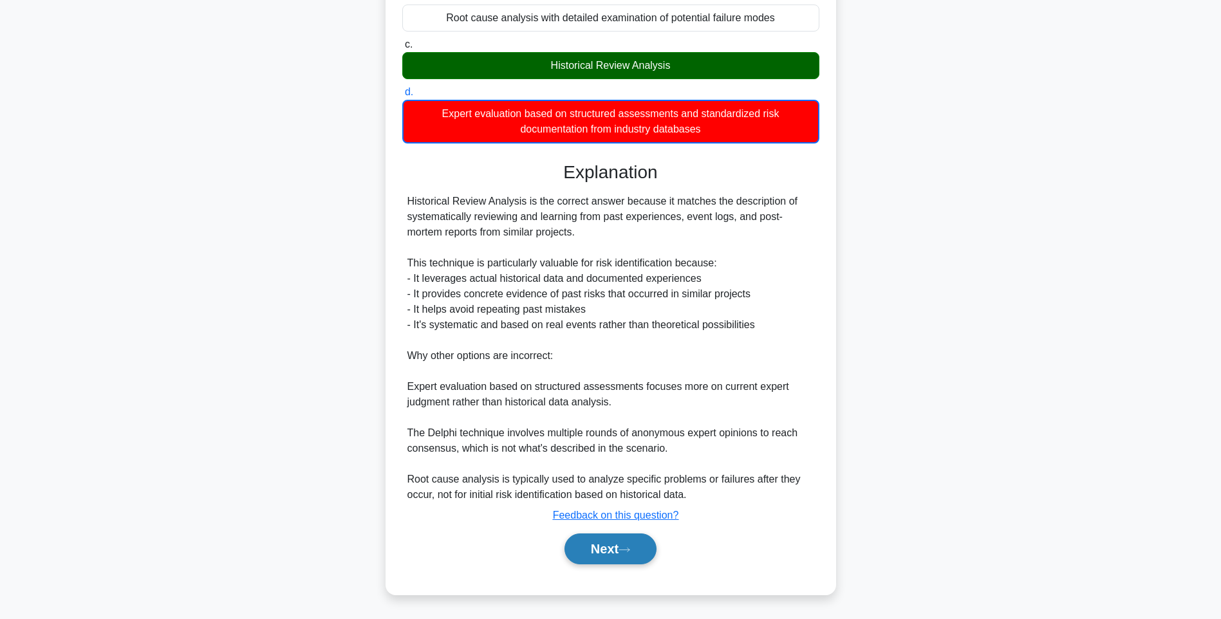
click at [620, 541] on button "Next" at bounding box center [610, 549] width 92 height 31
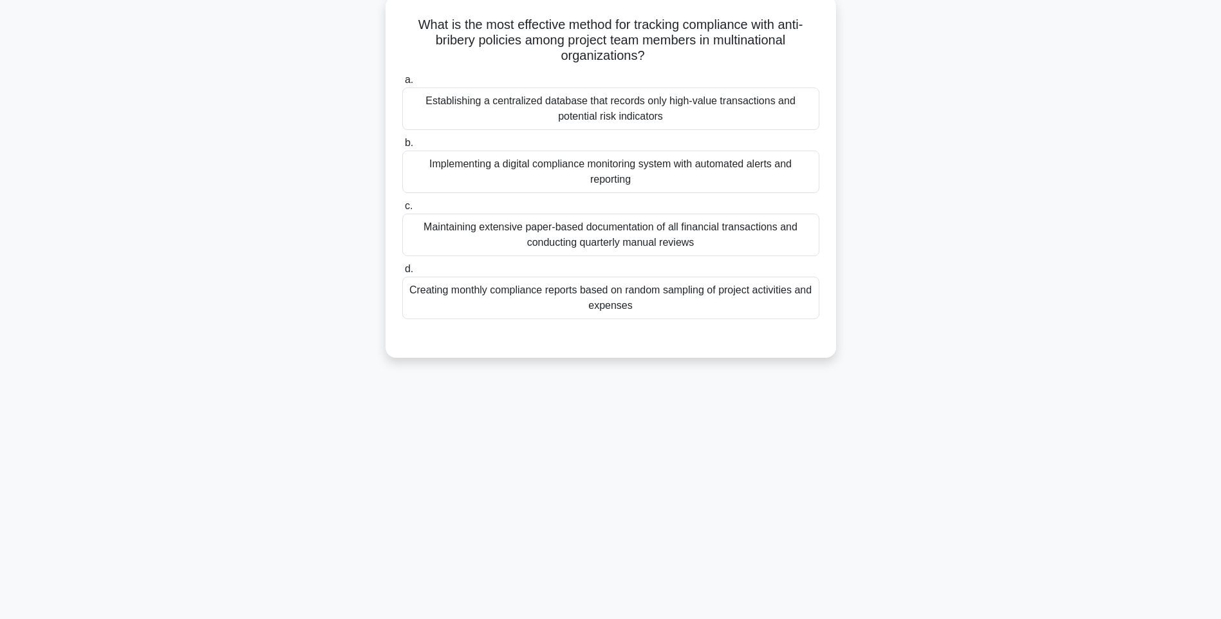
drag, startPoint x: 407, startPoint y: 24, endPoint x: 782, endPoint y: 312, distance: 472.3
click at [782, 312] on div "What is the most effective method for tracking compliance with anti-bribery pol…" at bounding box center [611, 176] width 440 height 351
drag, startPoint x: 911, startPoint y: 383, endPoint x: 755, endPoint y: 323, distance: 166.9
click at [911, 382] on div "137:46 Stop PMI-RMP Advanced 63/115 What is the most effective method for track…" at bounding box center [611, 292] width 850 height 644
click at [722, 302] on div "Creating monthly compliance reports based on random sampling of project activit…" at bounding box center [610, 298] width 417 height 42
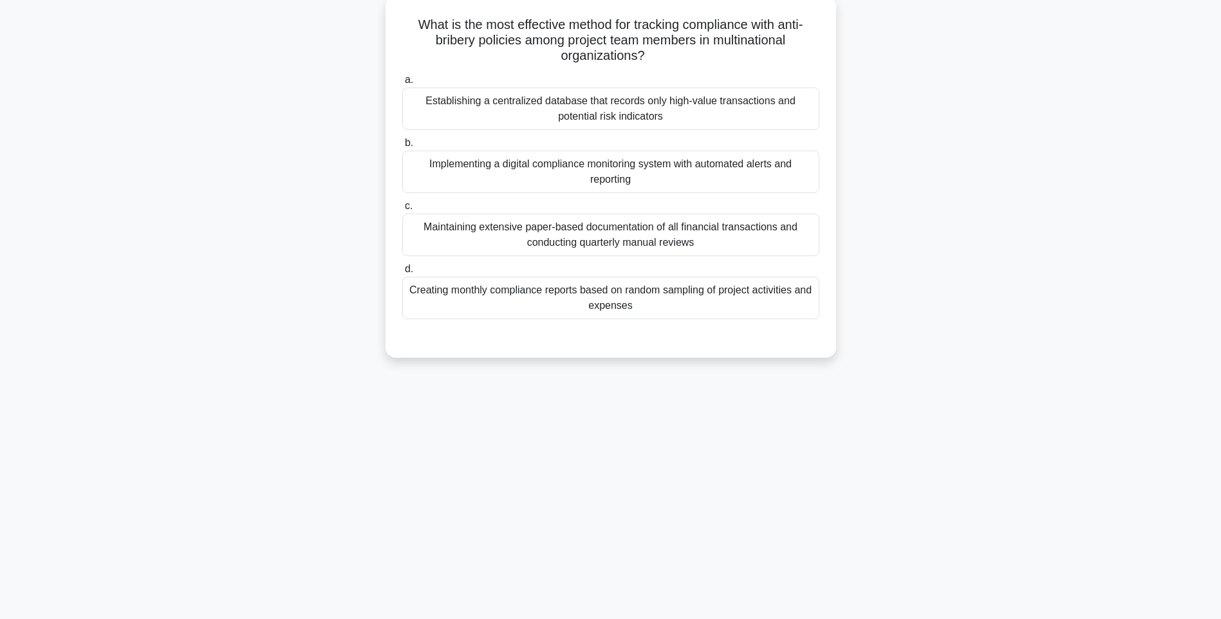
click at [402, 274] on input "d. Creating monthly compliance reports based on random sampling of project acti…" at bounding box center [402, 269] width 0 height 8
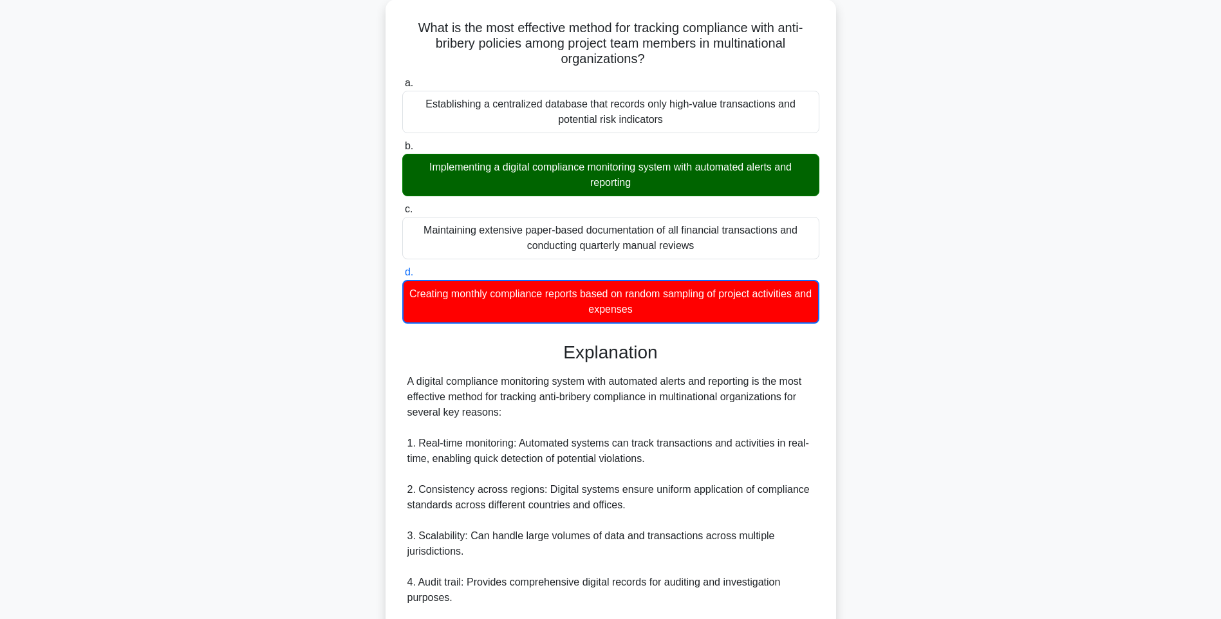
drag, startPoint x: 864, startPoint y: 410, endPoint x: 861, endPoint y: 438, distance: 28.5
click at [864, 410] on div "What is the most effective method for tracking compliance with anti-bribery pol…" at bounding box center [611, 464] width 850 height 930
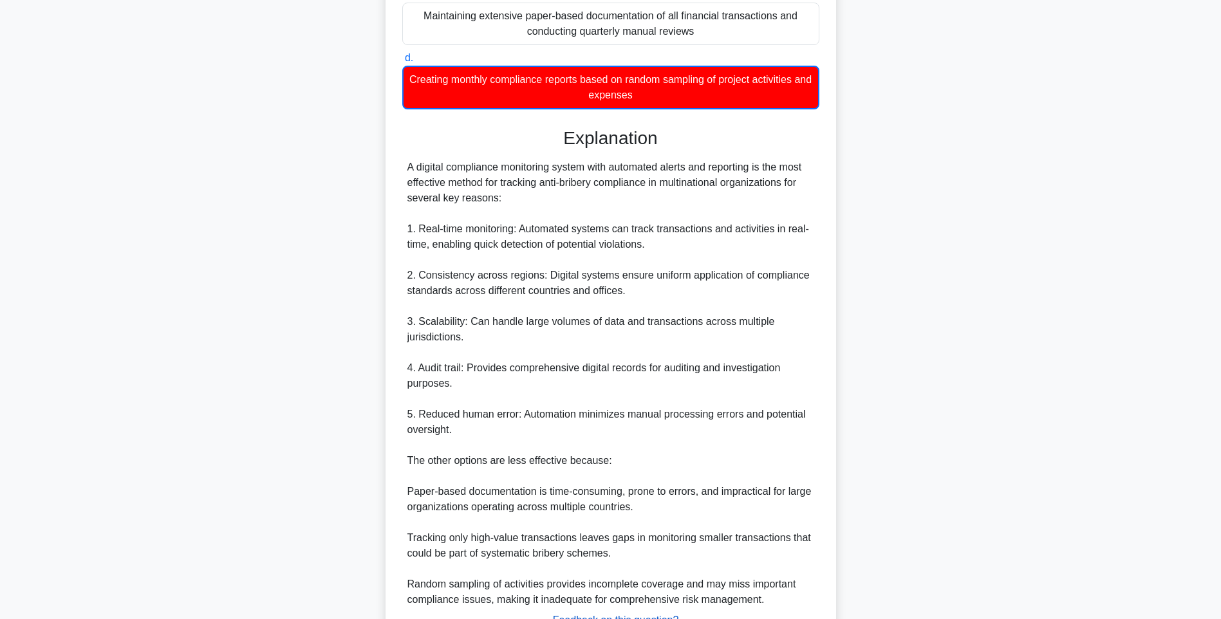
scroll to position [393, 0]
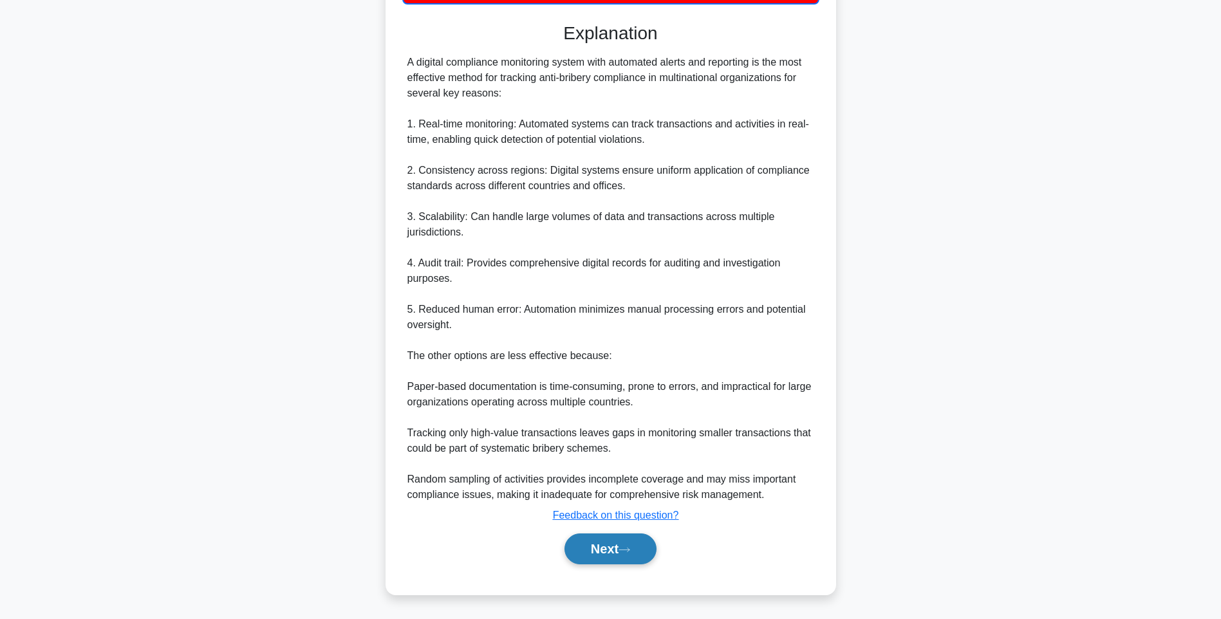
click at [600, 544] on button "Next" at bounding box center [610, 549] width 92 height 31
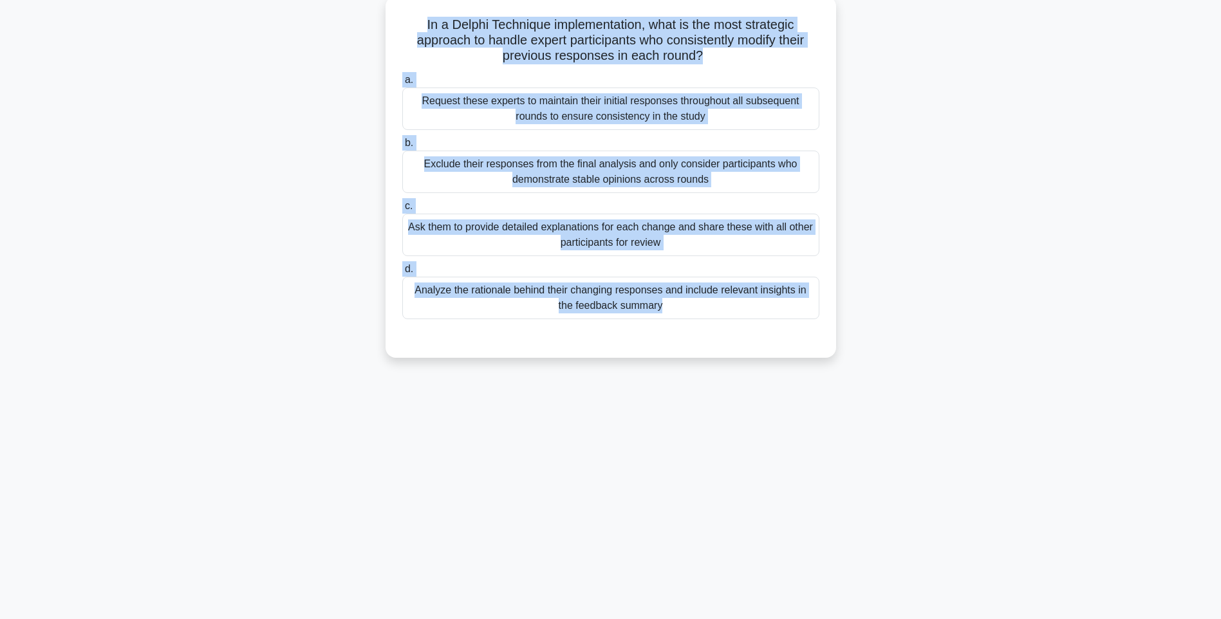
drag, startPoint x: 414, startPoint y: 21, endPoint x: 720, endPoint y: 337, distance: 440.1
click at [720, 337] on div "In a Delphi Technique implementation, what is the most strategic approach to ha…" at bounding box center [611, 176] width 440 height 351
drag, startPoint x: 699, startPoint y: 310, endPoint x: 769, endPoint y: 325, distance: 71.7
click at [699, 310] on div "Analyze the rationale behind their changing responses and include relevant insi…" at bounding box center [610, 298] width 417 height 42
click at [402, 274] on input "d. Analyze the rationale behind their changing responses and include relevant i…" at bounding box center [402, 269] width 0 height 8
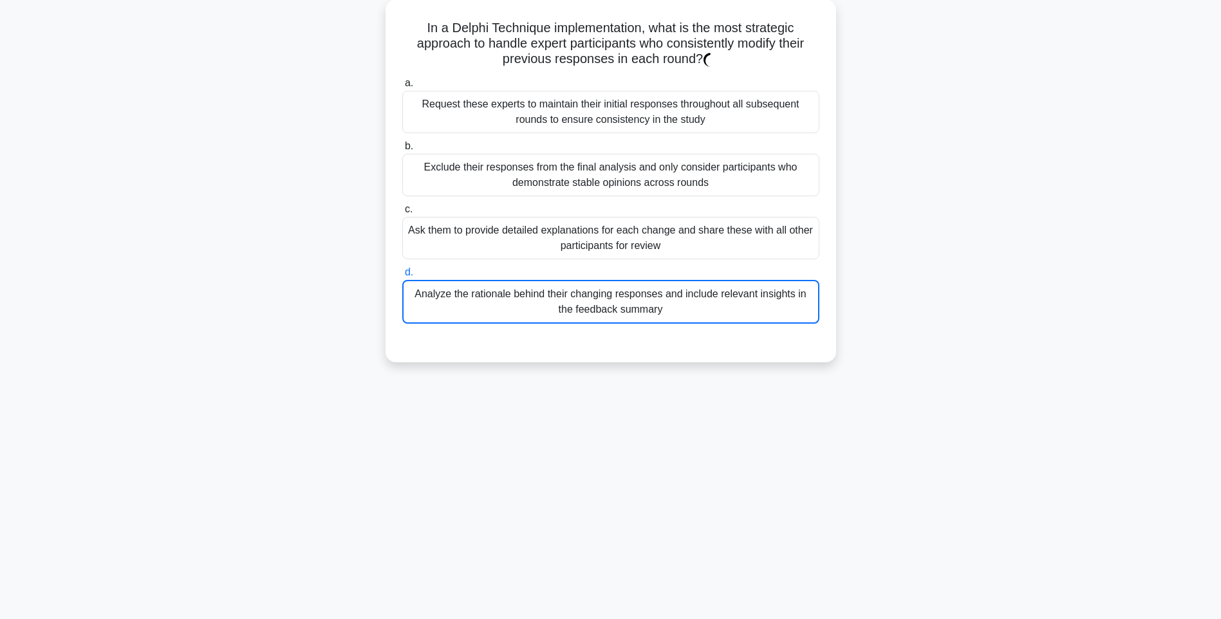
click at [891, 384] on div "137:32 Stop PMI-RMP Advanced 64/115 In a Delphi Technique implementation, what …" at bounding box center [611, 292] width 850 height 644
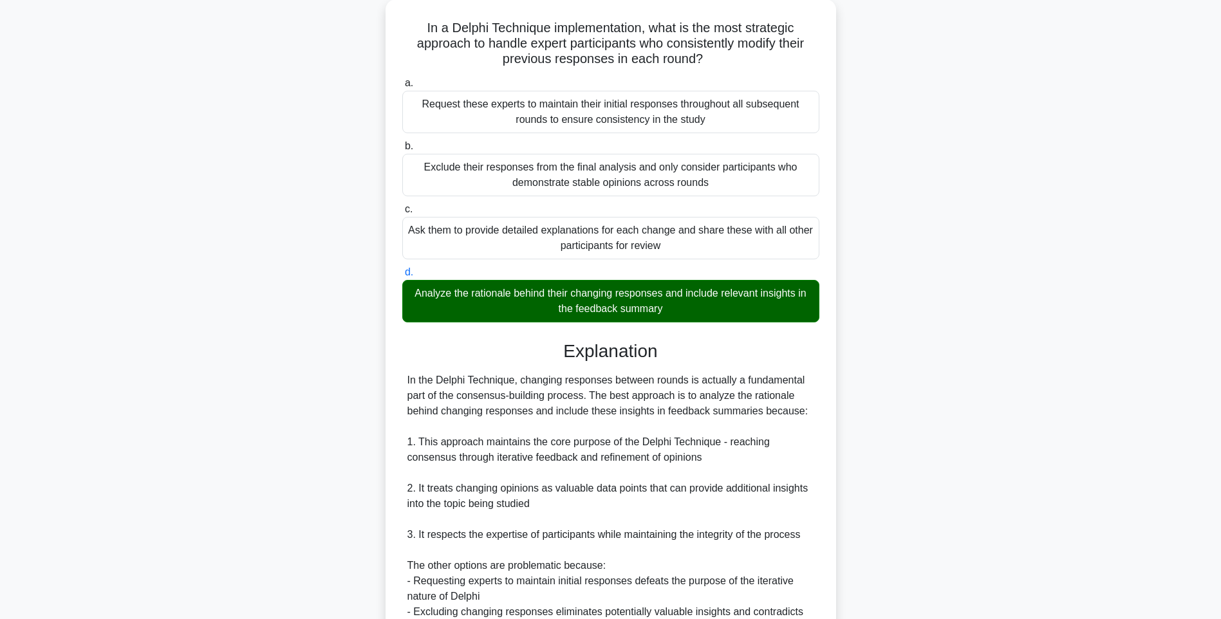
click at [875, 396] on div "In a Delphi Technique implementation, what is the most strategic approach to ha…" at bounding box center [611, 394] width 850 height 790
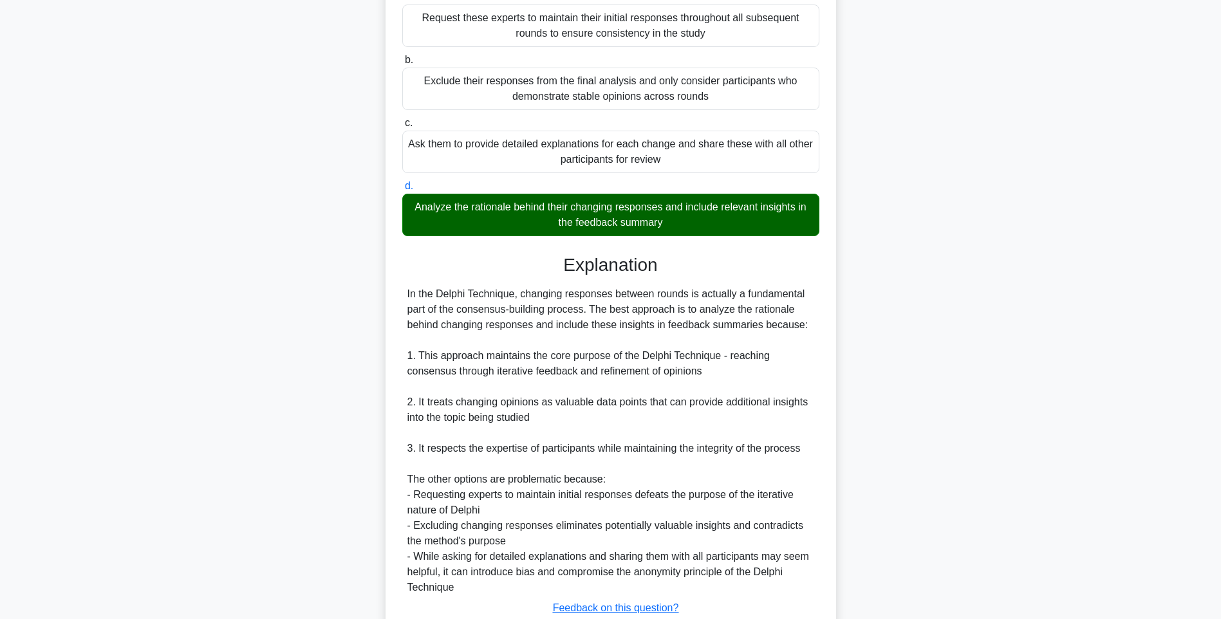
scroll to position [252, 0]
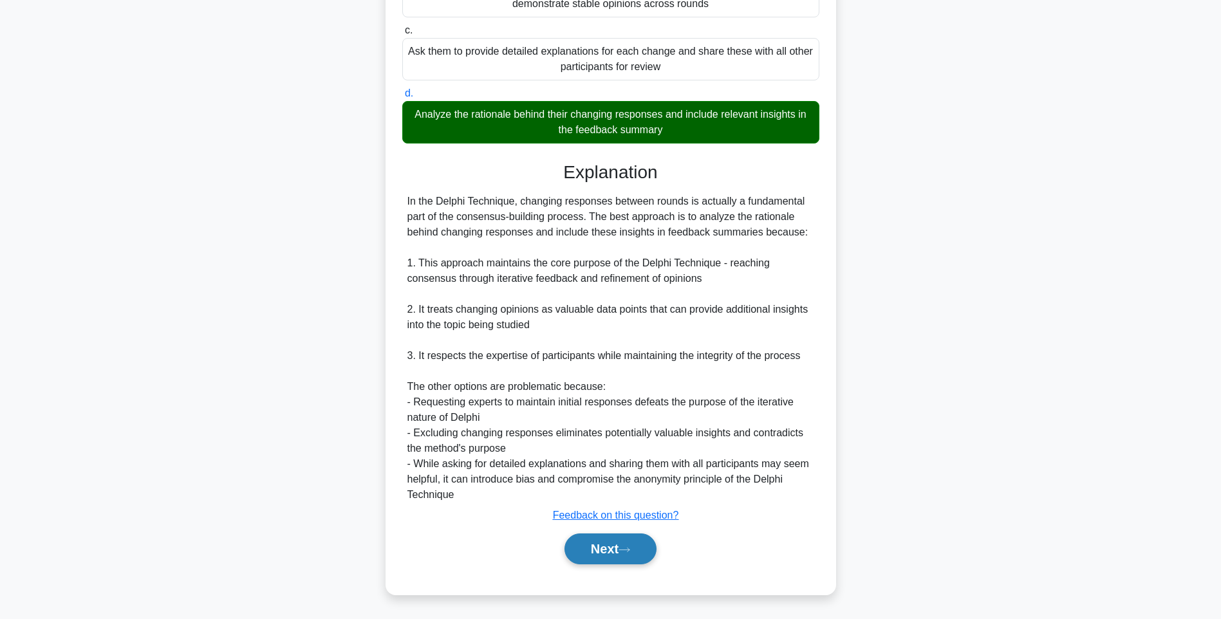
click at [594, 559] on button "Next" at bounding box center [610, 549] width 92 height 31
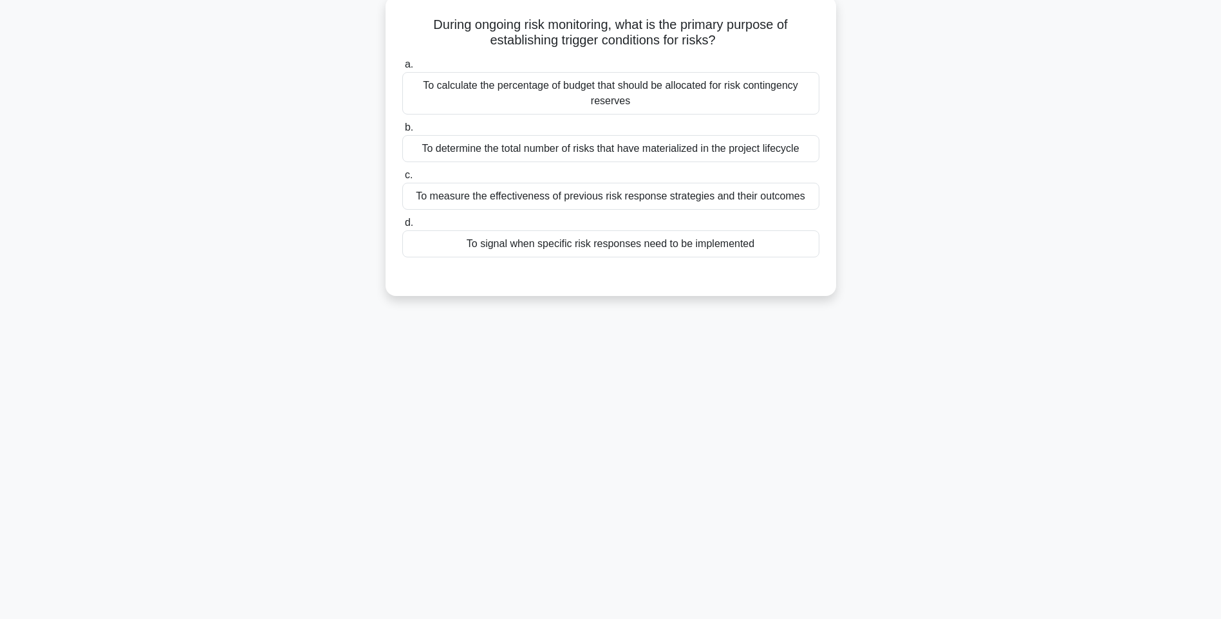
scroll to position [76, 0]
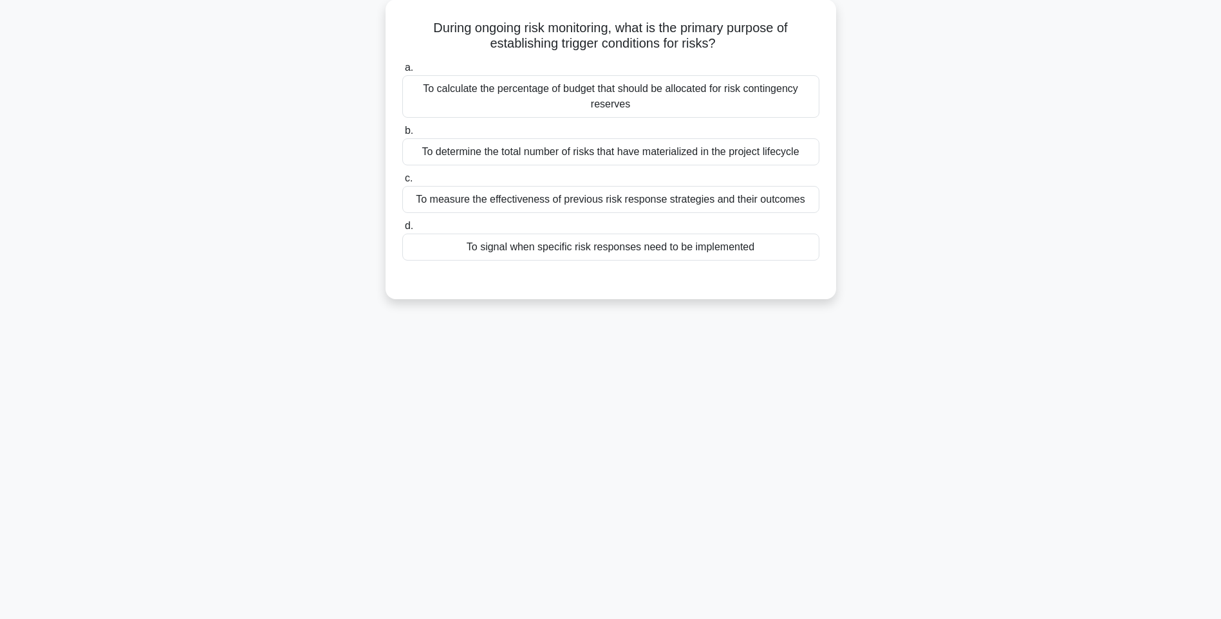
drag, startPoint x: 415, startPoint y: 14, endPoint x: 870, endPoint y: 254, distance: 513.9
click at [870, 254] on div "During ongoing risk monitoring, what is the primary purpose of establishing tri…" at bounding box center [611, 156] width 850 height 315
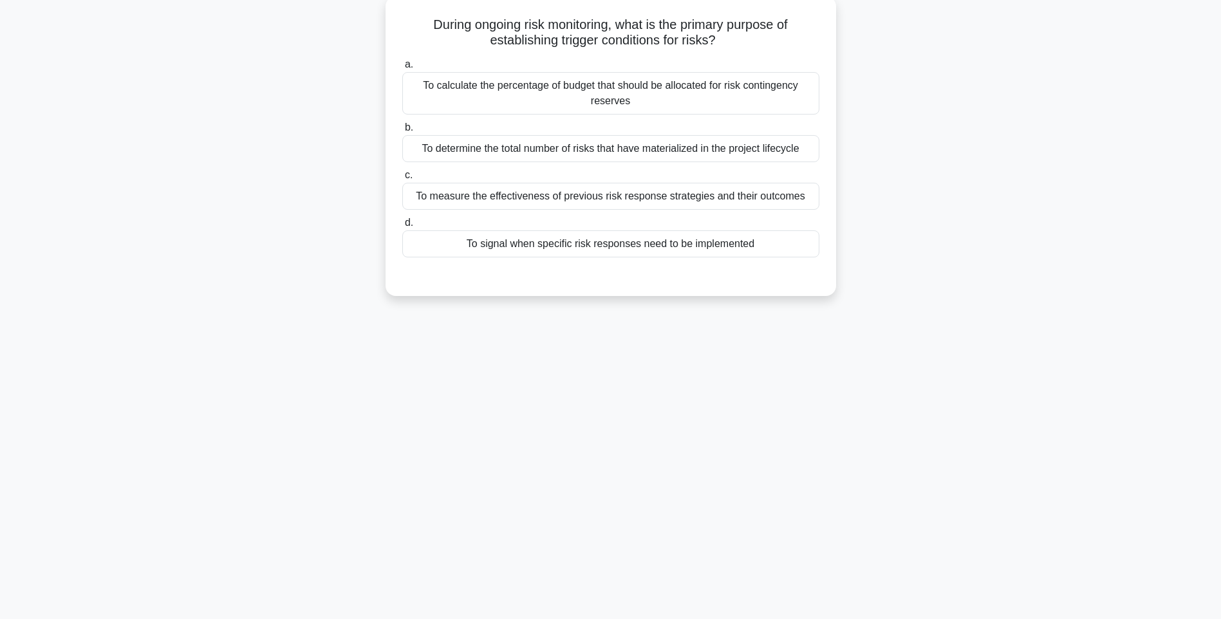
click at [726, 242] on div "To signal when specific risk responses need to be implemented" at bounding box center [610, 243] width 417 height 27
click at [402, 227] on input "d. To signal when specific risk responses need to be implemented" at bounding box center [402, 223] width 0 height 8
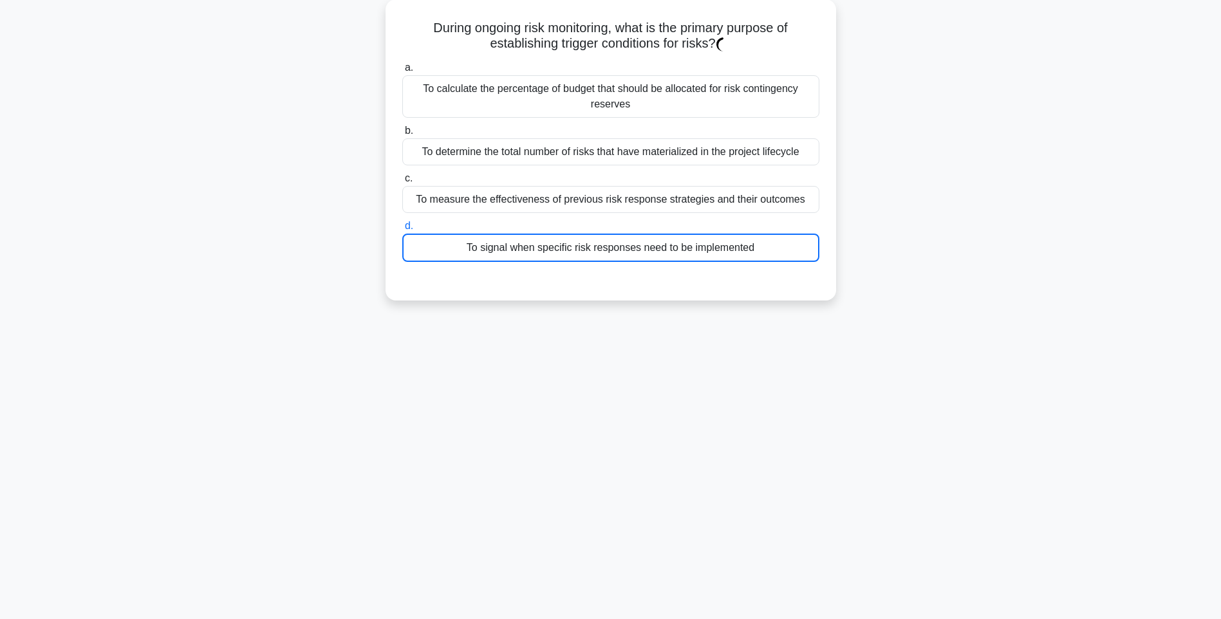
click at [923, 262] on div "During ongoing risk monitoring, what is the primary purpose of establishing tri…" at bounding box center [611, 157] width 850 height 317
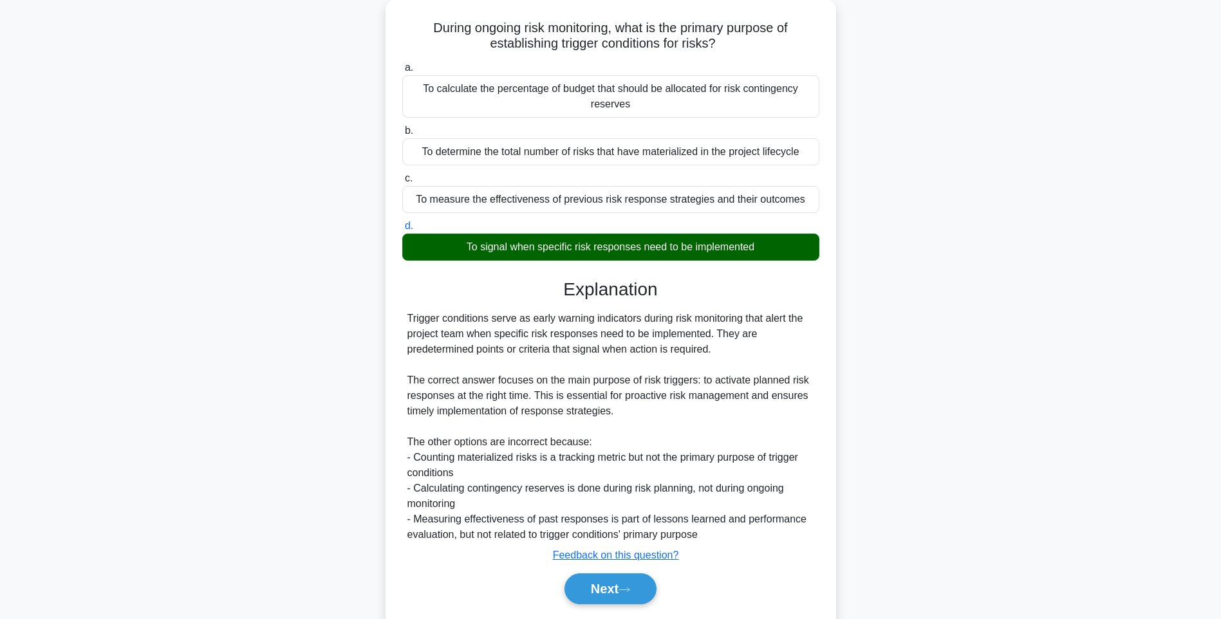
click at [958, 314] on div "During ongoing risk monitoring, what is the primary purpose of establishing tri…" at bounding box center [611, 324] width 850 height 651
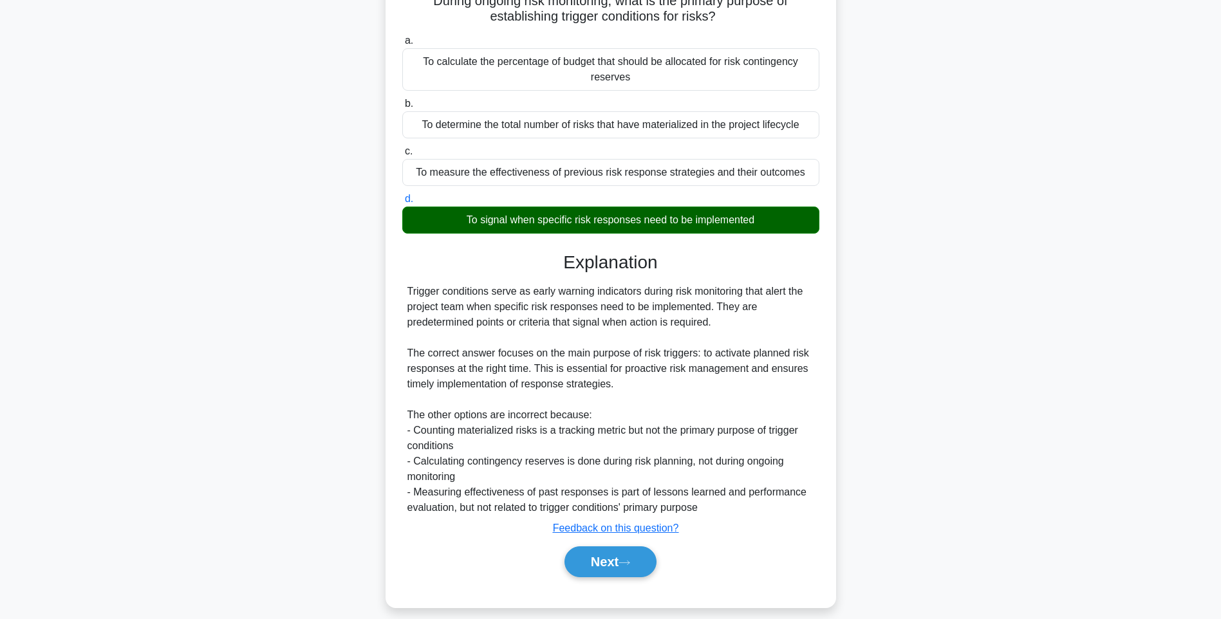
scroll to position [113, 0]
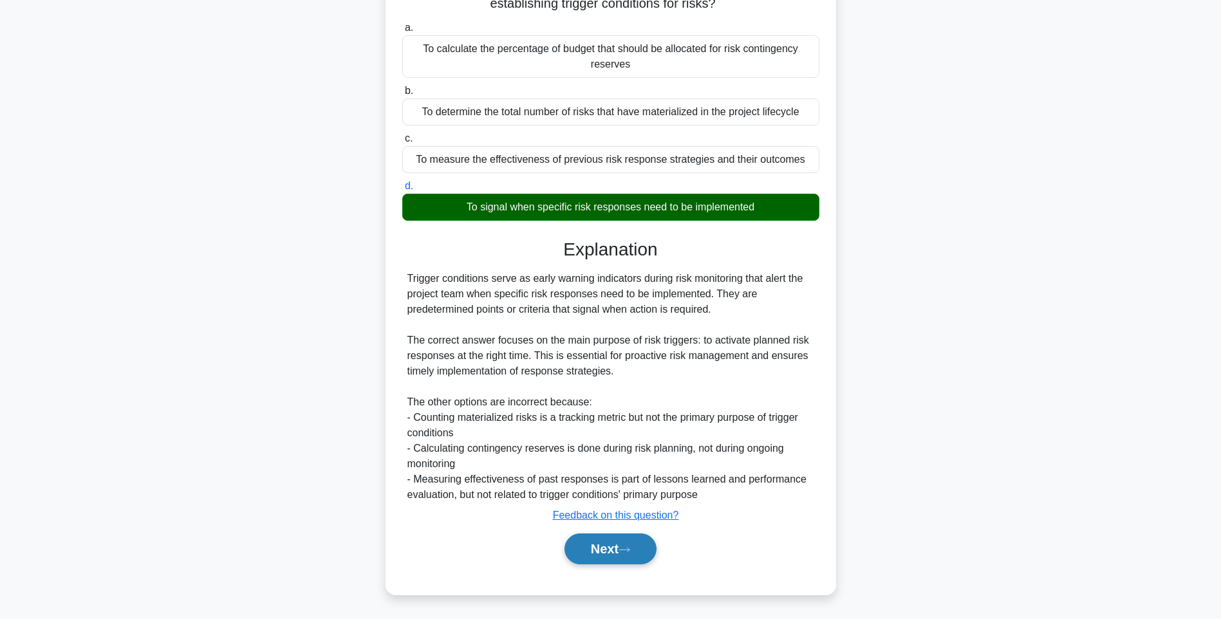
click at [592, 544] on button "Next" at bounding box center [610, 549] width 92 height 31
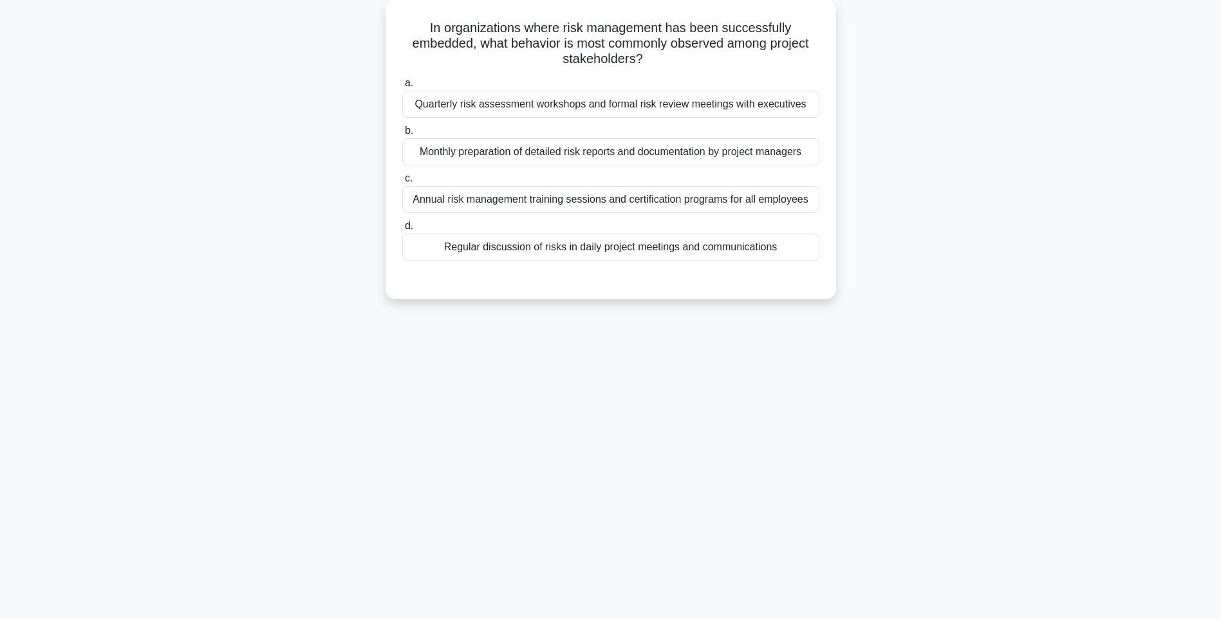
scroll to position [76, 0]
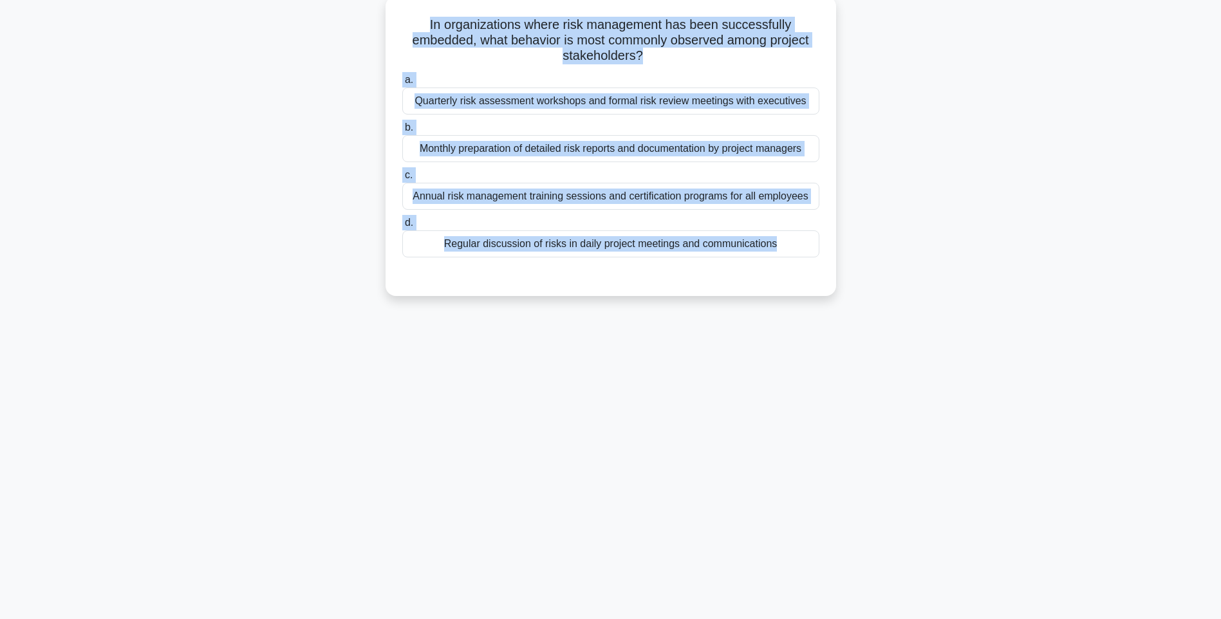
drag, startPoint x: 416, startPoint y: 26, endPoint x: 786, endPoint y: 270, distance: 442.7
click at [786, 270] on div "In organizations where risk management has been successfully embedded, what beh…" at bounding box center [611, 146] width 440 height 290
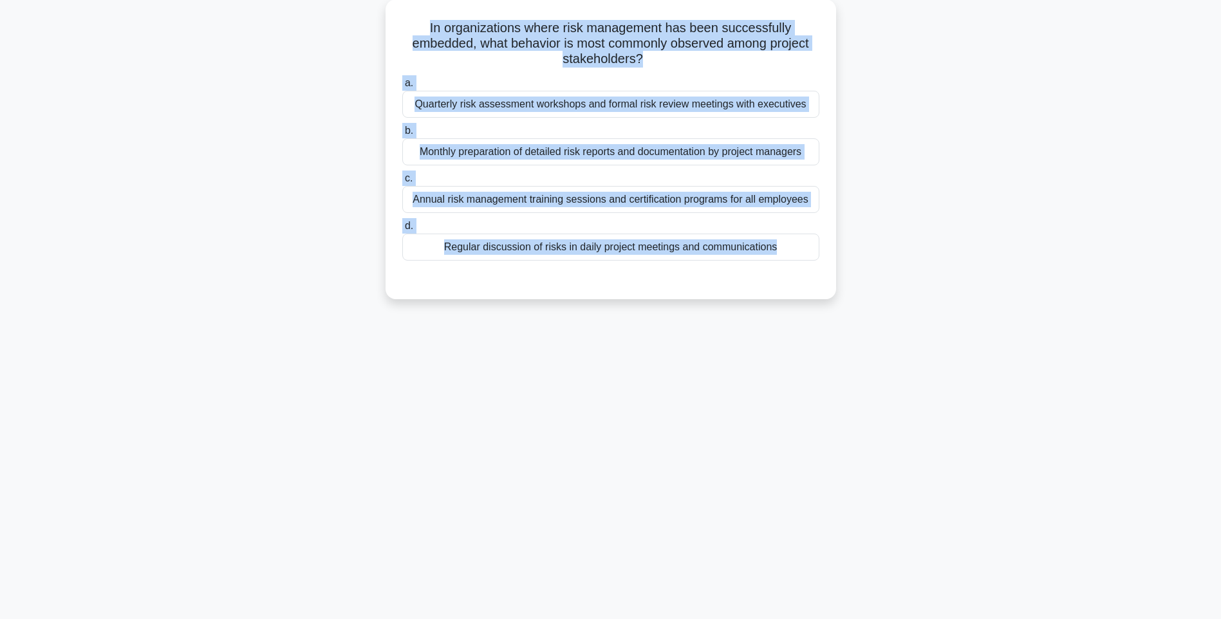
click at [927, 314] on div "In organizations where risk management has been successfully embedded, what beh…" at bounding box center [611, 156] width 850 height 315
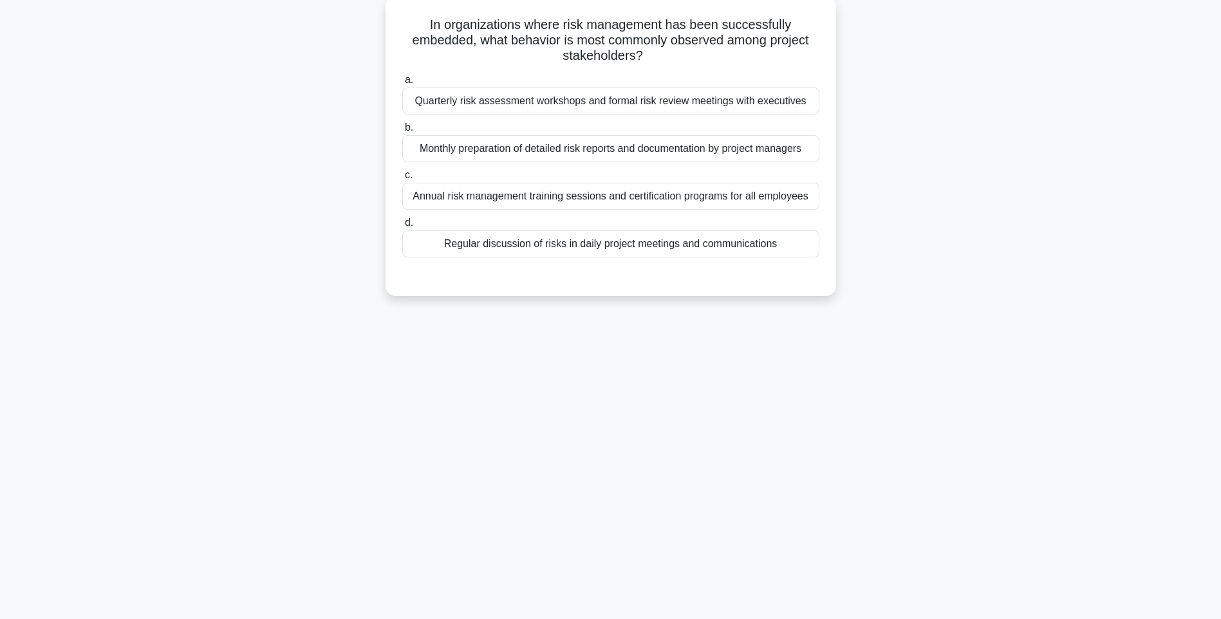
click at [707, 248] on div "Regular discussion of risks in daily project meetings and communications" at bounding box center [610, 243] width 417 height 27
click at [402, 227] on input "d. Regular discussion of risks in daily project meetings and communications" at bounding box center [402, 223] width 0 height 8
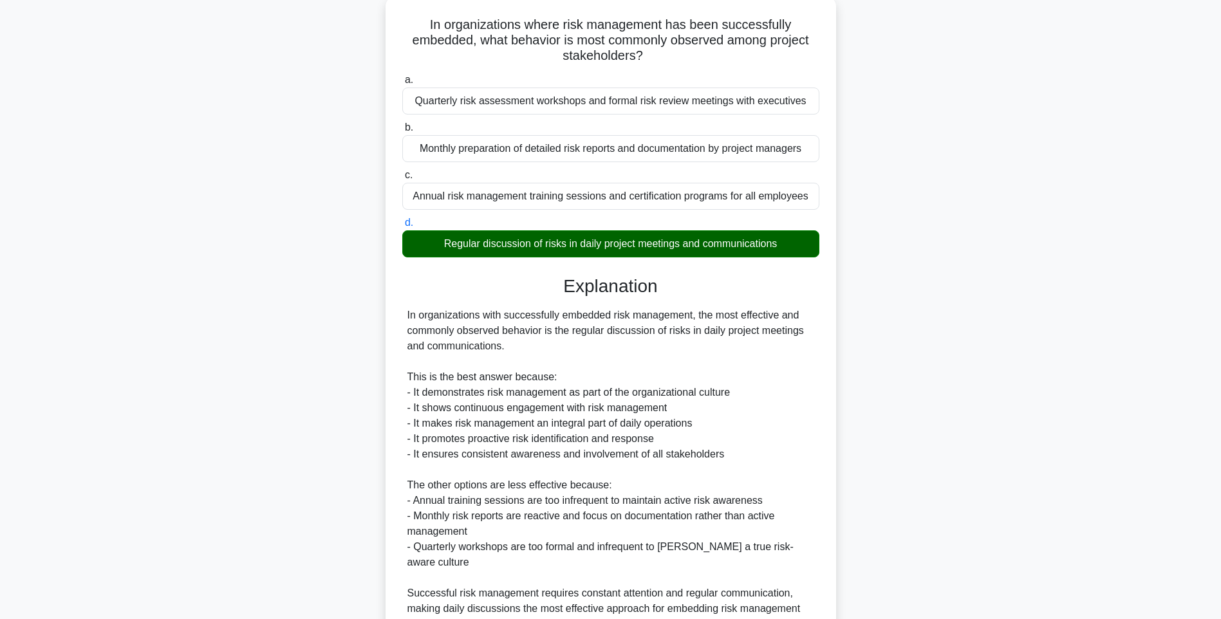
click at [759, 358] on div "In organizations with successfully embedded risk management, the most effective…" at bounding box center [610, 470] width 407 height 324
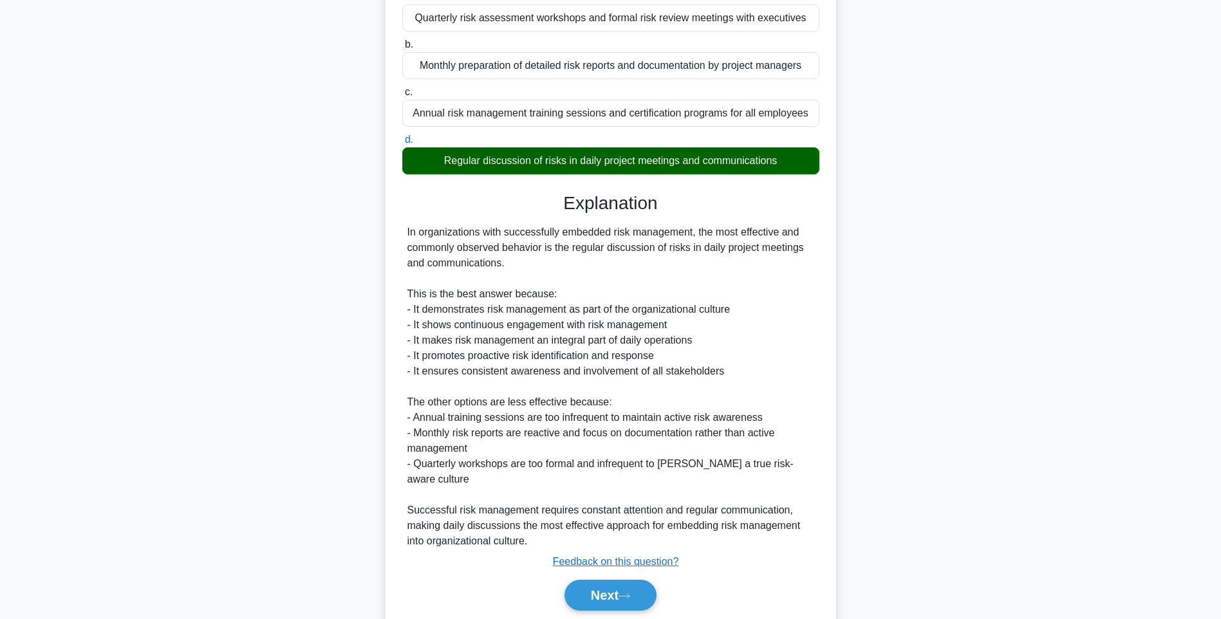
scroll to position [191, 0]
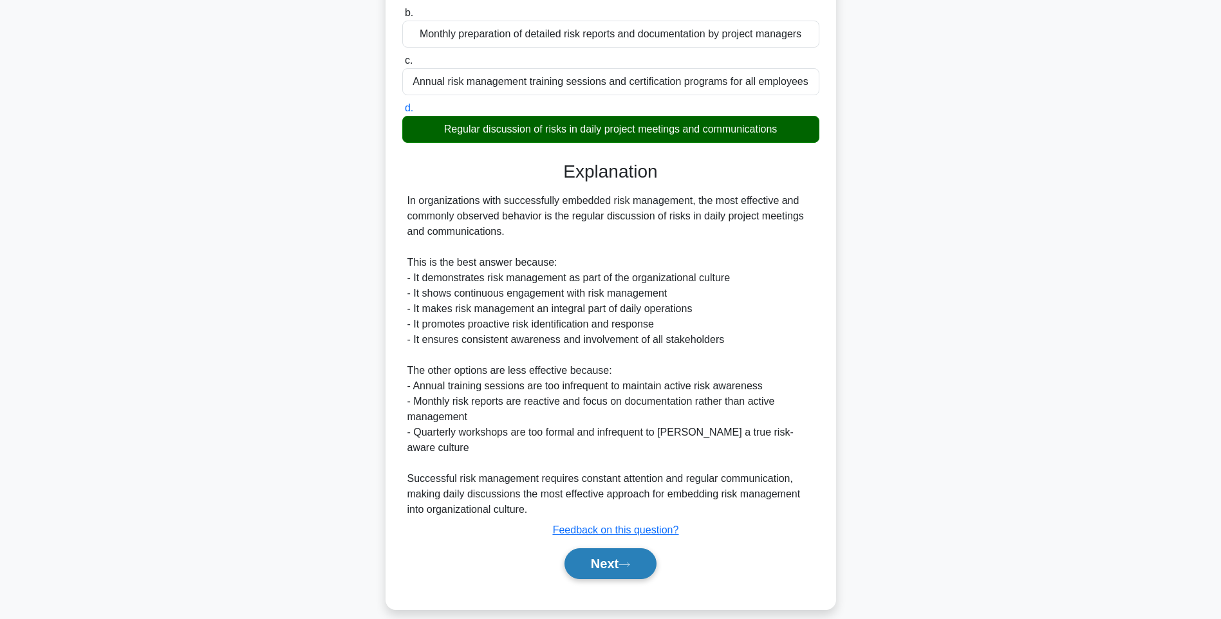
click at [586, 548] on button "Next" at bounding box center [610, 563] width 92 height 31
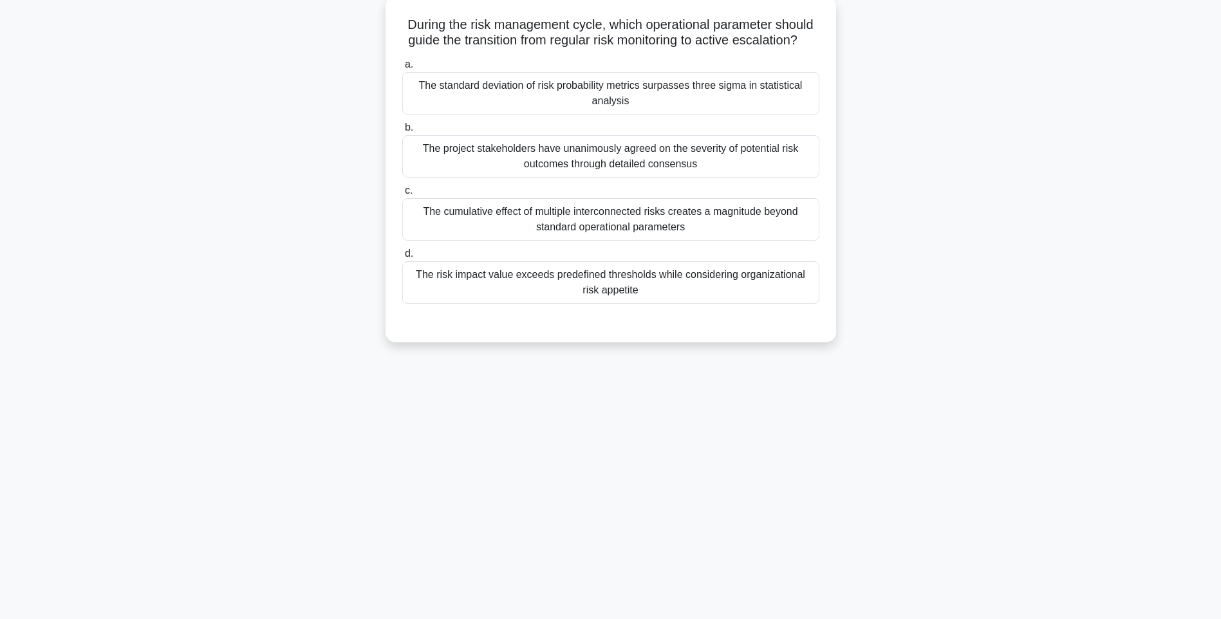
drag, startPoint x: 395, startPoint y: 23, endPoint x: 823, endPoint y: 317, distance: 519.7
click at [823, 317] on div "During the risk management cycle, which operational parameter should guide the …" at bounding box center [611, 169] width 440 height 336
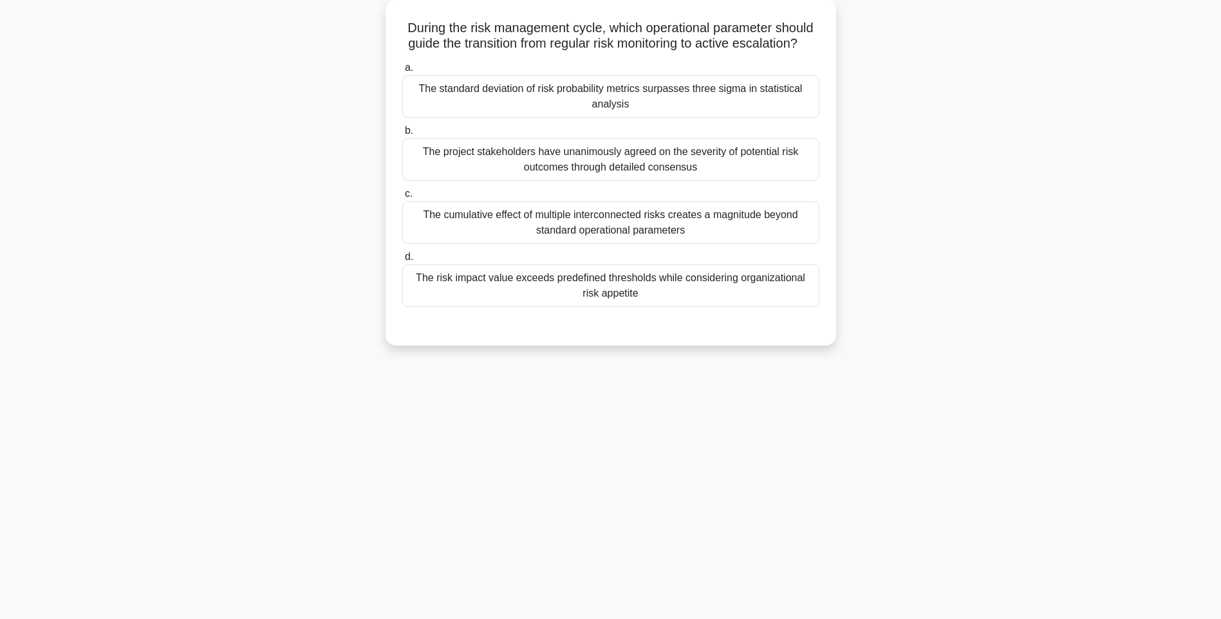
click at [891, 211] on div "During the risk management cycle, which operational parameter should guide the …" at bounding box center [611, 180] width 850 height 362
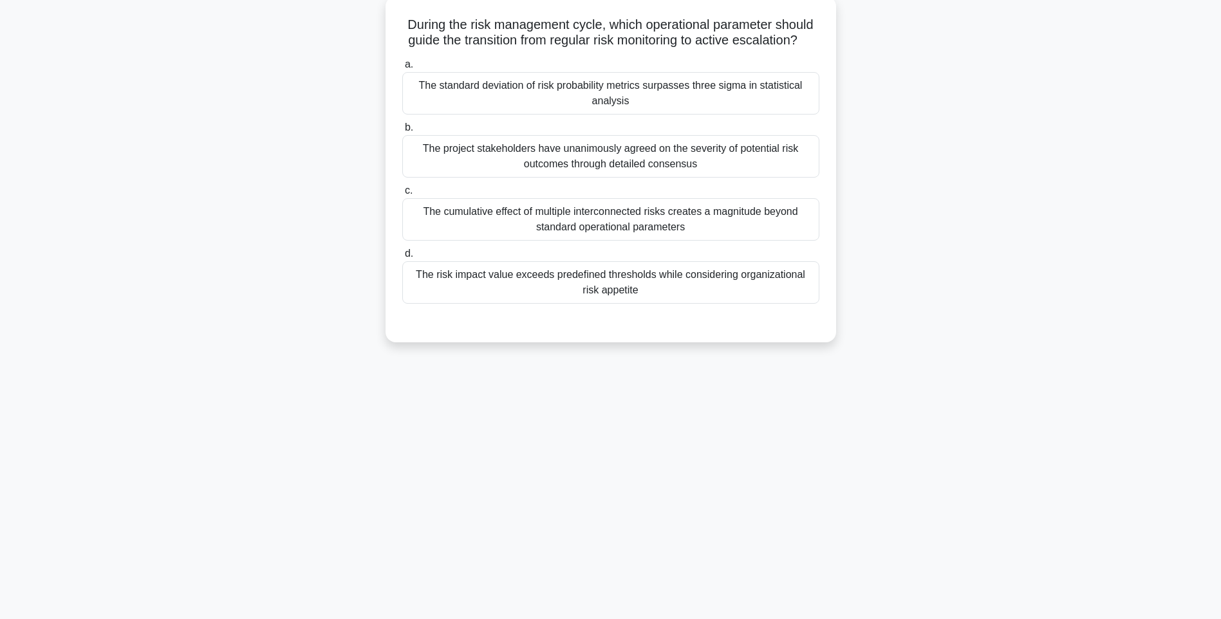
click at [714, 110] on div "The standard deviation of risk probability metrics surpasses three sigma in sta…" at bounding box center [610, 93] width 417 height 42
click at [402, 69] on input "a. The standard deviation of risk probability metrics surpasses three sigma in …" at bounding box center [402, 64] width 0 height 8
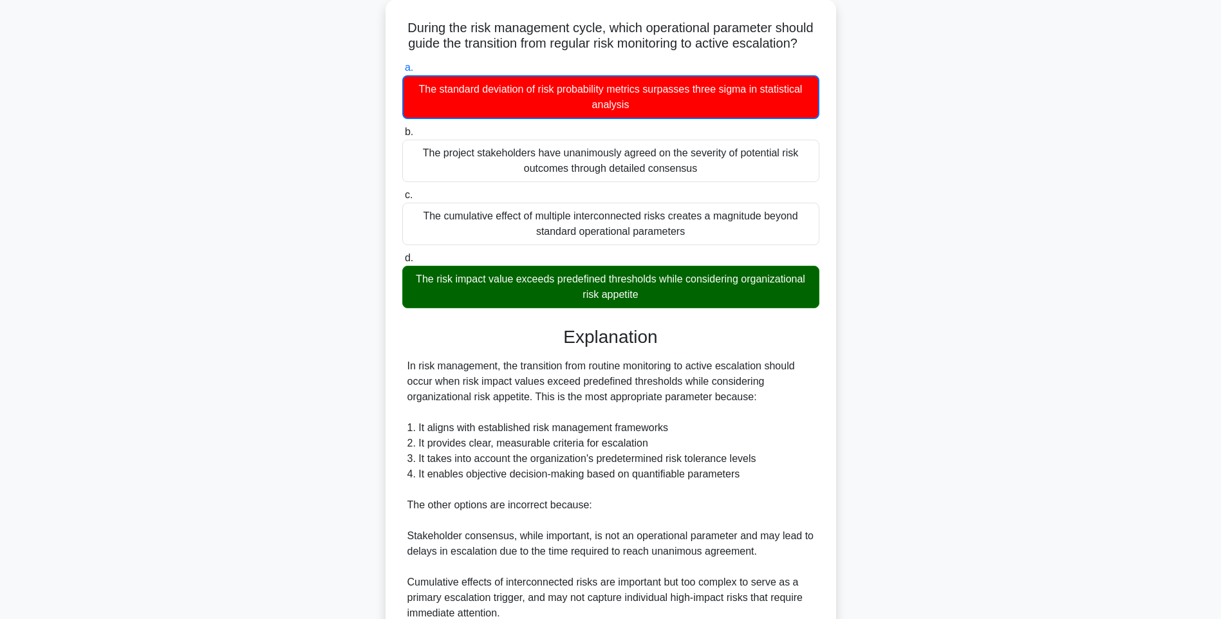
click at [906, 417] on div "During the risk management cycle, which operational parameter should guide the …" at bounding box center [611, 387] width 850 height 776
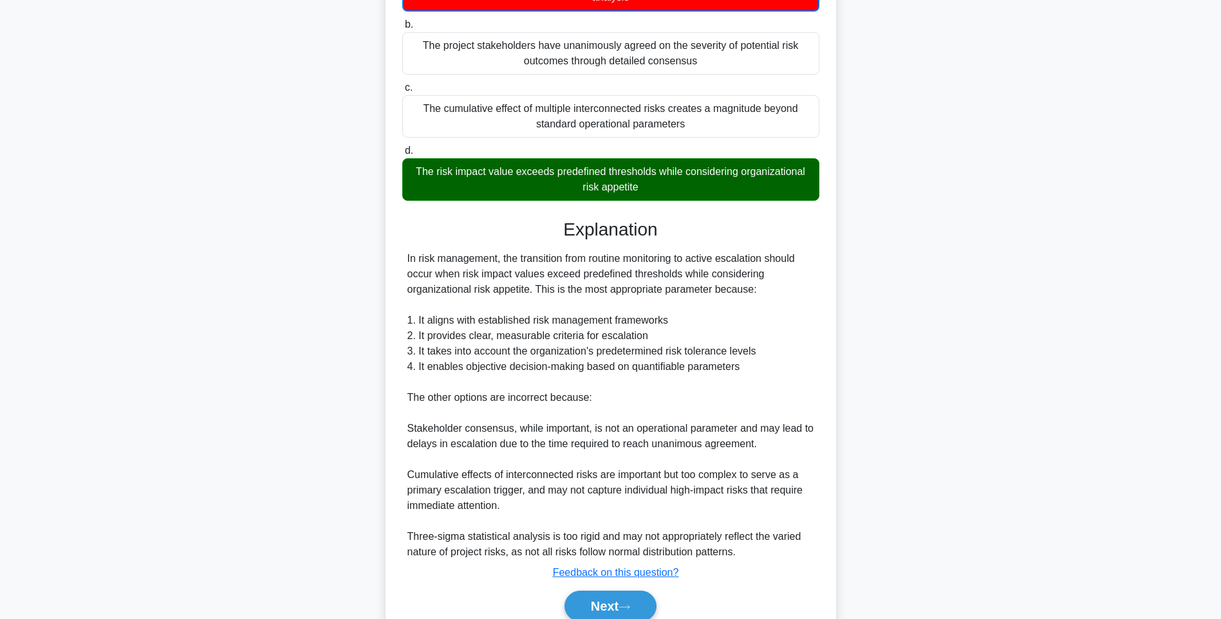
scroll to position [254, 0]
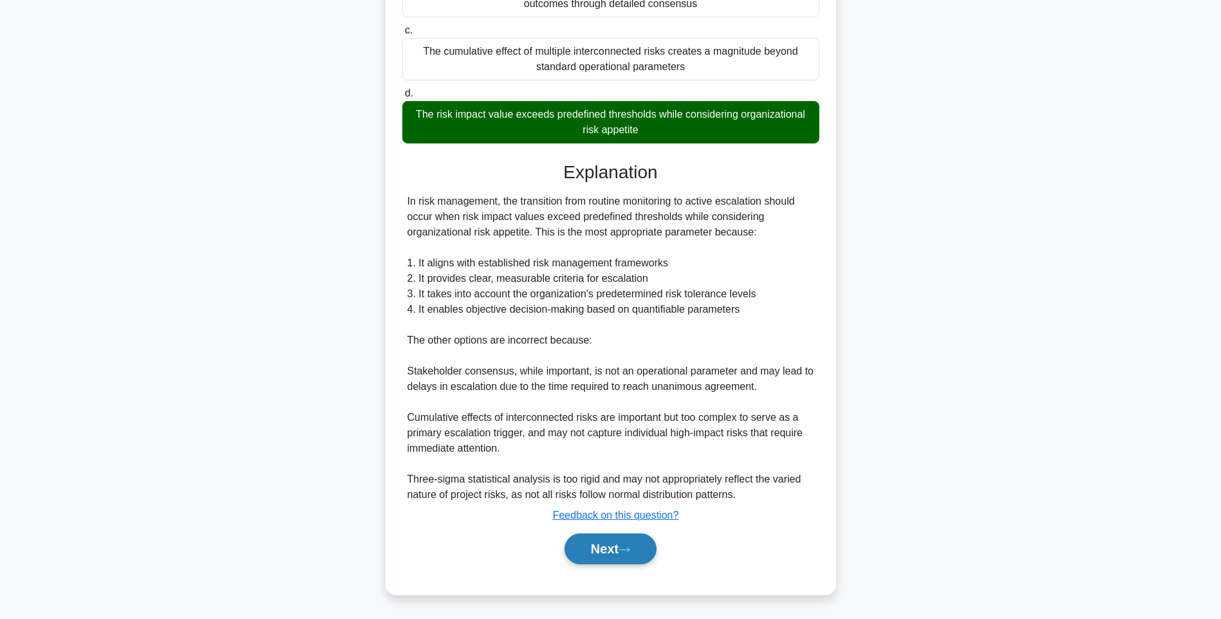
click at [573, 553] on button "Next" at bounding box center [610, 549] width 92 height 31
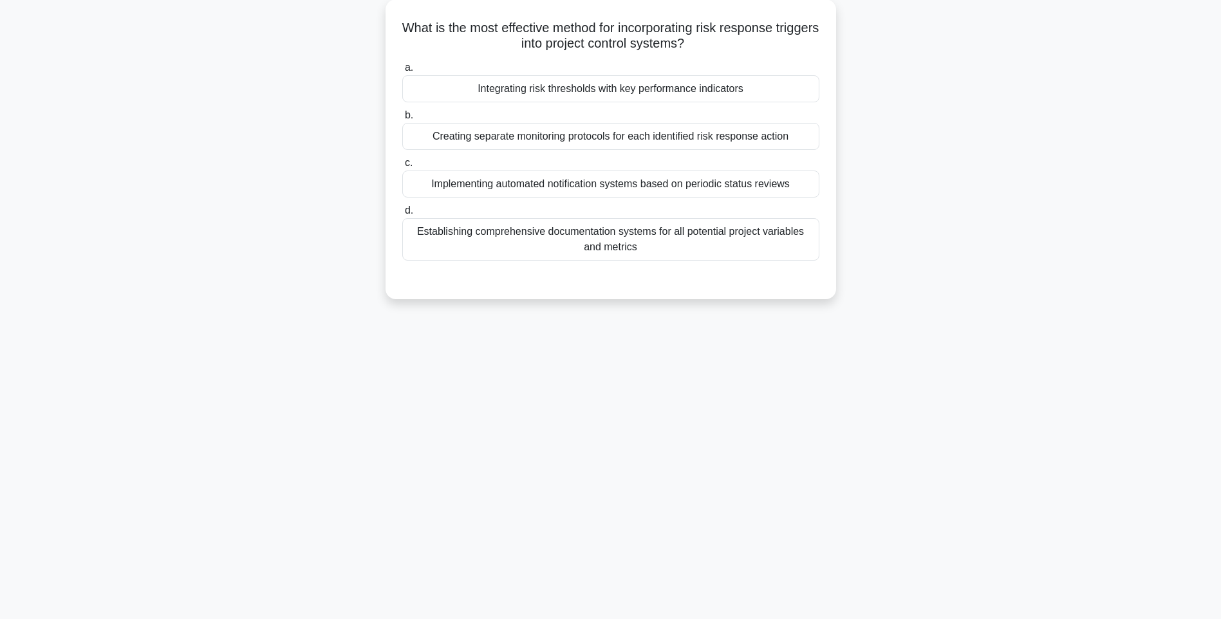
scroll to position [76, 0]
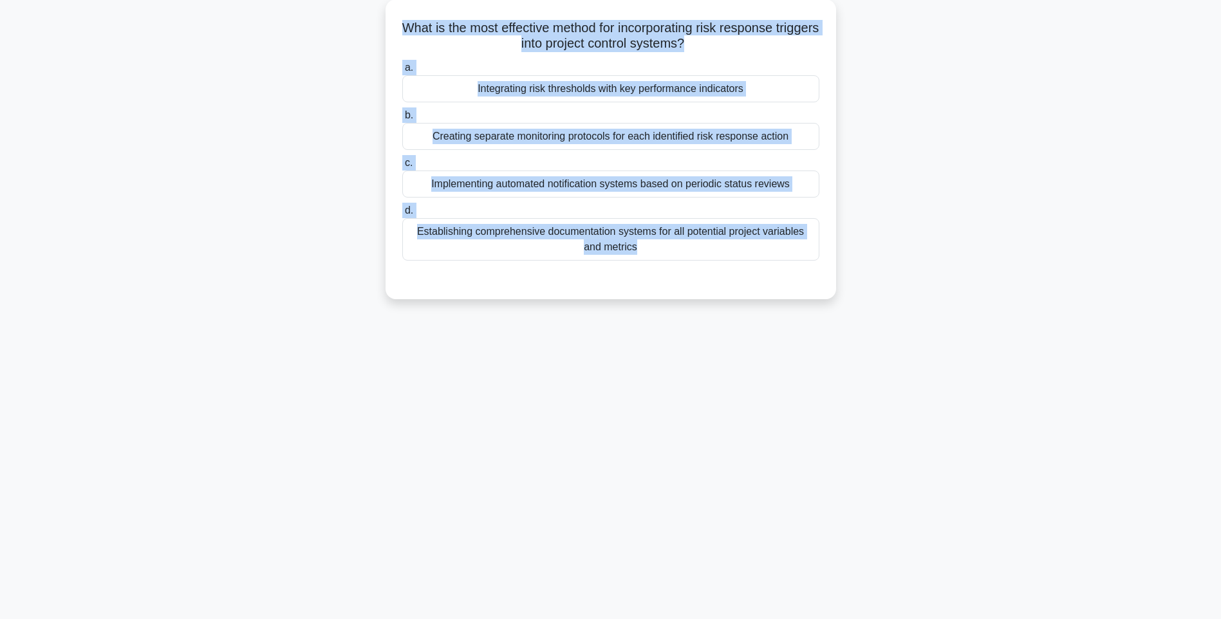
drag, startPoint x: 413, startPoint y: 21, endPoint x: 868, endPoint y: 266, distance: 516.0
click at [868, 266] on div "What is the most effective method for incorporating risk response triggers into…" at bounding box center [611, 156] width 850 height 315
drag, startPoint x: 871, startPoint y: 353, endPoint x: 737, endPoint y: 307, distance: 141.5
click at [869, 352] on div "136:52 Stop PMI-RMP Advanced 68/115 What is the most effective method for incor…" at bounding box center [611, 292] width 850 height 644
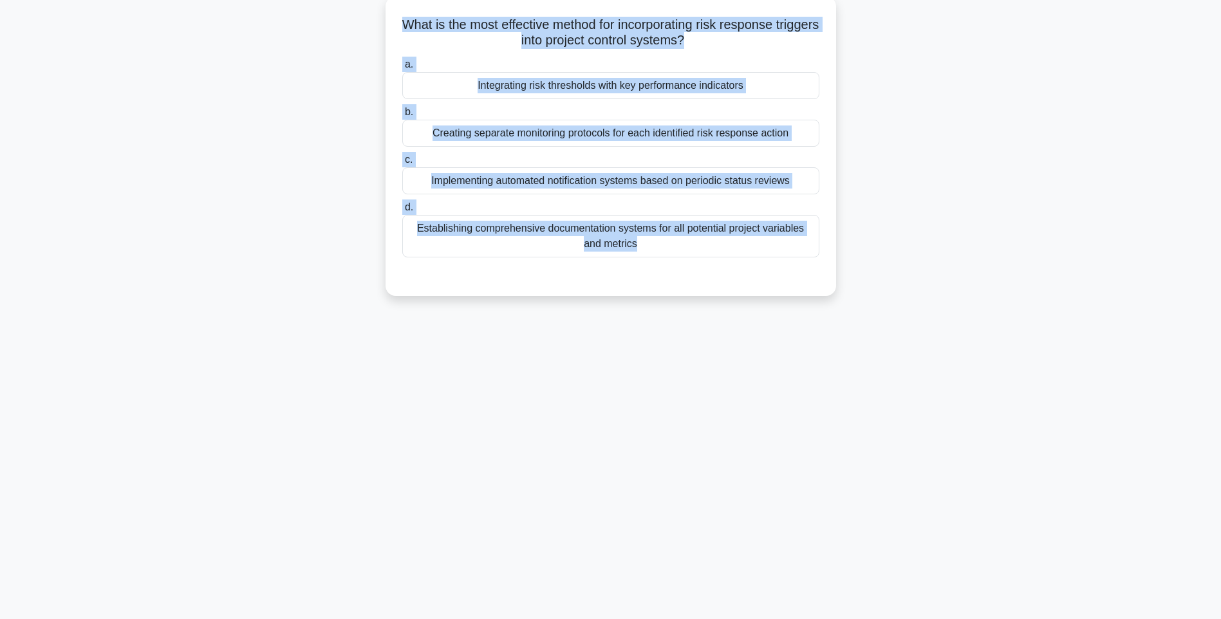
click at [636, 243] on div "Establishing comprehensive documentation systems for all potential project vari…" at bounding box center [610, 236] width 417 height 42
click at [402, 212] on input "d. Establishing comprehensive documentation systems for all potential project v…" at bounding box center [402, 207] width 0 height 8
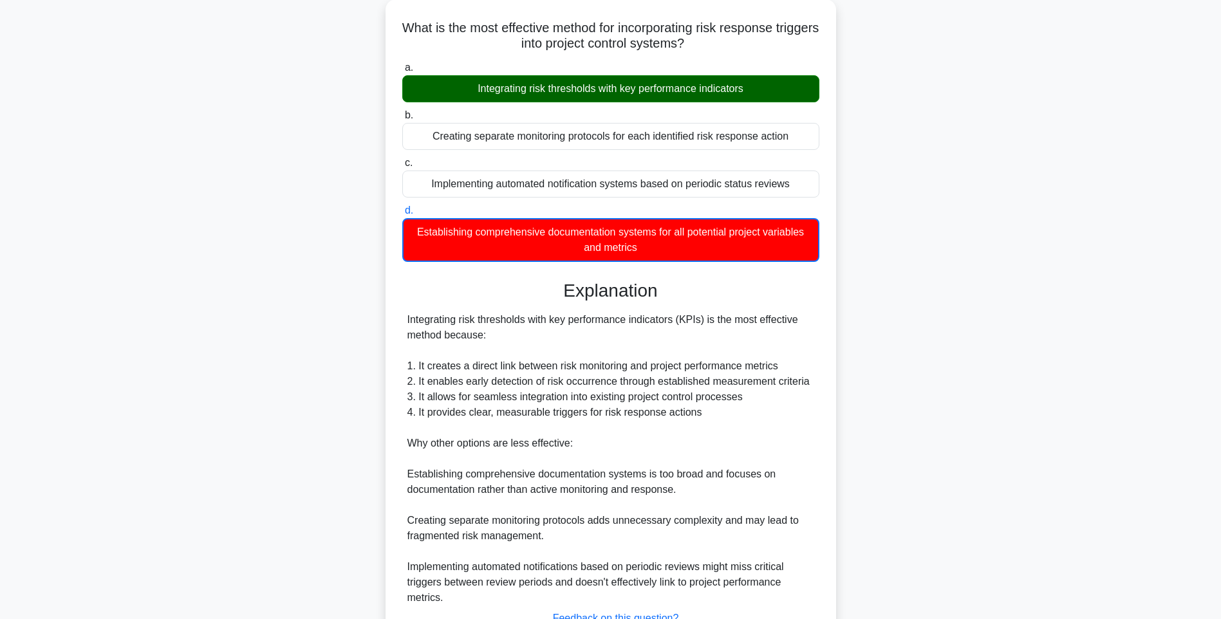
click at [982, 391] on div "What is the most effective method for incorporating risk response triggers into…" at bounding box center [611, 356] width 850 height 714
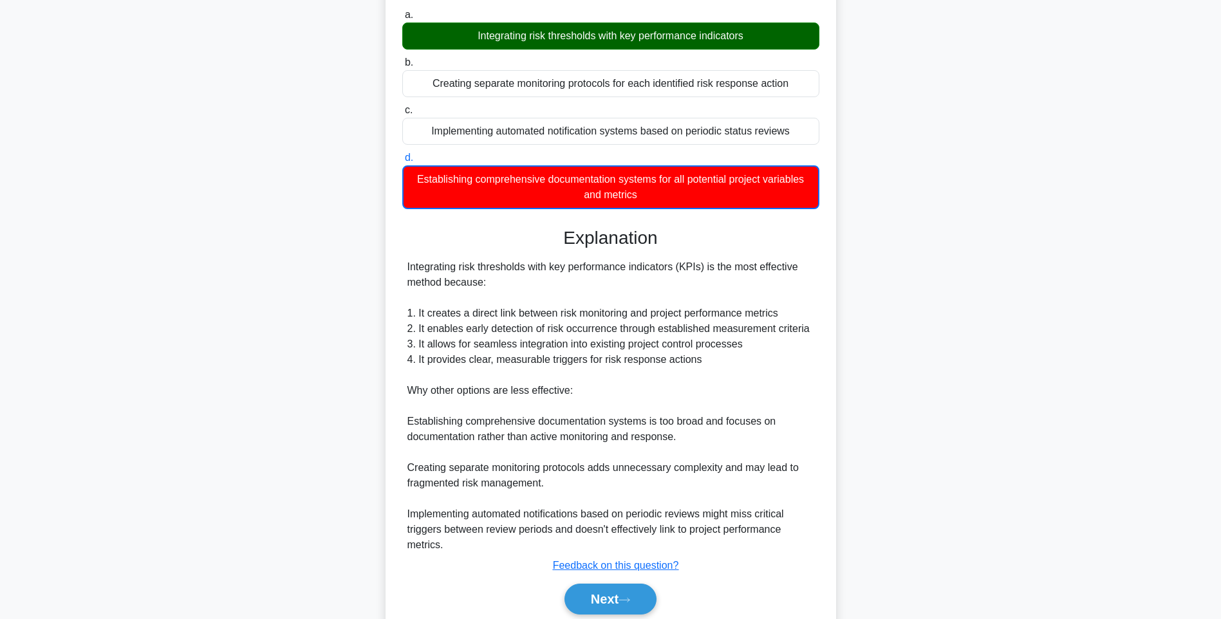
scroll to position [176, 0]
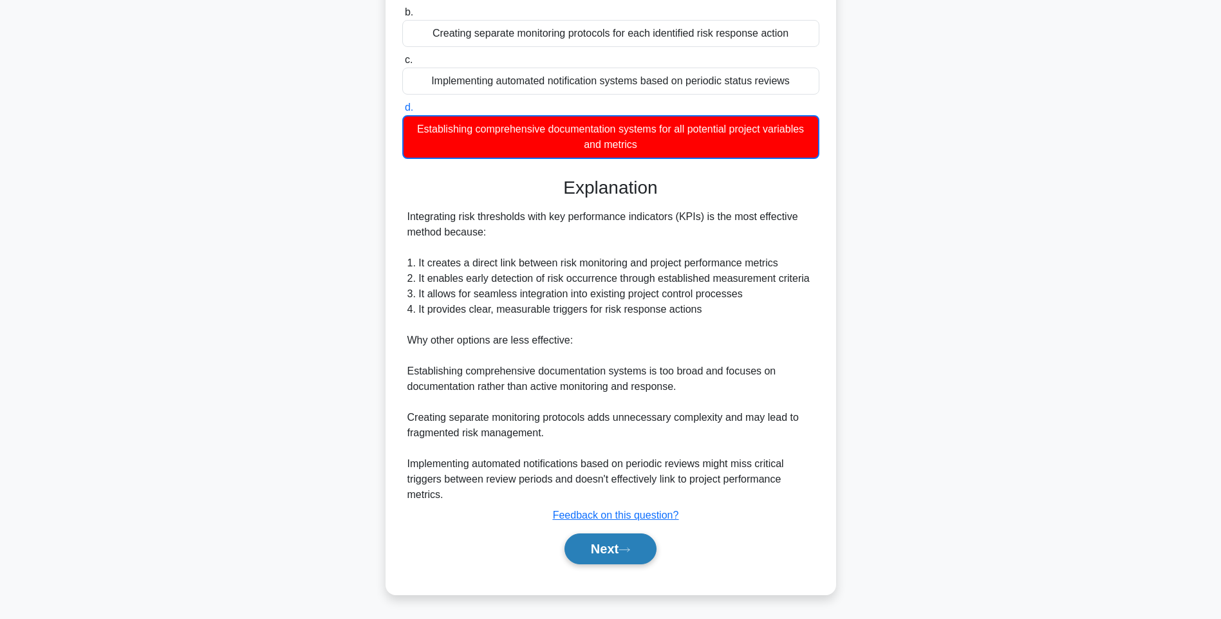
click at [641, 543] on button "Next" at bounding box center [610, 549] width 92 height 31
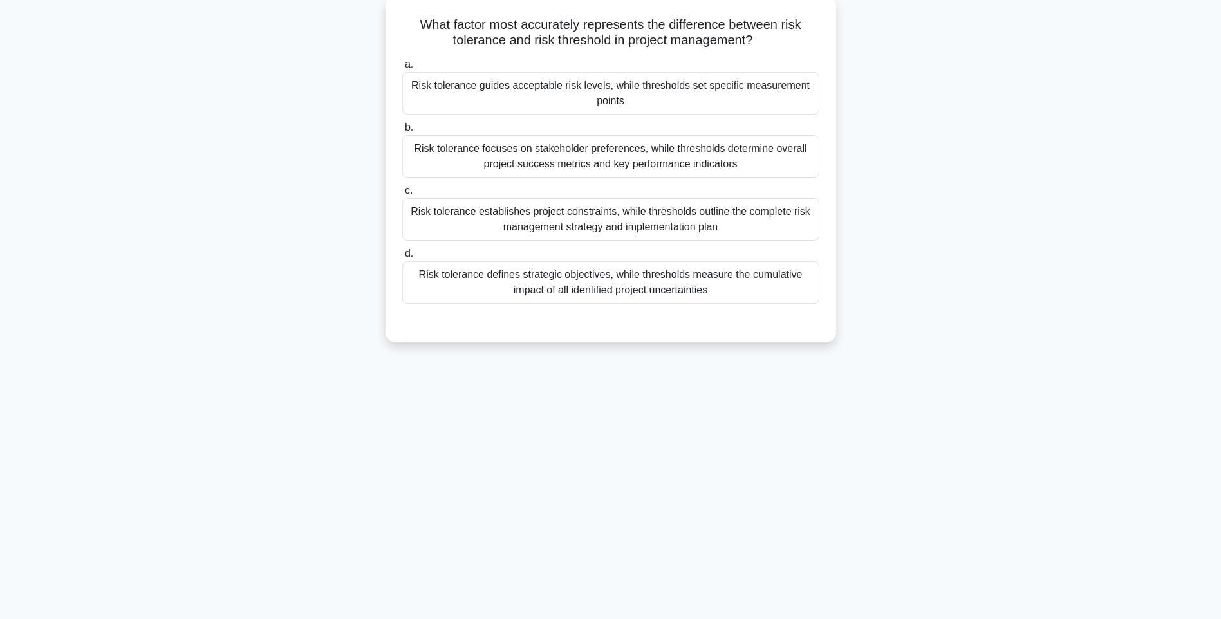
drag, startPoint x: 644, startPoint y: 180, endPoint x: 781, endPoint y: 295, distance: 178.6
click at [781, 295] on div "What factor most accurately represents the difference between risk tolerance an…" at bounding box center [611, 169] width 440 height 336
click at [870, 350] on div "What factor most accurately represents the difference between risk tolerance an…" at bounding box center [611, 180] width 850 height 362
click at [654, 295] on div "Risk tolerance defines strategic objectives, while thresholds measure the cumul…" at bounding box center [610, 282] width 417 height 42
click at [402, 258] on input "d. Risk tolerance defines strategic objectives, while thresholds measure the cu…" at bounding box center [402, 254] width 0 height 8
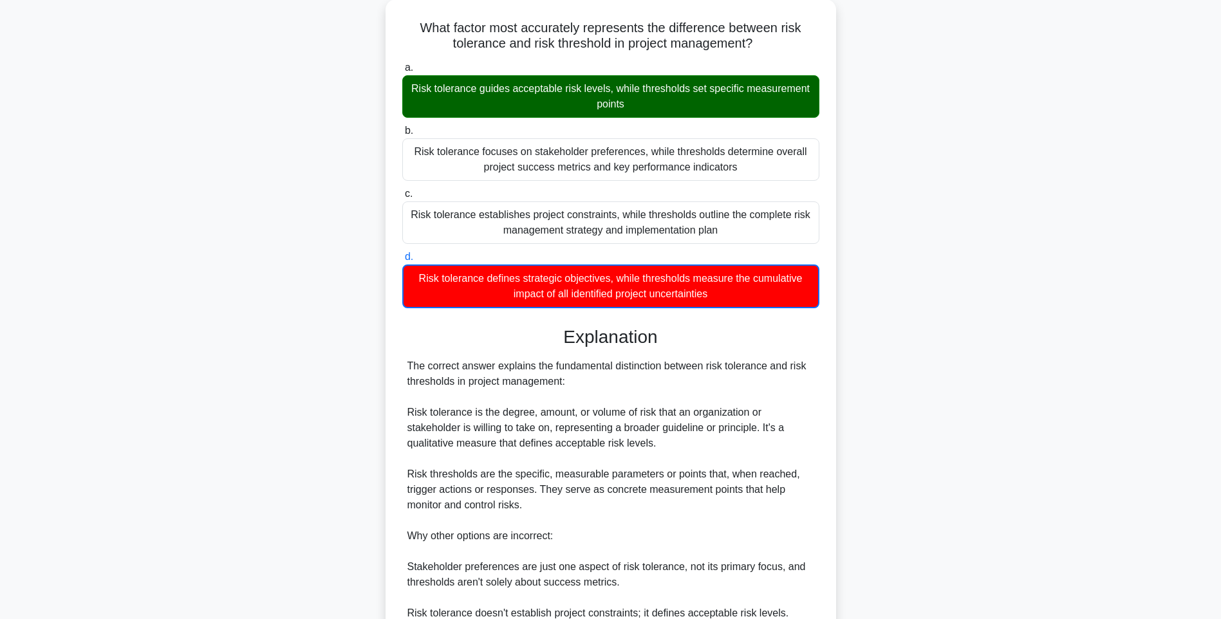
click at [874, 395] on div "What factor most accurately represents the difference between risk tolerance an…" at bounding box center [611, 394] width 850 height 791
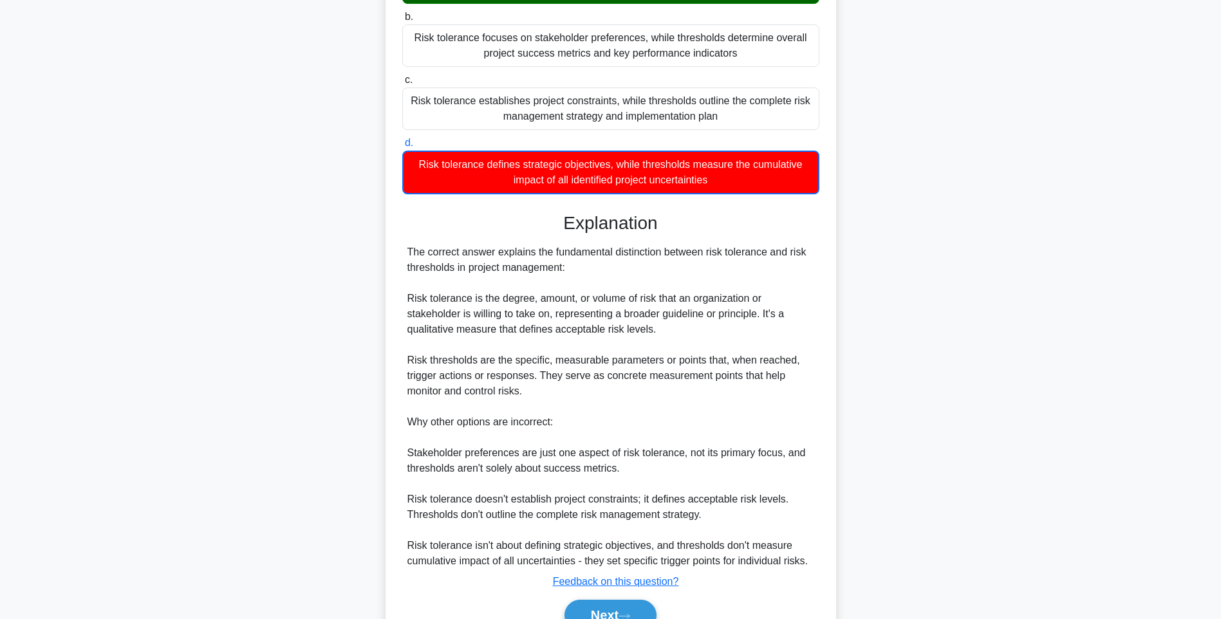
scroll to position [254, 0]
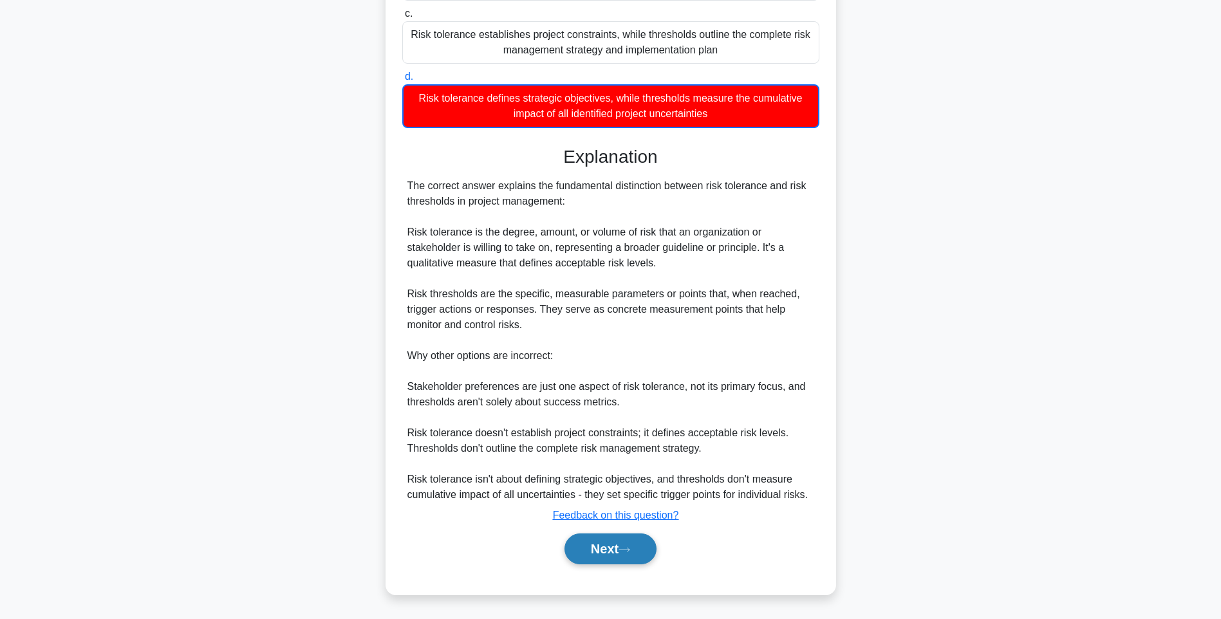
click at [617, 538] on button "Next" at bounding box center [610, 549] width 92 height 31
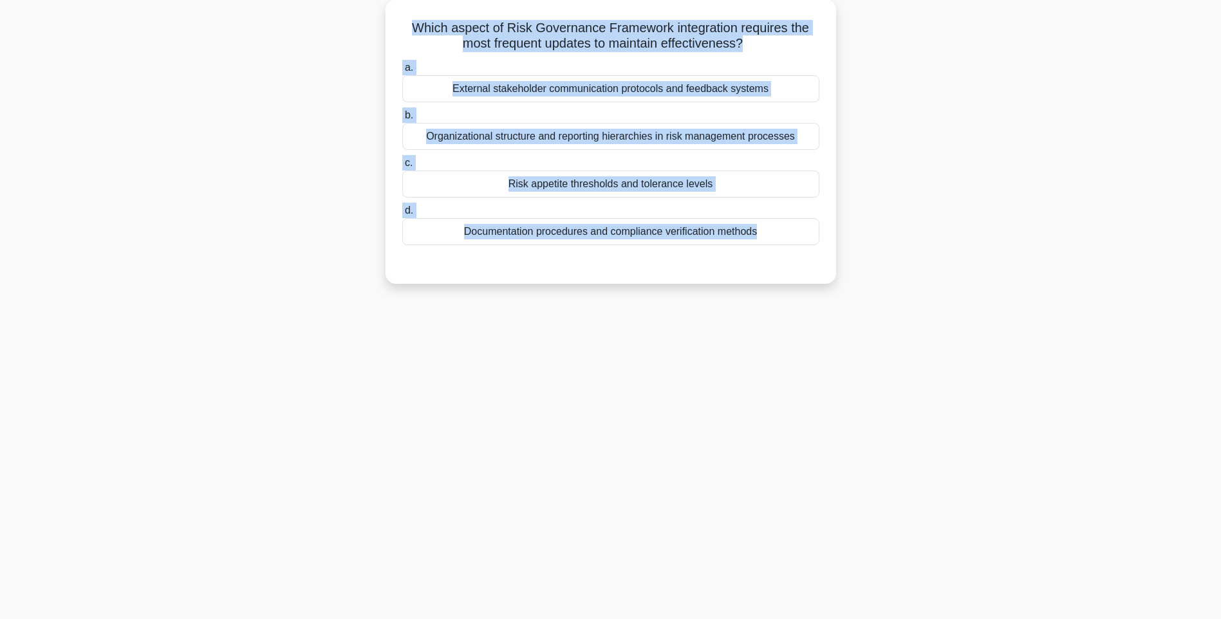
drag, startPoint x: 405, startPoint y: 17, endPoint x: 841, endPoint y: 272, distance: 504.5
click at [841, 272] on div "Which aspect of Risk Governance Framework integration requires the most frequen…" at bounding box center [611, 149] width 850 height 300
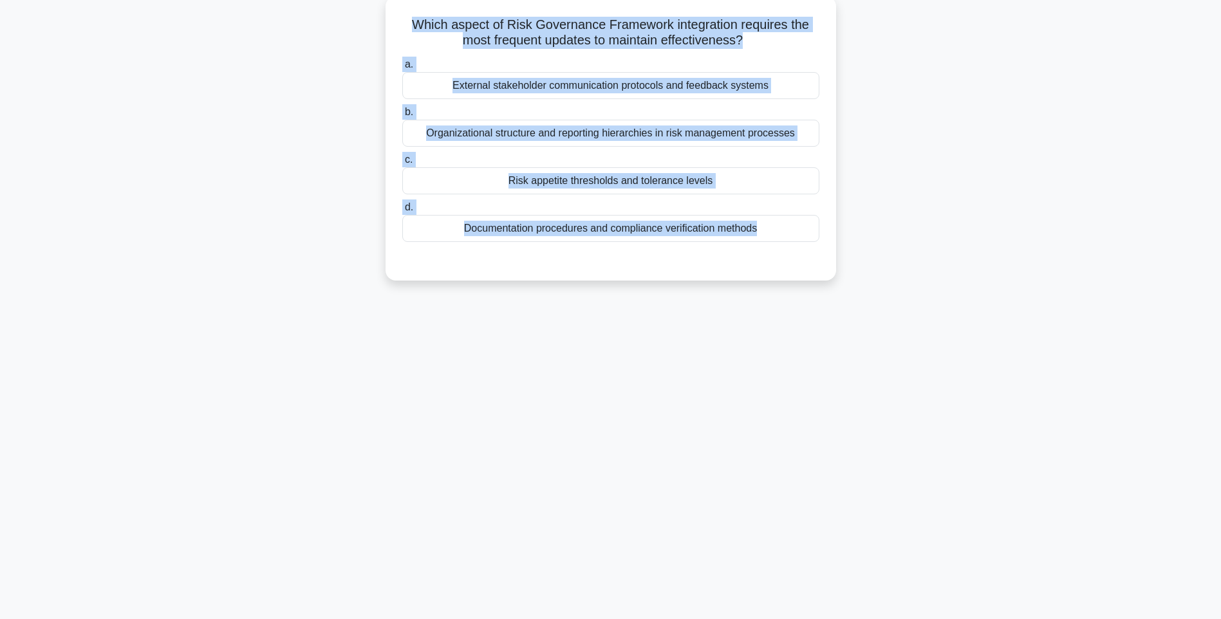
click at [579, 225] on div "Documentation procedures and compliance verification methods" at bounding box center [610, 228] width 417 height 27
click at [402, 212] on input "d. Documentation procedures and compliance verification methods" at bounding box center [402, 207] width 0 height 8
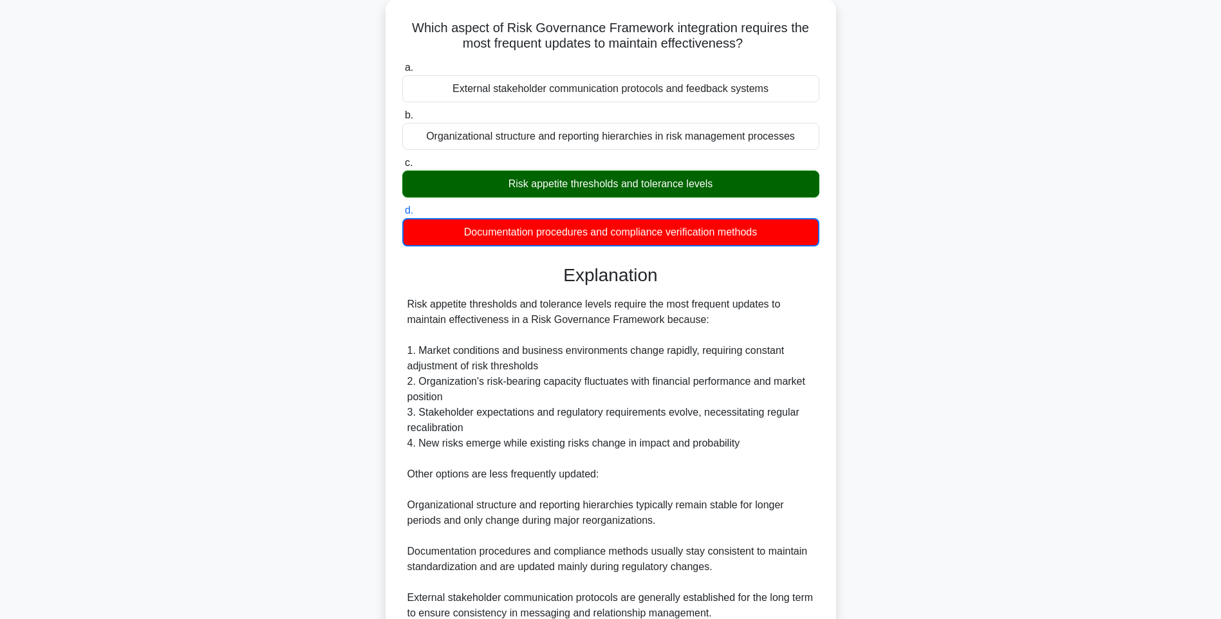
click at [850, 408] on div "Which aspect of Risk Governance Framework integration requires the most frequen…" at bounding box center [611, 363] width 850 height 729
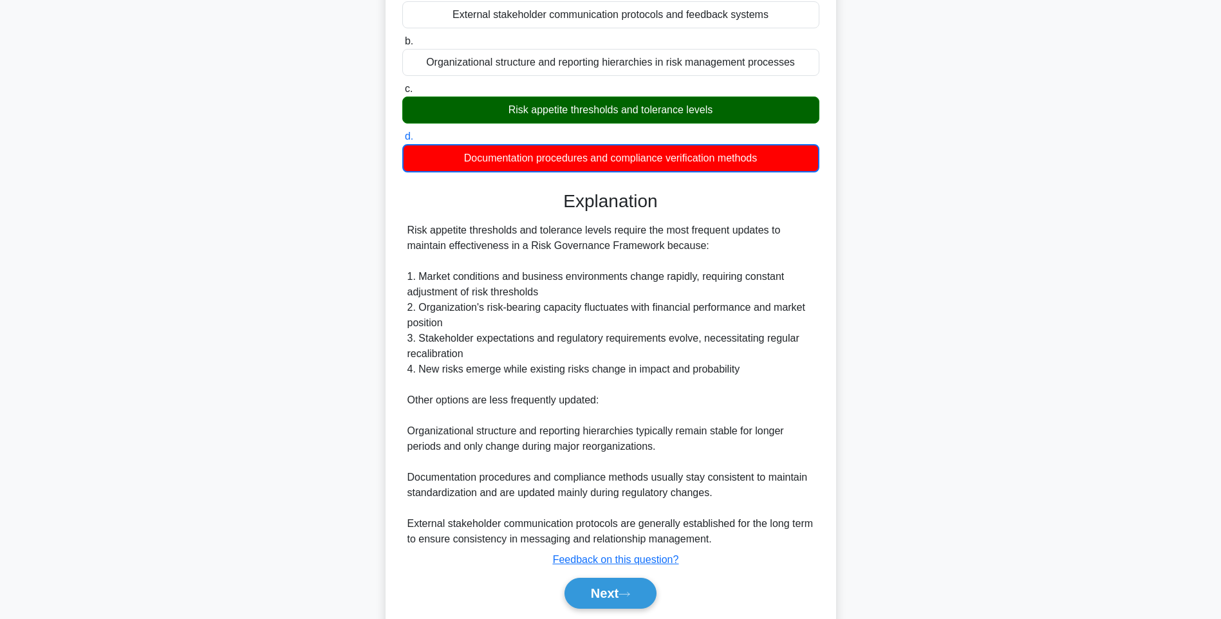
scroll to position [192, 0]
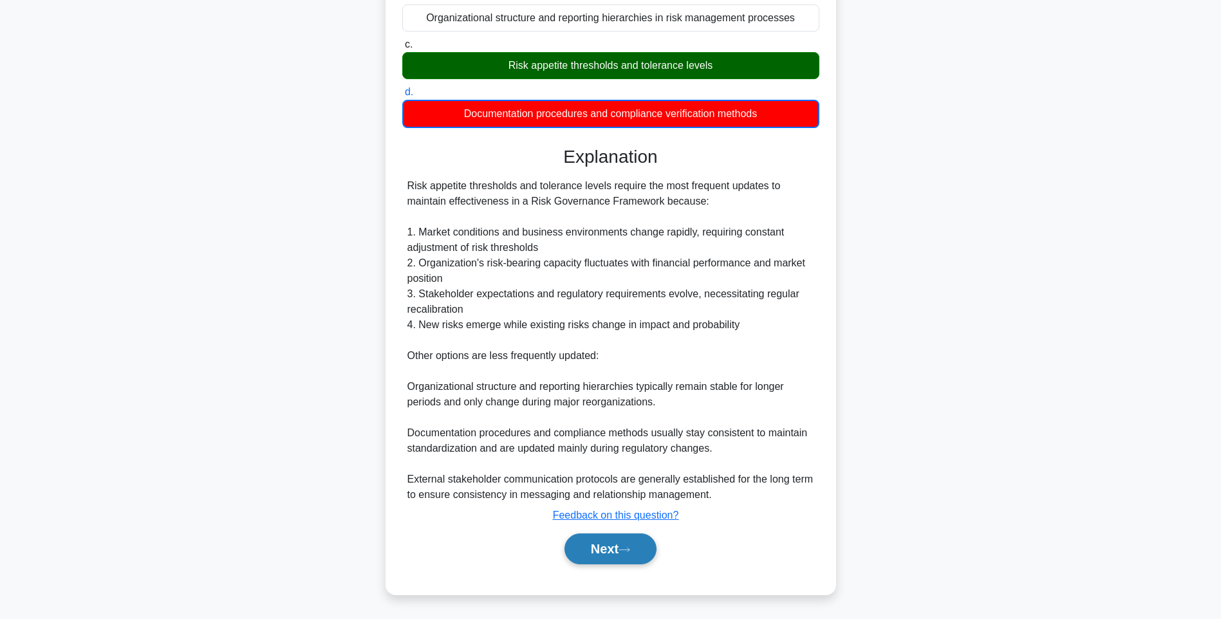
click at [635, 539] on button "Next" at bounding box center [610, 549] width 92 height 31
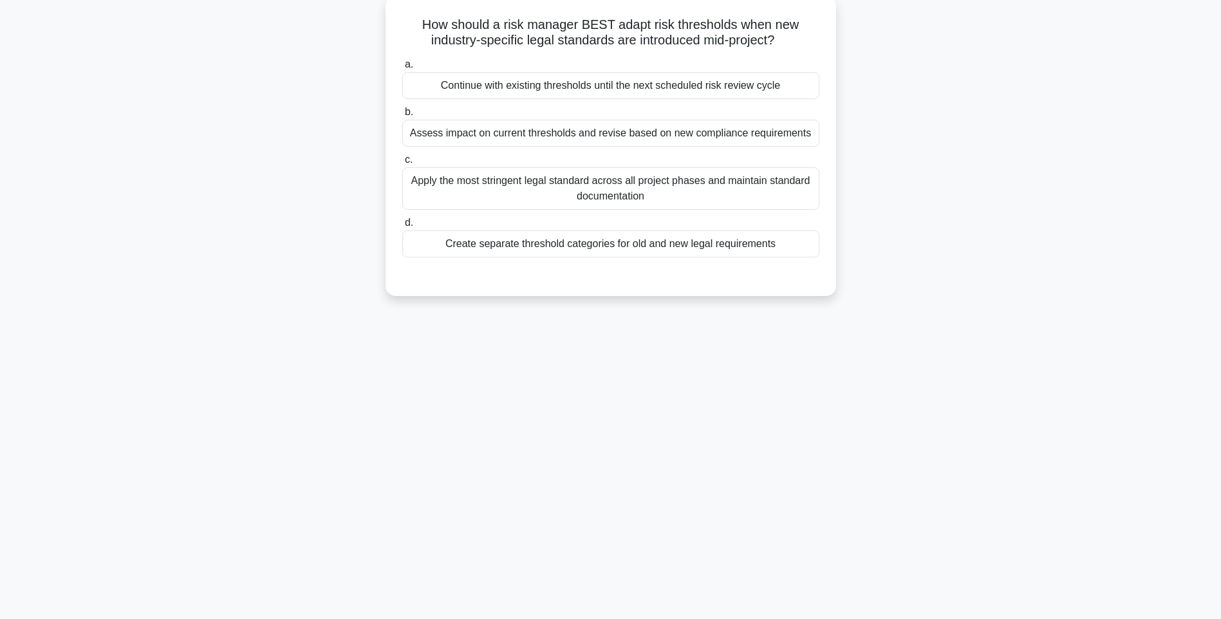
drag, startPoint x: 417, startPoint y: 22, endPoint x: 828, endPoint y: 260, distance: 474.7
click at [828, 260] on div "How should a risk manager BEST adapt risk thresholds when new industry-specific…" at bounding box center [611, 146] width 440 height 290
click at [703, 244] on div "Create separate threshold categories for old and new legal requirements" at bounding box center [610, 243] width 417 height 27
click at [402, 227] on input "d. Create separate threshold categories for old and new legal requirements" at bounding box center [402, 223] width 0 height 8
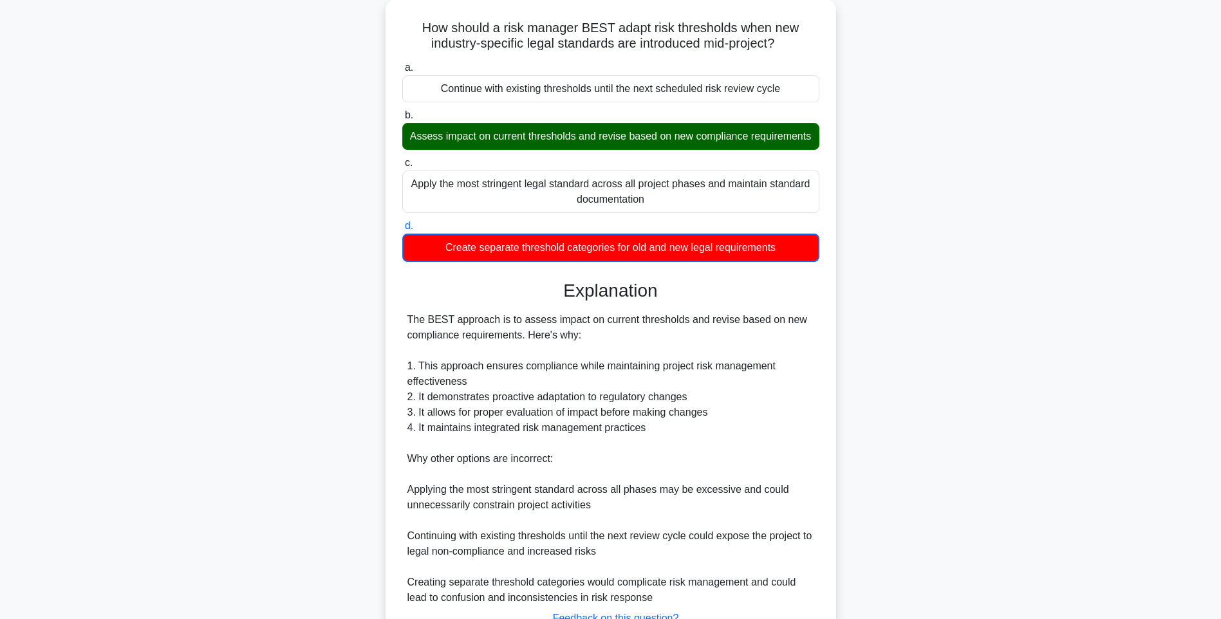
click at [963, 404] on div "How should a risk manager BEST adapt risk thresholds when new industry-specific…" at bounding box center [611, 356] width 850 height 714
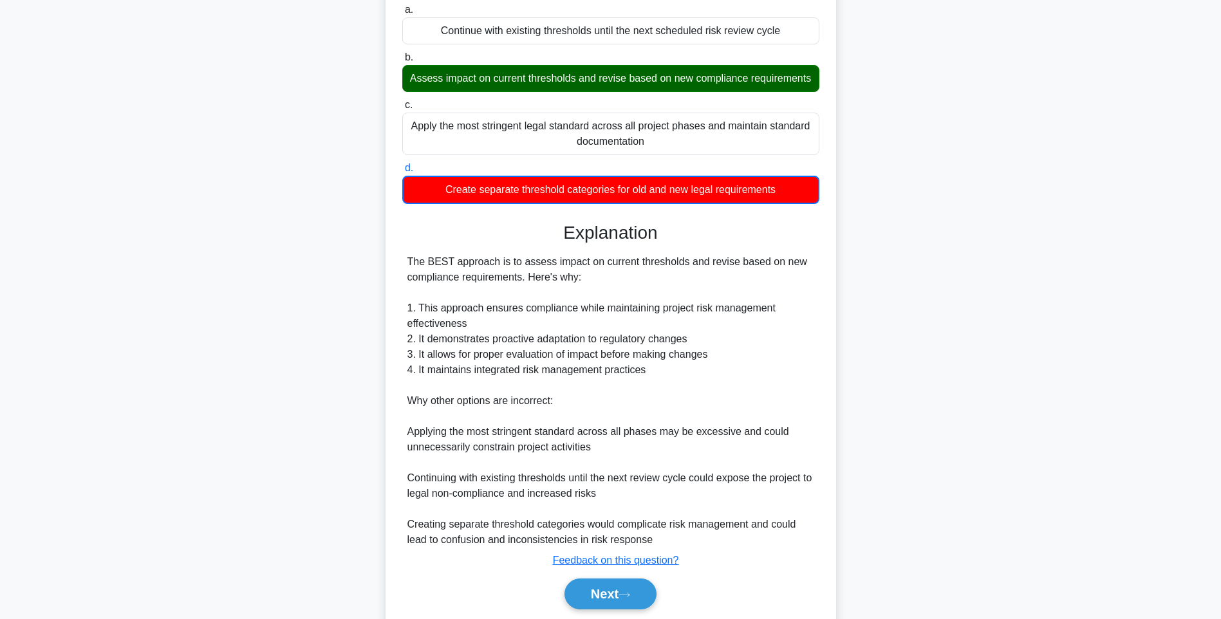
scroll to position [192, 0]
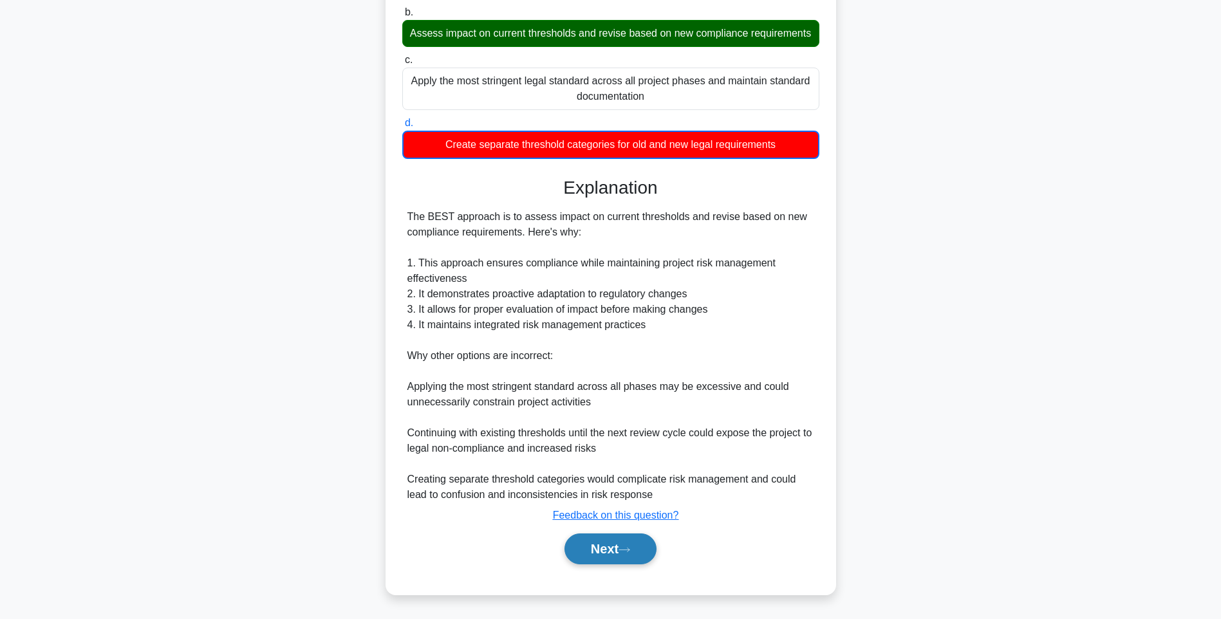
click at [581, 549] on button "Next" at bounding box center [610, 549] width 92 height 31
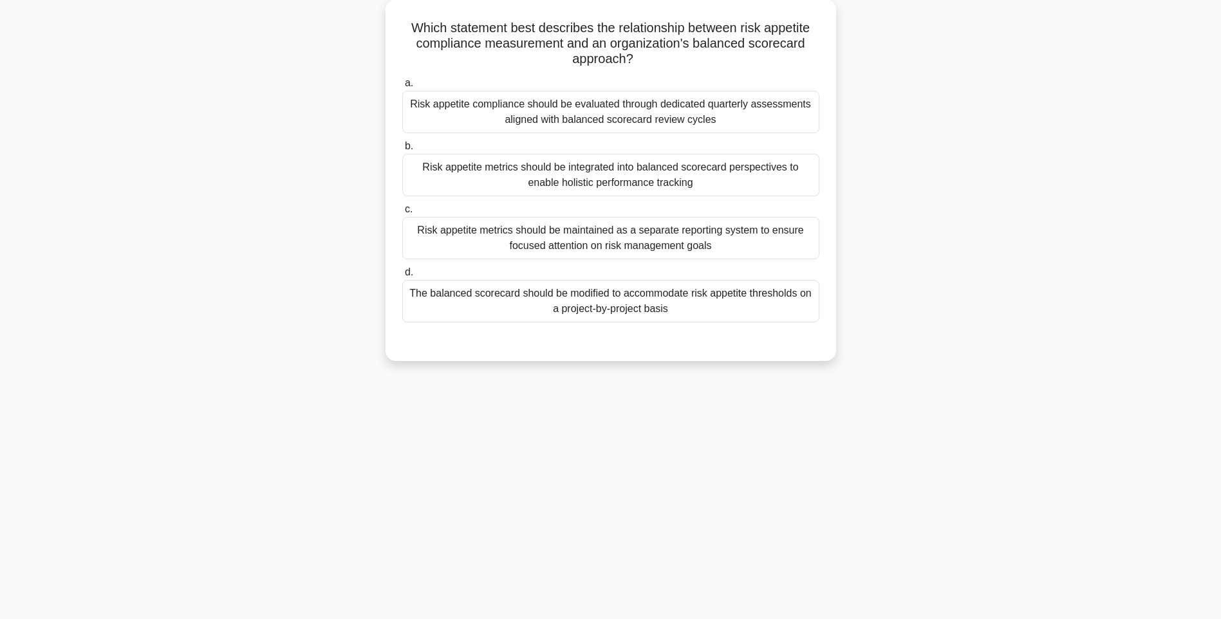
scroll to position [76, 0]
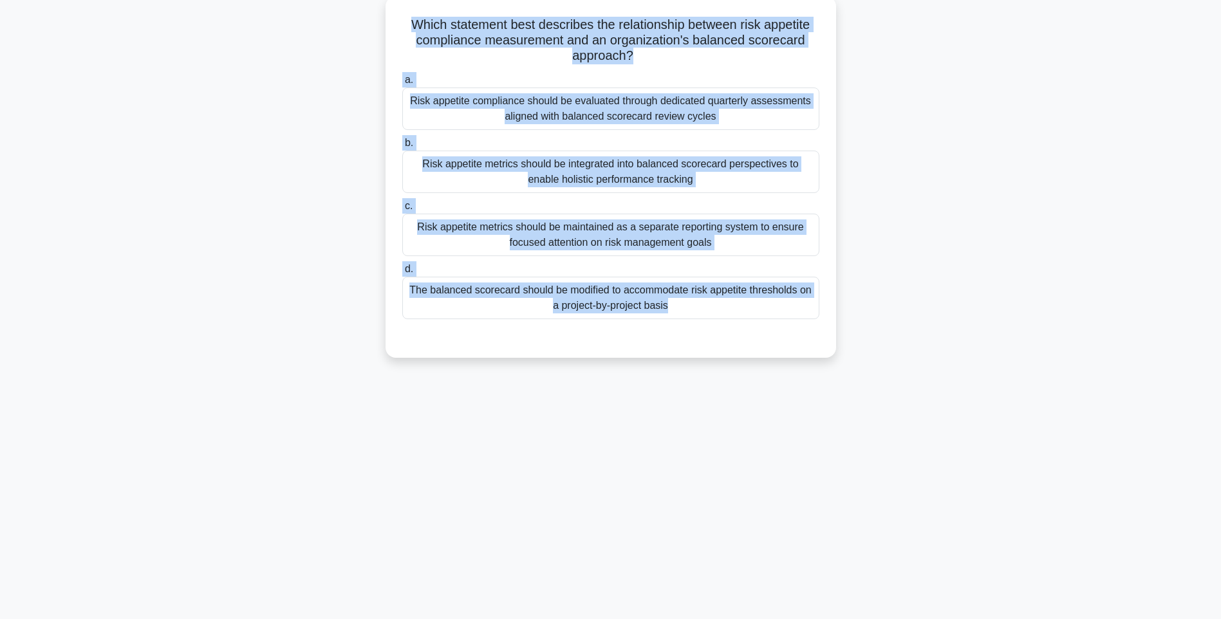
drag, startPoint x: 402, startPoint y: 16, endPoint x: 778, endPoint y: 333, distance: 492.4
click at [778, 333] on div "Which statement best describes the relationship between risk appetite complianc…" at bounding box center [611, 176] width 440 height 351
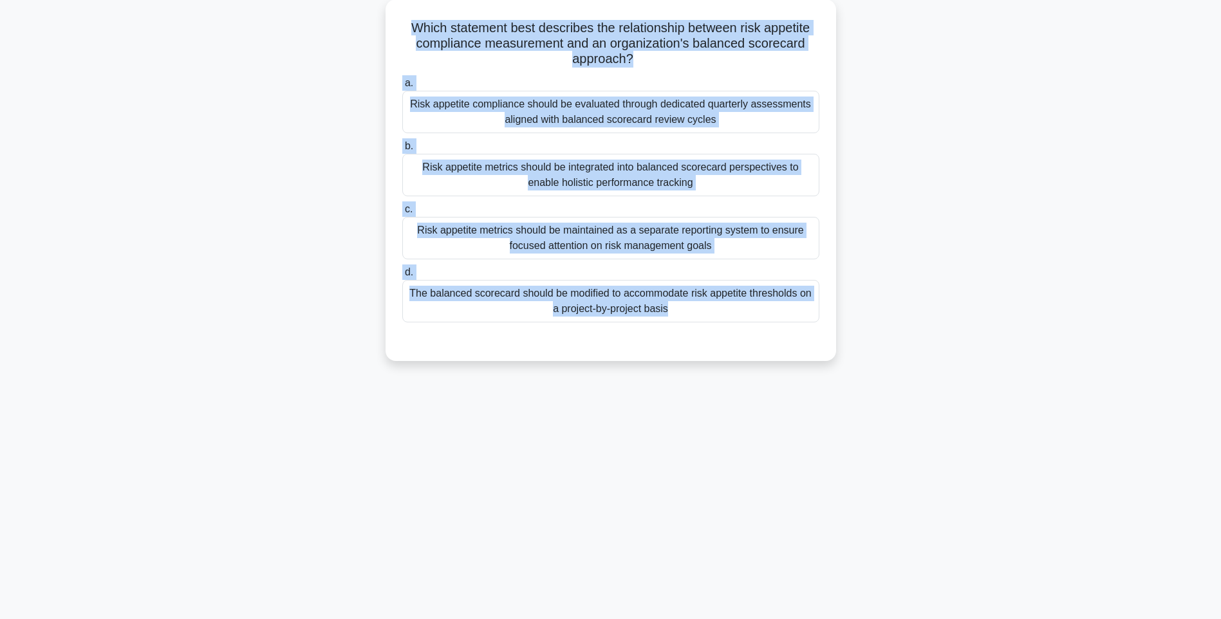
drag, startPoint x: 712, startPoint y: 313, endPoint x: 882, endPoint y: 328, distance: 170.6
click at [712, 313] on div "The balanced scorecard should be modified to accommodate risk appetite threshol…" at bounding box center [610, 301] width 417 height 42
click at [402, 277] on input "d. The balanced scorecard should be modified to accommodate risk appetite thres…" at bounding box center [402, 272] width 0 height 8
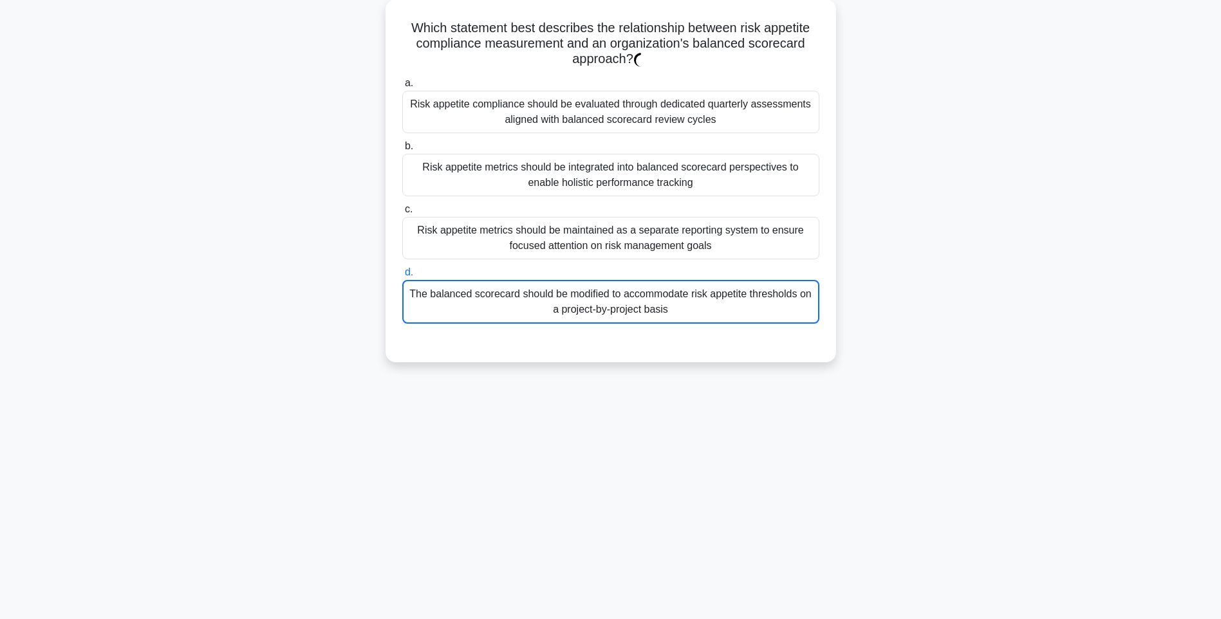
click at [980, 344] on div "Which statement best describes the relationship between risk appetite complianc…" at bounding box center [611, 188] width 850 height 378
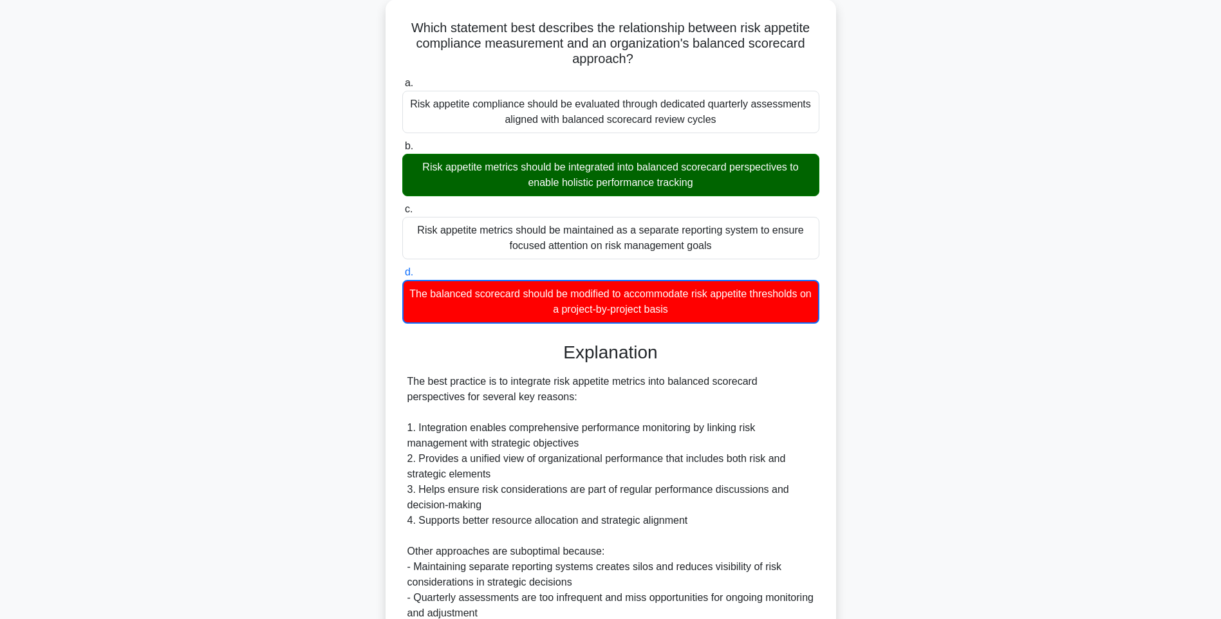
click at [929, 328] on div "Which statement best describes the relationship between risk appetite complianc…" at bounding box center [611, 379] width 850 height 760
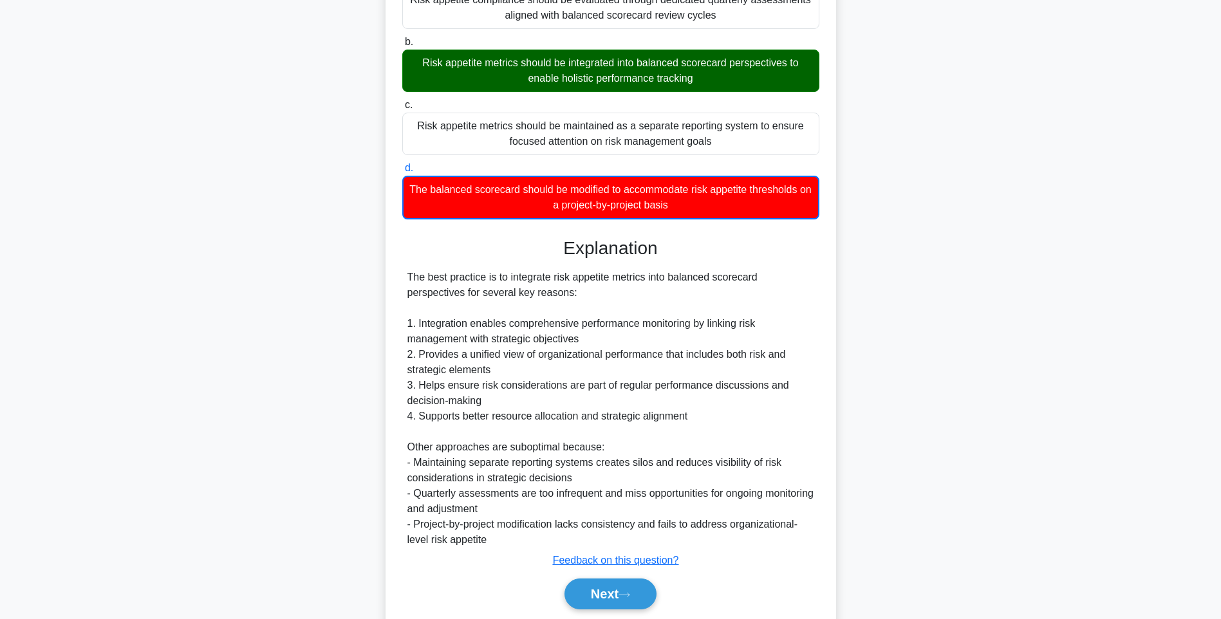
scroll to position [223, 0]
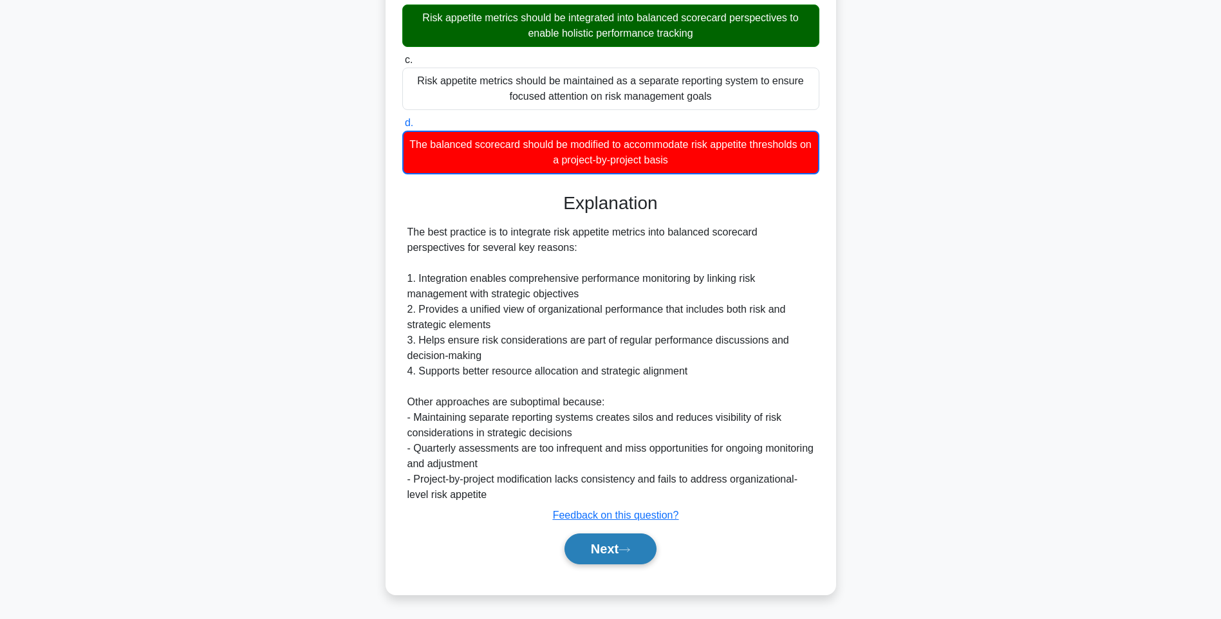
click at [630, 547] on icon at bounding box center [624, 549] width 12 height 7
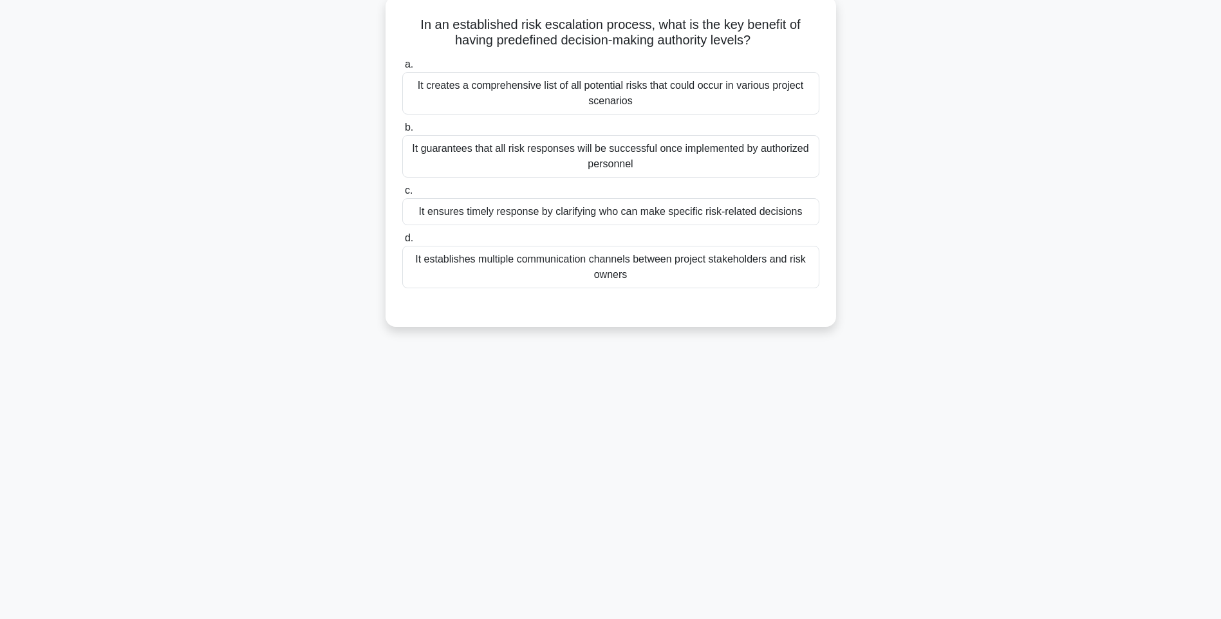
drag, startPoint x: 411, startPoint y: 22, endPoint x: 745, endPoint y: 280, distance: 422.1
click at [745, 280] on div "In an established risk escalation process, what is the key benefit of having pr…" at bounding box center [611, 161] width 440 height 321
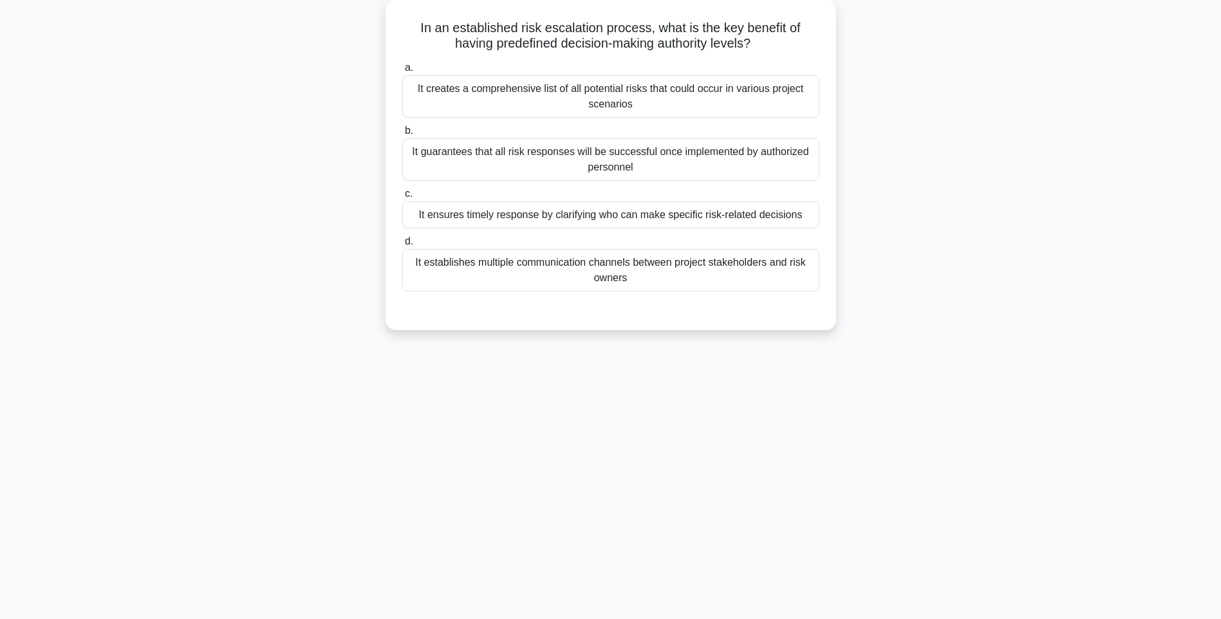
drag, startPoint x: 927, startPoint y: 348, endPoint x: 920, endPoint y: 348, distance: 7.7
click at [927, 348] on div "135:39 Stop PMI-RMP Advanced 73/115 In an established risk escalation process, …" at bounding box center [611, 292] width 850 height 644
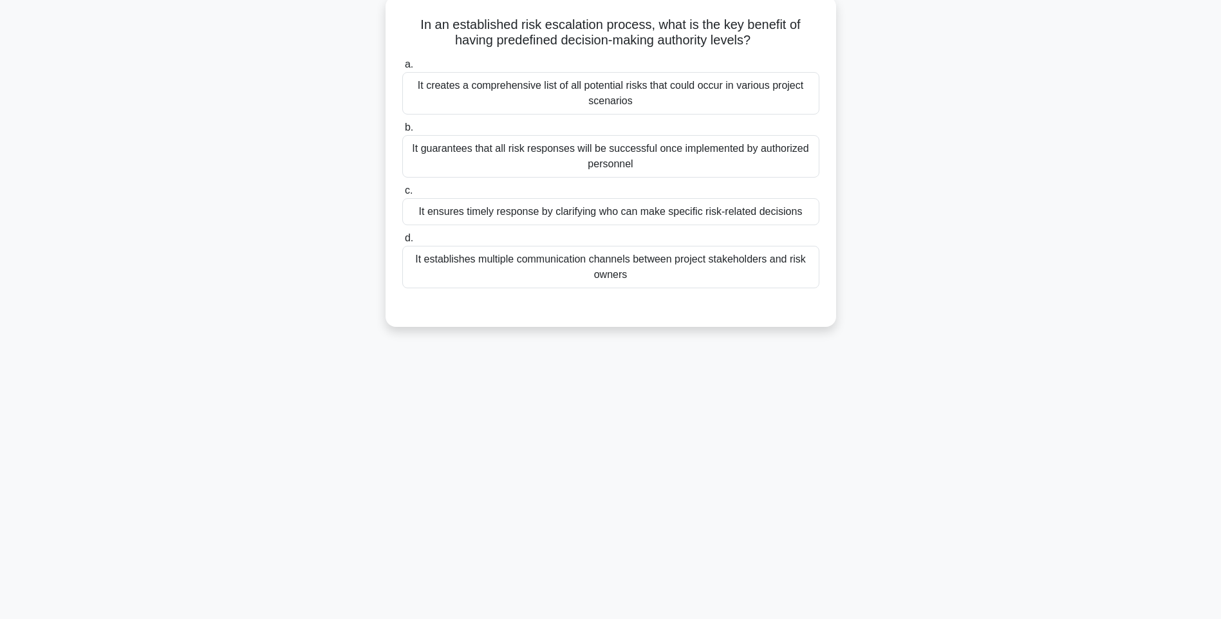
click at [680, 263] on div "It establishes multiple communication channels between project stakeholders and…" at bounding box center [610, 267] width 417 height 42
click at [402, 243] on input "d. It establishes multiple communication channels between project stakeholders …" at bounding box center [402, 238] width 0 height 8
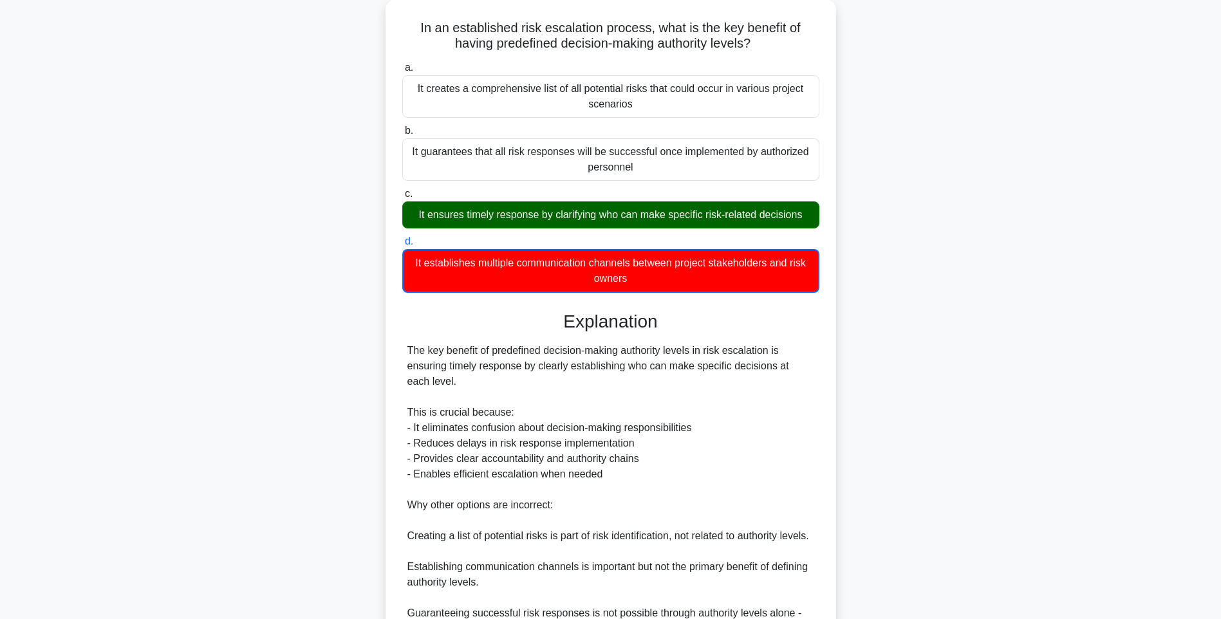
click at [951, 348] on div "In an established risk escalation process, what is the key benefit of having pr…" at bounding box center [611, 379] width 850 height 760
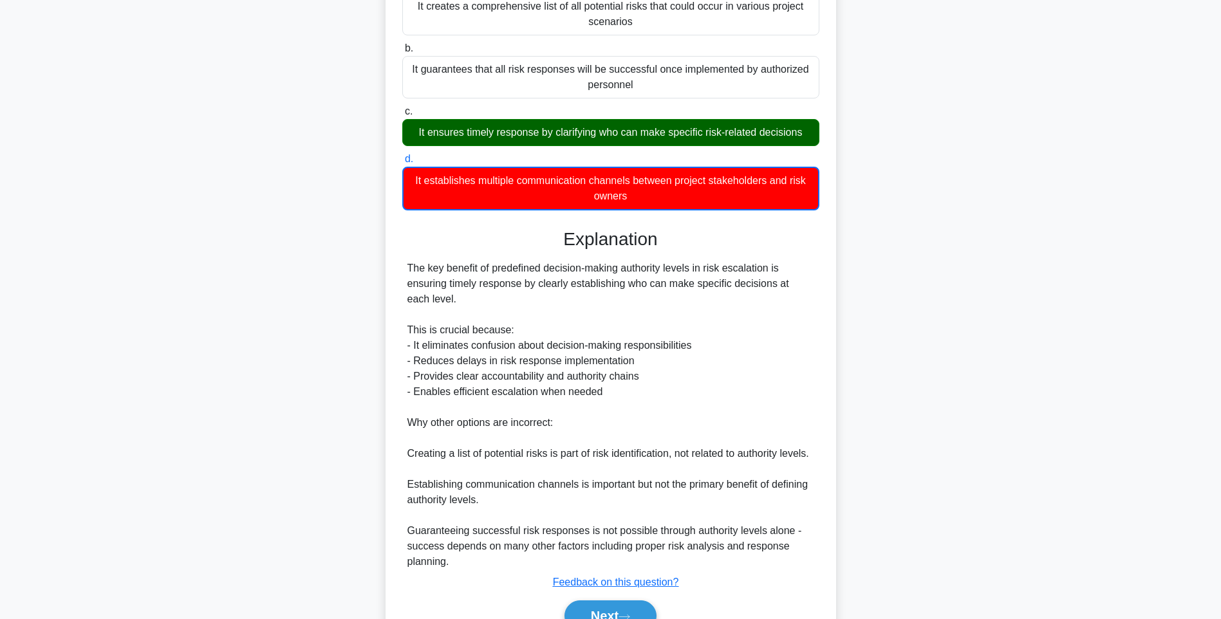
scroll to position [223, 0]
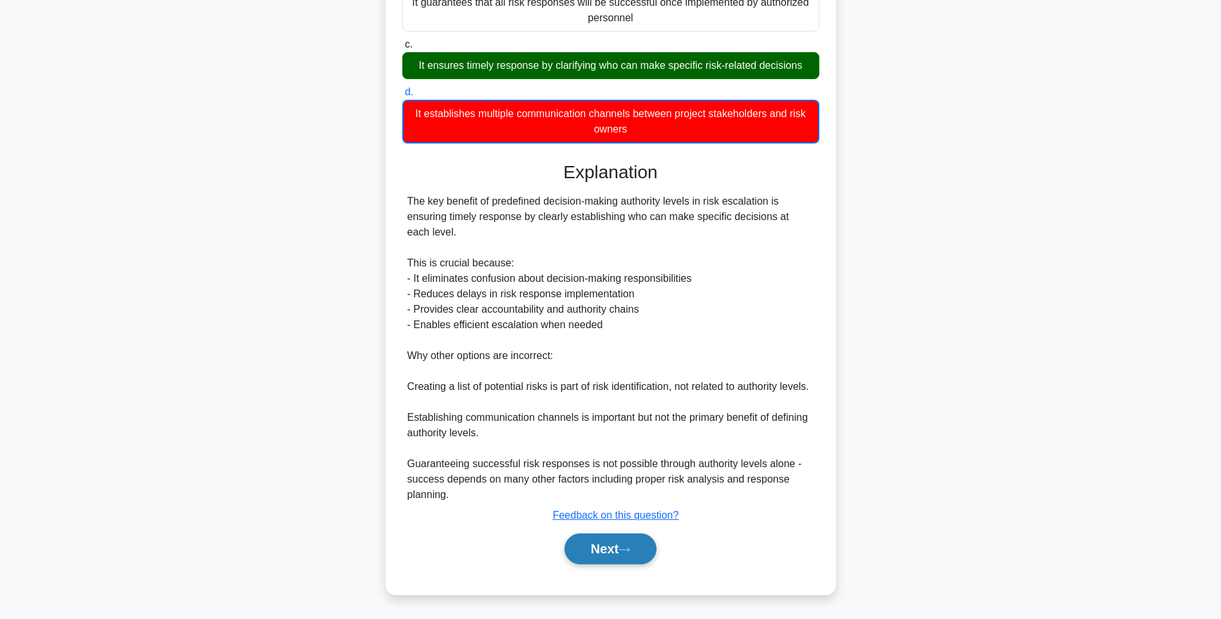
click at [630, 549] on icon at bounding box center [624, 549] width 12 height 7
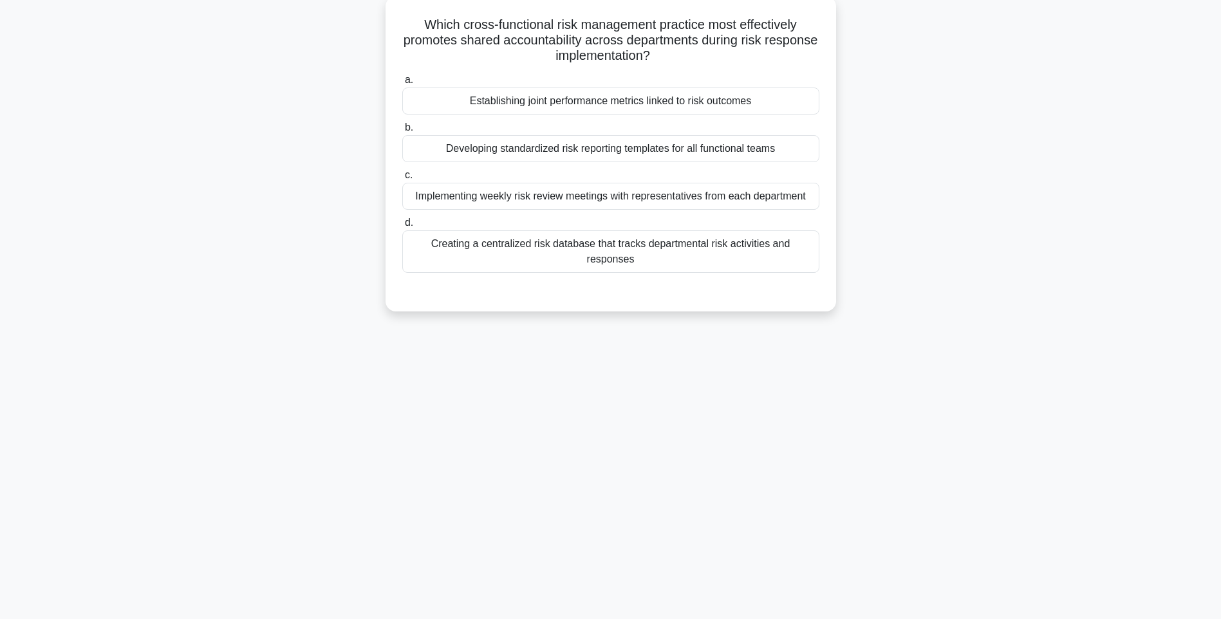
scroll to position [76, 0]
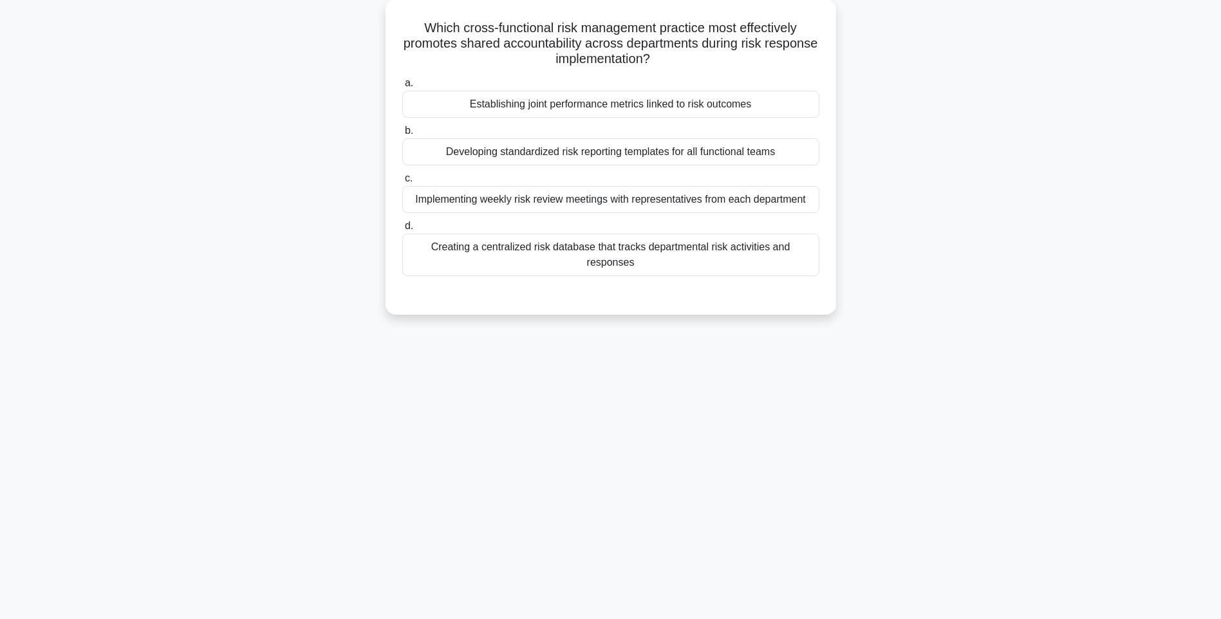
drag, startPoint x: 418, startPoint y: 11, endPoint x: 867, endPoint y: 264, distance: 515.0
click at [867, 264] on div "Which cross-functional risk management practice most effectively promotes share…" at bounding box center [611, 164] width 850 height 331
drag, startPoint x: 808, startPoint y: 362, endPoint x: 752, endPoint y: 309, distance: 77.4
click at [808, 362] on div "135:28 Stop PMI-RMP Advanced 74/115 Which cross-functional risk management prac…" at bounding box center [611, 292] width 850 height 644
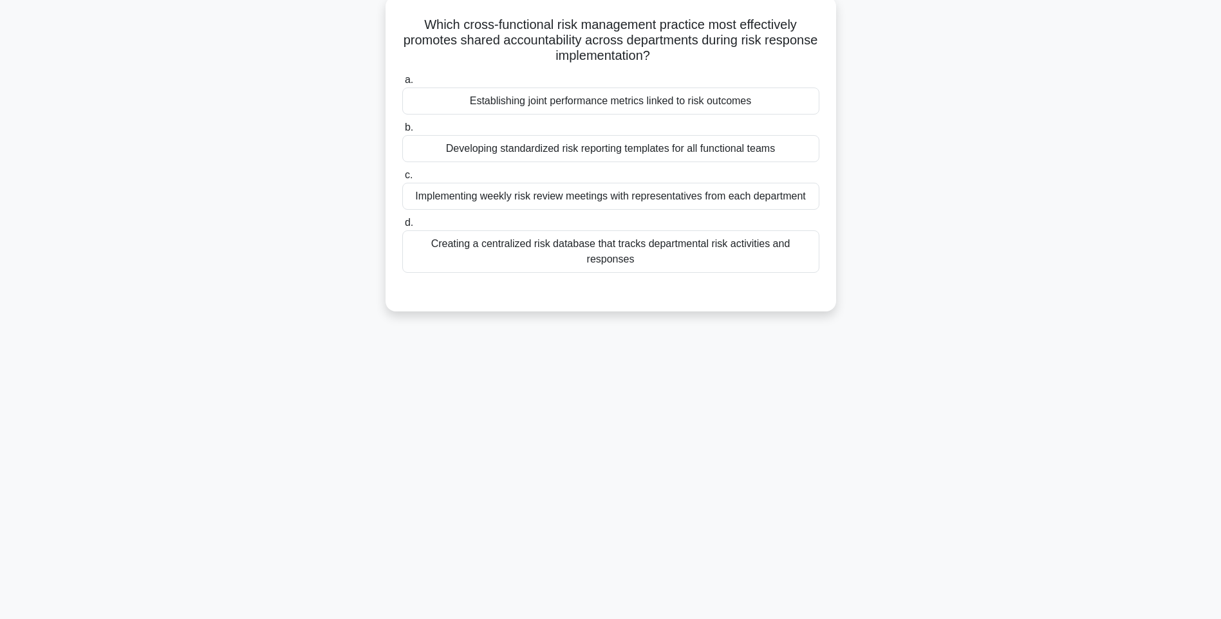
click at [729, 248] on div "Creating a centralized risk database that tracks departmental risk activities a…" at bounding box center [610, 251] width 417 height 42
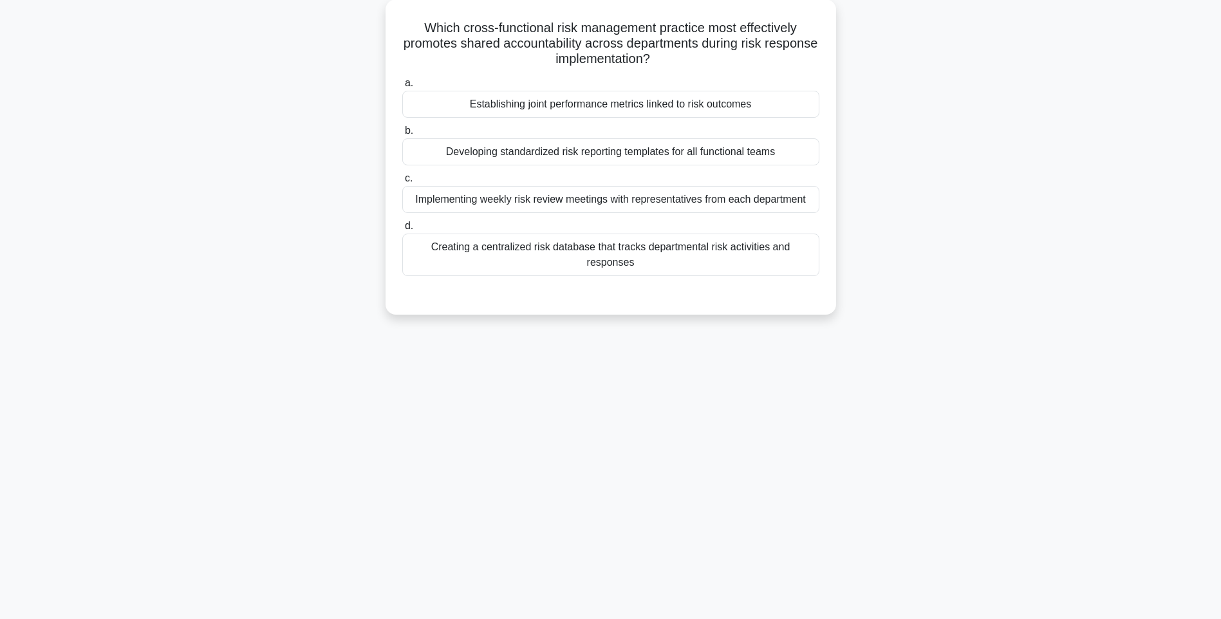
click at [871, 261] on div "Which cross-functional risk management practice most effectively promotes share…" at bounding box center [611, 164] width 850 height 331
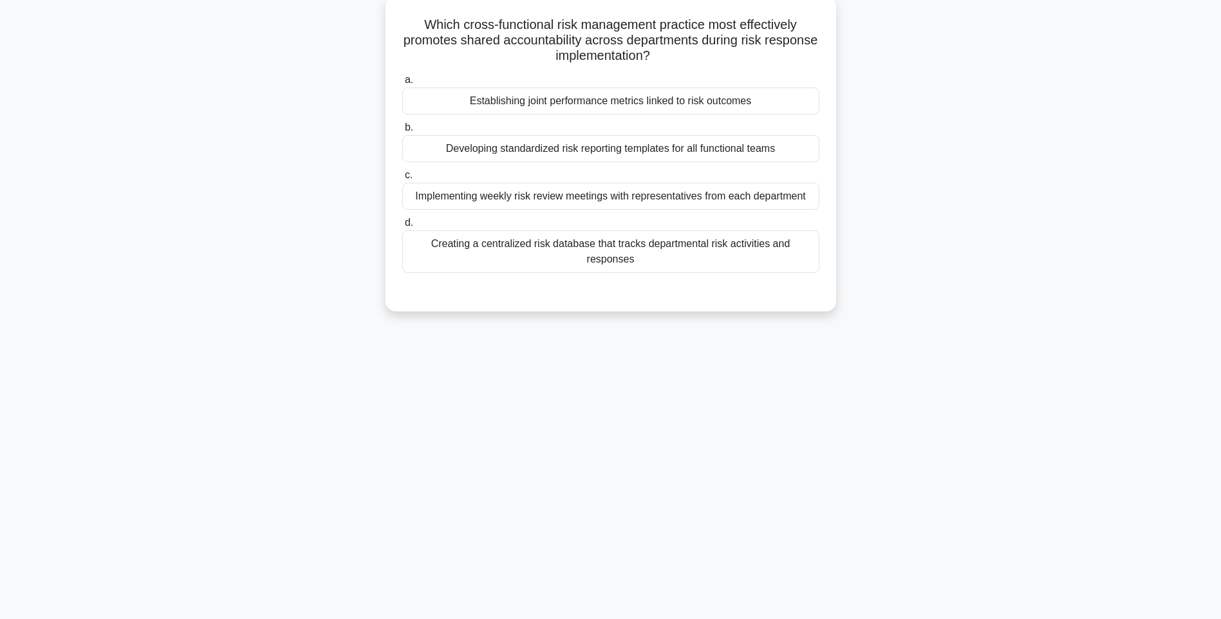
click at [794, 251] on div "Creating a centralized risk database that tracks departmental risk activities a…" at bounding box center [610, 251] width 417 height 42
click at [402, 227] on input "d. Creating a centralized risk database that tracks departmental risk activitie…" at bounding box center [402, 223] width 0 height 8
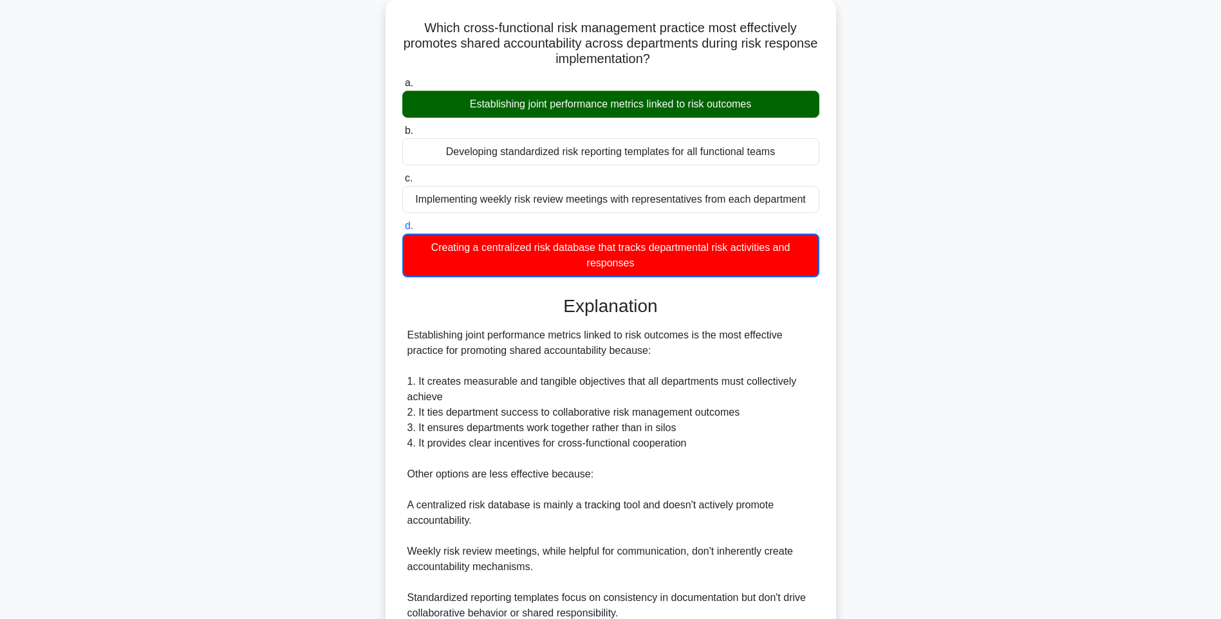
click at [882, 301] on div "Which cross-functional risk management practice most effectively promotes share…" at bounding box center [611, 363] width 850 height 729
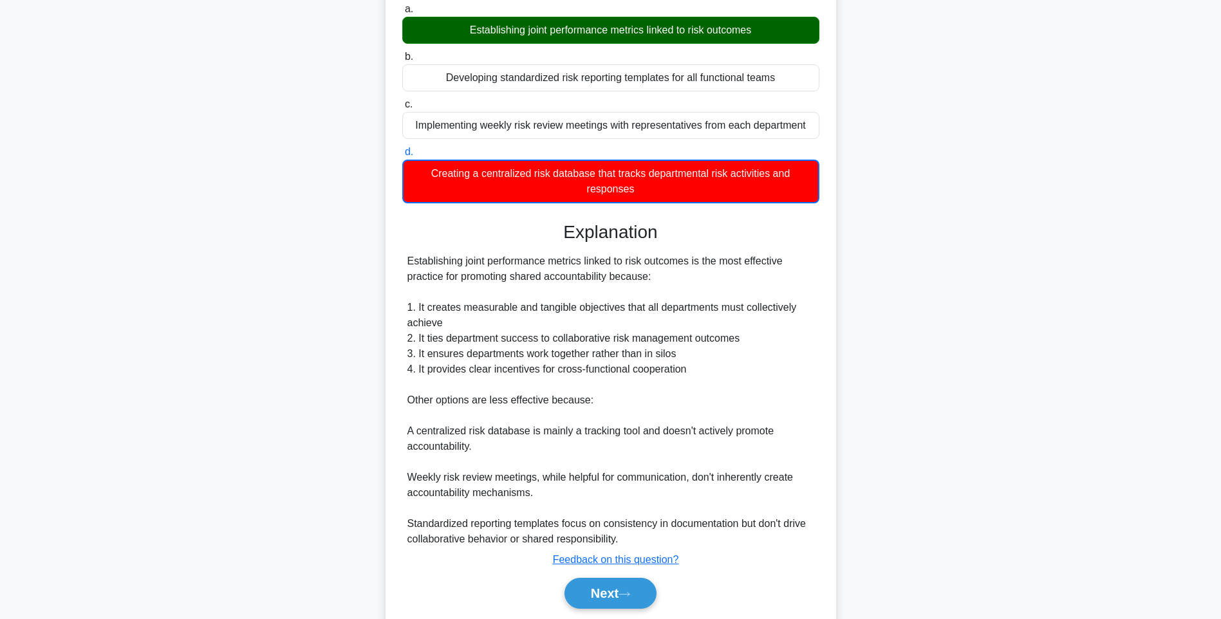
scroll to position [192, 0]
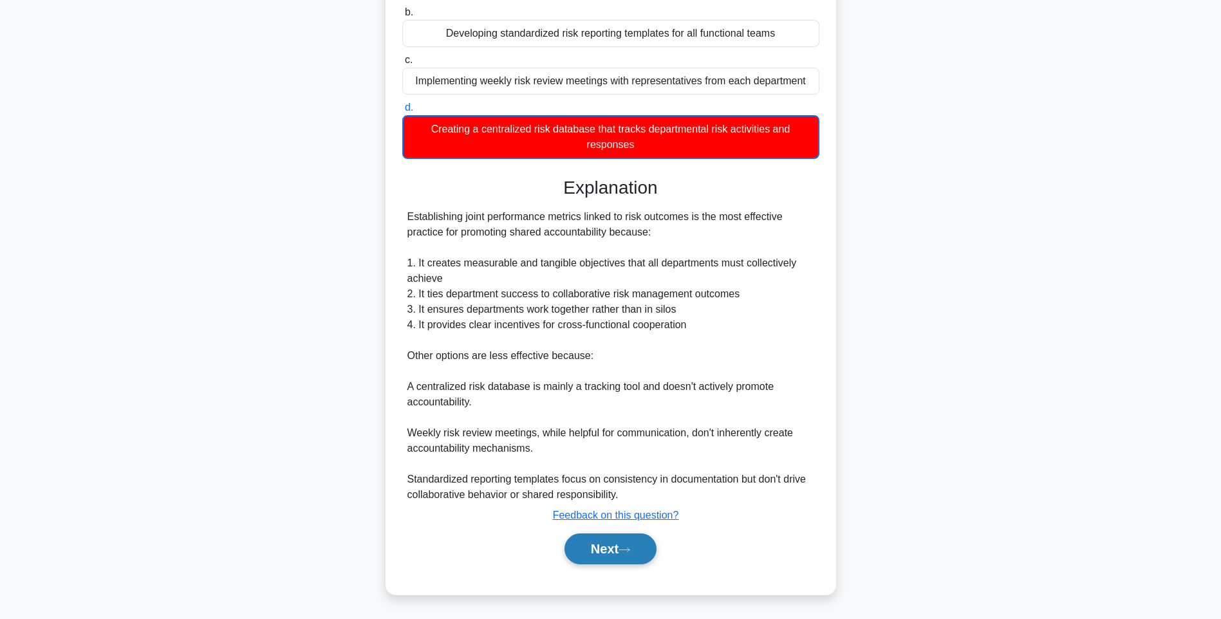
click at [627, 550] on icon at bounding box center [624, 549] width 12 height 7
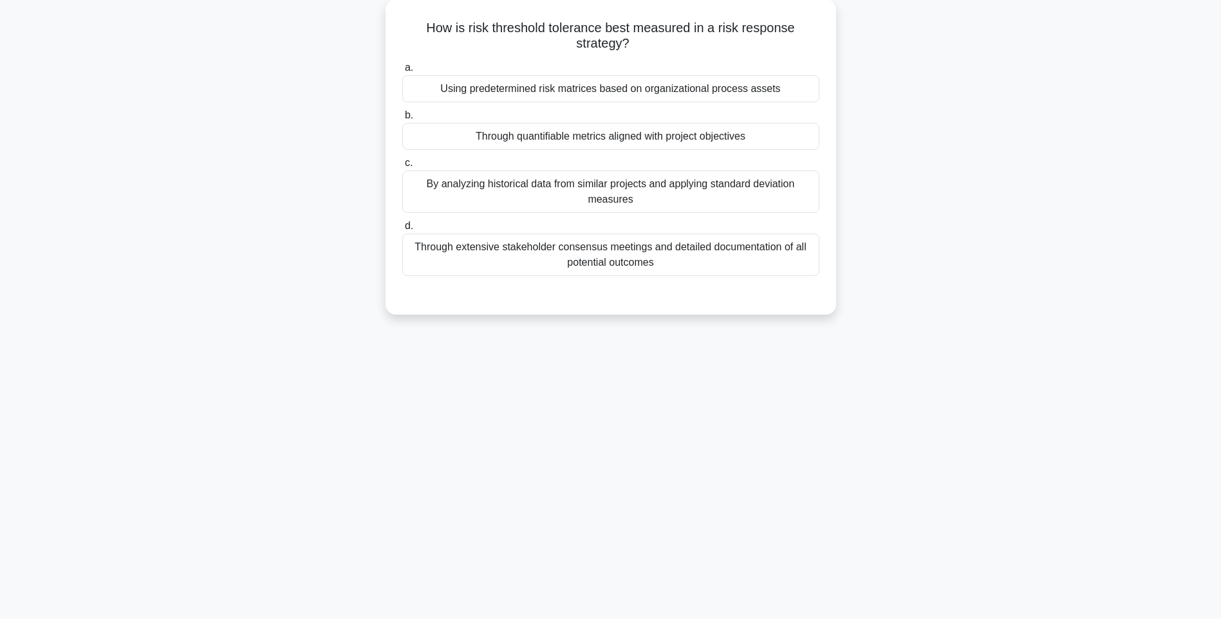
scroll to position [76, 0]
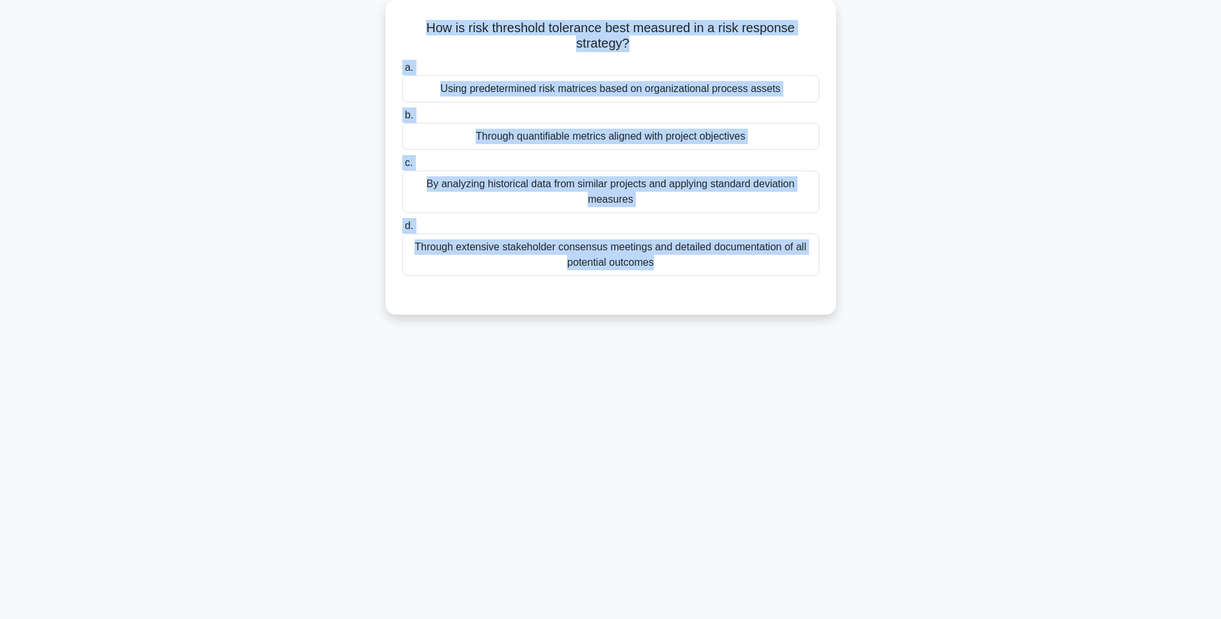
drag, startPoint x: 414, startPoint y: 21, endPoint x: 857, endPoint y: 281, distance: 513.2
click at [857, 281] on div "How is risk threshold tolerance best measured in a risk response strategy? .spi…" at bounding box center [611, 164] width 850 height 331
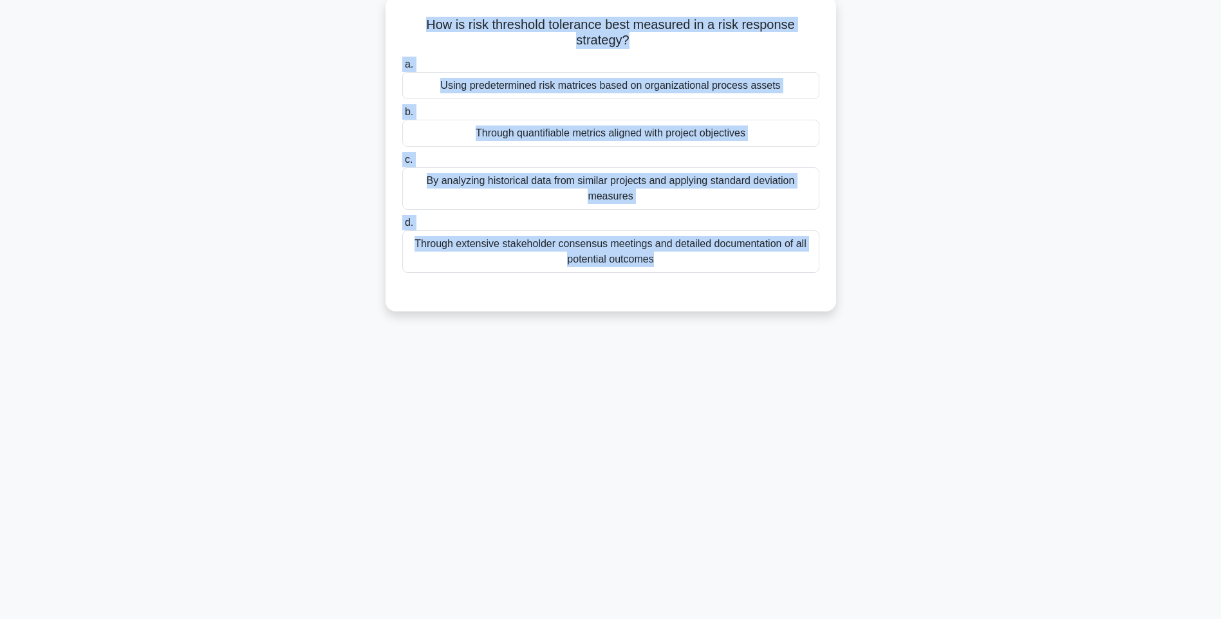
click at [461, 68] on label "a. Using predetermined risk matrices based on organizational process assets" at bounding box center [610, 78] width 417 height 42
click at [402, 68] on input "a. Using predetermined risk matrices based on organizational process assets" at bounding box center [402, 64] width 0 height 8
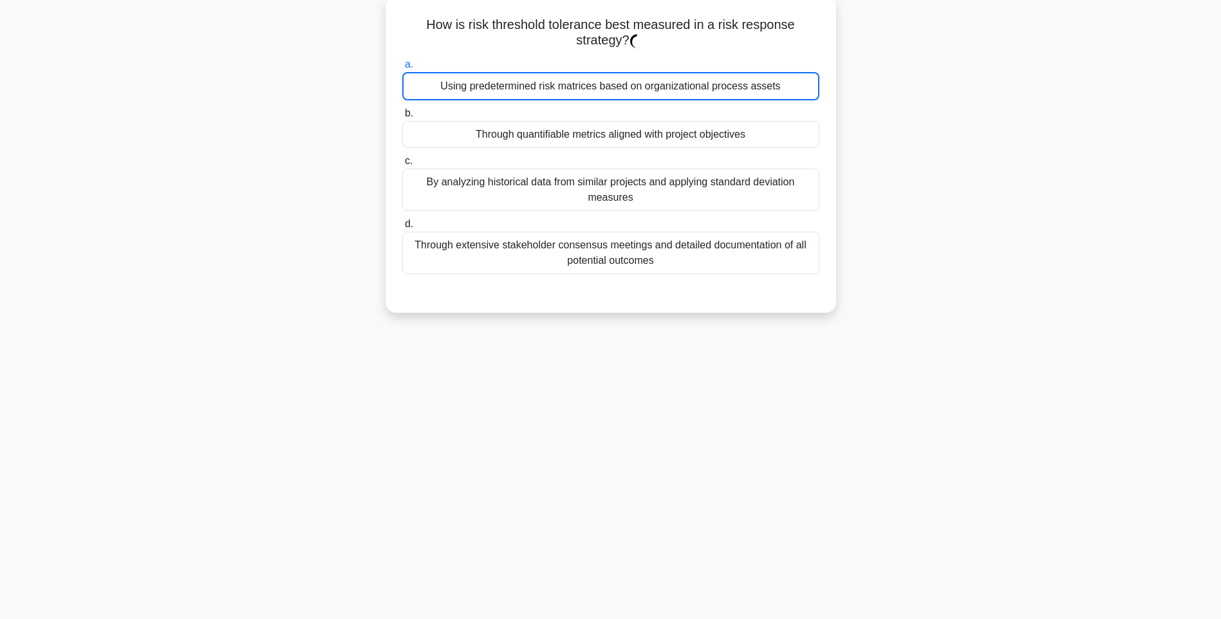
drag, startPoint x: 415, startPoint y: 19, endPoint x: 792, endPoint y: 270, distance: 453.4
click at [792, 270] on div "How is risk threshold tolerance best measured in a risk response strategy? .spi…" at bounding box center [611, 154] width 440 height 306
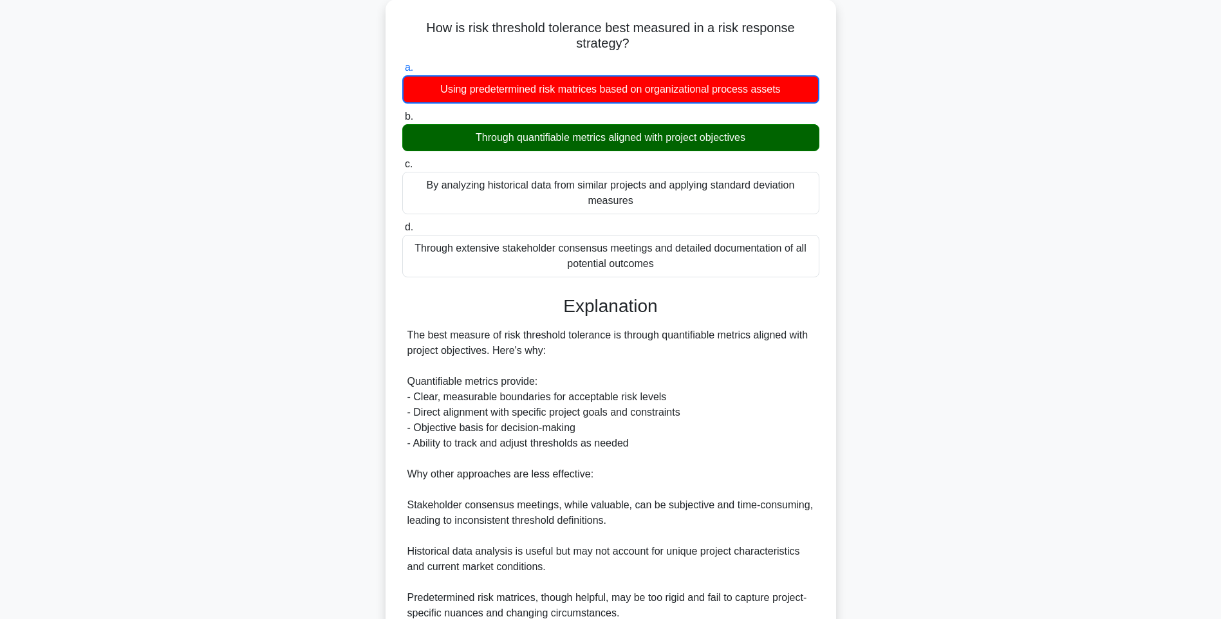
drag, startPoint x: 1010, startPoint y: 319, endPoint x: 983, endPoint y: 310, distance: 29.3
click at [1010, 319] on div "How is risk threshold tolerance best measured in a risk response strategy? .spi…" at bounding box center [611, 394] width 850 height 791
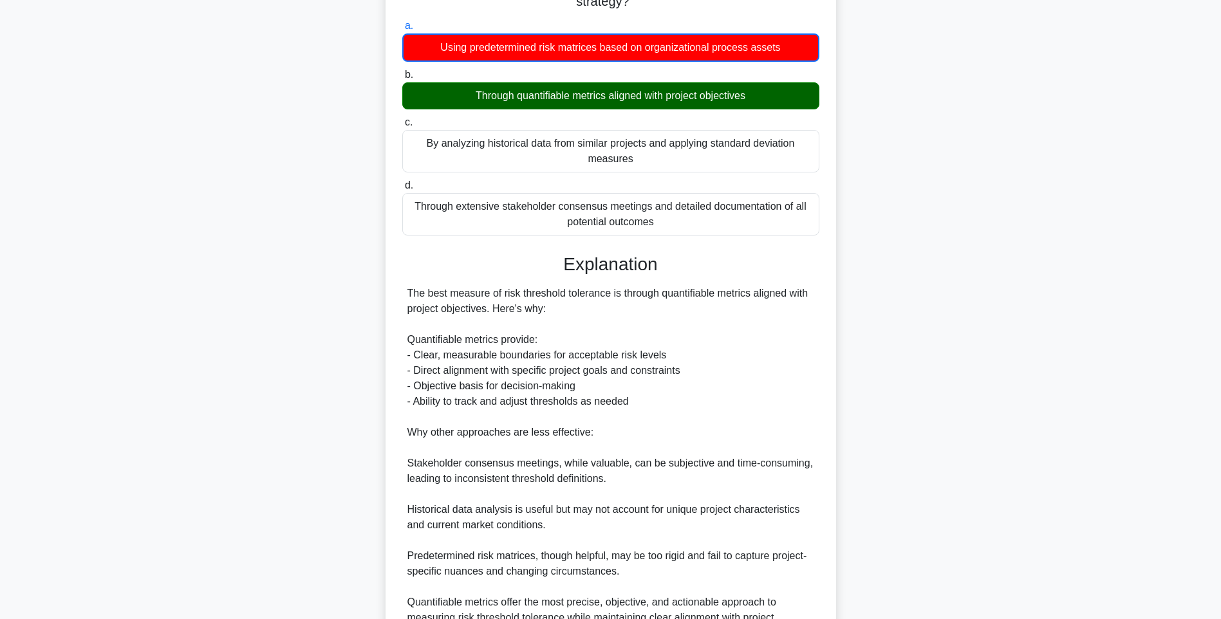
scroll to position [254, 0]
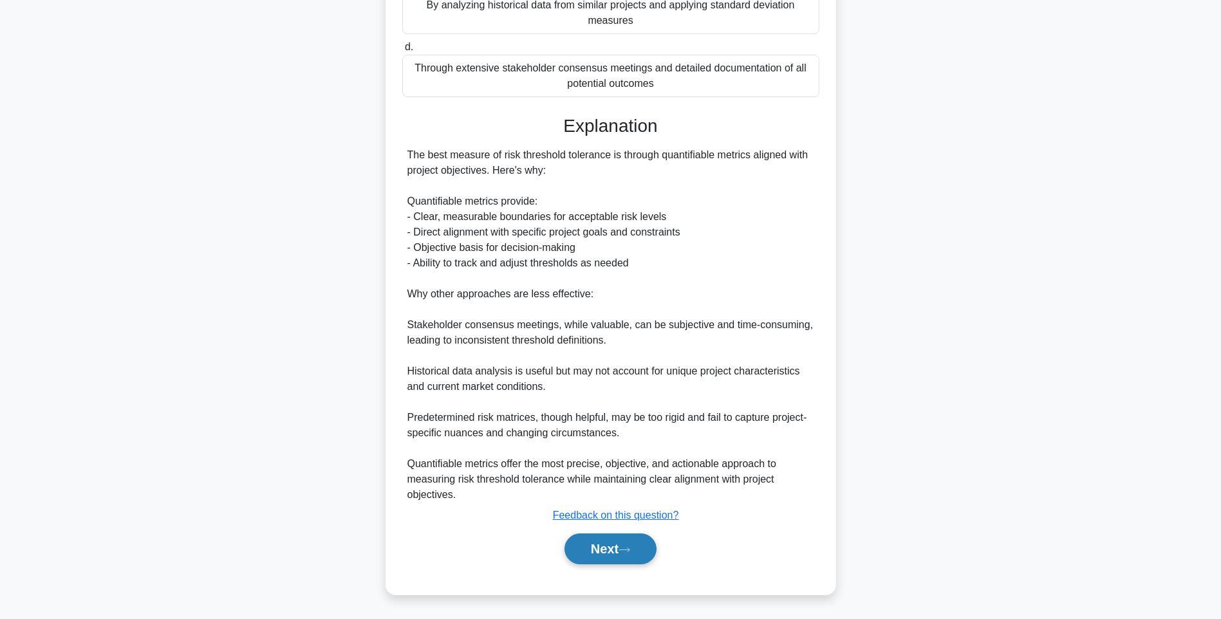
click at [596, 549] on button "Next" at bounding box center [610, 549] width 92 height 31
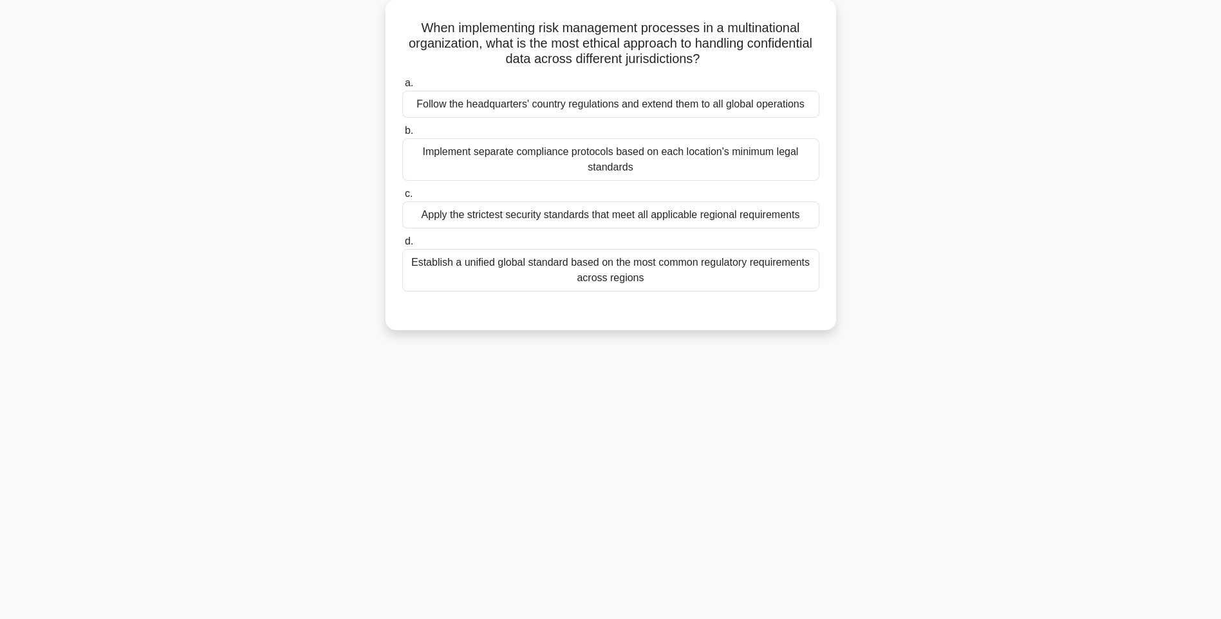
scroll to position [76, 0]
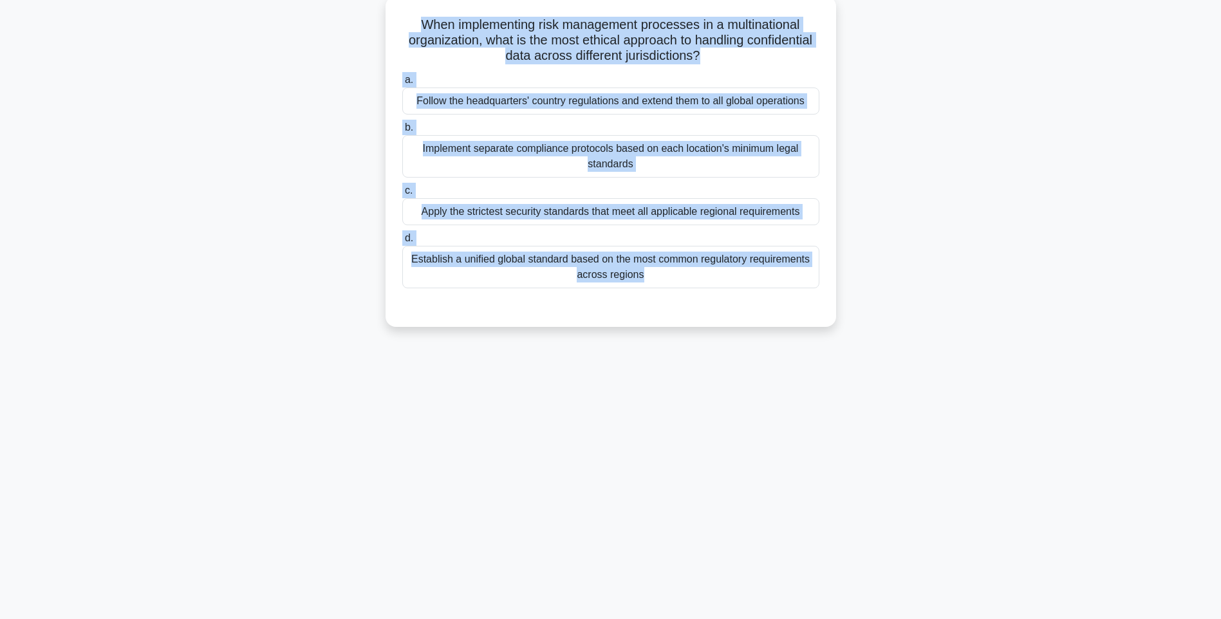
drag, startPoint x: 462, startPoint y: 49, endPoint x: 819, endPoint y: 305, distance: 439.0
click at [819, 305] on div "When implementing risk management processes in a multinational organization, wh…" at bounding box center [611, 161] width 440 height 321
drag, startPoint x: 724, startPoint y: 273, endPoint x: 755, endPoint y: 281, distance: 32.0
click at [724, 273] on div "Establish a unified global standard based on the most common regulatory require…" at bounding box center [610, 267] width 417 height 42
click at [402, 243] on input "d. Establish a unified global standard based on the most common regulatory requ…" at bounding box center [402, 238] width 0 height 8
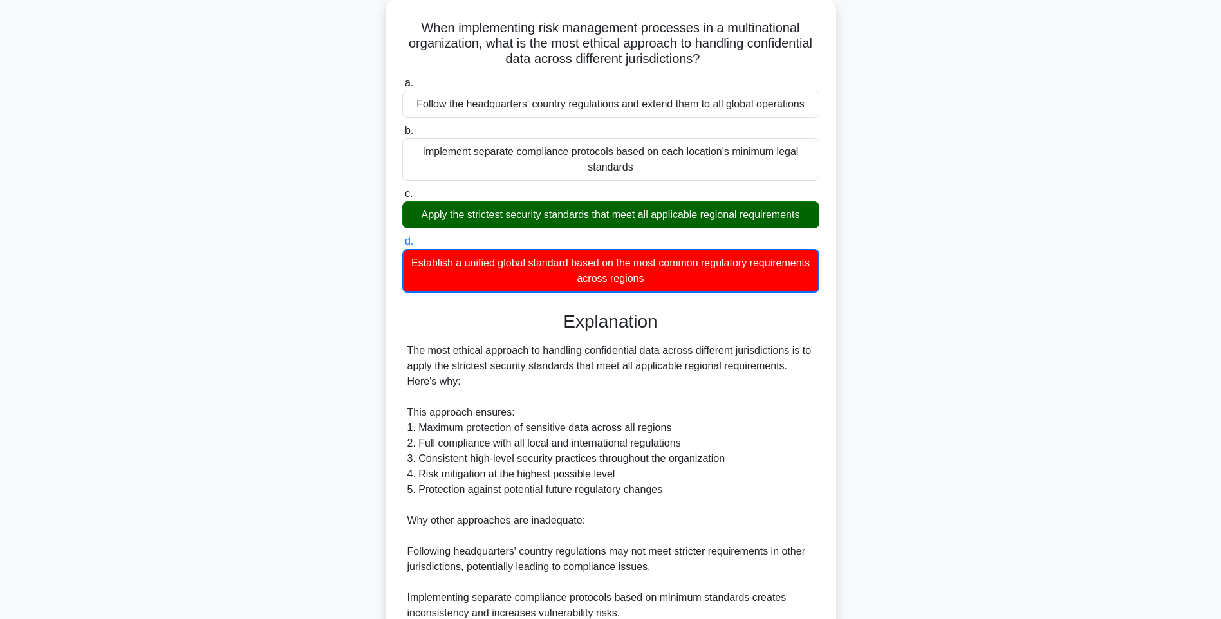
click at [910, 382] on div "When implementing risk management processes in a multinational organization, wh…" at bounding box center [611, 417] width 850 height 837
click at [1086, 429] on main "120:12 Stop PMI-RMP Advanced 76/115 When implementing risk management processes…" at bounding box center [610, 403] width 1221 height 877
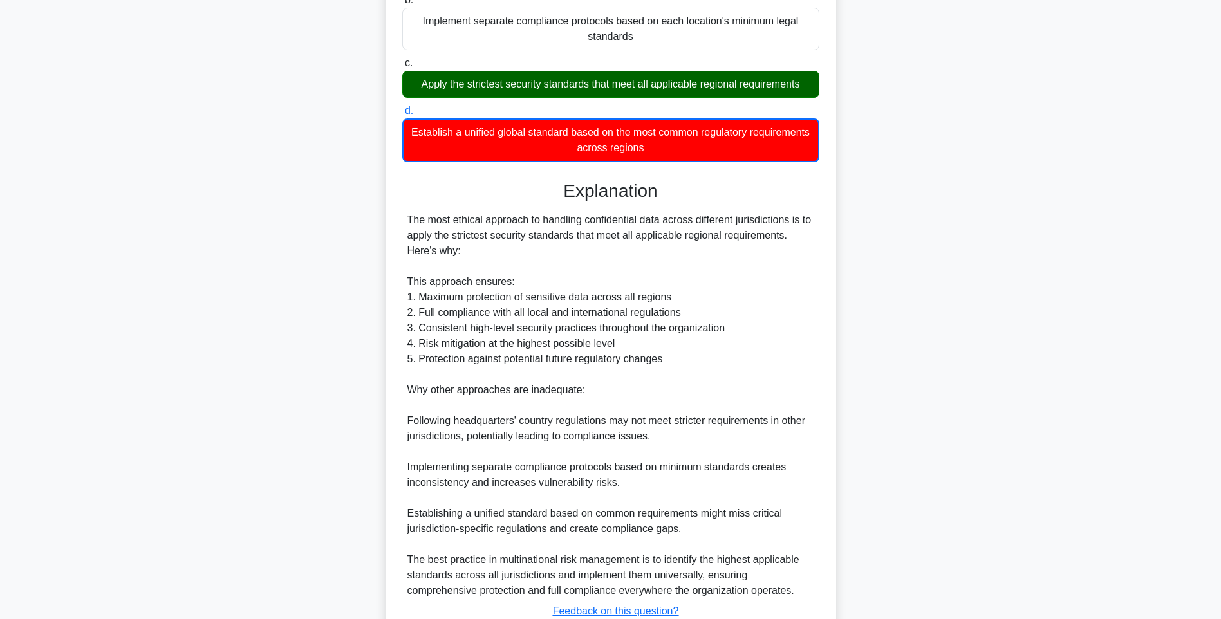
scroll to position [300, 0]
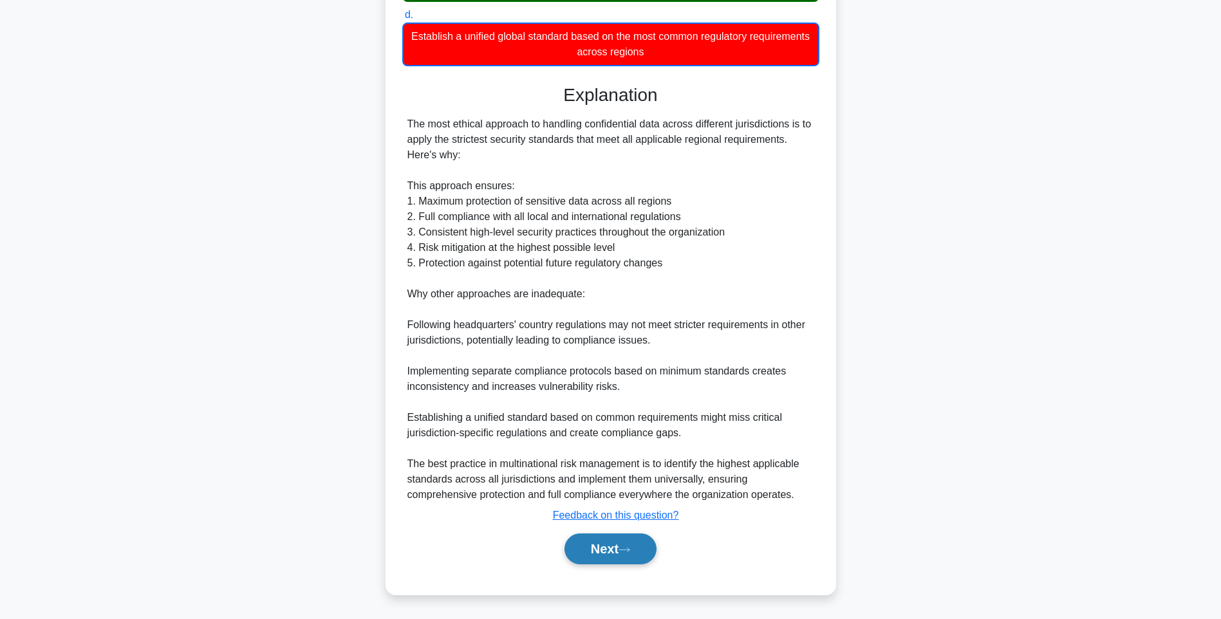
click at [591, 553] on button "Next" at bounding box center [610, 549] width 92 height 31
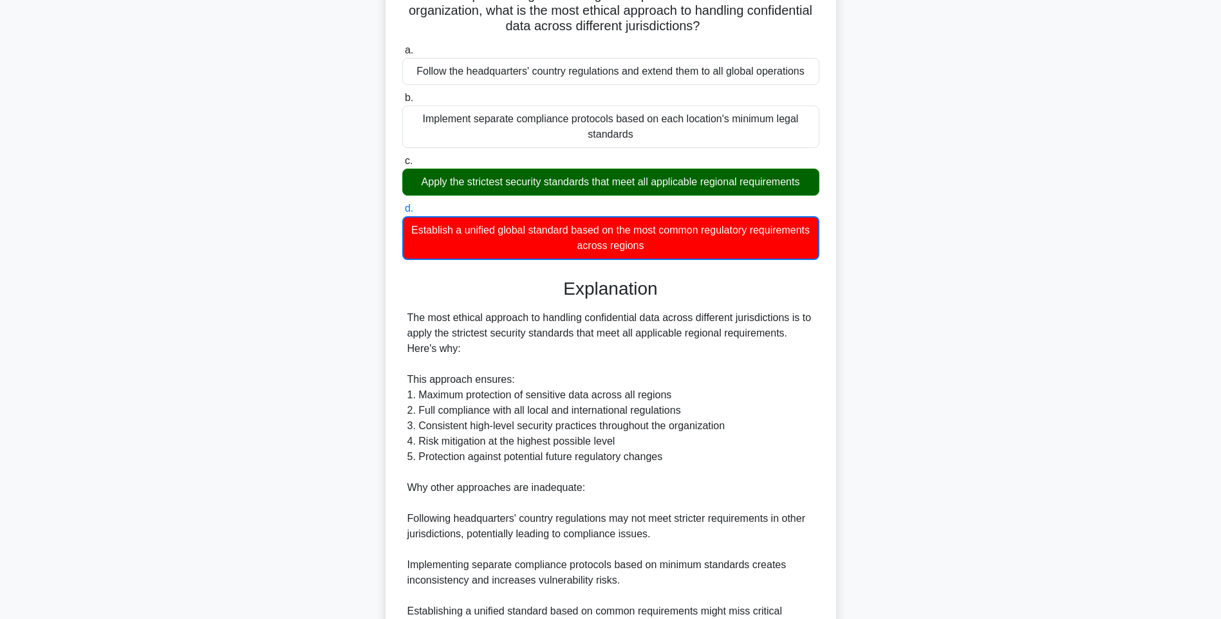
scroll to position [0, 0]
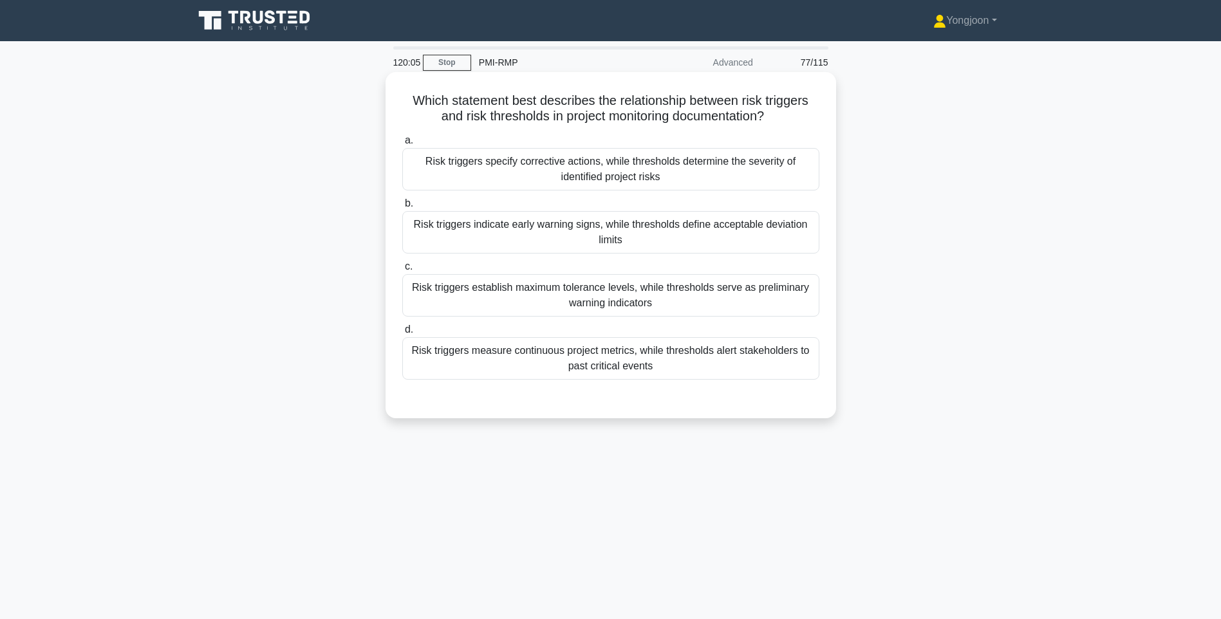
drag, startPoint x: 404, startPoint y: 94, endPoint x: 812, endPoint y: 369, distance: 492.0
click at [812, 369] on div "Which statement best describes the relationship between risk triggers and risk …" at bounding box center [611, 245] width 440 height 336
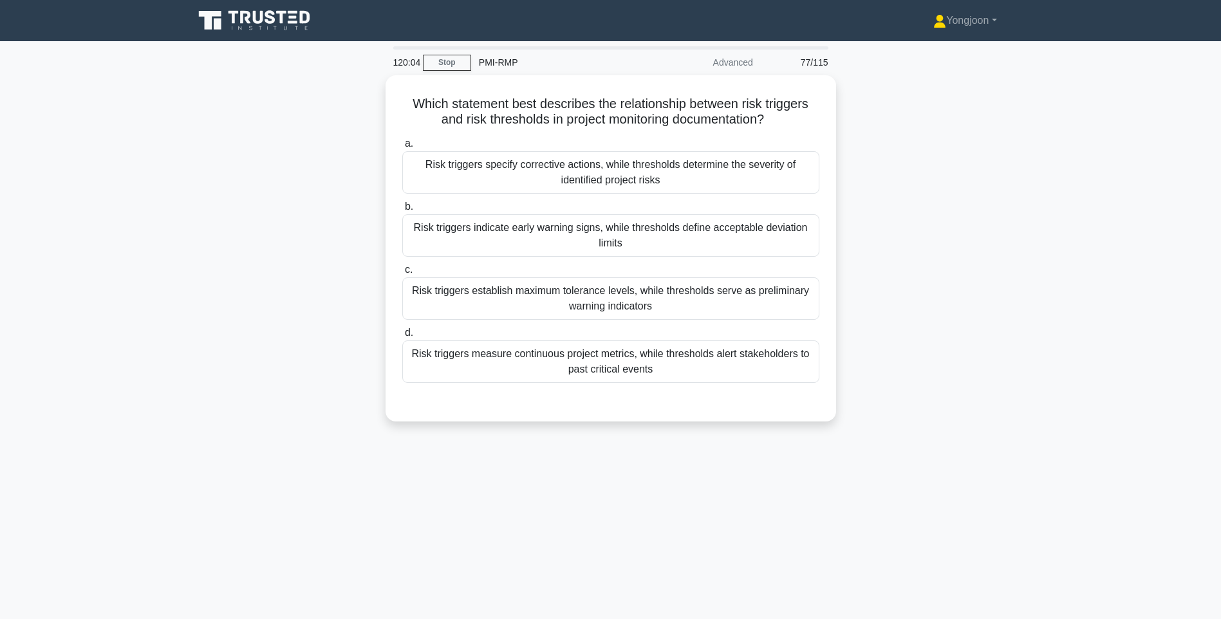
click at [882, 284] on div "Which statement best describes the relationship between risk triggers and risk …" at bounding box center [611, 256] width 850 height 362
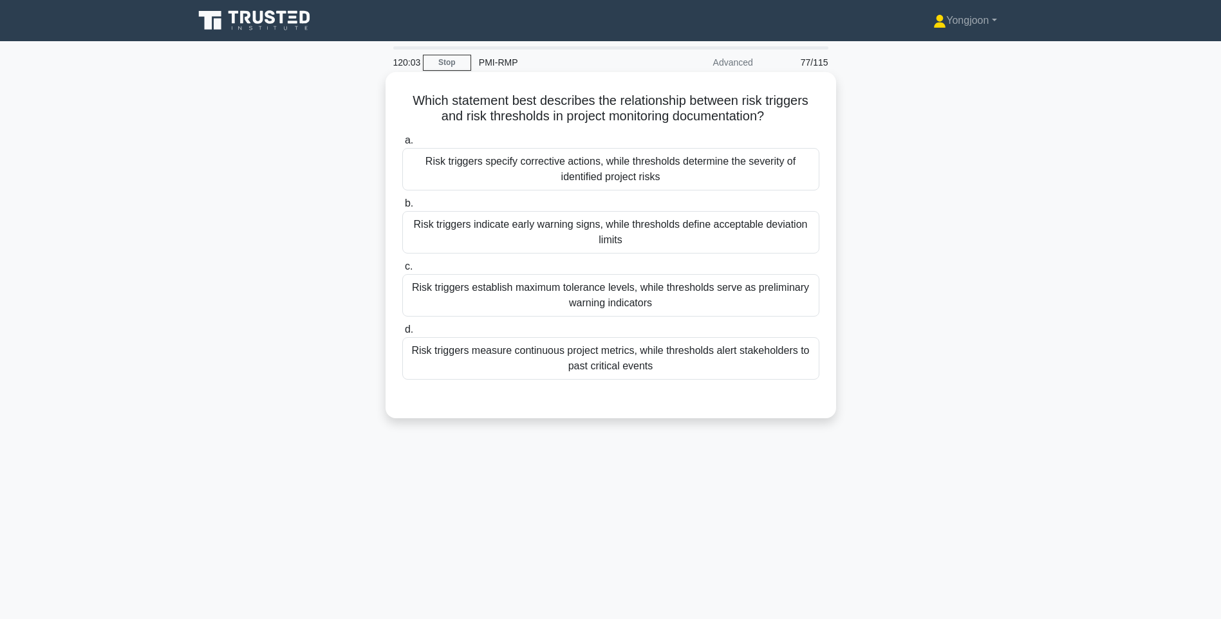
click at [757, 360] on div "Risk triggers measure continuous project metrics, while thresholds alert stakeh…" at bounding box center [610, 358] width 417 height 42
click at [402, 334] on input "d. Risk triggers measure continuous project metrics, while thresholds alert sta…" at bounding box center [402, 330] width 0 height 8
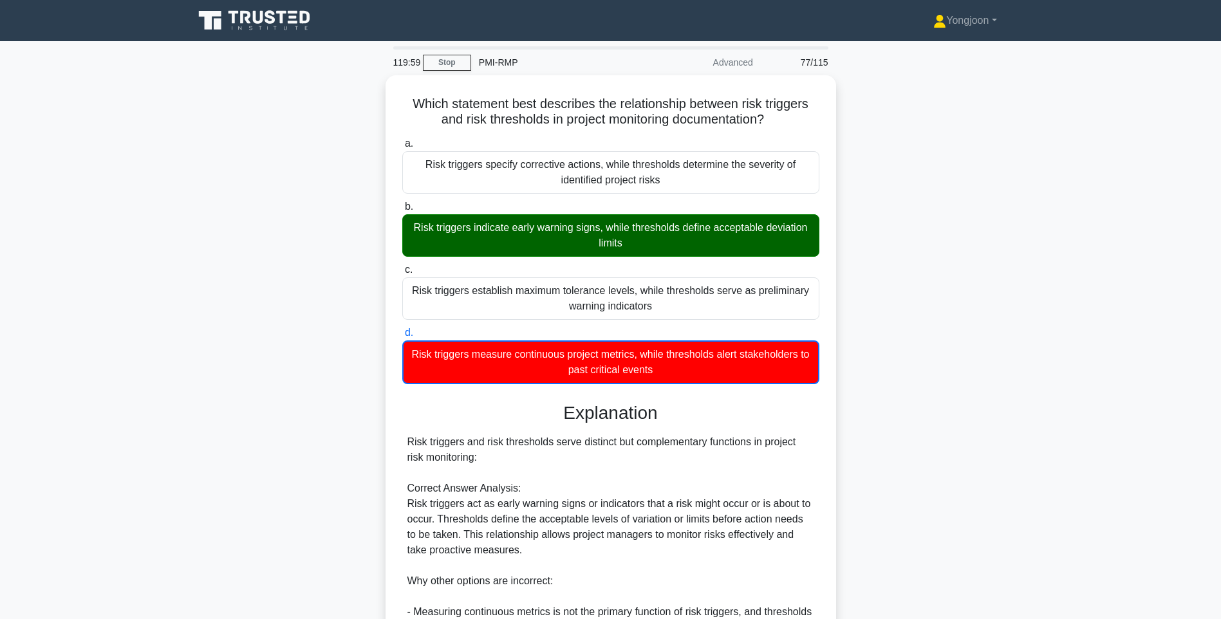
click at [953, 415] on div "Which statement best describes the relationship between risk triggers and risk …" at bounding box center [611, 463] width 850 height 776
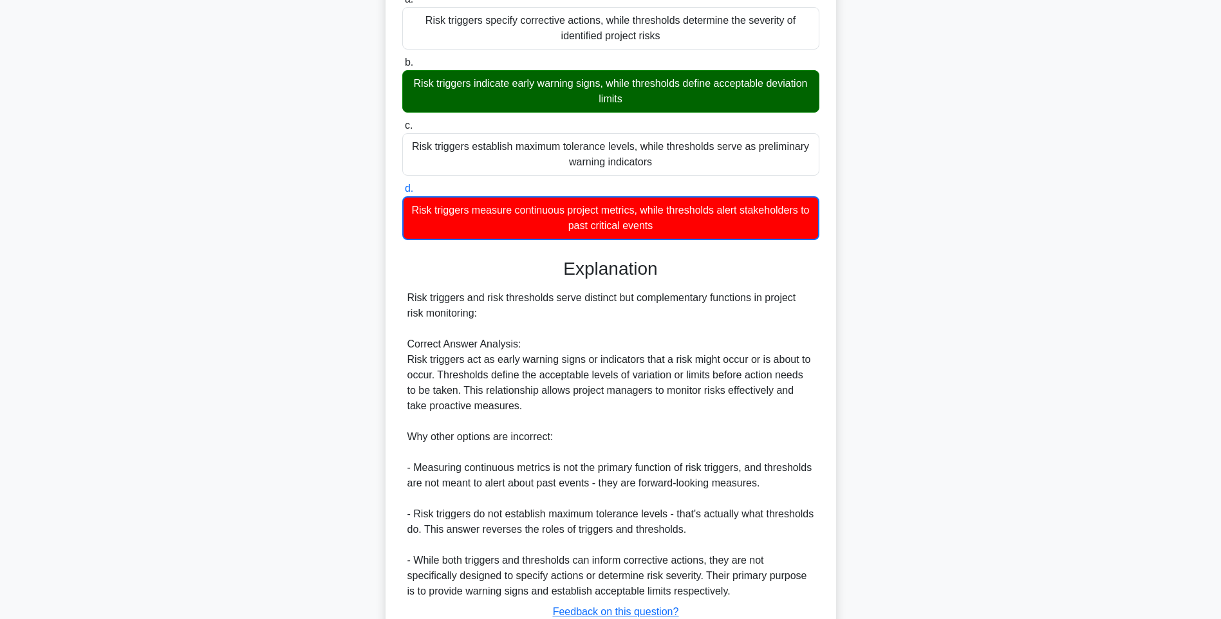
scroll to position [238, 0]
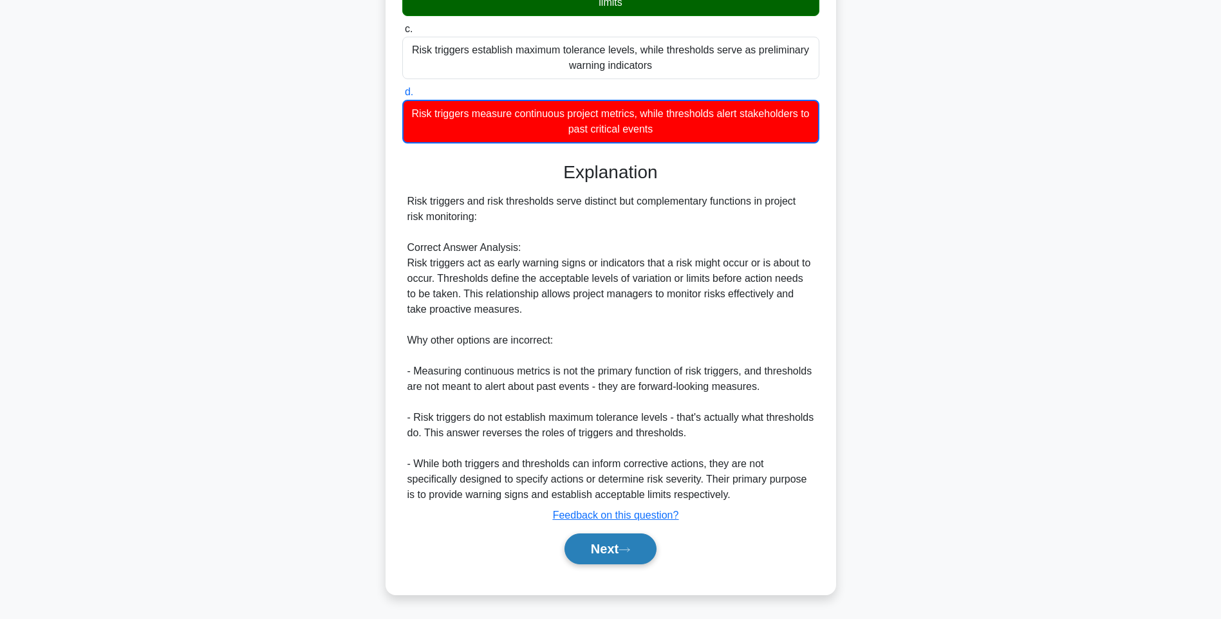
click at [609, 544] on button "Next" at bounding box center [610, 549] width 92 height 31
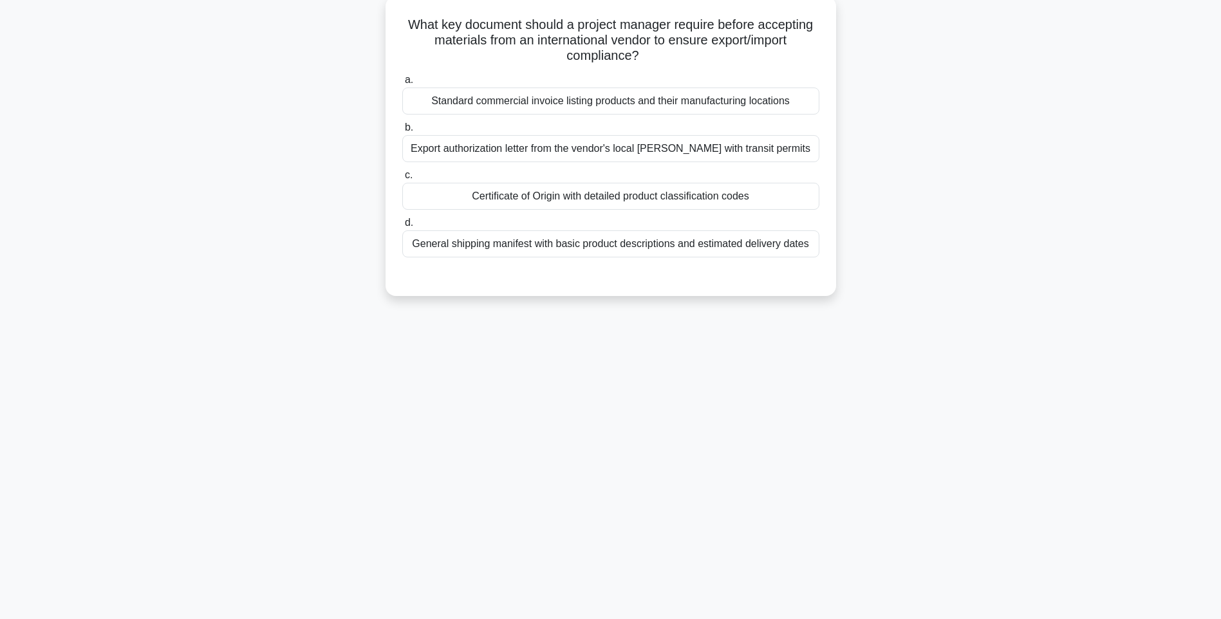
scroll to position [76, 0]
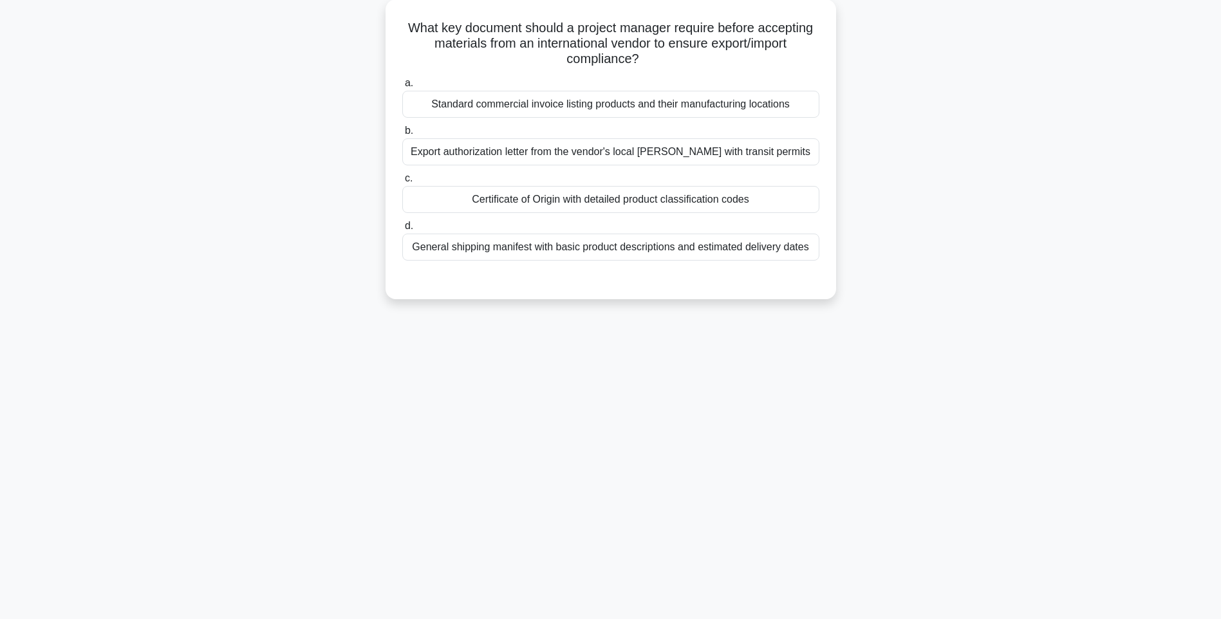
drag, startPoint x: 404, startPoint y: 22, endPoint x: 837, endPoint y: 242, distance: 486.4
click at [837, 242] on div "What key document should a project manager require before accepting materials f…" at bounding box center [611, 156] width 850 height 315
drag, startPoint x: 965, startPoint y: 371, endPoint x: 758, endPoint y: 307, distance: 216.8
click at [964, 371] on div "119:54 Stop PMI-RMP Advanced 78/115 What key document should a project manager …" at bounding box center [611, 292] width 850 height 644
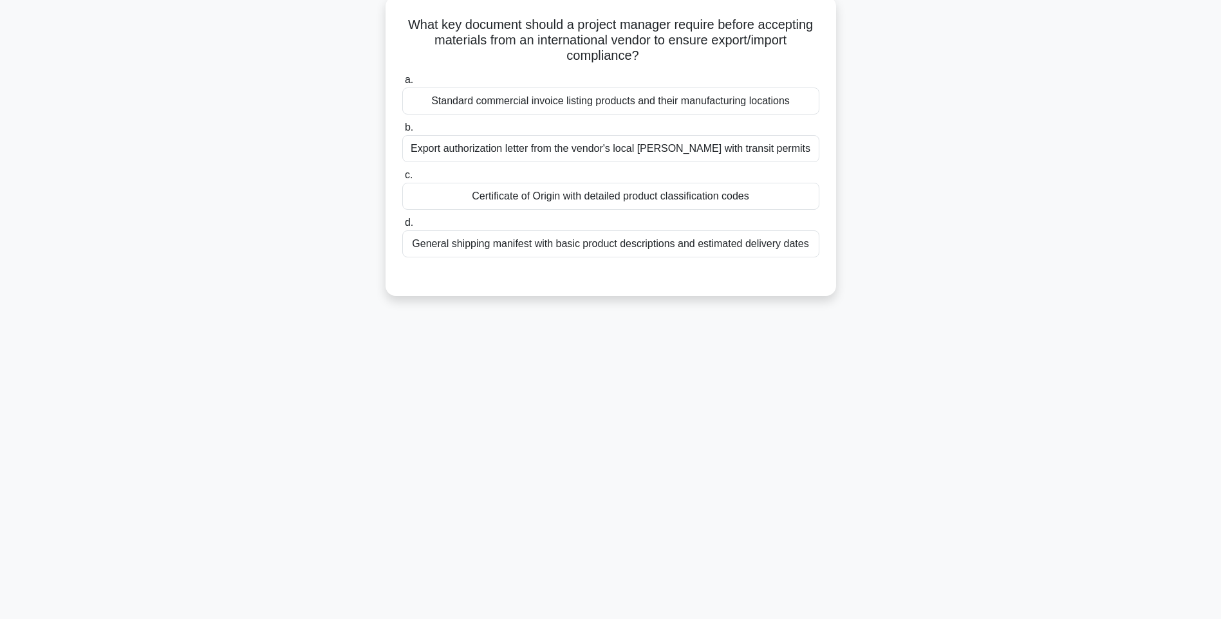
click at [711, 250] on div "General shipping manifest with basic product descriptions and estimated deliver…" at bounding box center [610, 243] width 417 height 27
click at [402, 227] on input "d. General shipping manifest with basic product descriptions and estimated deli…" at bounding box center [402, 223] width 0 height 8
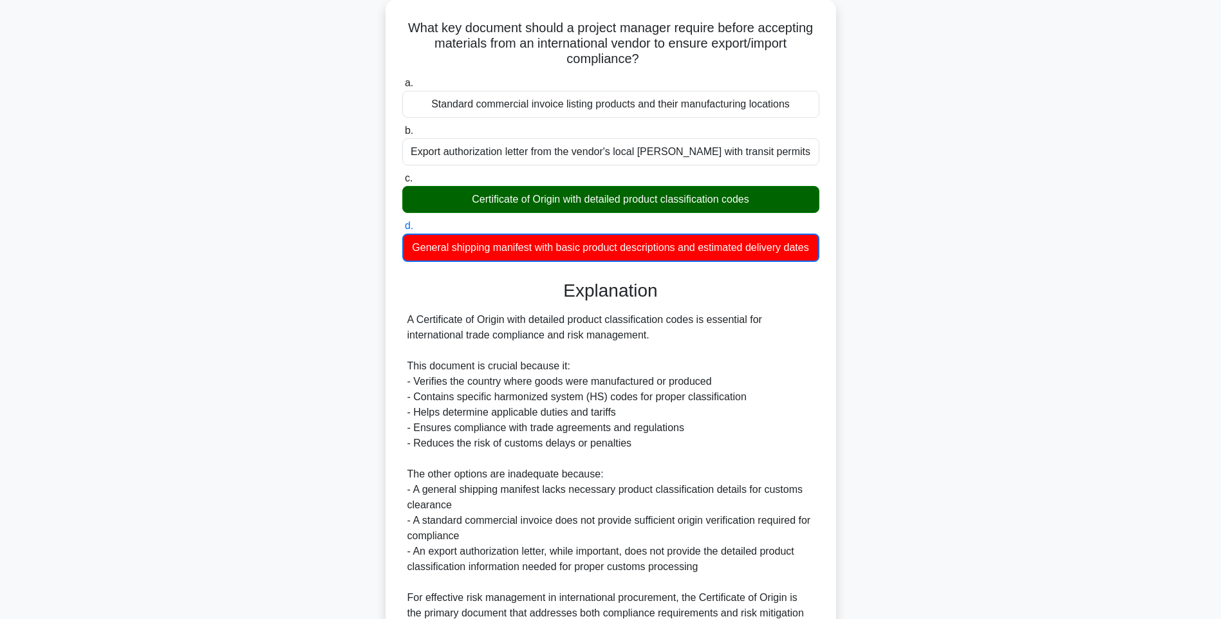
click at [920, 306] on div "What key document should a project manager require before accepting materials f…" at bounding box center [611, 371] width 850 height 745
click at [960, 356] on div "What key document should a project manager require before accepting materials f…" at bounding box center [611, 371] width 850 height 745
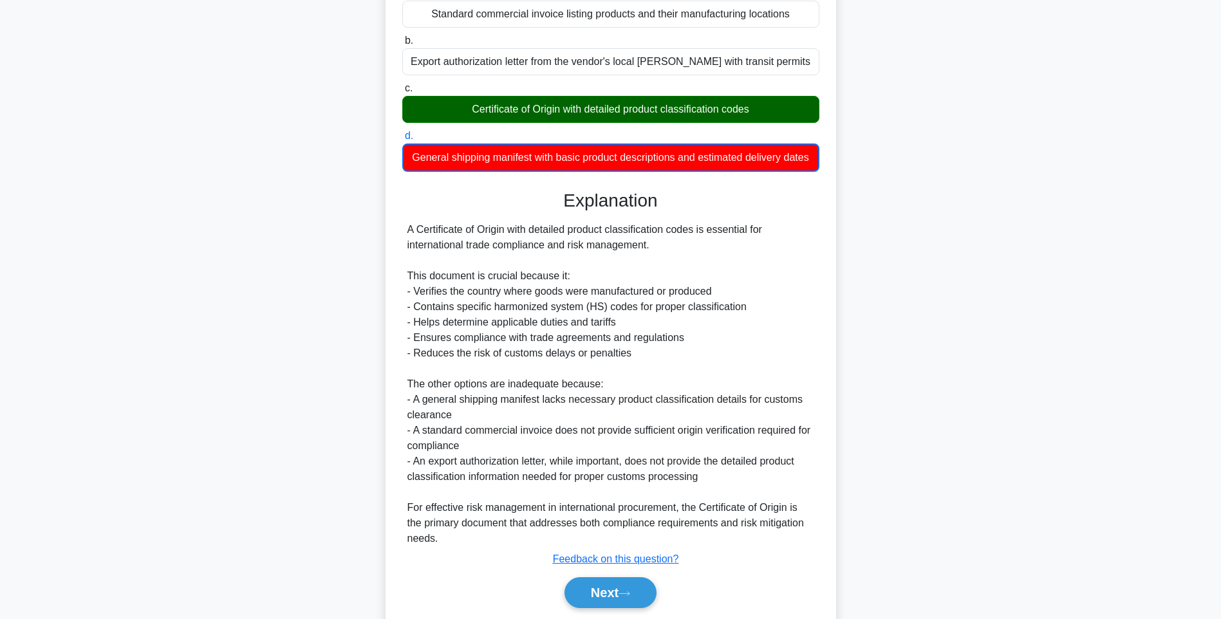
scroll to position [223, 0]
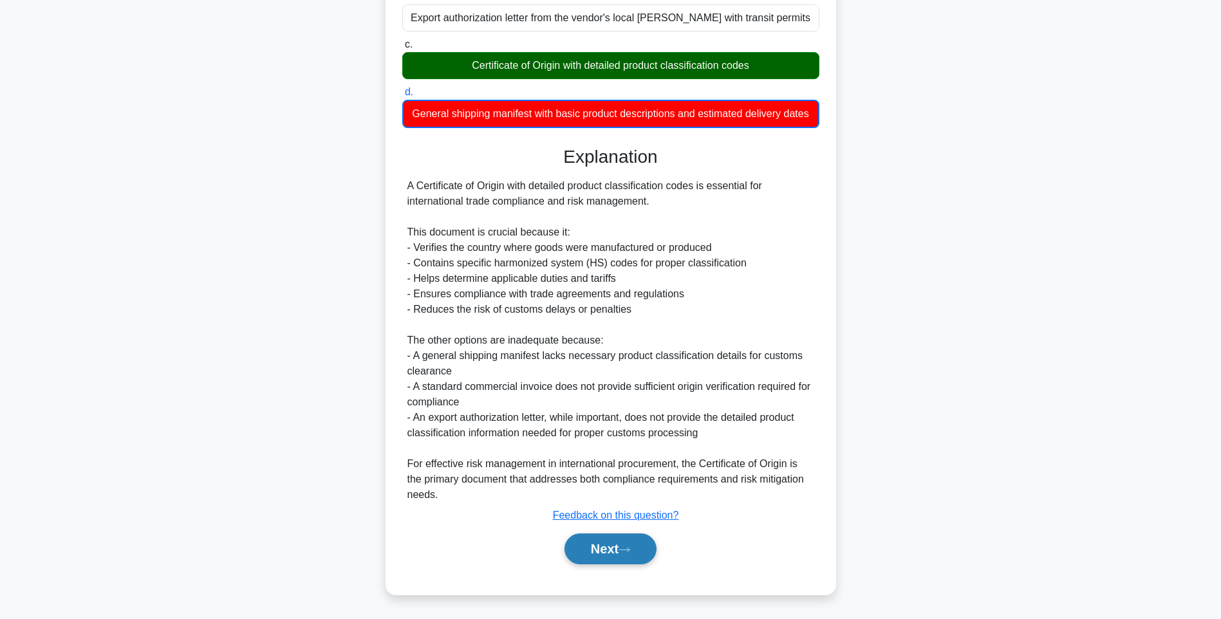
click at [630, 547] on icon at bounding box center [624, 549] width 12 height 7
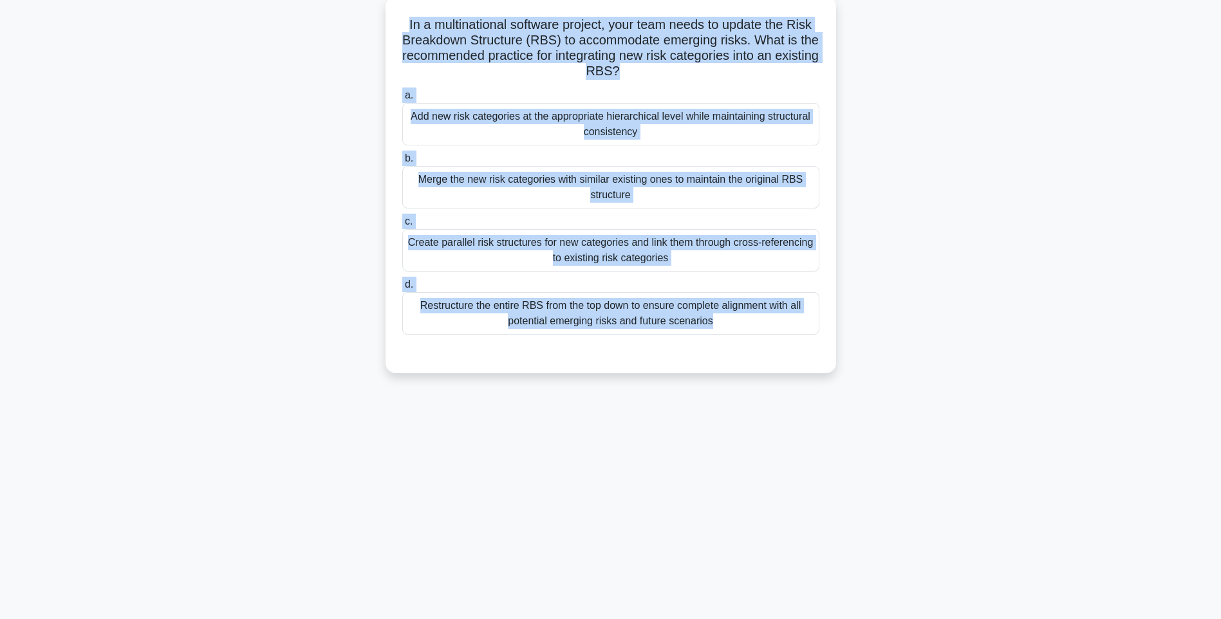
drag, startPoint x: 397, startPoint y: 24, endPoint x: 781, endPoint y: 360, distance: 510.0
click at [781, 360] on div "In a multinational software project, your team needs to update the Risk Breakdo…" at bounding box center [611, 184] width 440 height 367
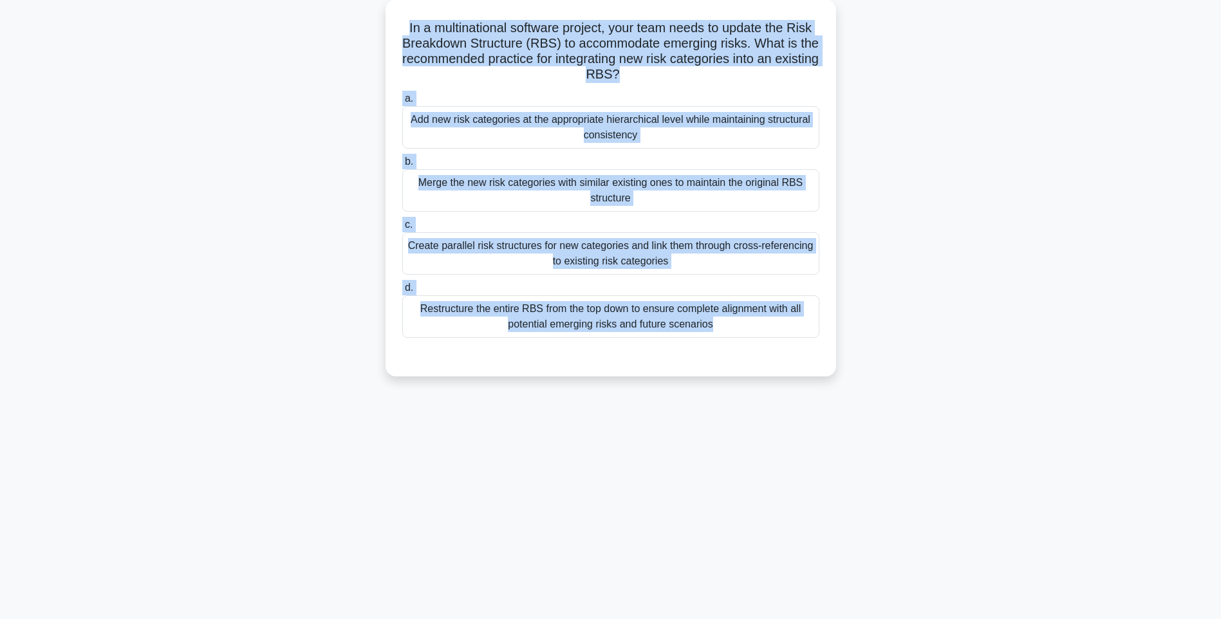
click at [1018, 347] on div "In a multinational software project, your team needs to update the Risk Breakdo…" at bounding box center [611, 195] width 850 height 393
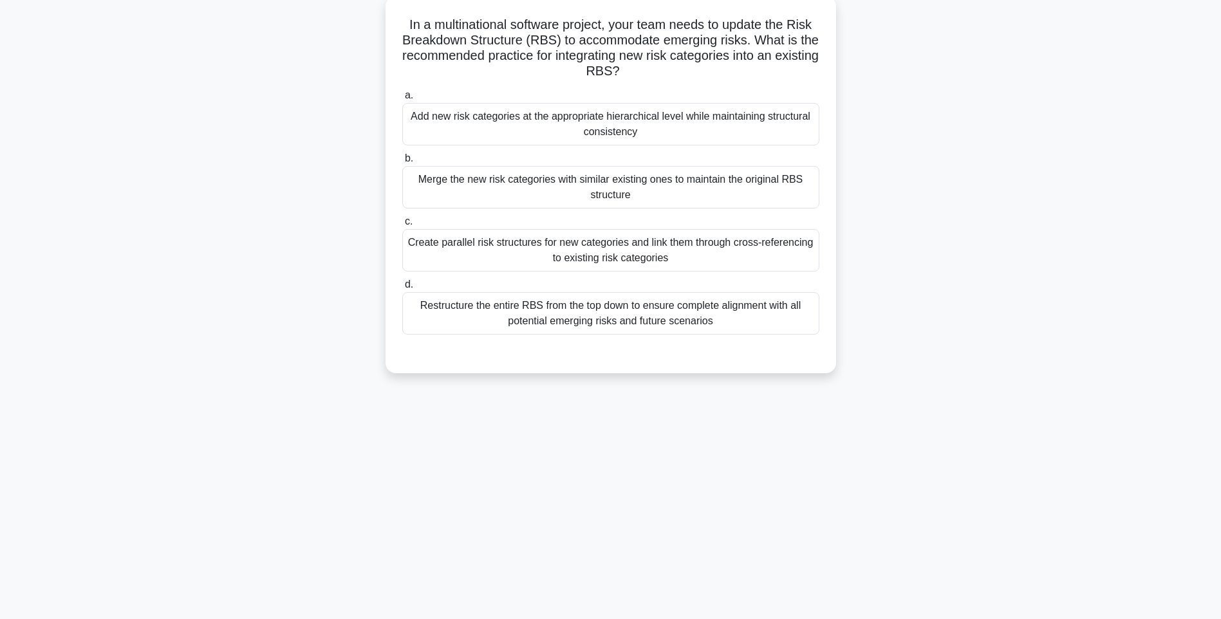
click at [726, 312] on div "Restructure the entire RBS from the top down to ensure complete alignment with …" at bounding box center [610, 313] width 417 height 42
click at [402, 289] on input "d. Restructure the entire RBS from the top down to ensure complete alignment wi…" at bounding box center [402, 285] width 0 height 8
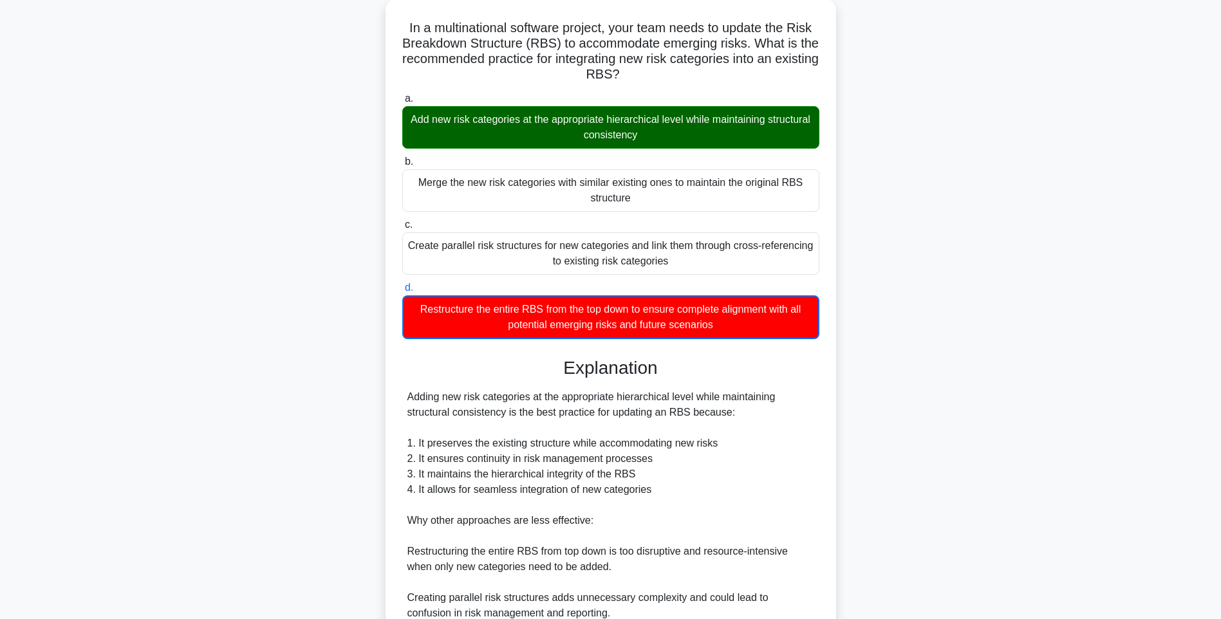
drag, startPoint x: 874, startPoint y: 434, endPoint x: 862, endPoint y: 460, distance: 27.6
click at [874, 434] on div "In a multinational software project, your team needs to update the Risk Breakdo…" at bounding box center [611, 410] width 850 height 822
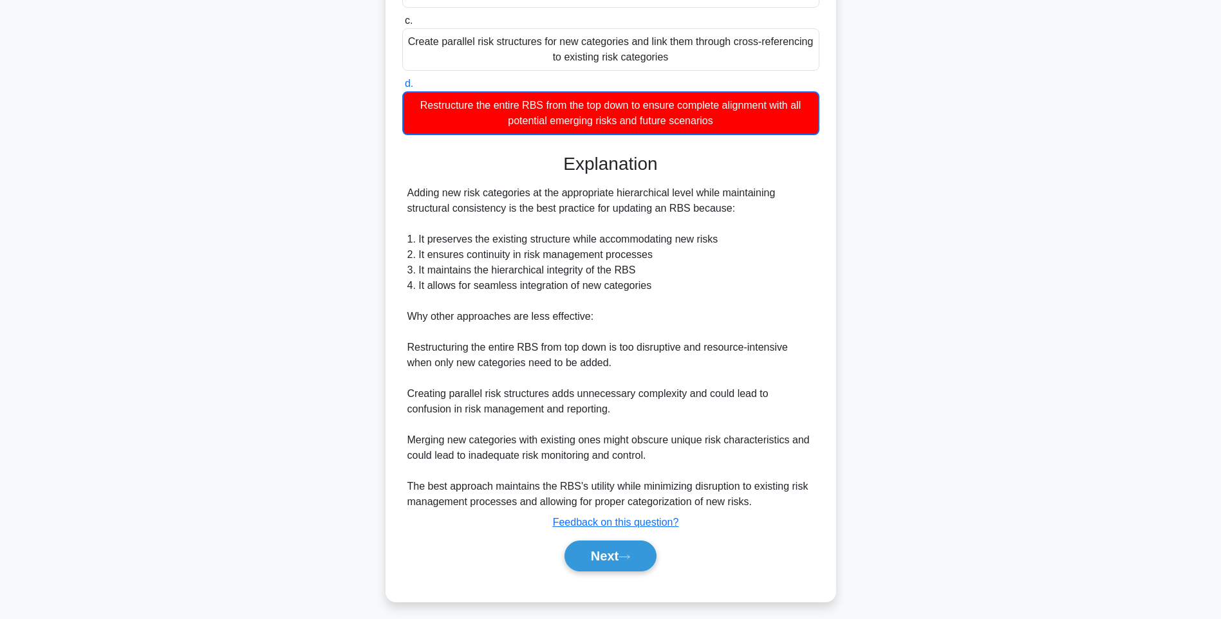
scroll to position [284, 0]
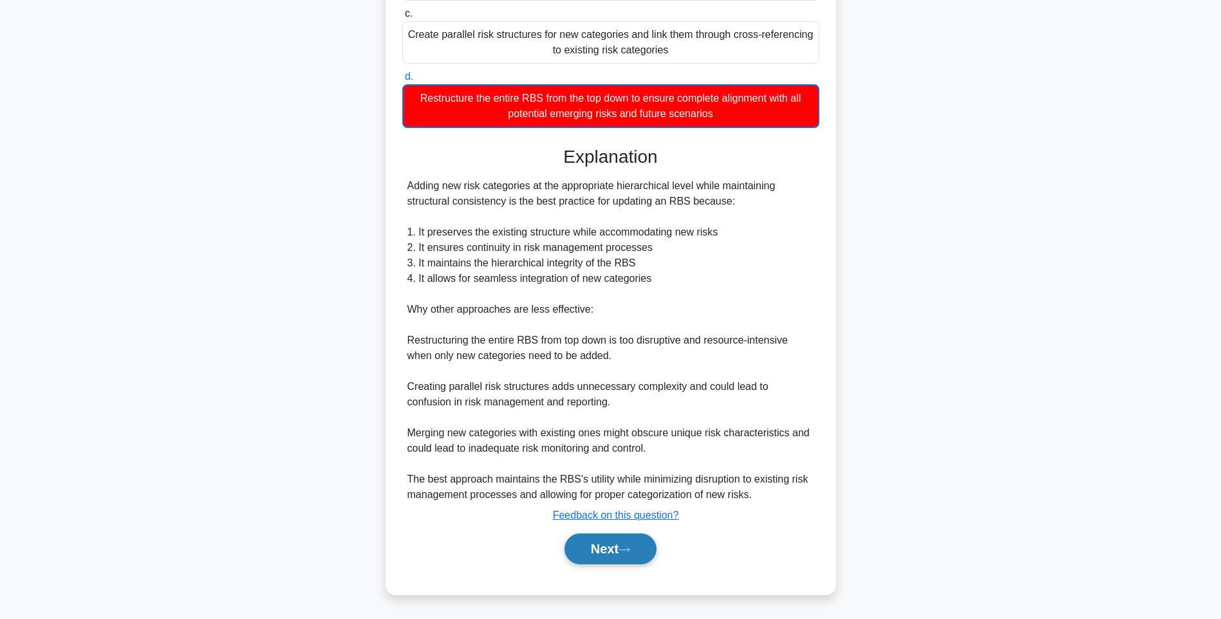
click at [608, 542] on button "Next" at bounding box center [610, 549] width 92 height 31
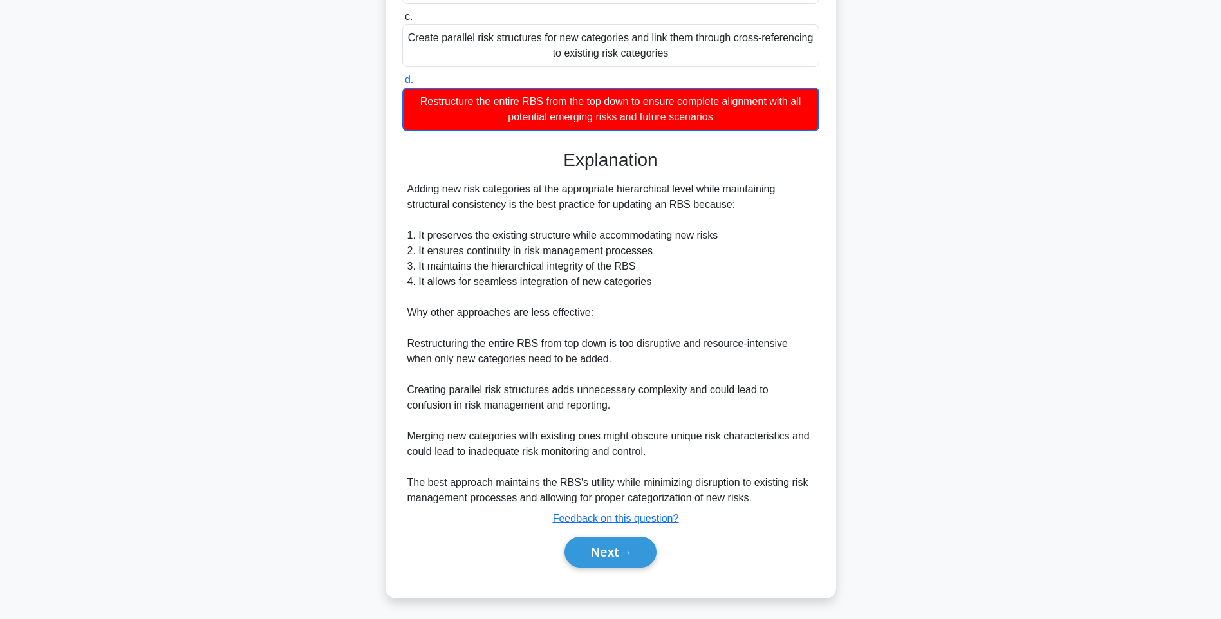
scroll to position [76, 0]
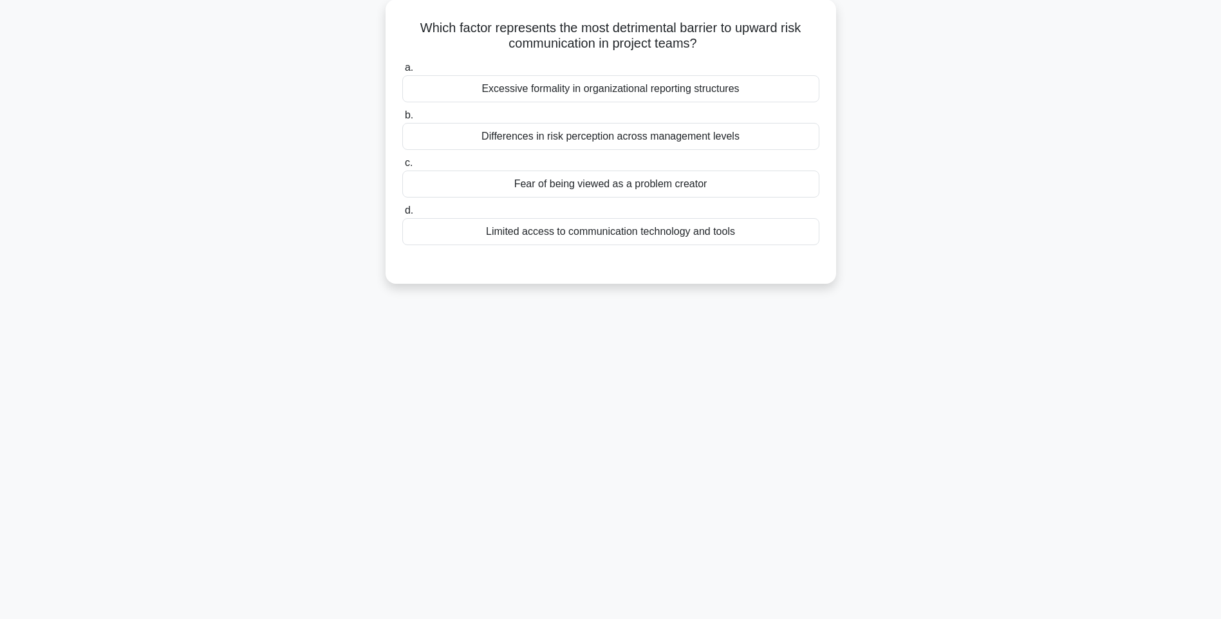
drag, startPoint x: 406, startPoint y: 21, endPoint x: 855, endPoint y: 245, distance: 502.3
click at [855, 245] on div "Which factor represents the most detrimental barrier to upward risk communicati…" at bounding box center [611, 149] width 850 height 300
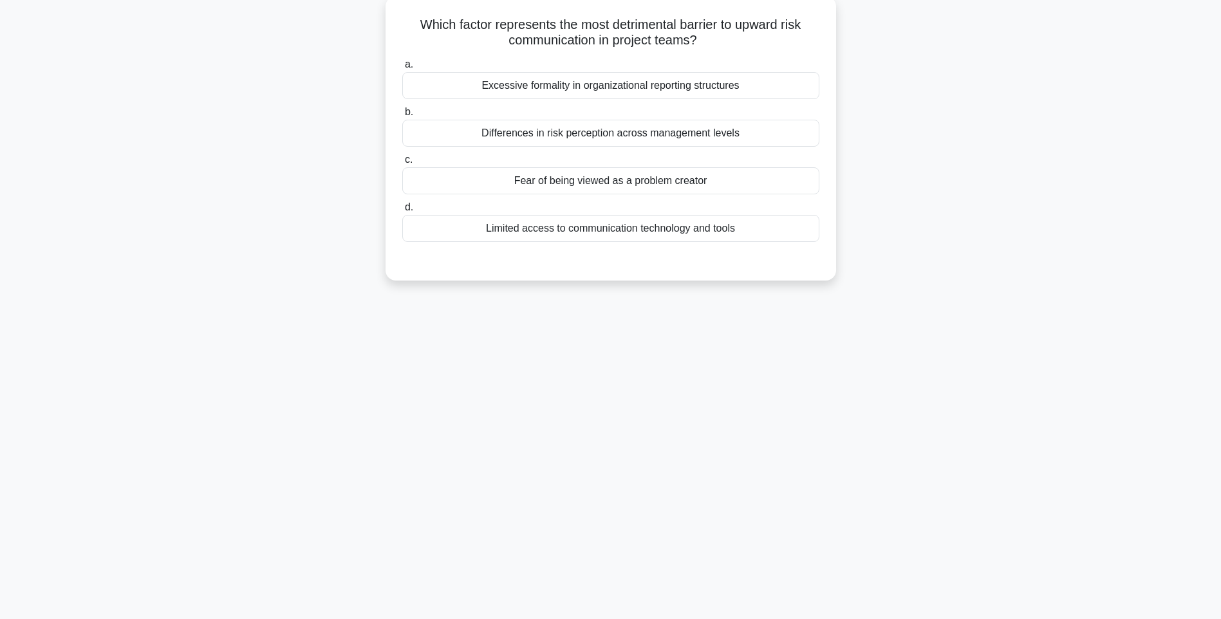
drag, startPoint x: 896, startPoint y: 306, endPoint x: 803, endPoint y: 265, distance: 102.0
click at [896, 306] on div "119:37 Stop PMI-RMP Advanced 80/115 Which factor represents the most detrimenta…" at bounding box center [611, 292] width 850 height 644
click at [723, 230] on div "Limited access to communication technology and tools" at bounding box center [610, 228] width 417 height 27
click at [402, 212] on input "d. Limited access to communication technology and tools" at bounding box center [402, 207] width 0 height 8
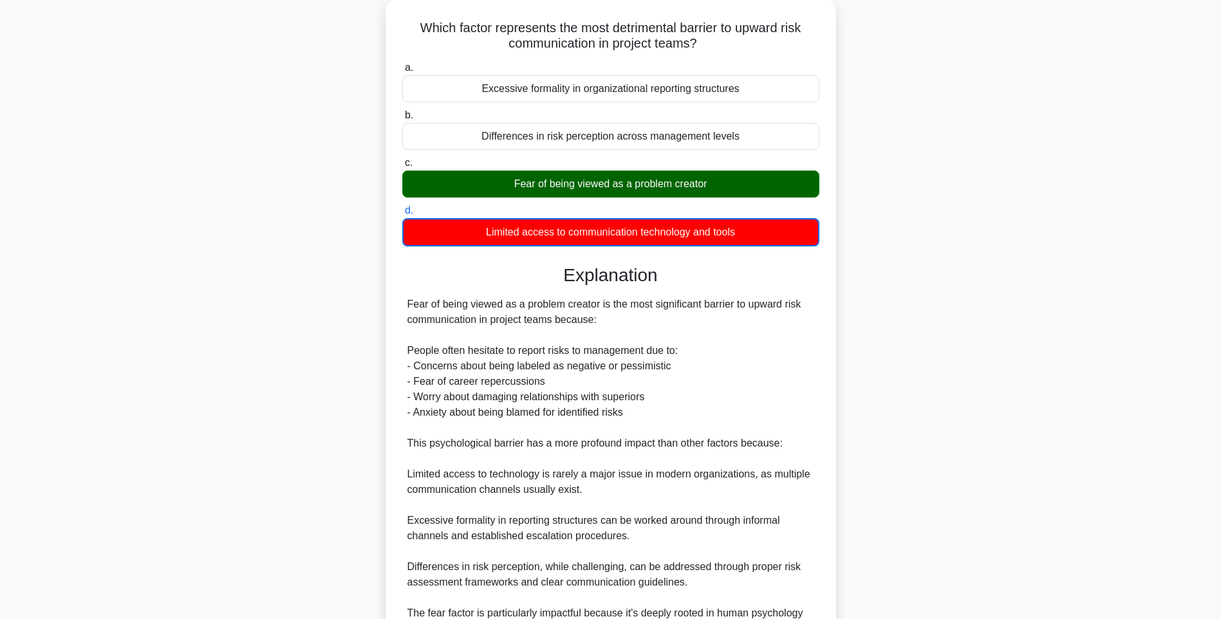
click at [1100, 326] on main "119:36 Stop PMI-RMP Advanced 80/115 Which factor represents the most detrimenta…" at bounding box center [610, 364] width 1221 height 799
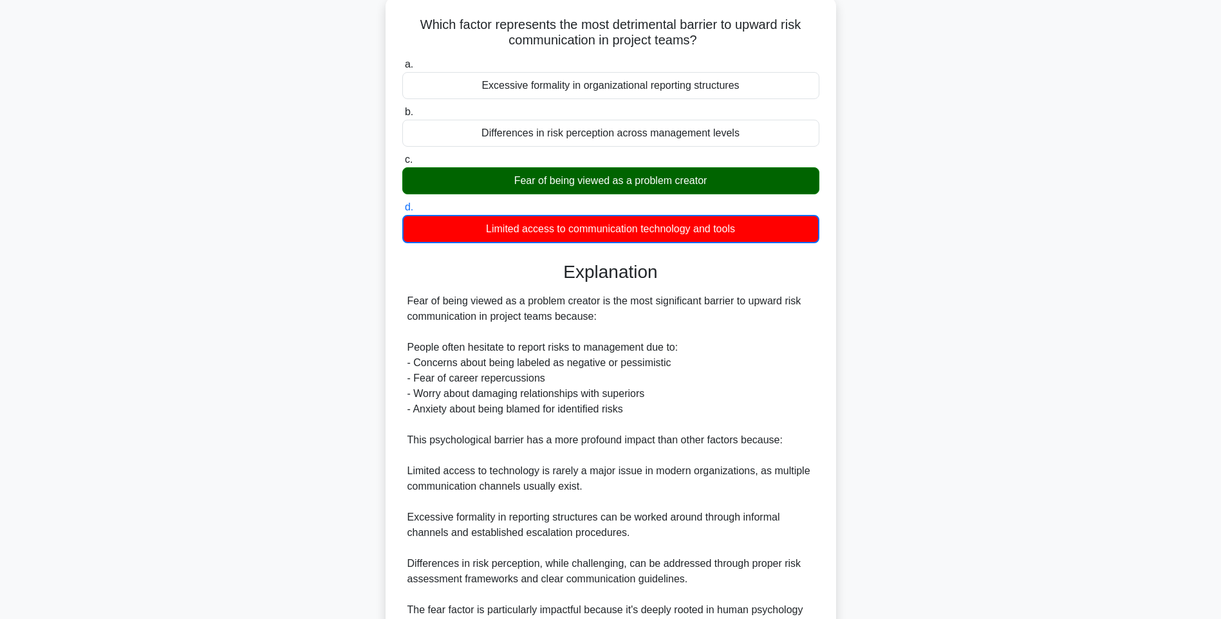
click at [824, 345] on div "Which factor represents the most detrimental barrier to upward risk communicati…" at bounding box center [611, 368] width 440 height 734
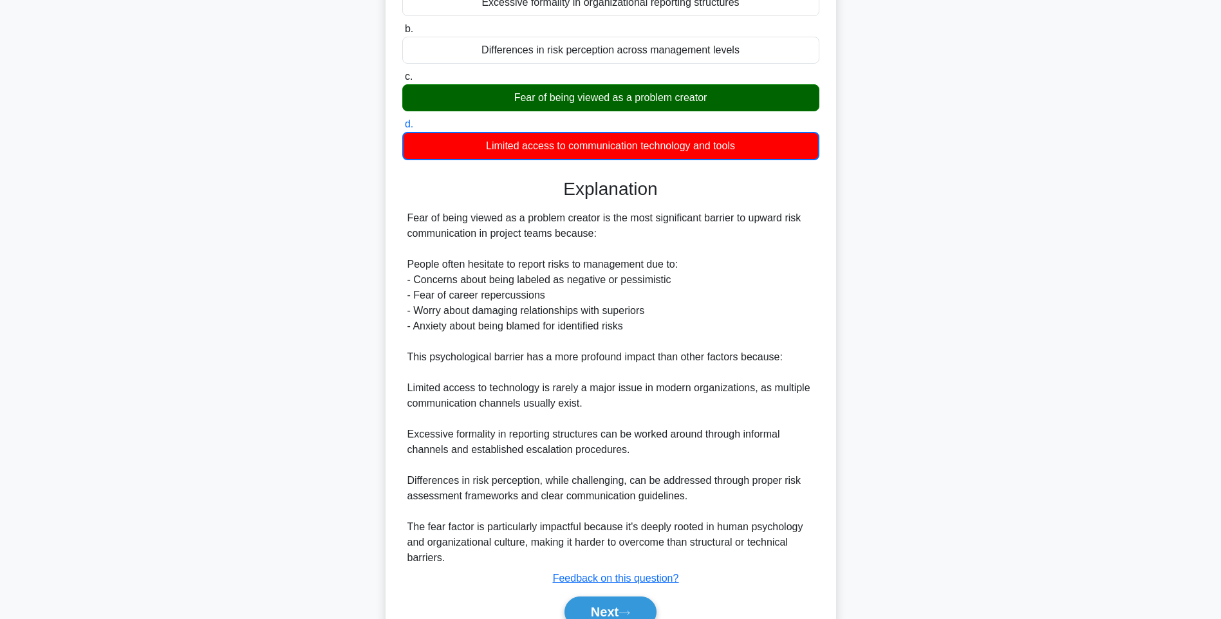
scroll to position [223, 0]
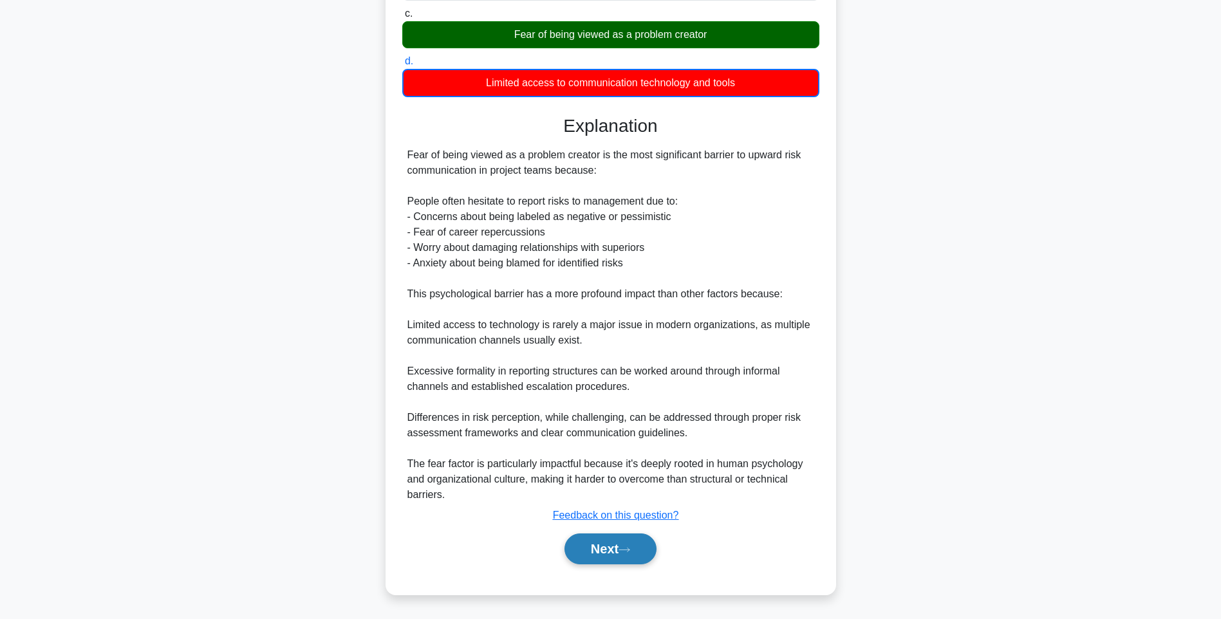
click at [627, 535] on button "Next" at bounding box center [610, 549] width 92 height 31
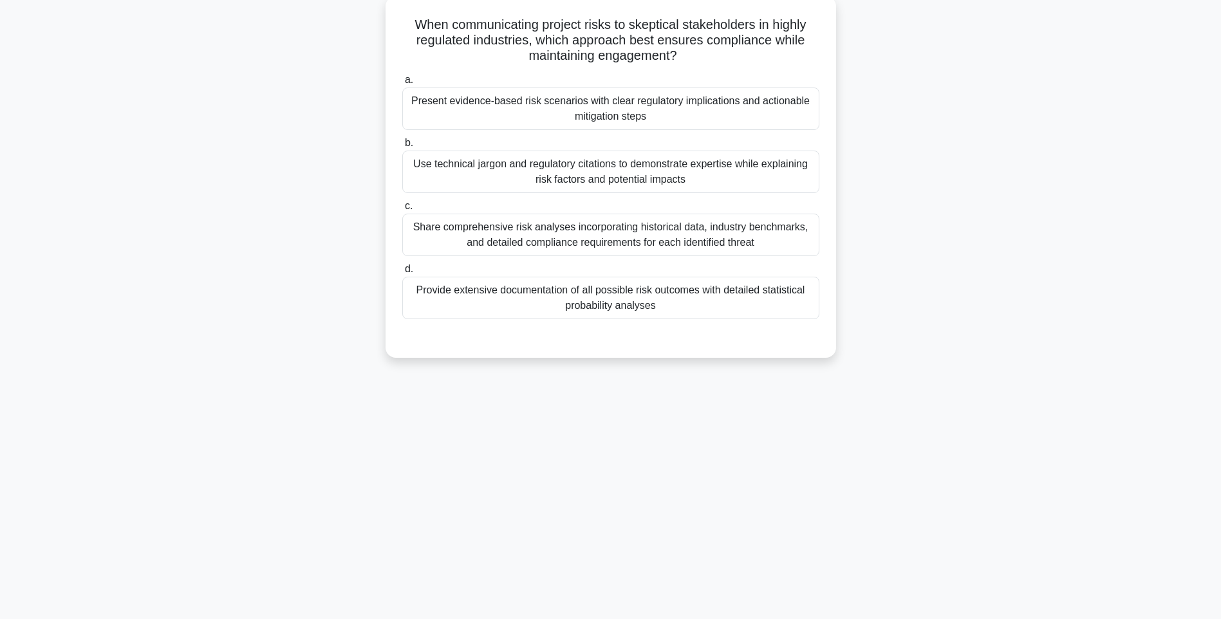
scroll to position [76, 0]
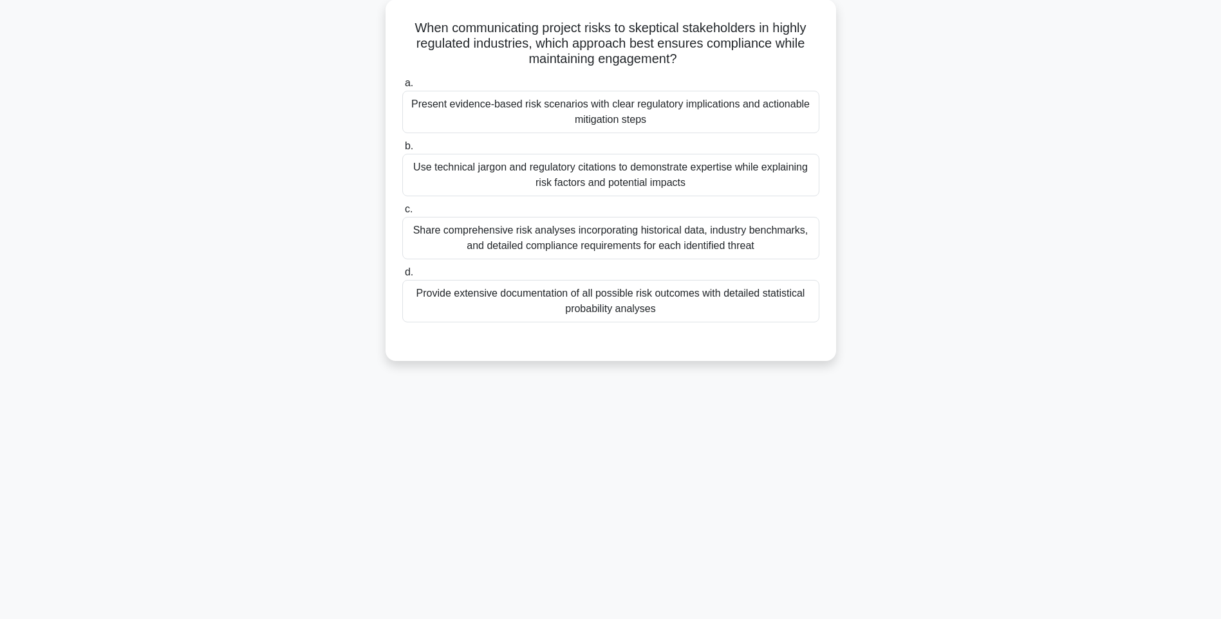
drag, startPoint x: 404, startPoint y: 18, endPoint x: 848, endPoint y: 321, distance: 537.7
click at [848, 321] on div "When communicating project risks to skeptical stakeholders in highly regulated …" at bounding box center [611, 187] width 850 height 377
drag, startPoint x: 989, startPoint y: 337, endPoint x: 816, endPoint y: 304, distance: 175.5
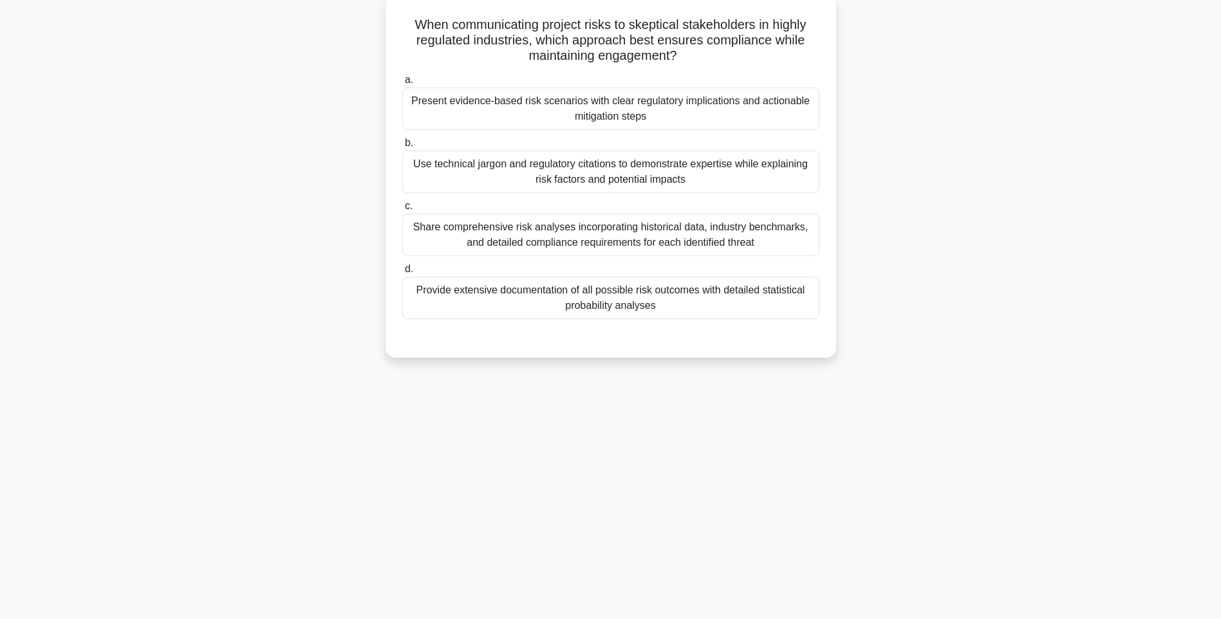
click at [987, 336] on div "When communicating project risks to skeptical stakeholders in highly regulated …" at bounding box center [611, 187] width 850 height 377
click at [680, 290] on div "Provide extensive documentation of all possible risk outcomes with detailed sta…" at bounding box center [610, 298] width 417 height 42
click at [402, 274] on input "d. Provide extensive documentation of all possible risk outcomes with detailed …" at bounding box center [402, 269] width 0 height 8
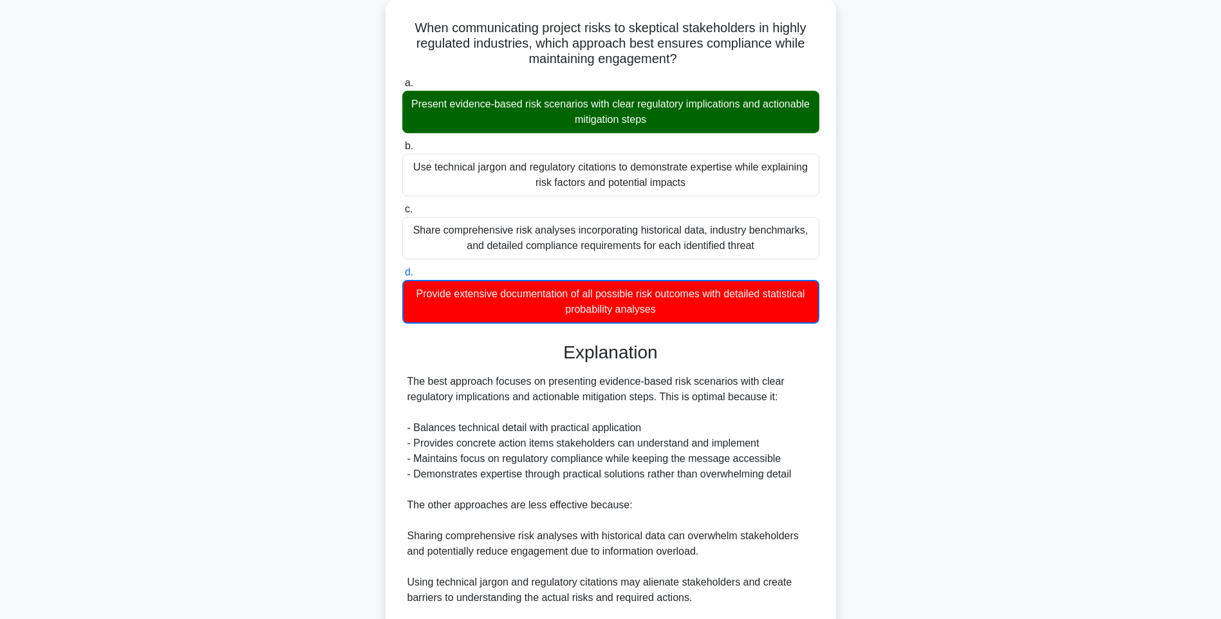
drag, startPoint x: 1006, startPoint y: 357, endPoint x: 1008, endPoint y: 377, distance: 20.0
click at [1006, 357] on div "When communicating project risks to skeptical stakeholders in highly regulated …" at bounding box center [611, 417] width 850 height 837
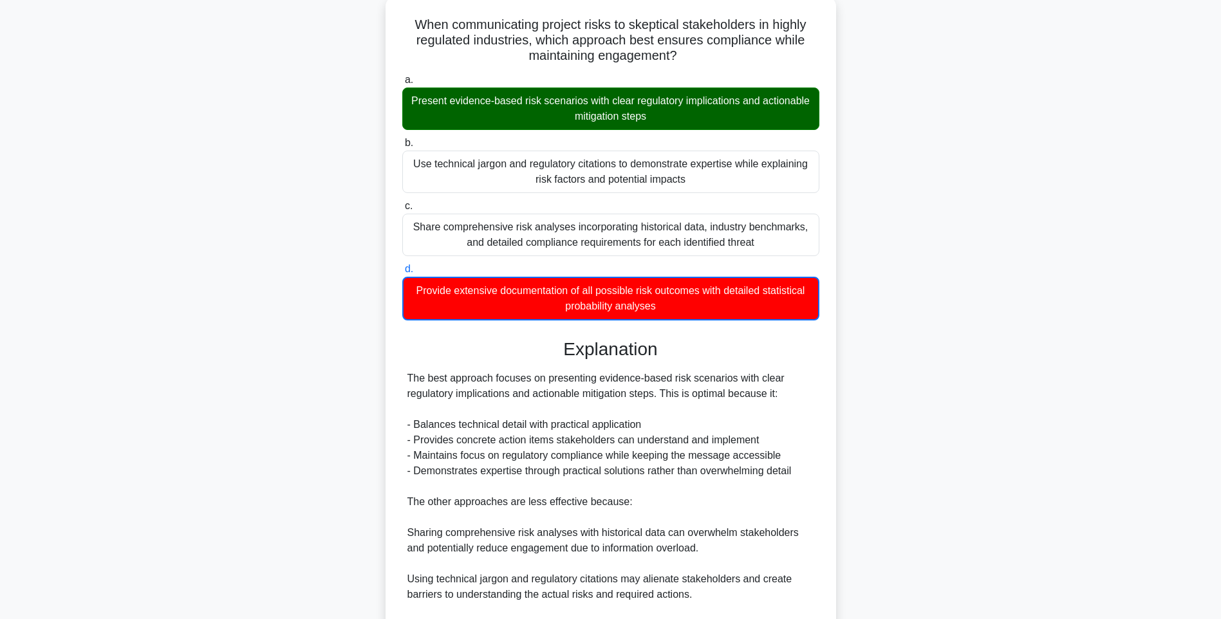
scroll to position [300, 0]
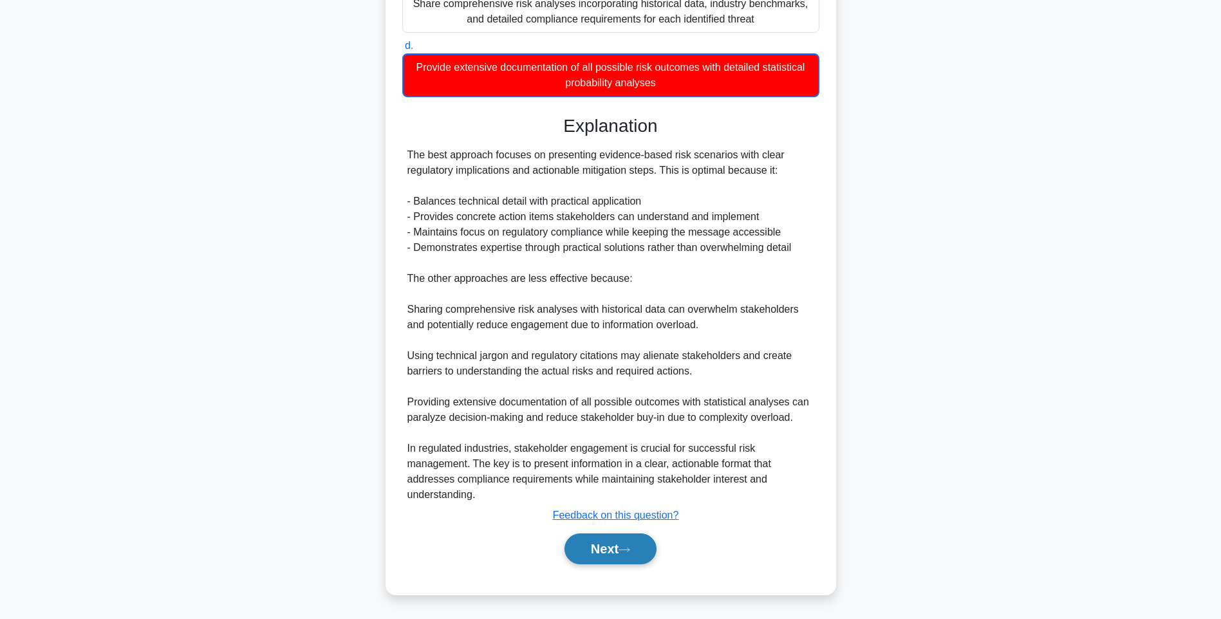
click at [586, 544] on button "Next" at bounding box center [610, 549] width 92 height 31
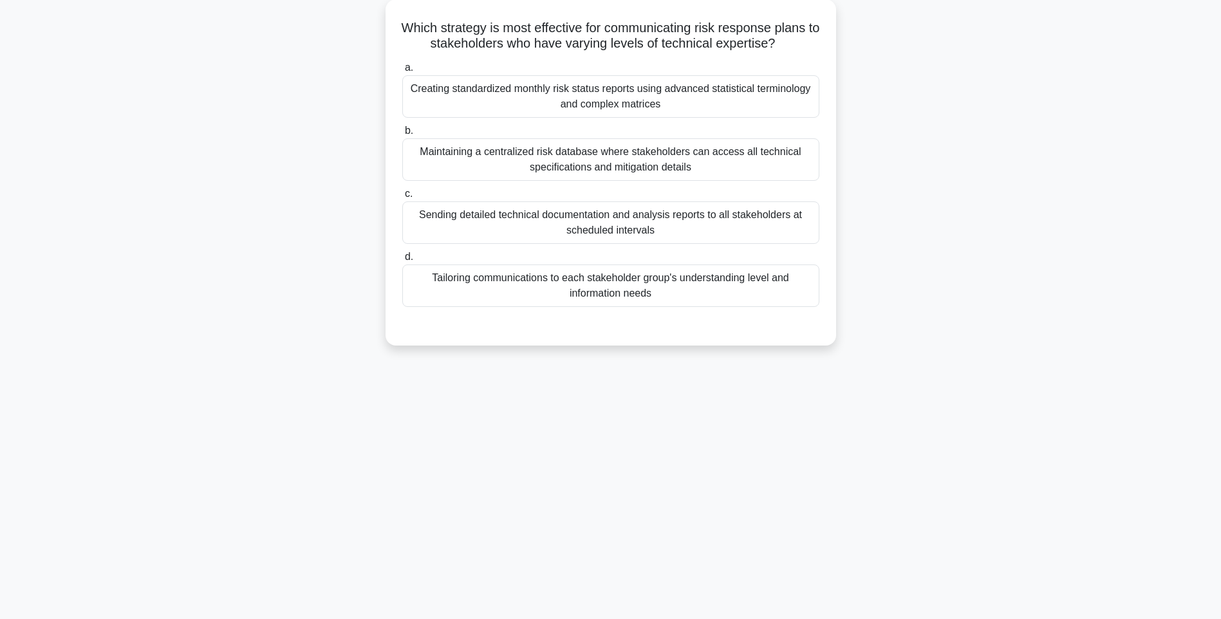
scroll to position [76, 0]
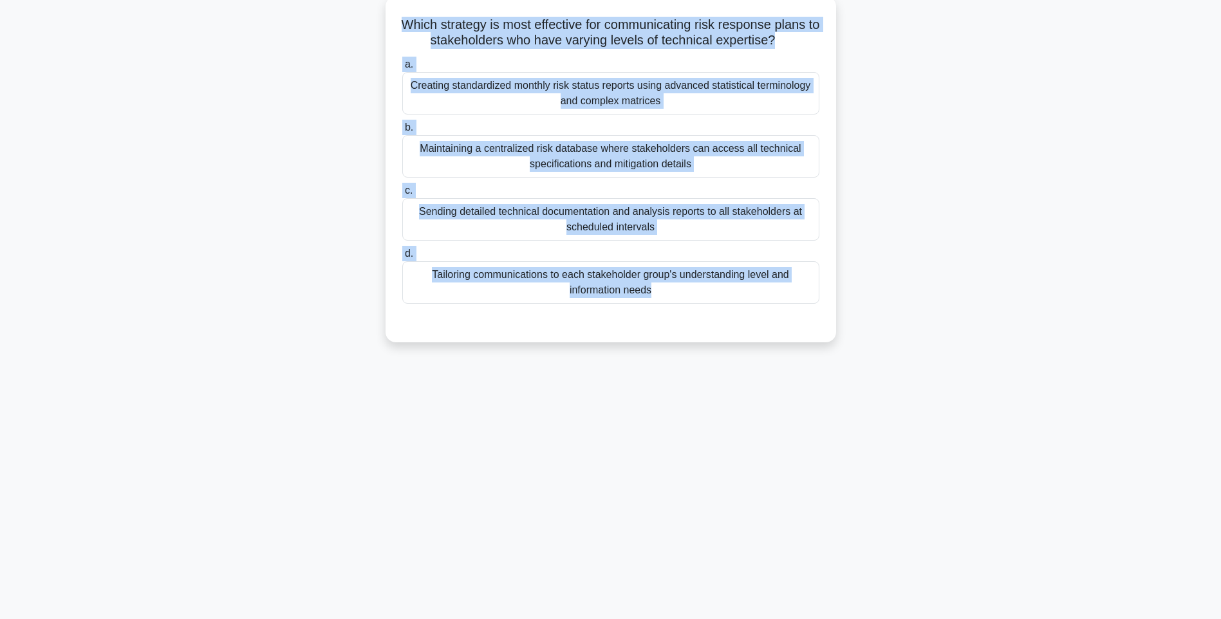
drag, startPoint x: 394, startPoint y: 21, endPoint x: 817, endPoint y: 328, distance: 522.9
click at [817, 328] on div "Which strategy is most effective for communicating risk response plans to stake…" at bounding box center [611, 169] width 440 height 336
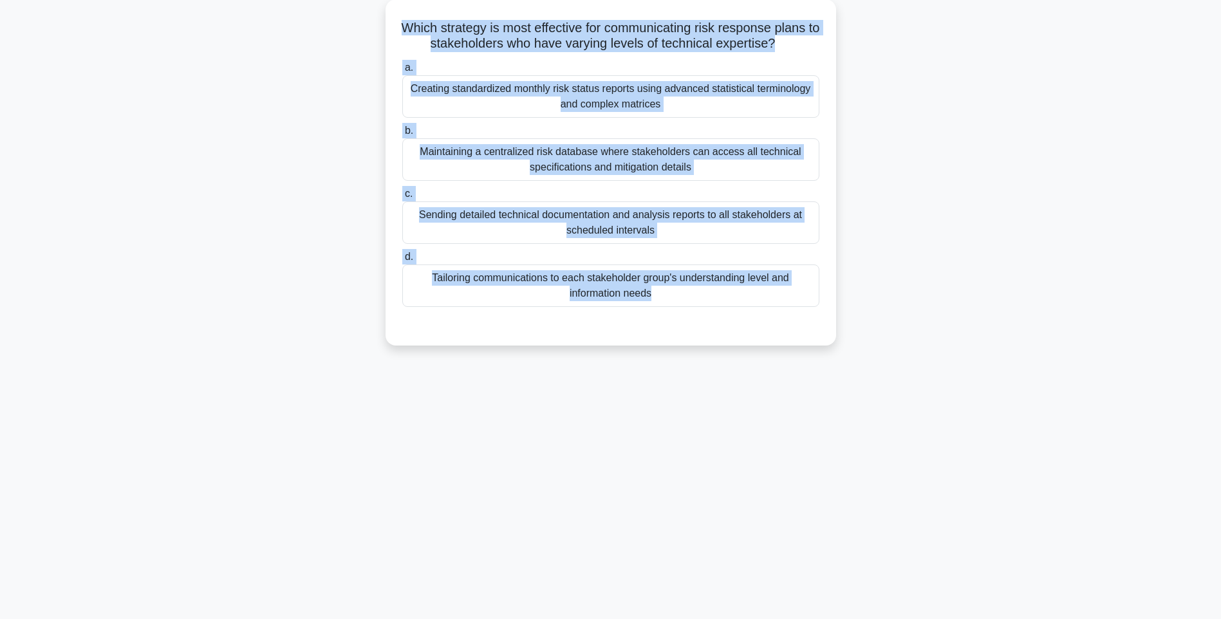
drag, startPoint x: 890, startPoint y: 344, endPoint x: 857, endPoint y: 341, distance: 33.0
click at [890, 344] on div "Which strategy is most effective for communicating risk response plans to stake…" at bounding box center [611, 180] width 850 height 362
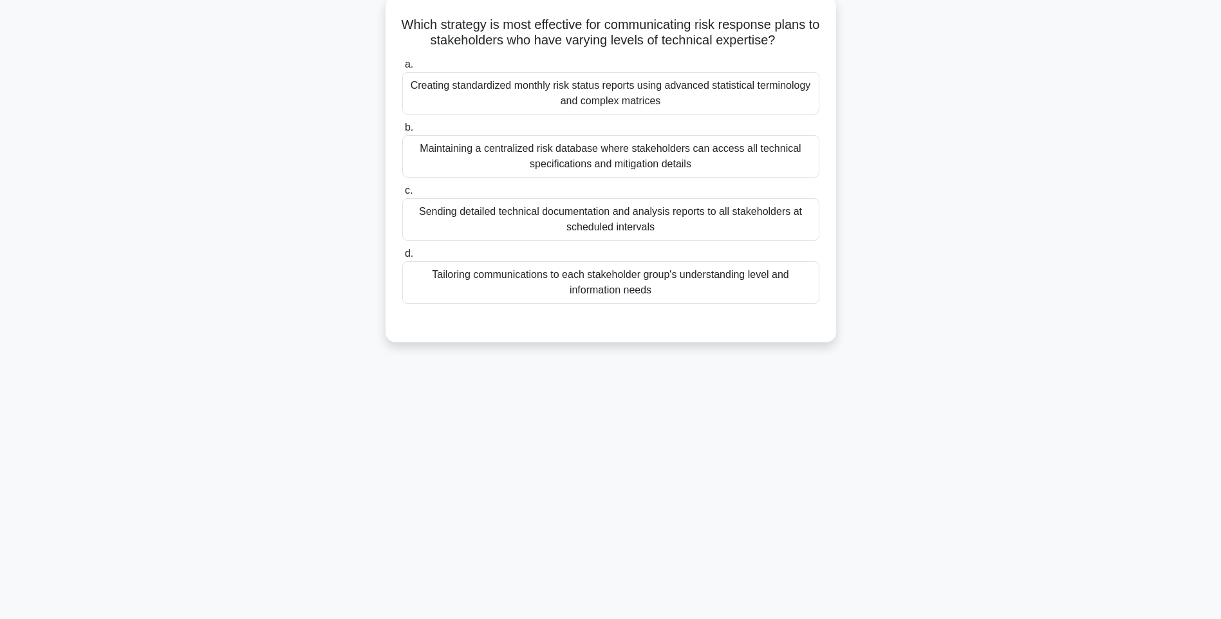
click at [661, 281] on div "Tailoring communications to each stakeholder group's understanding level and in…" at bounding box center [610, 282] width 417 height 42
click at [402, 258] on input "d. Tailoring communications to each stakeholder group's understanding level and…" at bounding box center [402, 254] width 0 height 8
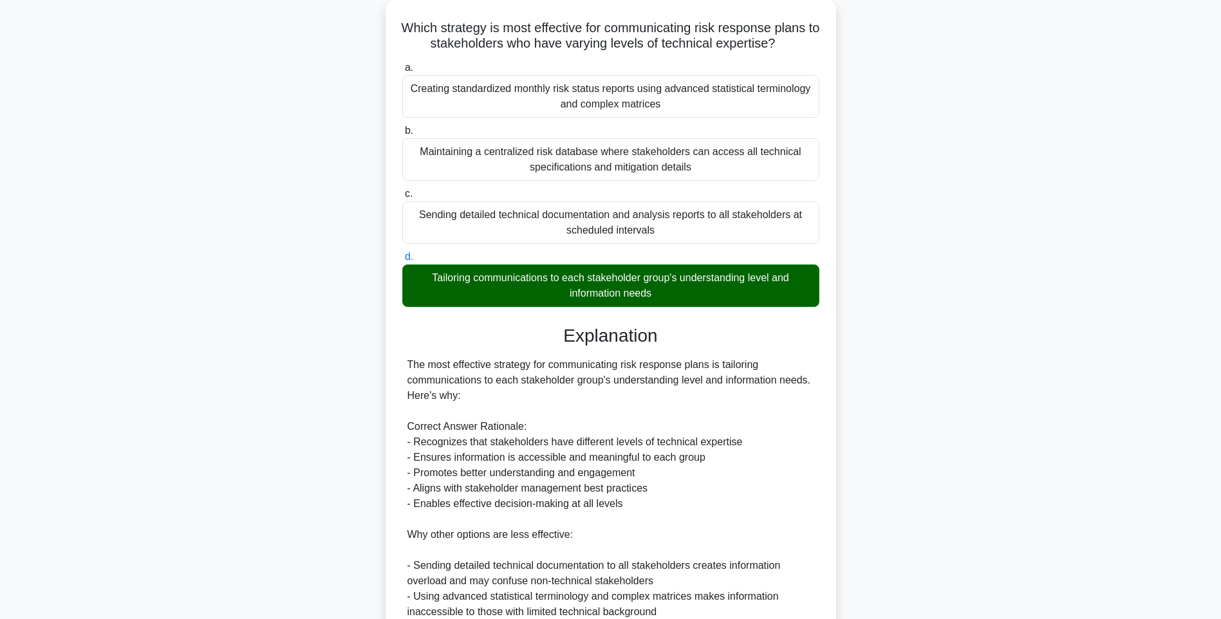
click at [906, 384] on div "Which strategy is most effective for communicating risk response plans to stake…" at bounding box center [611, 409] width 850 height 821
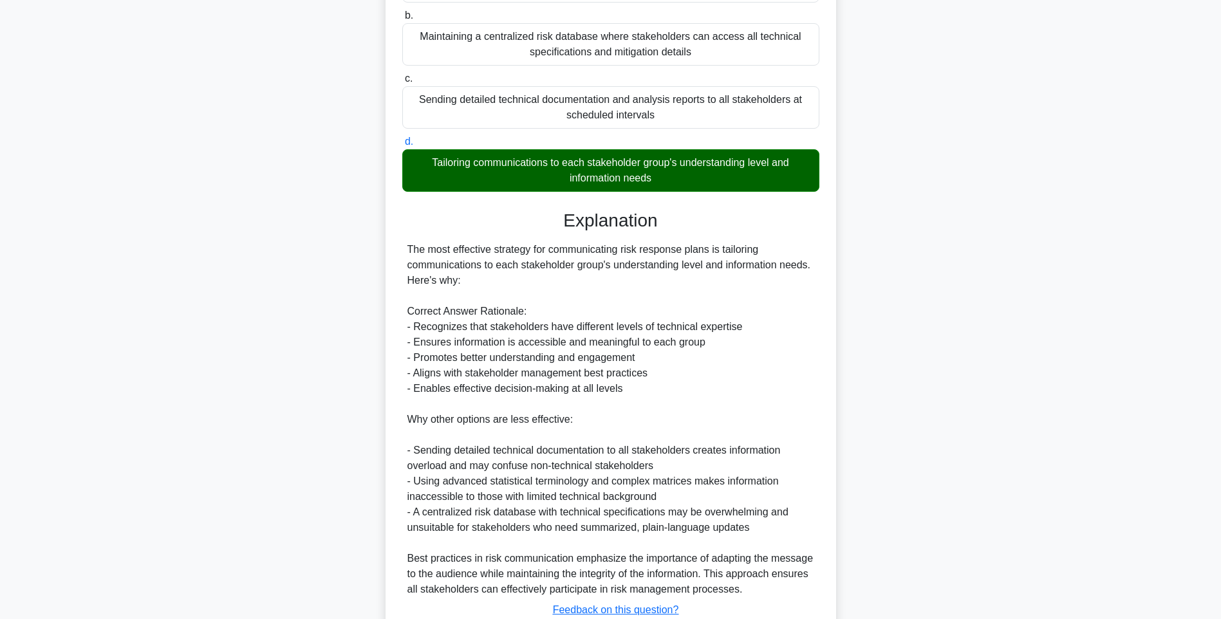
scroll to position [283, 0]
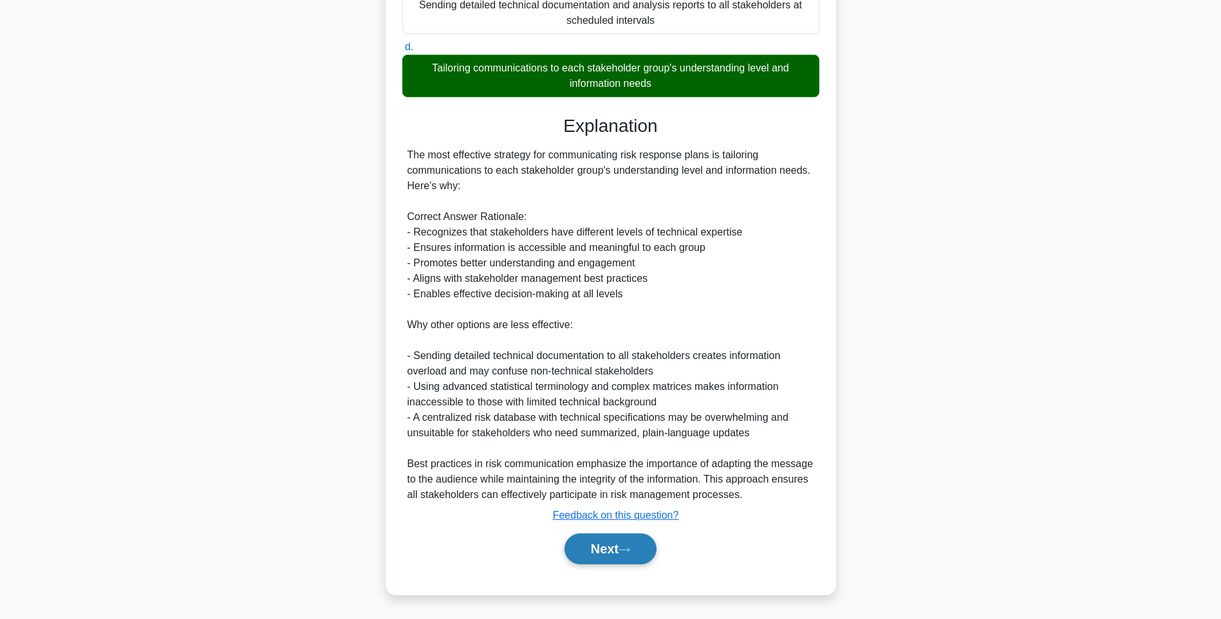
click at [627, 540] on button "Next" at bounding box center [610, 549] width 92 height 31
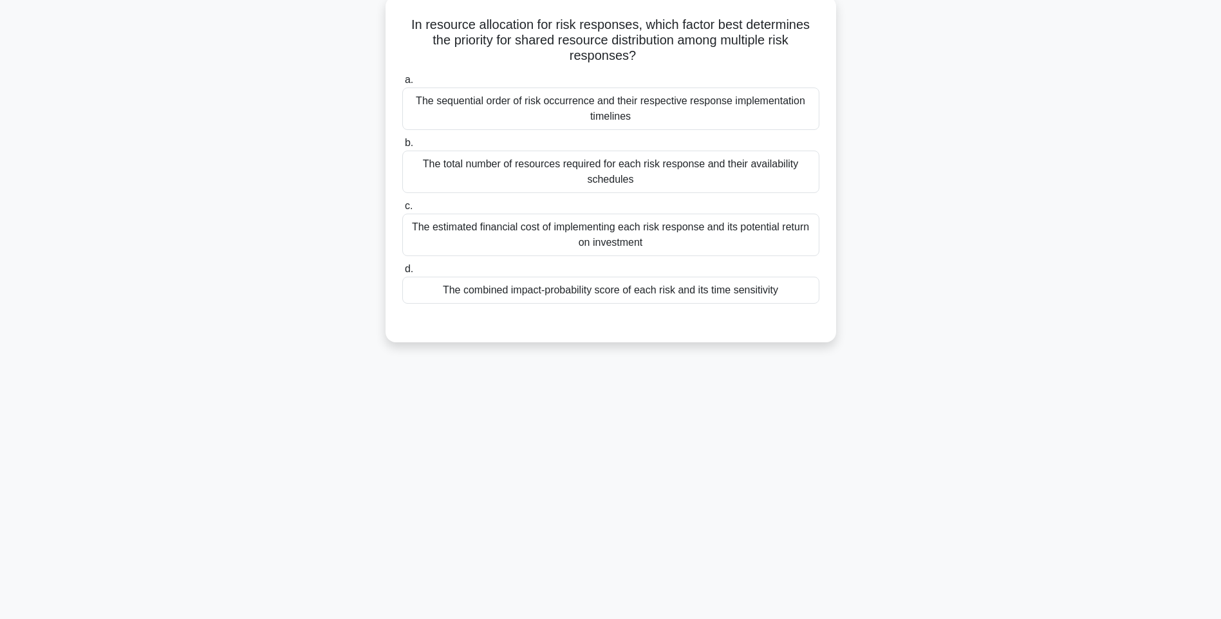
scroll to position [76, 0]
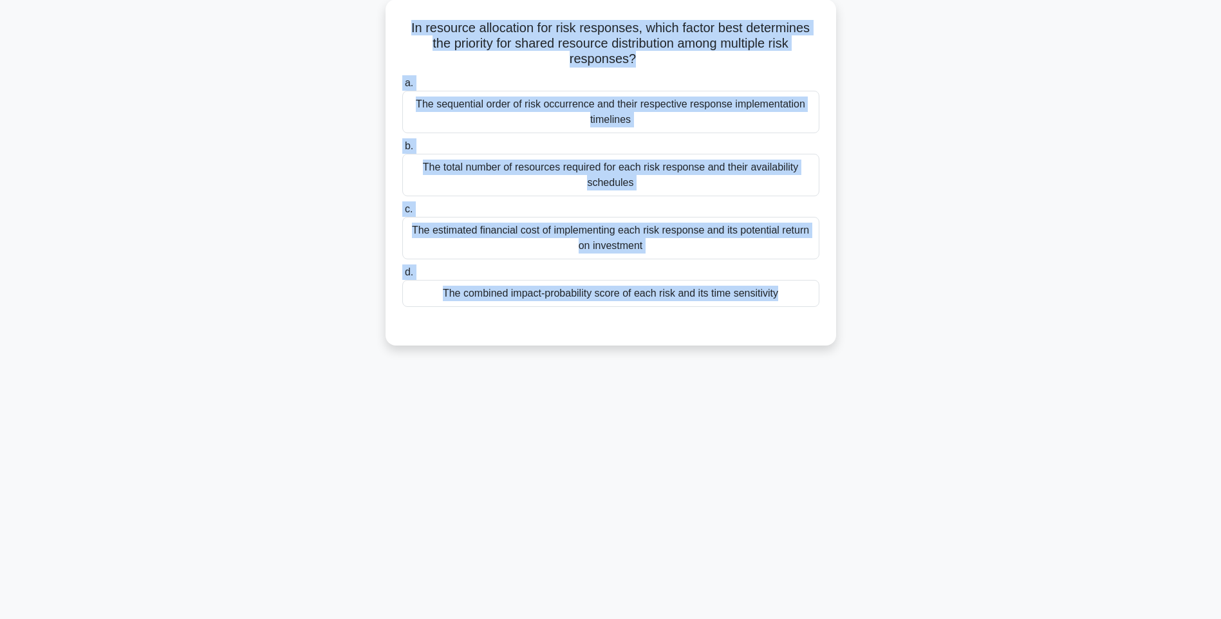
drag, startPoint x: 405, startPoint y: 17, endPoint x: 919, endPoint y: 342, distance: 608.1
click at [919, 342] on div "In resource allocation for risk responses, which factor best determines the pri…" at bounding box center [611, 180] width 850 height 362
drag, startPoint x: 901, startPoint y: 358, endPoint x: 828, endPoint y: 329, distance: 78.9
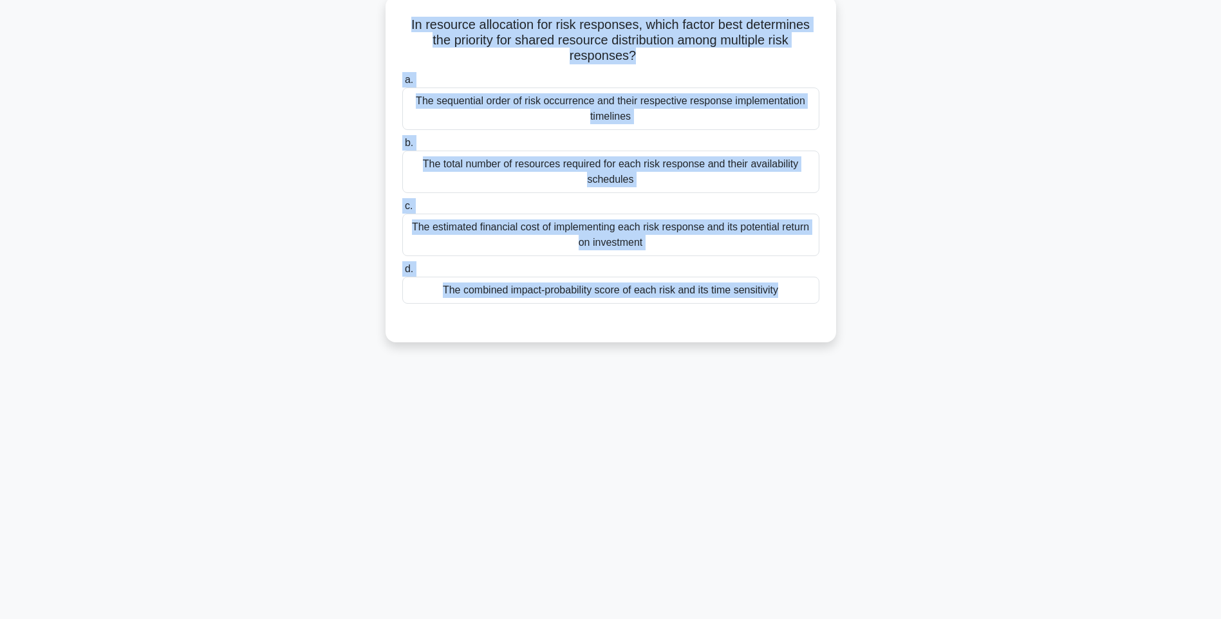
click at [901, 358] on div "In resource allocation for risk responses, which factor best determines the pri…" at bounding box center [611, 180] width 850 height 362
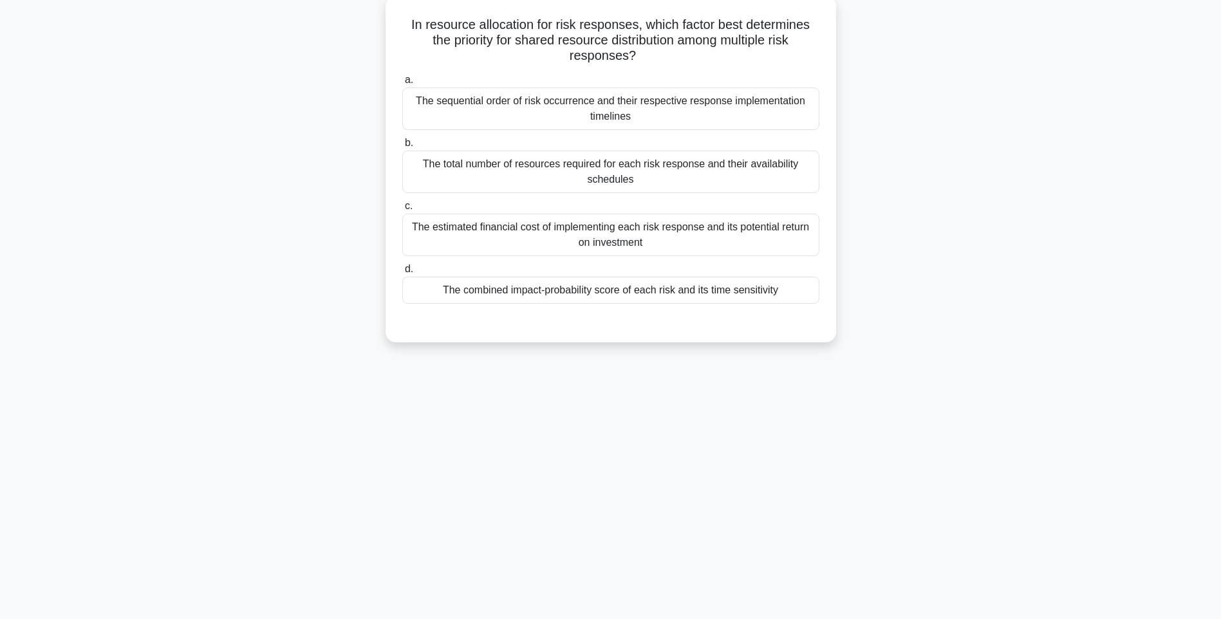
drag, startPoint x: 644, startPoint y: 290, endPoint x: 685, endPoint y: 301, distance: 42.0
click at [644, 289] on div "The combined impact-probability score of each risk and its time sensitivity" at bounding box center [610, 290] width 417 height 27
click at [402, 274] on input "d. The combined impact-probability score of each risk and its time sensitivity" at bounding box center [402, 269] width 0 height 8
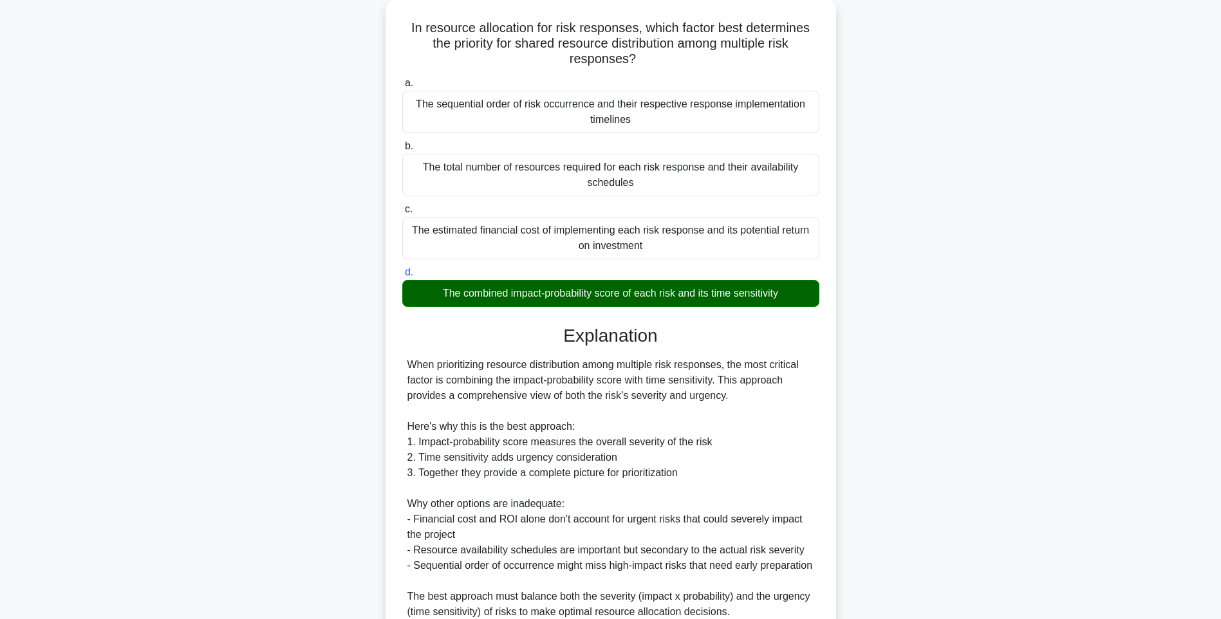
drag, startPoint x: 972, startPoint y: 293, endPoint x: 964, endPoint y: 313, distance: 21.4
click at [972, 293] on div "In resource allocation for risk responses, which factor best determines the pri…" at bounding box center [611, 363] width 850 height 728
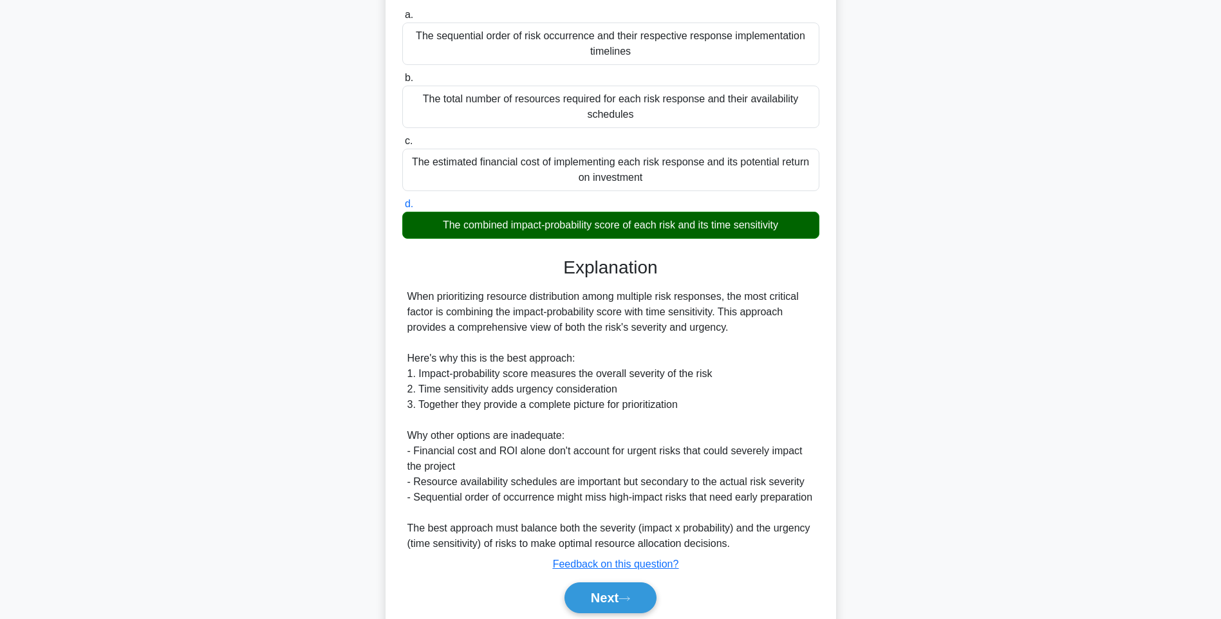
scroll to position [206, 0]
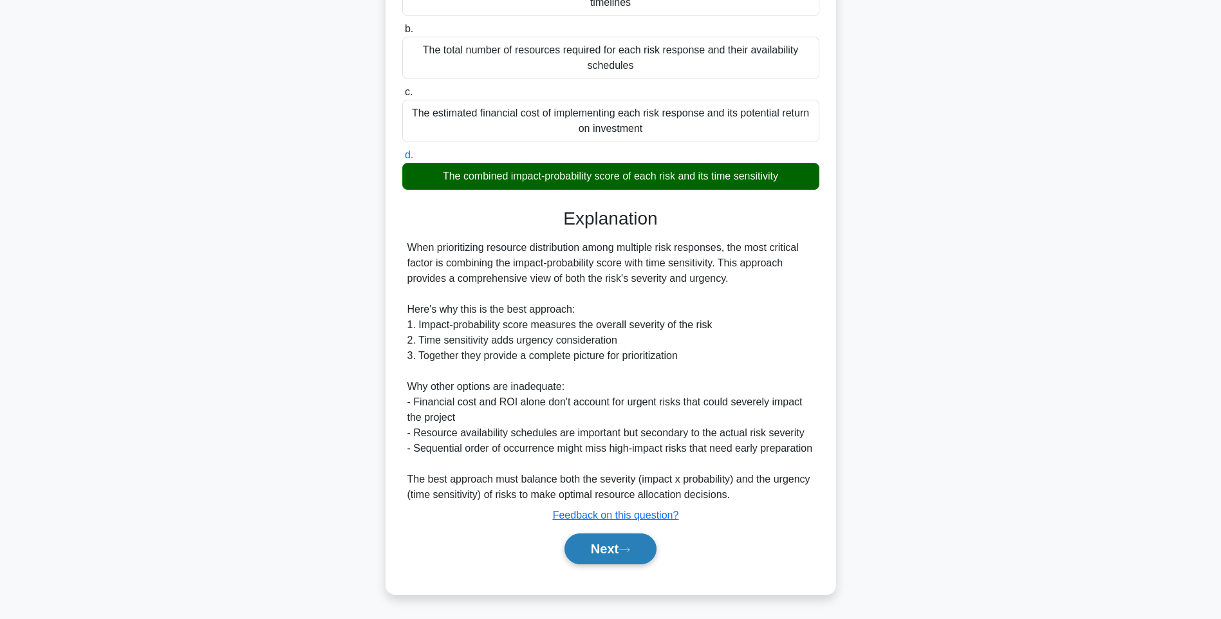
click at [628, 548] on icon at bounding box center [624, 549] width 12 height 7
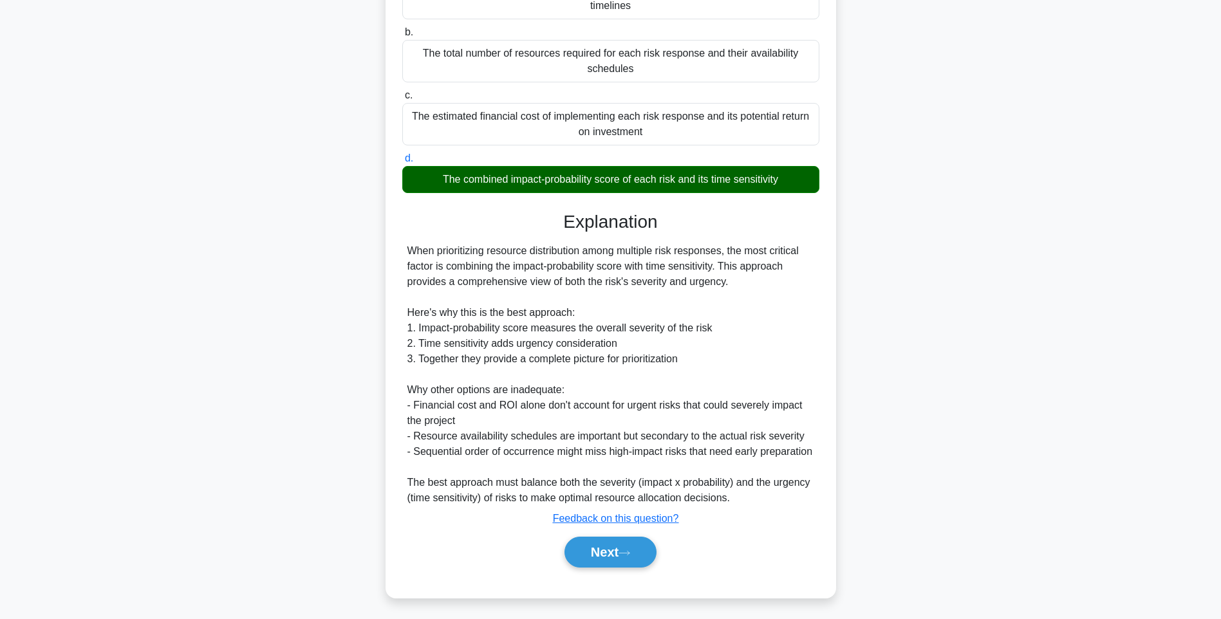
scroll to position [76, 0]
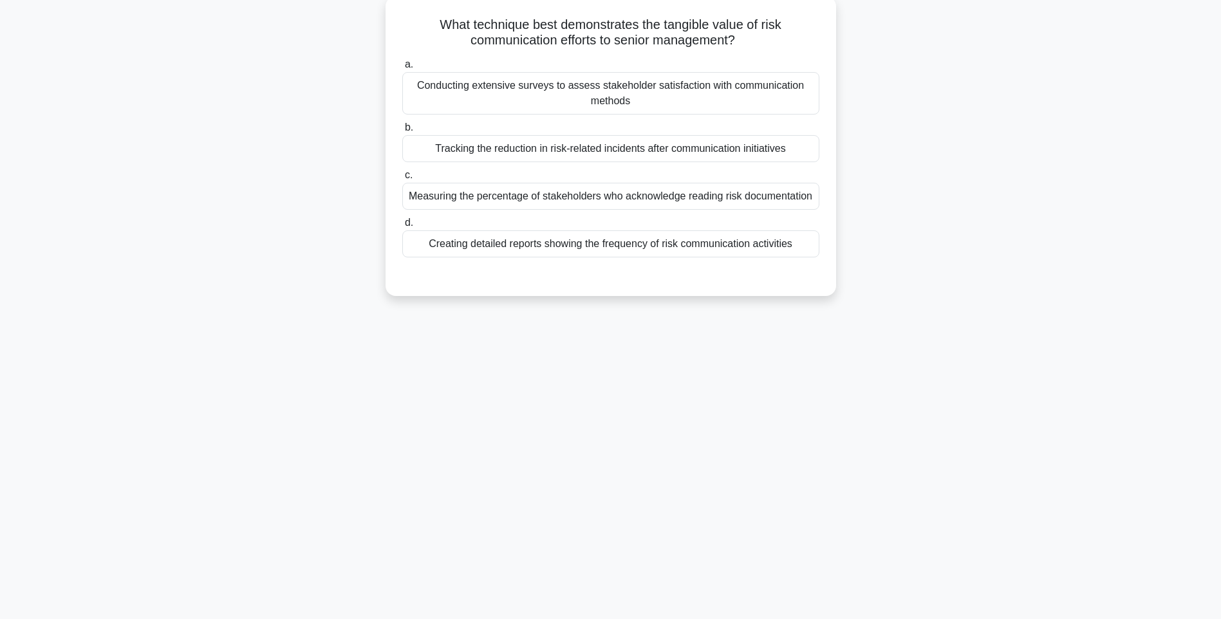
drag, startPoint x: 409, startPoint y: 24, endPoint x: 820, endPoint y: 257, distance: 472.4
click at [820, 257] on div "What technique best demonstrates the tangible value of risk communication effor…" at bounding box center [611, 146] width 440 height 290
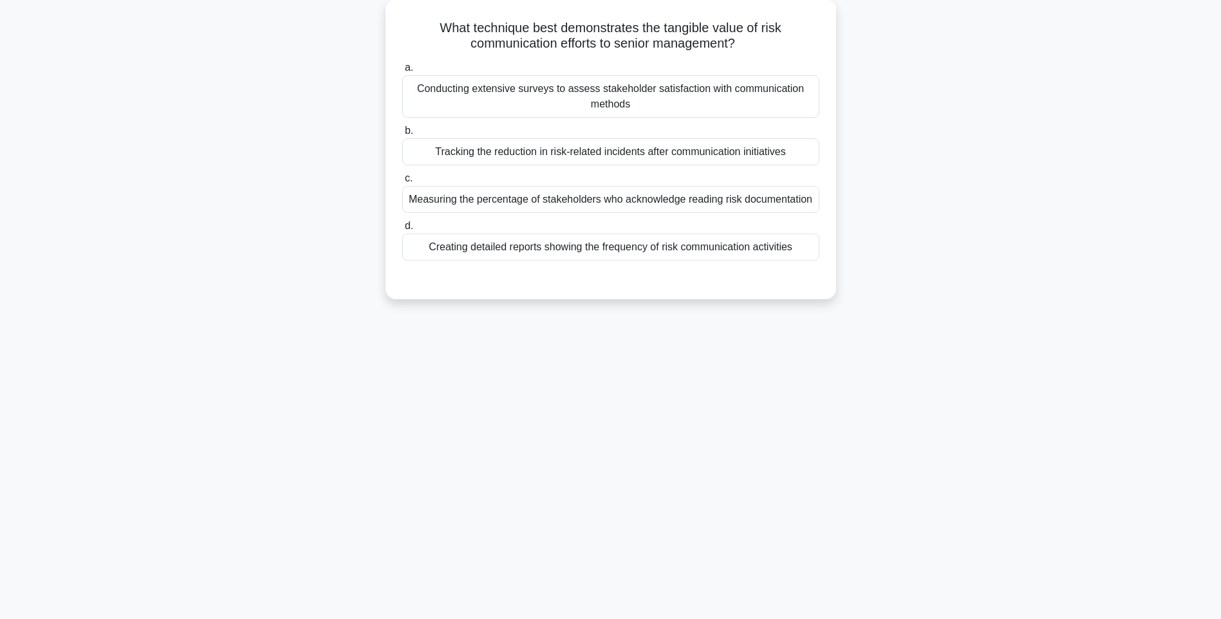
drag, startPoint x: 1000, startPoint y: 272, endPoint x: 983, endPoint y: 266, distance: 17.1
click at [1000, 272] on div "What technique best demonstrates the tangible value of risk communication effor…" at bounding box center [611, 156] width 850 height 315
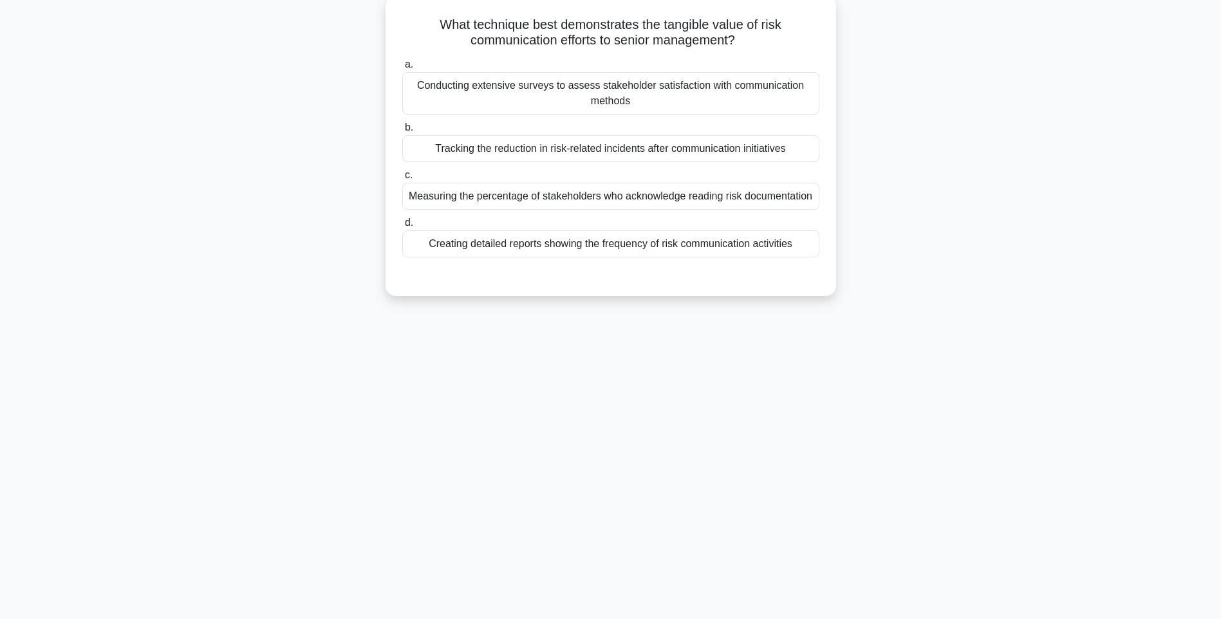
click at [715, 244] on div "Creating detailed reports showing the frequency of risk communication activities" at bounding box center [610, 243] width 417 height 27
click at [402, 227] on input "d. Creating detailed reports showing the frequency of risk communication activi…" at bounding box center [402, 223] width 0 height 8
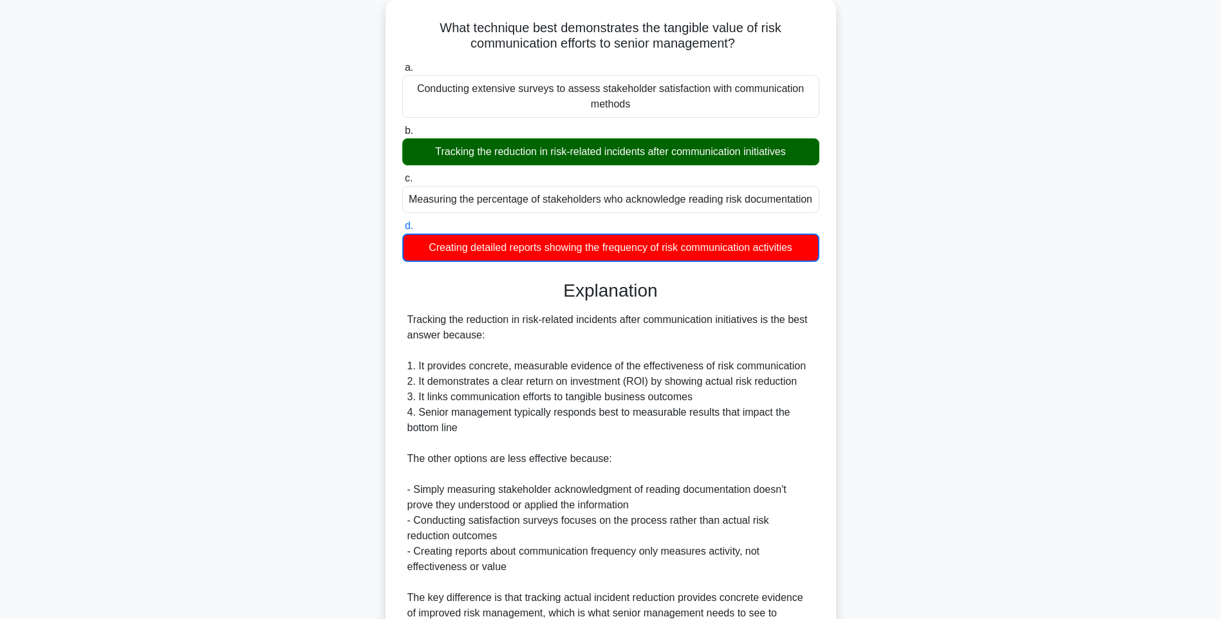
click at [949, 301] on div "What technique best demonstrates the tangible value of risk communication effor…" at bounding box center [611, 371] width 850 height 745
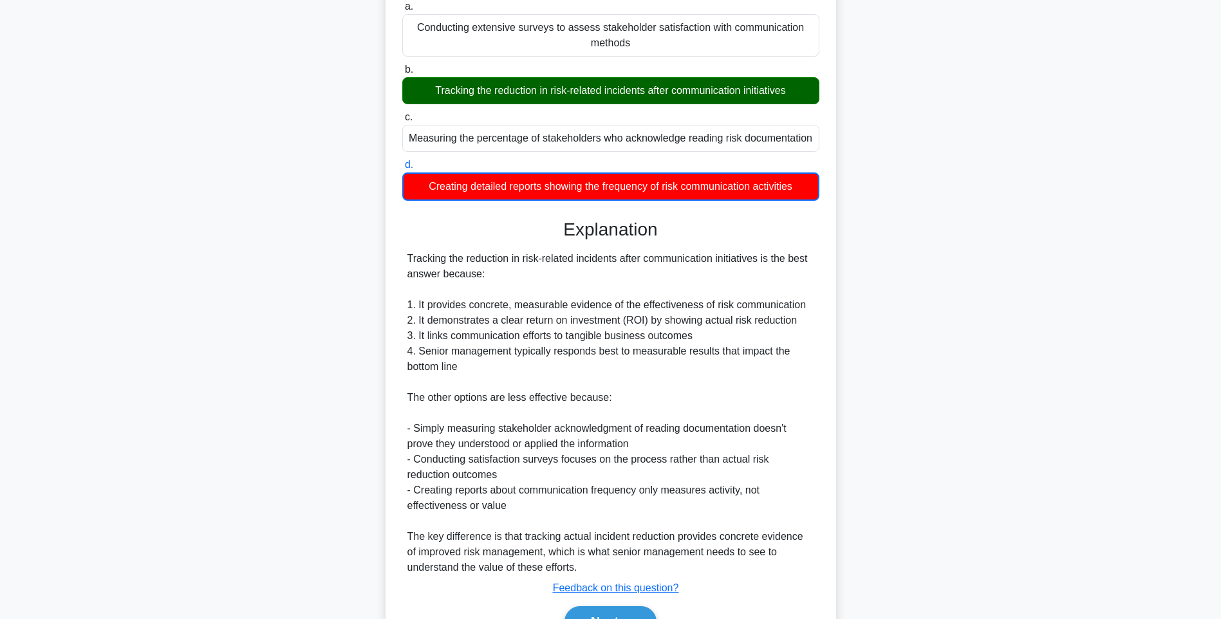
scroll to position [207, 0]
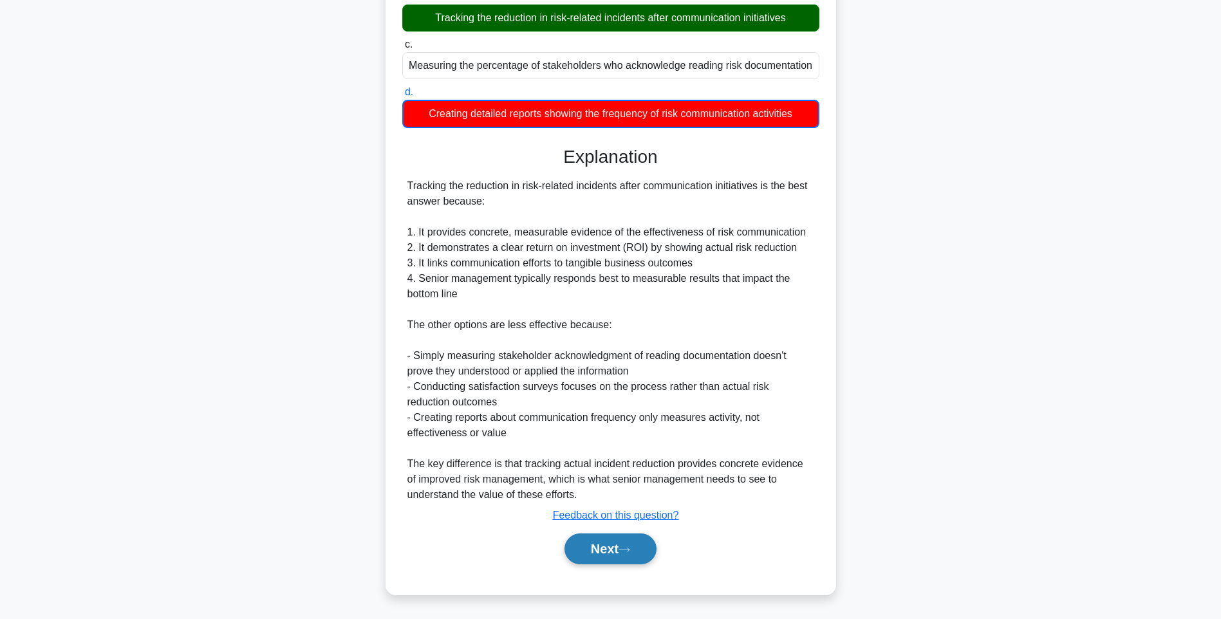
click at [631, 535] on button "Next" at bounding box center [610, 549] width 92 height 31
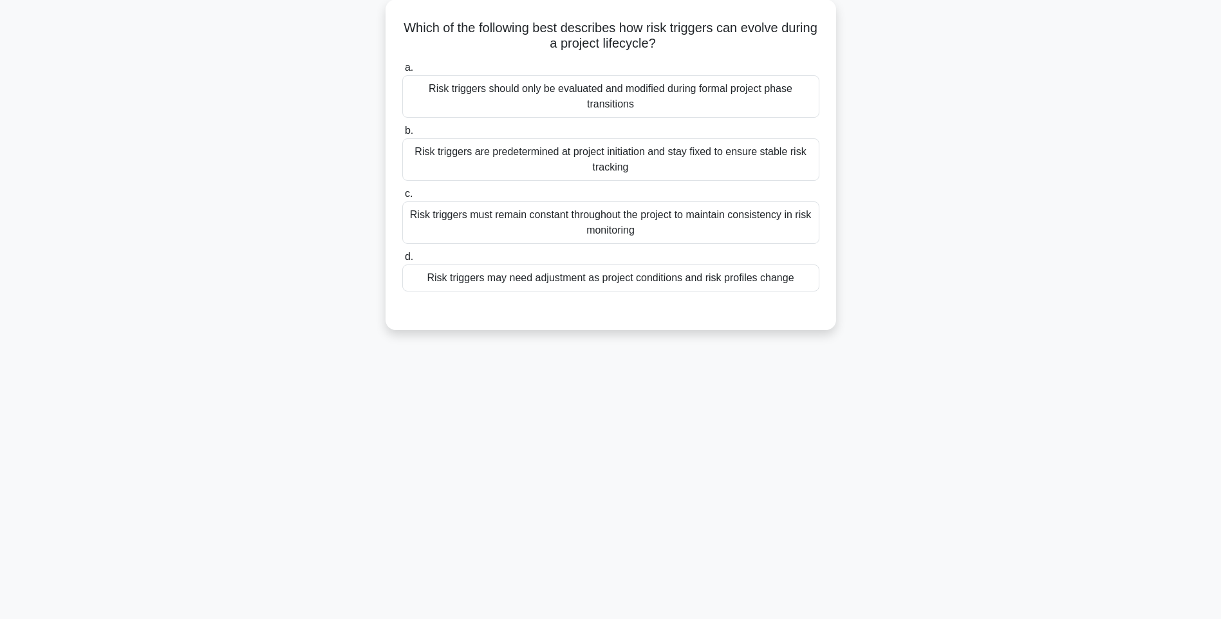
scroll to position [76, 0]
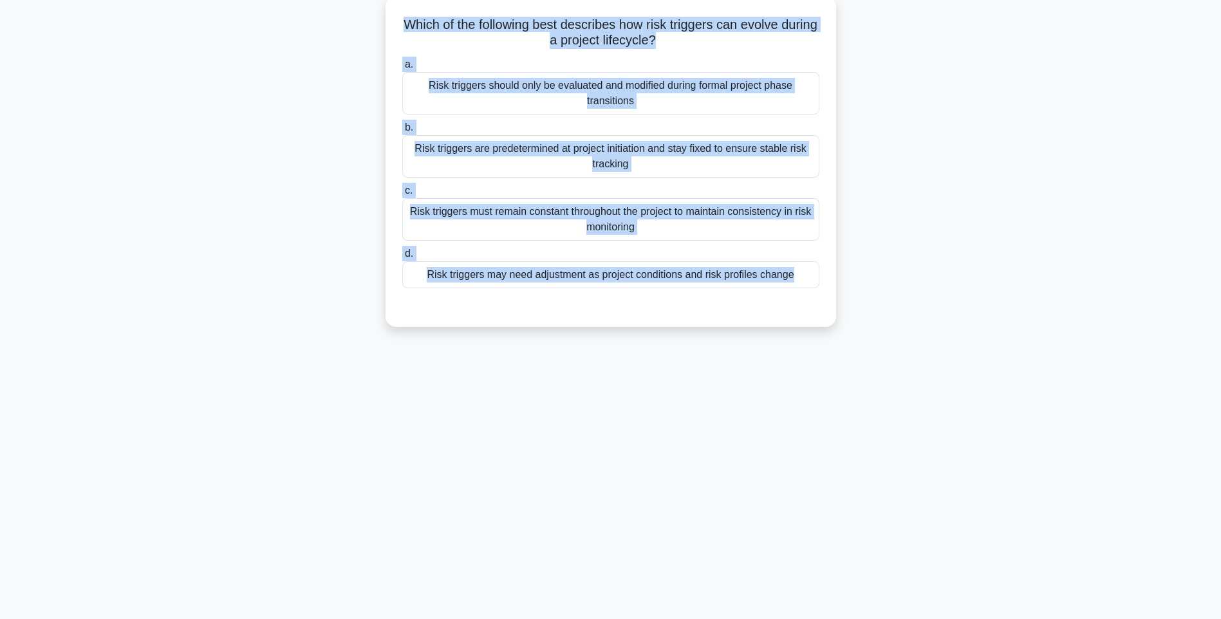
drag, startPoint x: 417, startPoint y: 18, endPoint x: 808, endPoint y: 305, distance: 485.3
click at [808, 305] on div "Which of the following best describes how risk triggers can evolve during a pro…" at bounding box center [611, 161] width 440 height 321
drag, startPoint x: 970, startPoint y: 322, endPoint x: 728, endPoint y: 310, distance: 242.3
click at [970, 322] on div "Which of the following best describes how risk triggers can evolve during a pro…" at bounding box center [611, 172] width 850 height 346
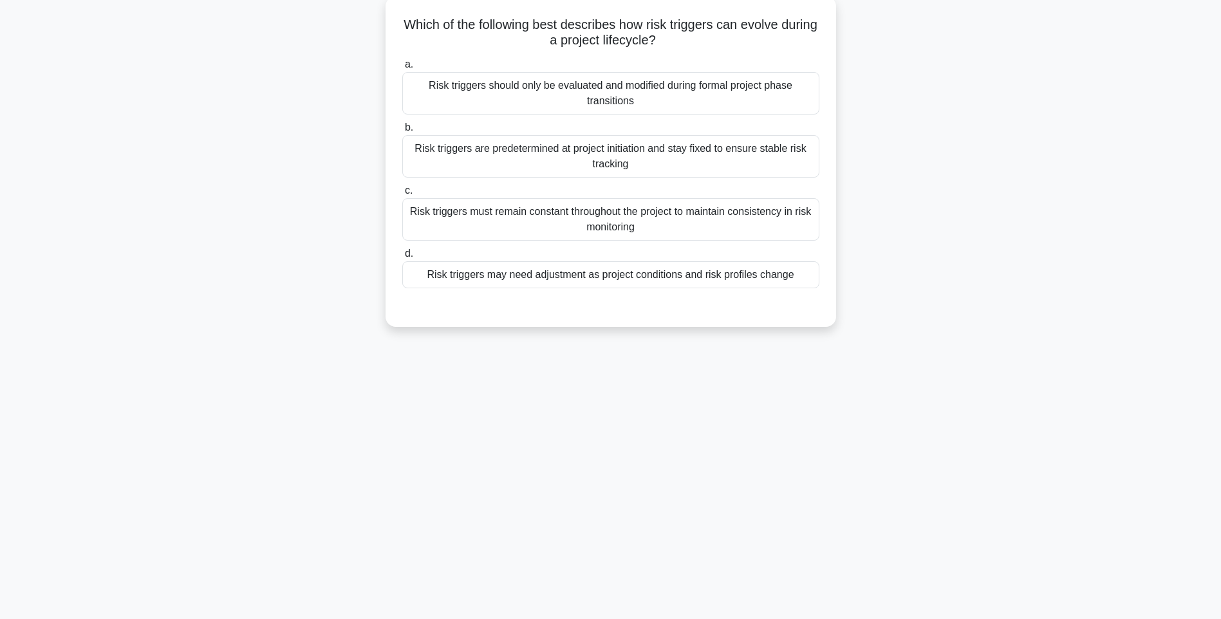
click at [689, 286] on div "Risk triggers may need adjustment as project conditions and risk profiles change" at bounding box center [610, 274] width 417 height 27
click at [402, 258] on input "d. Risk triggers may need adjustment as project conditions and risk profiles ch…" at bounding box center [402, 254] width 0 height 8
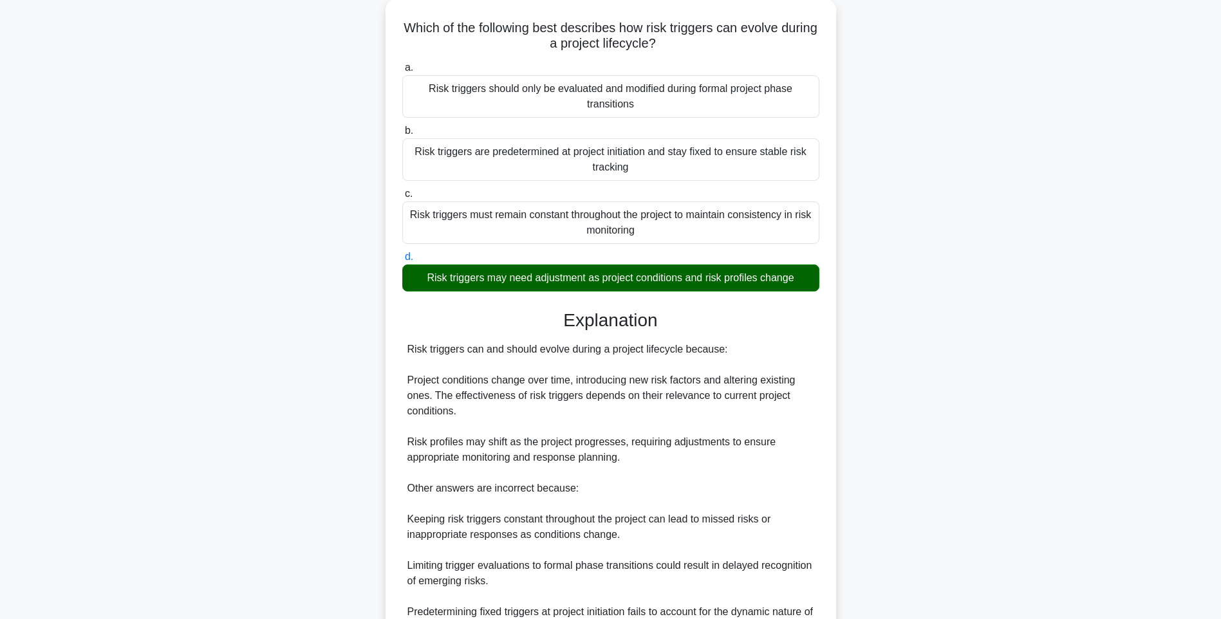
drag, startPoint x: 871, startPoint y: 321, endPoint x: 863, endPoint y: 359, distance: 39.5
click at [871, 321] on div "Which of the following best describes how risk triggers can evolve during a pro…" at bounding box center [611, 370] width 850 height 743
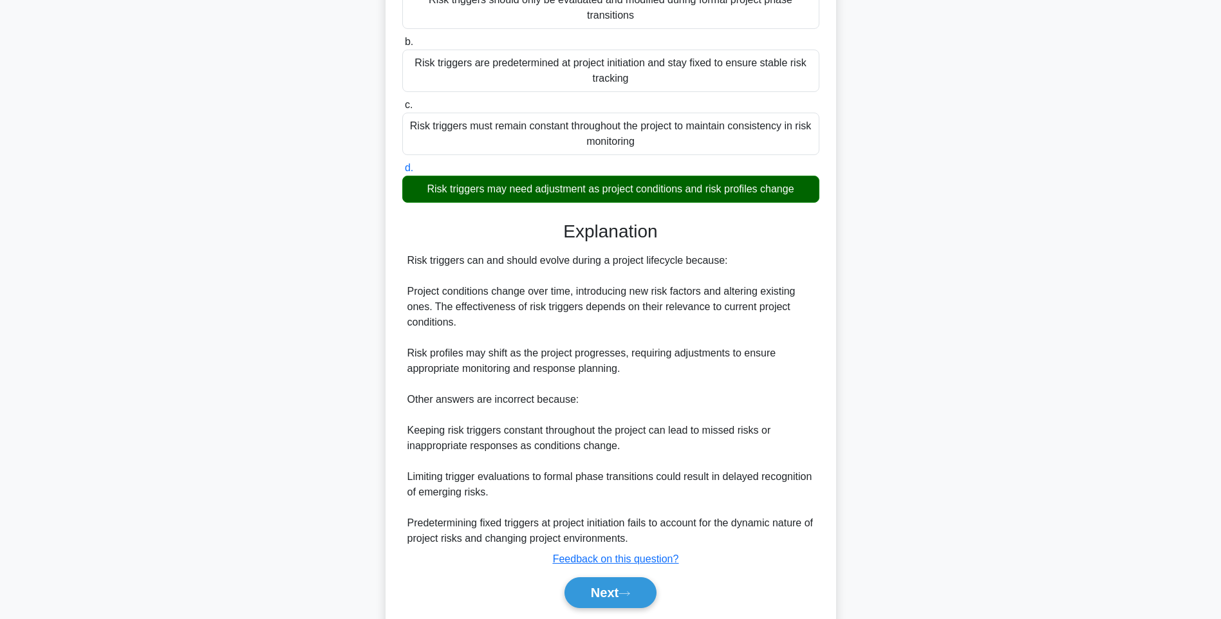
scroll to position [206, 0]
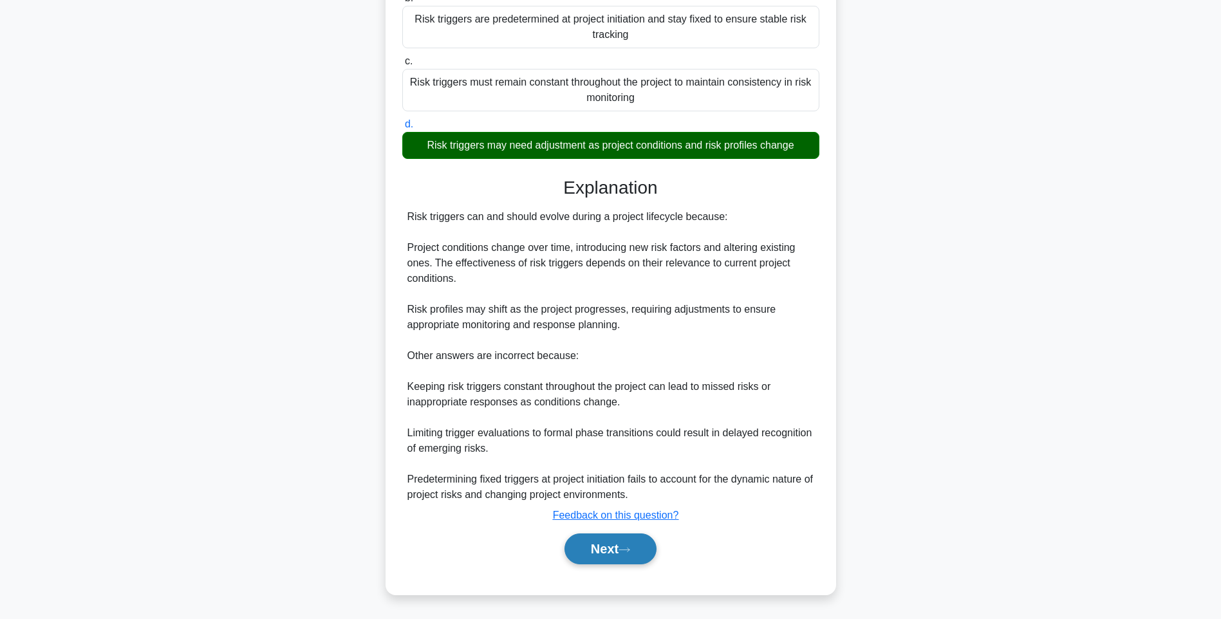
click at [590, 541] on button "Next" at bounding box center [610, 549] width 92 height 31
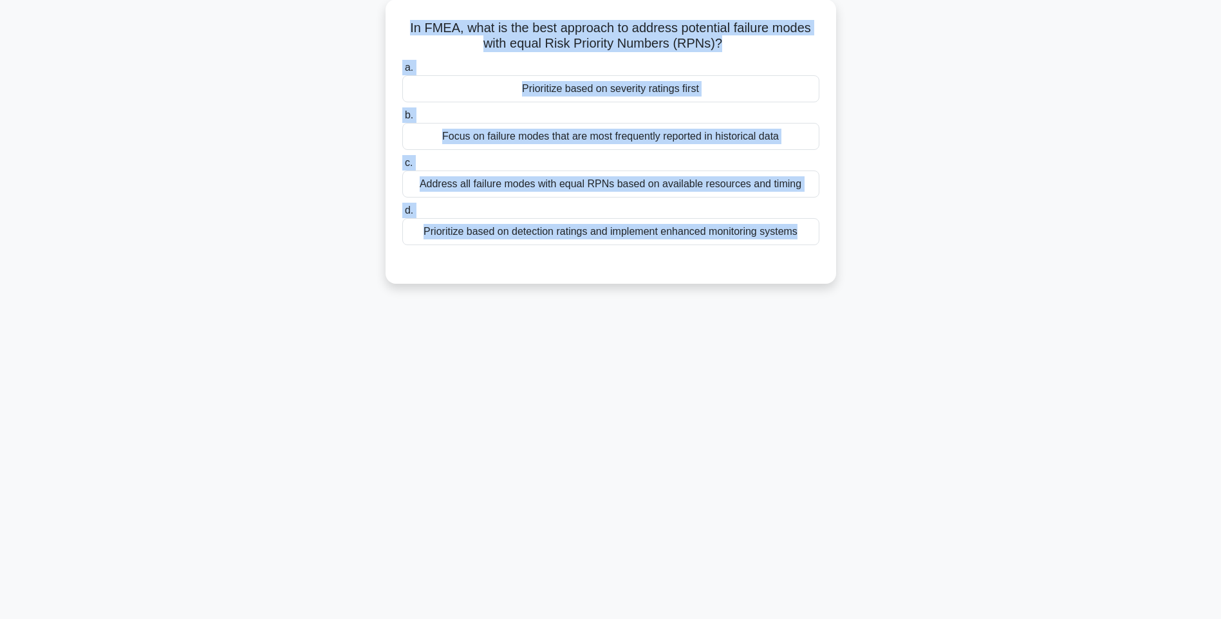
drag, startPoint x: 402, startPoint y: 24, endPoint x: 868, endPoint y: 277, distance: 531.1
click at [868, 277] on div "In FMEA, what is the best approach to address potential failure modes with equa…" at bounding box center [611, 149] width 850 height 300
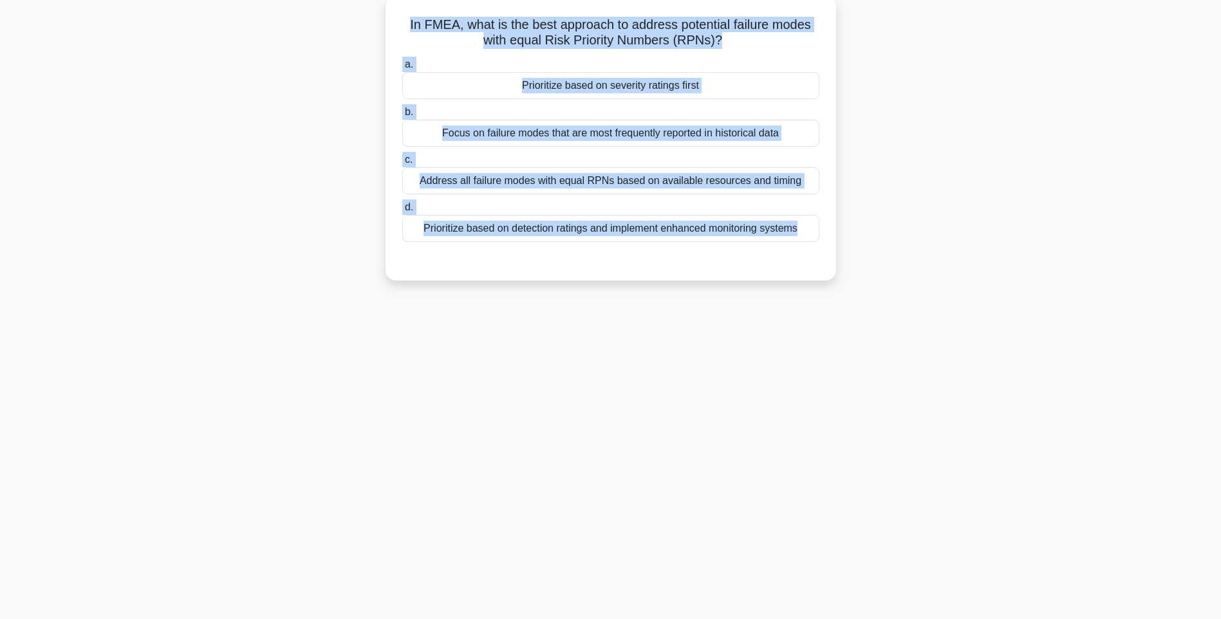
click at [746, 227] on div "Prioritize based on detection ratings and implement enhanced monitoring systems" at bounding box center [610, 228] width 417 height 27
click at [402, 212] on input "d. Prioritize based on detection ratings and implement enhanced monitoring syst…" at bounding box center [402, 207] width 0 height 8
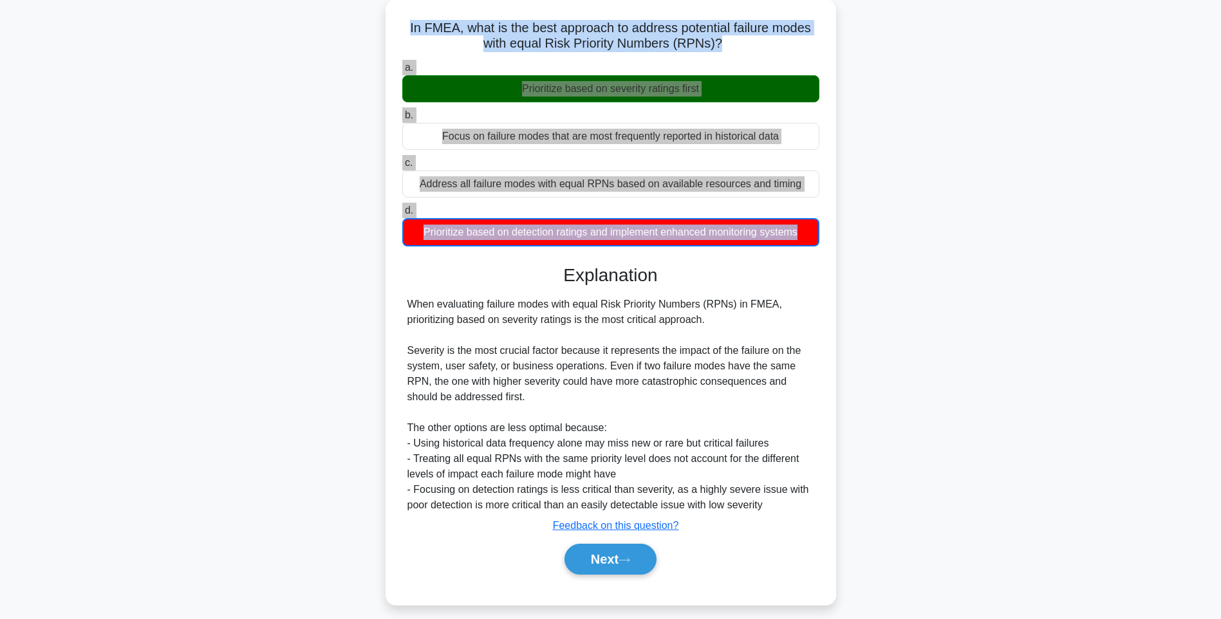
click at [874, 360] on div "In FMEA, what is the best approach to address potential failure modes with equa…" at bounding box center [611, 309] width 850 height 621
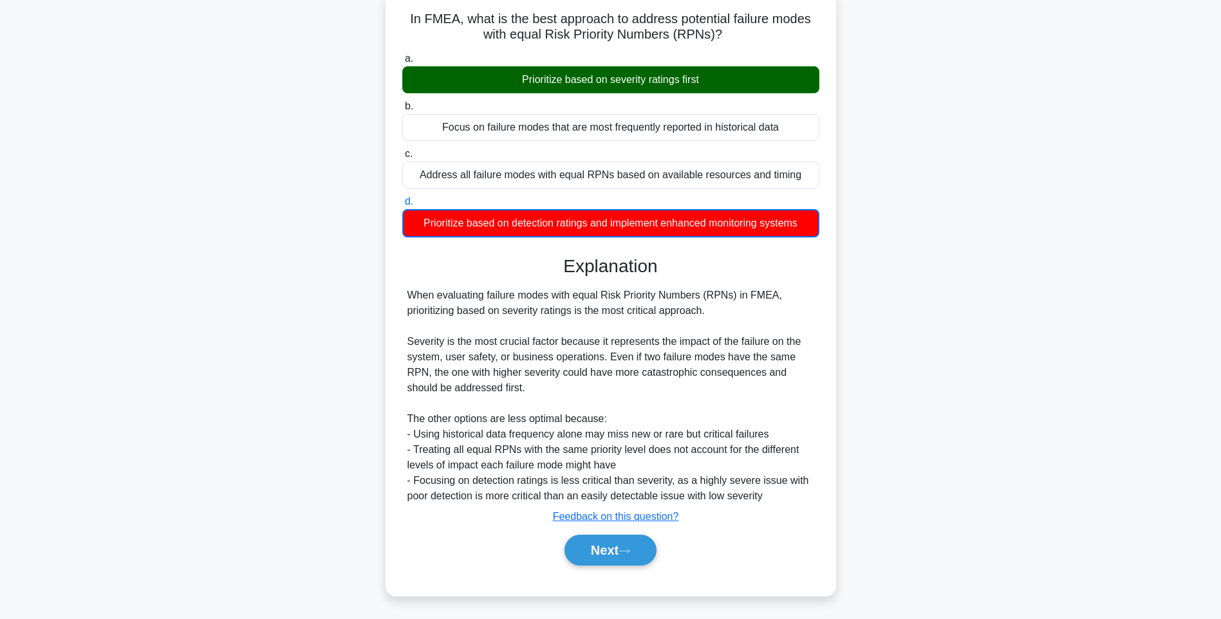
scroll to position [84, 0]
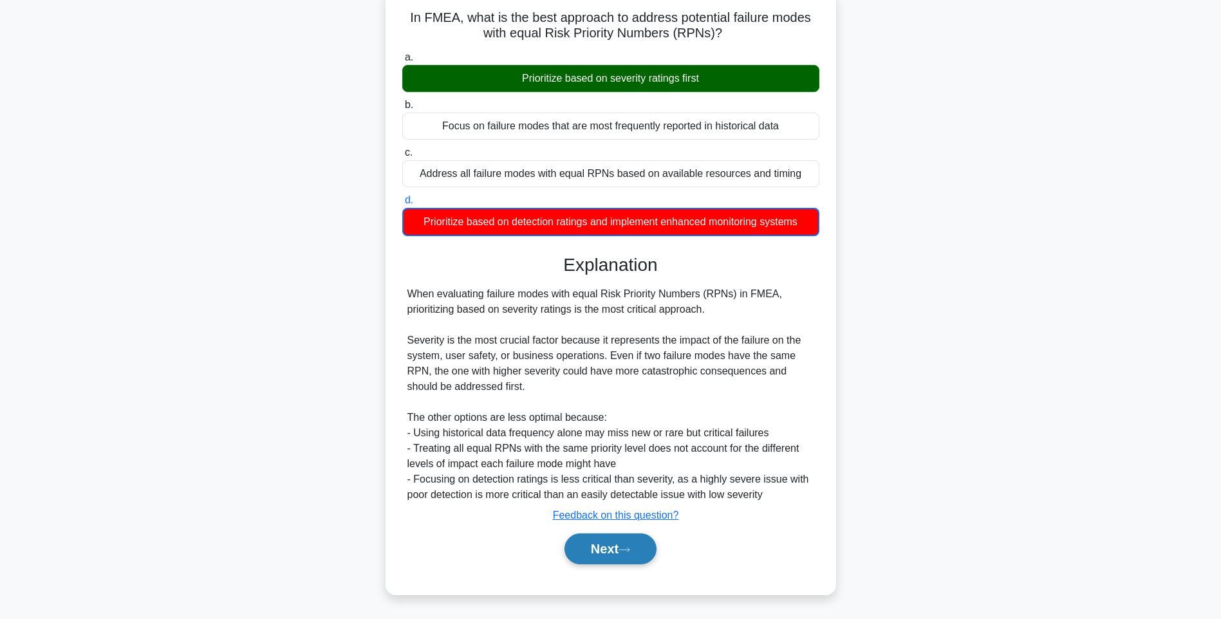
click at [615, 553] on button "Next" at bounding box center [610, 549] width 92 height 31
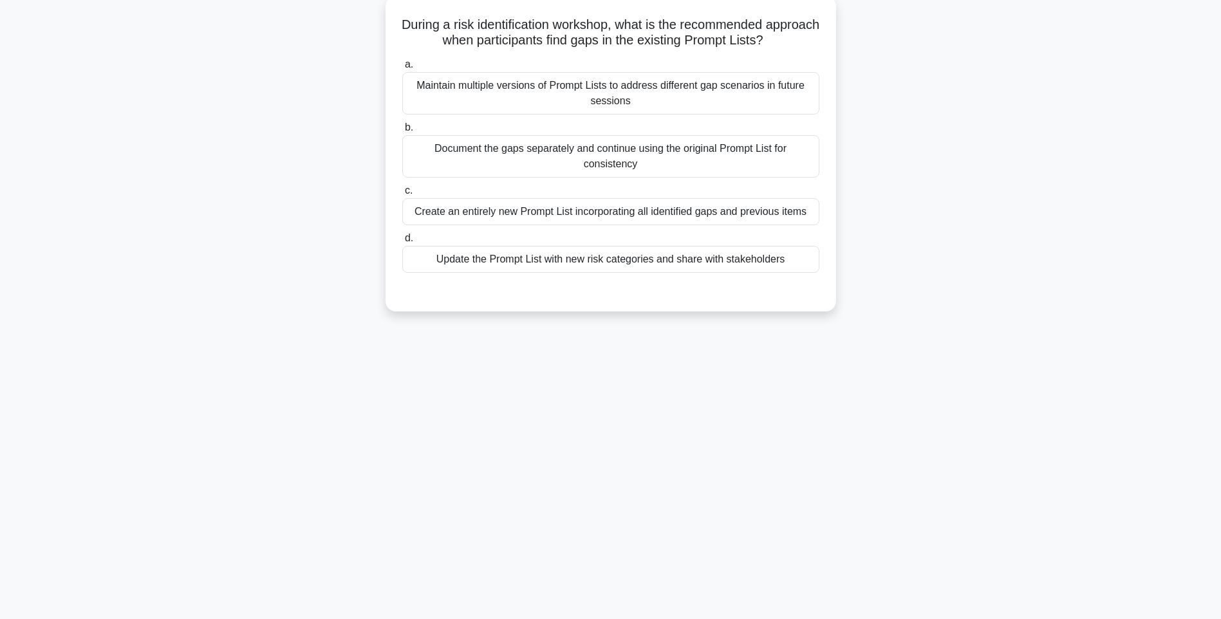
scroll to position [76, 0]
drag, startPoint x: 415, startPoint y: 21, endPoint x: 801, endPoint y: 265, distance: 456.4
click at [801, 265] on div "During a risk identification workshop, what is the recommended approach when pa…" at bounding box center [611, 153] width 440 height 305
drag, startPoint x: 805, startPoint y: 336, endPoint x: 723, endPoint y: 299, distance: 90.4
click at [804, 336] on div "118:35 Stop PMI-RMP Advanced 87/115 During a risk identification workshop, what…" at bounding box center [611, 292] width 850 height 644
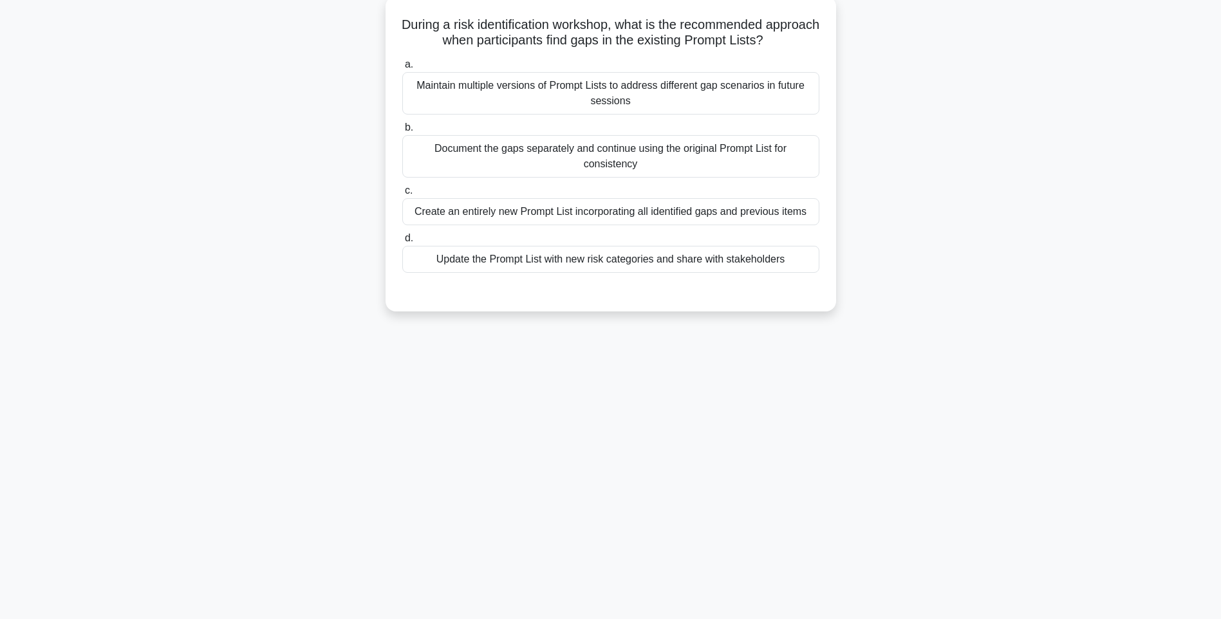
click at [663, 261] on div "Update the Prompt List with new risk categories and share with stakeholders" at bounding box center [610, 259] width 417 height 27
click at [402, 243] on input "d. Update the Prompt List with new risk categories and share with stakeholders" at bounding box center [402, 238] width 0 height 8
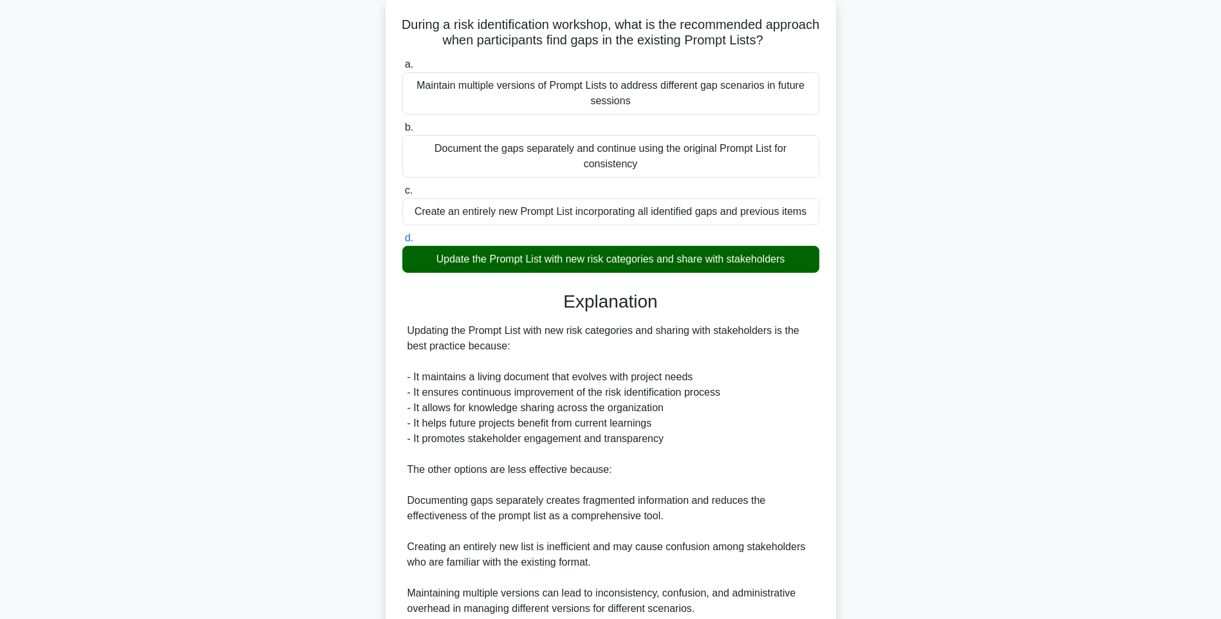
drag, startPoint x: 822, startPoint y: 341, endPoint x: 812, endPoint y: 366, distance: 27.1
click at [822, 341] on div "During a risk identification workshop, what is the recommended approach when pa…" at bounding box center [611, 352] width 440 height 702
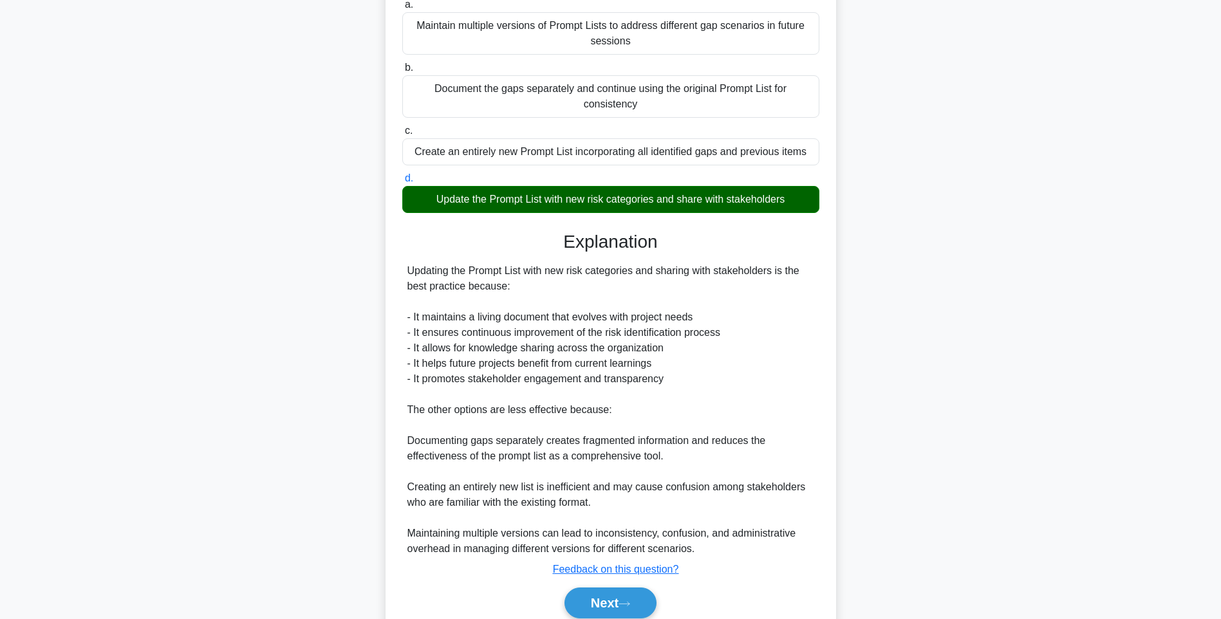
scroll to position [191, 0]
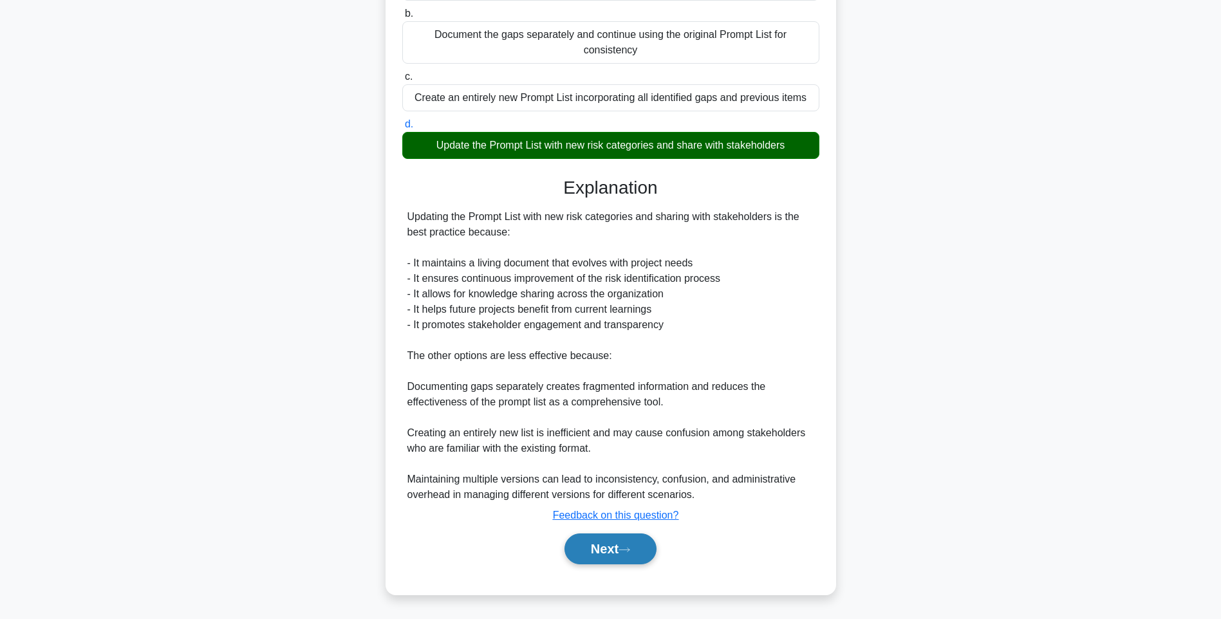
click at [617, 546] on button "Next" at bounding box center [610, 549] width 92 height 31
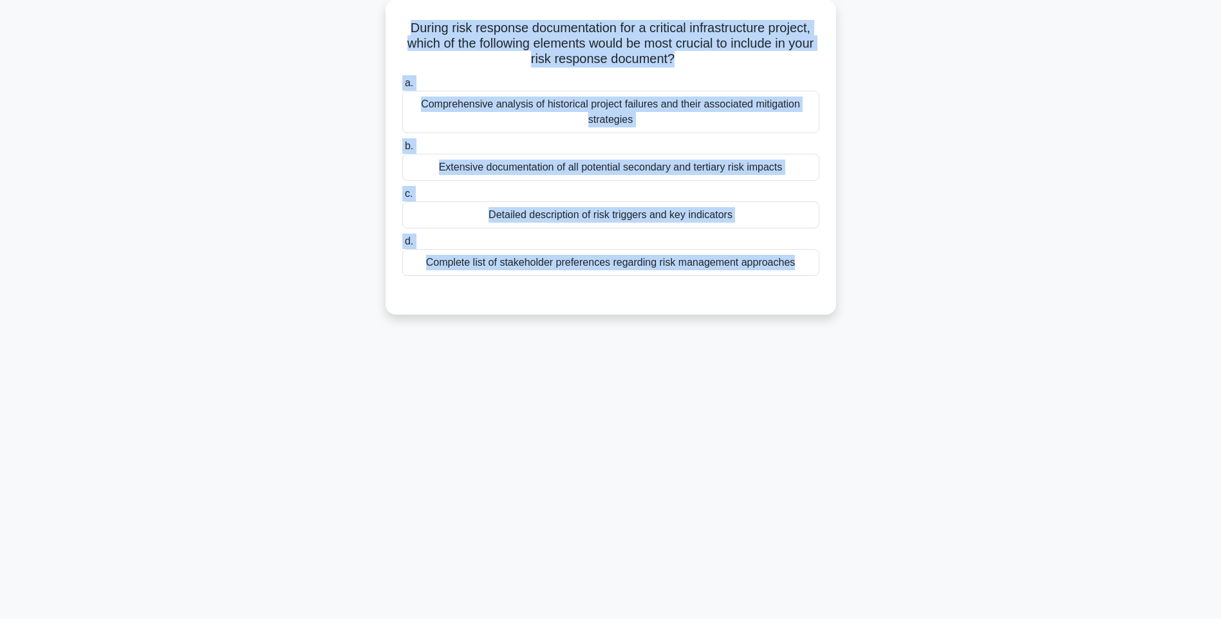
drag, startPoint x: 399, startPoint y: 20, endPoint x: 959, endPoint y: 290, distance: 621.5
click at [959, 290] on div "During risk response documentation for a critical infrastructure project, which…" at bounding box center [611, 164] width 850 height 331
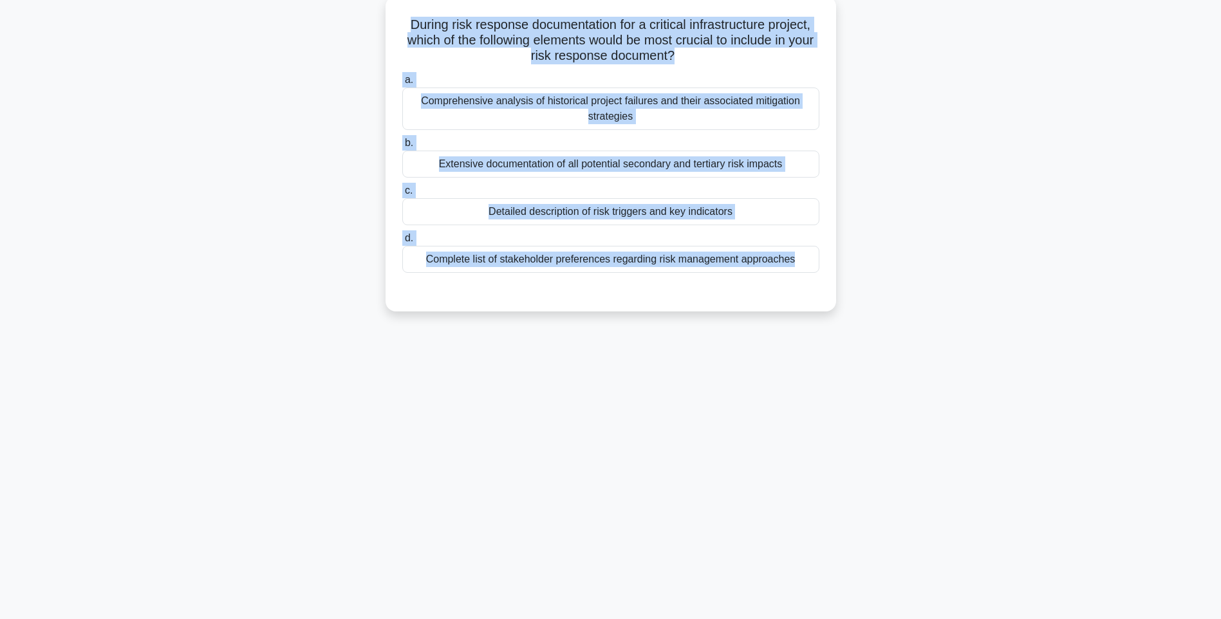
drag, startPoint x: 851, startPoint y: 379, endPoint x: 717, endPoint y: 315, distance: 148.5
click at [851, 379] on div "118:26 Stop PMI-RMP Advanced 88/115 During risk response documentation for a cr…" at bounding box center [611, 292] width 850 height 644
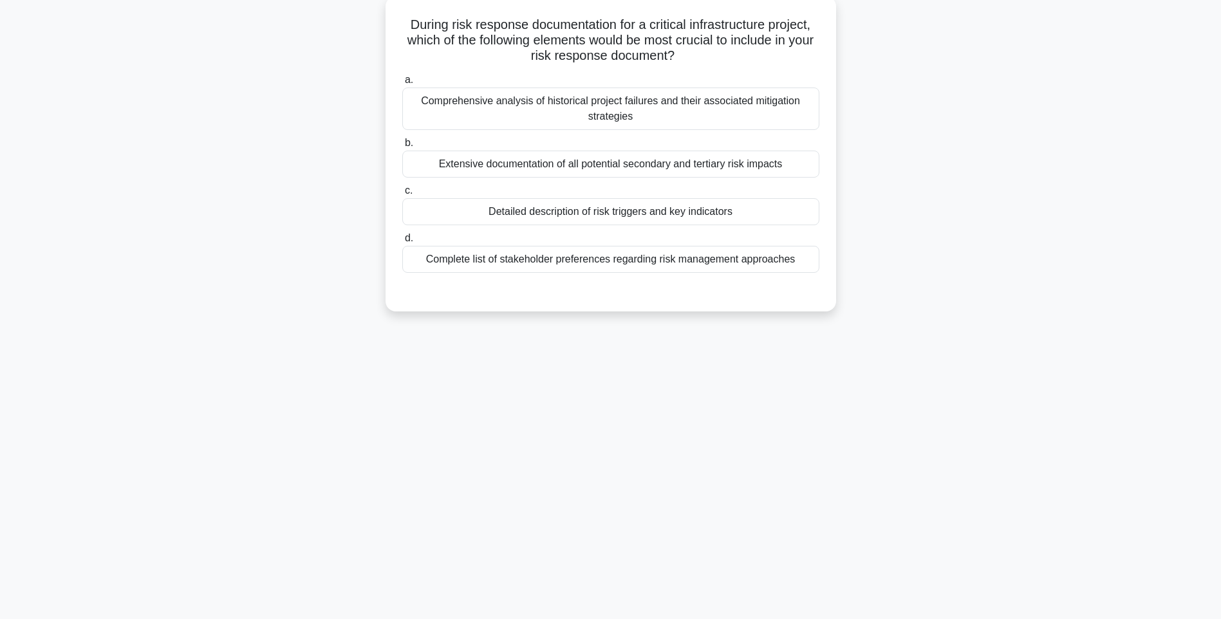
click at [711, 261] on div "Complete list of stakeholder preferences regarding risk management approaches" at bounding box center [610, 259] width 417 height 27
click at [402, 243] on input "d. Complete list of stakeholder preferences regarding risk management approaches" at bounding box center [402, 238] width 0 height 8
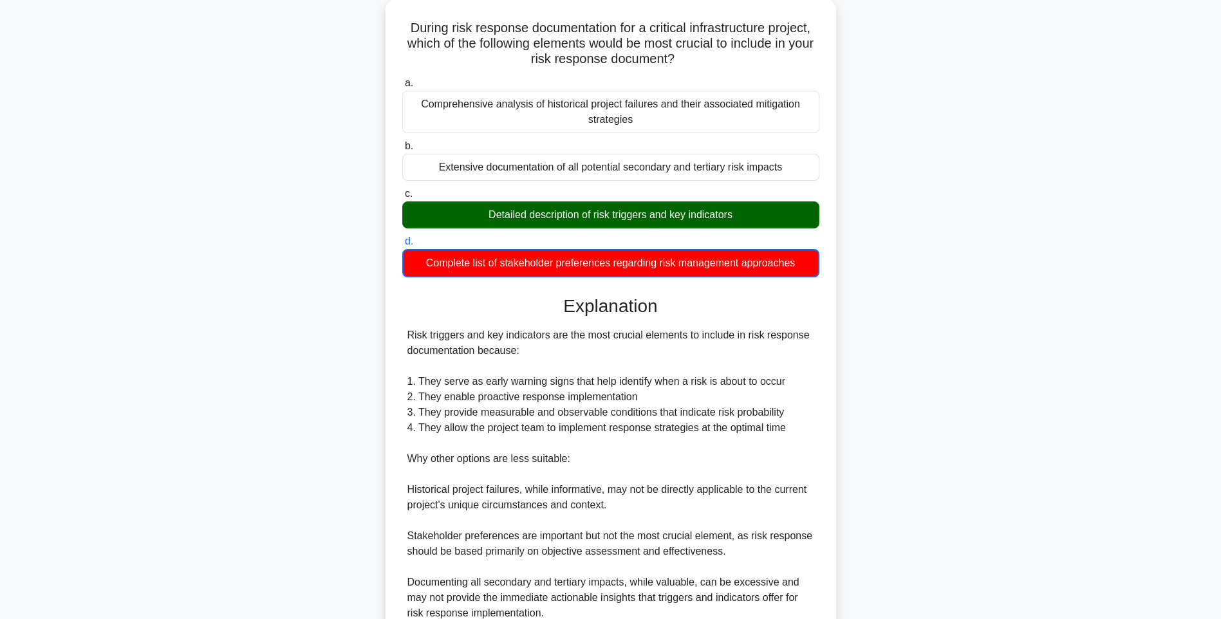
click at [919, 404] on div "During risk response documentation for a critical infrastructure project, which…" at bounding box center [611, 363] width 850 height 729
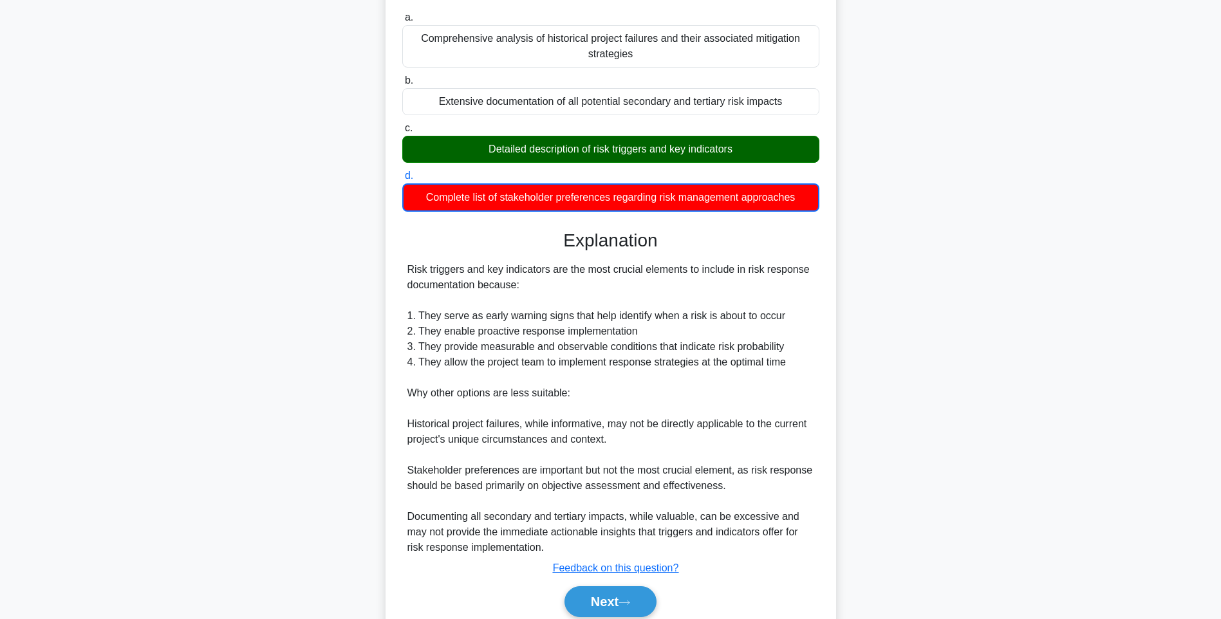
scroll to position [192, 0]
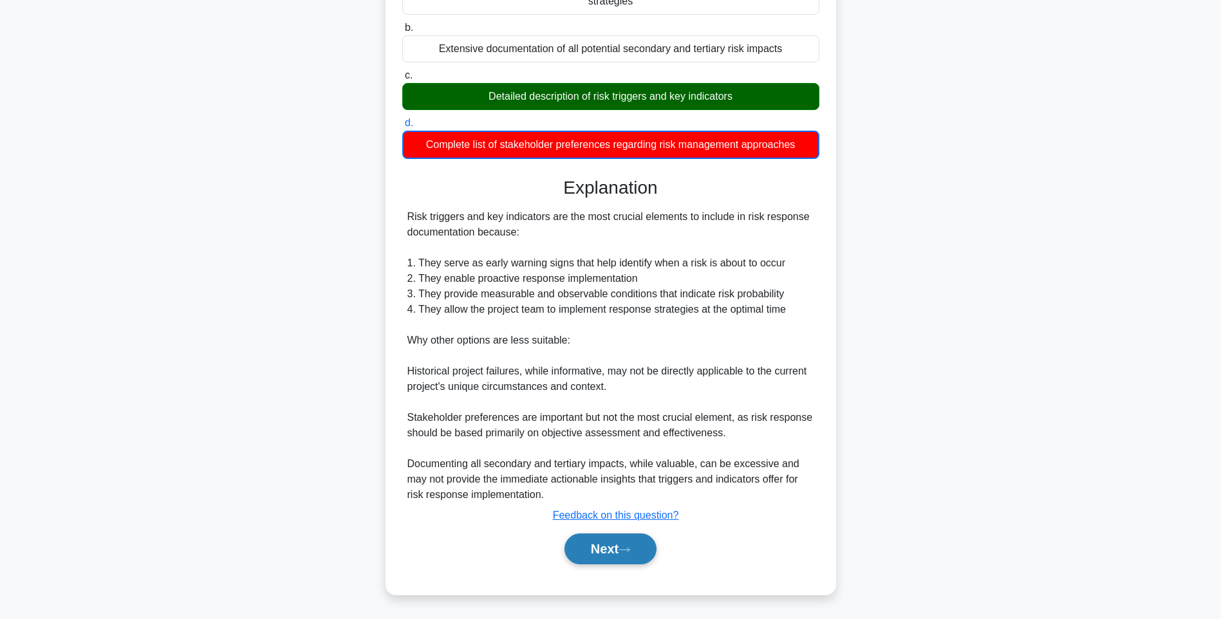
click at [597, 546] on button "Next" at bounding box center [610, 549] width 92 height 31
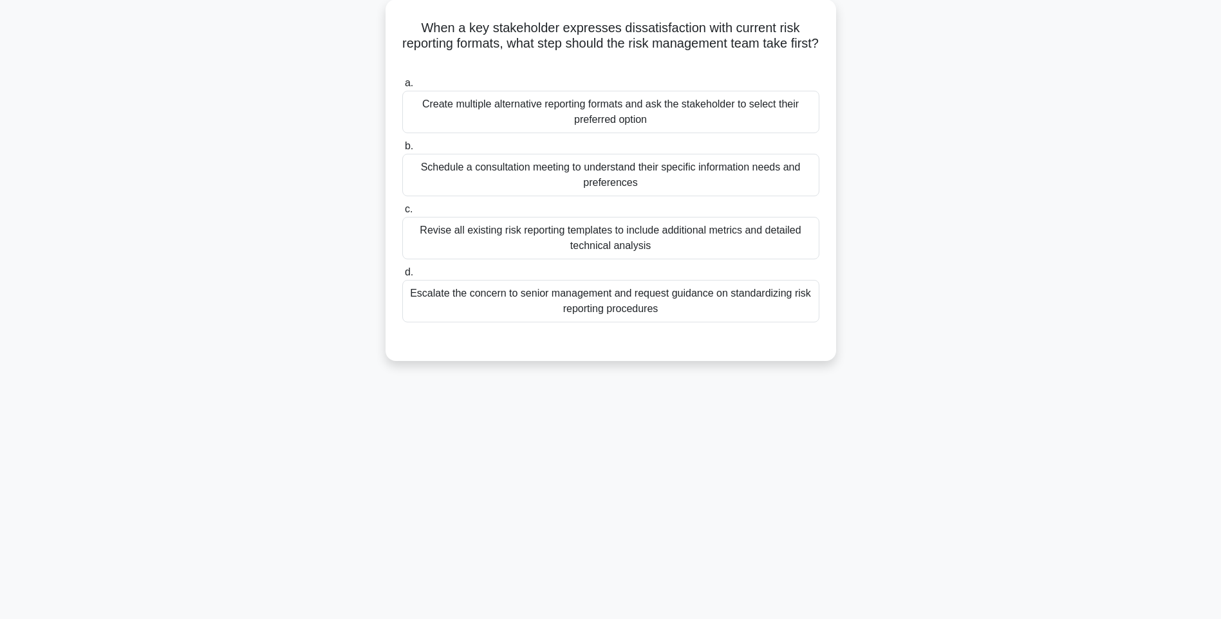
scroll to position [76, 0]
drag, startPoint x: 411, startPoint y: 16, endPoint x: 887, endPoint y: 322, distance: 565.4
click at [887, 322] on div "When a key stakeholder expresses dissatisfaction with current risk reporting fo…" at bounding box center [611, 187] width 850 height 377
click at [946, 398] on div "118:18 Stop PMI-RMP Advanced 89/115 When a key stakeholder expresses dissatisfa…" at bounding box center [611, 292] width 850 height 644
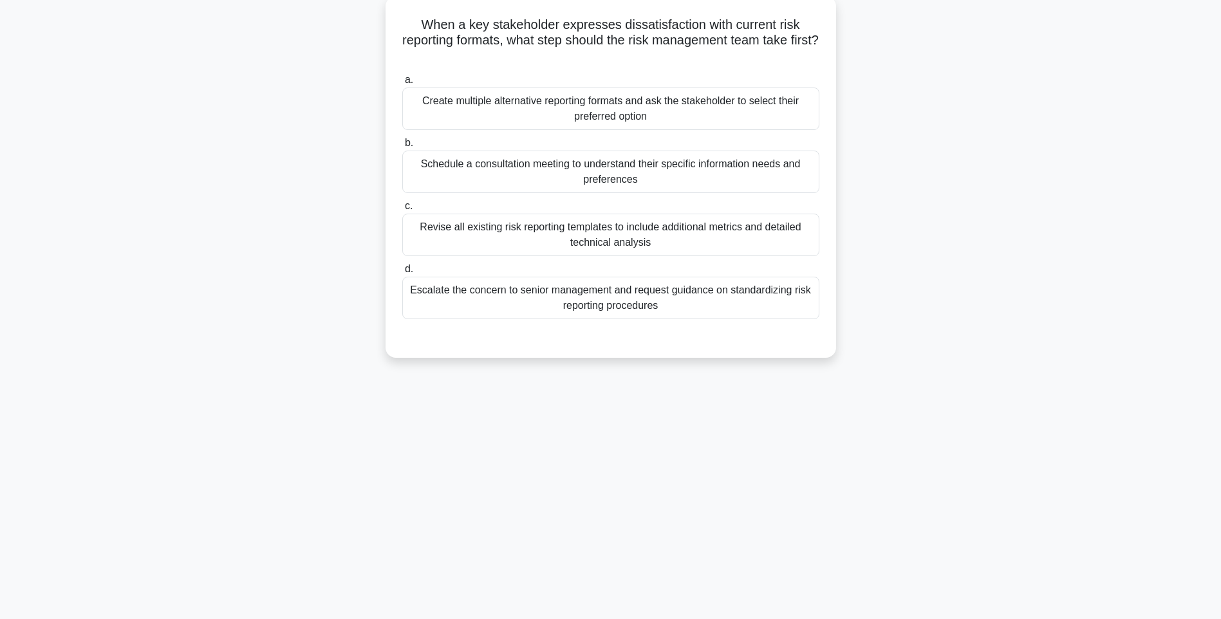
click at [725, 300] on div "Escalate the concern to senior management and request guidance on standardizing…" at bounding box center [610, 298] width 417 height 42
click at [402, 274] on input "d. Escalate the concern to senior management and request guidance on standardiz…" at bounding box center [402, 269] width 0 height 8
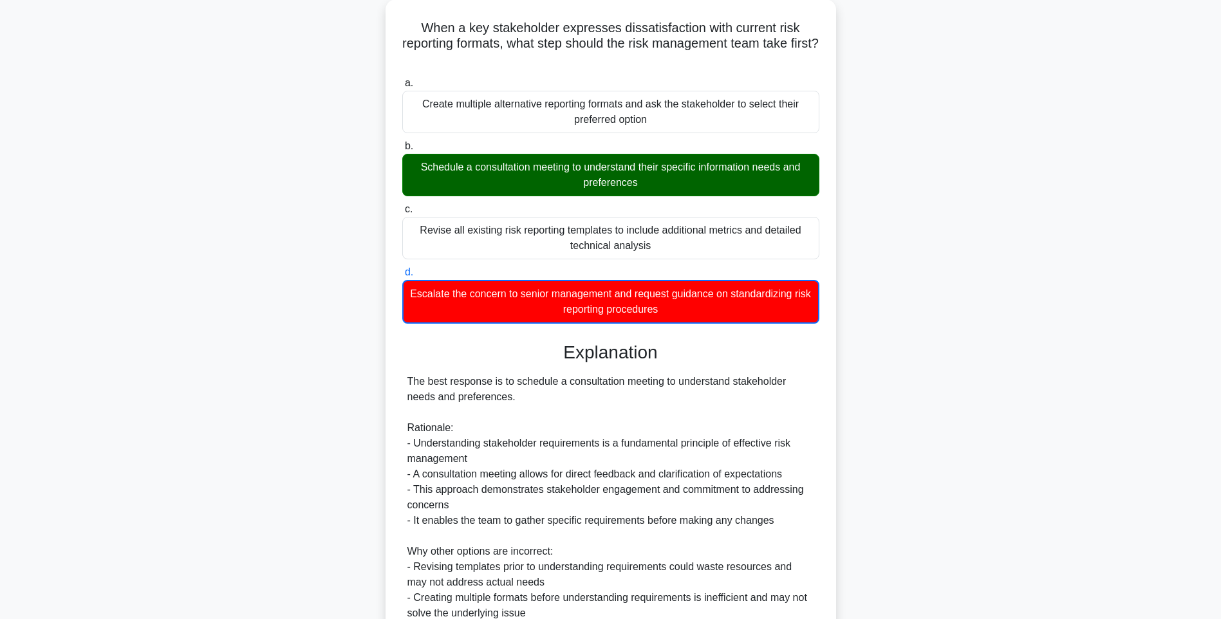
drag, startPoint x: 944, startPoint y: 383, endPoint x: 935, endPoint y: 409, distance: 27.9
click at [944, 383] on div "When a key stakeholder expresses dissatisfaction with current risk reporting fo…" at bounding box center [611, 410] width 850 height 822
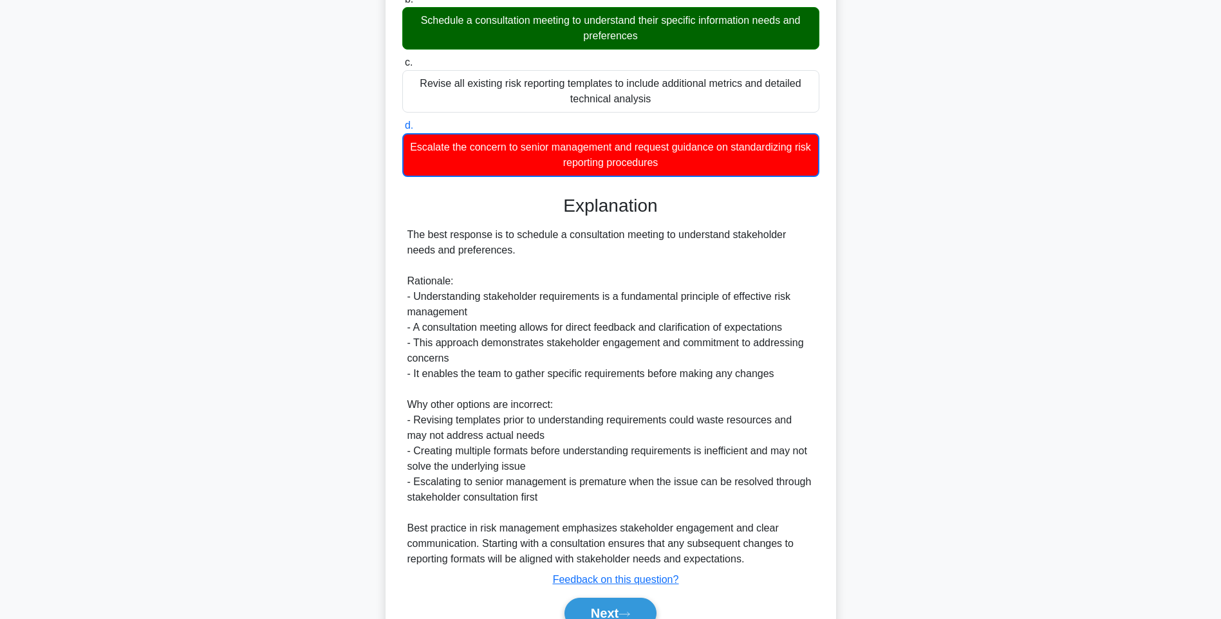
scroll to position [284, 0]
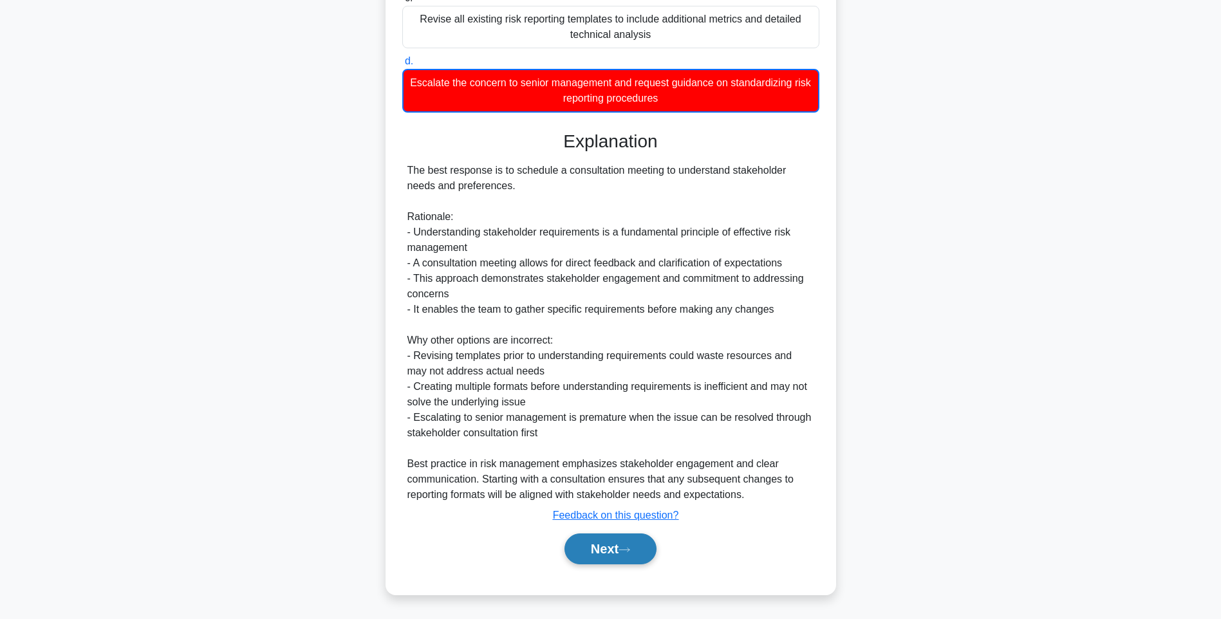
click at [640, 546] on button "Next" at bounding box center [610, 549] width 92 height 31
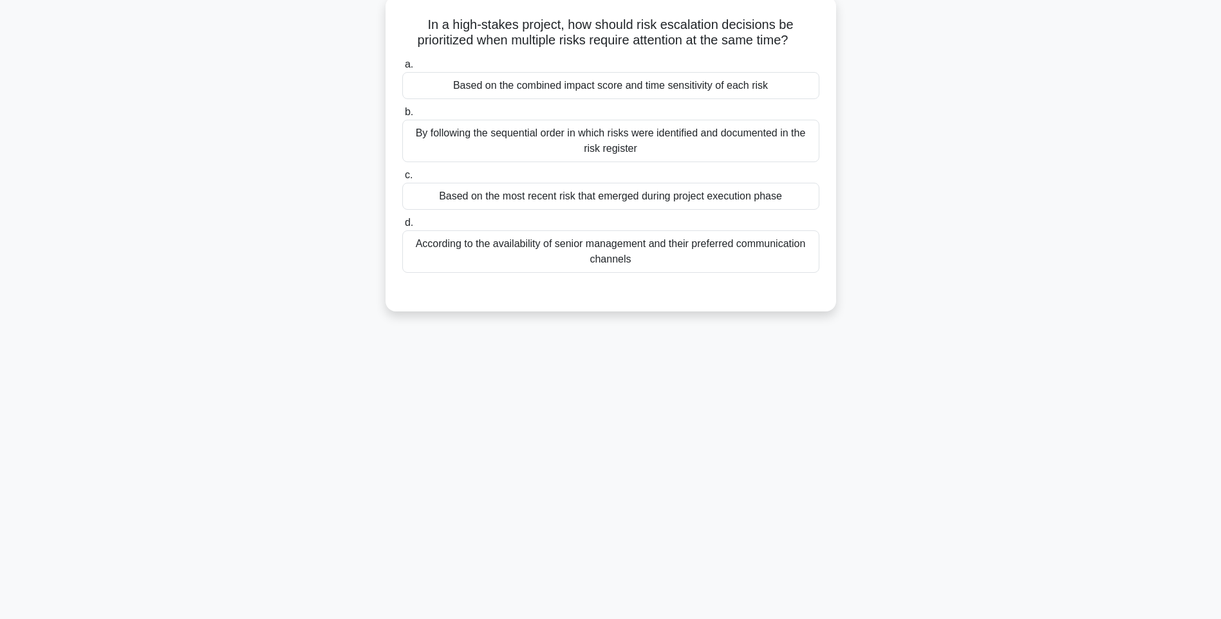
scroll to position [76, 0]
drag, startPoint x: 417, startPoint y: 21, endPoint x: 832, endPoint y: 270, distance: 484.1
click at [832, 270] on div "In a high-stakes project, how should risk escalation decisions be prioritized w…" at bounding box center [611, 153] width 451 height 315
drag, startPoint x: 1032, startPoint y: 399, endPoint x: 748, endPoint y: 260, distance: 316.0
click at [1030, 398] on div "118:10 Stop PMI-RMP Advanced 90/115 In a high-stakes project, how should risk e…" at bounding box center [611, 292] width 850 height 644
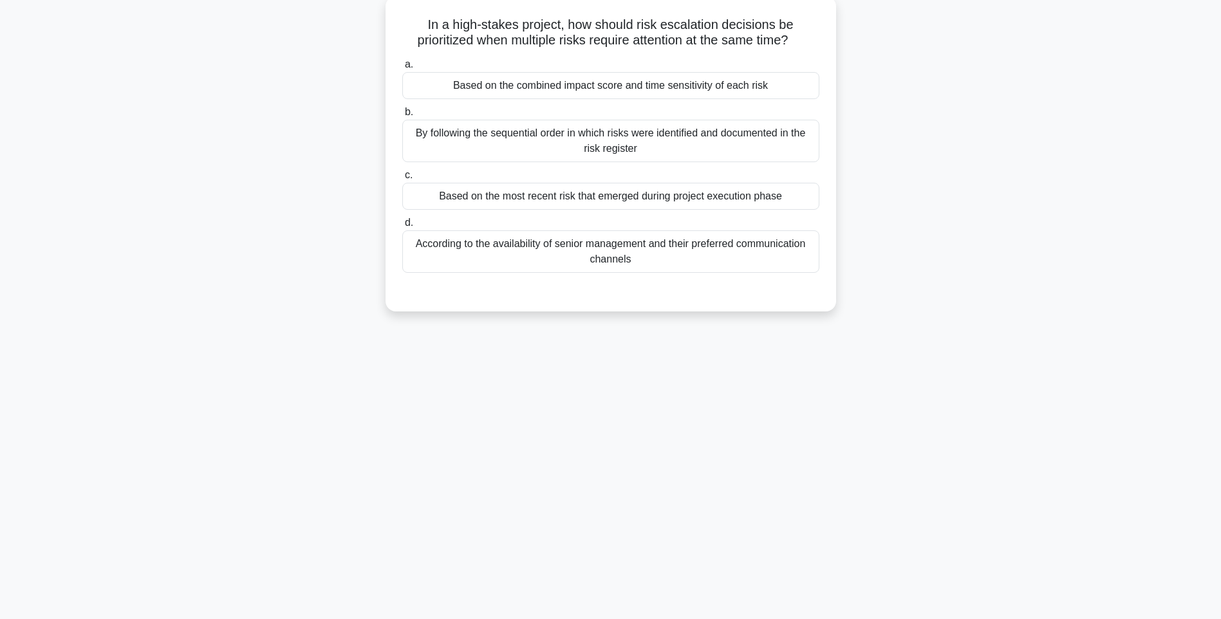
drag, startPoint x: 716, startPoint y: 238, endPoint x: 731, endPoint y: 241, distance: 15.7
click at [716, 237] on div "According to the availability of senior management and their preferred communic…" at bounding box center [610, 251] width 417 height 42
click at [402, 227] on input "d. According to the availability of senior management and their preferred commu…" at bounding box center [402, 223] width 0 height 8
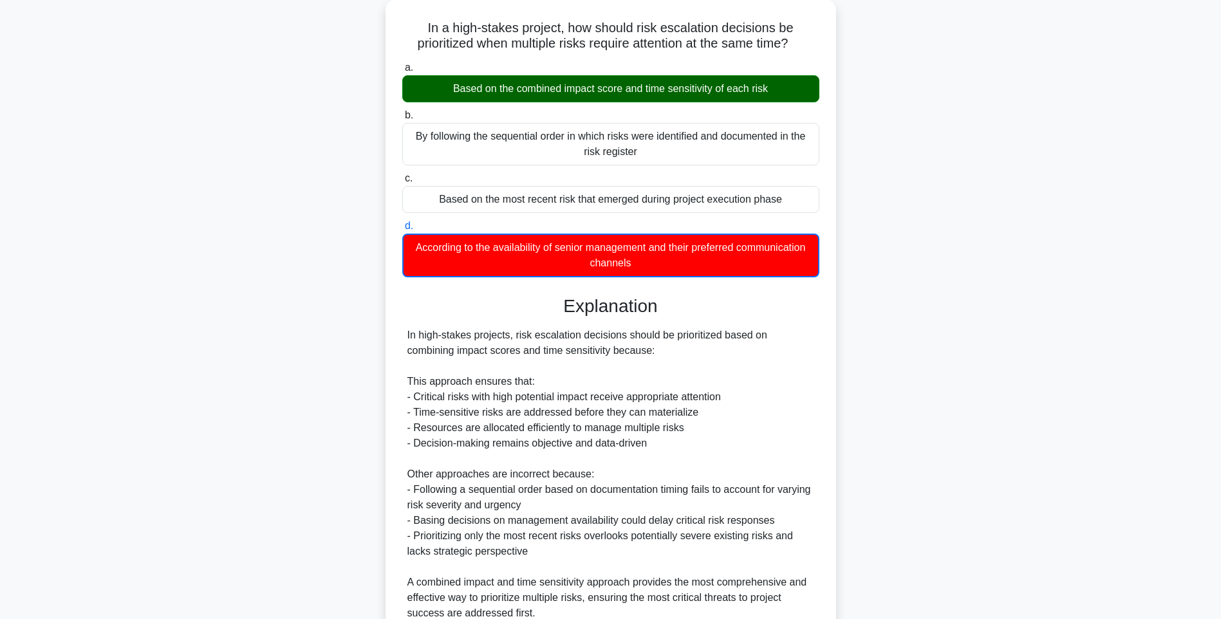
click at [911, 409] on div "In a high-stakes project, how should risk escalation decisions be prioritized w…" at bounding box center [611, 363] width 850 height 729
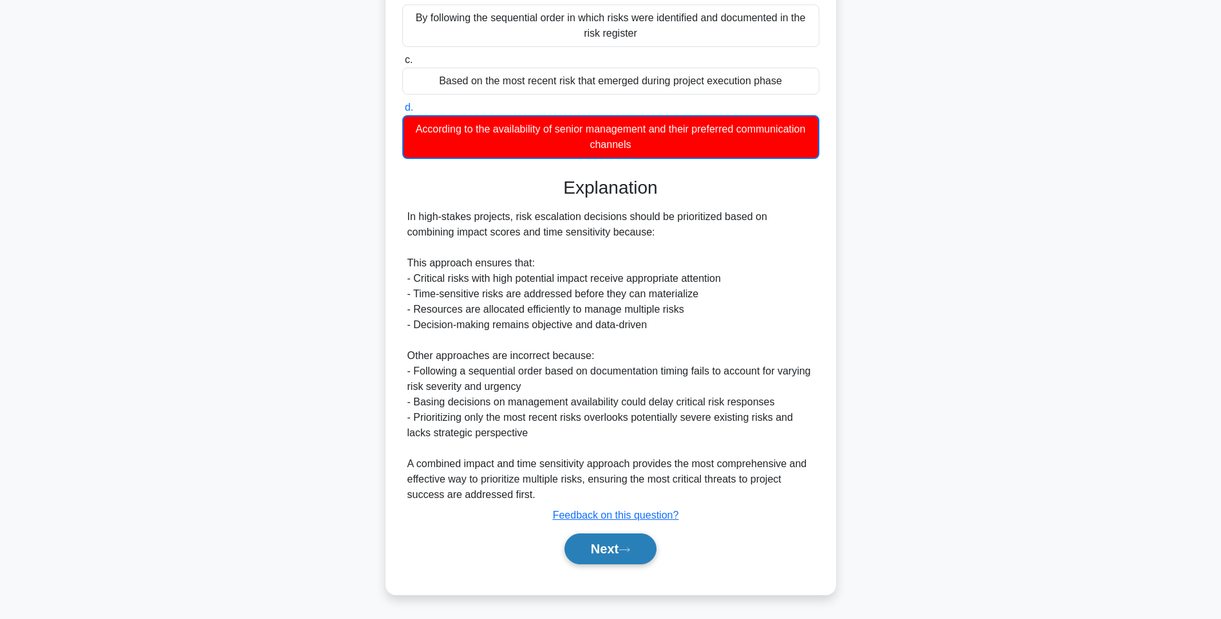
click at [622, 549] on button "Next" at bounding box center [610, 549] width 92 height 31
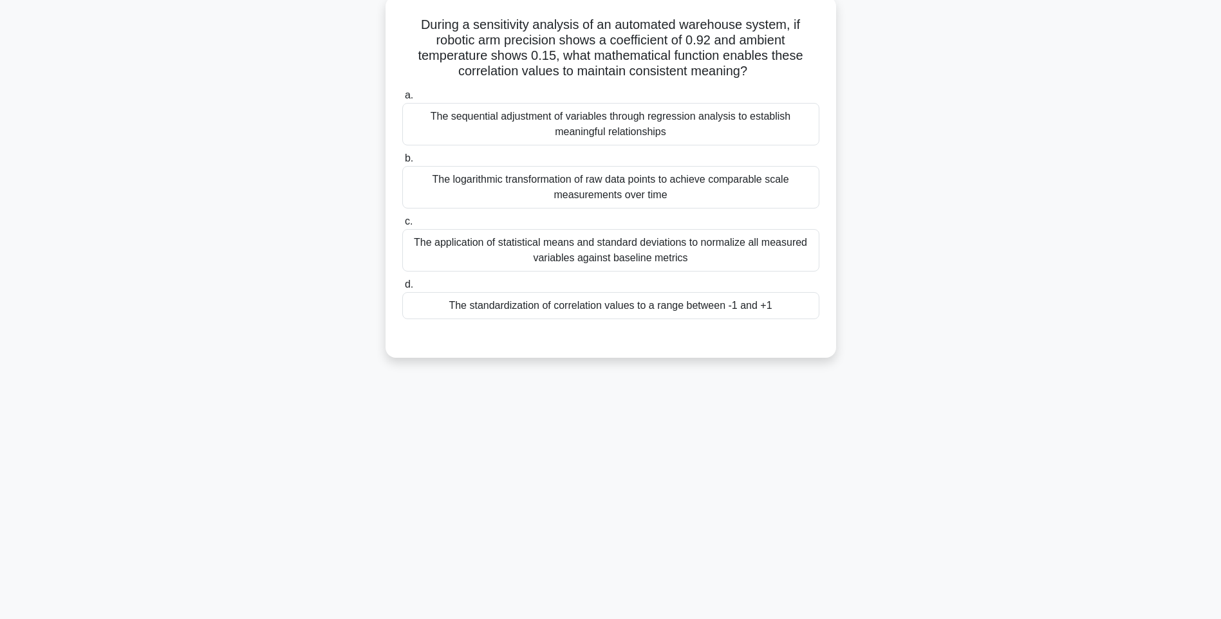
drag, startPoint x: 413, startPoint y: 18, endPoint x: 792, endPoint y: 306, distance: 476.8
click at [792, 306] on div "During a sensitivity analysis of an automated warehouse system, if robotic arm …" at bounding box center [611, 176] width 440 height 351
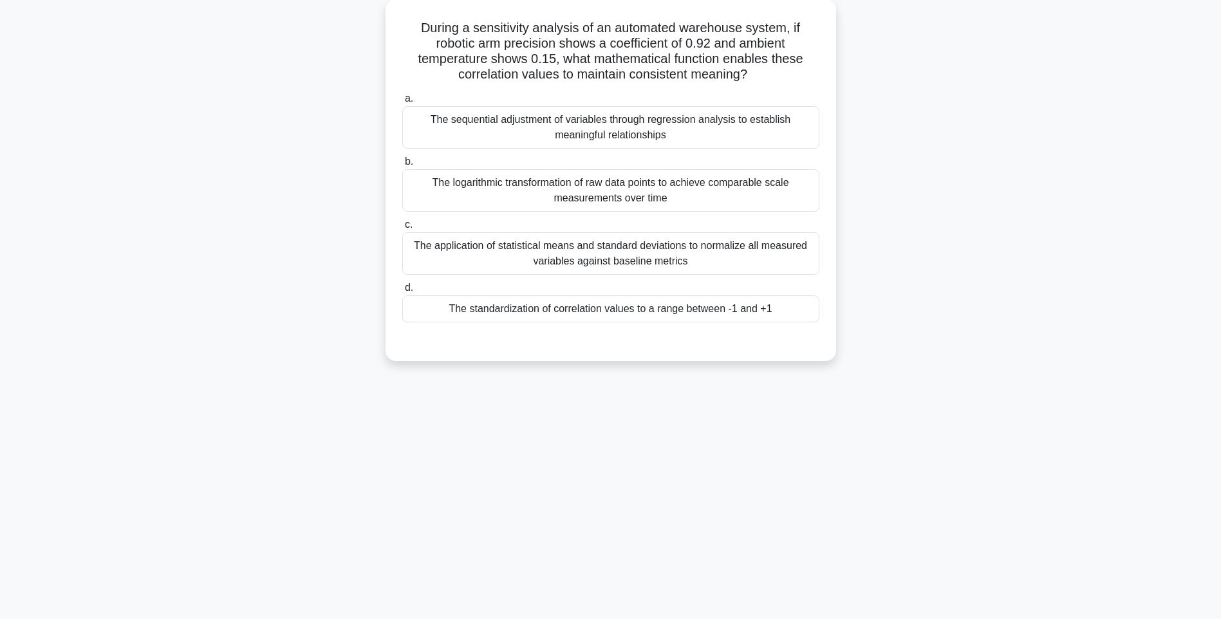
drag, startPoint x: 879, startPoint y: 369, endPoint x: 860, endPoint y: 351, distance: 26.4
click at [879, 369] on div "During a sensitivity analysis of an automated warehouse system, if robotic arm …" at bounding box center [611, 187] width 850 height 377
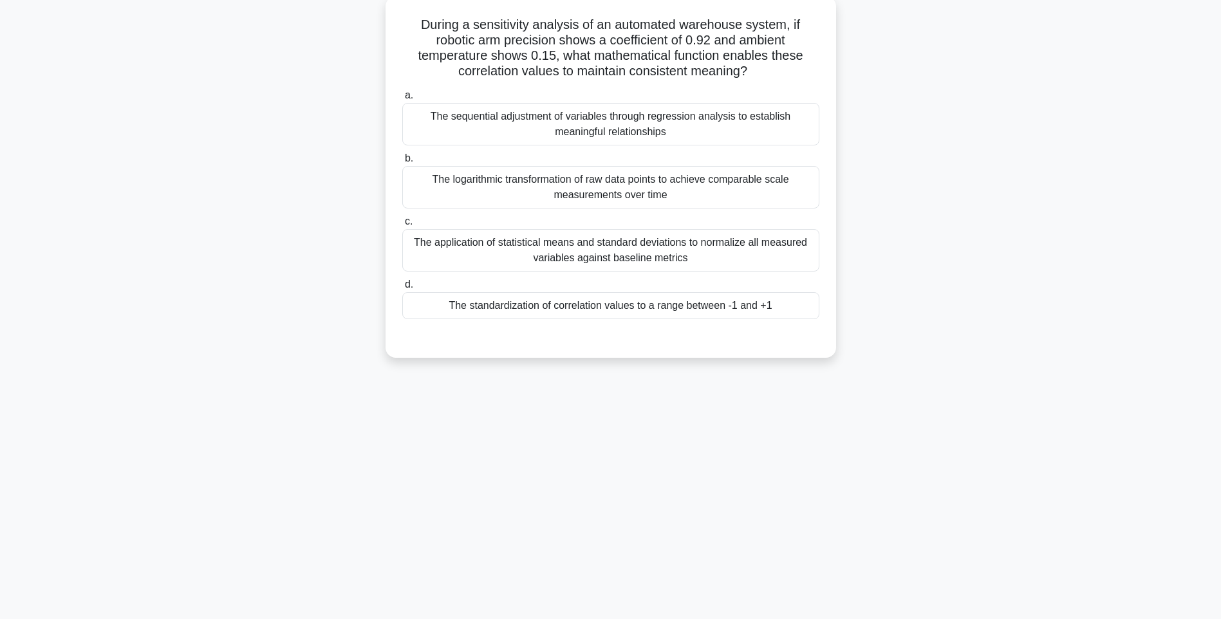
click at [770, 301] on div "The standardization of correlation values to a range between -1 and +1" at bounding box center [610, 305] width 417 height 27
click at [402, 289] on input "d. The standardization of correlation values to a range between -1 and +1" at bounding box center [402, 285] width 0 height 8
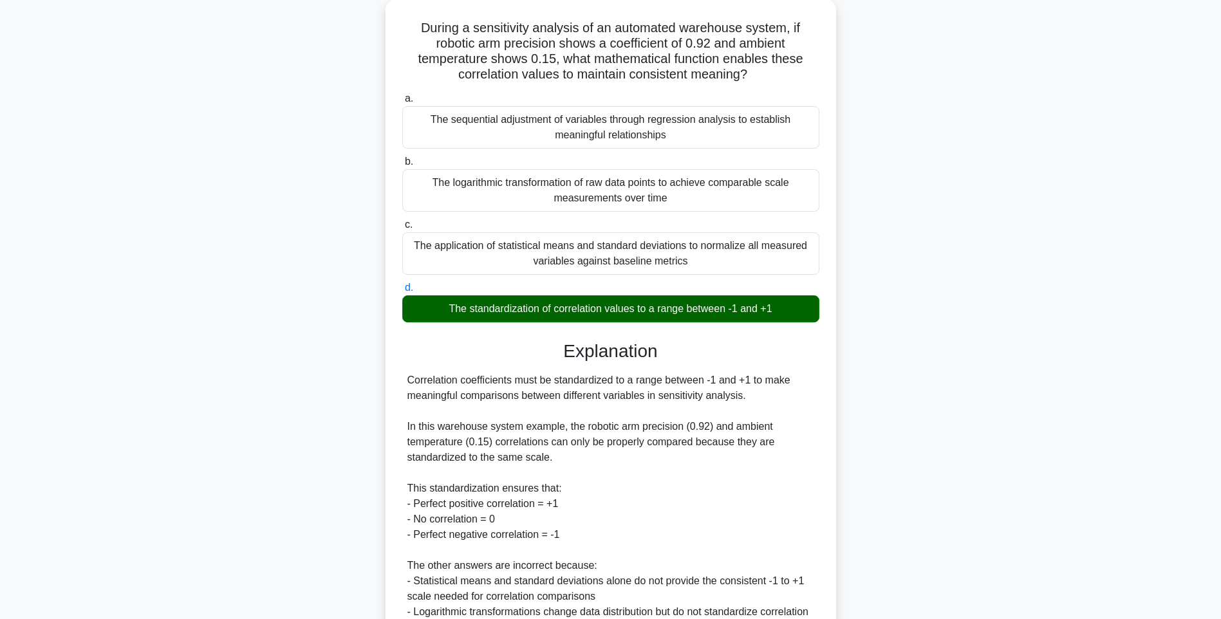
click at [888, 380] on div "During a sensitivity analysis of an automated warehouse system, if robotic arm …" at bounding box center [611, 386] width 850 height 774
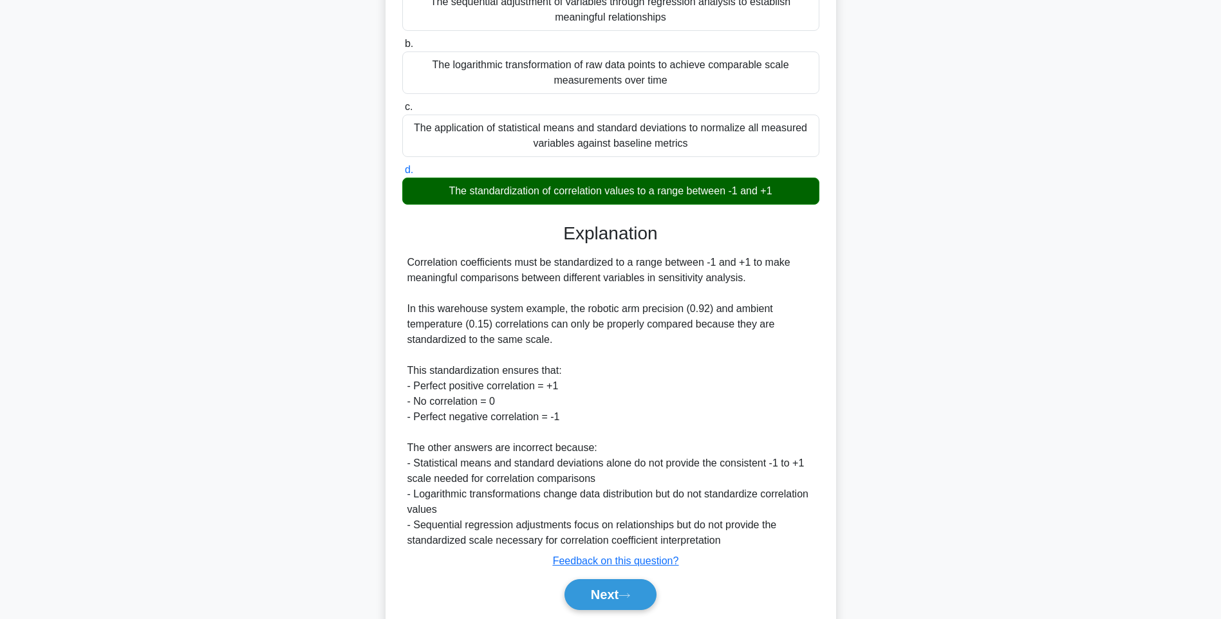
scroll to position [237, 0]
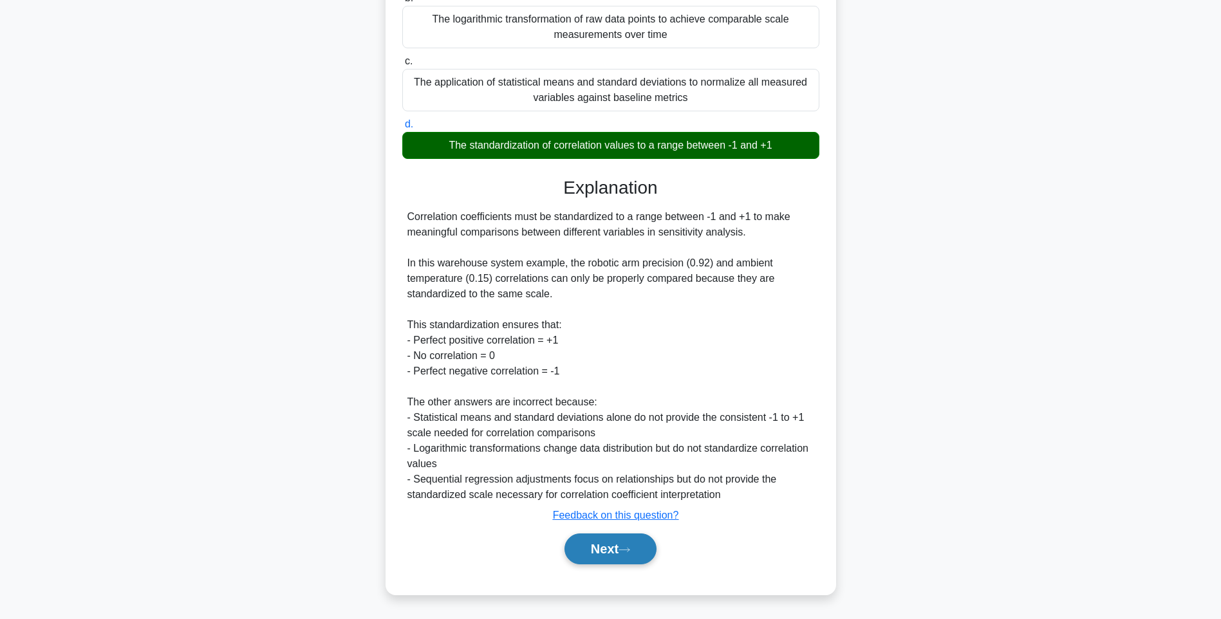
click at [609, 548] on button "Next" at bounding box center [610, 549] width 92 height 31
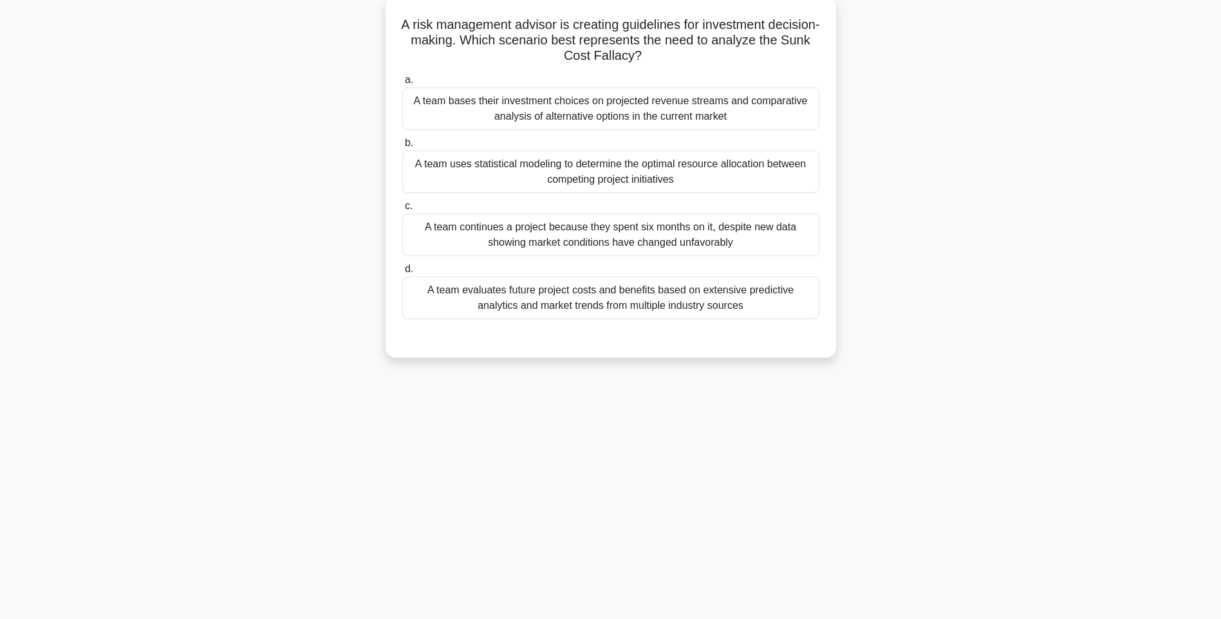
scroll to position [76, 0]
drag, startPoint x: 411, startPoint y: 21, endPoint x: 823, endPoint y: 310, distance: 502.6
click at [823, 310] on div "A risk management advisor is creating guidelines for investment decision-making…" at bounding box center [611, 176] width 440 height 351
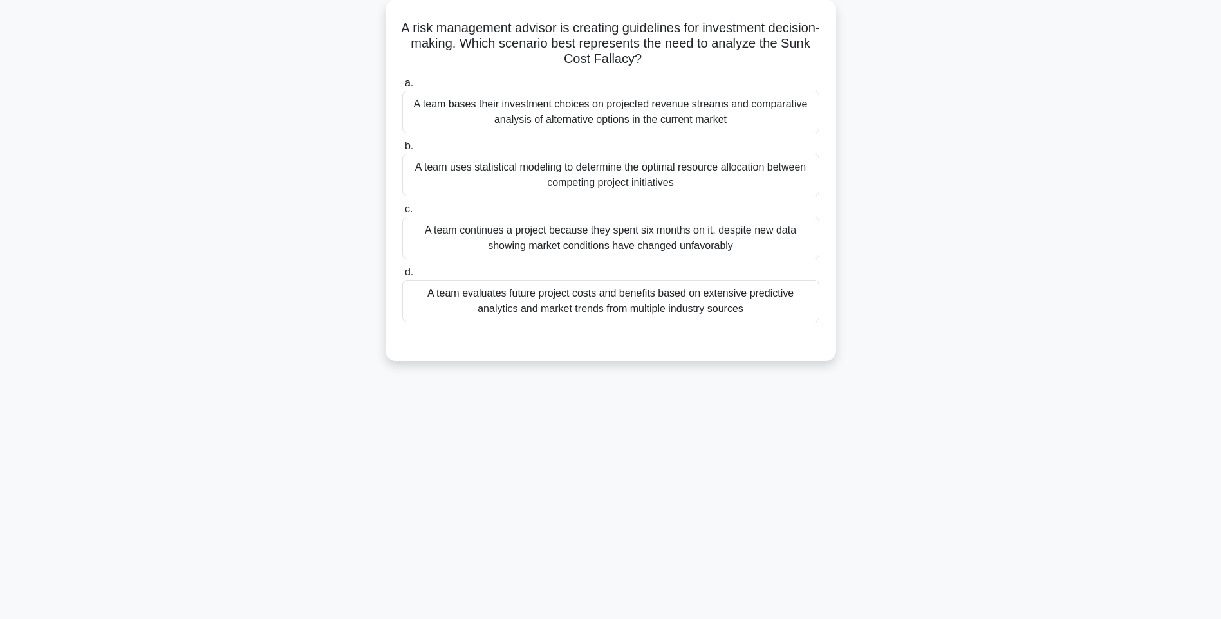
drag, startPoint x: 902, startPoint y: 361, endPoint x: 755, endPoint y: 322, distance: 152.5
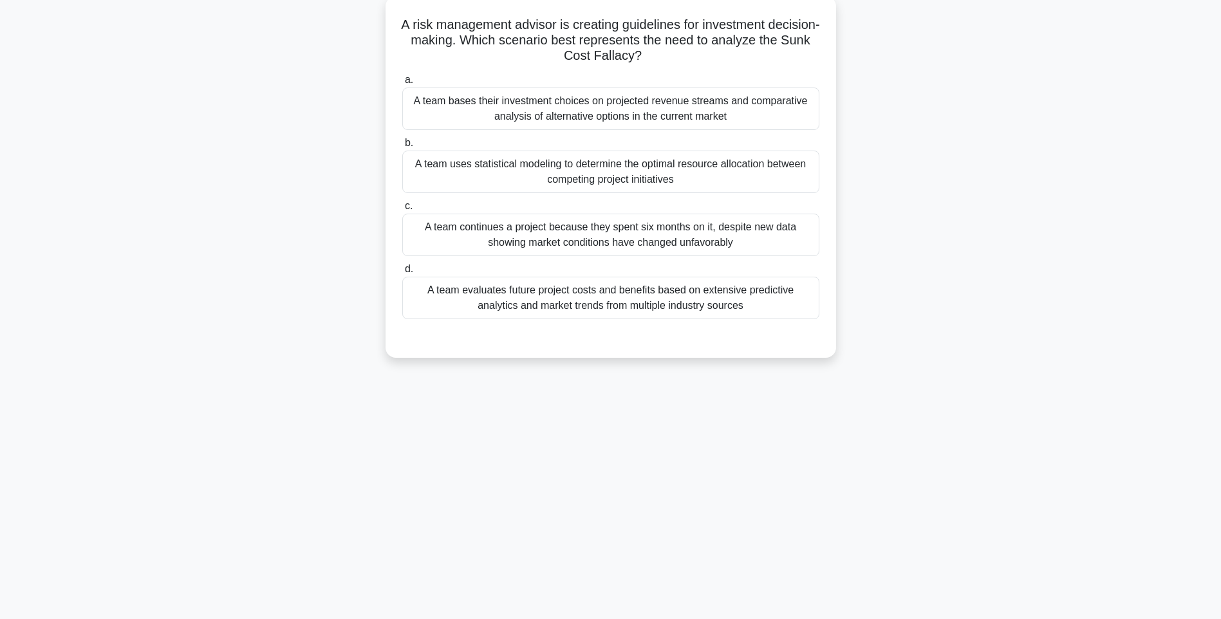
click at [902, 360] on div "A risk management advisor is creating guidelines for investment decision-making…" at bounding box center [611, 187] width 850 height 377
click at [698, 295] on div "A team evaluates future project costs and benefits based on extensive predictiv…" at bounding box center [610, 298] width 417 height 42
click at [402, 274] on input "d. A team evaluates future project costs and benefits based on extensive predic…" at bounding box center [402, 269] width 0 height 8
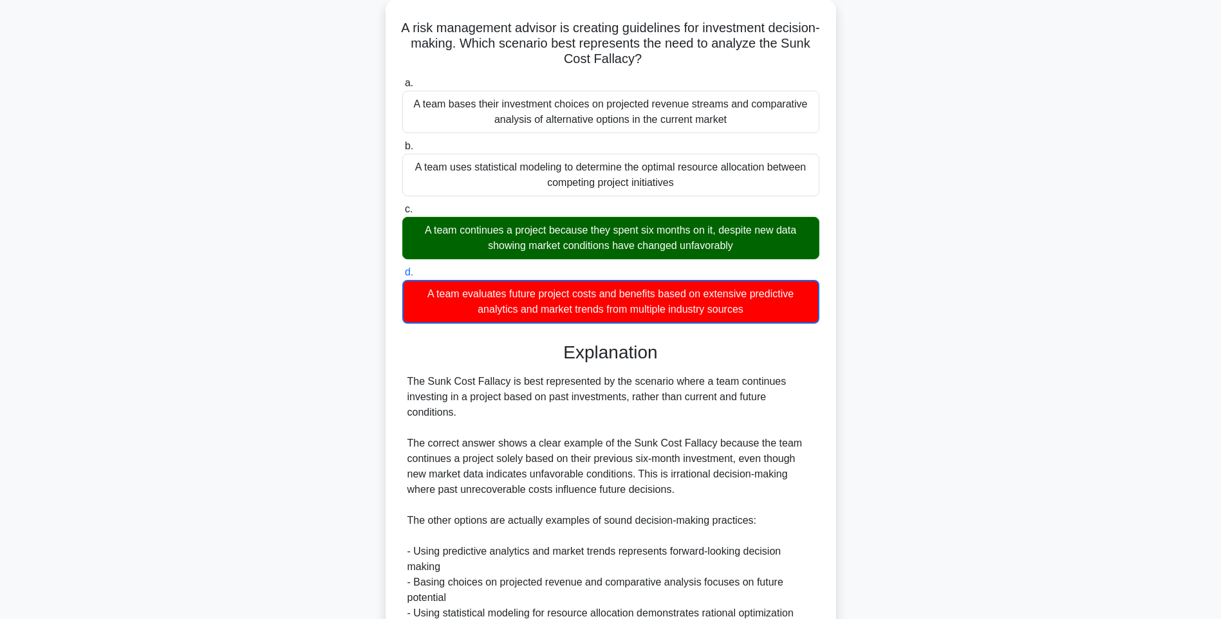
click at [873, 440] on div "A risk management advisor is creating guidelines for investment decision-making…" at bounding box center [611, 387] width 850 height 776
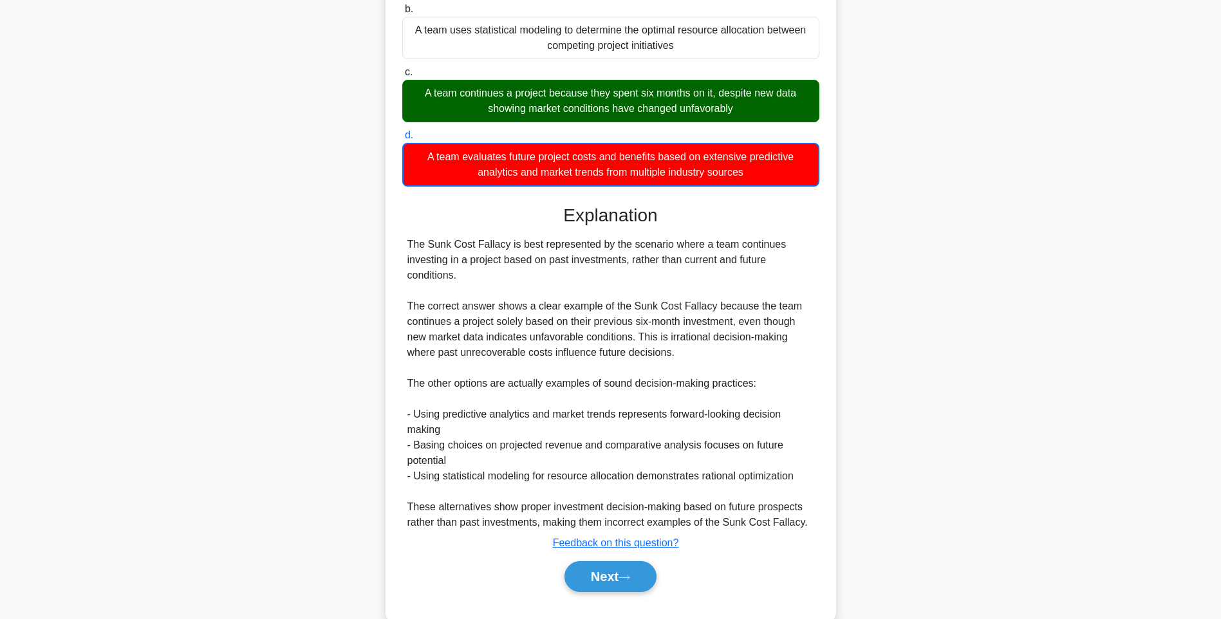
scroll to position [238, 0]
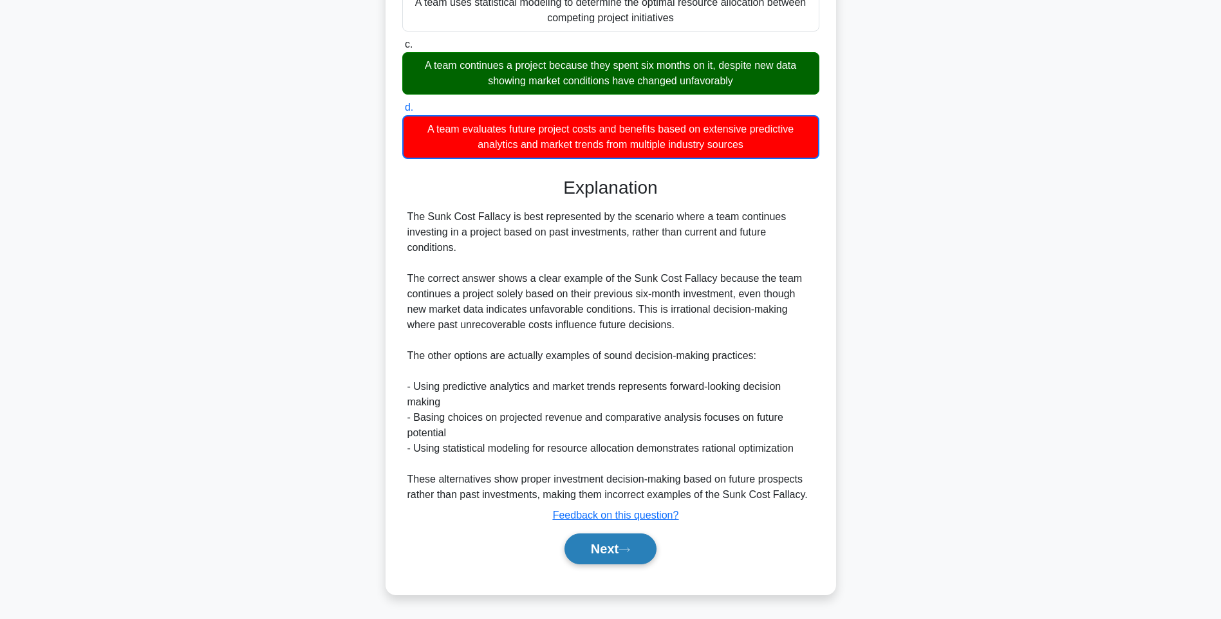
click at [602, 543] on button "Next" at bounding box center [610, 549] width 92 height 31
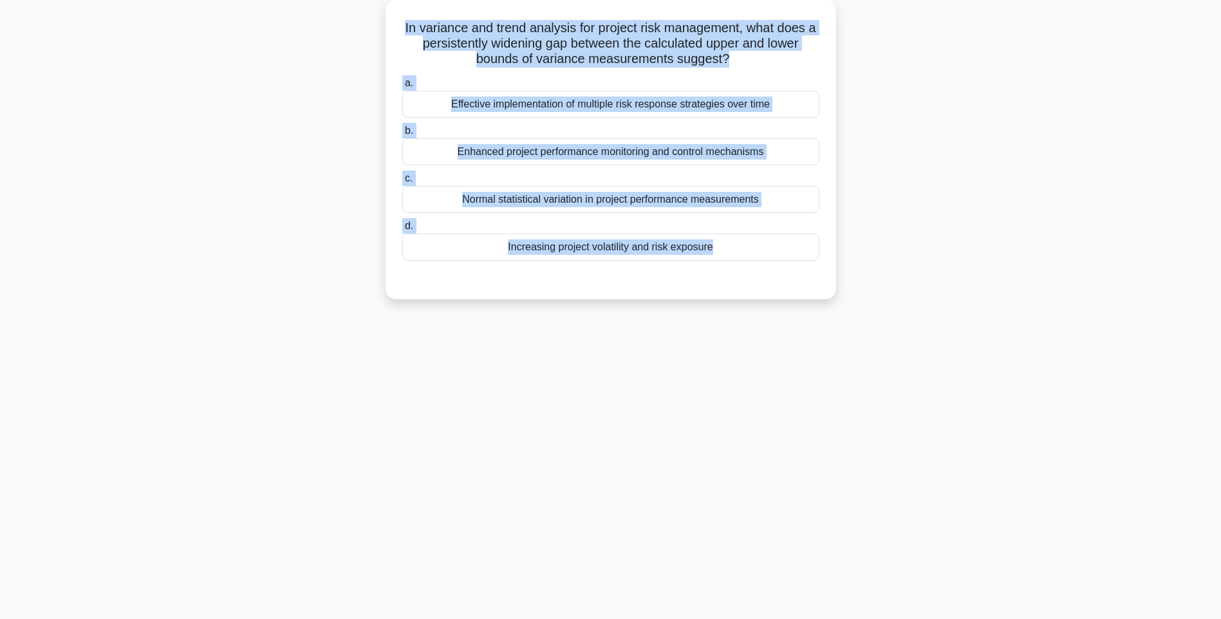
drag, startPoint x: 400, startPoint y: 18, endPoint x: 759, endPoint y: 301, distance: 457.3
click at [759, 301] on div "In variance and trend analysis for project risk management, what does a persist…" at bounding box center [611, 156] width 850 height 315
drag, startPoint x: 878, startPoint y: 397, endPoint x: 837, endPoint y: 371, distance: 48.9
click at [878, 397] on div "117:43 Stop PMI-RMP Advanced 93/115 In variance and trend analysis for project …" at bounding box center [611, 292] width 850 height 644
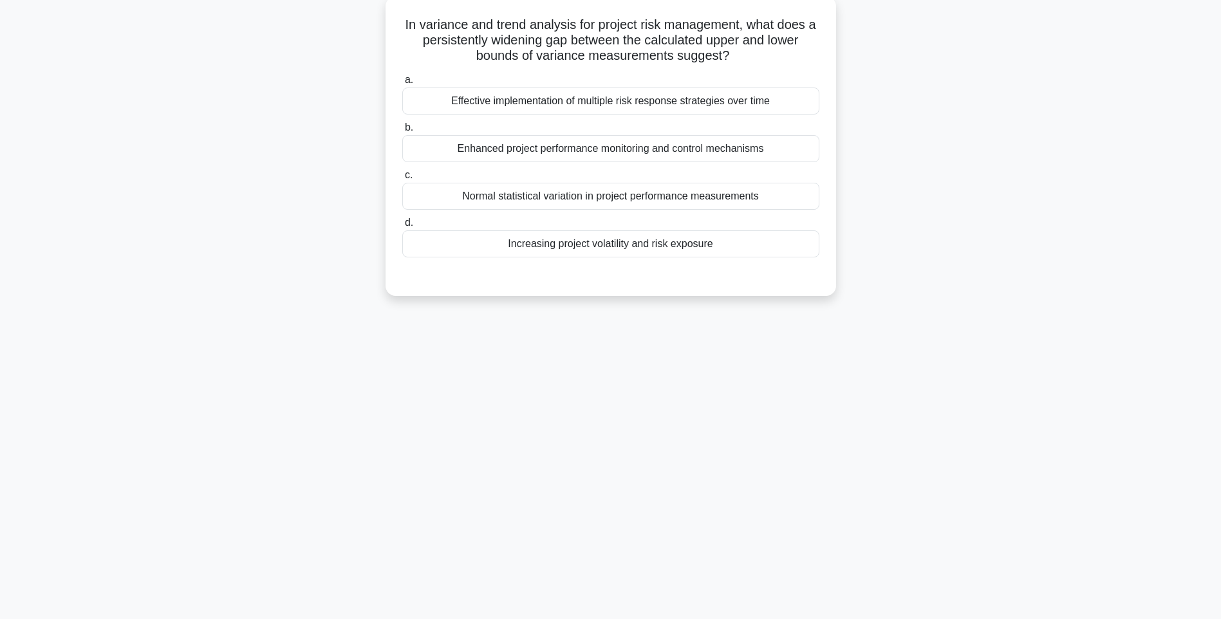
click at [689, 255] on div "Increasing project volatility and risk exposure" at bounding box center [610, 243] width 417 height 27
click at [402, 227] on input "d. Increasing project volatility and risk exposure" at bounding box center [402, 223] width 0 height 8
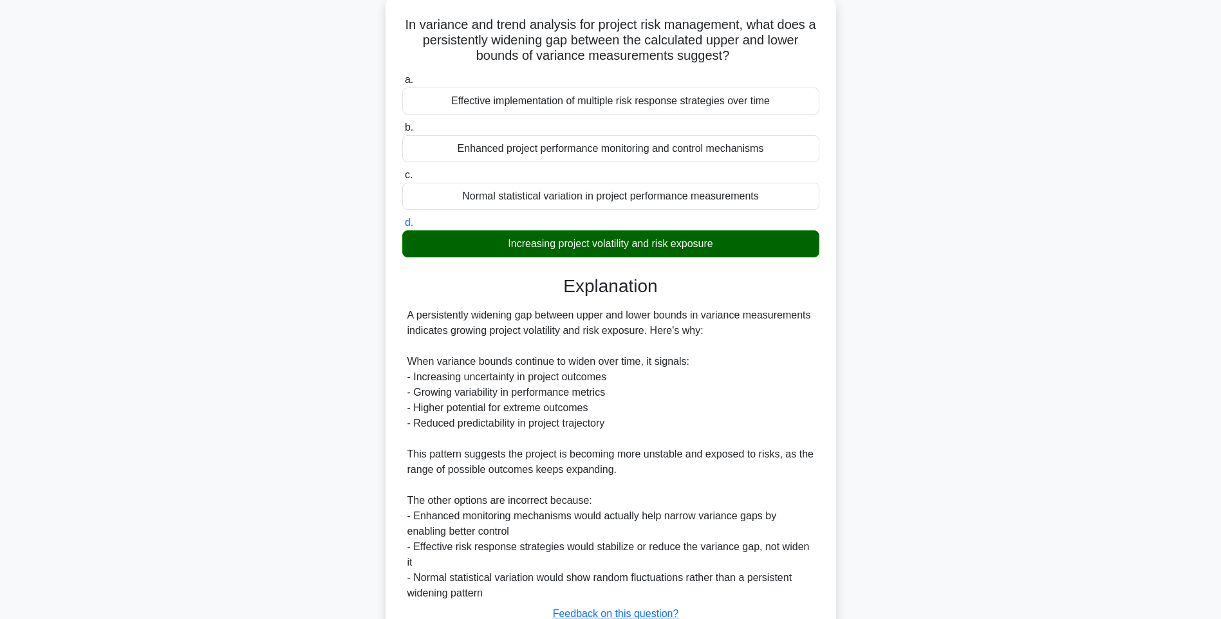
click at [813, 378] on div "A persistently widening gap between upper and lower bounds in variance measurem…" at bounding box center [610, 454] width 407 height 293
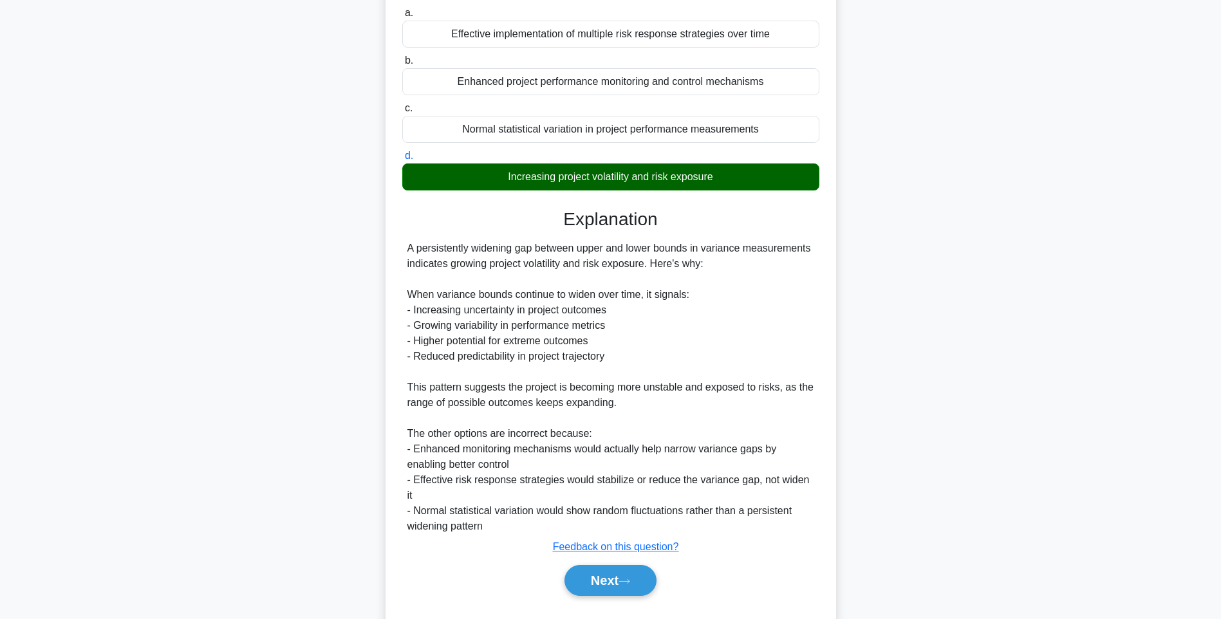
scroll to position [175, 0]
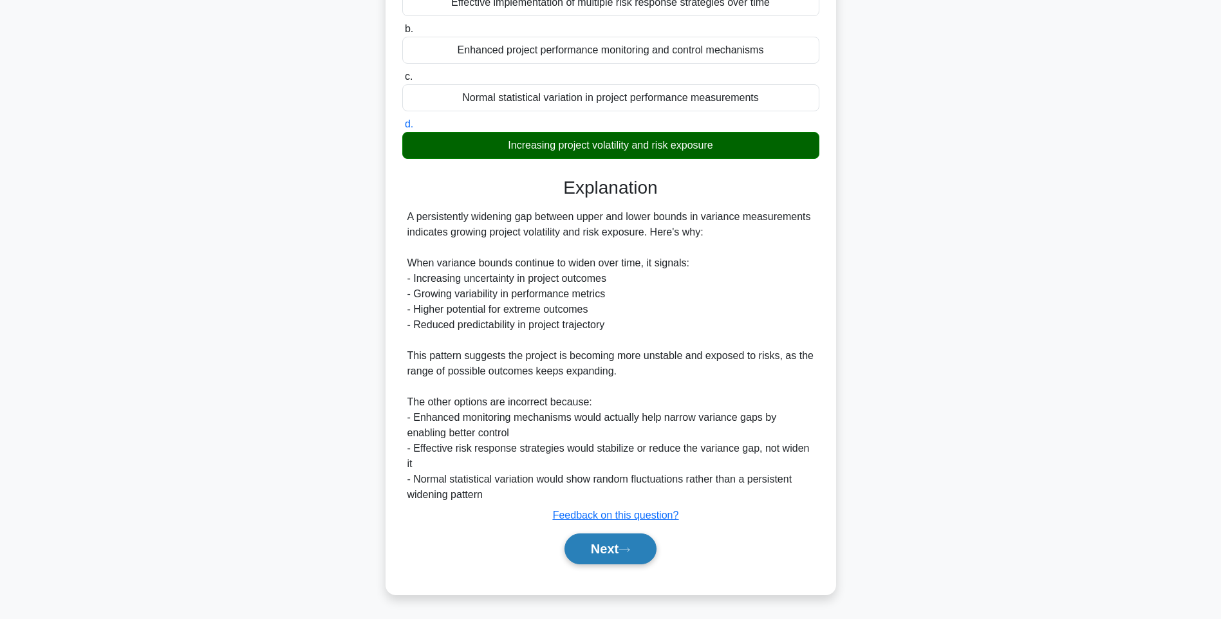
click at [618, 549] on button "Next" at bounding box center [610, 549] width 92 height 31
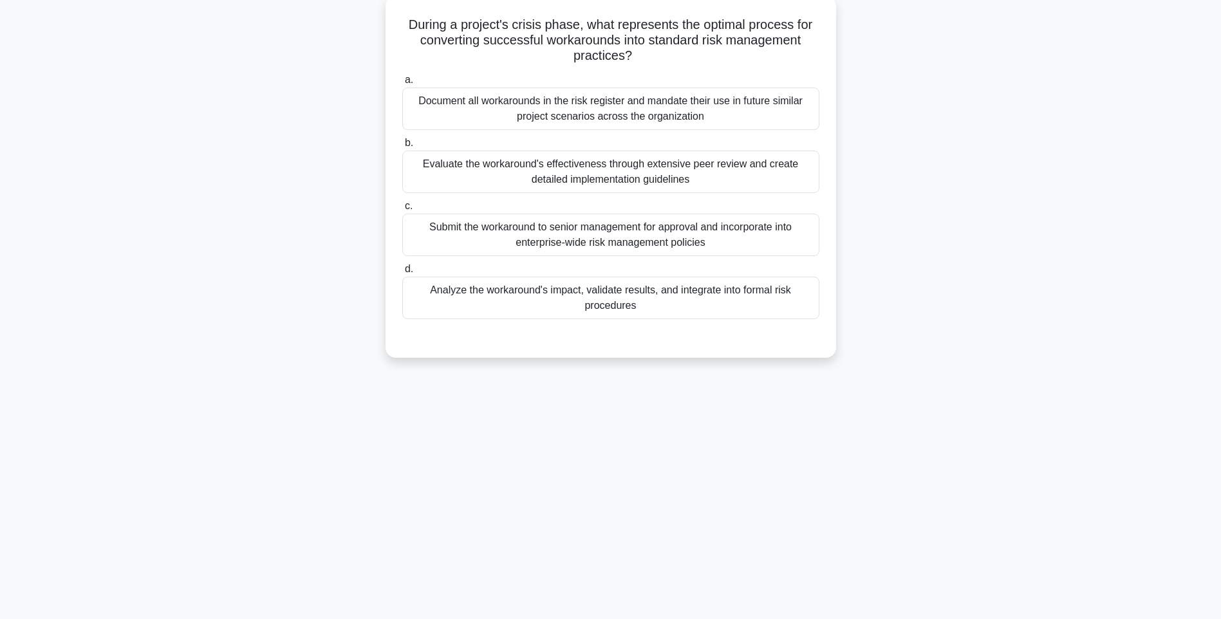
scroll to position [76, 0]
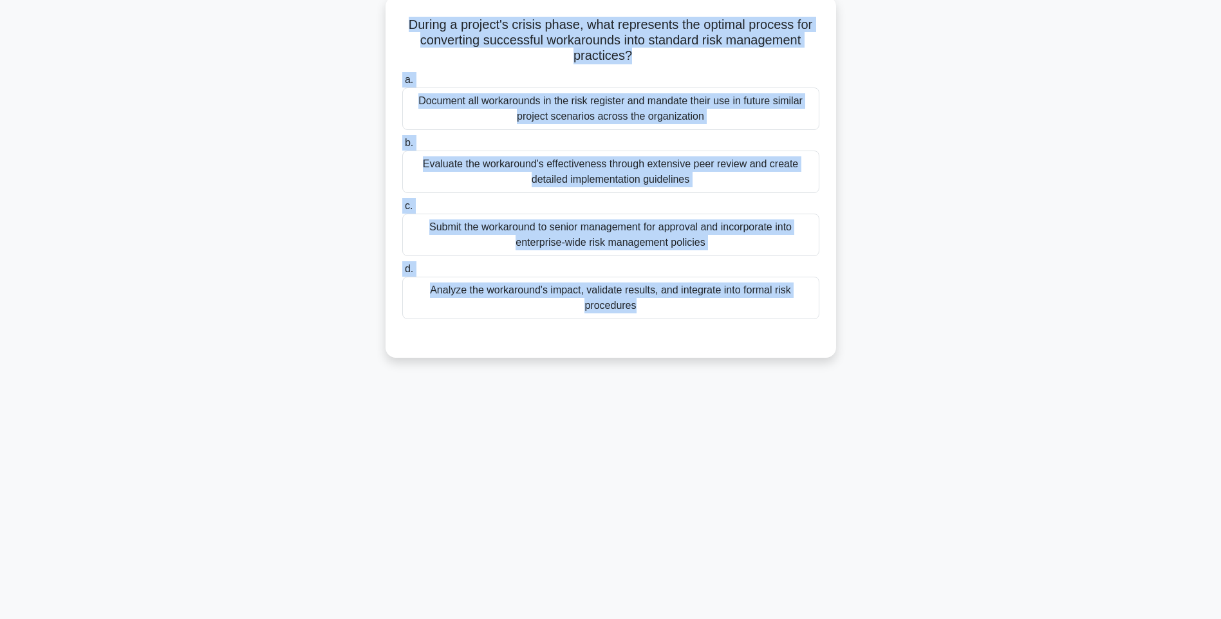
drag, startPoint x: 398, startPoint y: 21, endPoint x: 832, endPoint y: 356, distance: 548.3
click at [832, 356] on div "During a project's crisis phase, what represents the optimal process for conver…" at bounding box center [611, 177] width 451 height 362
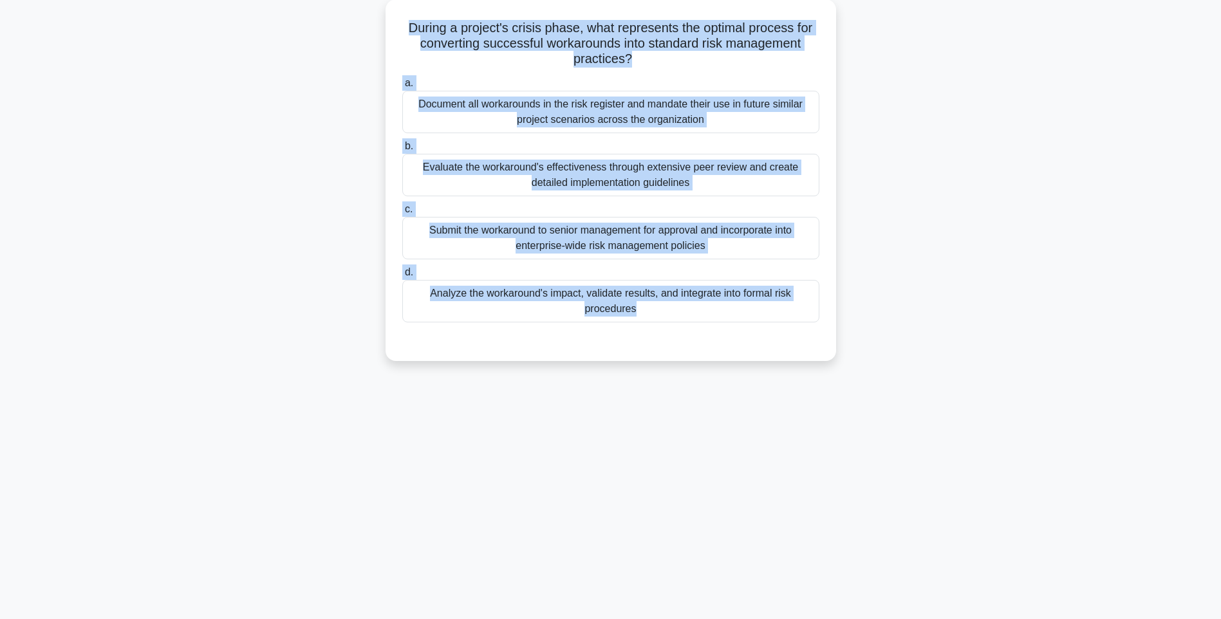
click at [803, 391] on div "117:32 Stop PMI-RMP Advanced 94/115 During a project's crisis phase, what repre…" at bounding box center [611, 292] width 850 height 644
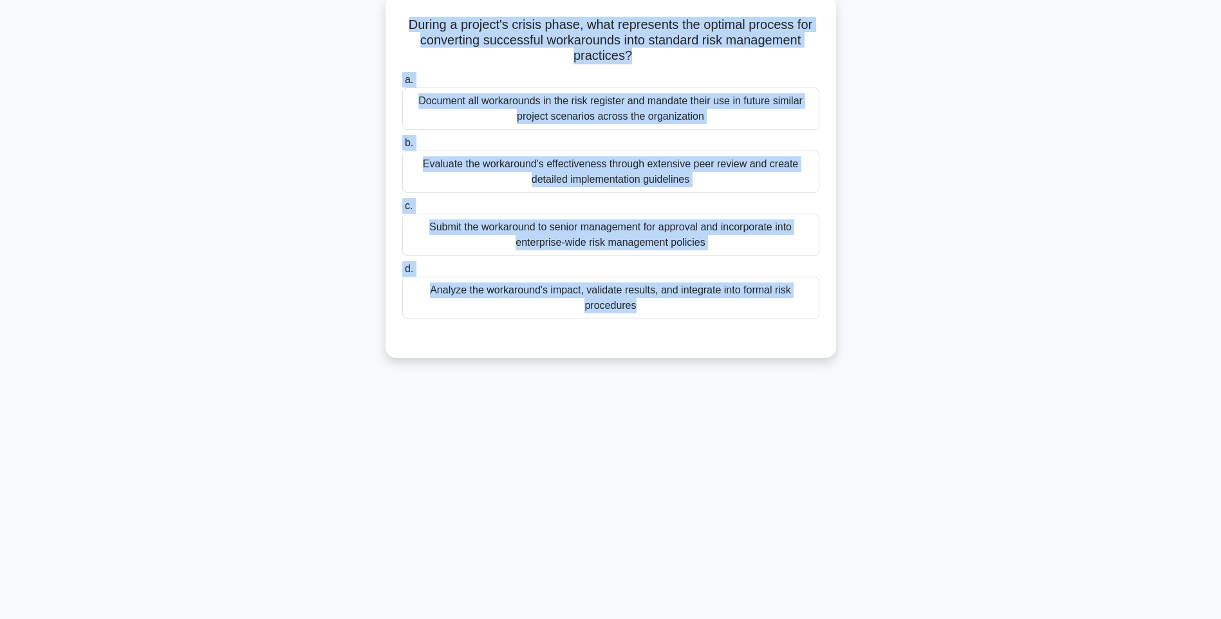
click at [655, 299] on div "Analyze the workaround's impact, validate results, and integrate into formal ri…" at bounding box center [610, 298] width 417 height 42
click at [402, 274] on input "d. Analyze the workaround's impact, validate results, and integrate into formal…" at bounding box center [402, 269] width 0 height 8
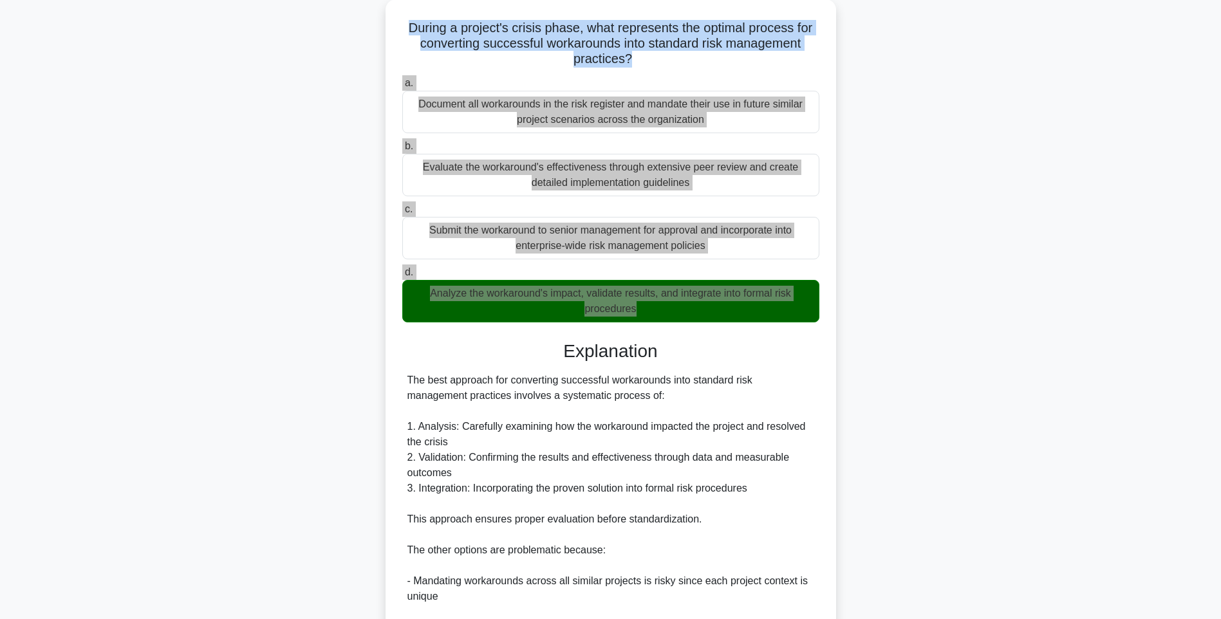
click at [857, 389] on div "During a project's crisis phase, what represents the optimal process for conver…" at bounding box center [611, 432] width 850 height 867
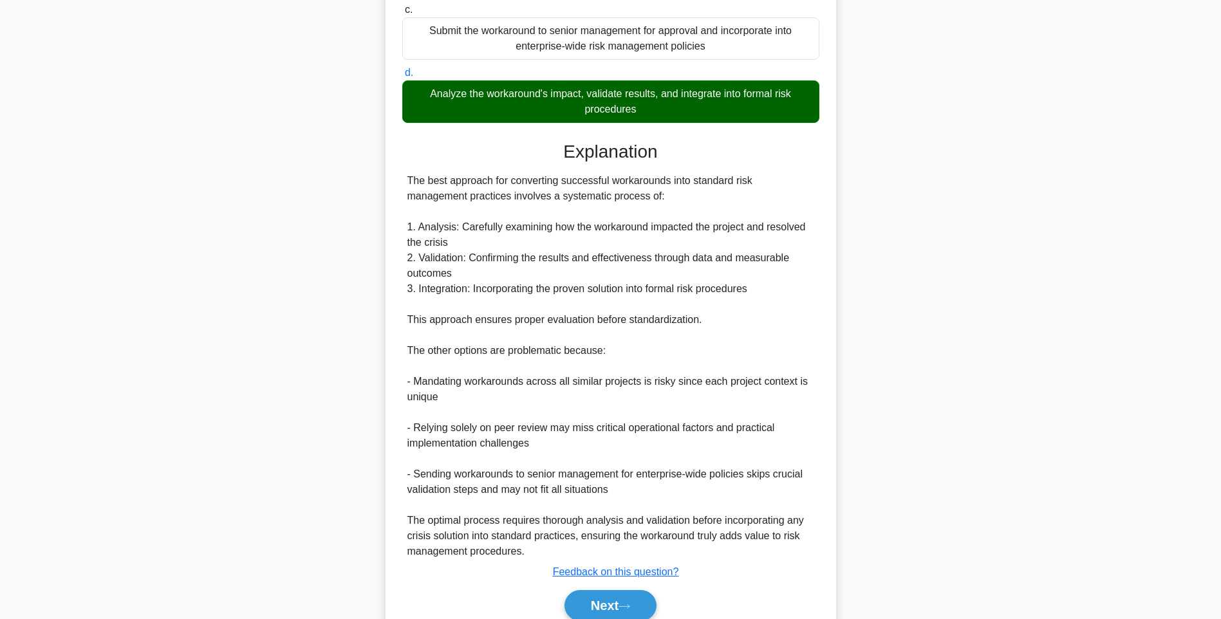
scroll to position [330, 0]
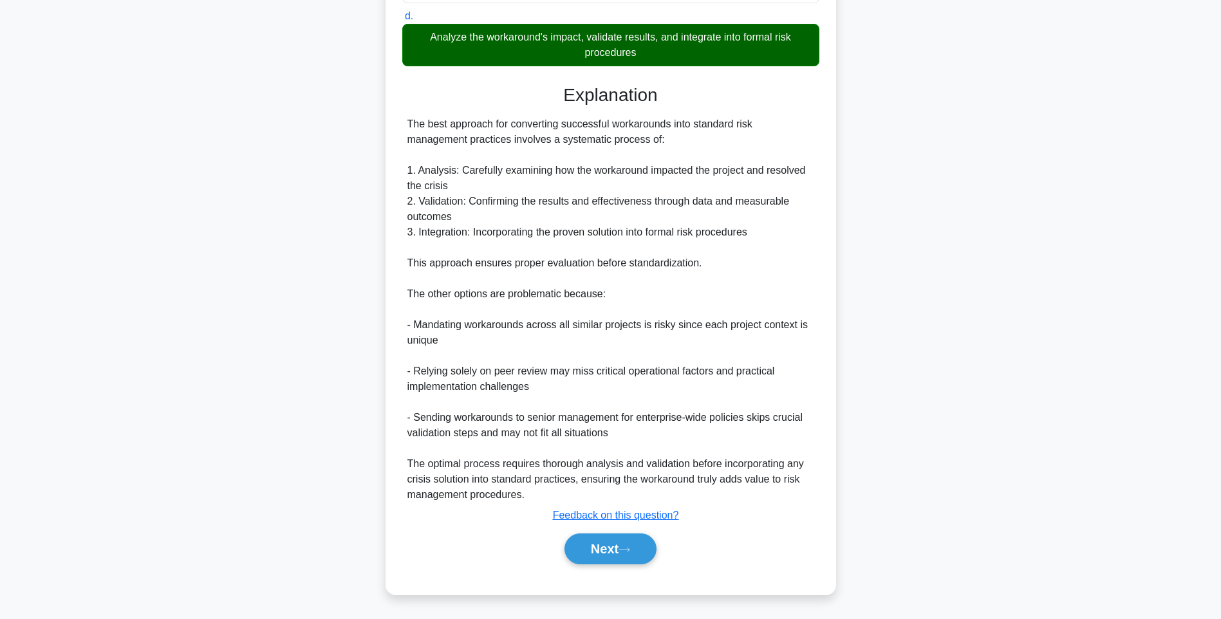
click at [626, 567] on div "Next" at bounding box center [610, 548] width 417 height 41
click at [623, 538] on button "Next" at bounding box center [610, 549] width 92 height 31
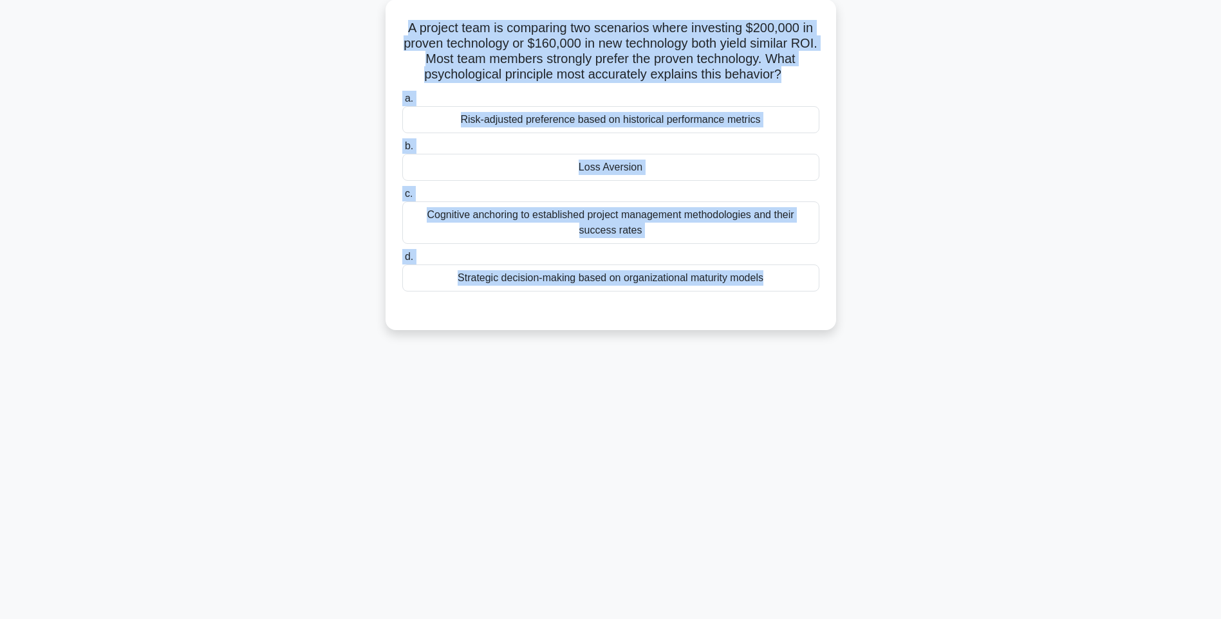
drag, startPoint x: 400, startPoint y: 19, endPoint x: 926, endPoint y: 354, distance: 623.6
click at [926, 354] on div "117:25 Stop PMI-RMP Advanced 95/115 A project team is comparing two scenarios w…" at bounding box center [611, 292] width 850 height 644
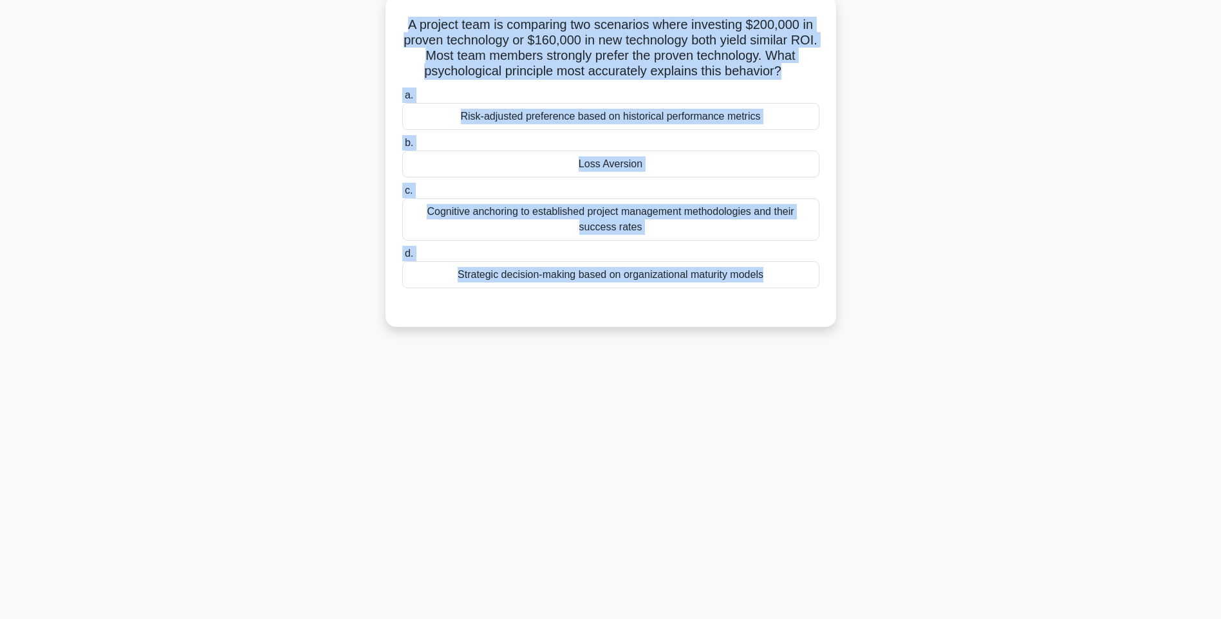
click at [718, 288] on div "Strategic decision-making based on organizational maturity models" at bounding box center [610, 274] width 417 height 27
click at [402, 258] on input "d. Strategic decision-making based on organizational maturity models" at bounding box center [402, 254] width 0 height 8
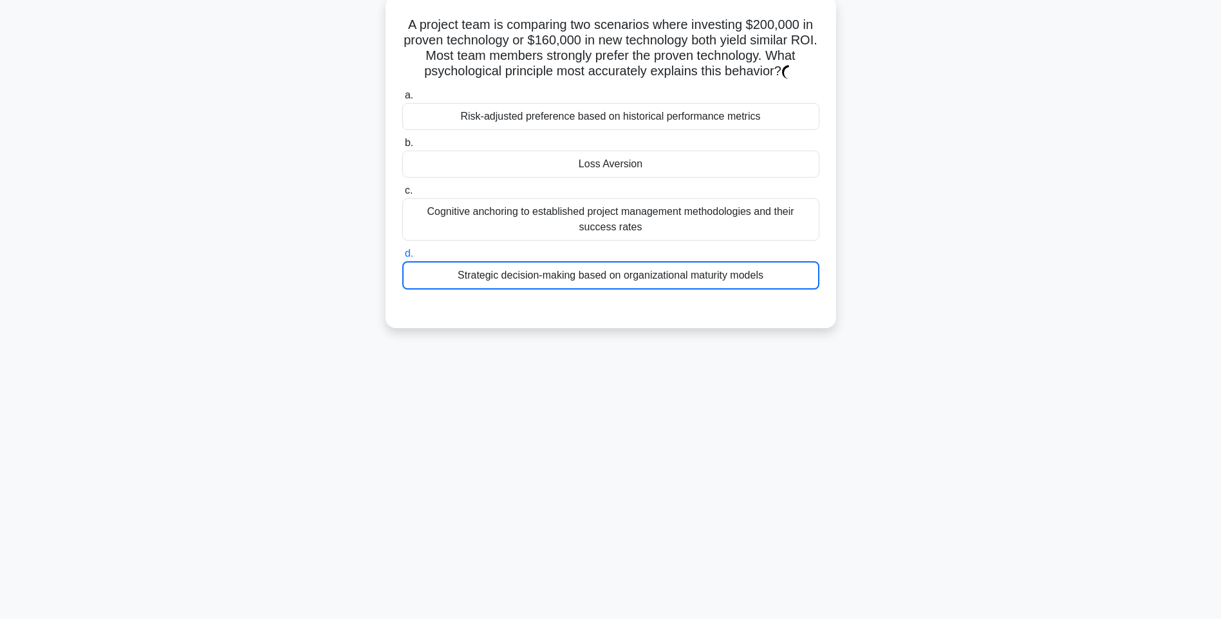
click at [716, 278] on div "Strategic decision-making based on organizational maturity models" at bounding box center [610, 275] width 417 height 28
click at [402, 258] on input "d. Strategic decision-making based on organizational maturity models" at bounding box center [402, 254] width 0 height 8
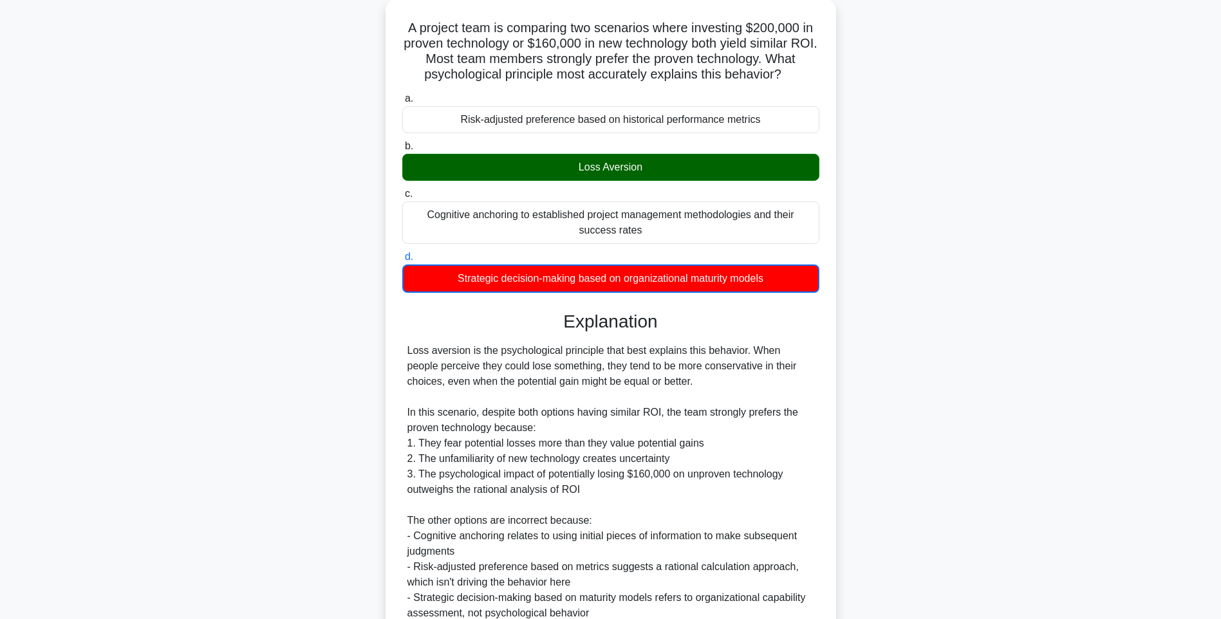
click at [1012, 379] on div "A project team is comparing two scenarios where investing $200,000 in proven te…" at bounding box center [611, 363] width 850 height 729
click at [1011, 383] on div "A project team is comparing two scenarios where investing $200,000 in proven te…" at bounding box center [611, 363] width 850 height 729
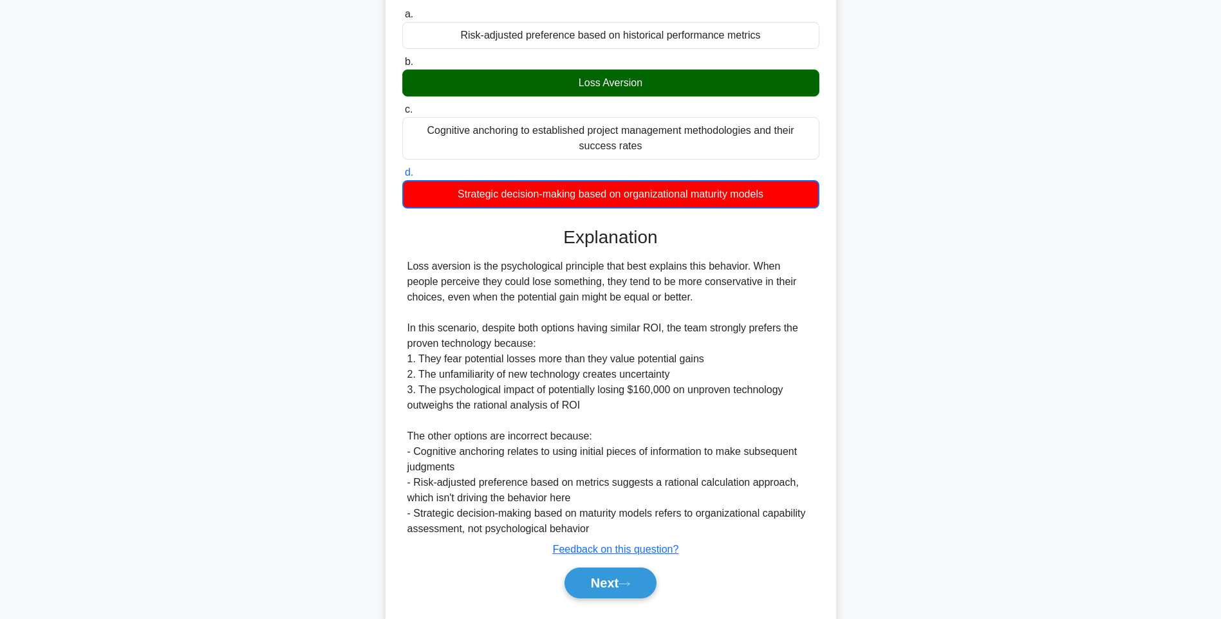
scroll to position [192, 0]
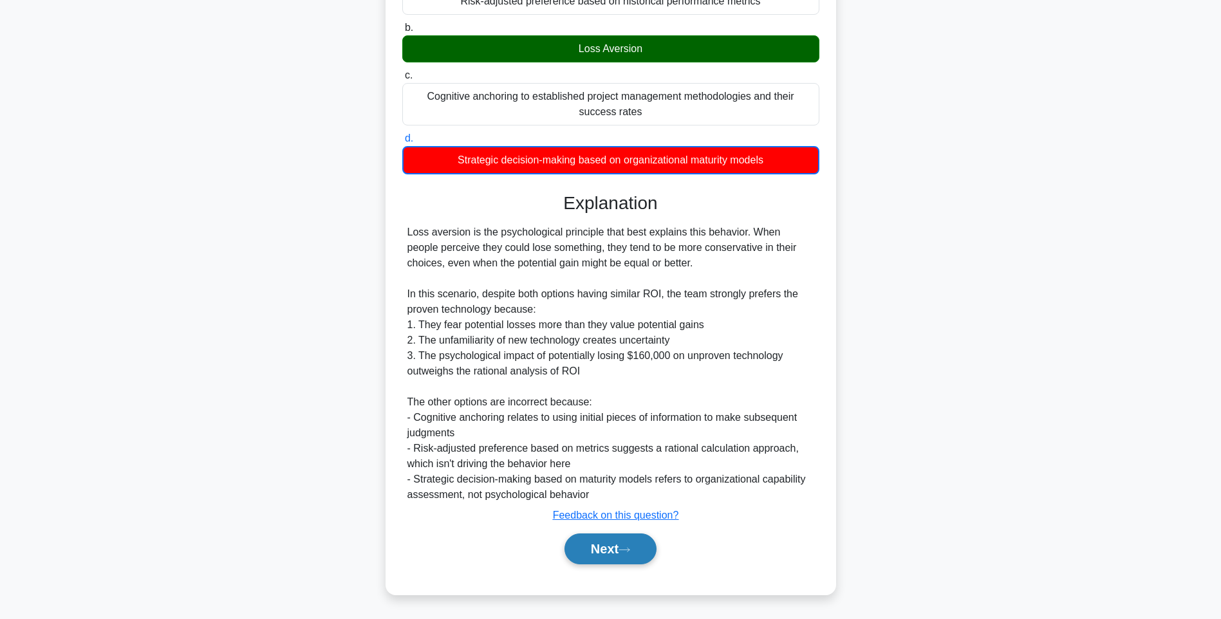
click at [635, 544] on button "Next" at bounding box center [610, 549] width 92 height 31
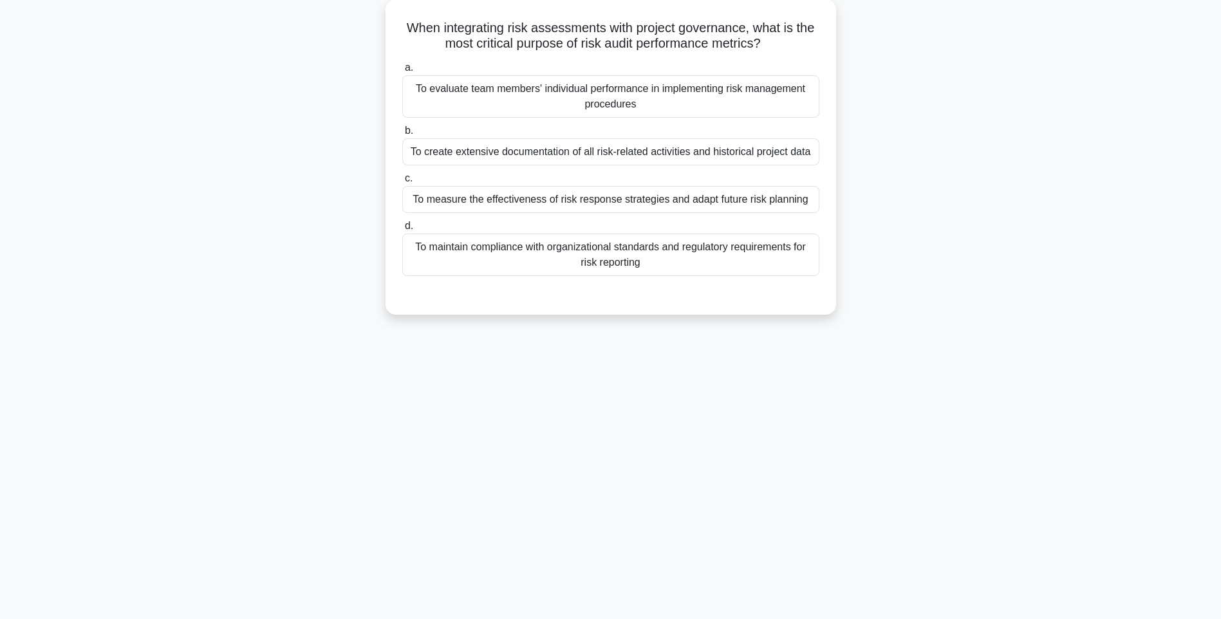
scroll to position [76, 0]
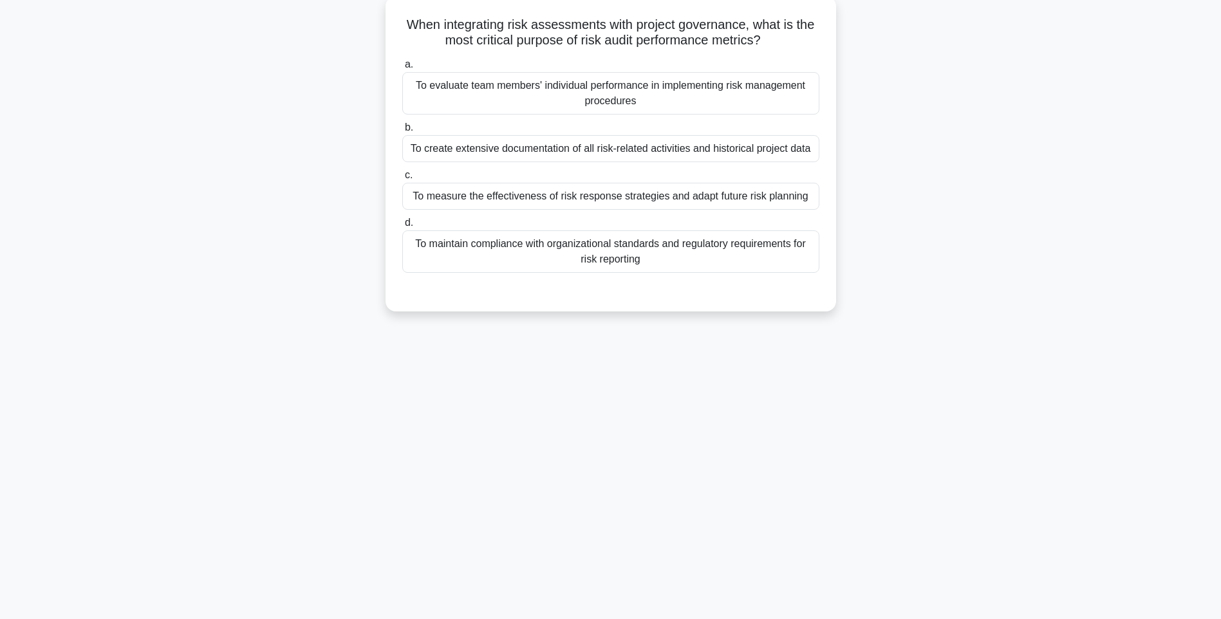
drag, startPoint x: 400, startPoint y: 21, endPoint x: 782, endPoint y: 268, distance: 454.7
click at [782, 268] on div "When integrating risk assessments with project governance, what is the most cri…" at bounding box center [611, 153] width 440 height 305
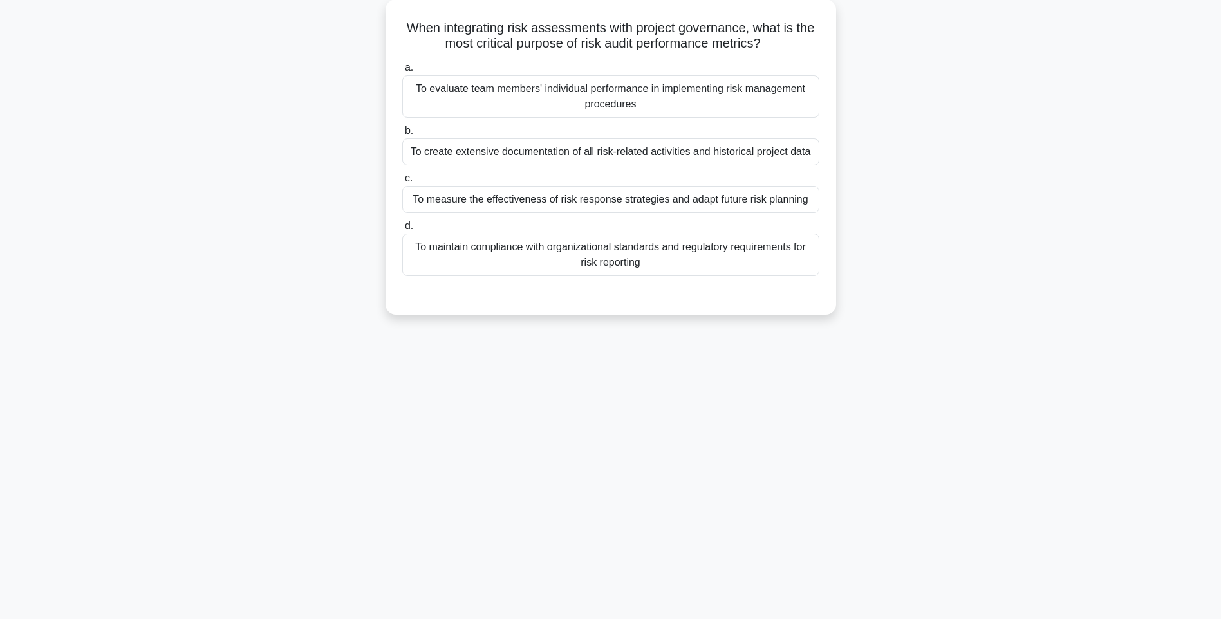
click at [783, 384] on div "117:14 Stop PMI-RMP Advanced 96/115 When integrating risk assessments with proj…" at bounding box center [611, 292] width 850 height 644
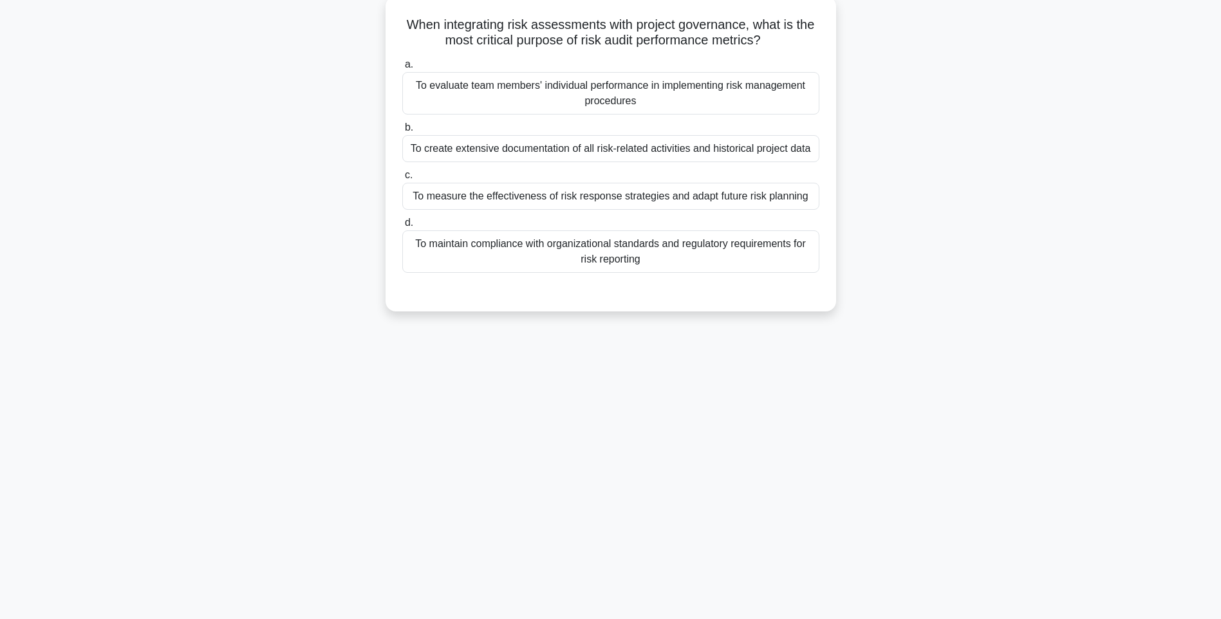
click at [693, 250] on div "To maintain compliance with organizational standards and regulatory requirement…" at bounding box center [610, 251] width 417 height 42
click at [402, 227] on input "d. To maintain compliance with organizational standards and regulatory requirem…" at bounding box center [402, 223] width 0 height 8
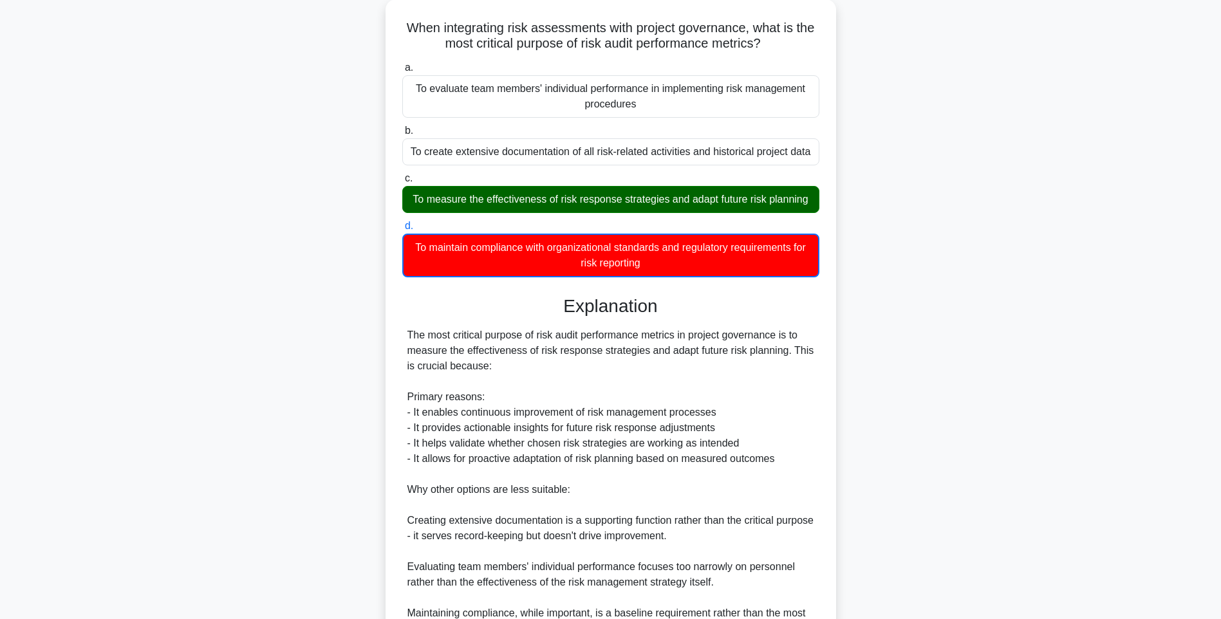
click at [1036, 356] on main "117:08 Stop PMI-RMP Advanced 96/115 When integrating risk assessments with proj…" at bounding box center [610, 388] width 1221 height 846
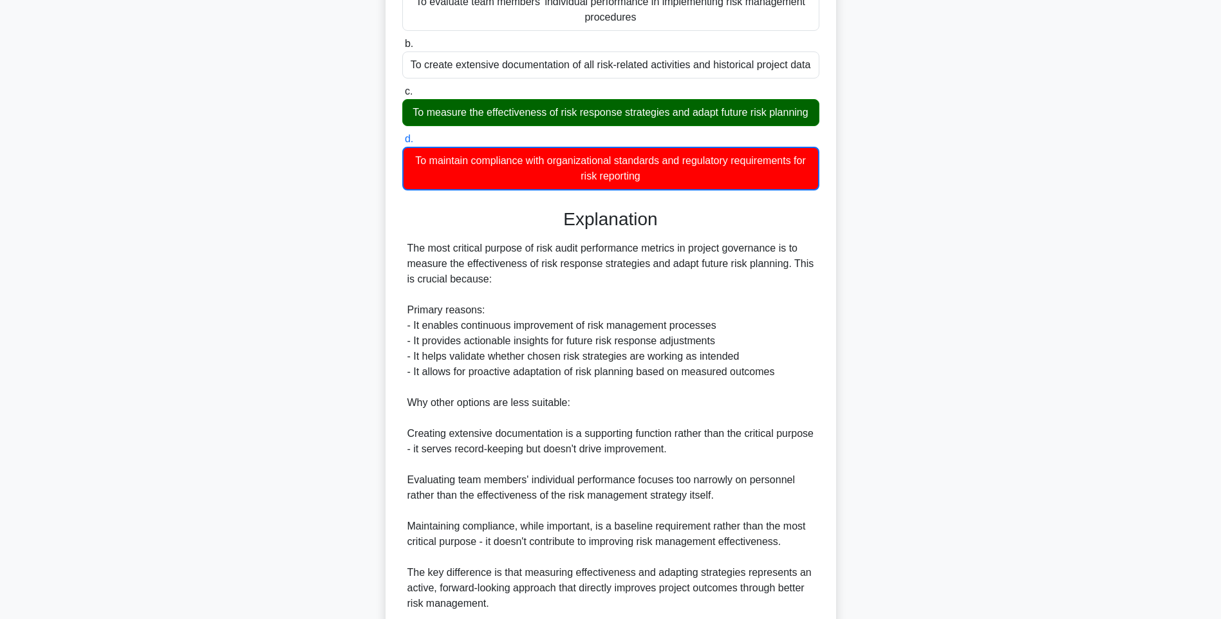
scroll to position [269, 0]
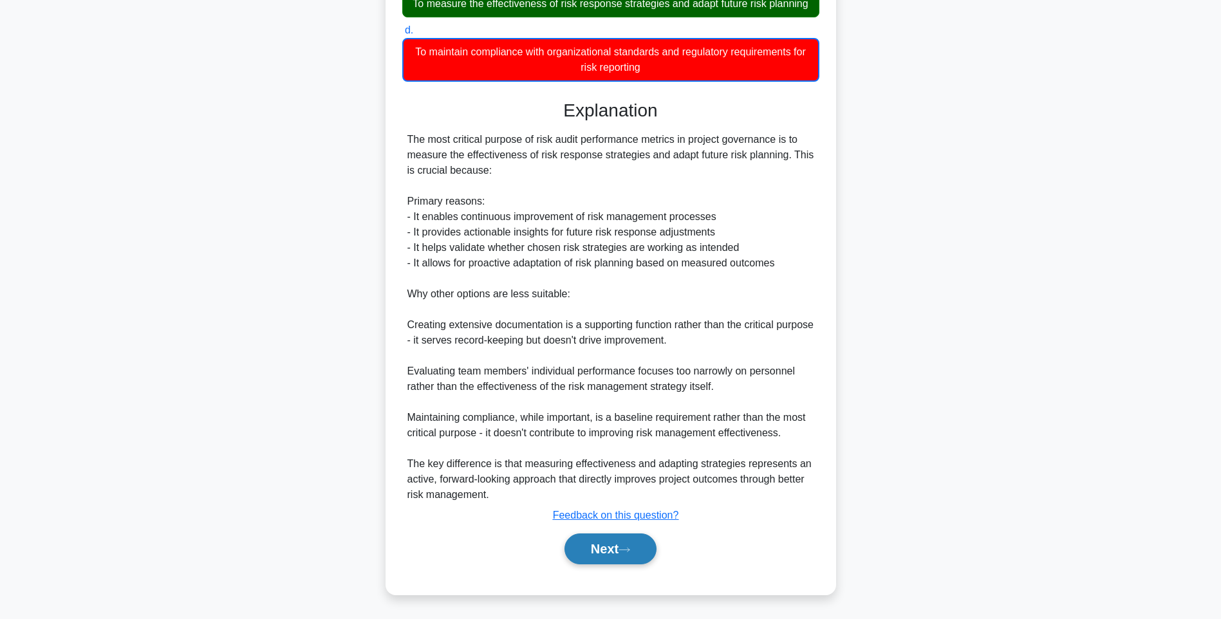
click at [611, 544] on button "Next" at bounding box center [610, 549] width 92 height 31
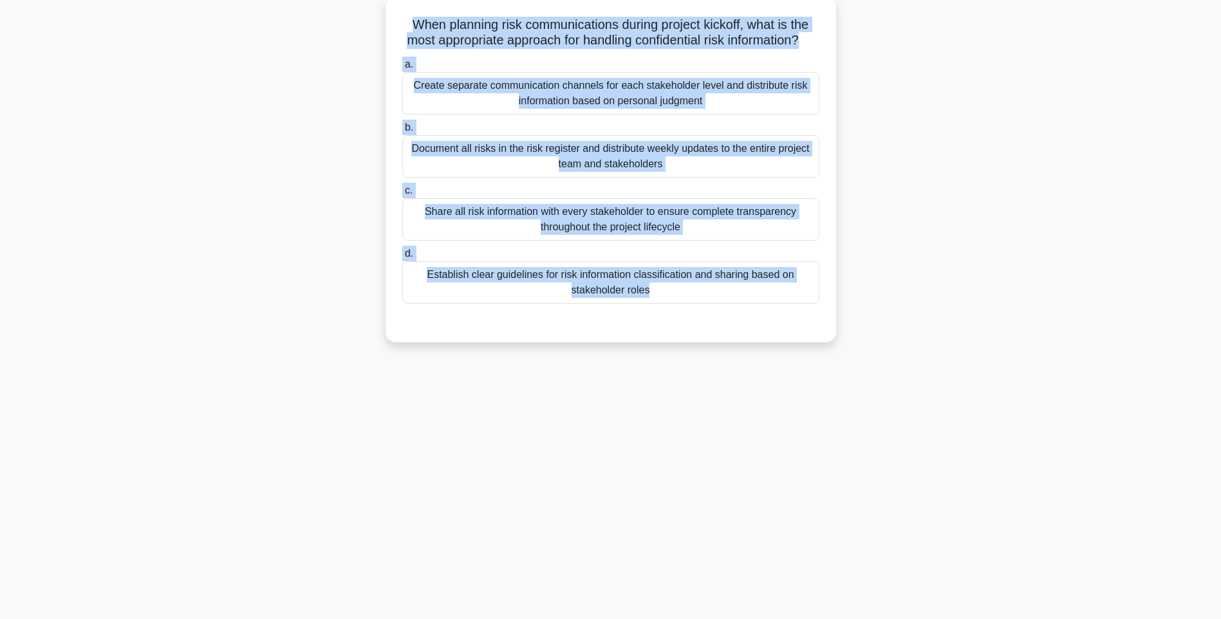
drag, startPoint x: 396, startPoint y: 21, endPoint x: 725, endPoint y: 331, distance: 452.1
click at [725, 331] on div "When planning risk communications during project kickoff, what is the most appr…" at bounding box center [611, 169] width 440 height 336
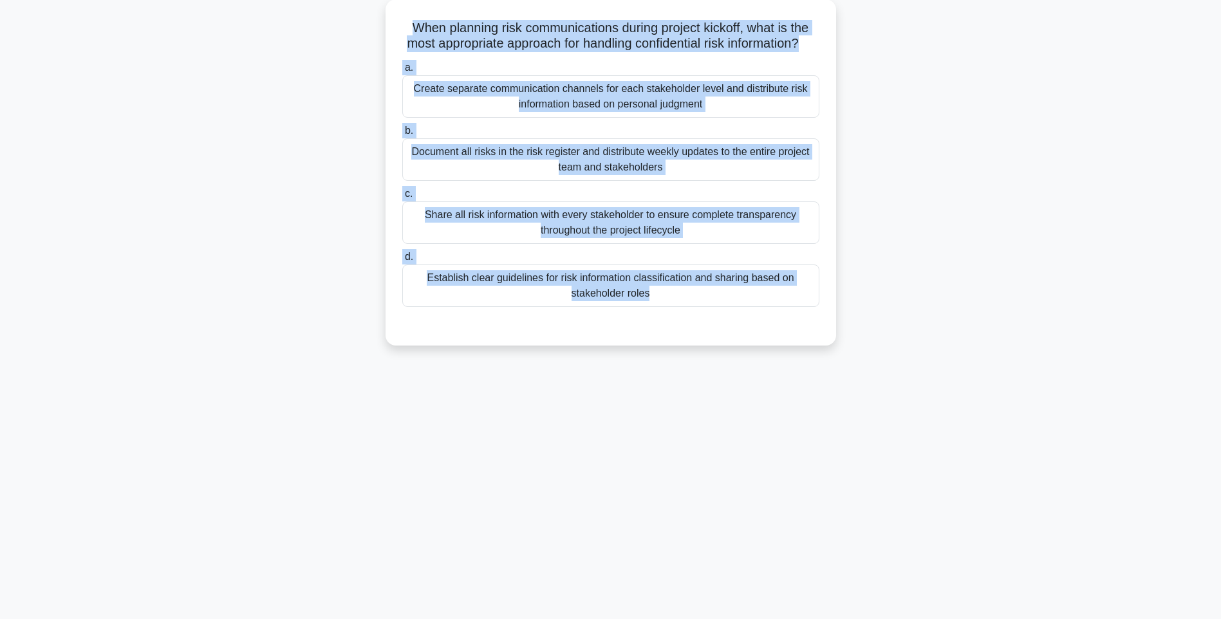
drag, startPoint x: 1054, startPoint y: 337, endPoint x: 924, endPoint y: 324, distance: 130.6
click at [1054, 337] on main "117:03 Stop PMI-RMP Advanced 97/115 When planning risk communications during pr…" at bounding box center [610, 292] width 1221 height 654
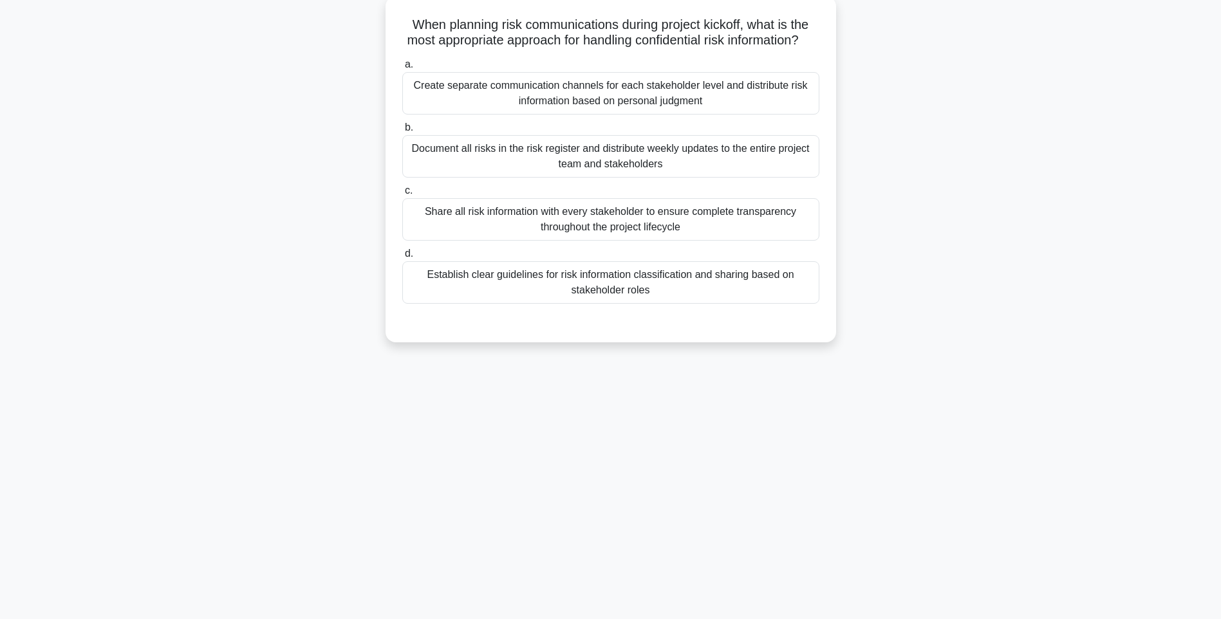
click at [748, 304] on div "Establish clear guidelines for risk information classification and sharing base…" at bounding box center [610, 282] width 417 height 42
click at [402, 258] on input "d. Establish clear guidelines for risk information classification and sharing b…" at bounding box center [402, 254] width 0 height 8
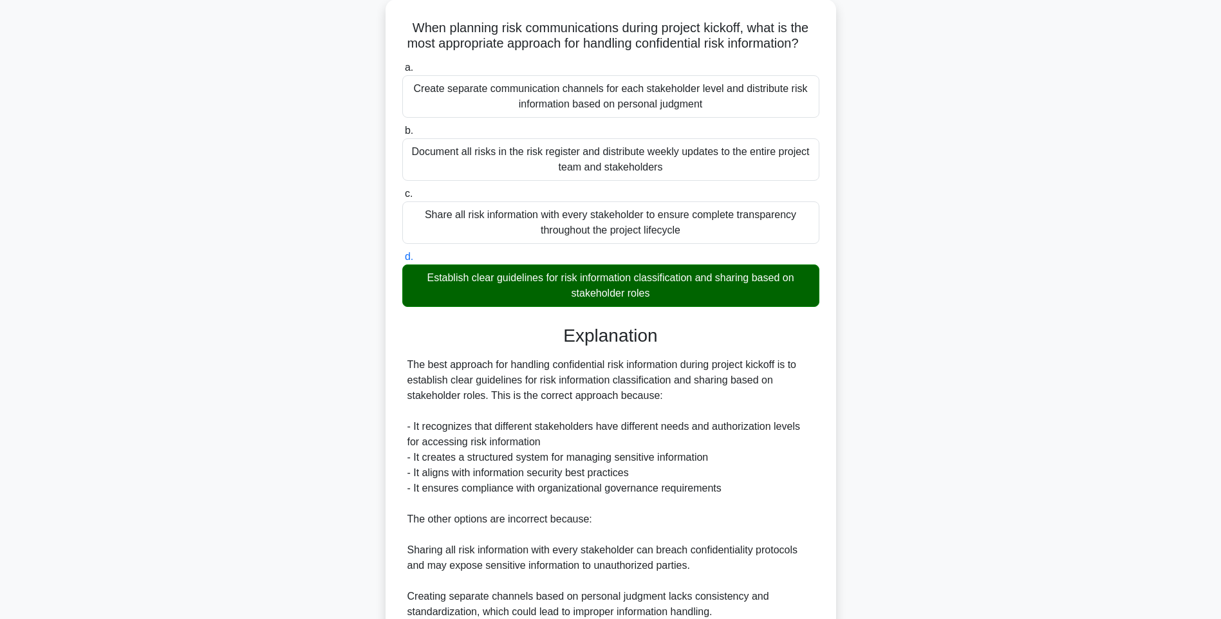
click at [884, 397] on div "When planning risk communications during project kickoff, what is the most appr…" at bounding box center [611, 394] width 850 height 790
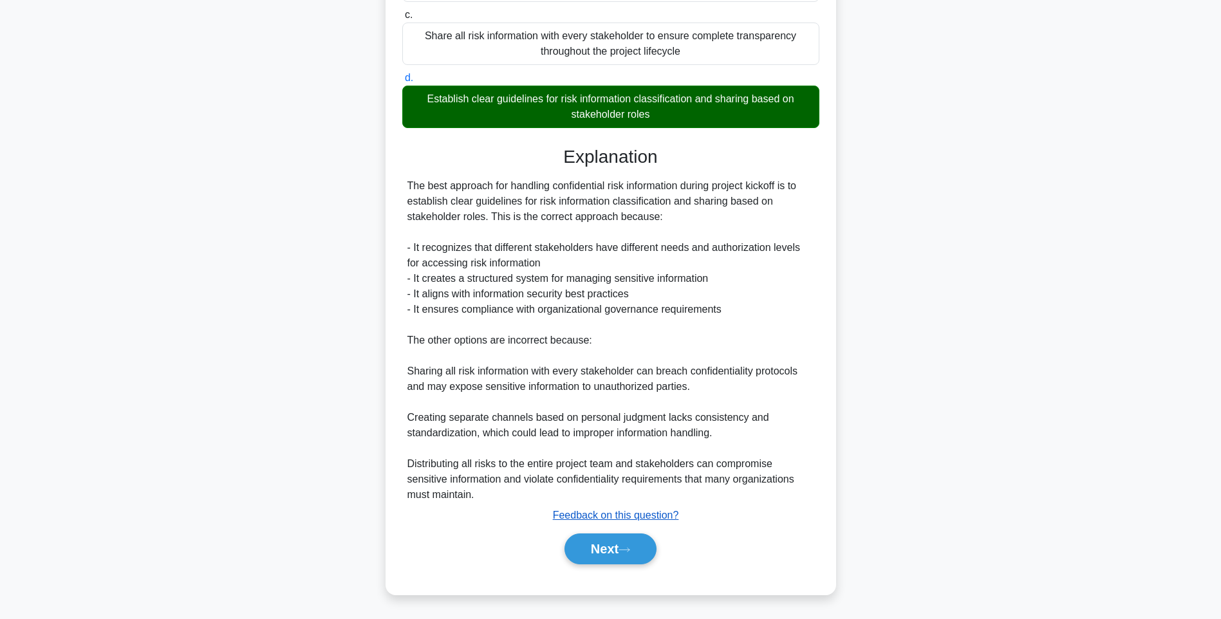
drag, startPoint x: 629, startPoint y: 546, endPoint x: 620, endPoint y: 509, distance: 38.3
click at [629, 546] on button "Next" at bounding box center [610, 549] width 92 height 31
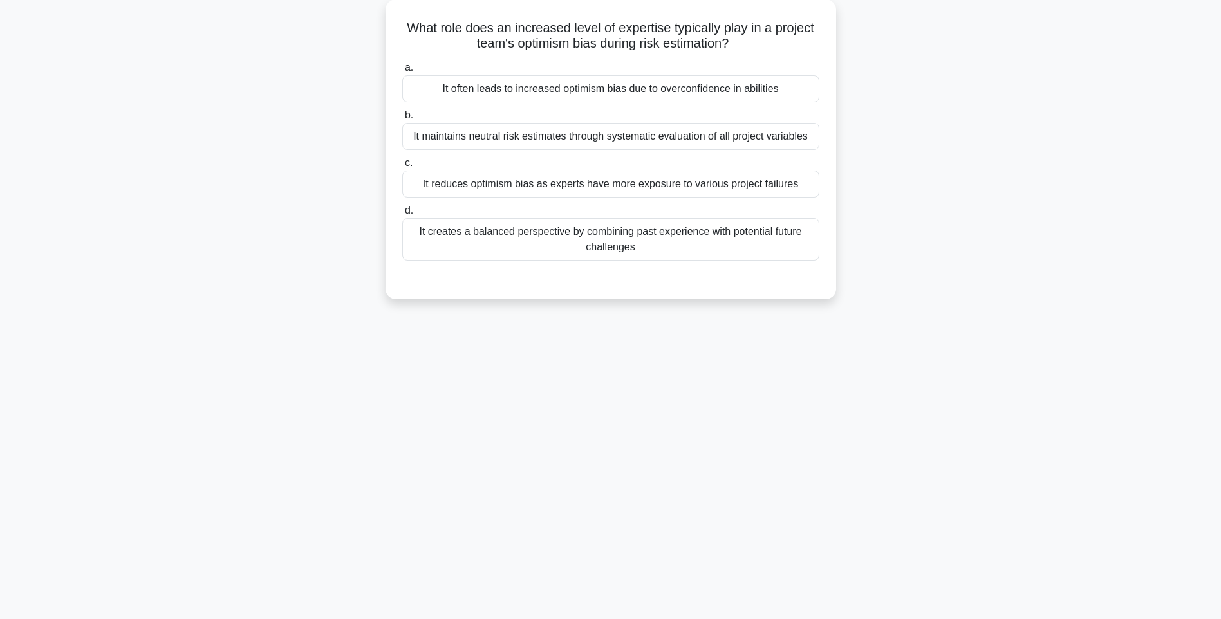
scroll to position [76, 0]
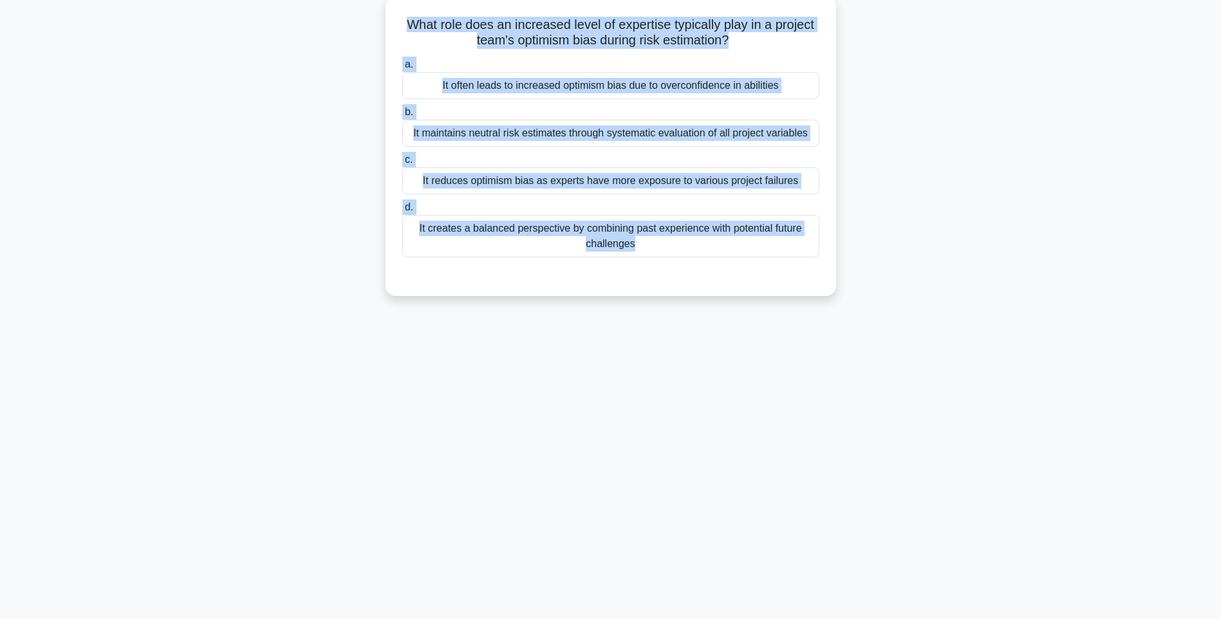
drag, startPoint x: 400, startPoint y: 20, endPoint x: 826, endPoint y: 264, distance: 490.9
click at [826, 264] on div "What role does an increased level of expertise typically play in a project team…" at bounding box center [611, 146] width 440 height 290
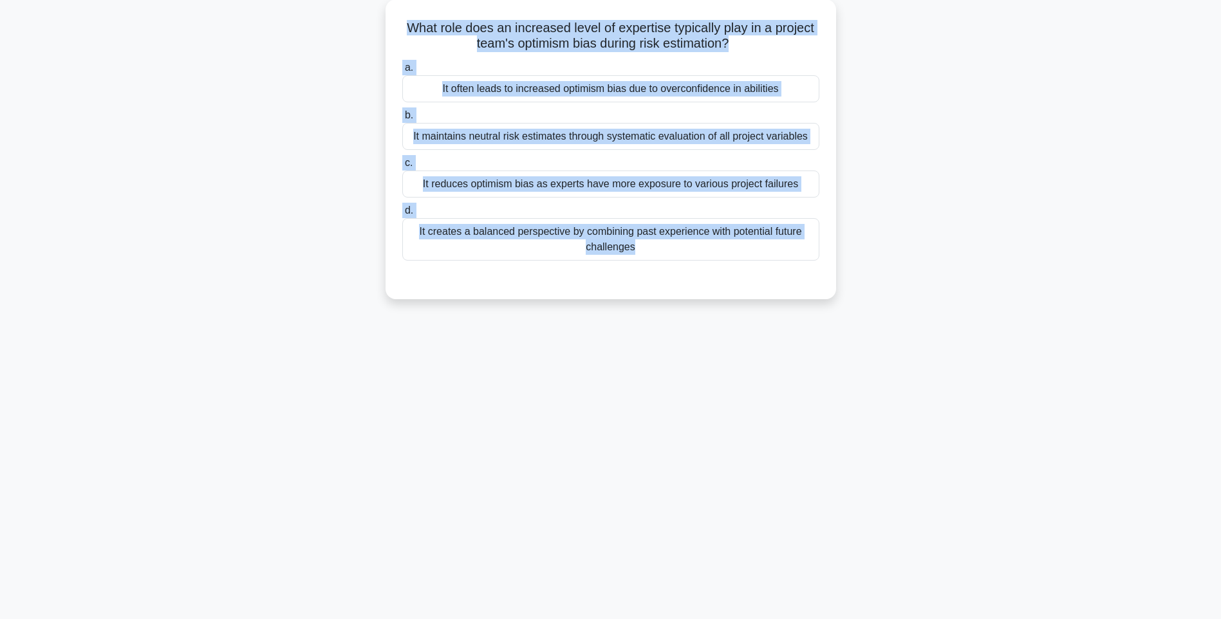
click at [813, 377] on div "116:54 Stop PMI-RMP Advanced 98/115 What role does an increased level of expert…" at bounding box center [611, 292] width 850 height 644
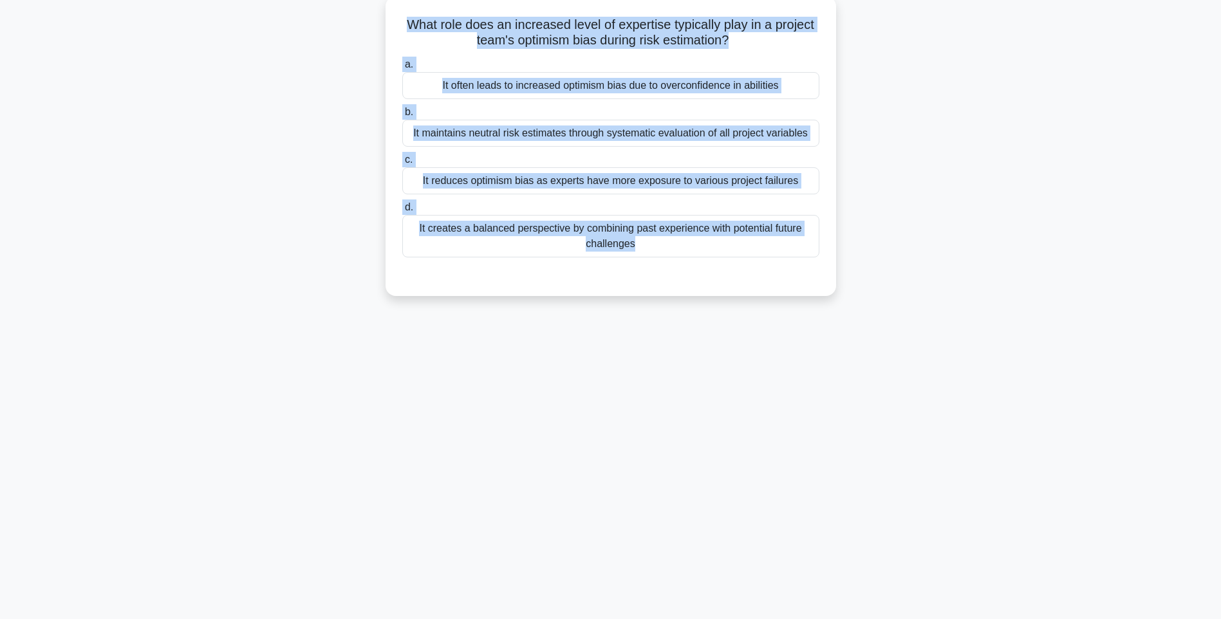
click at [687, 230] on div "It creates a balanced perspective by combining past experience with potential f…" at bounding box center [610, 236] width 417 height 42
click at [402, 212] on input "d. It creates a balanced perspective by combining past experience with potentia…" at bounding box center [402, 207] width 0 height 8
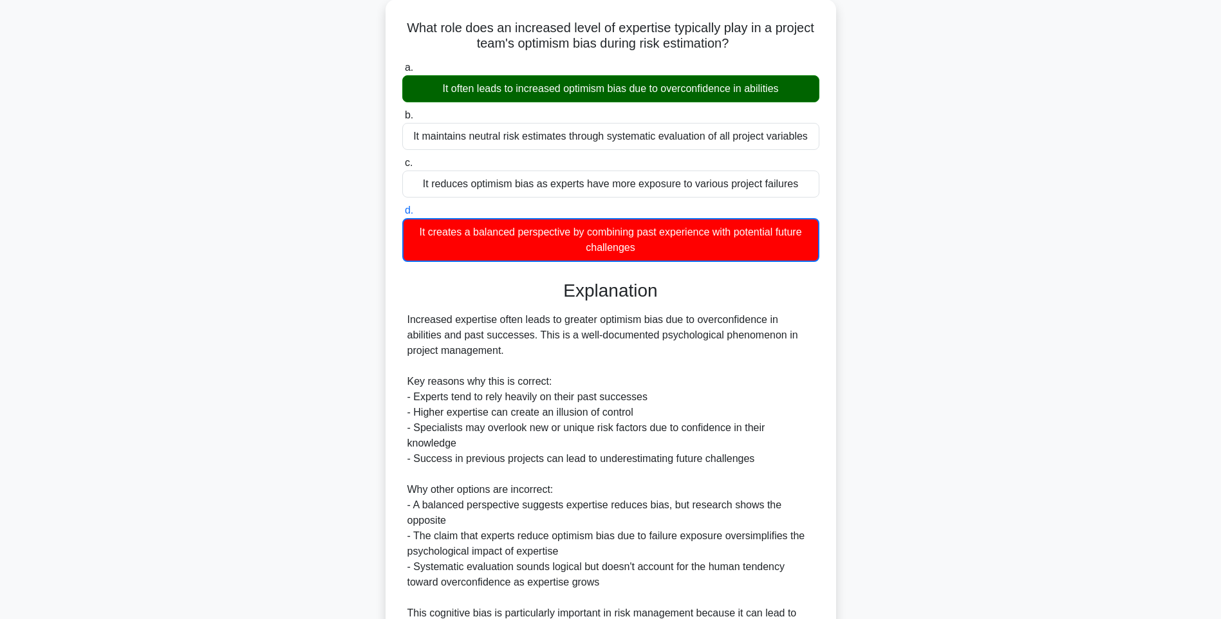
click at [945, 382] on div "What role does an increased level of expertise typically play in a project team…" at bounding box center [611, 379] width 850 height 760
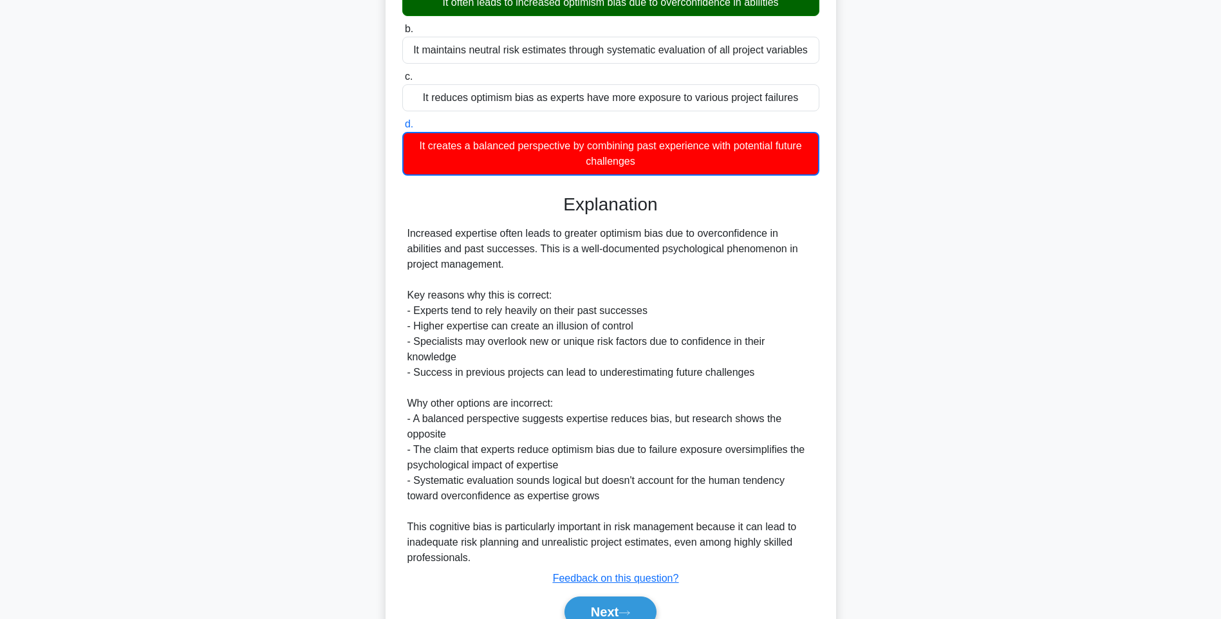
scroll to position [223, 0]
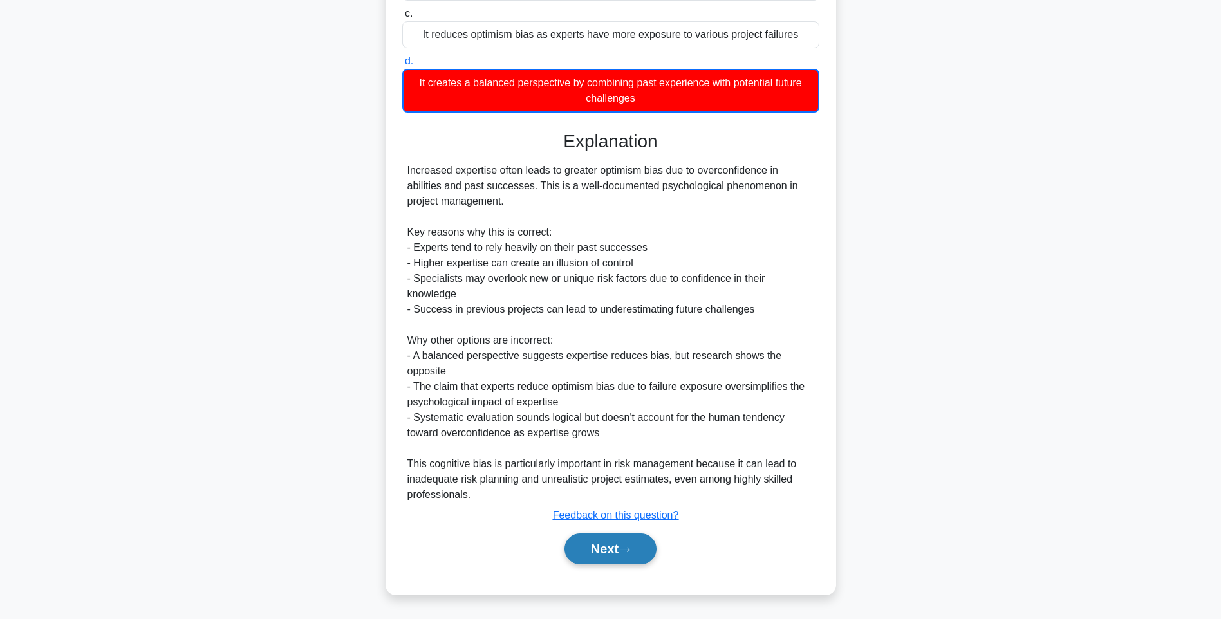
click at [628, 548] on icon at bounding box center [624, 549] width 12 height 7
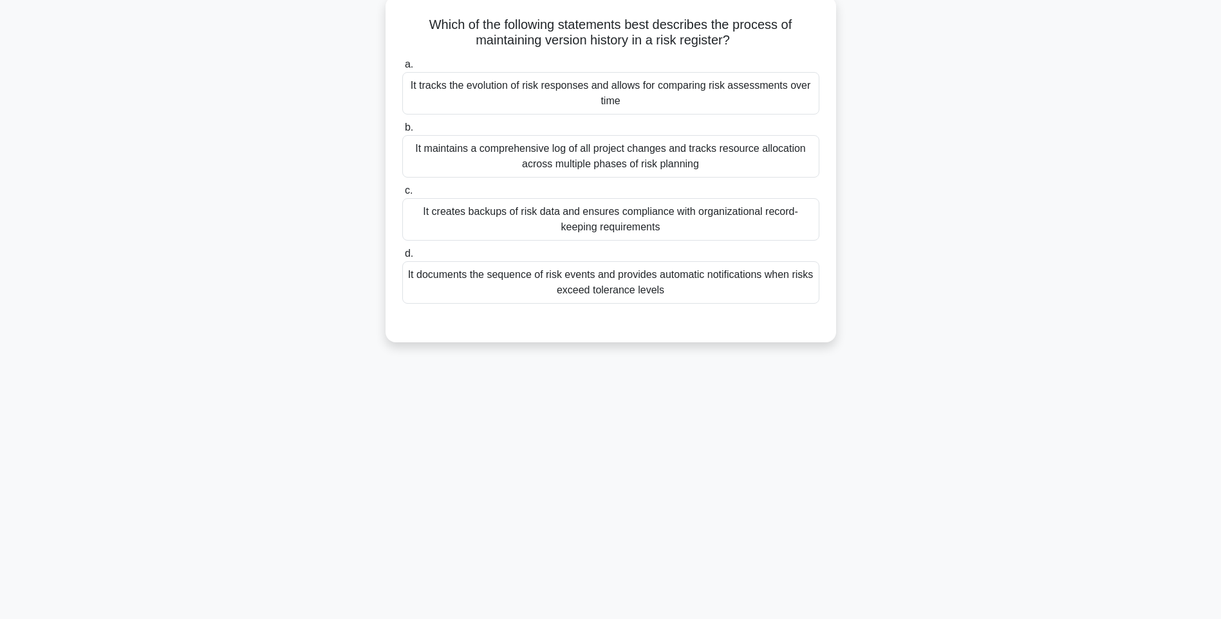
scroll to position [76, 0]
drag, startPoint x: 409, startPoint y: 22, endPoint x: 808, endPoint y: 302, distance: 487.4
click at [808, 302] on div "Which of the following statements best describes the process of maintaining ver…" at bounding box center [611, 169] width 440 height 336
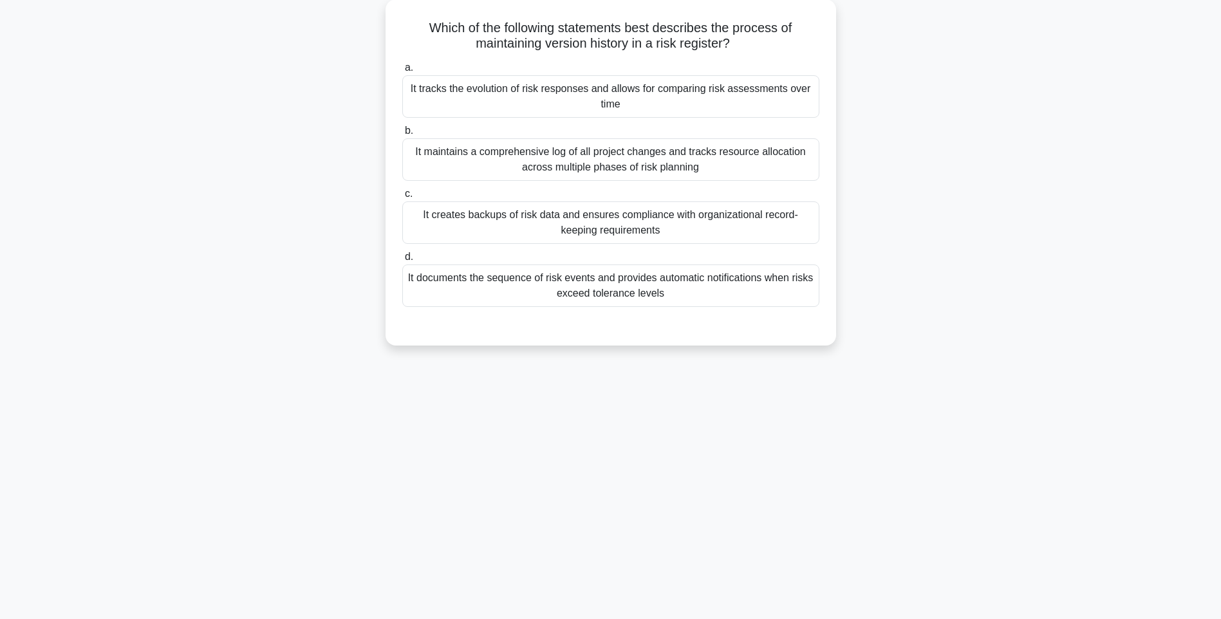
click at [875, 396] on div "116:44 Stop PMI-RMP Advanced 99/115 Which of the following statements best desc…" at bounding box center [611, 292] width 850 height 644
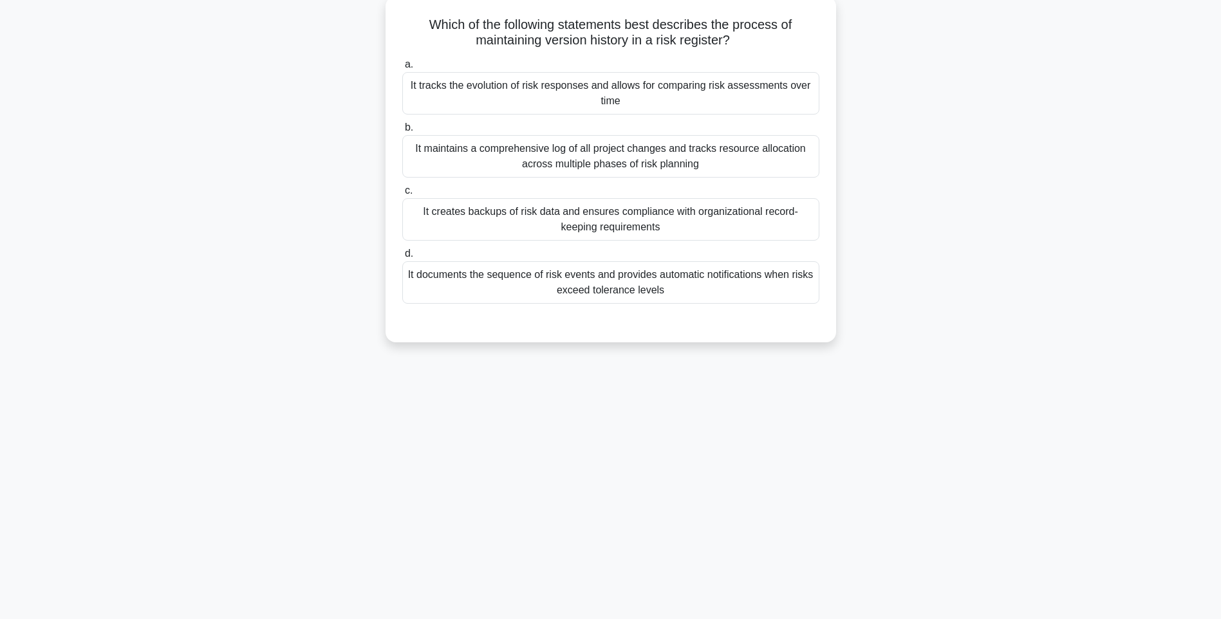
click at [703, 282] on div "It documents the sequence of risk events and provides automatic notifications w…" at bounding box center [610, 282] width 417 height 42
click at [402, 258] on input "d. It documents the sequence of risk events and provides automatic notification…" at bounding box center [402, 254] width 0 height 8
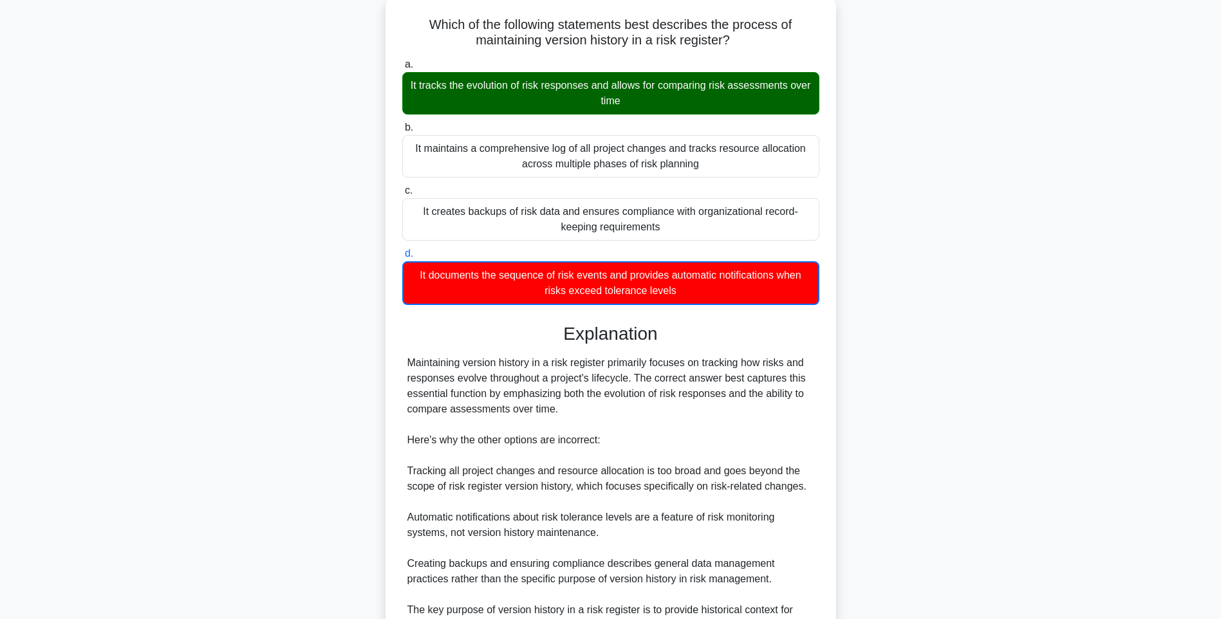
click at [715, 359] on div "Maintaining version history in a risk register primarily focuses on tracking ho…" at bounding box center [610, 501] width 407 height 293
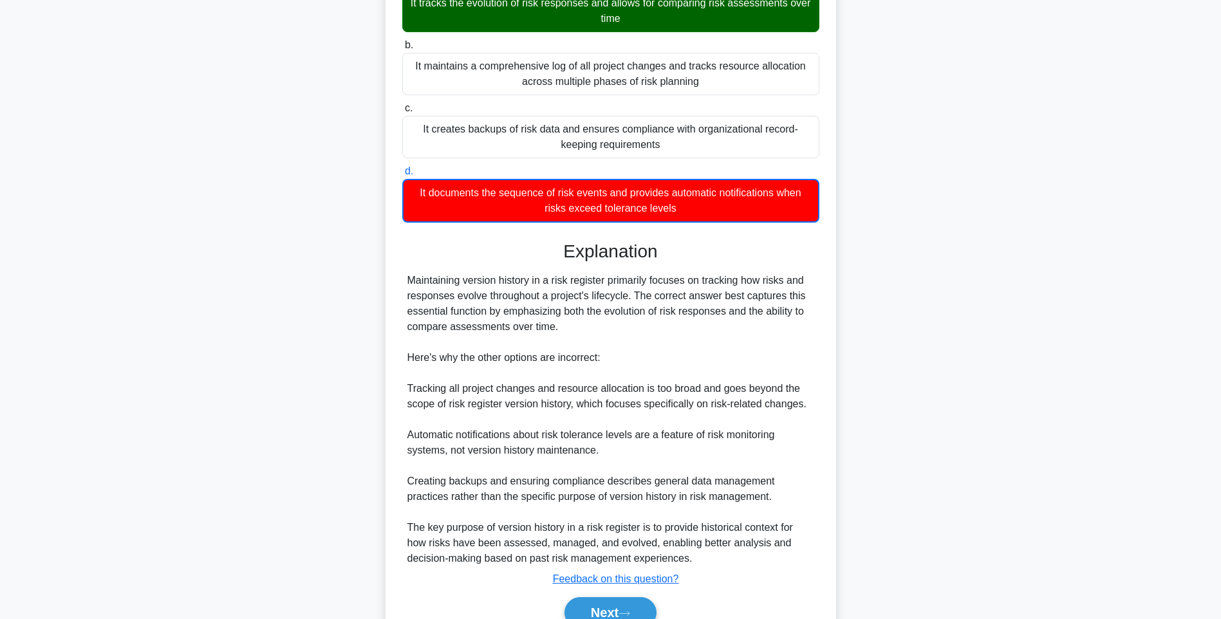
scroll to position [223, 0]
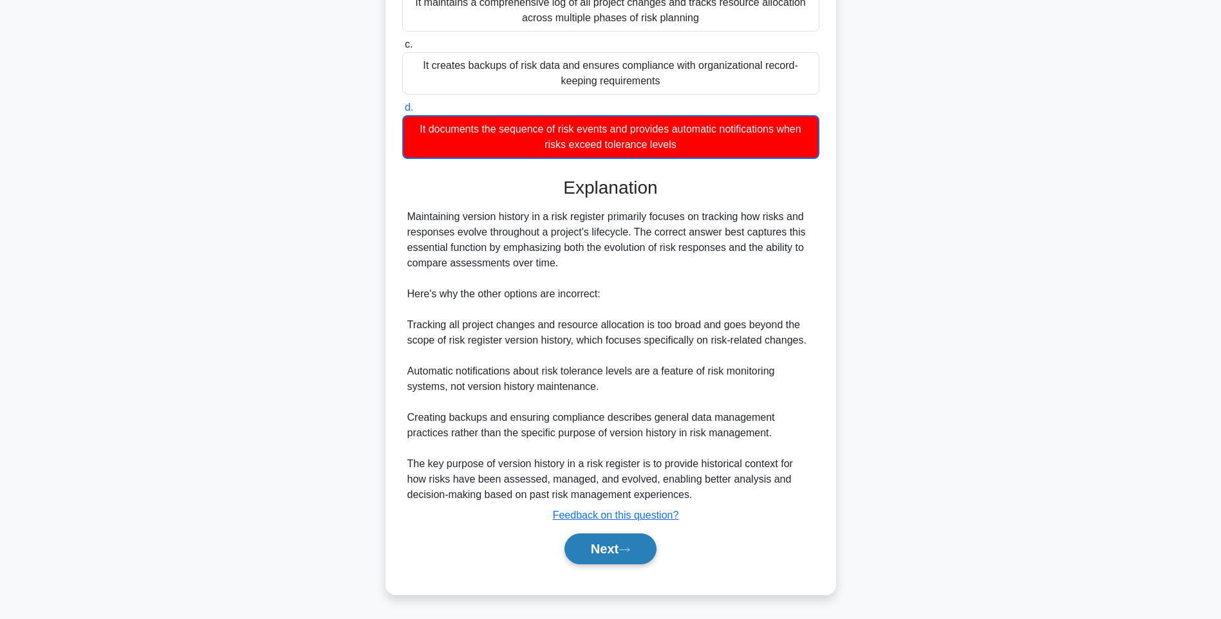
click at [624, 544] on button "Next" at bounding box center [610, 549] width 92 height 31
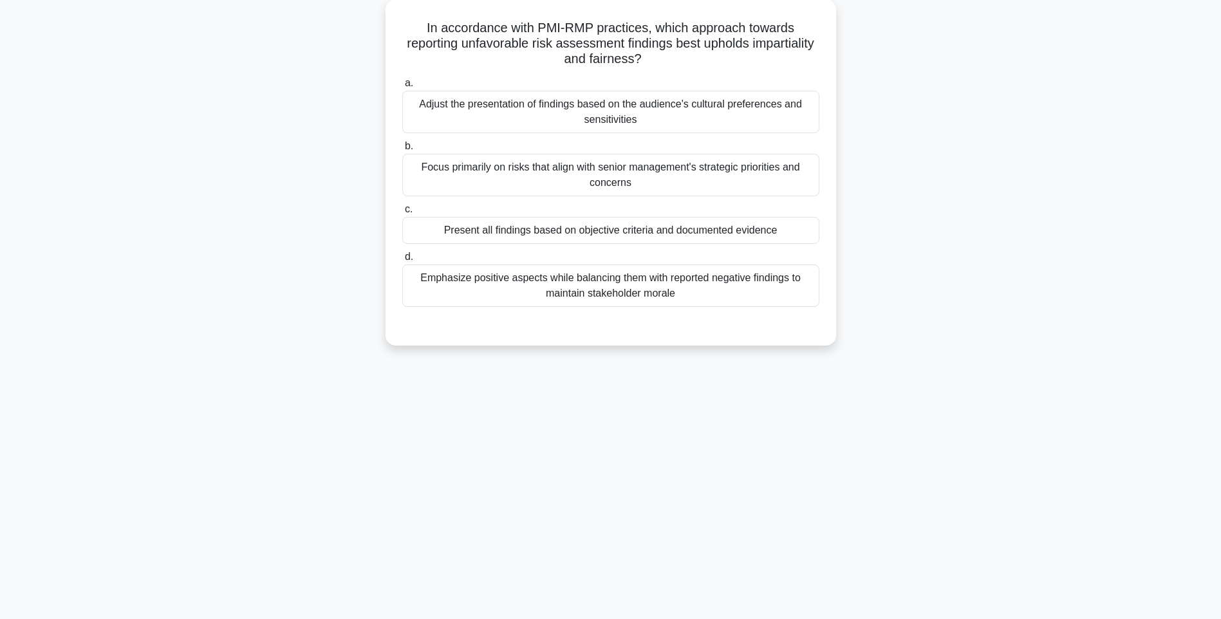
scroll to position [76, 0]
drag, startPoint x: 449, startPoint y: 46, endPoint x: 842, endPoint y: 292, distance: 463.8
click at [842, 292] on div "In accordance with PMI-RMP practices, which approach towards reporting unfavora…" at bounding box center [611, 180] width 850 height 362
drag, startPoint x: 891, startPoint y: 382, endPoint x: 839, endPoint y: 348, distance: 62.7
click at [891, 382] on div "116:35 Stop PMI-RMP Advanced 100/115 In accordance with PMI-RMP practices, whic…" at bounding box center [611, 292] width 850 height 644
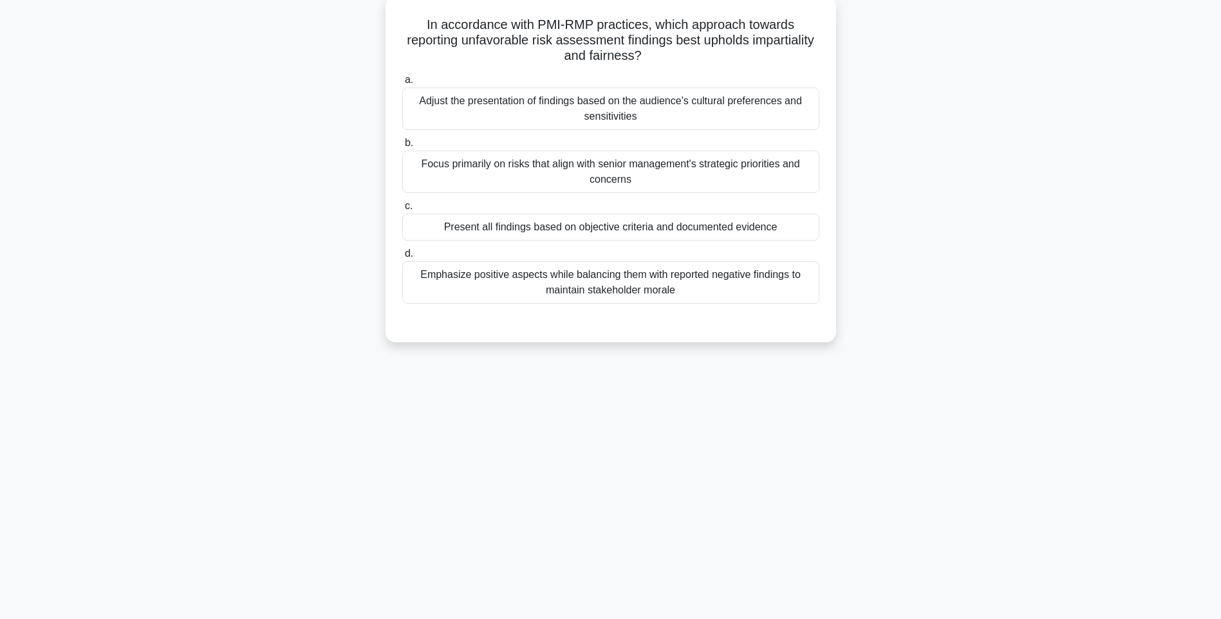
click at [722, 292] on div "Emphasize positive aspects while balancing them with reported negative findings…" at bounding box center [610, 282] width 417 height 42
click at [402, 258] on input "d. Emphasize positive aspects while balancing them with reported negative findi…" at bounding box center [402, 254] width 0 height 8
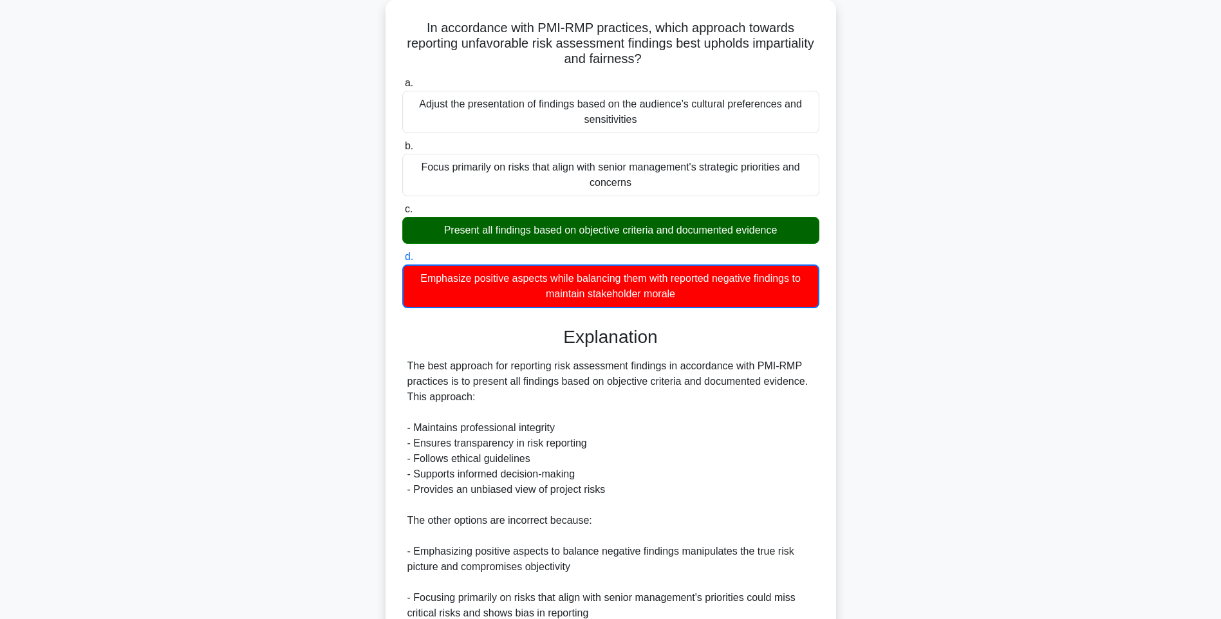
click at [910, 427] on div "In accordance with PMI-RMP practices, which approach towards reporting unfavora…" at bounding box center [611, 425] width 850 height 853
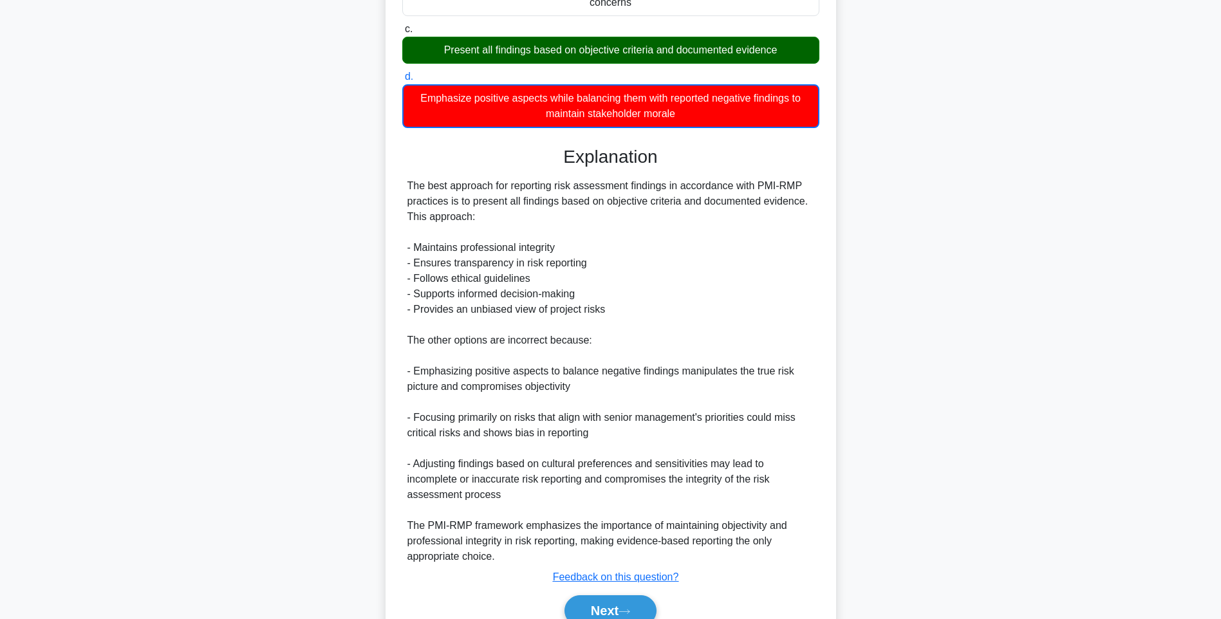
scroll to position [315, 0]
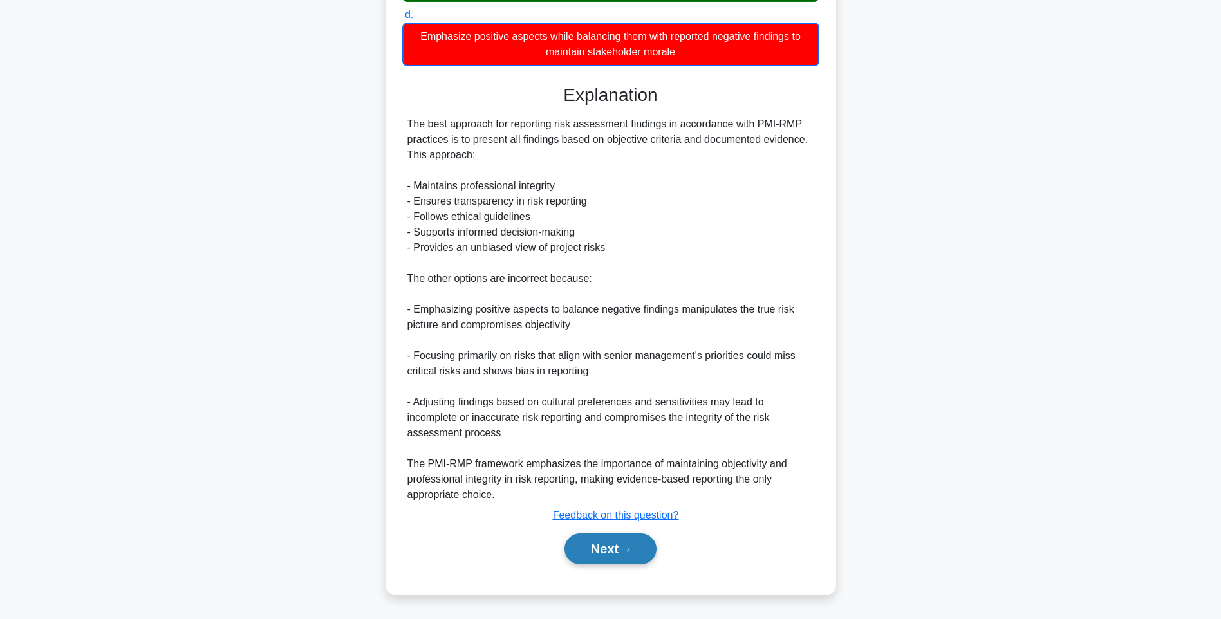
click at [611, 541] on button "Next" at bounding box center [610, 549] width 92 height 31
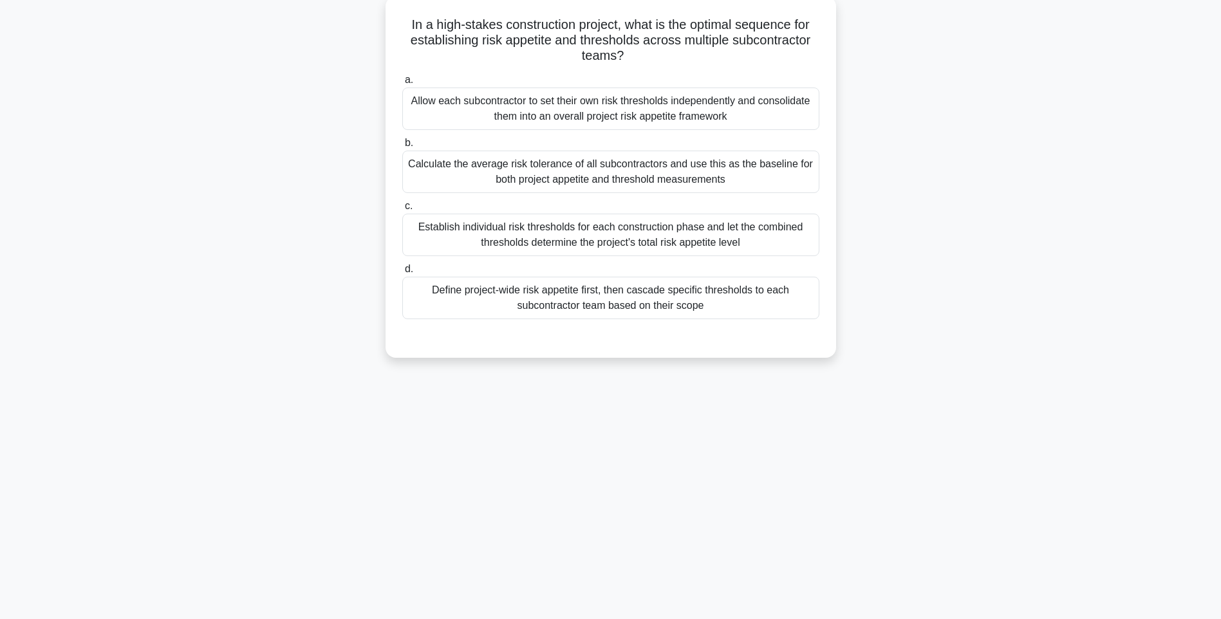
scroll to position [76, 0]
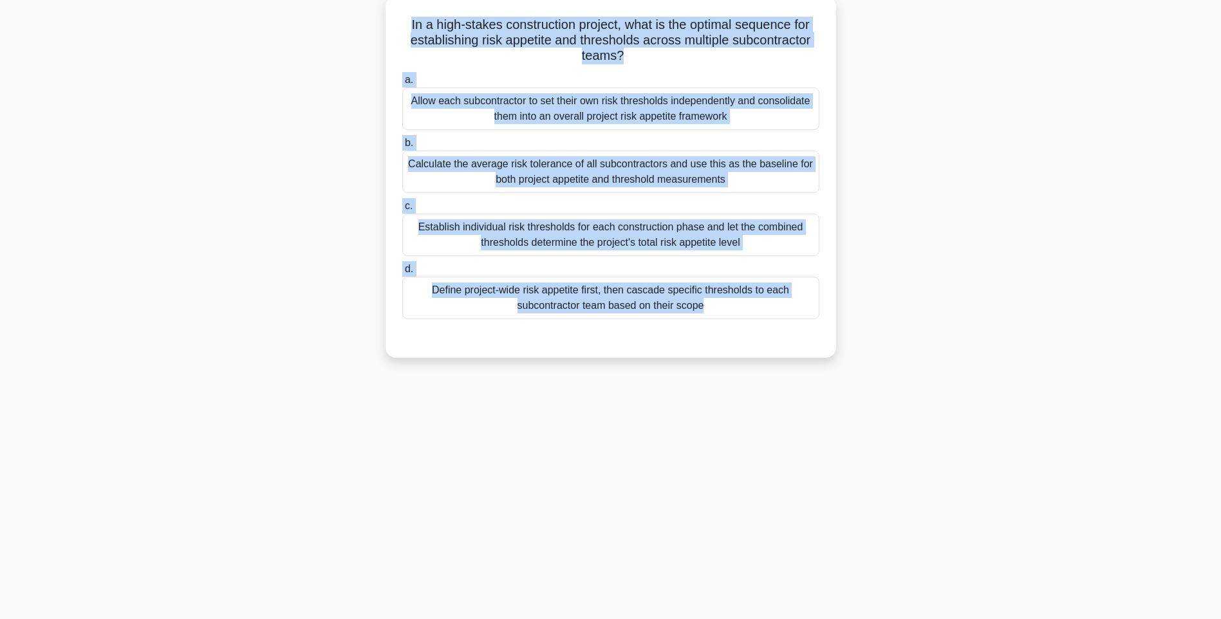
drag, startPoint x: 402, startPoint y: 22, endPoint x: 815, endPoint y: 341, distance: 522.1
click at [815, 341] on div "In a high-stakes construction project, what is the optimal sequence for establi…" at bounding box center [611, 176] width 440 height 351
click at [743, 298] on div "Define project-wide risk appetite first, then cascade specific thresholds to ea…" at bounding box center [610, 298] width 417 height 42
click at [402, 274] on input "d. Define project-wide risk appetite first, then cascade specific thresholds to…" at bounding box center [402, 269] width 0 height 8
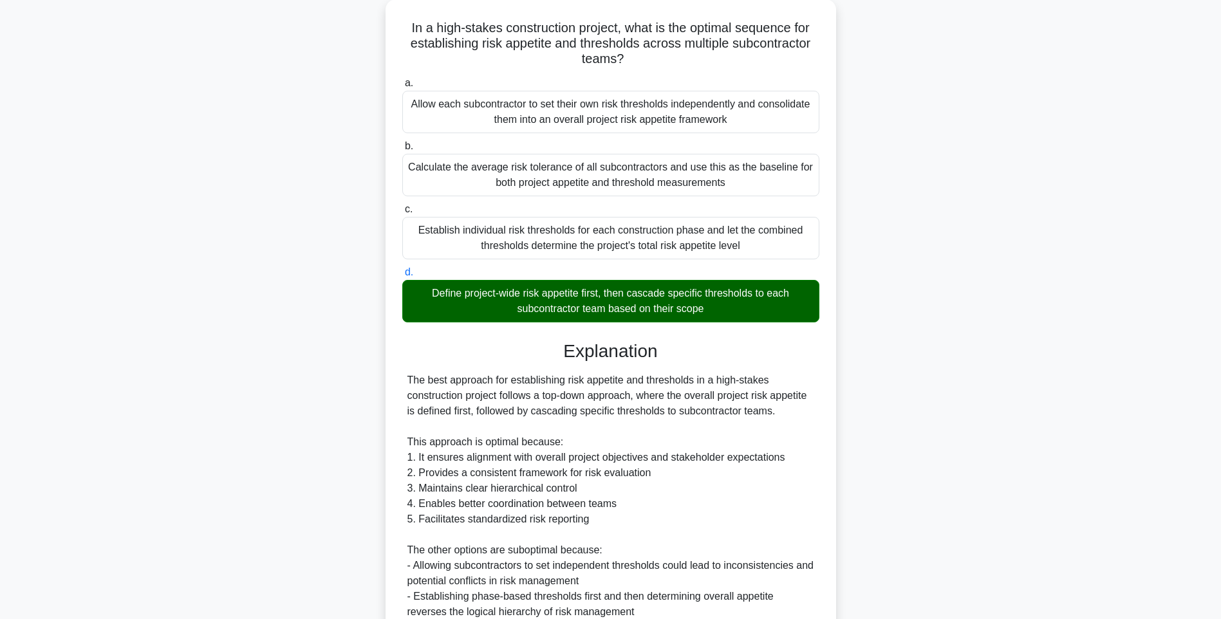
click at [850, 373] on div "In a high-stakes construction project, what is the optimal sequence for establi…" at bounding box center [611, 409] width 850 height 821
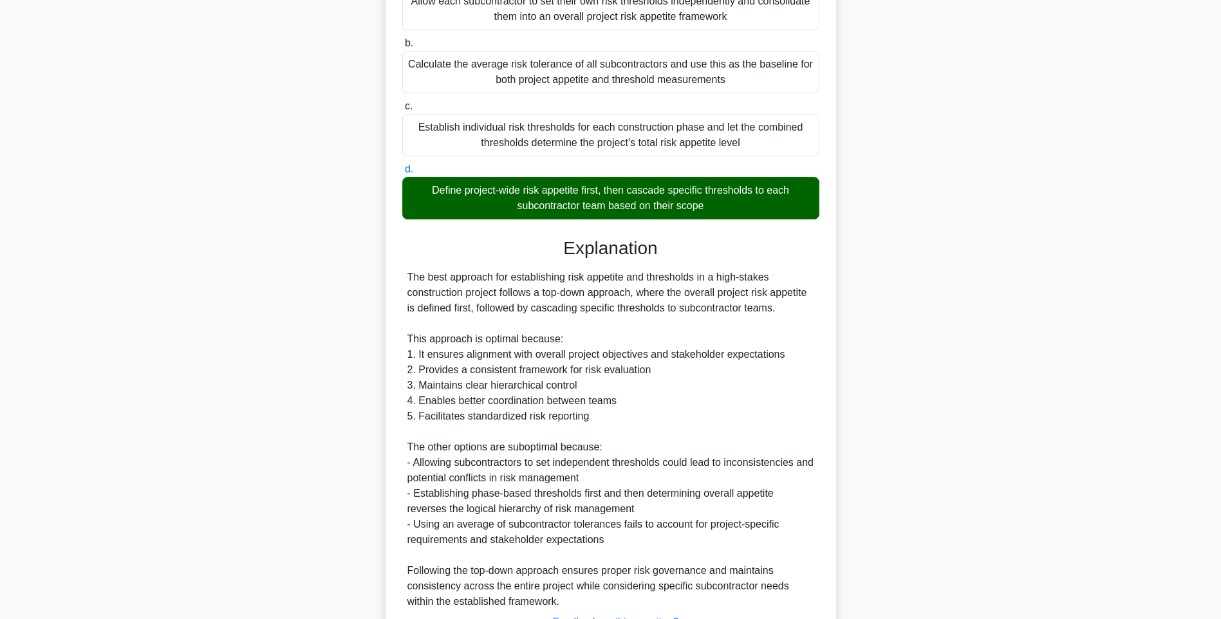
scroll to position [283, 0]
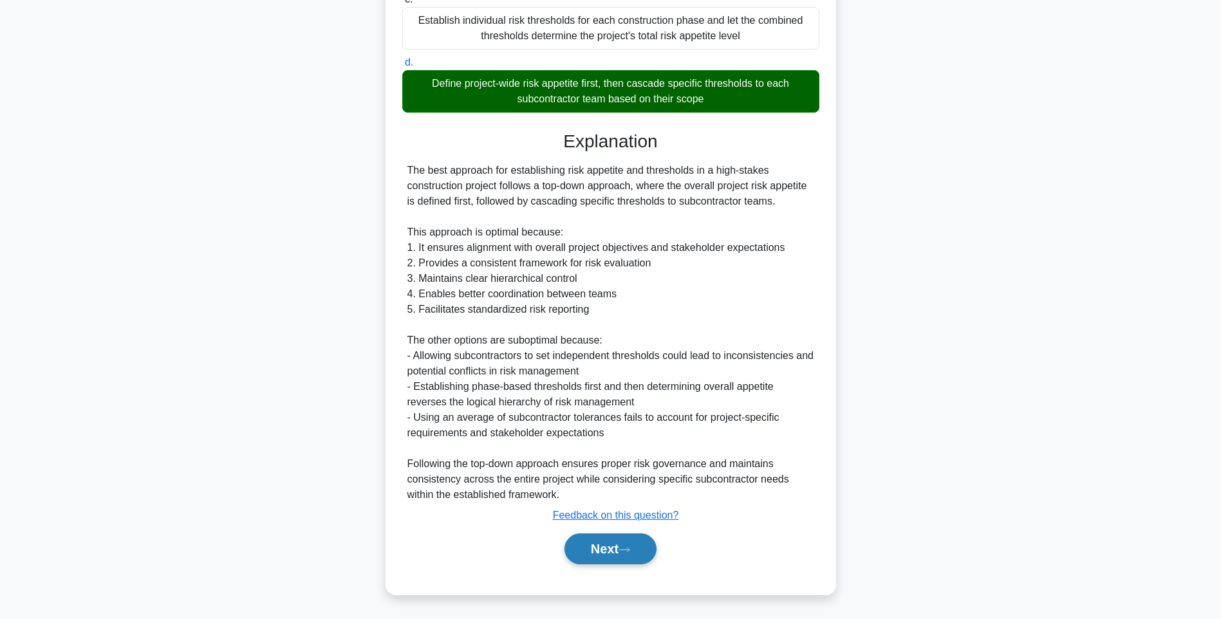
click at [609, 543] on button "Next" at bounding box center [610, 549] width 92 height 31
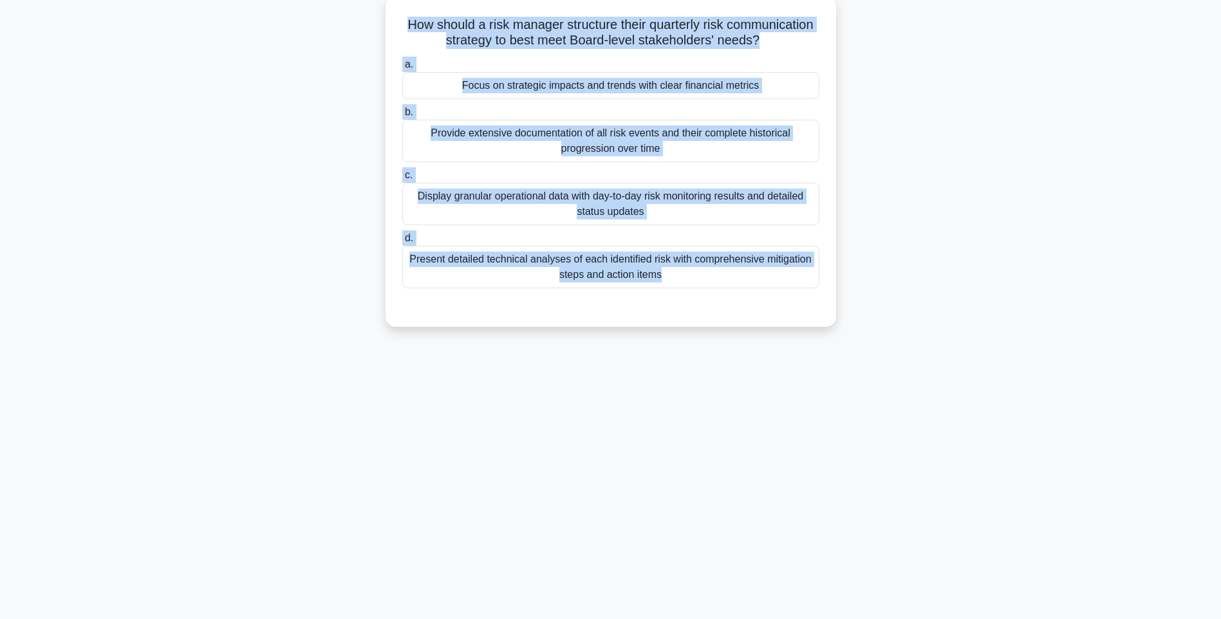
drag, startPoint x: 532, startPoint y: 80, endPoint x: 828, endPoint y: 308, distance: 374.0
click at [828, 308] on div "How should a risk manager structure their quarterly risk communication strategy…" at bounding box center [611, 161] width 440 height 321
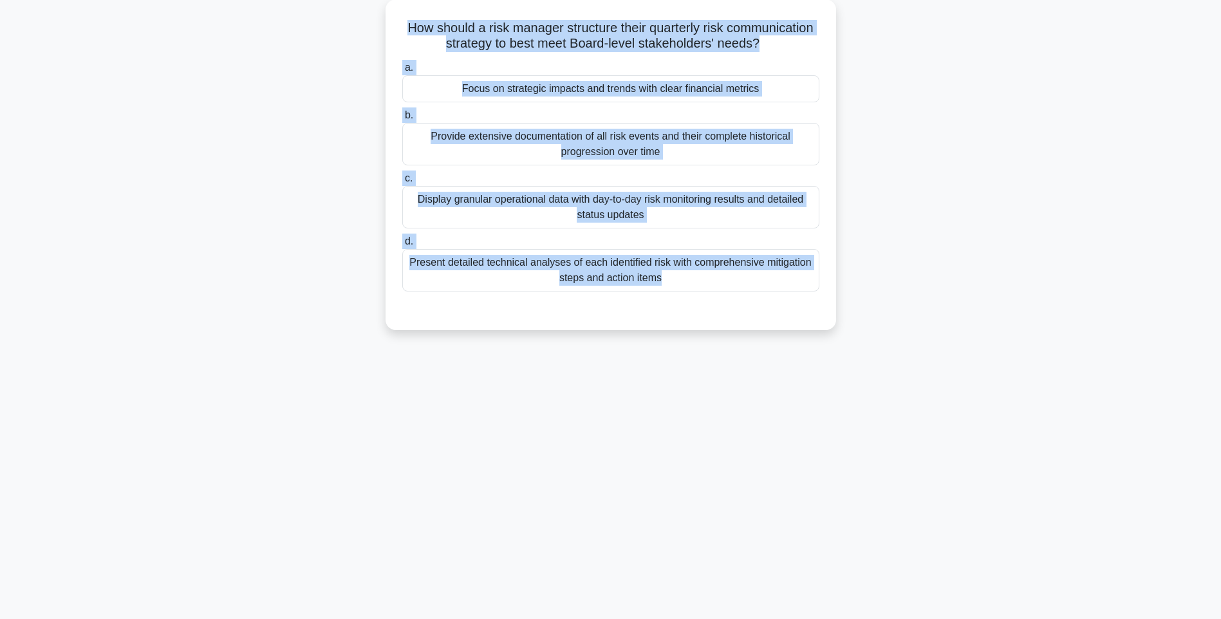
click at [851, 382] on div "116:18 Stop PMI-RMP Advanced 102/115 How should a risk manager structure their …" at bounding box center [611, 292] width 850 height 644
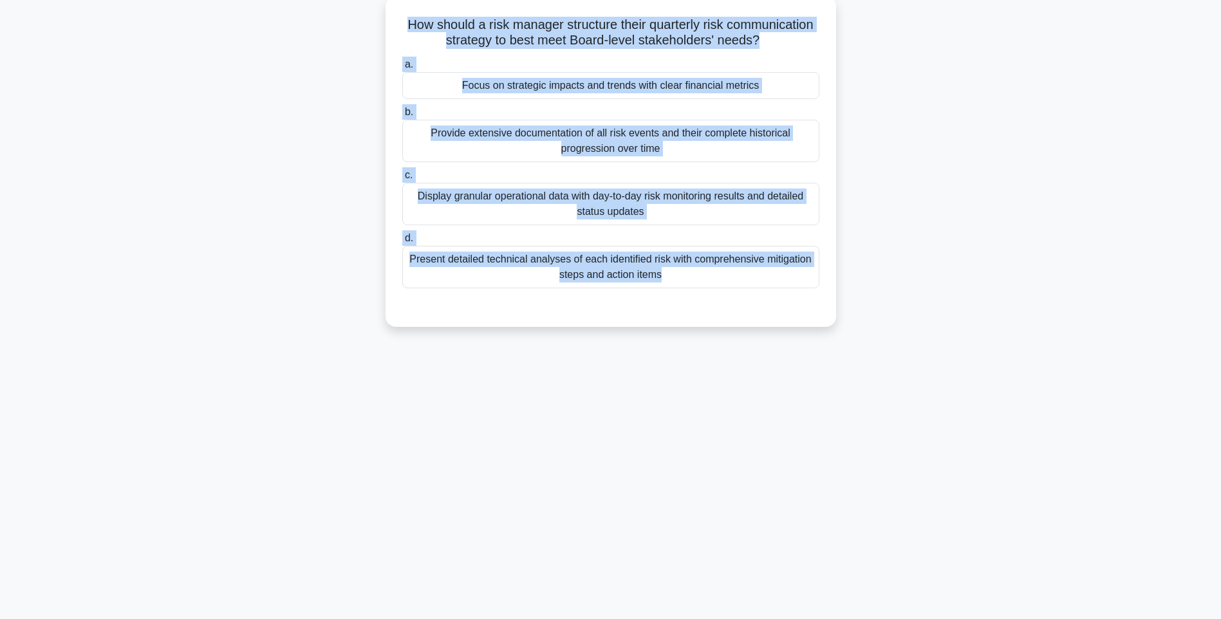
click at [674, 285] on div "Present detailed technical analyses of each identified risk with comprehensive …" at bounding box center [610, 267] width 417 height 42
click at [402, 243] on input "d. Present detailed technical analyses of each identified risk with comprehensi…" at bounding box center [402, 238] width 0 height 8
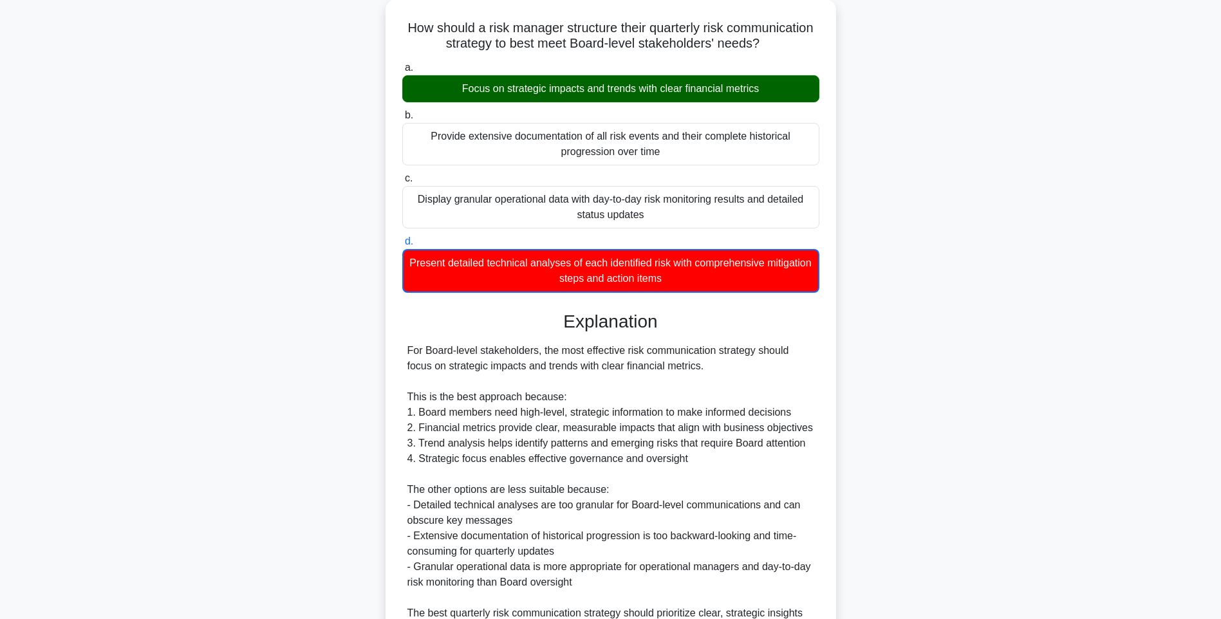
drag, startPoint x: 929, startPoint y: 378, endPoint x: 936, endPoint y: 417, distance: 39.4
click at [929, 378] on div "How should a risk manager structure their quarterly risk communication strategy…" at bounding box center [611, 371] width 850 height 745
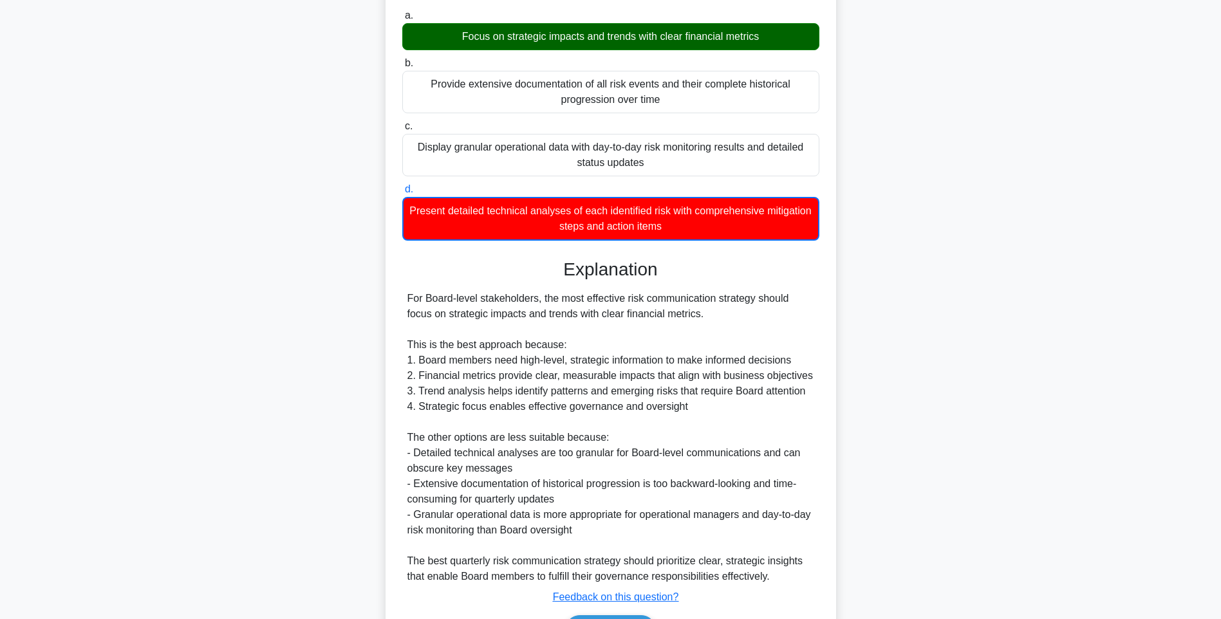
scroll to position [223, 0]
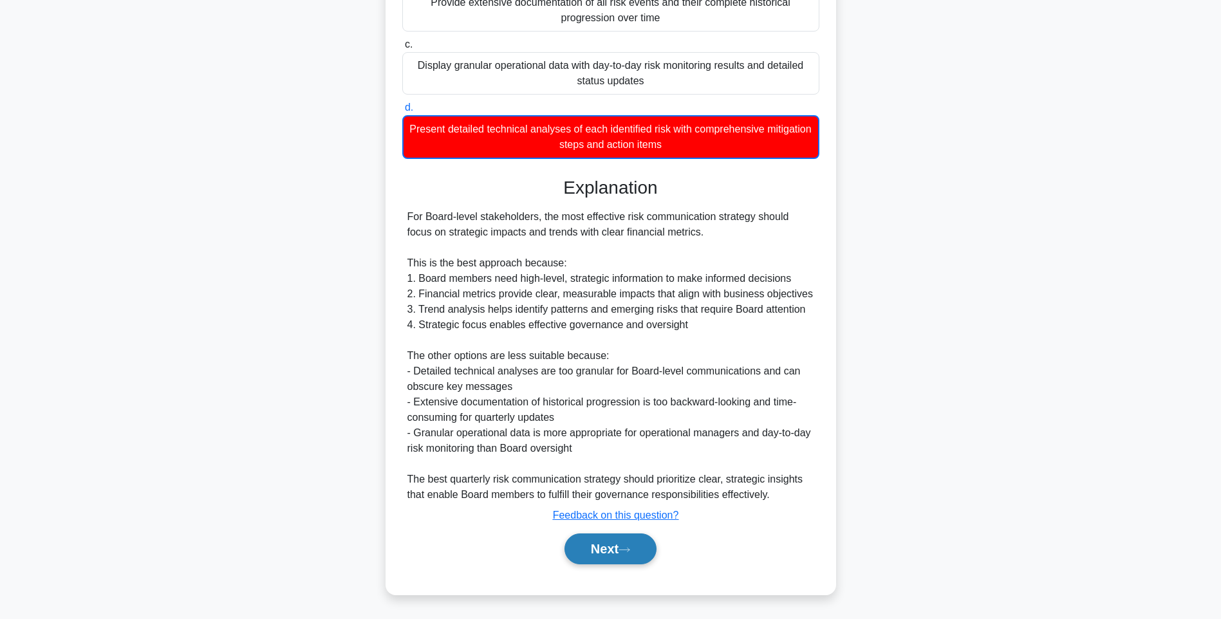
click at [607, 539] on button "Next" at bounding box center [610, 549] width 92 height 31
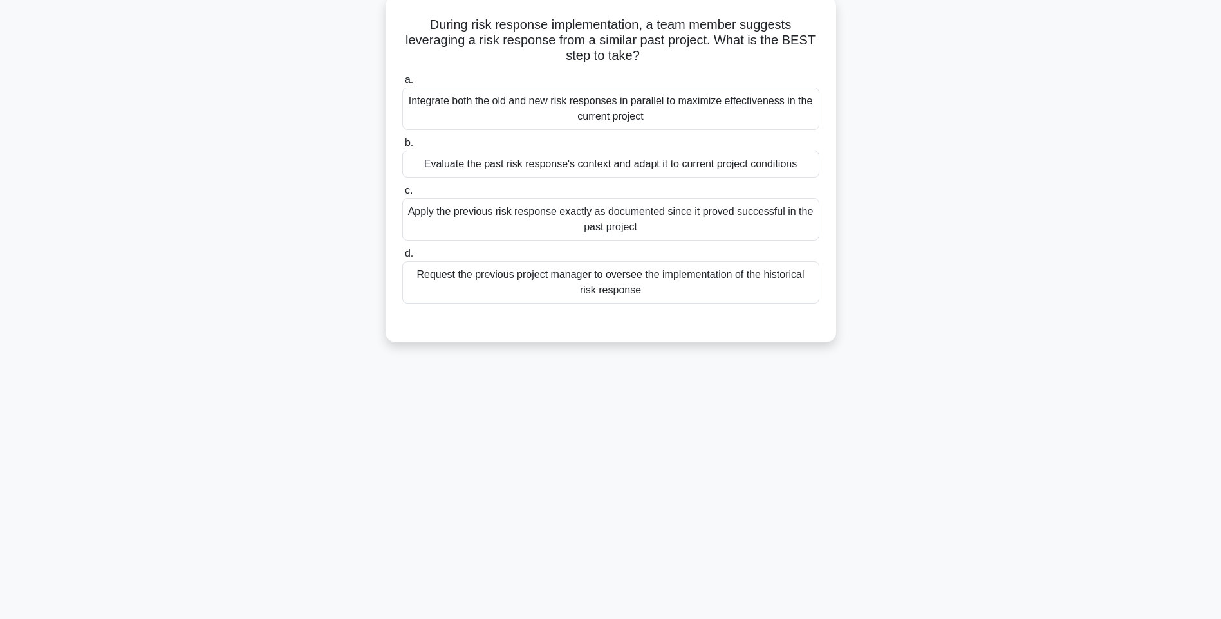
drag, startPoint x: 420, startPoint y: 16, endPoint x: 806, endPoint y: 300, distance: 479.2
click at [806, 300] on div "During risk response implementation, a team member suggests leveraging a risk r…" at bounding box center [611, 169] width 440 height 336
drag, startPoint x: 958, startPoint y: 349, endPoint x: 808, endPoint y: 296, distance: 158.6
click at [958, 349] on div "During risk response implementation, a team member suggests leveraging a risk r…" at bounding box center [611, 180] width 850 height 362
click at [763, 289] on div "Request the previous project manager to oversee the implementation of the histo…" at bounding box center [610, 282] width 417 height 42
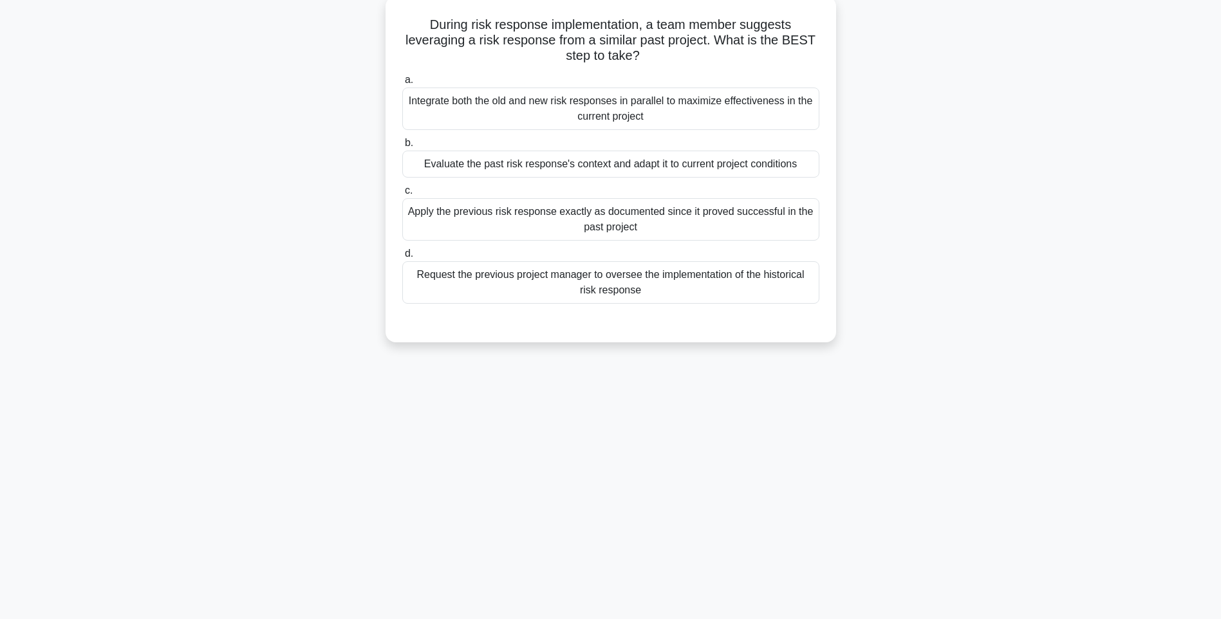
click at [402, 258] on input "d. Request the previous project manager to oversee the implementation of the hi…" at bounding box center [402, 254] width 0 height 8
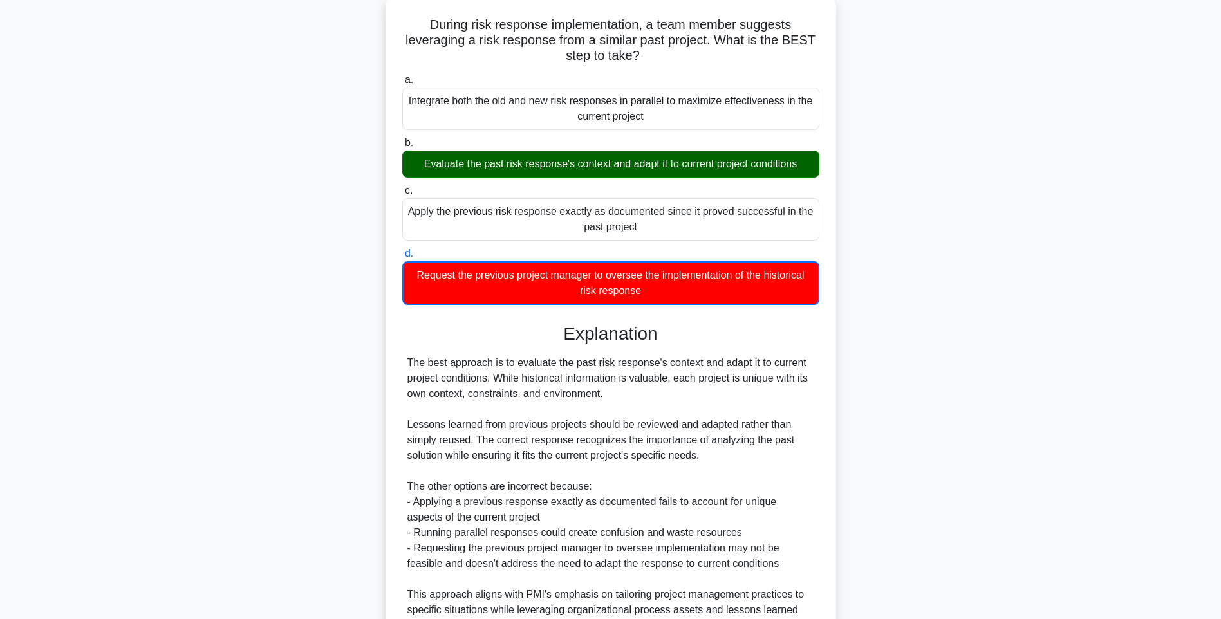
click at [824, 388] on div "During risk response implementation, a team member suggests leveraging a risk r…" at bounding box center [611, 360] width 440 height 719
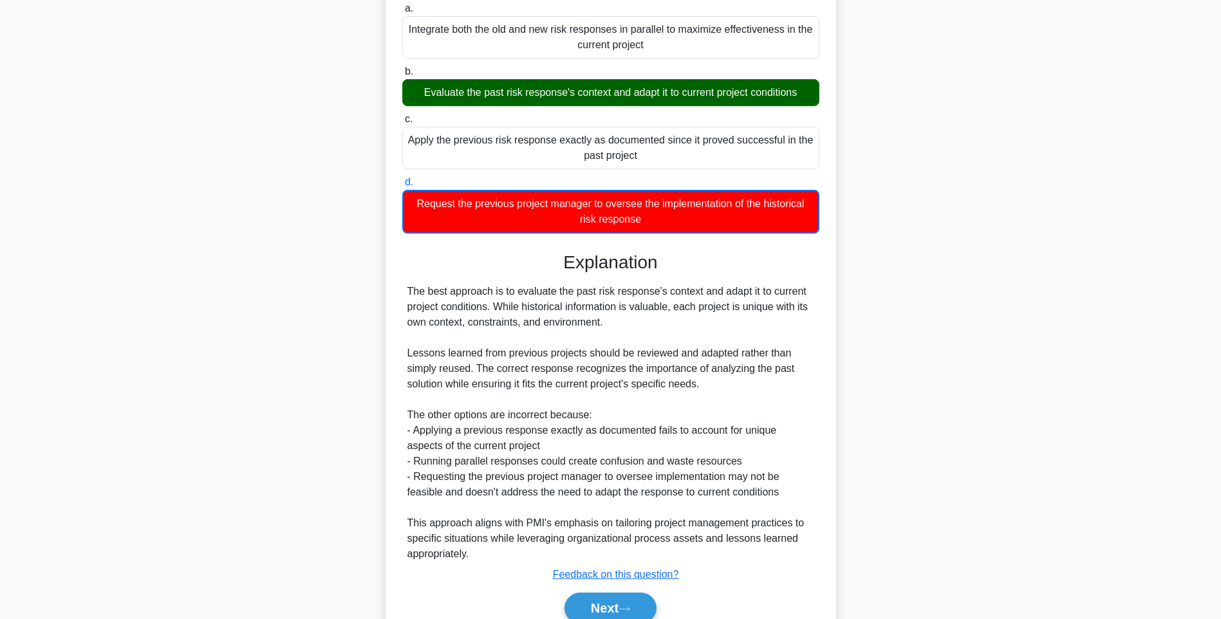
scroll to position [207, 0]
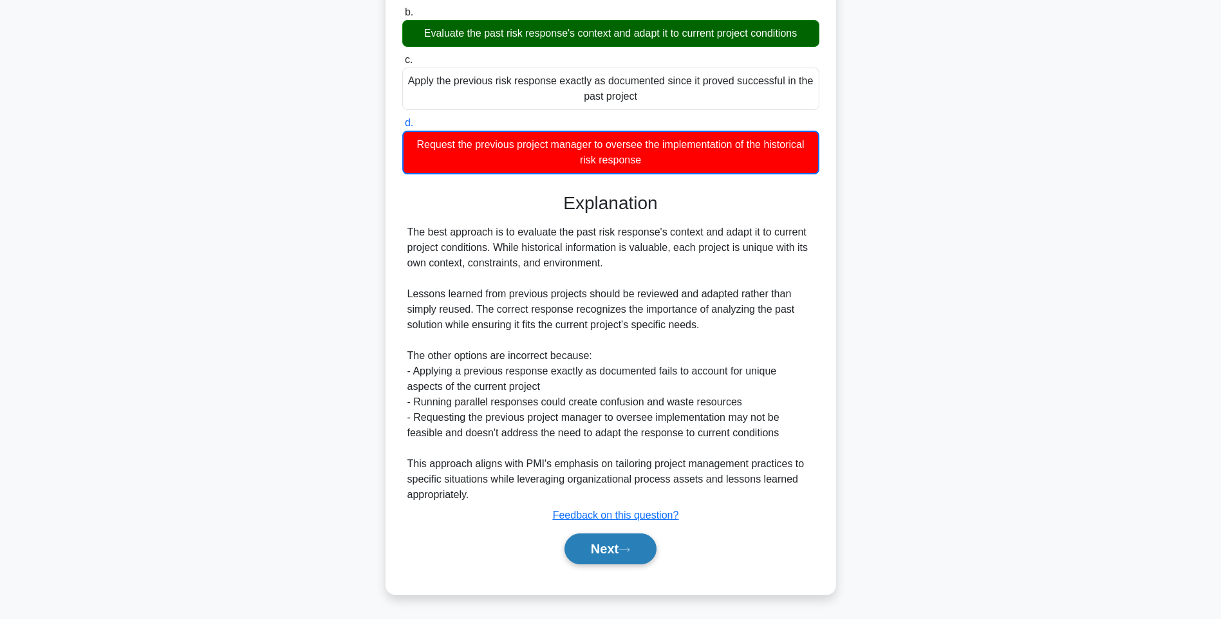
click at [620, 549] on button "Next" at bounding box center [610, 549] width 92 height 31
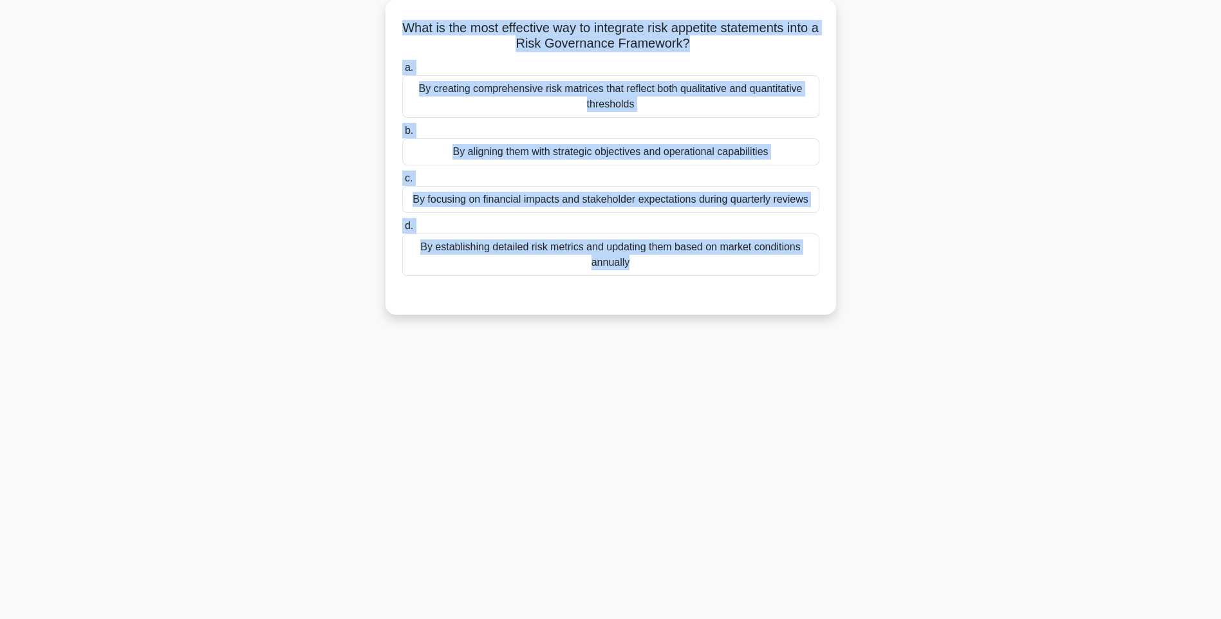
drag, startPoint x: 408, startPoint y: 21, endPoint x: 848, endPoint y: 291, distance: 515.7
click at [848, 291] on div "What is the most effective way to integrate risk appetite statements into a Ris…" at bounding box center [611, 164] width 850 height 331
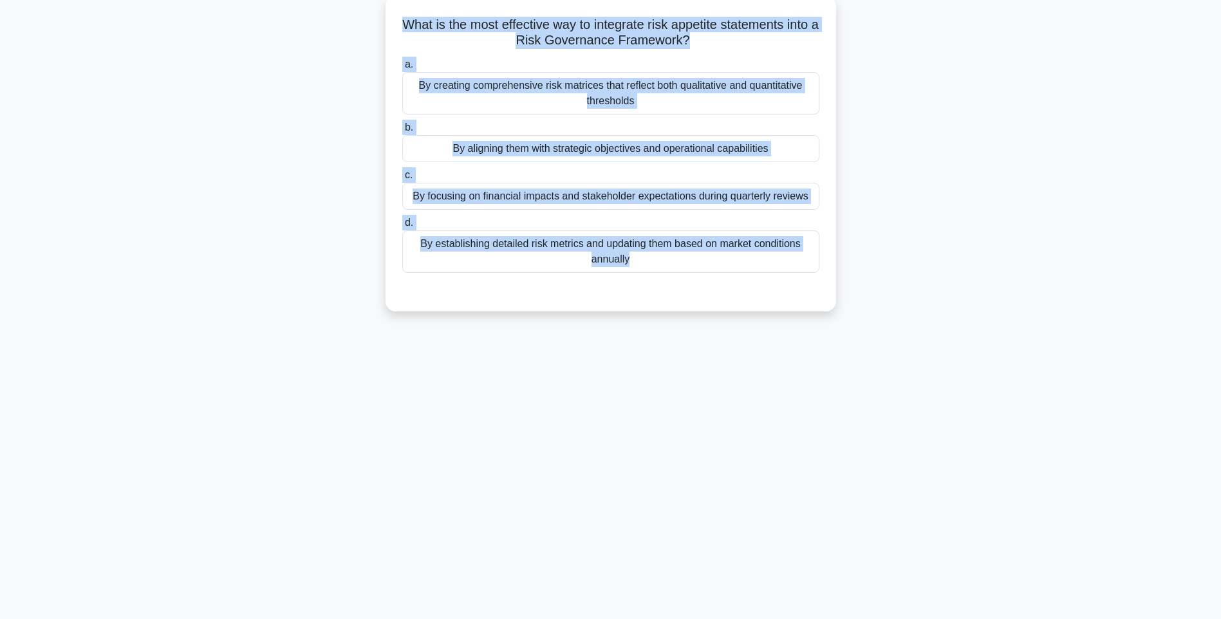
drag, startPoint x: 840, startPoint y: 380, endPoint x: 747, endPoint y: 292, distance: 128.4
click at [840, 380] on div "115:59 Stop PMI-RMP Advanced 104/115 What is the most effective way to integrat…" at bounding box center [611, 292] width 850 height 644
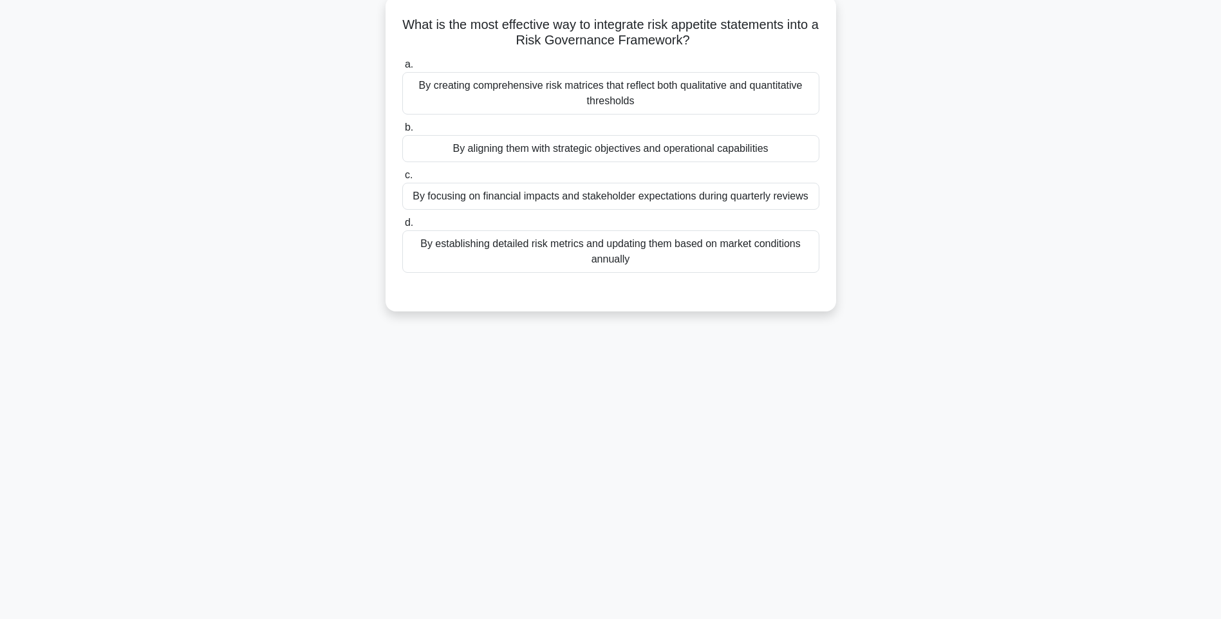
click at [716, 253] on div "By establishing detailed risk metrics and updating them based on market conditi…" at bounding box center [610, 251] width 417 height 42
click at [402, 227] on input "d. By establishing detailed risk metrics and updating them based on market cond…" at bounding box center [402, 223] width 0 height 8
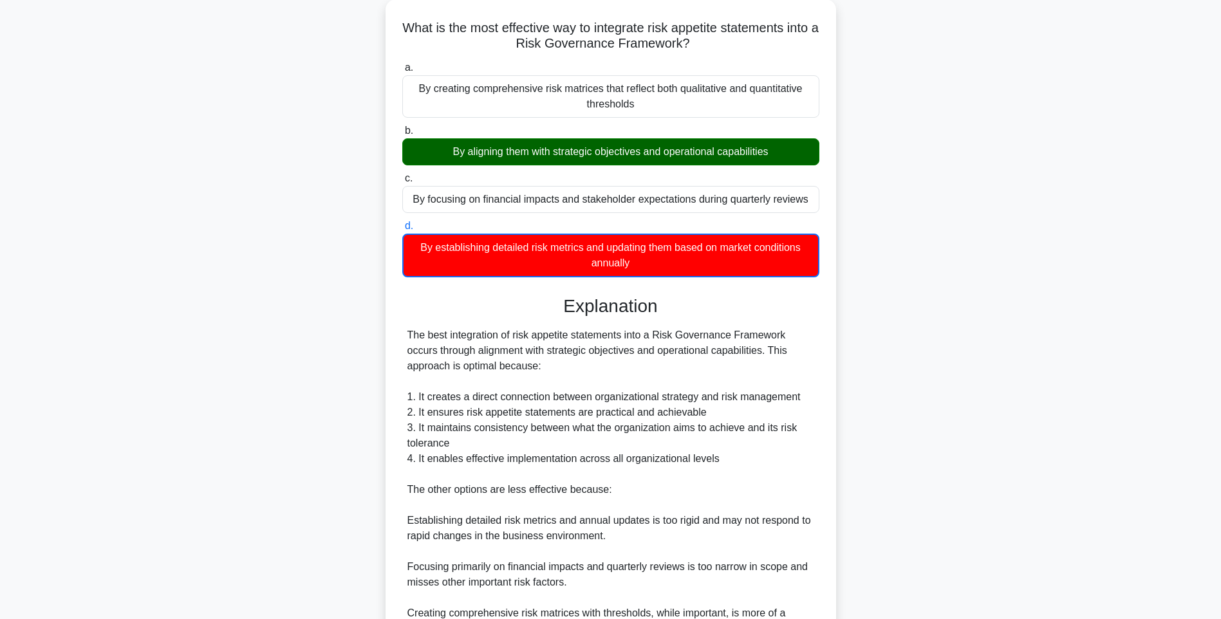
click at [983, 422] on div "What is the most effective way to integrate risk appetite statements into a Ris…" at bounding box center [611, 371] width 850 height 745
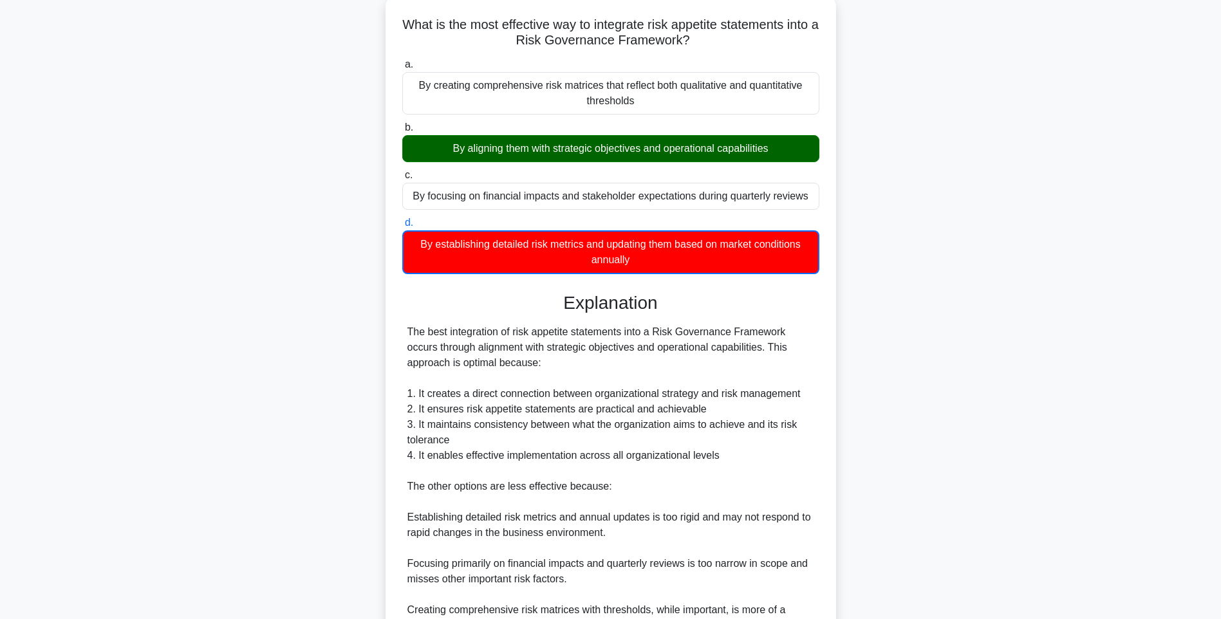
scroll to position [207, 0]
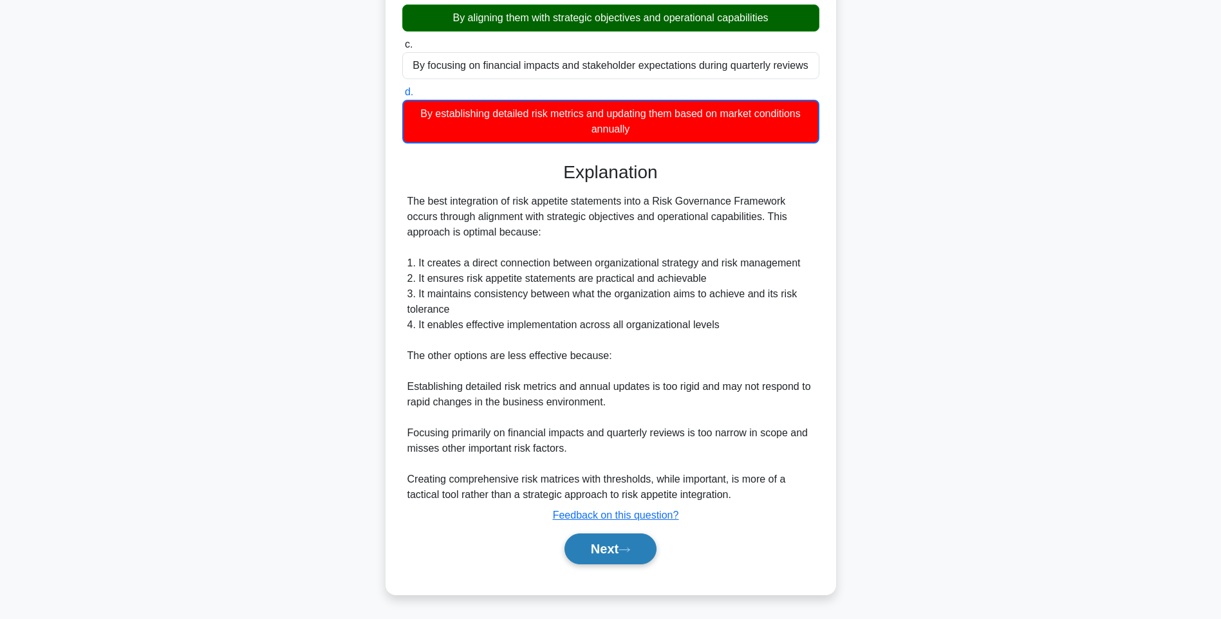
click at [606, 546] on button "Next" at bounding box center [610, 549] width 92 height 31
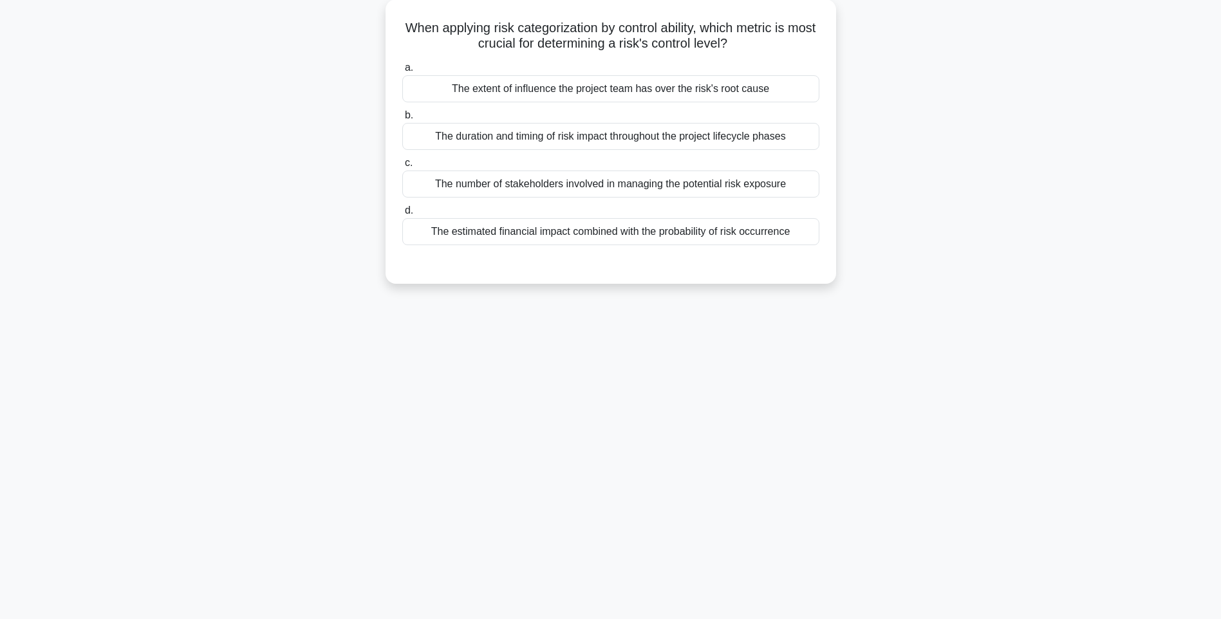
scroll to position [76, 0]
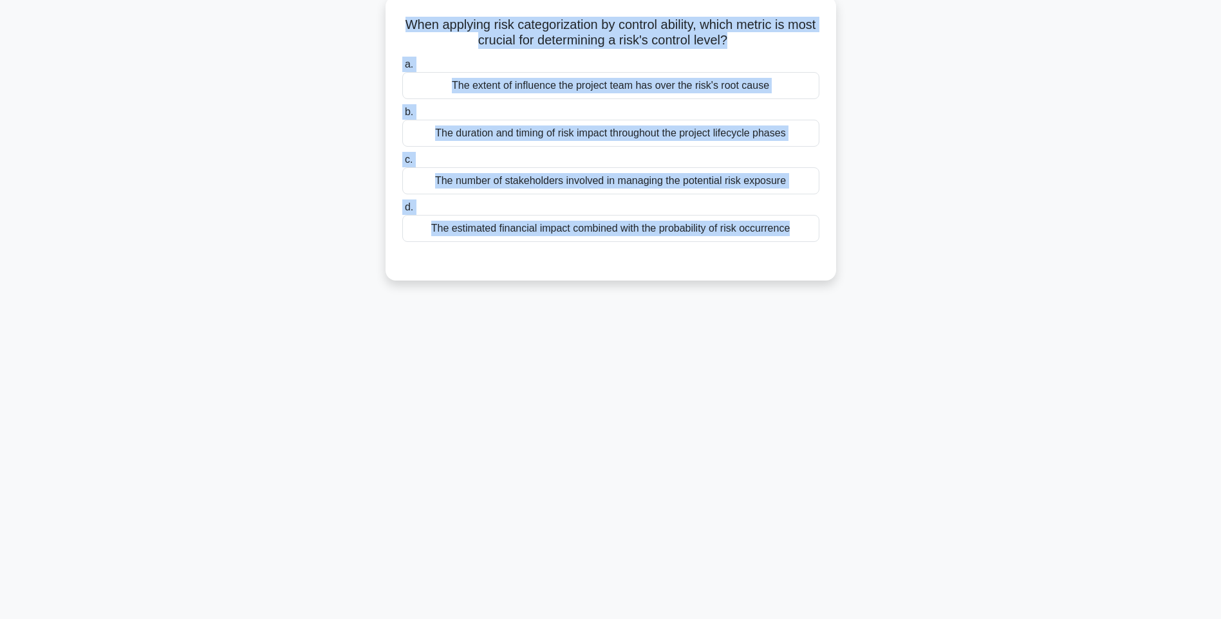
drag, startPoint x: 411, startPoint y: 16, endPoint x: 786, endPoint y: 269, distance: 452.5
click at [786, 269] on div "When applying risk categorization by control ability, which metric is most cruc…" at bounding box center [611, 138] width 440 height 274
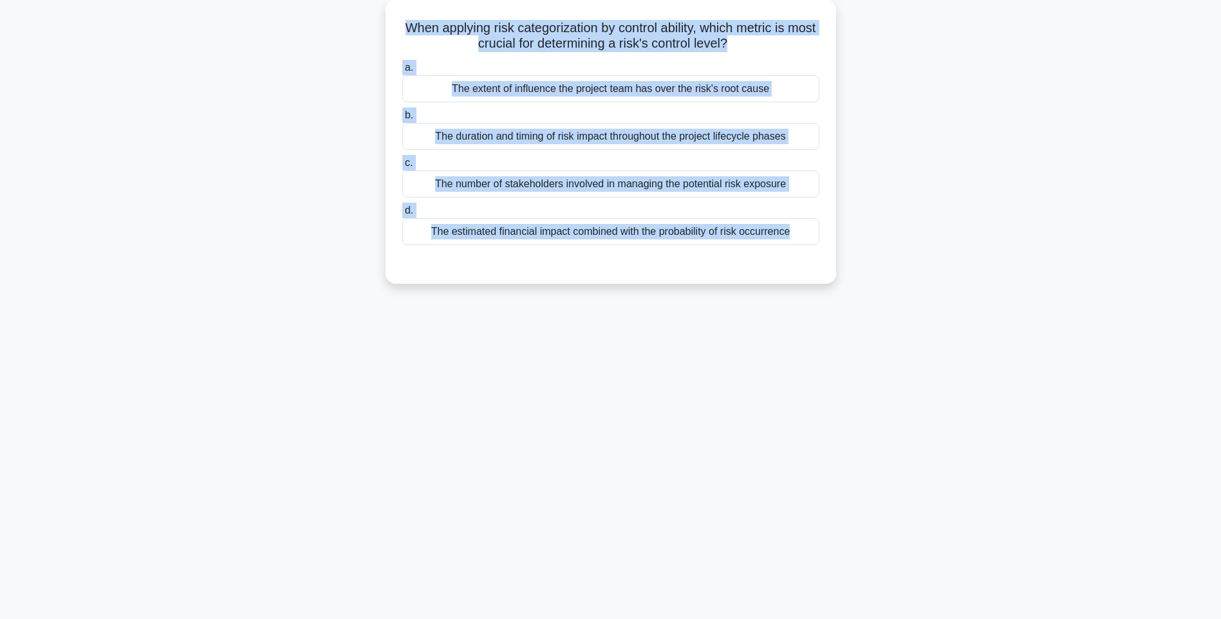
click at [919, 344] on div "115:47 Stop PMI-RMP Advanced 105/115 When applying risk categorization by contr…" at bounding box center [611, 292] width 850 height 644
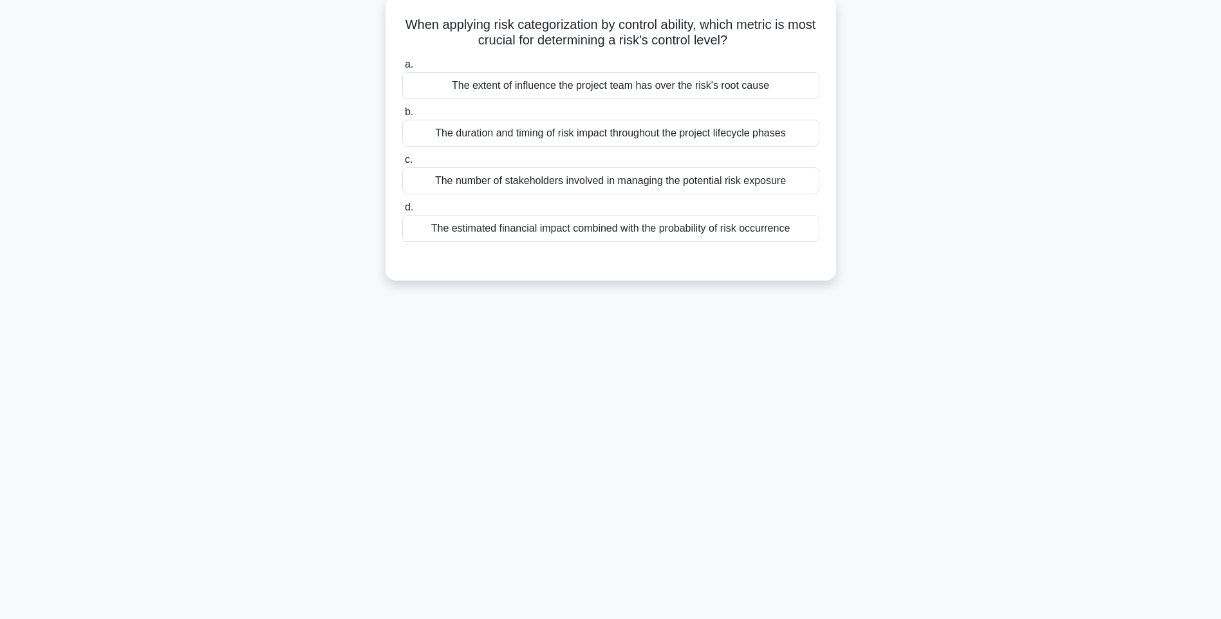
click at [761, 239] on div "The estimated financial impact combined with the probability of risk occurrence" at bounding box center [610, 228] width 417 height 27
click at [402, 212] on input "d. The estimated financial impact combined with the probability of risk occurre…" at bounding box center [402, 207] width 0 height 8
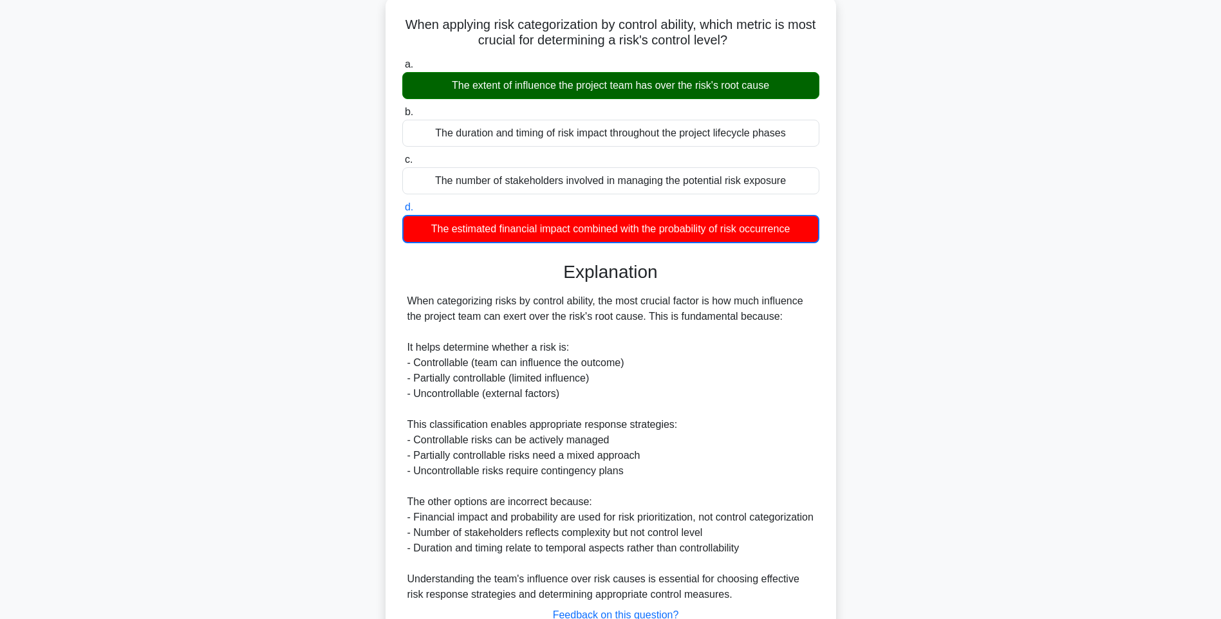
click at [776, 392] on div "When categorizing risks by control ability, the most crucial factor is how much…" at bounding box center [610, 447] width 407 height 309
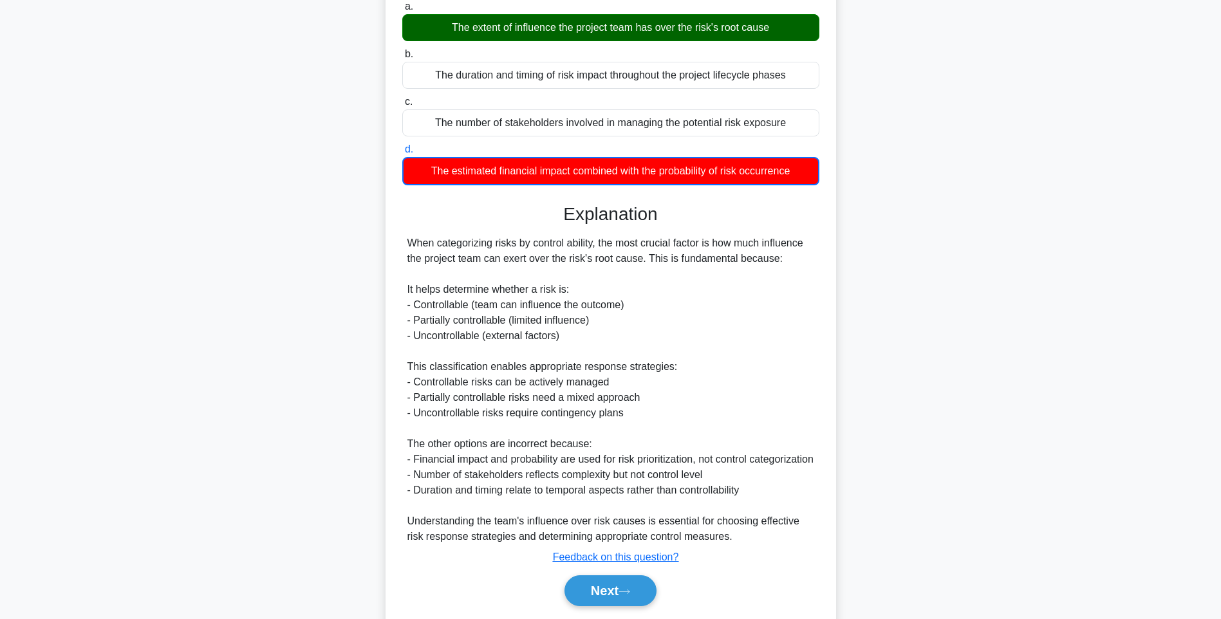
scroll to position [192, 0]
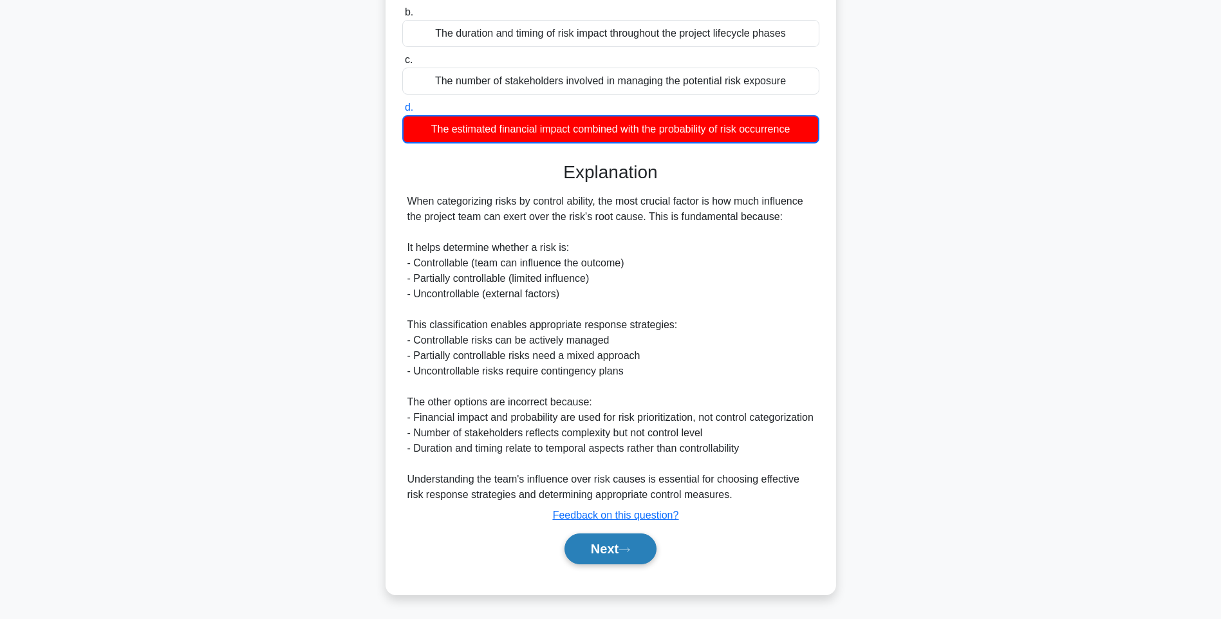
click at [628, 534] on button "Next" at bounding box center [610, 549] width 92 height 31
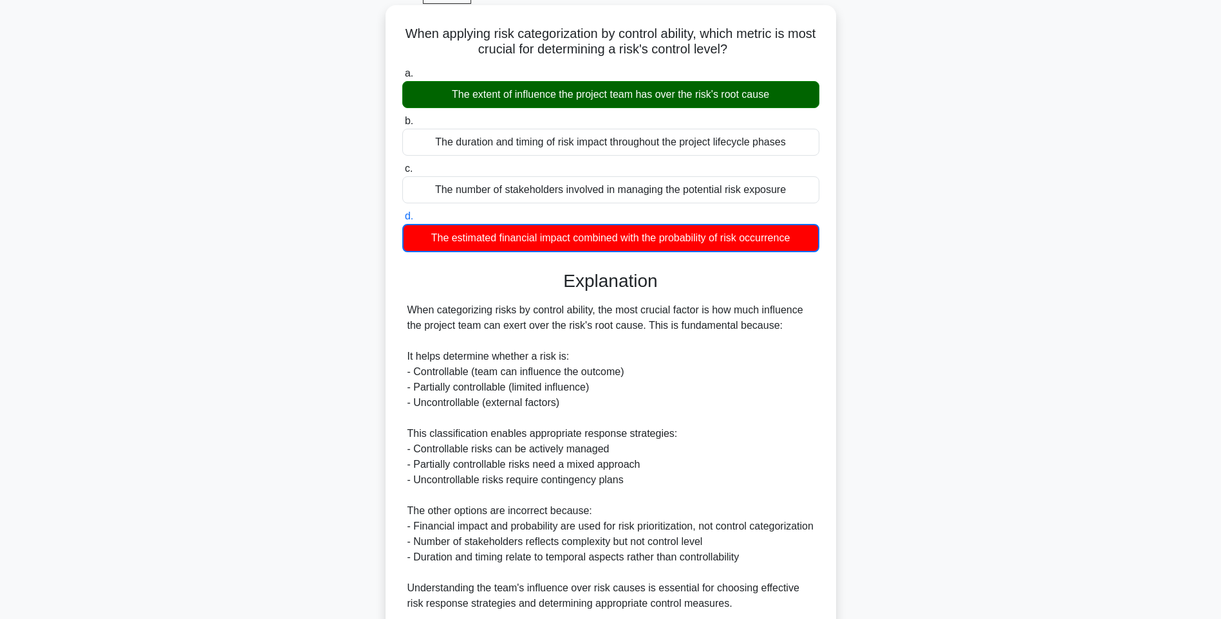
scroll to position [0, 0]
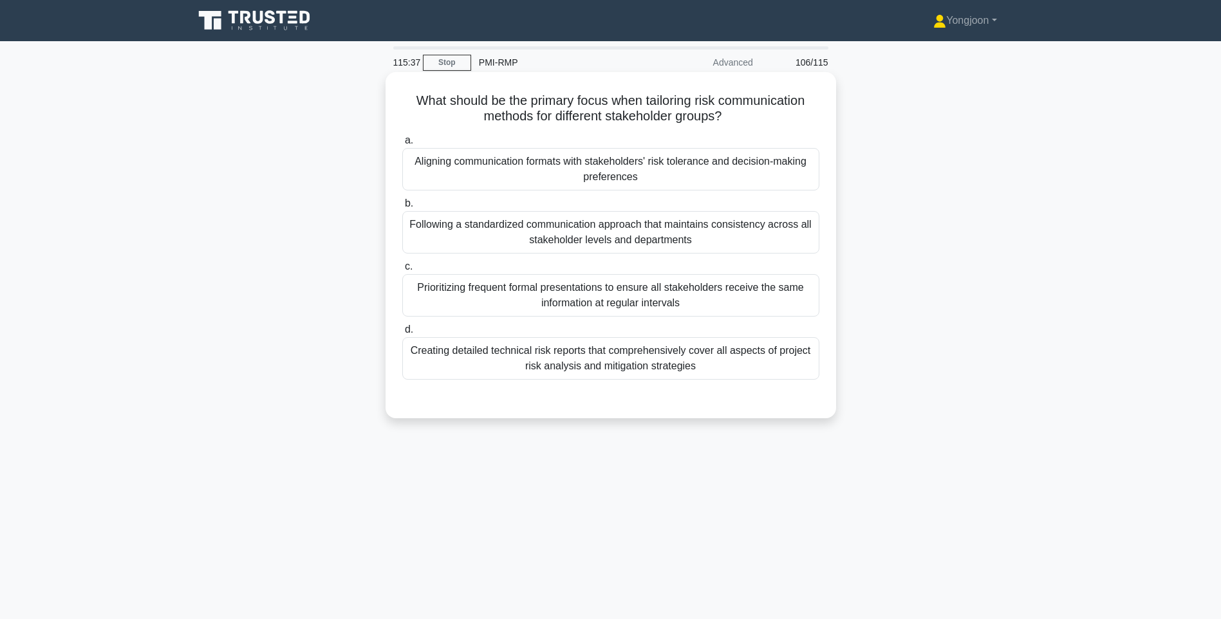
drag, startPoint x: 400, startPoint y: 96, endPoint x: 812, endPoint y: 372, distance: 495.9
click at [812, 372] on div "What should be the primary focus when tailoring risk communication methods for …" at bounding box center [611, 245] width 440 height 336
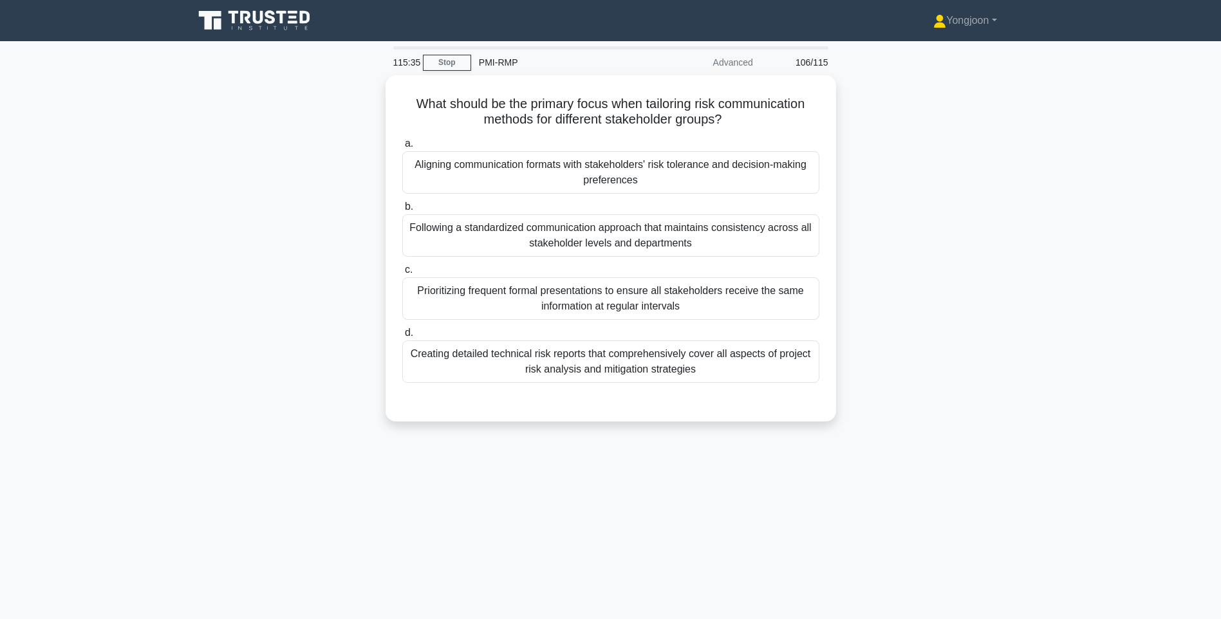
drag, startPoint x: 1042, startPoint y: 411, endPoint x: 963, endPoint y: 400, distance: 79.2
click at [1042, 411] on main "115:35 Stop PMI-RMP Advanced 106/115 What should be the primary focus when tail…" at bounding box center [610, 368] width 1221 height 654
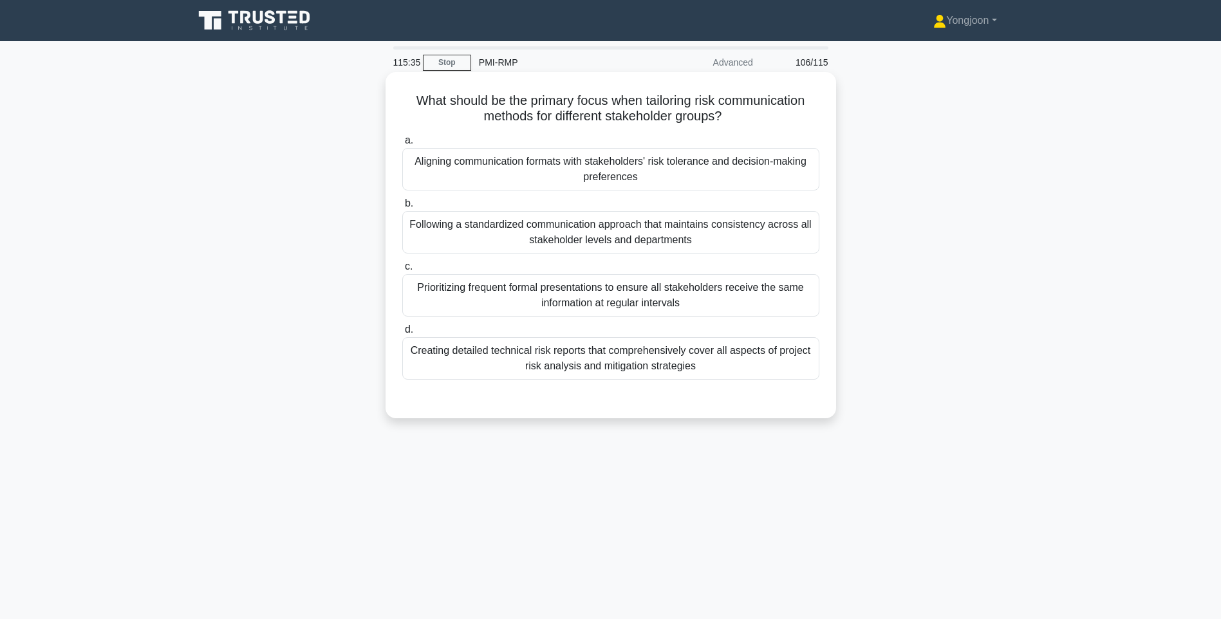
click at [786, 377] on div "Creating detailed technical risk reports that comprehensively cover all aspects…" at bounding box center [610, 358] width 417 height 42
click at [402, 334] on input "d. Creating detailed technical risk reports that comprehensively cover all aspe…" at bounding box center [402, 330] width 0 height 8
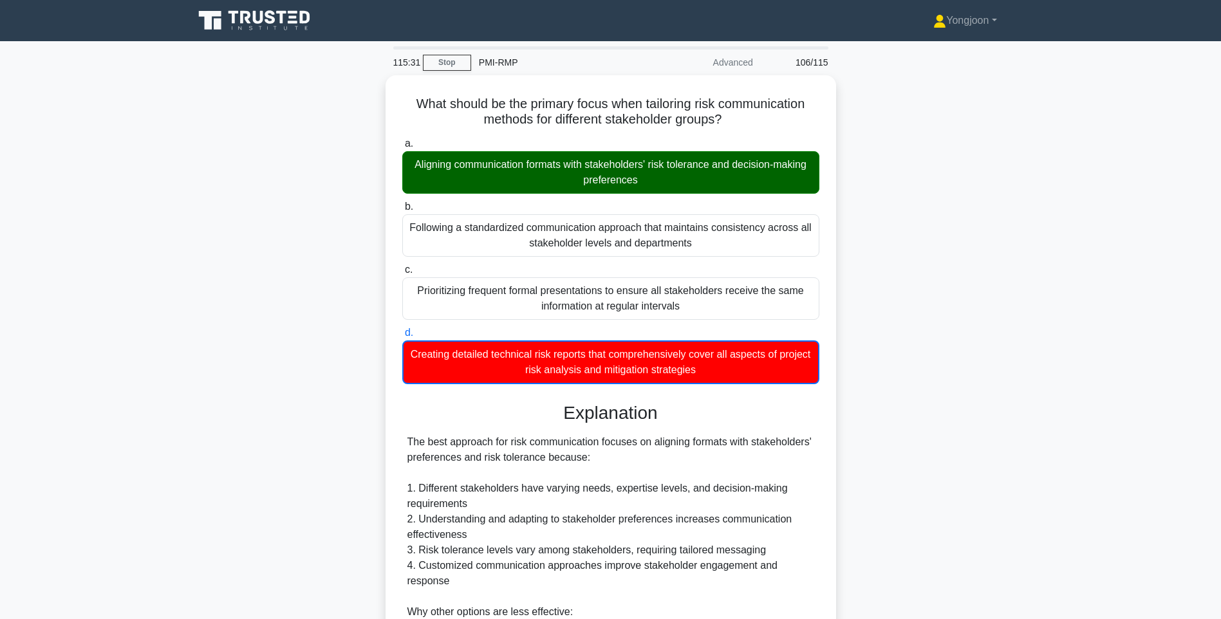
drag, startPoint x: 857, startPoint y: 402, endPoint x: 870, endPoint y: 432, distance: 33.7
click at [857, 402] on div "What should be the primary focus when tailoring risk communication methods for …" at bounding box center [611, 470] width 850 height 791
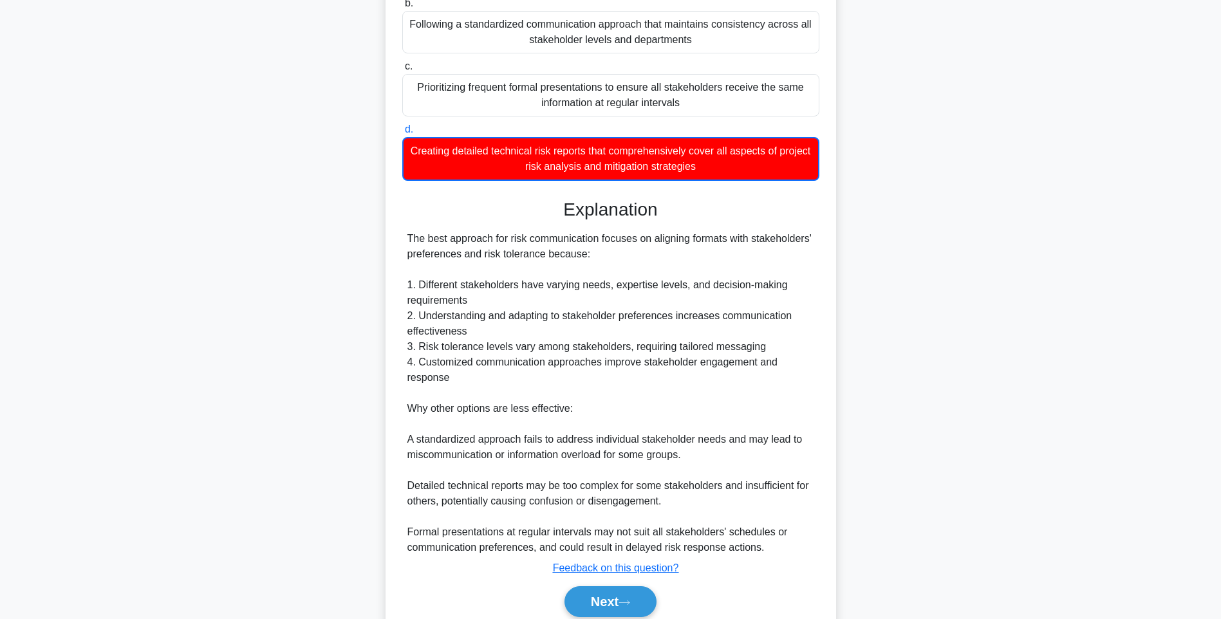
scroll to position [254, 0]
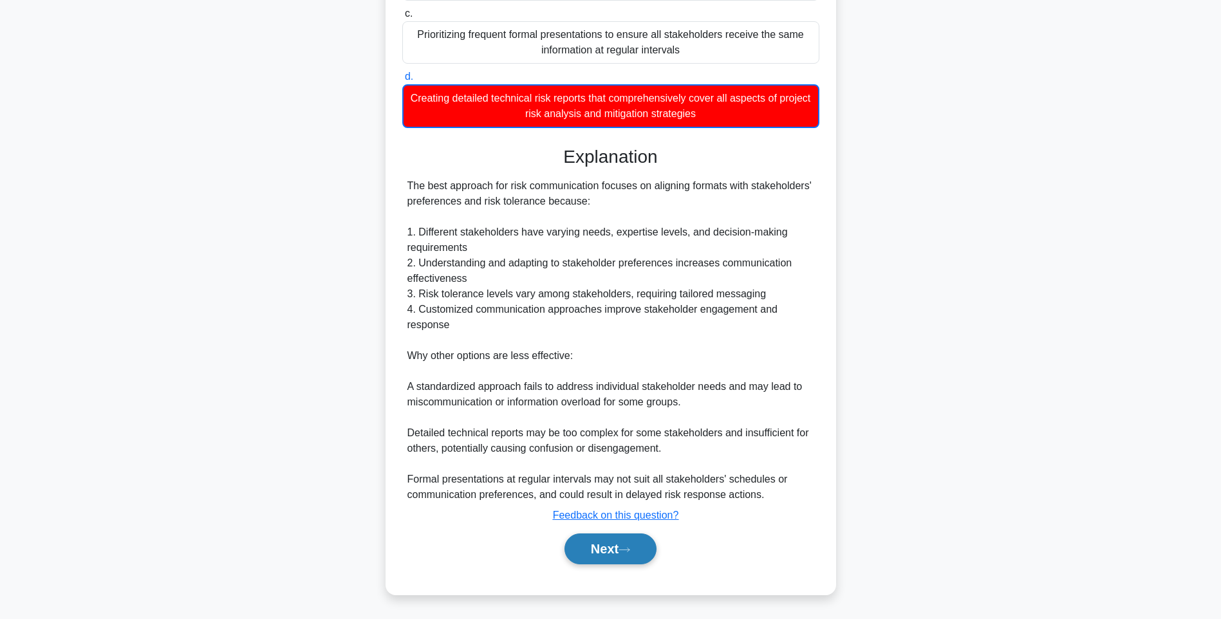
click at [609, 537] on button "Next" at bounding box center [610, 549] width 92 height 31
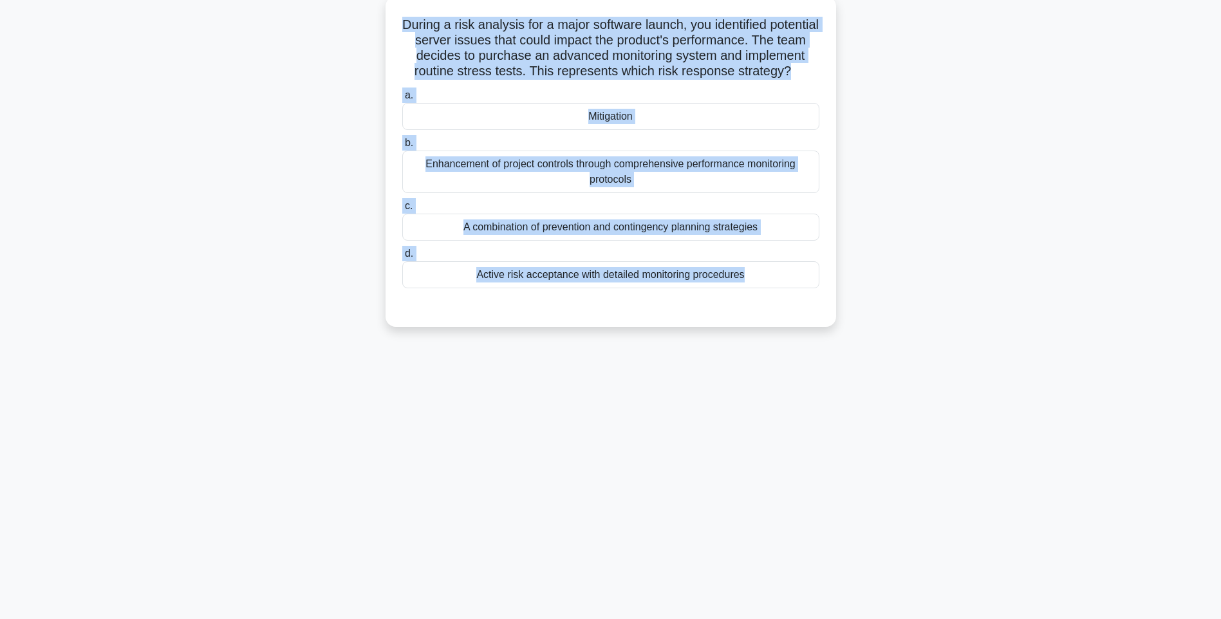
drag, startPoint x: 410, startPoint y: 19, endPoint x: 797, endPoint y: 329, distance: 495.9
click at [797, 322] on div "During a risk analysis for a major software launch, you identified potential se…" at bounding box center [611, 161] width 440 height 321
click at [736, 288] on div "Active risk acceptance with detailed monitoring procedures" at bounding box center [610, 274] width 417 height 27
click at [402, 258] on input "d. Active risk acceptance with detailed monitoring procedures" at bounding box center [402, 254] width 0 height 8
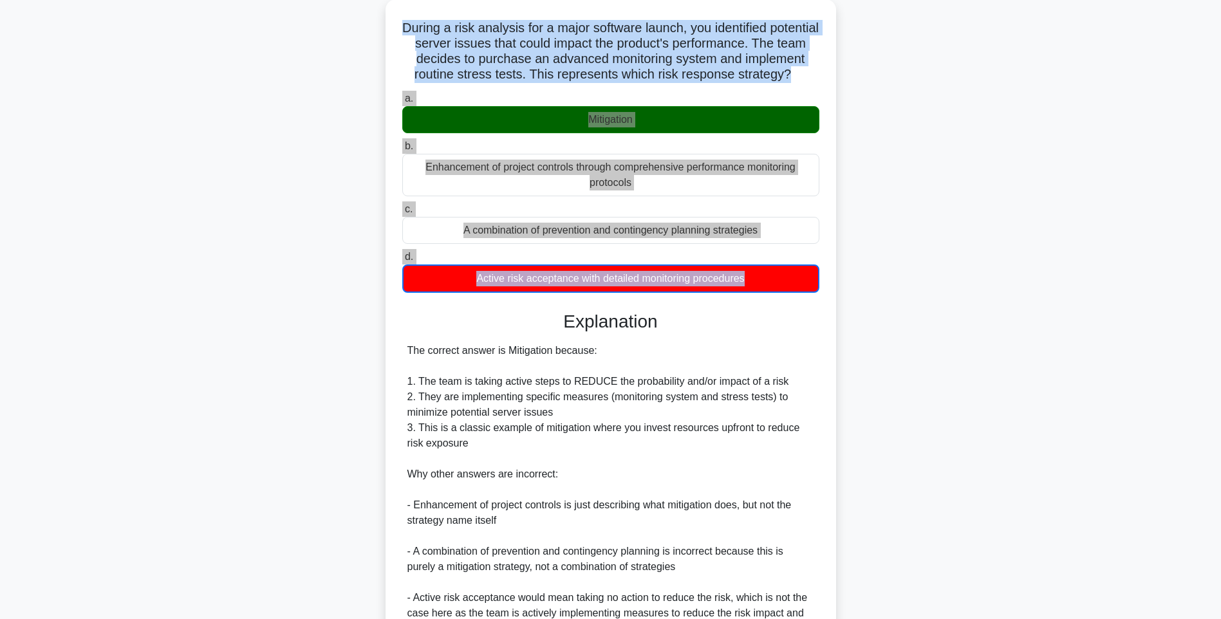
click at [913, 344] on div "During a risk analysis for a major software launch, you identified potential se…" at bounding box center [611, 394] width 850 height 791
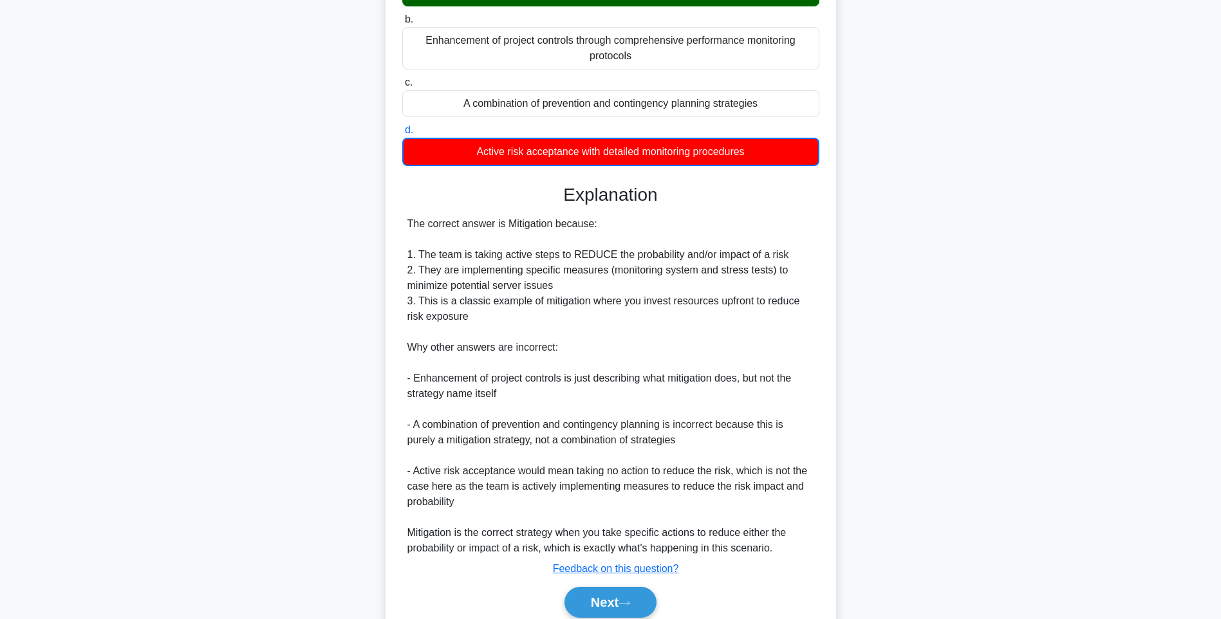
scroll to position [269, 0]
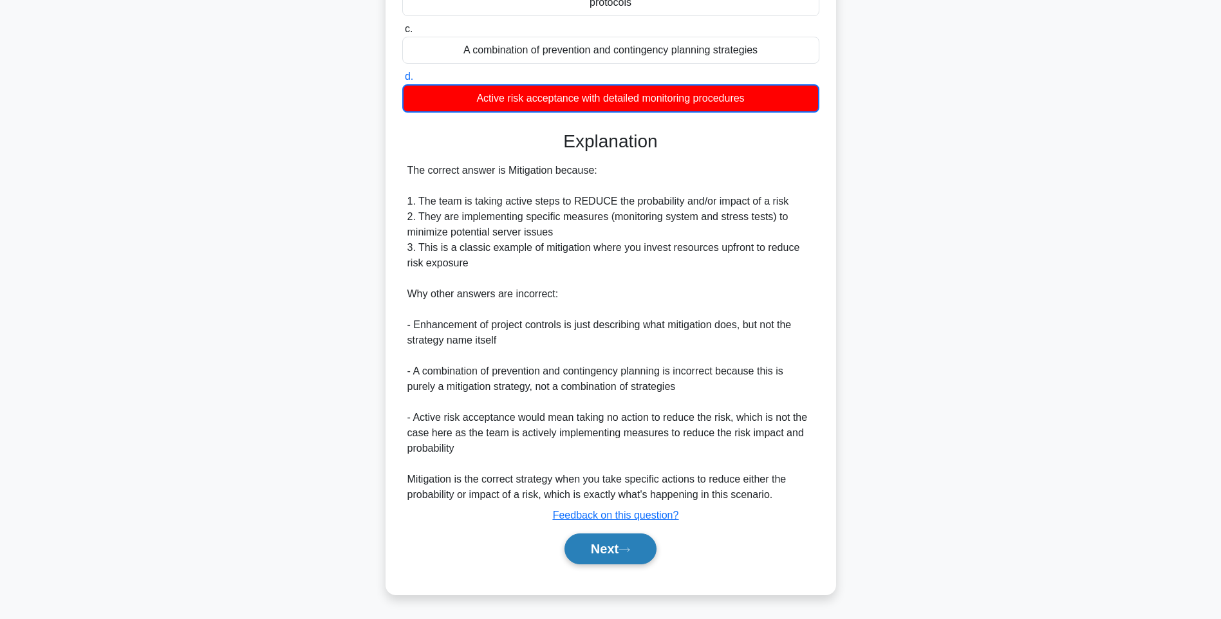
click at [594, 552] on button "Next" at bounding box center [610, 549] width 92 height 31
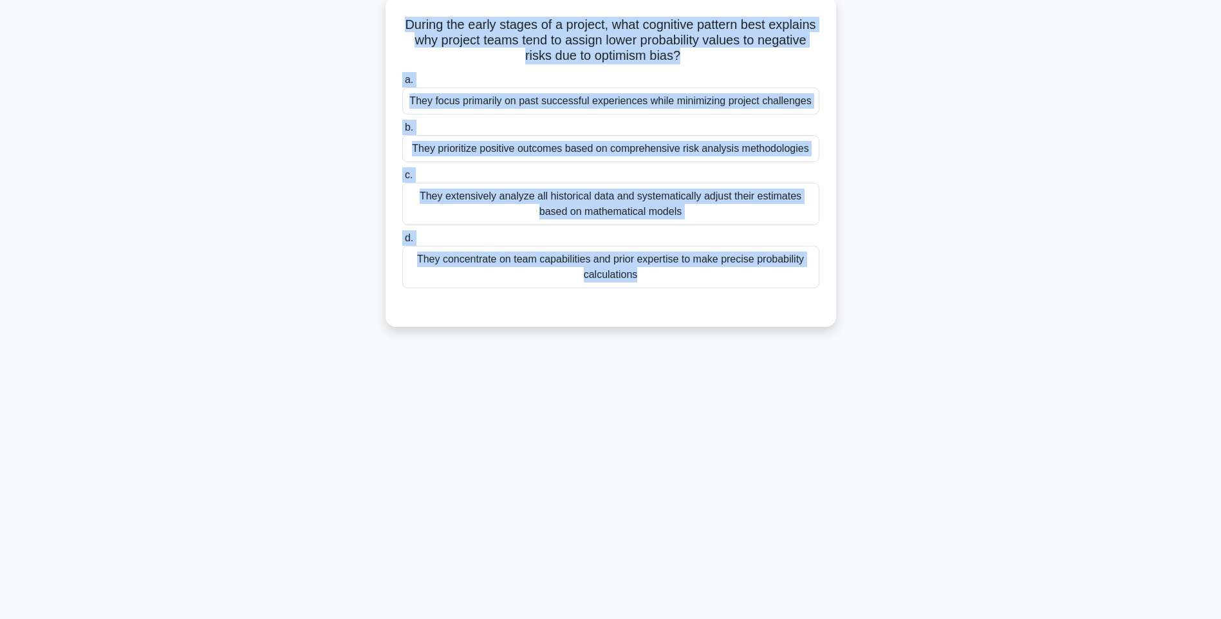
drag, startPoint x: 418, startPoint y: 21, endPoint x: 824, endPoint y: 296, distance: 490.7
click at [824, 296] on div "During the early stages of a project, what cognitive pattern best explains why …" at bounding box center [611, 161] width 440 height 321
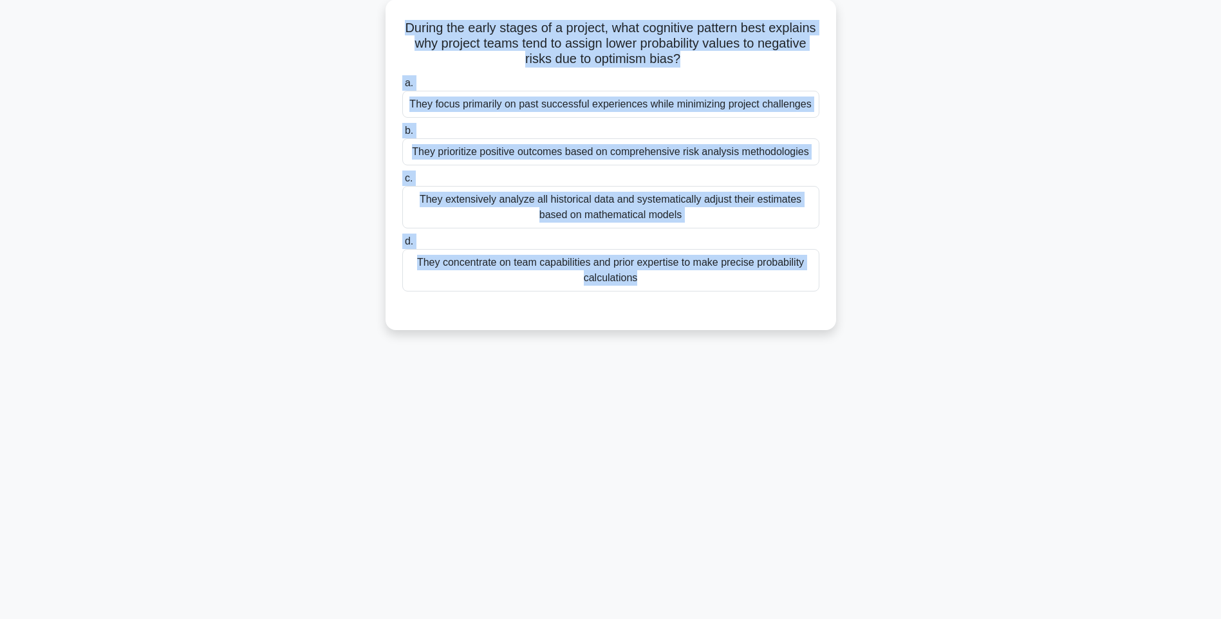
click at [976, 367] on div "115:15 Stop PMI-RMP Advanced 108/115 During the early stages of a project, what…" at bounding box center [611, 292] width 850 height 644
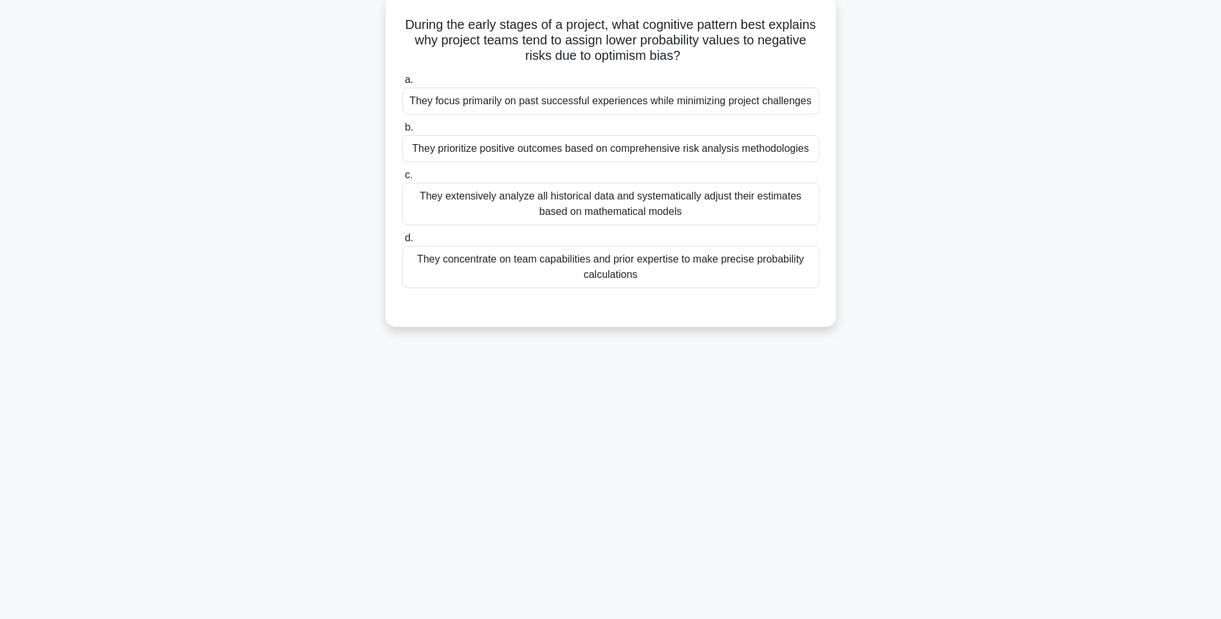
click at [771, 275] on div "They concentrate on team capabilities and prior expertise to make precise proba…" at bounding box center [610, 267] width 417 height 42
click at [402, 243] on input "d. They concentrate on team capabilities and prior expertise to make precise pr…" at bounding box center [402, 238] width 0 height 8
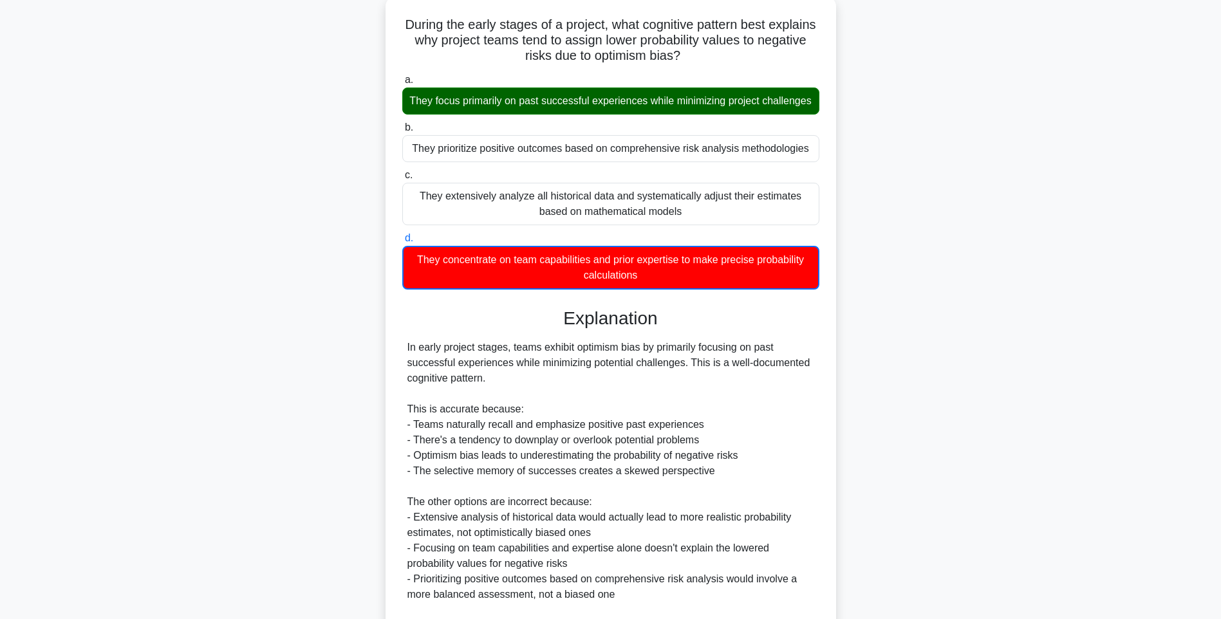
click at [835, 344] on div "During the early stages of a project, what cognitive pattern best explains why …" at bounding box center [611, 376] width 451 height 760
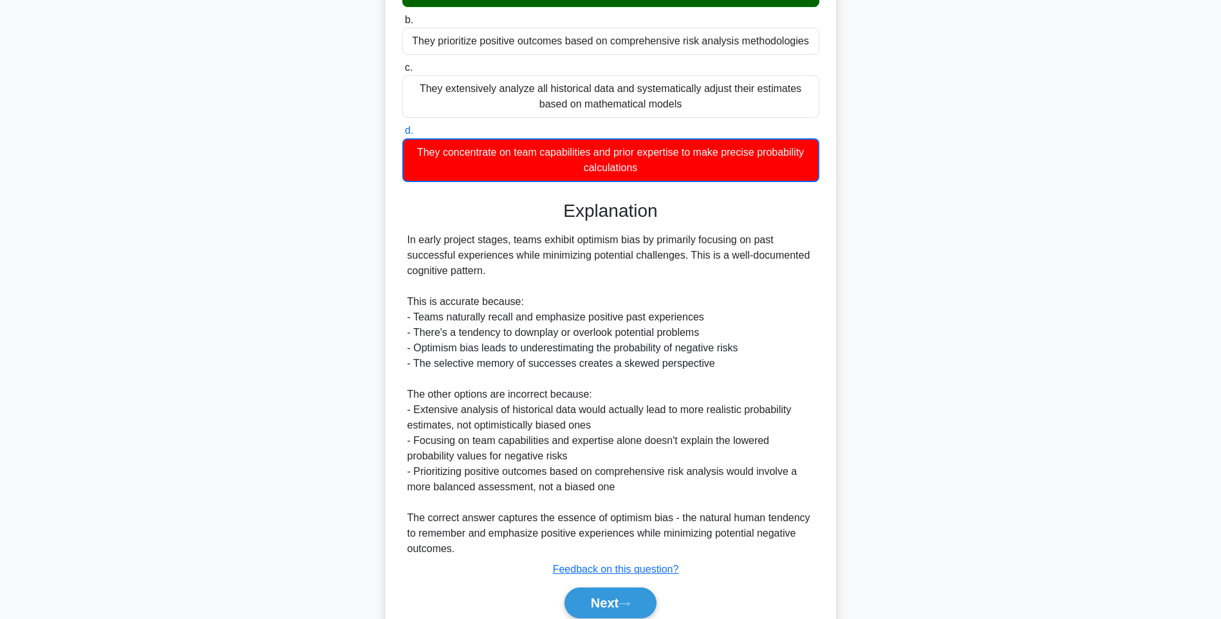
scroll to position [254, 0]
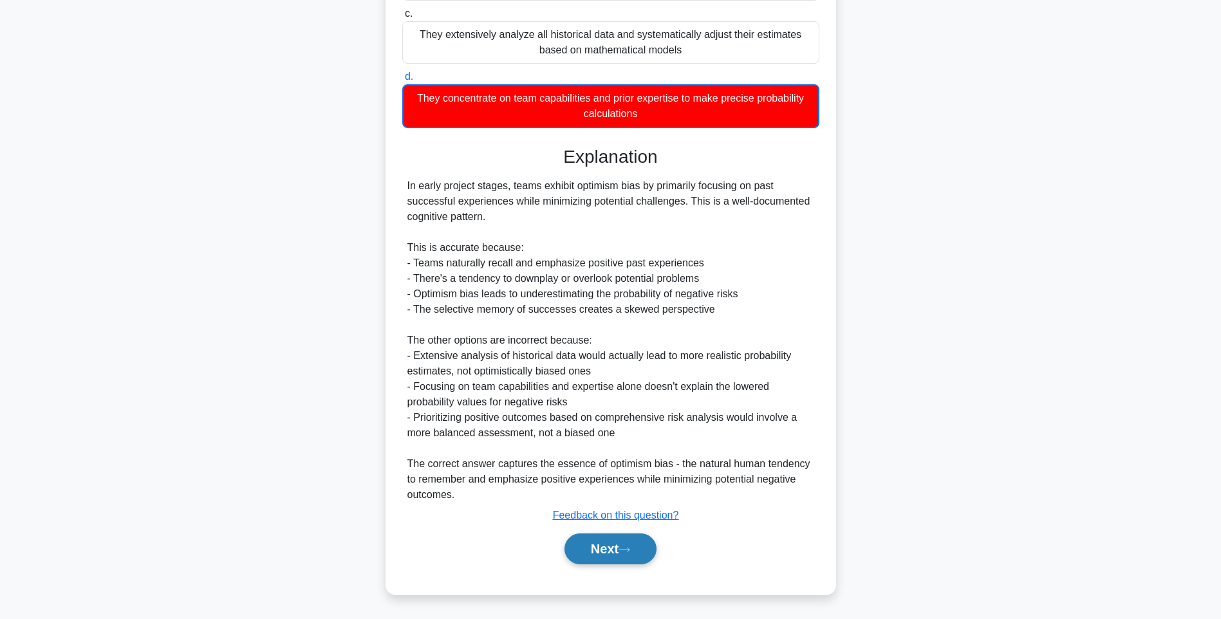
click at [628, 549] on icon at bounding box center [624, 549] width 12 height 7
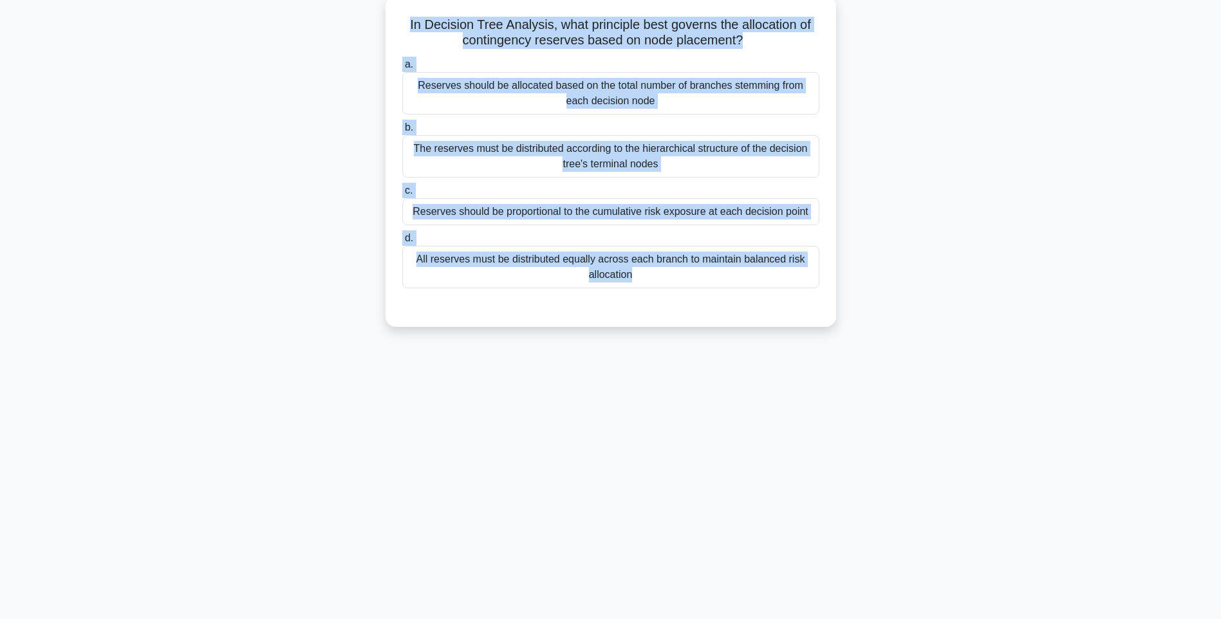
drag, startPoint x: 405, startPoint y: 20, endPoint x: 770, endPoint y: 324, distance: 474.7
click at [770, 324] on div "In Decision Tree Analysis, what principle best governs the allocation of contin…" at bounding box center [611, 161] width 451 height 331
click at [734, 263] on div "All reserves must be distributed equally across each branch to maintain balance…" at bounding box center [610, 267] width 417 height 42
click at [402, 243] on input "d. All reserves must be distributed equally across each branch to maintain bala…" at bounding box center [402, 238] width 0 height 8
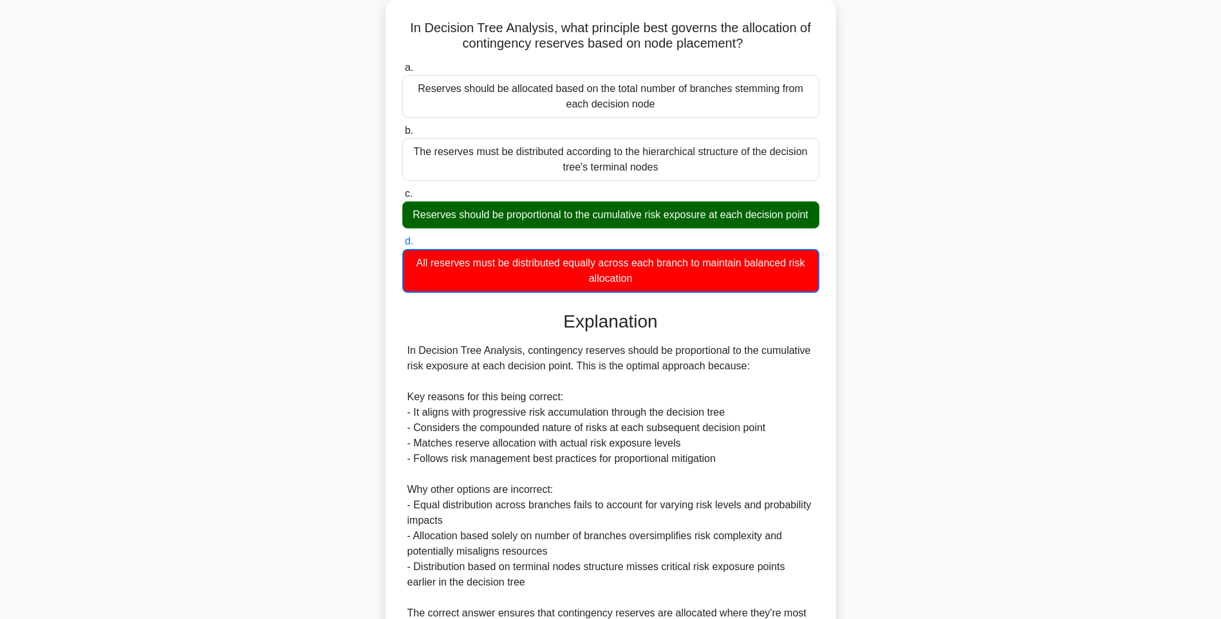
click at [909, 395] on div "In Decision Tree Analysis, what principle best governs the allocation of contin…" at bounding box center [611, 379] width 850 height 760
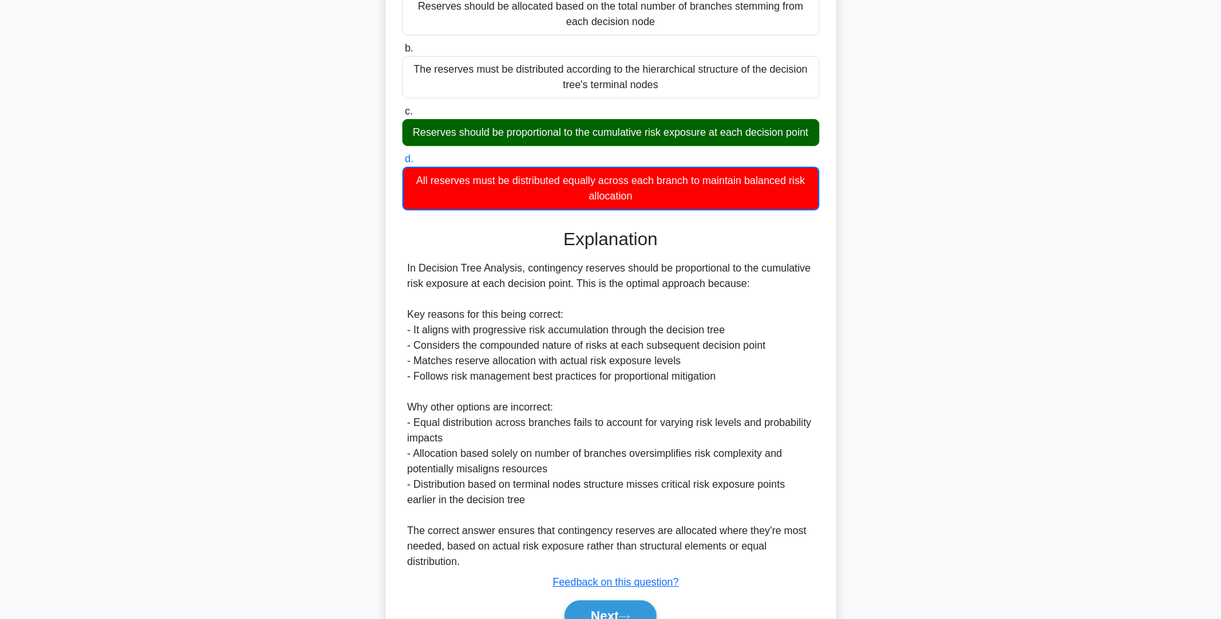
scroll to position [238, 0]
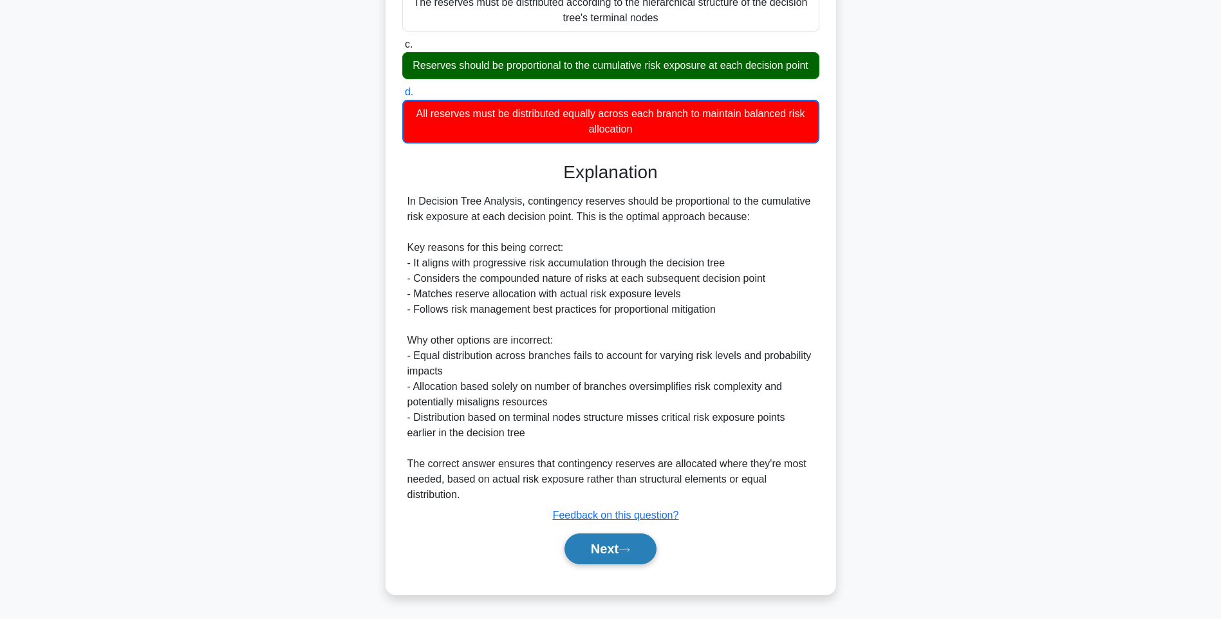
click at [595, 539] on button "Next" at bounding box center [610, 549] width 92 height 31
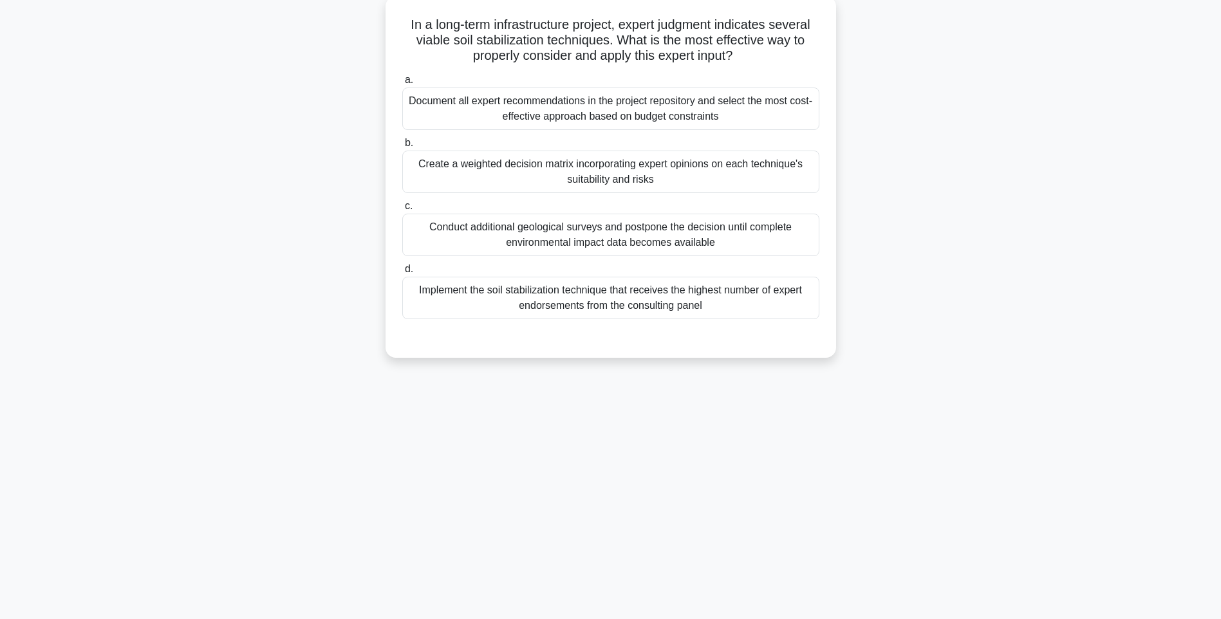
scroll to position [76, 0]
drag, startPoint x: 402, startPoint y: 18, endPoint x: 817, endPoint y: 317, distance: 512.3
click at [817, 317] on div "In a long-term infrastructure project, expert judgment indicates several viable…" at bounding box center [611, 176] width 440 height 351
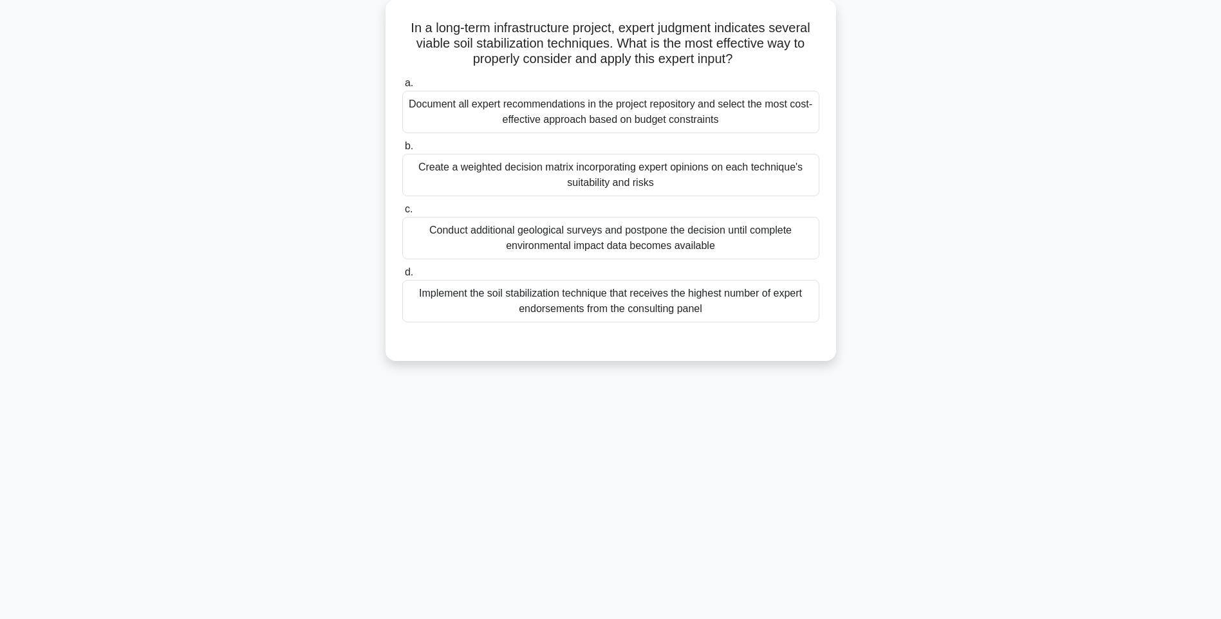
click at [989, 335] on div "In a long-term infrastructure project, expert judgment indicates several viable…" at bounding box center [611, 187] width 850 height 377
drag, startPoint x: 1022, startPoint y: 366, endPoint x: 851, endPoint y: 325, distance: 175.9
click at [1022, 366] on div "In a long-term infrastructure project, expert judgment indicates several viable…" at bounding box center [611, 187] width 850 height 377
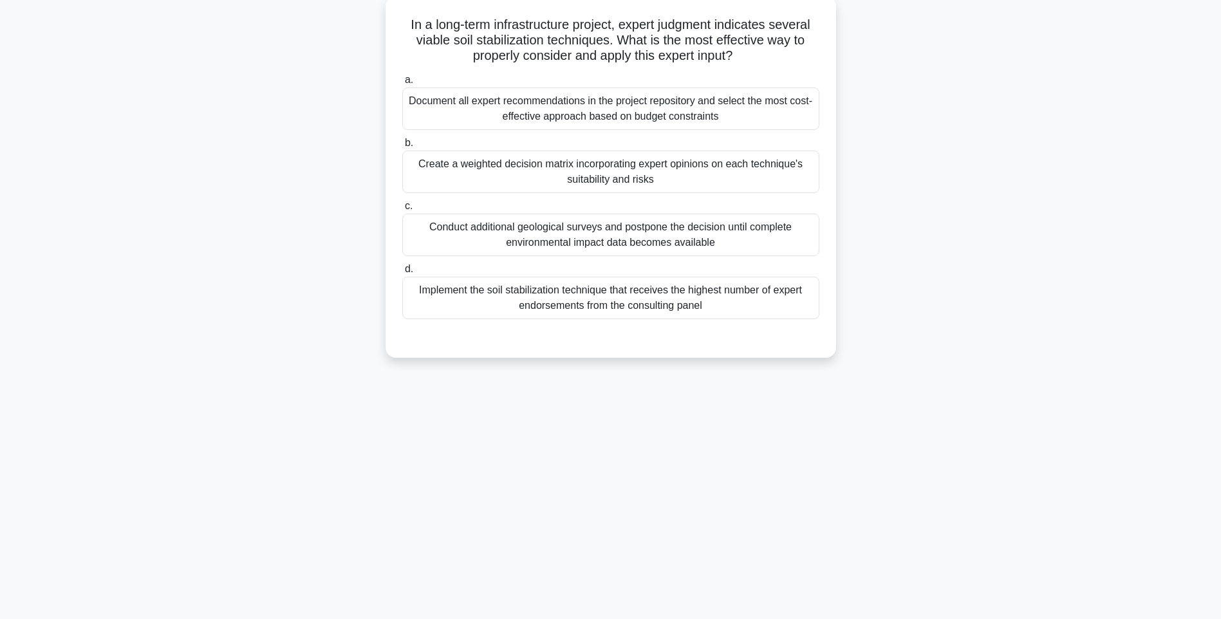
click at [756, 308] on div "Implement the soil stabilization technique that receives the highest number of …" at bounding box center [610, 298] width 417 height 42
click at [402, 274] on input "d. Implement the soil stabilization technique that receives the highest number …" at bounding box center [402, 269] width 0 height 8
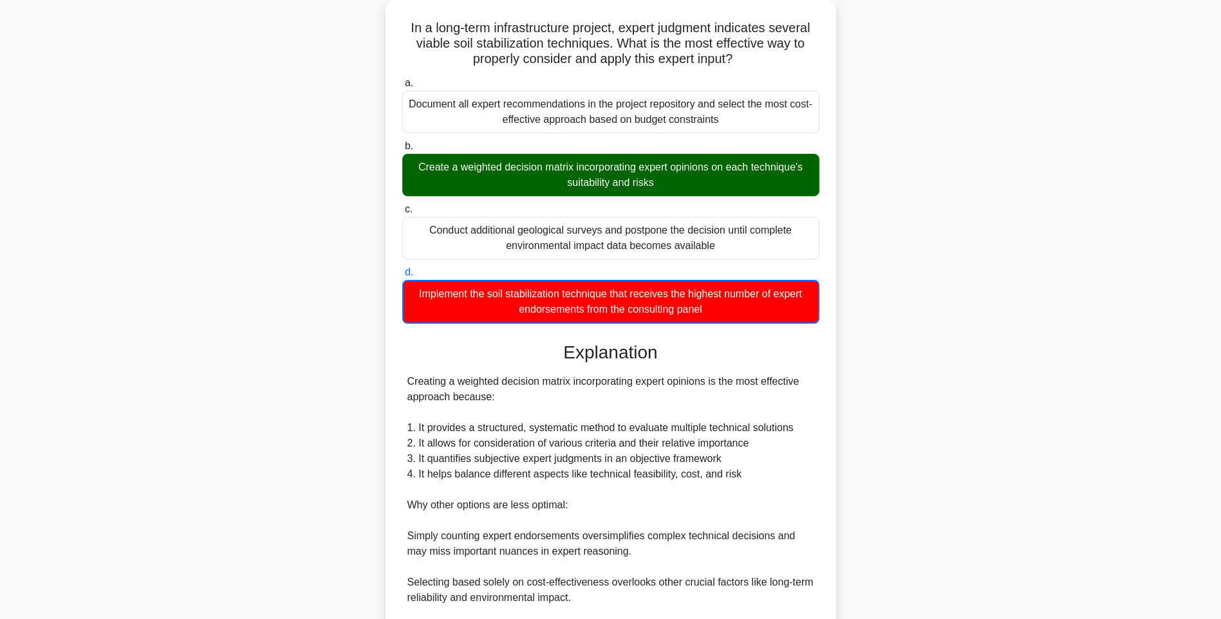
drag, startPoint x: 895, startPoint y: 344, endPoint x: 890, endPoint y: 368, distance: 24.2
click at [895, 344] on div "In a long-term infrastructure project, expert judgment indicates several viable…" at bounding box center [611, 379] width 850 height 760
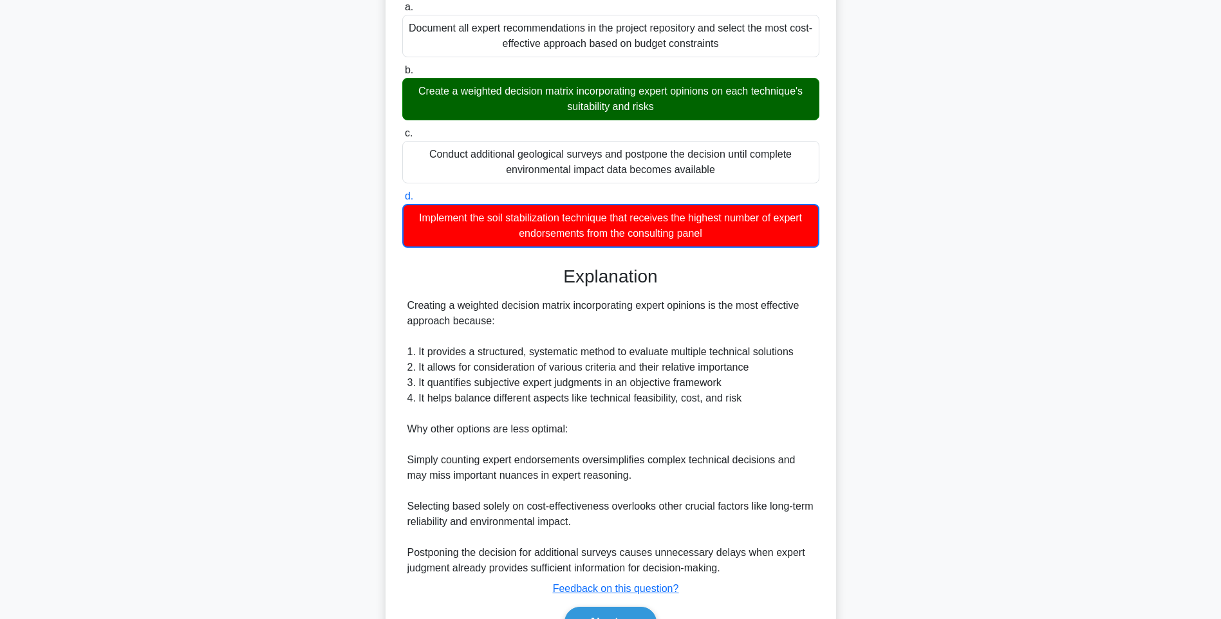
scroll to position [223, 0]
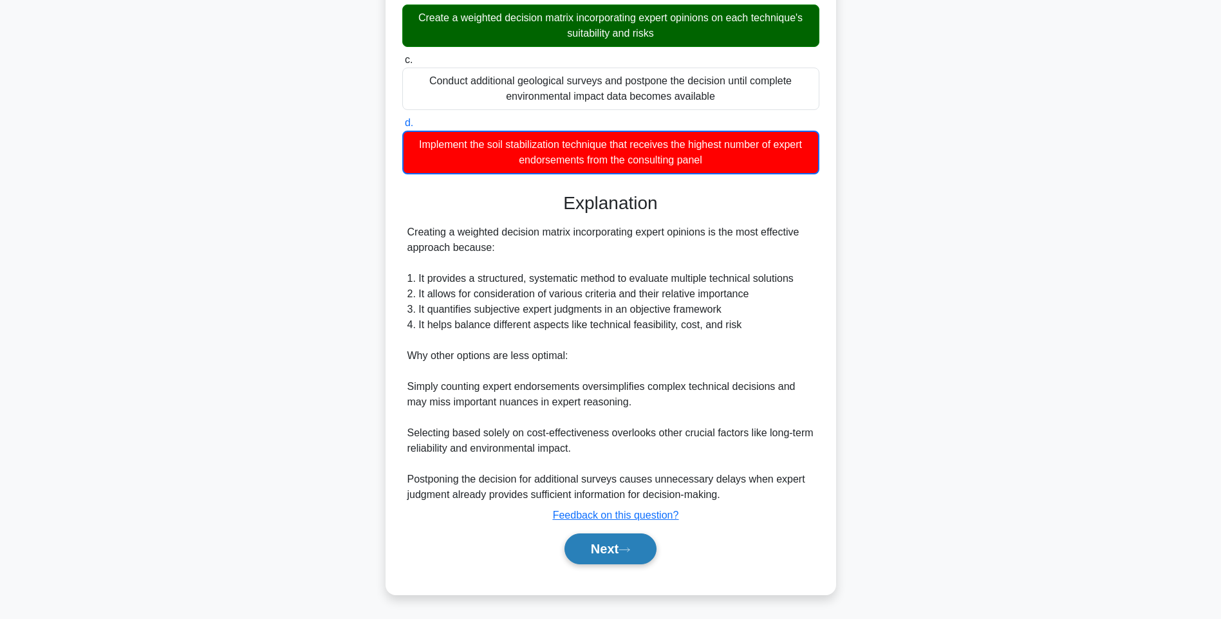
click at [600, 549] on button "Next" at bounding box center [610, 549] width 92 height 31
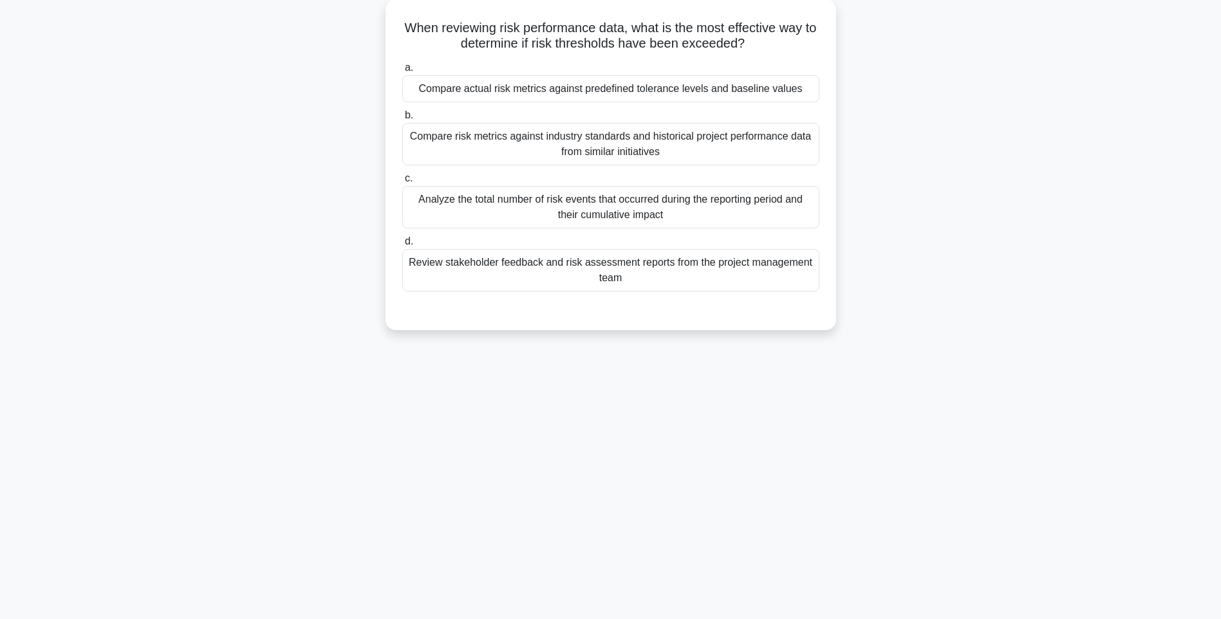
scroll to position [76, 0]
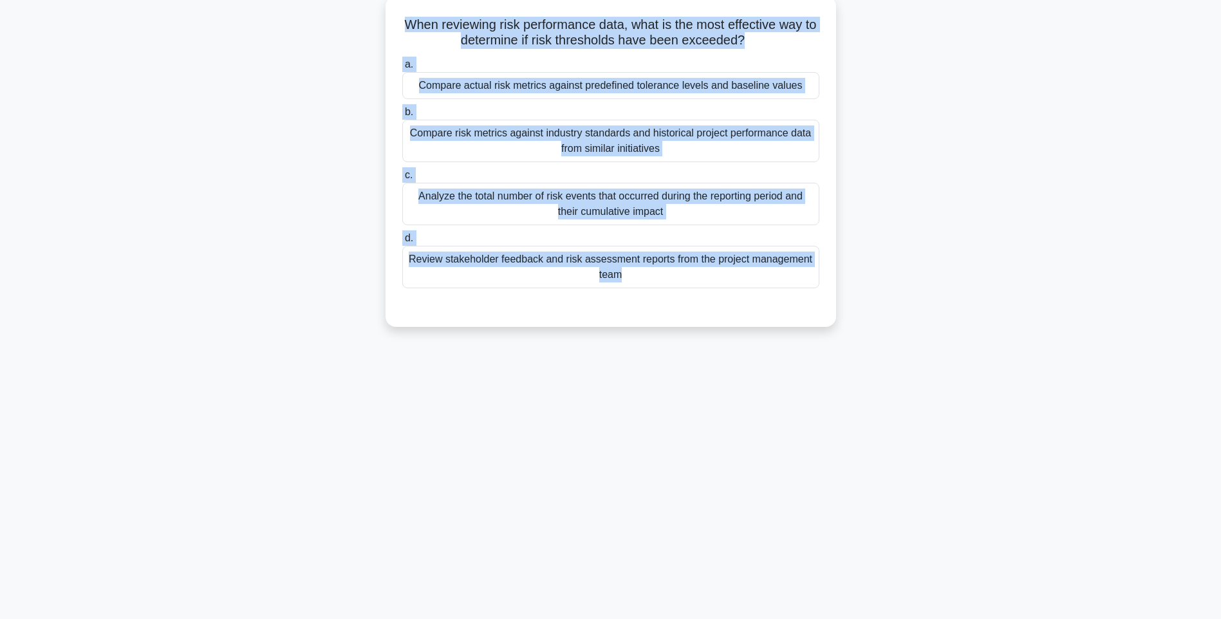
drag, startPoint x: 443, startPoint y: 50, endPoint x: 810, endPoint y: 319, distance: 454.9
click at [810, 319] on div "When reviewing risk performance data, what is the most effective way to determi…" at bounding box center [611, 161] width 440 height 321
click at [725, 267] on div "Review stakeholder feedback and risk assessment reports from the project manage…" at bounding box center [610, 267] width 417 height 42
click at [402, 243] on input "d. Review stakeholder feedback and risk assessment reports from the project man…" at bounding box center [402, 238] width 0 height 8
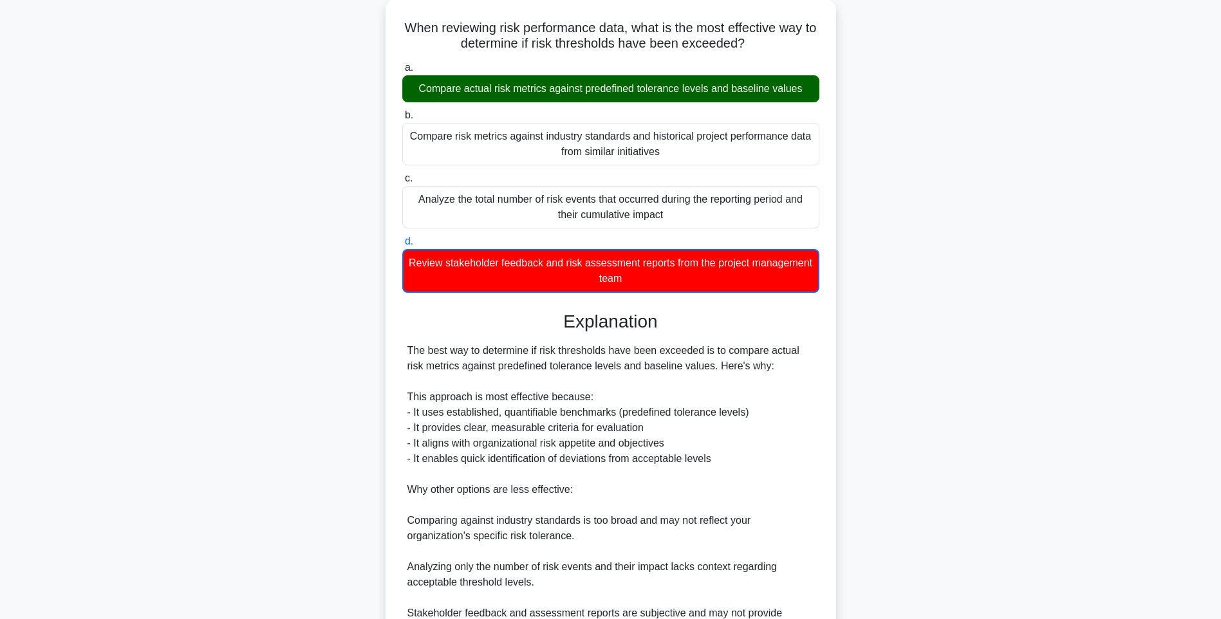
click at [994, 363] on div "When reviewing risk performance data, what is the most effective way to determi…" at bounding box center [611, 371] width 850 height 745
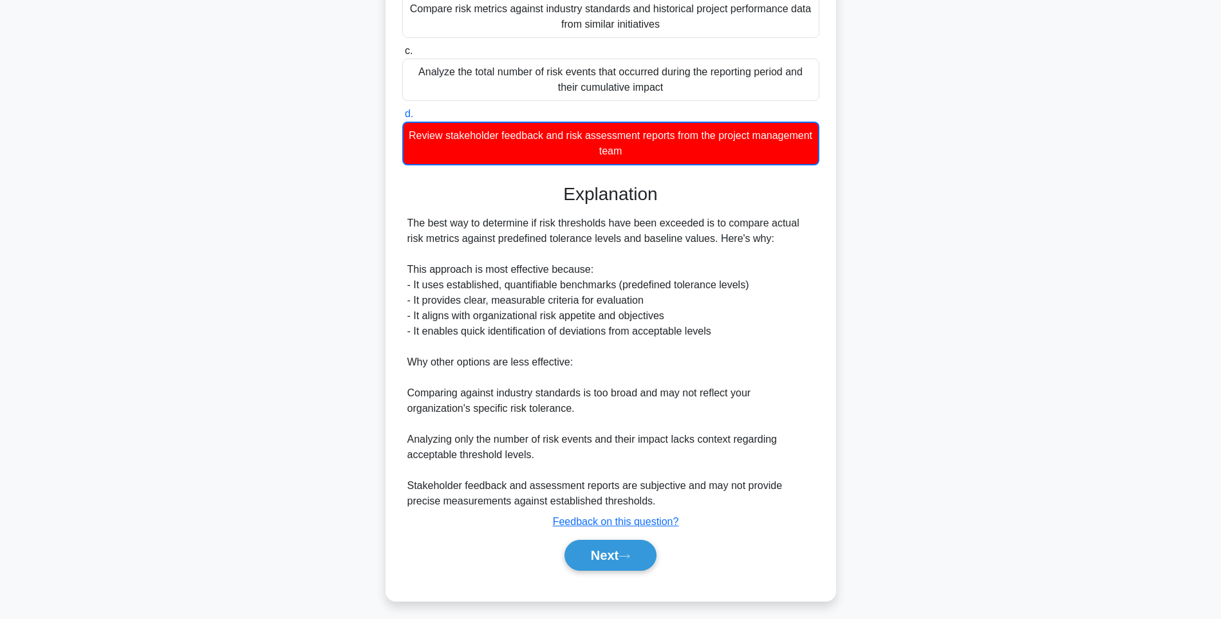
scroll to position [207, 0]
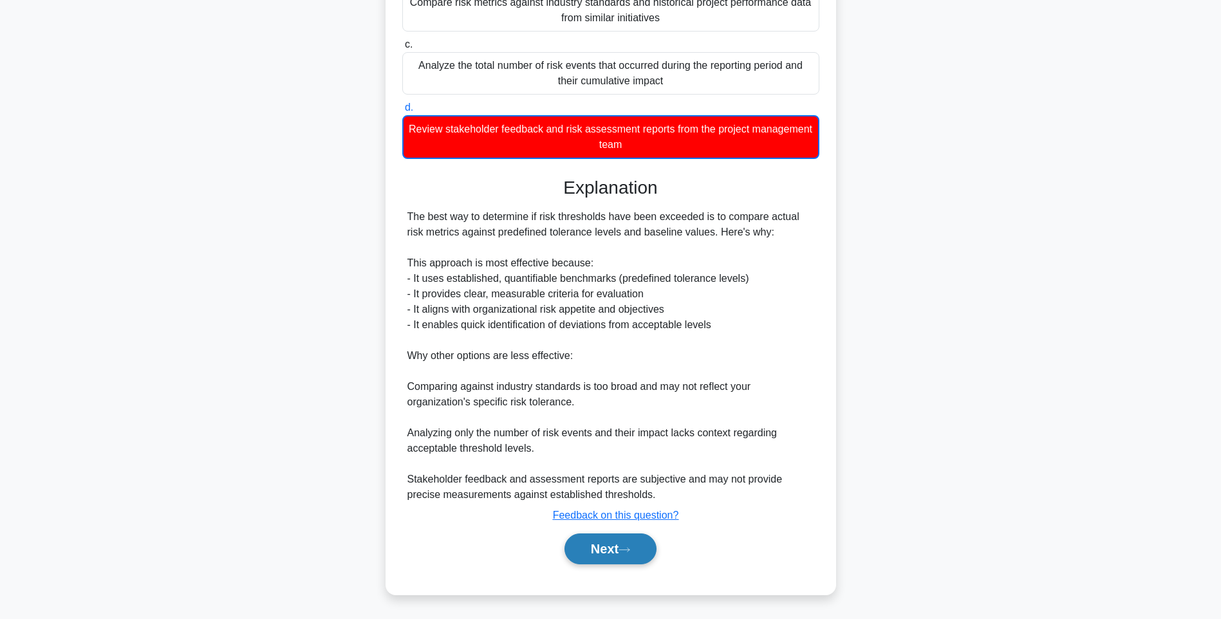
click at [593, 555] on button "Next" at bounding box center [610, 549] width 92 height 31
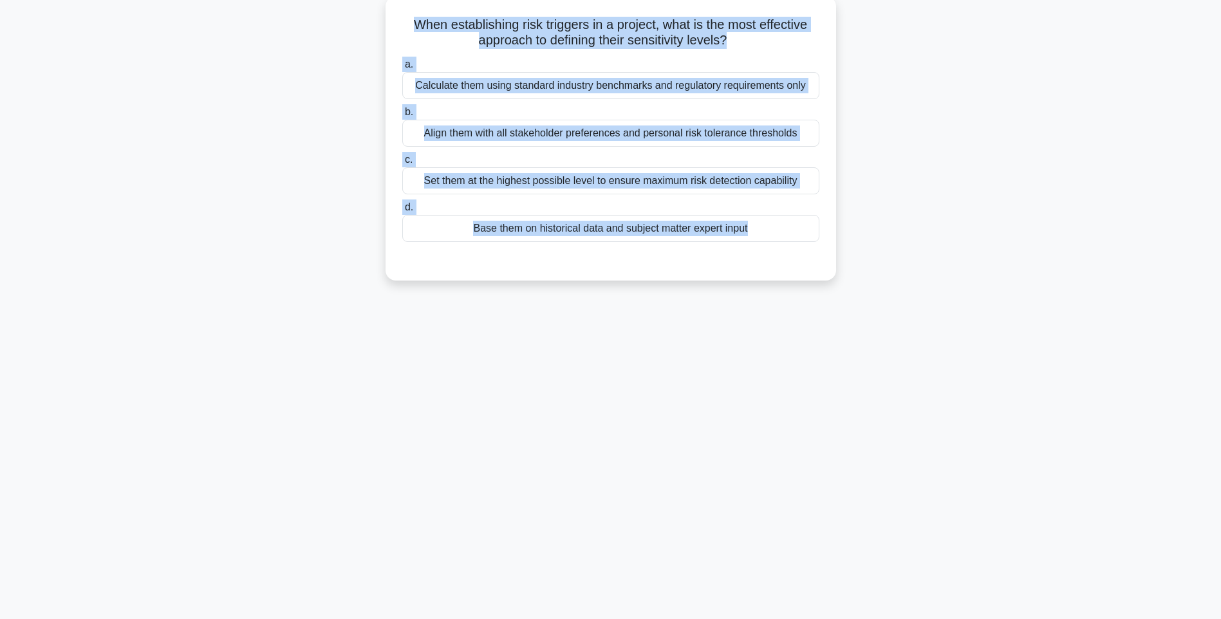
drag, startPoint x: 402, startPoint y: 15, endPoint x: 814, endPoint y: 271, distance: 484.7
click at [814, 271] on div "When establishing risk triggers in a project, what is the most effective approa…" at bounding box center [611, 138] width 440 height 274
click at [665, 241] on div "Base them on historical data and subject matter expert input" at bounding box center [610, 228] width 417 height 27
click at [402, 212] on input "d. Base them on historical data and subject matter expert input" at bounding box center [402, 207] width 0 height 8
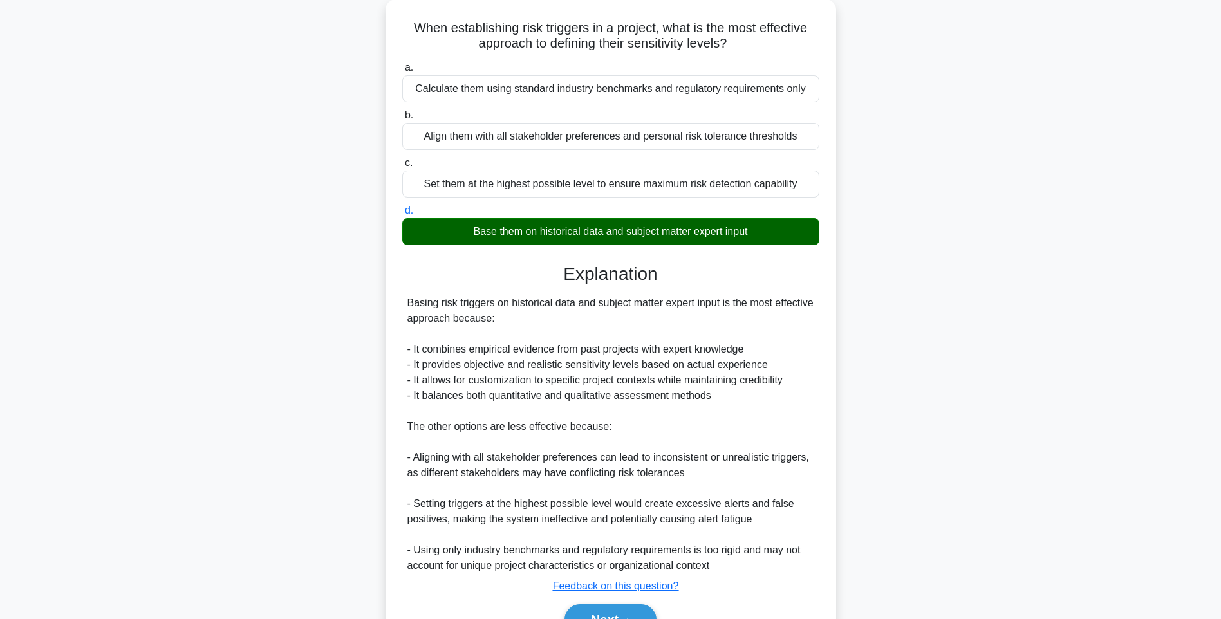
drag, startPoint x: 918, startPoint y: 371, endPoint x: 920, endPoint y: 395, distance: 23.9
click at [918, 371] on div "When establishing risk triggers in a project, what is the most effective approa…" at bounding box center [611, 340] width 850 height 682
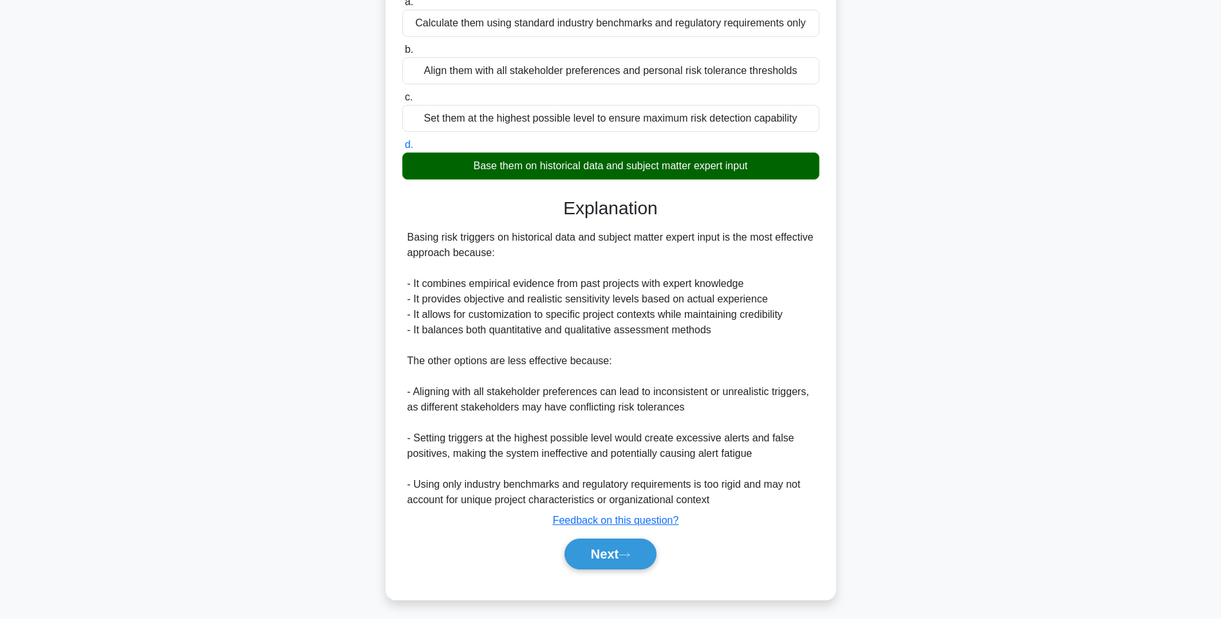
scroll to position [144, 0]
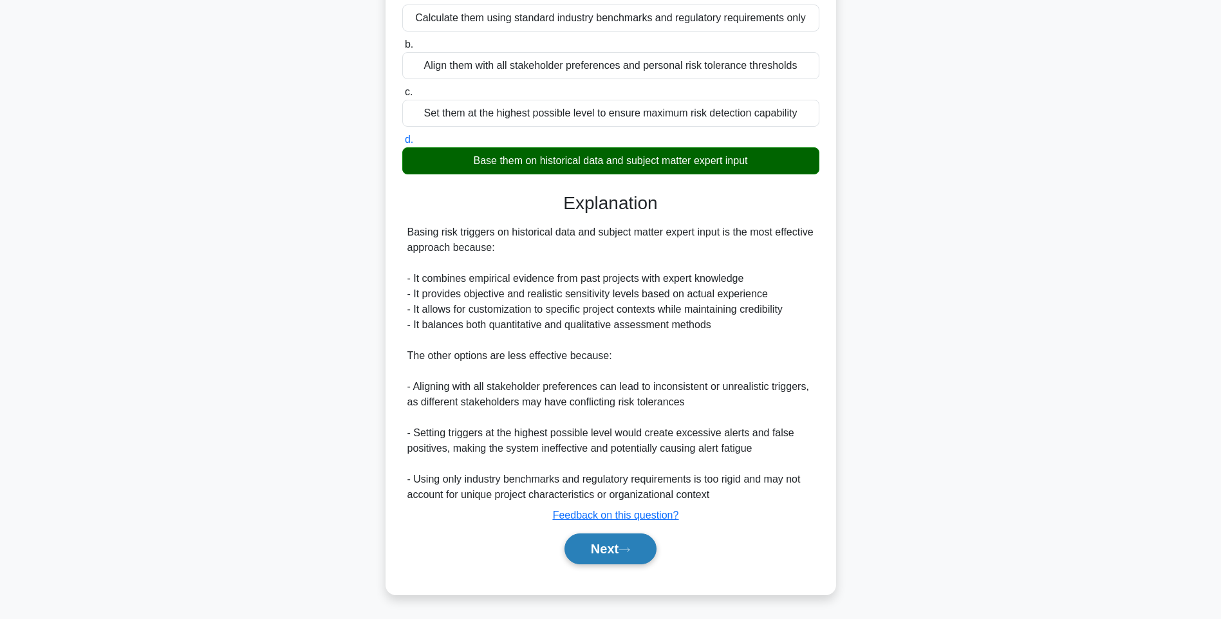
click at [595, 539] on button "Next" at bounding box center [610, 549] width 92 height 31
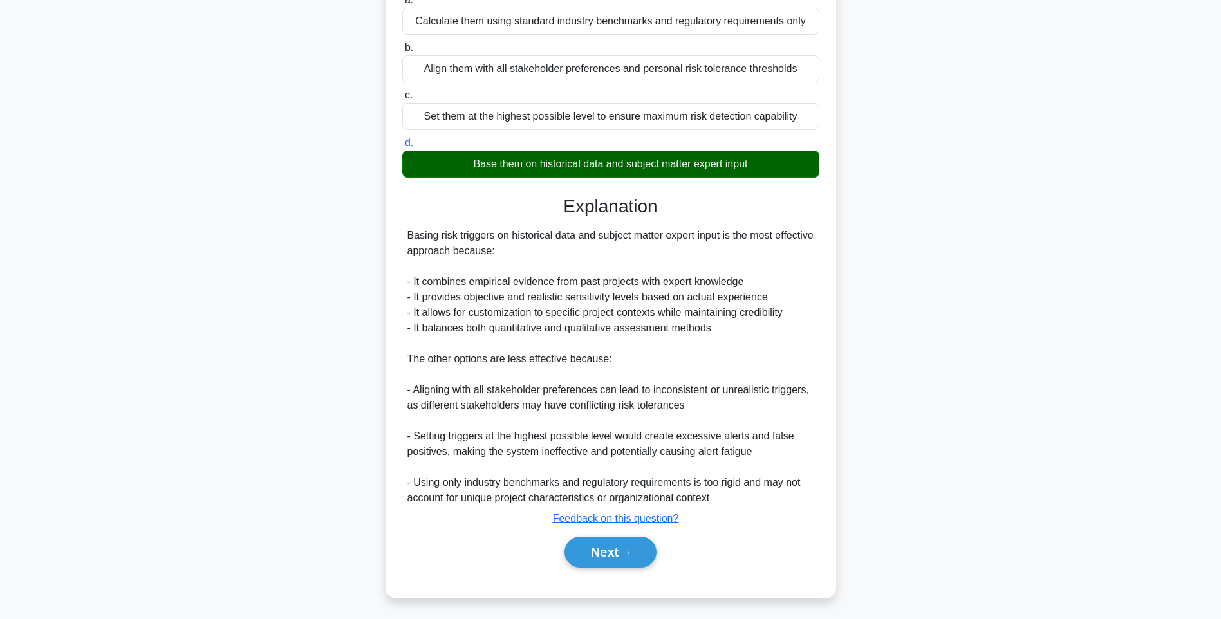
scroll to position [76, 0]
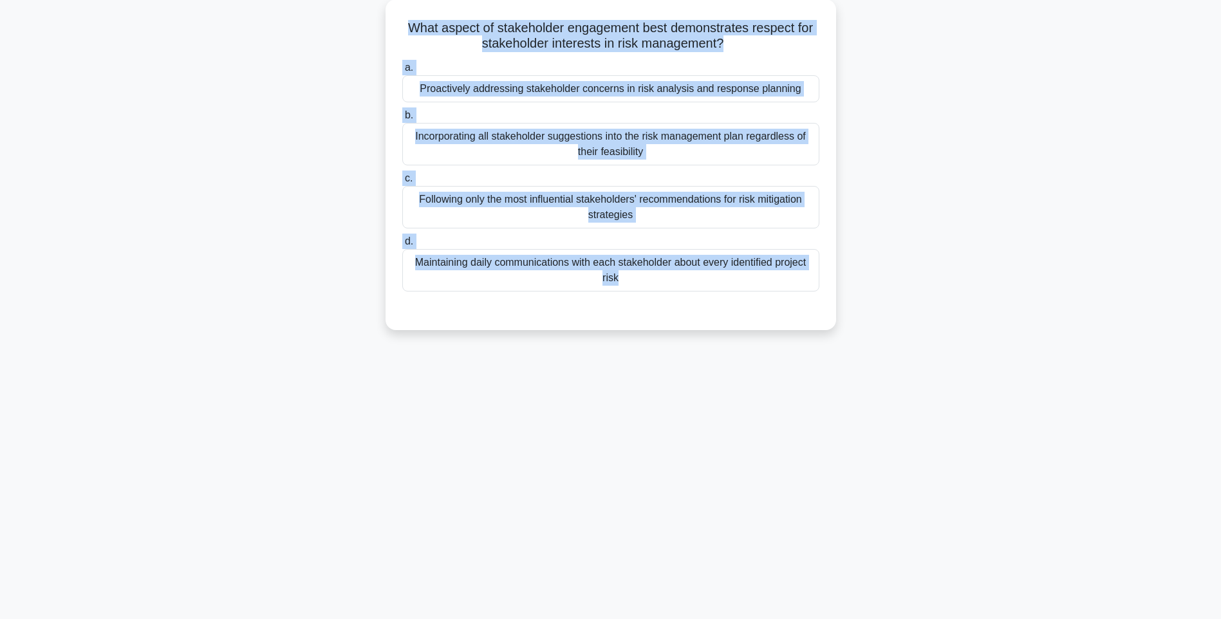
drag, startPoint x: 403, startPoint y: 26, endPoint x: 827, endPoint y: 330, distance: 522.1
click at [827, 330] on div "What aspect of stakeholder engagement best demonstrates respect for stakeholder…" at bounding box center [611, 172] width 850 height 346
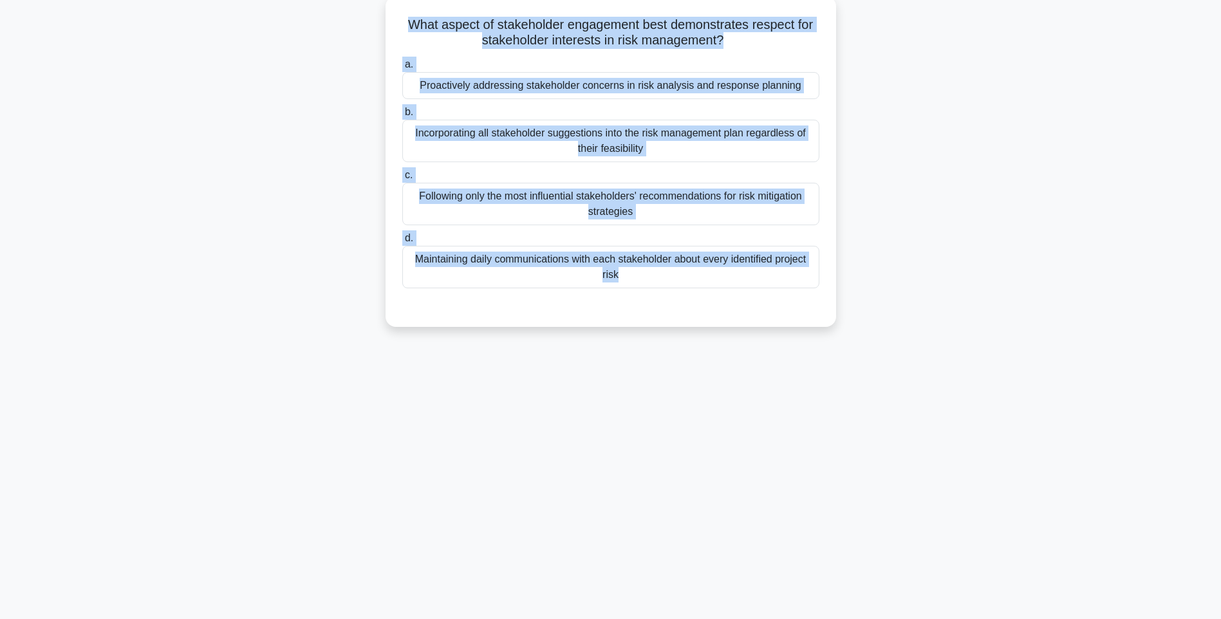
drag, startPoint x: 741, startPoint y: 358, endPoint x: 715, endPoint y: 330, distance: 38.2
click at [741, 358] on div "114:26 Stop PMI-RMP Advanced 113/115 What aspect of stakeholder engagement best…" at bounding box center [611, 292] width 850 height 644
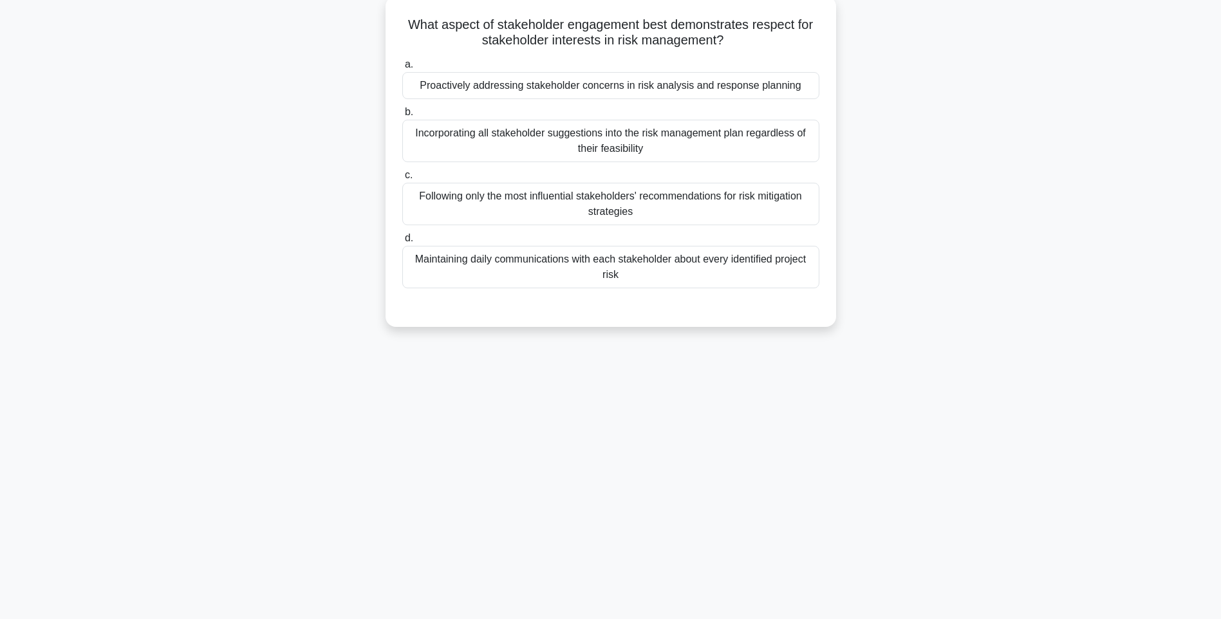
click at [691, 274] on div "Maintaining daily communications with each stakeholder about every identified p…" at bounding box center [610, 267] width 417 height 42
click at [402, 243] on input "d. Maintaining daily communications with each stakeholder about every identifie…" at bounding box center [402, 238] width 0 height 8
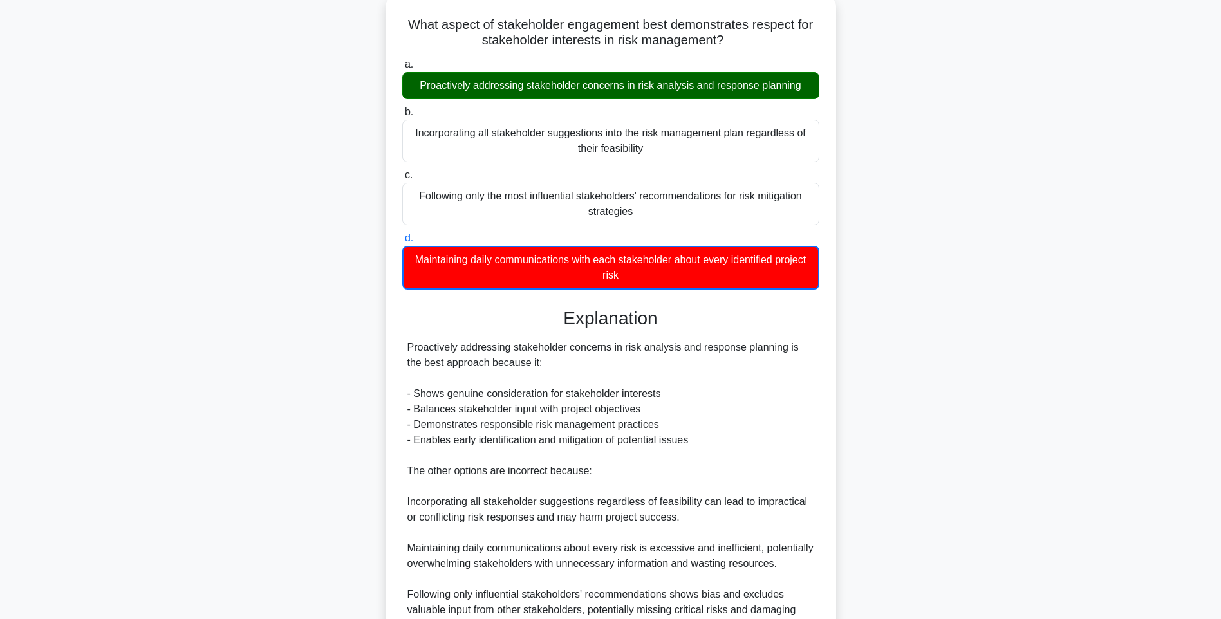
click at [703, 377] on div "Proactively addressing stakeholder concerns in risk analysis and response plann…" at bounding box center [610, 486] width 407 height 293
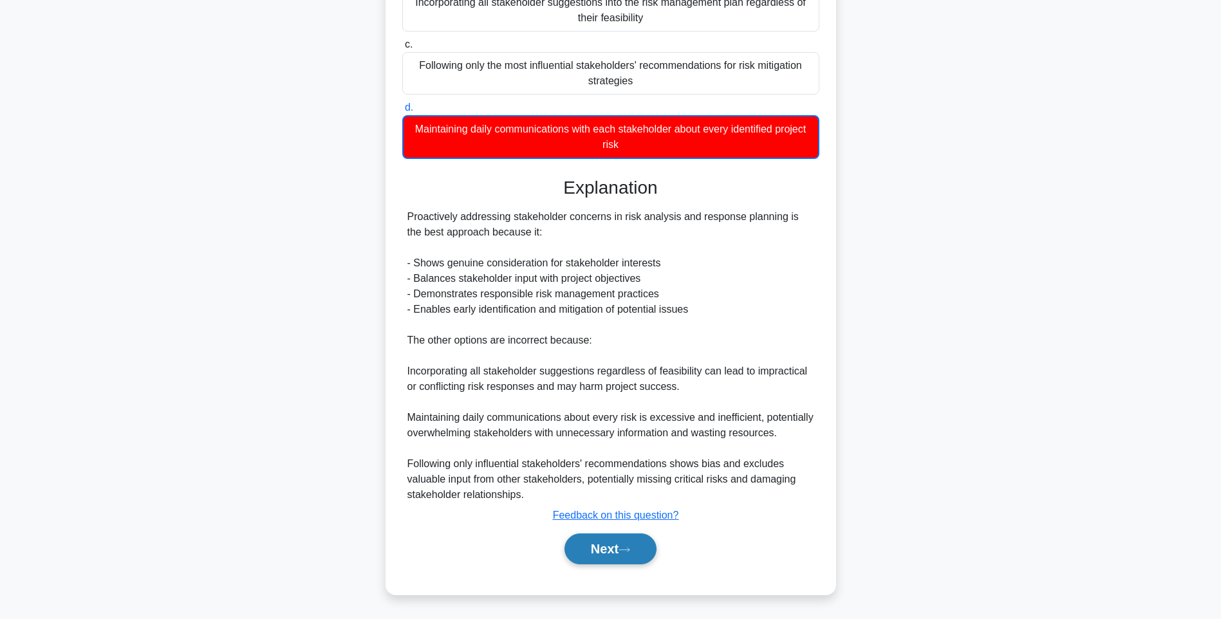
click at [597, 545] on button "Next" at bounding box center [610, 549] width 92 height 31
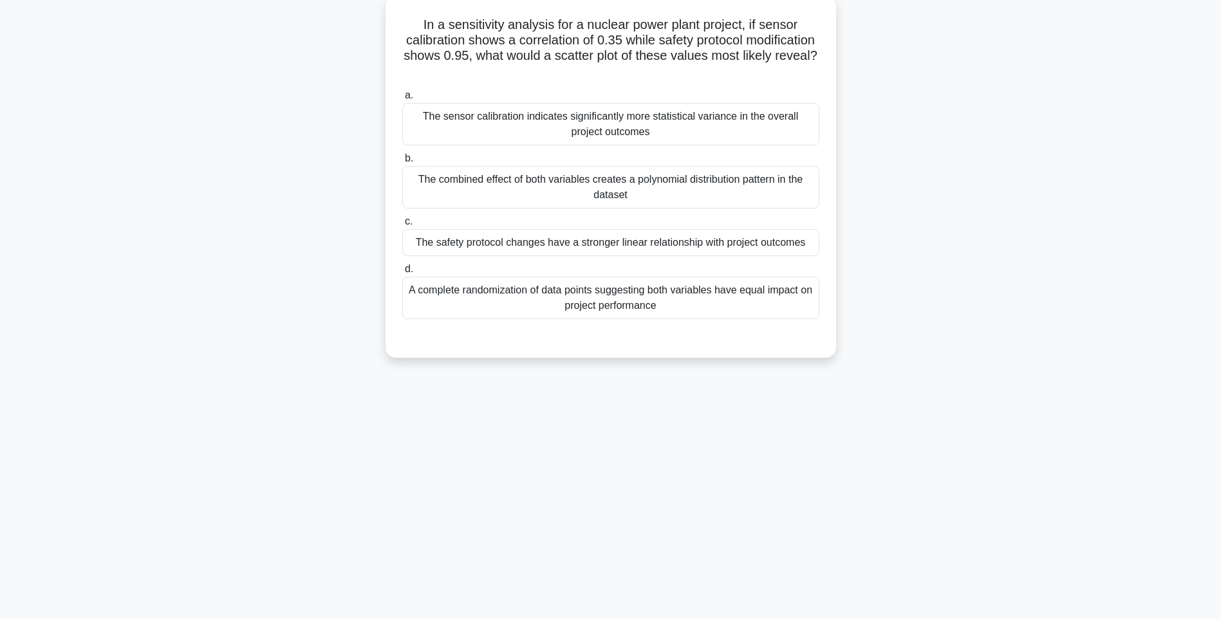
drag, startPoint x: 407, startPoint y: 17, endPoint x: 796, endPoint y: 312, distance: 488.2
click at [796, 312] on div "In a sensitivity analysis for a nuclear power plant project, if sensor calibrat…" at bounding box center [611, 176] width 440 height 351
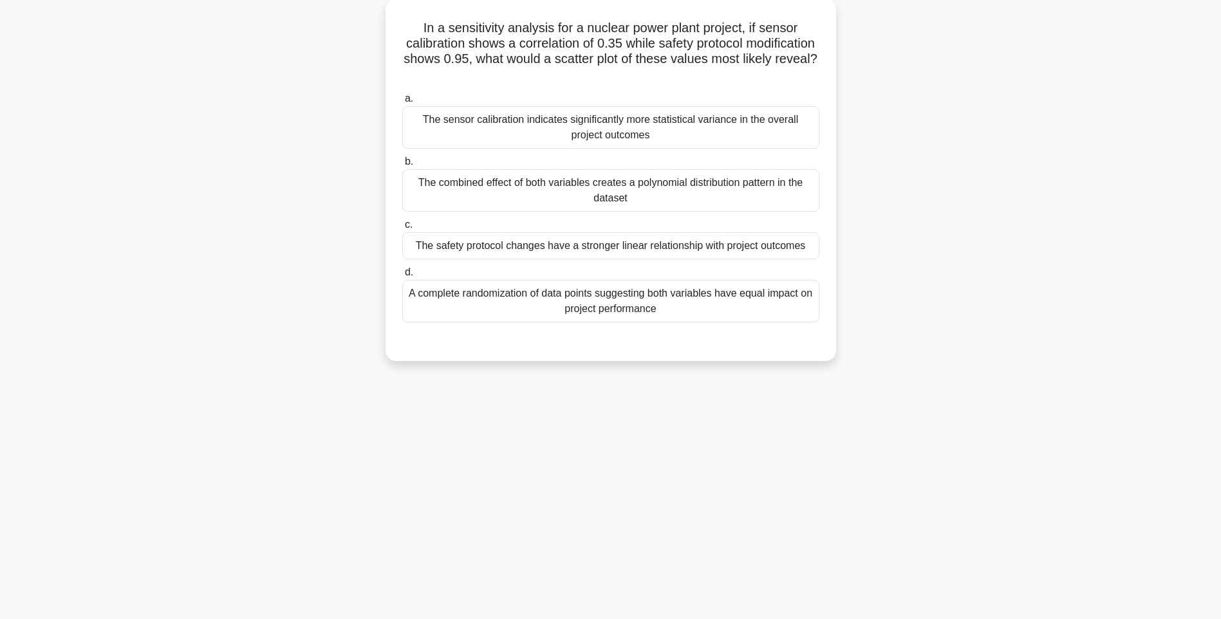
click at [861, 408] on div "114:16 Stop PMI-RMP Advanced 114/115 .spinner_0XTQ{transform-origin:center;anim…" at bounding box center [611, 292] width 850 height 644
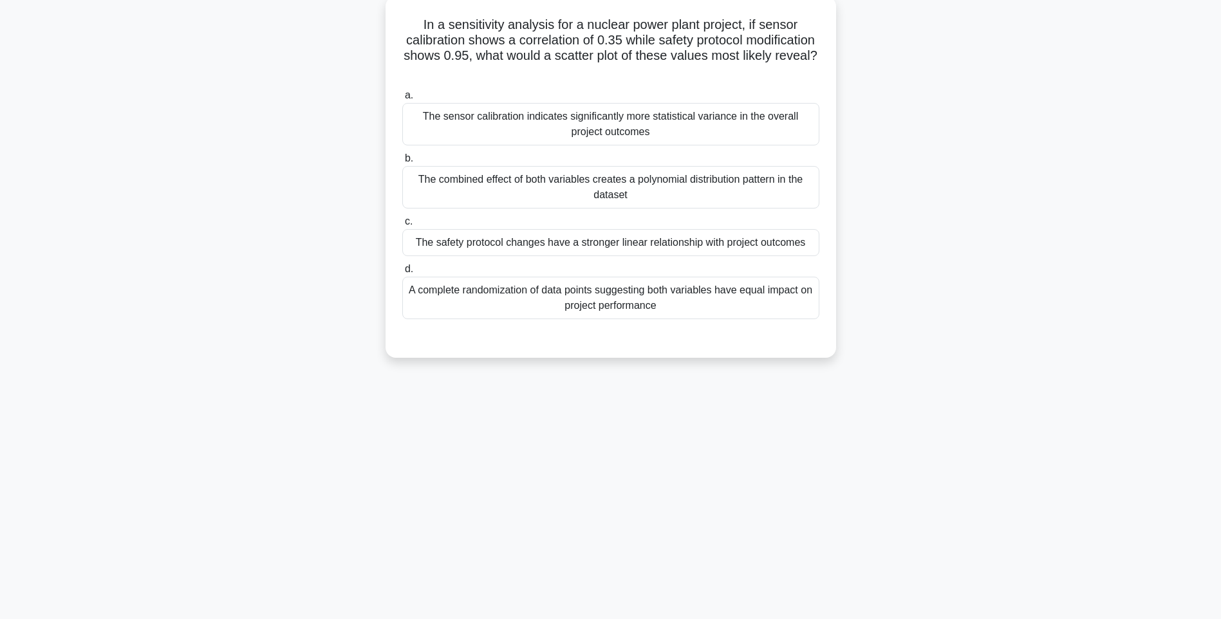
click at [693, 286] on div "A complete randomization of data points suggesting both variables have equal im…" at bounding box center [610, 298] width 417 height 42
click at [402, 274] on input "d. A complete randomization of data points suggesting both variables have equal…" at bounding box center [402, 269] width 0 height 8
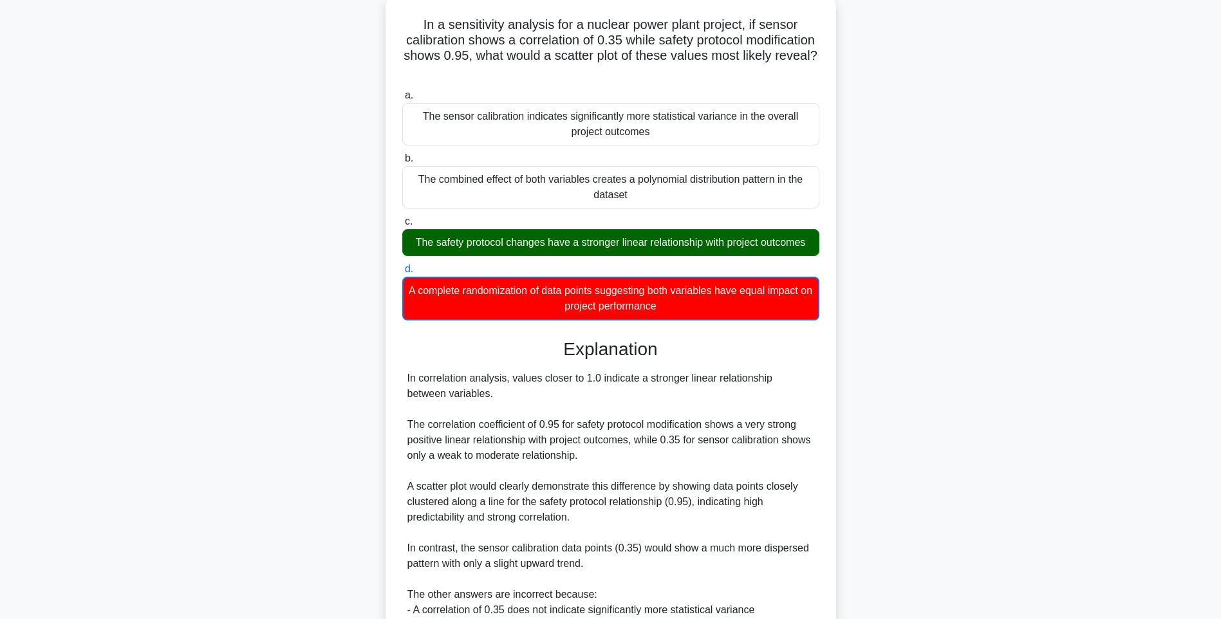
click at [817, 384] on div "In correlation analysis, values closer to 1.0 indicate a stronger linear relati…" at bounding box center [610, 517] width 417 height 293
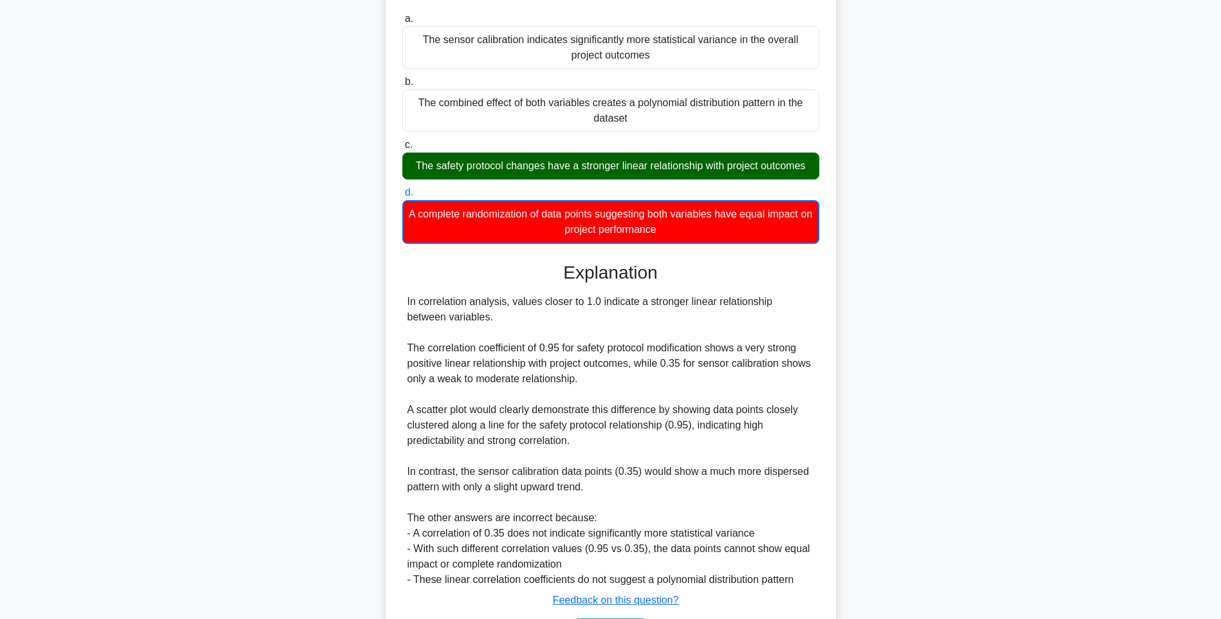
scroll to position [238, 0]
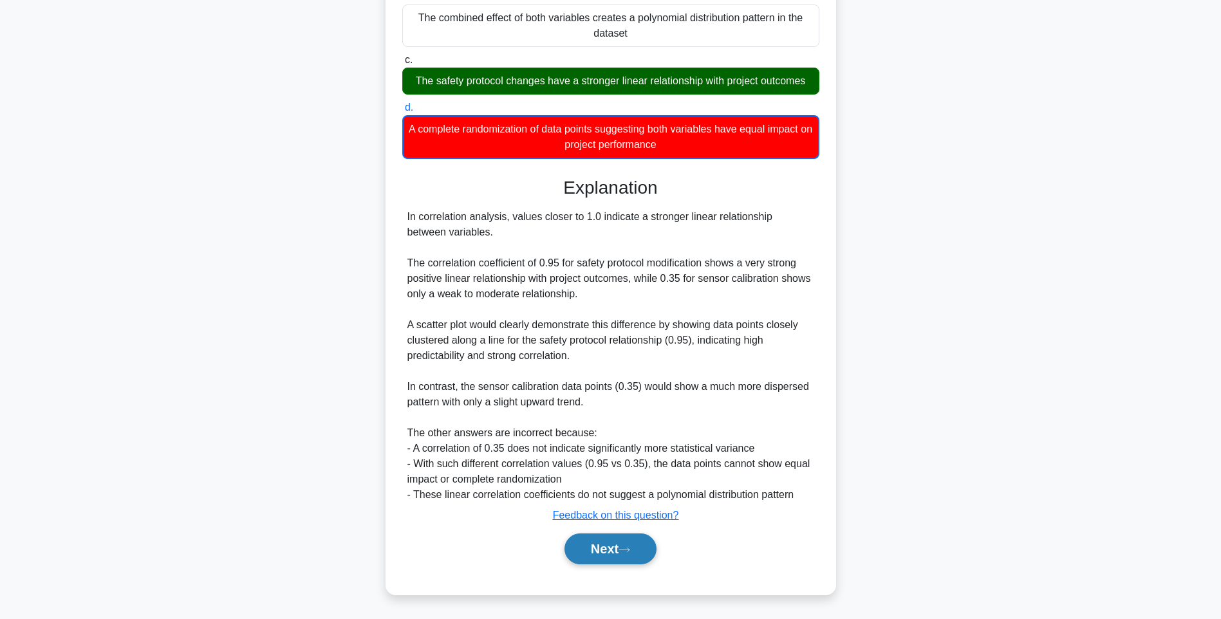
click at [642, 549] on button "Next" at bounding box center [610, 549] width 92 height 31
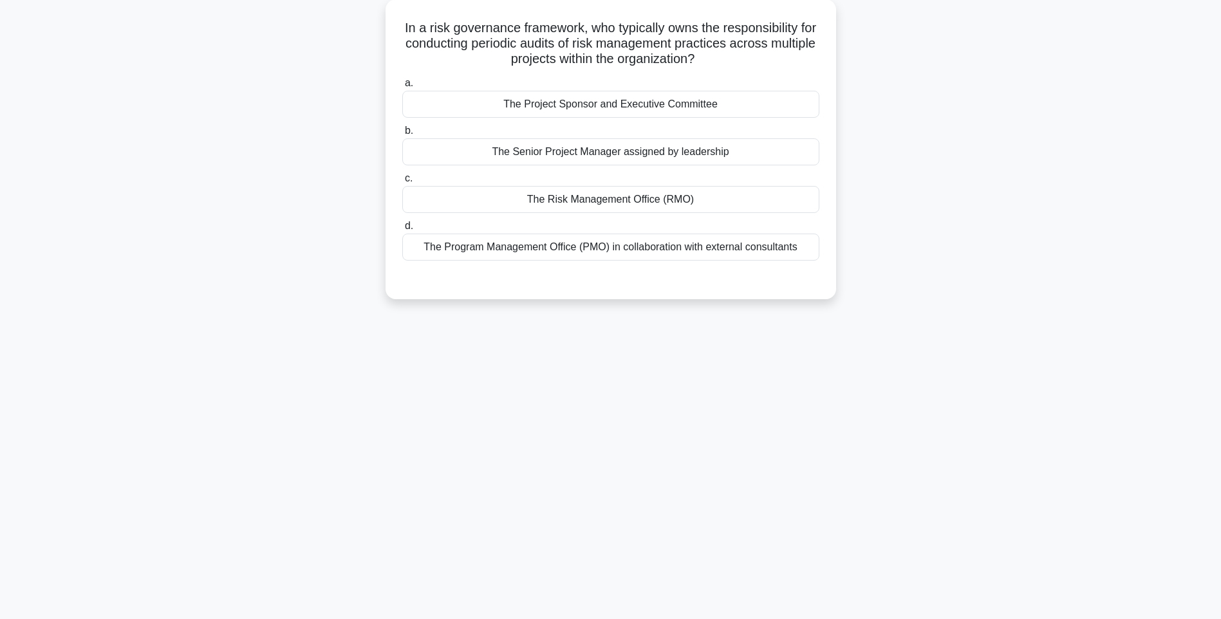
scroll to position [76, 0]
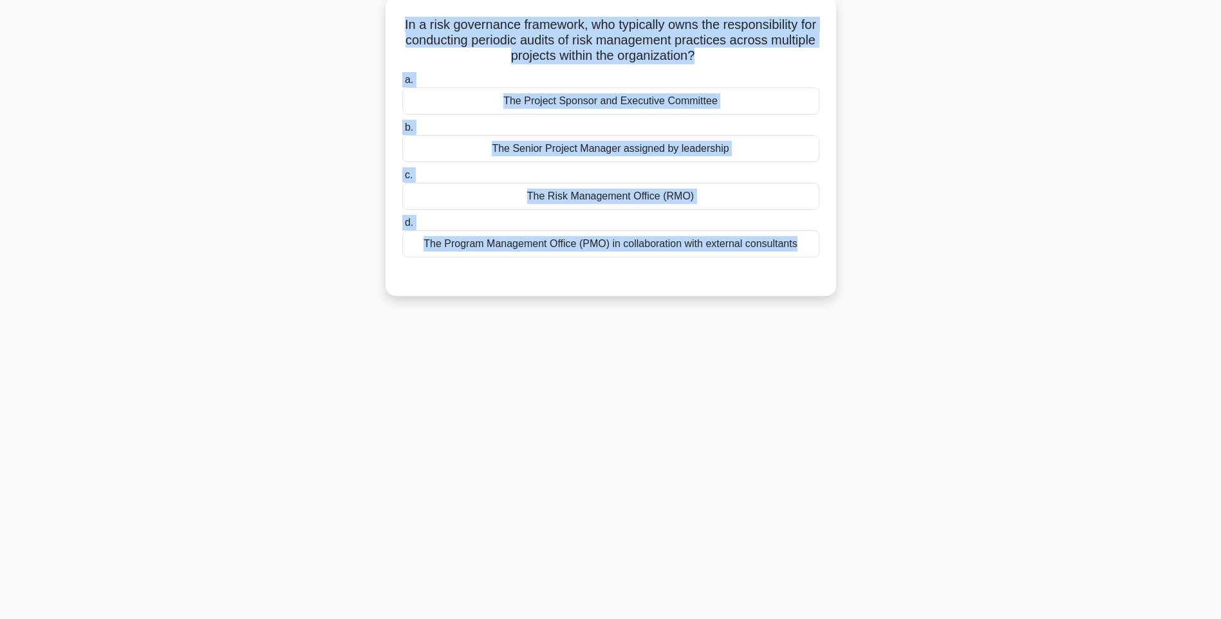
drag, startPoint x: 405, startPoint y: 21, endPoint x: 817, endPoint y: 292, distance: 492.8
click at [817, 292] on div "In a risk governance framework, who typically owns the responsibility for condu…" at bounding box center [611, 146] width 451 height 300
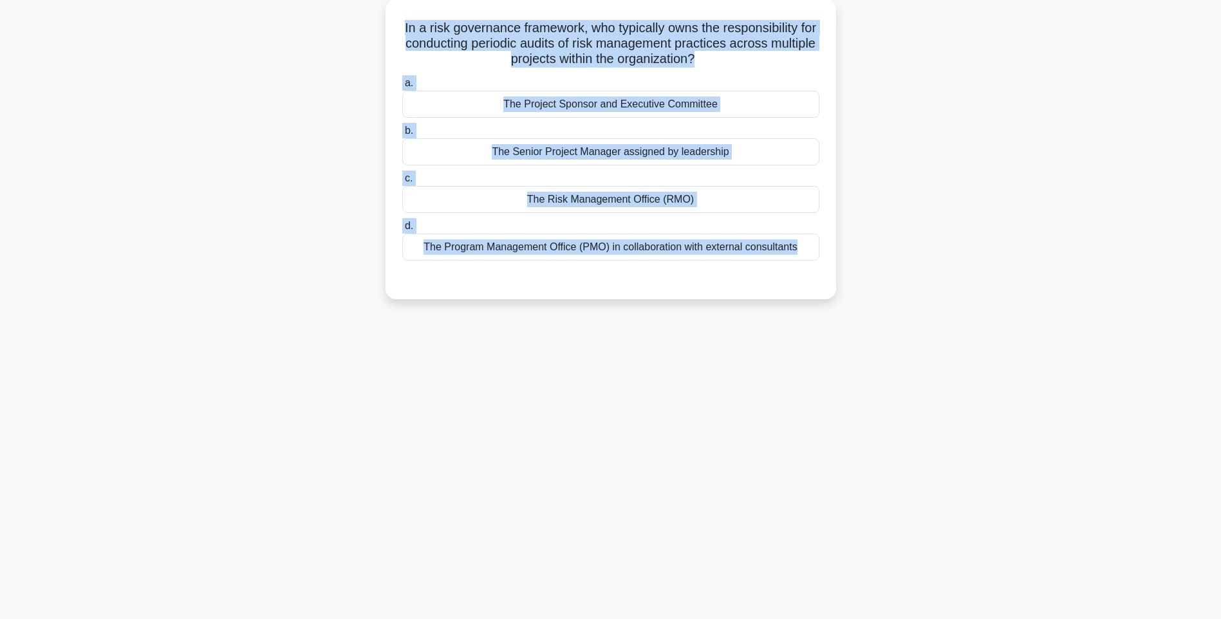
click at [764, 409] on div "114:07 Stop PMI-RMP Advanced 115/115 In a risk governance framework, who typica…" at bounding box center [611, 292] width 850 height 644
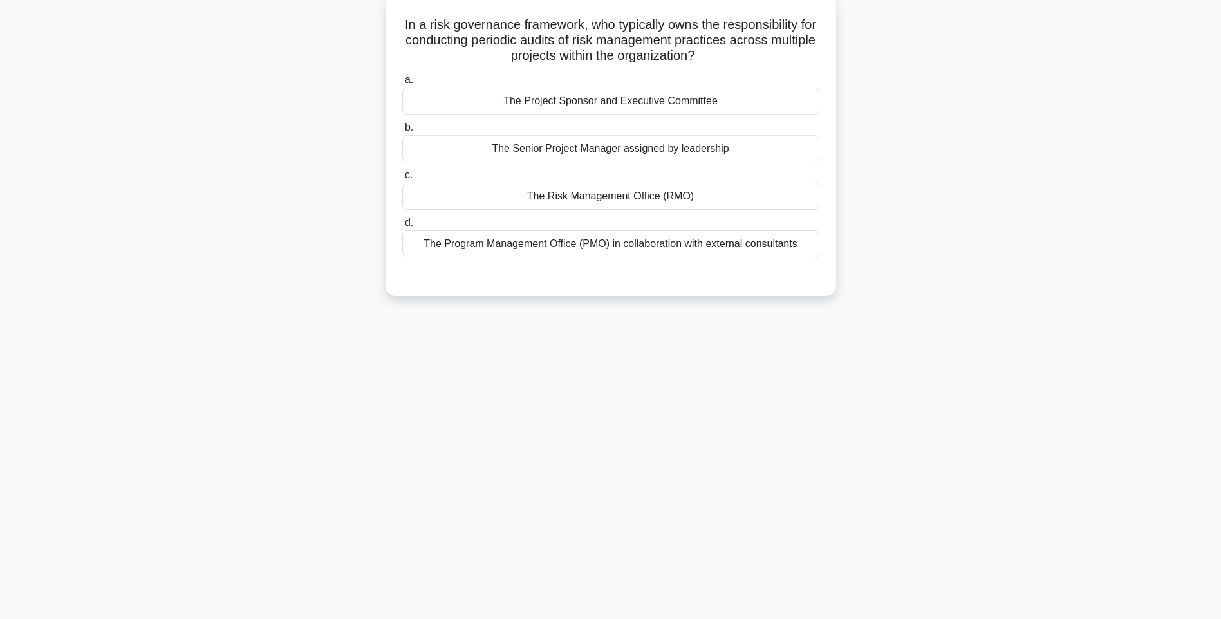
click at [606, 242] on div "The Program Management Office (PMO) in collaboration with external consultants" at bounding box center [610, 243] width 417 height 27
click at [402, 227] on input "d. The Program Management Office (PMO) in collaboration with external consultan…" at bounding box center [402, 223] width 0 height 8
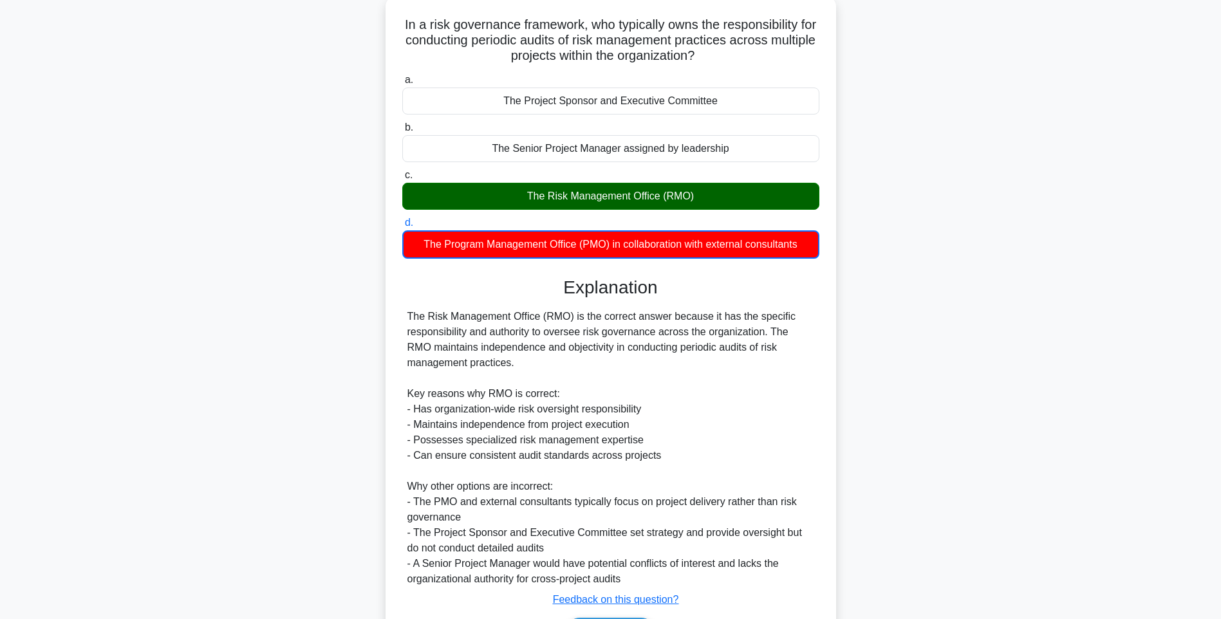
drag, startPoint x: 745, startPoint y: 346, endPoint x: 741, endPoint y: 375, distance: 29.2
click at [745, 346] on div "The Risk Management Office (RMO) is the correct answer because it has the speci…" at bounding box center [610, 448] width 407 height 278
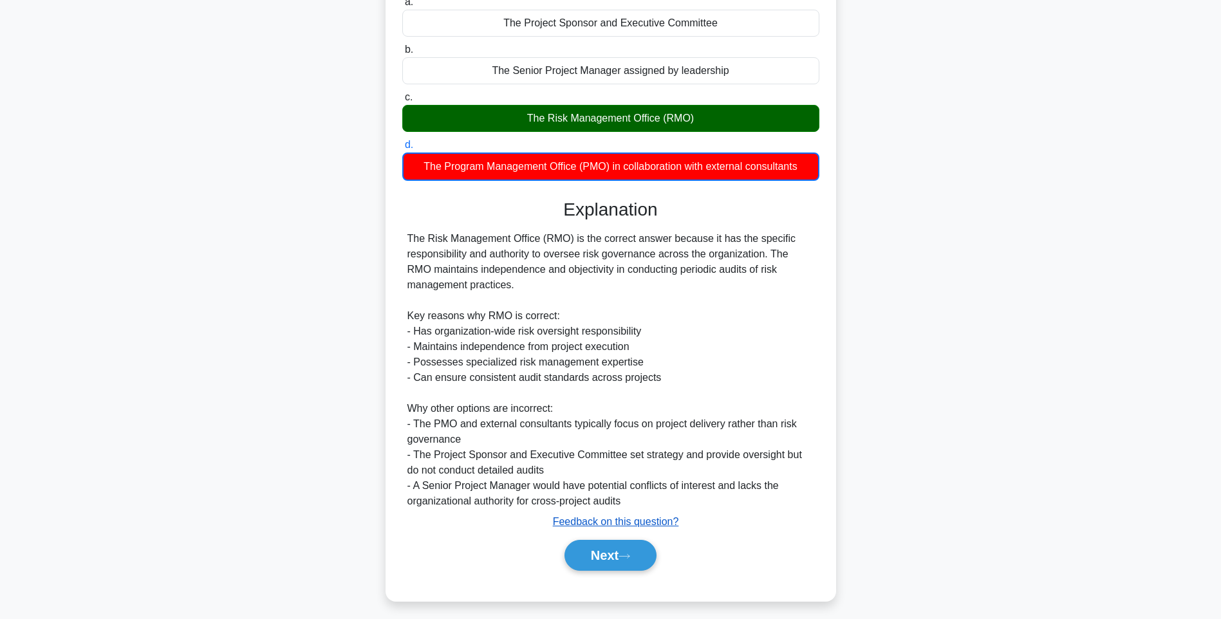
scroll to position [161, 0]
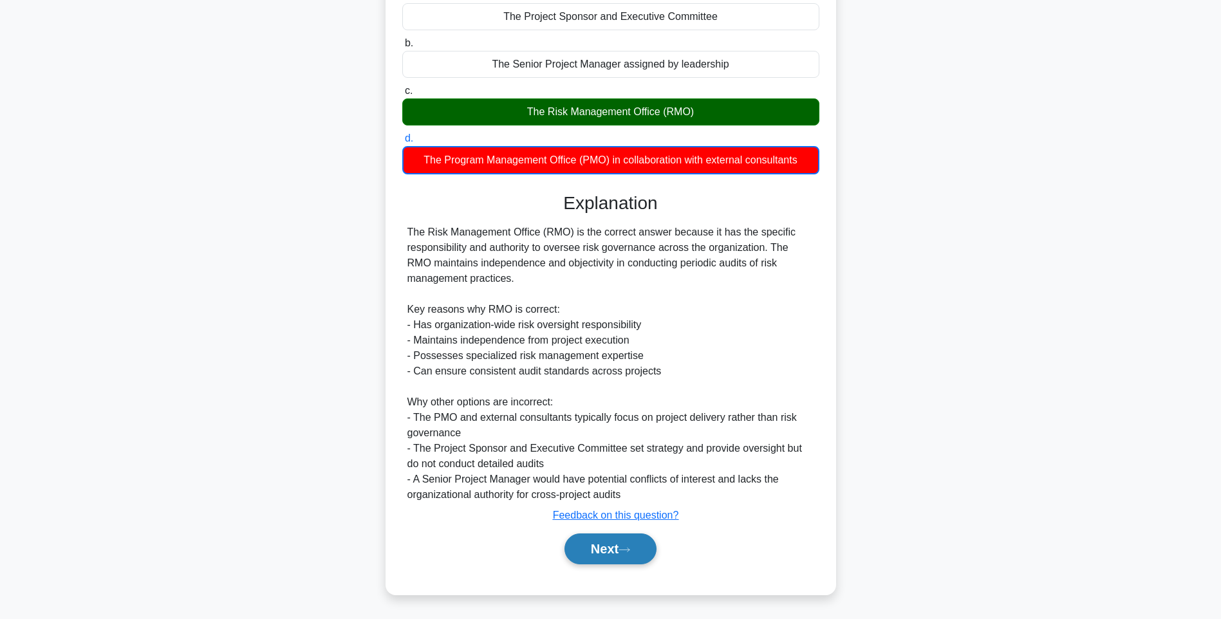
click at [606, 549] on button "Next" at bounding box center [610, 549] width 92 height 31
